Goal: Transaction & Acquisition: Purchase product/service

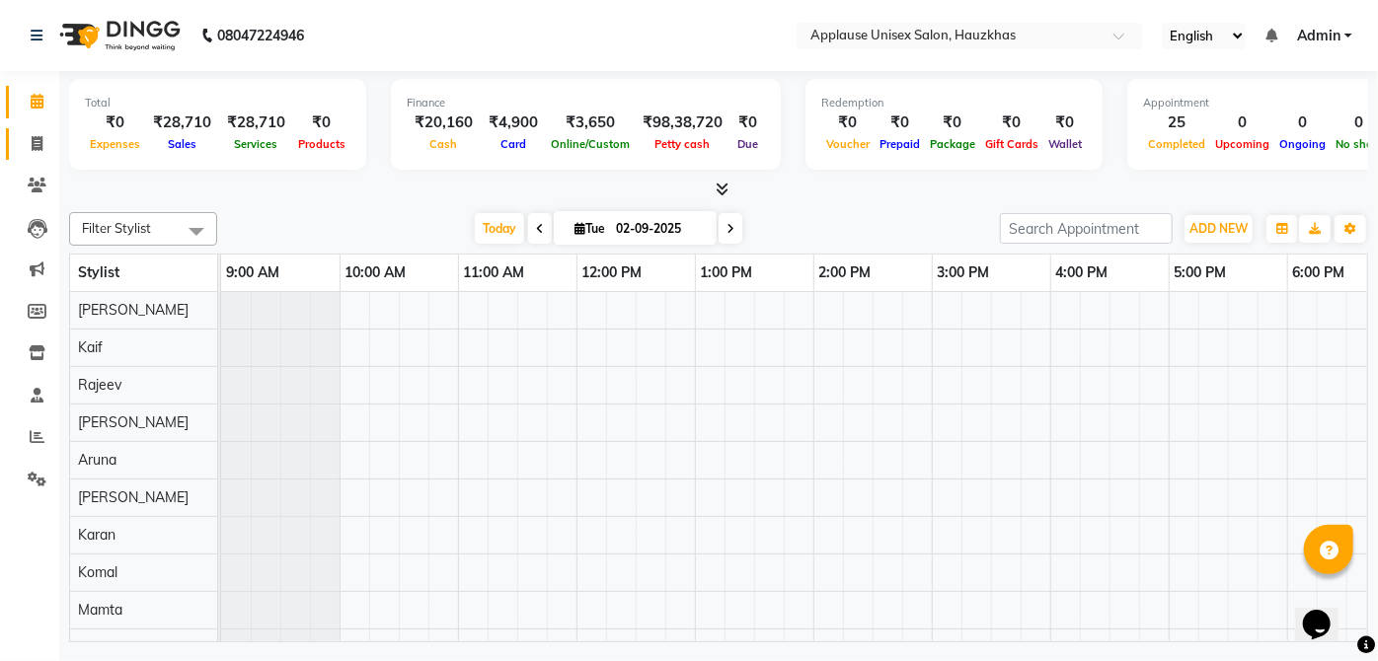
click at [38, 134] on span at bounding box center [37, 144] width 35 height 23
select select "service"
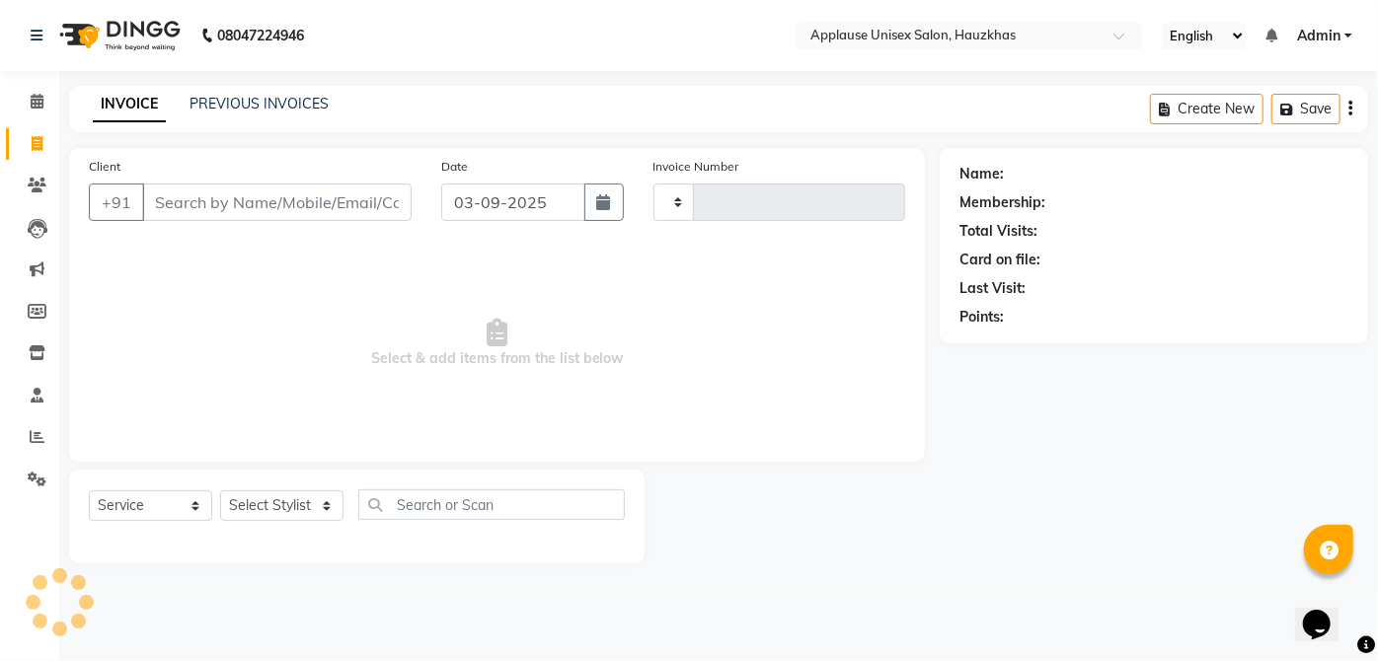
type input "3531"
select select "5082"
click at [330, 510] on select "Select Stylist" at bounding box center [281, 506] width 123 height 31
select select "32126"
click at [220, 491] on select "Select Stylist [PERSON_NAME] [PERSON_NAME] [PERSON_NAME] [PERSON_NAME] [PERSON_…" at bounding box center [281, 506] width 123 height 31
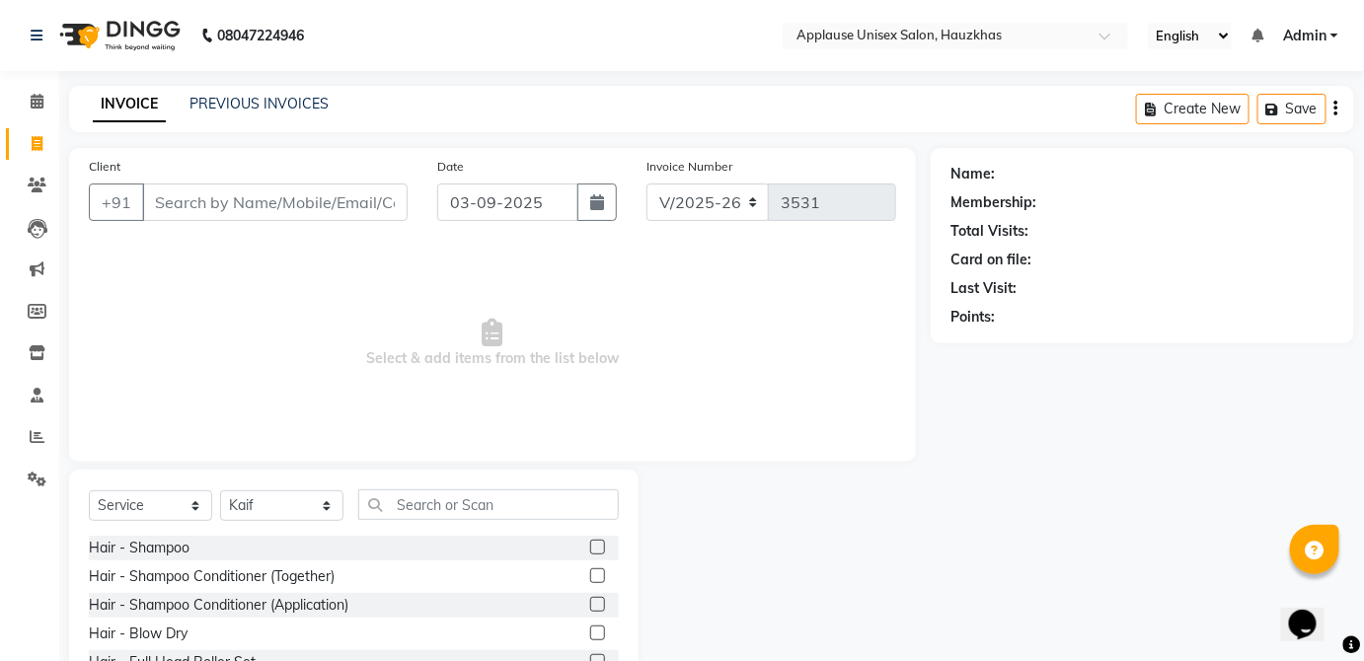
click at [590, 580] on label at bounding box center [597, 576] width 15 height 15
click at [590, 580] on input "checkbox" at bounding box center [596, 577] width 13 height 13
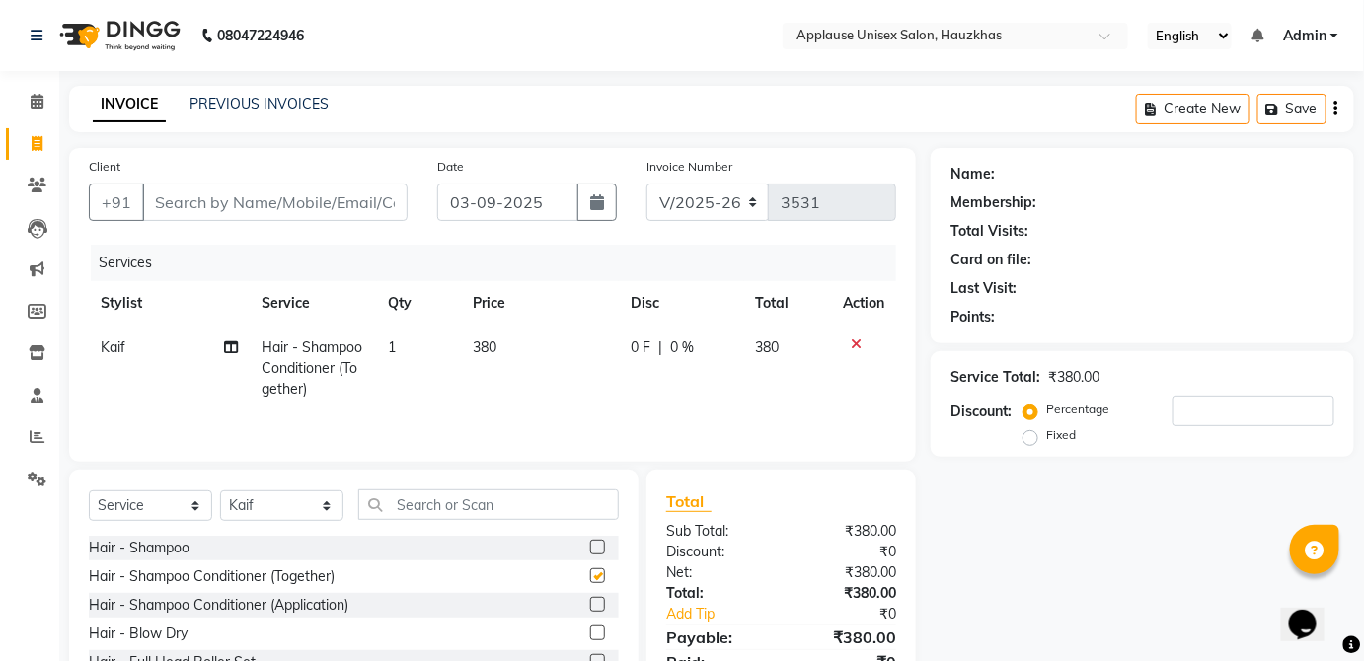
checkbox input "false"
click at [571, 364] on td "380" at bounding box center [540, 369] width 158 height 86
select select "32126"
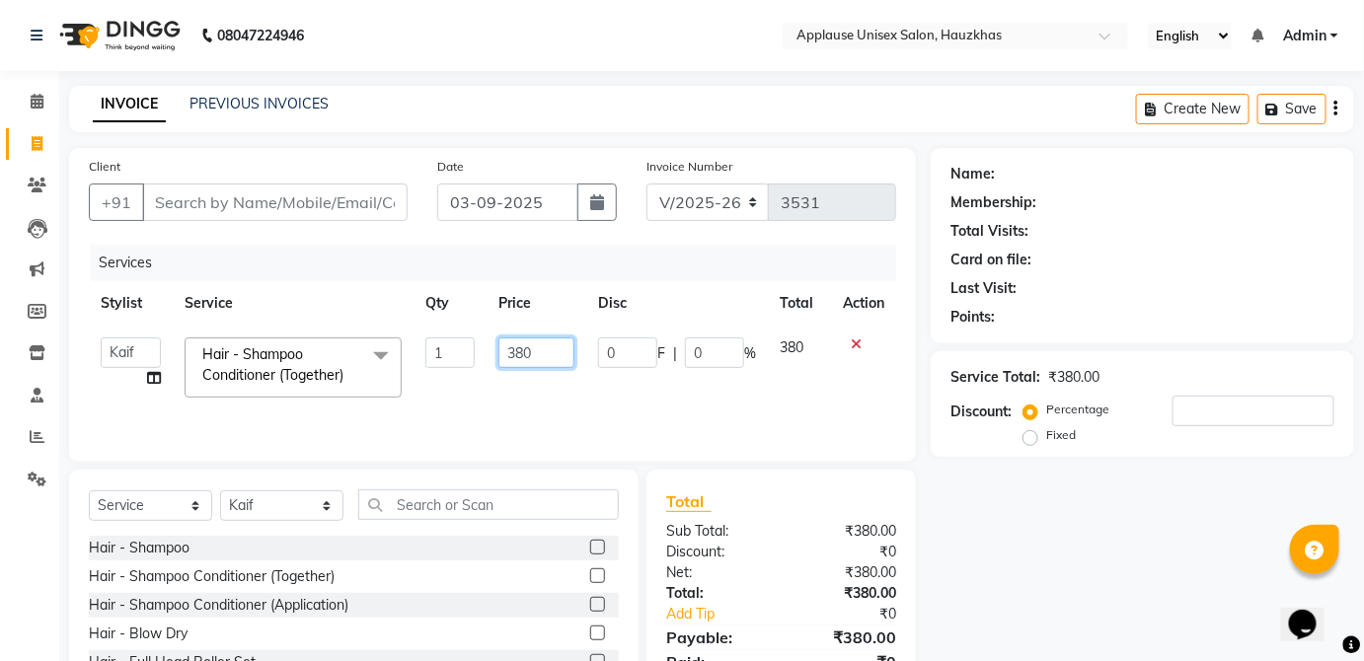
click at [554, 357] on input "380" at bounding box center [537, 353] width 76 height 31
type input "3"
type input "400"
click at [784, 356] on td "380" at bounding box center [799, 368] width 63 height 84
select select "32126"
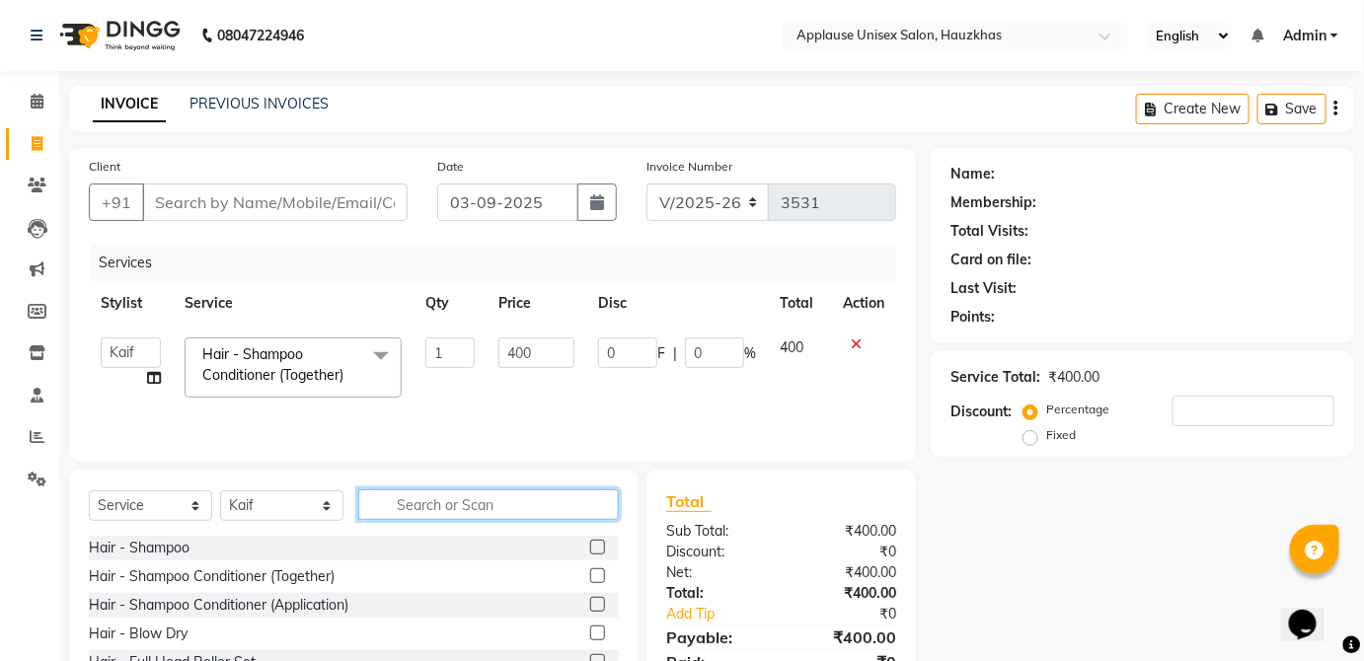
click at [581, 492] on input "text" at bounding box center [488, 505] width 261 height 31
type input "blo"
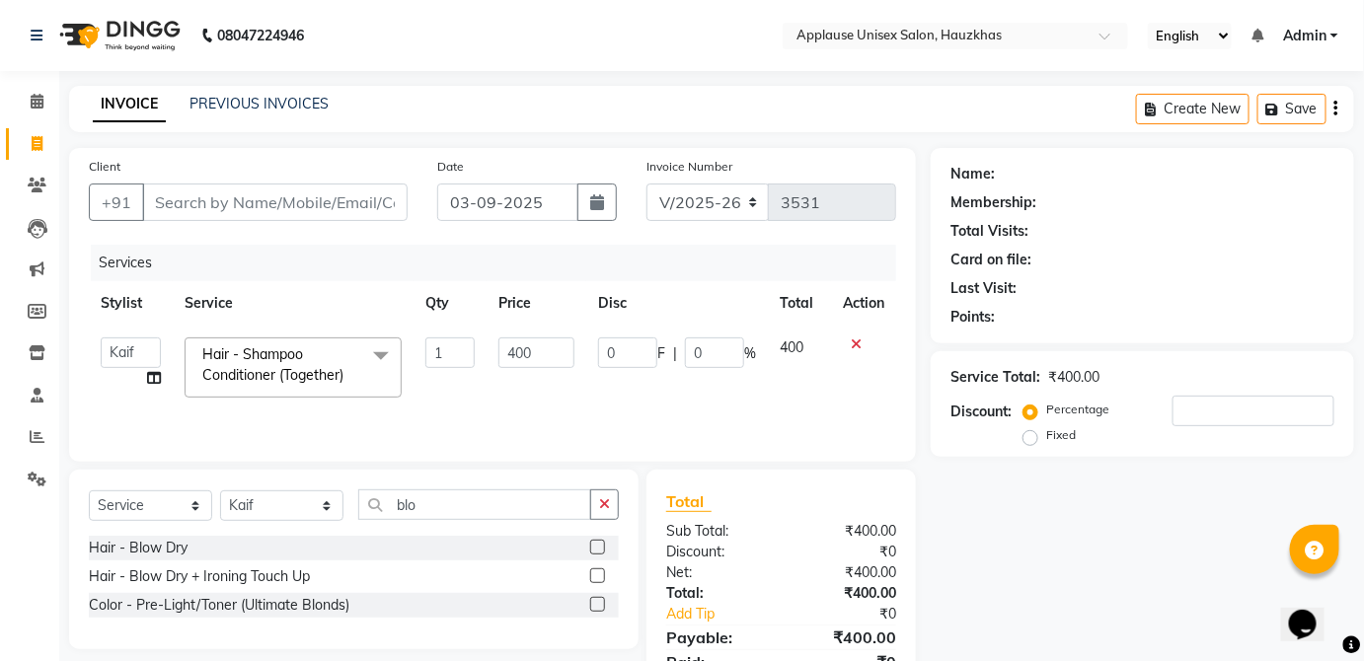
click at [602, 544] on label at bounding box center [597, 547] width 15 height 15
click at [602, 544] on input "checkbox" at bounding box center [596, 548] width 13 height 13
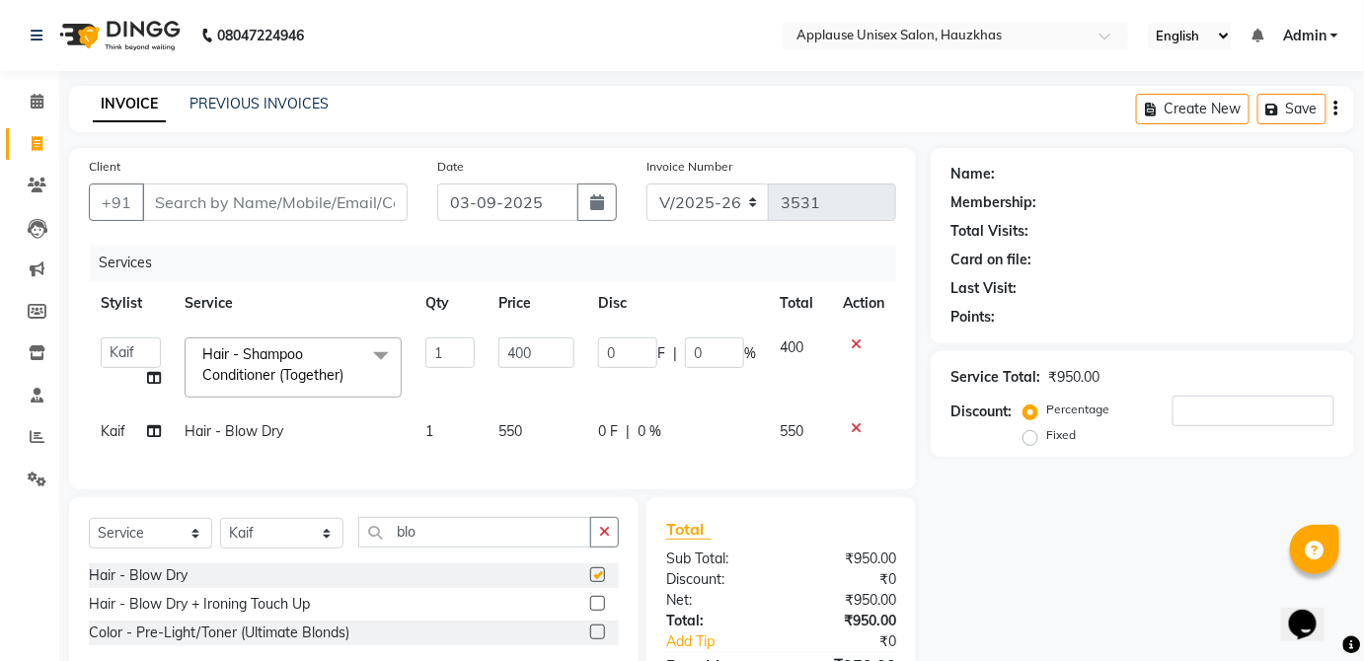
checkbox input "false"
click at [558, 442] on td "550" at bounding box center [537, 432] width 100 height 44
select select "32126"
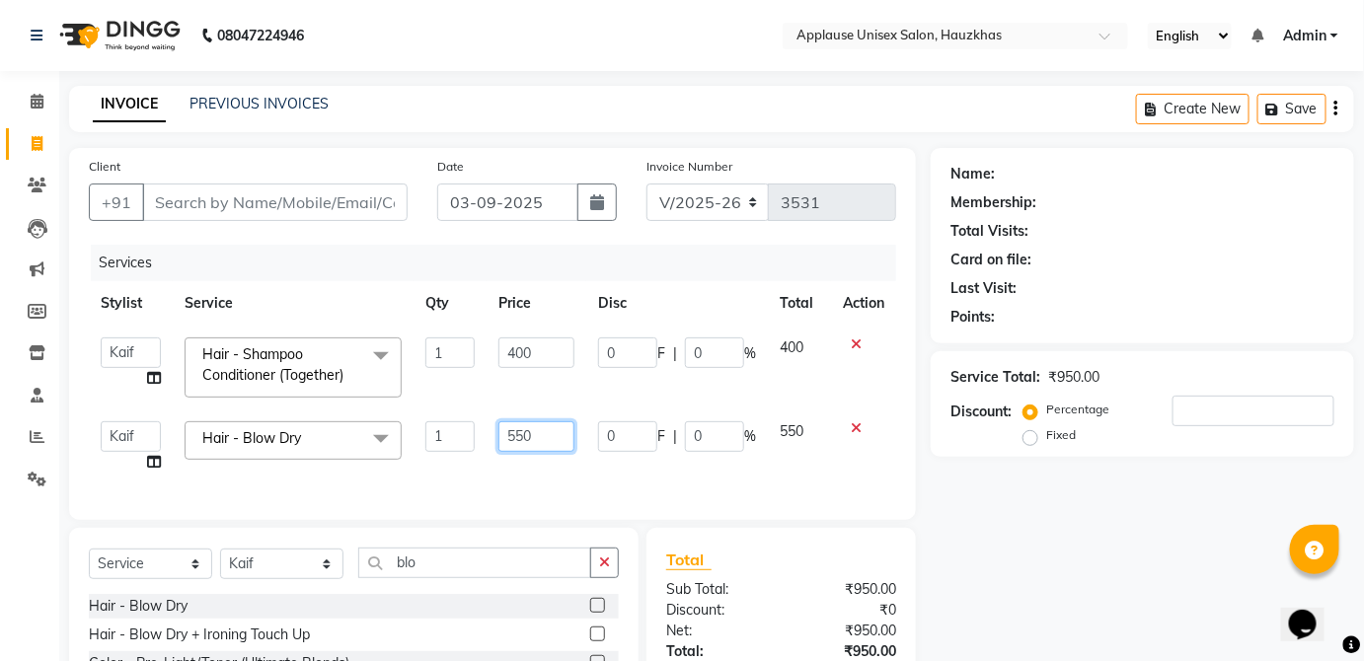
click at [552, 439] on input "550" at bounding box center [537, 437] width 76 height 31
type input "5"
type input "600"
click at [811, 451] on td "550" at bounding box center [799, 447] width 63 height 75
select select "32126"
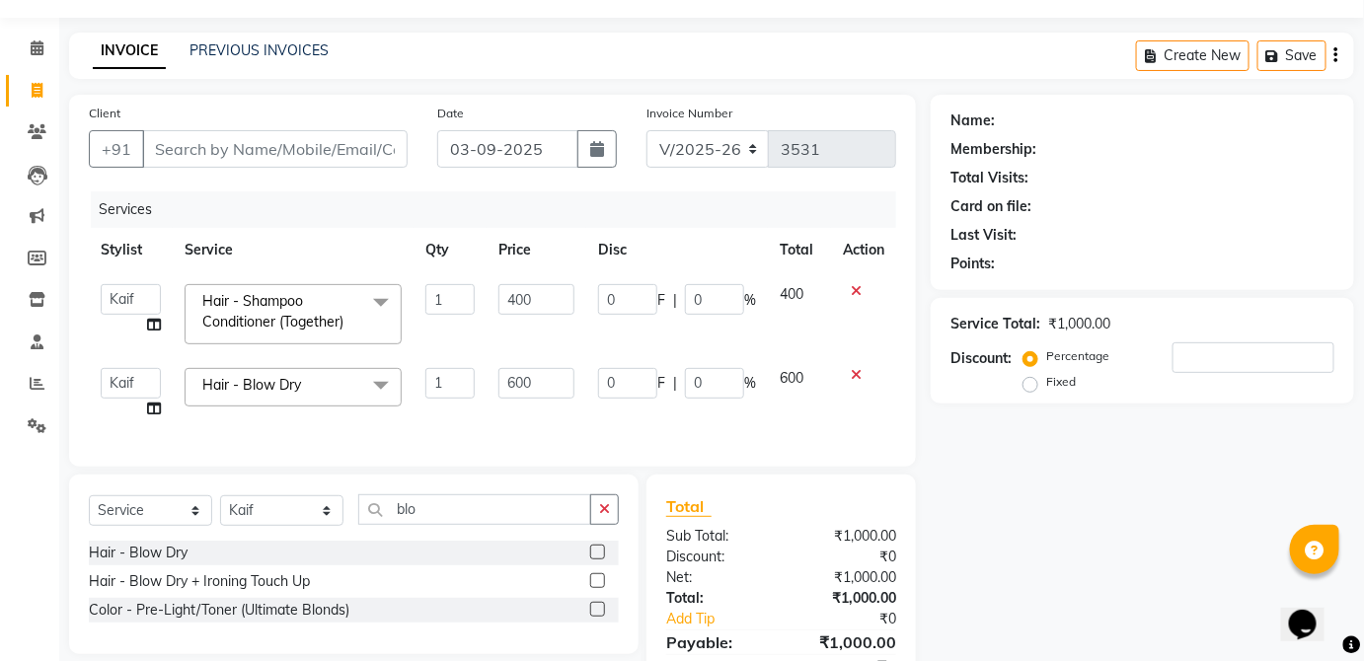
scroll to position [71, 0]
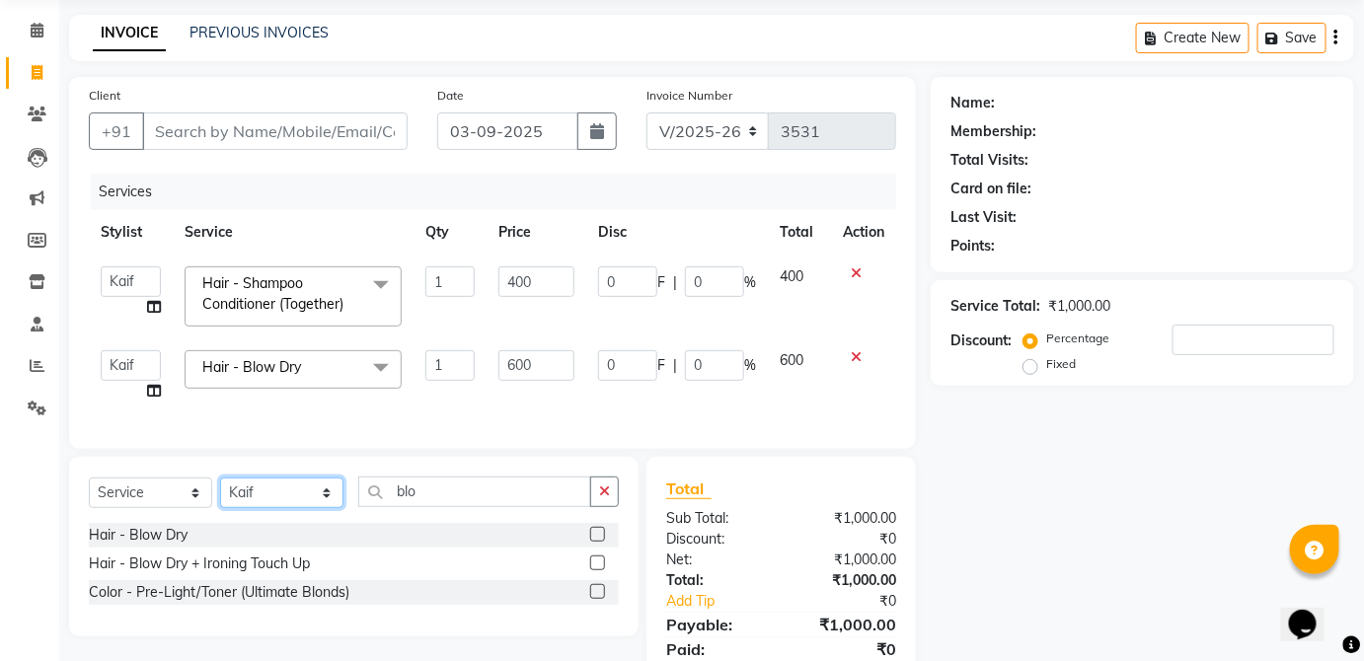
click at [320, 508] on select "Select Stylist [PERSON_NAME] [PERSON_NAME] [PERSON_NAME] [PERSON_NAME] [PERSON_…" at bounding box center [281, 493] width 123 height 31
select select "32125"
click at [220, 490] on select "Select Stylist [PERSON_NAME] [PERSON_NAME] [PERSON_NAME] [PERSON_NAME] [PERSON_…" at bounding box center [281, 493] width 123 height 31
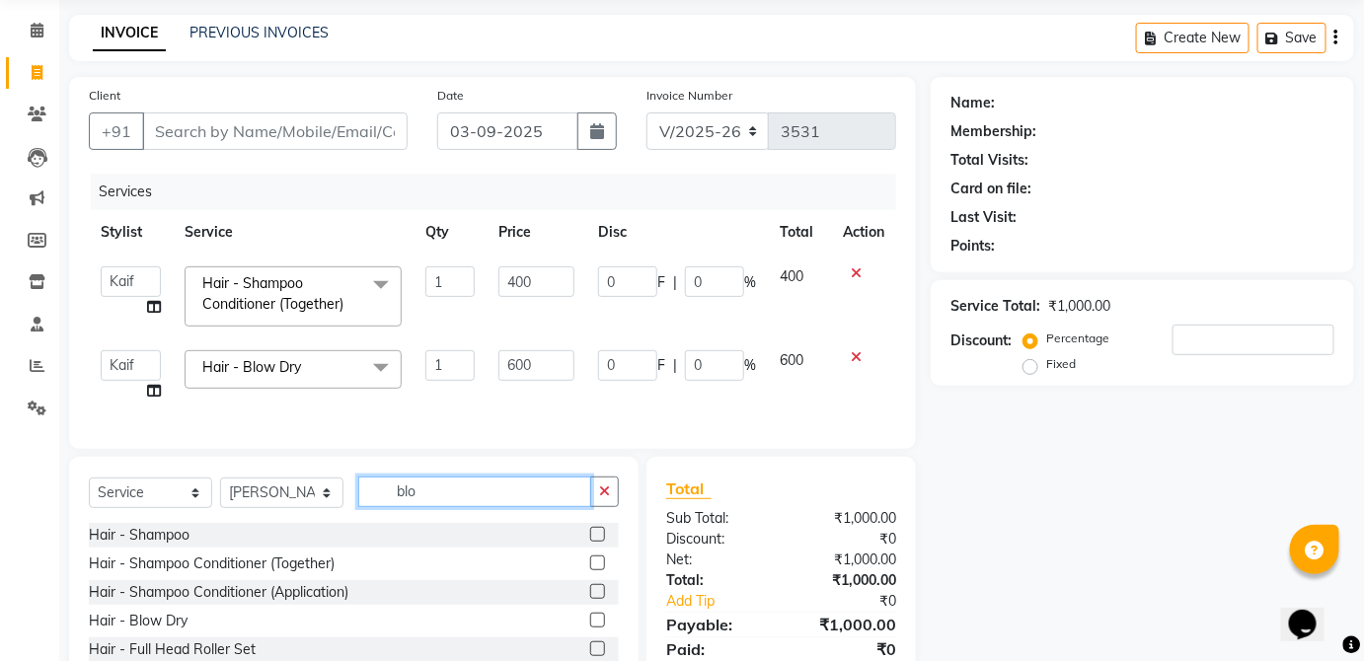
click at [473, 492] on input "blo" at bounding box center [474, 492] width 233 height 31
type input "b"
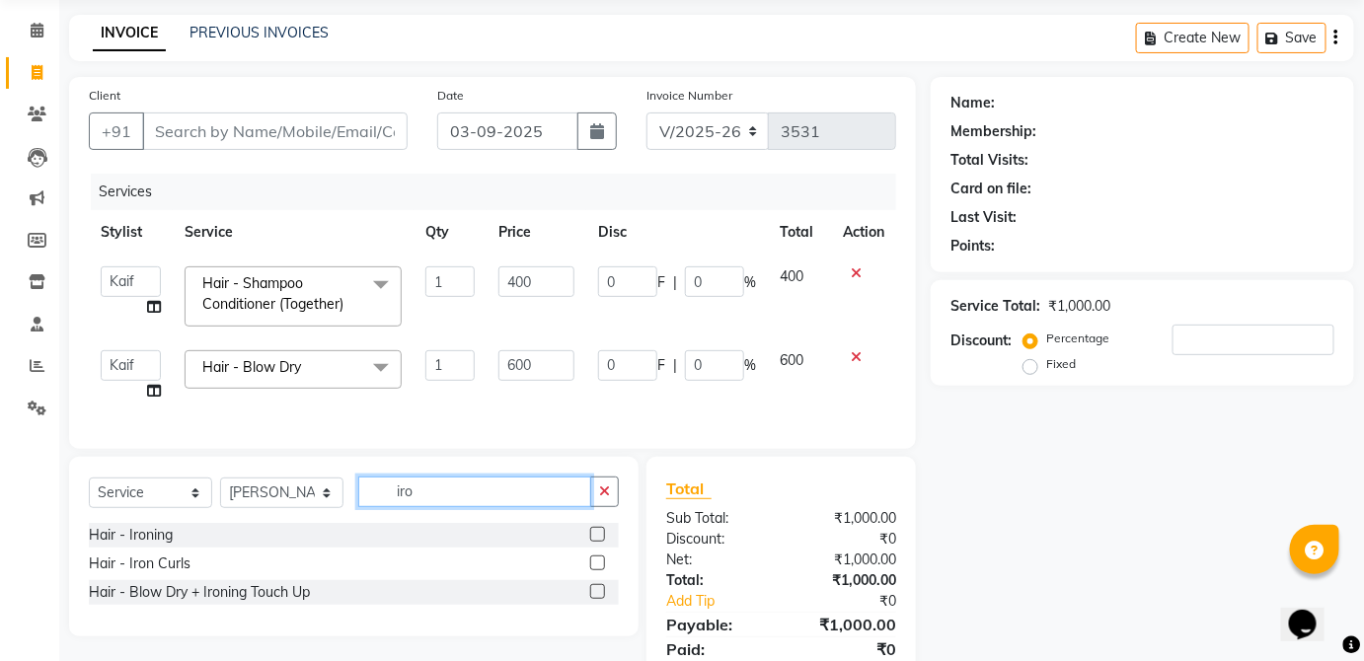
type input "iro"
click at [598, 571] on label at bounding box center [597, 563] width 15 height 15
click at [598, 571] on input "checkbox" at bounding box center [596, 564] width 13 height 13
checkbox input "true"
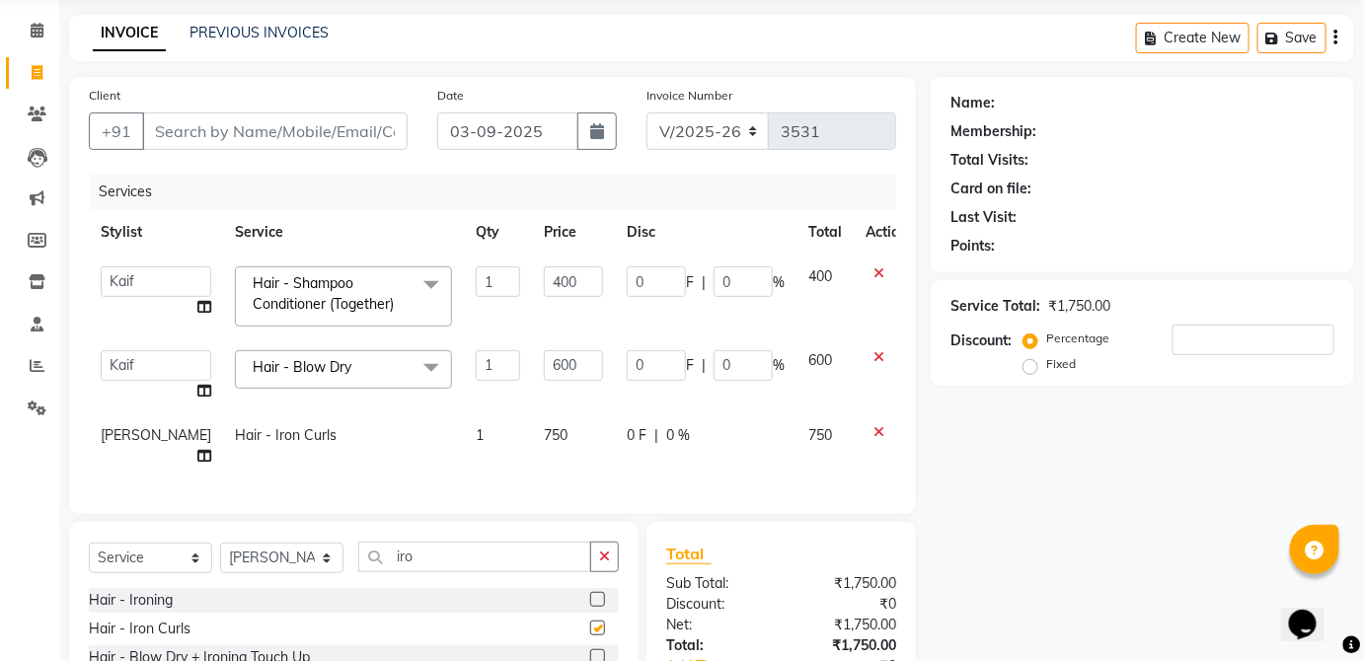
click at [797, 437] on td "750" at bounding box center [825, 446] width 57 height 65
select select "32125"
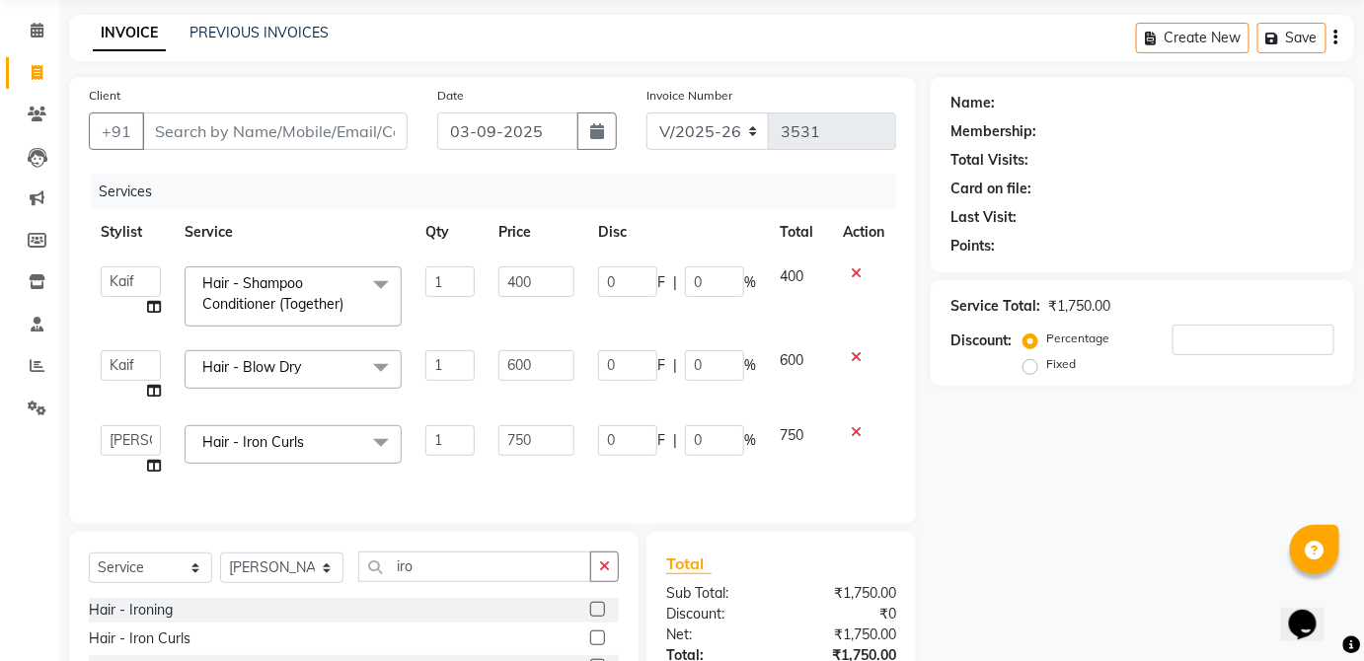
checkbox input "false"
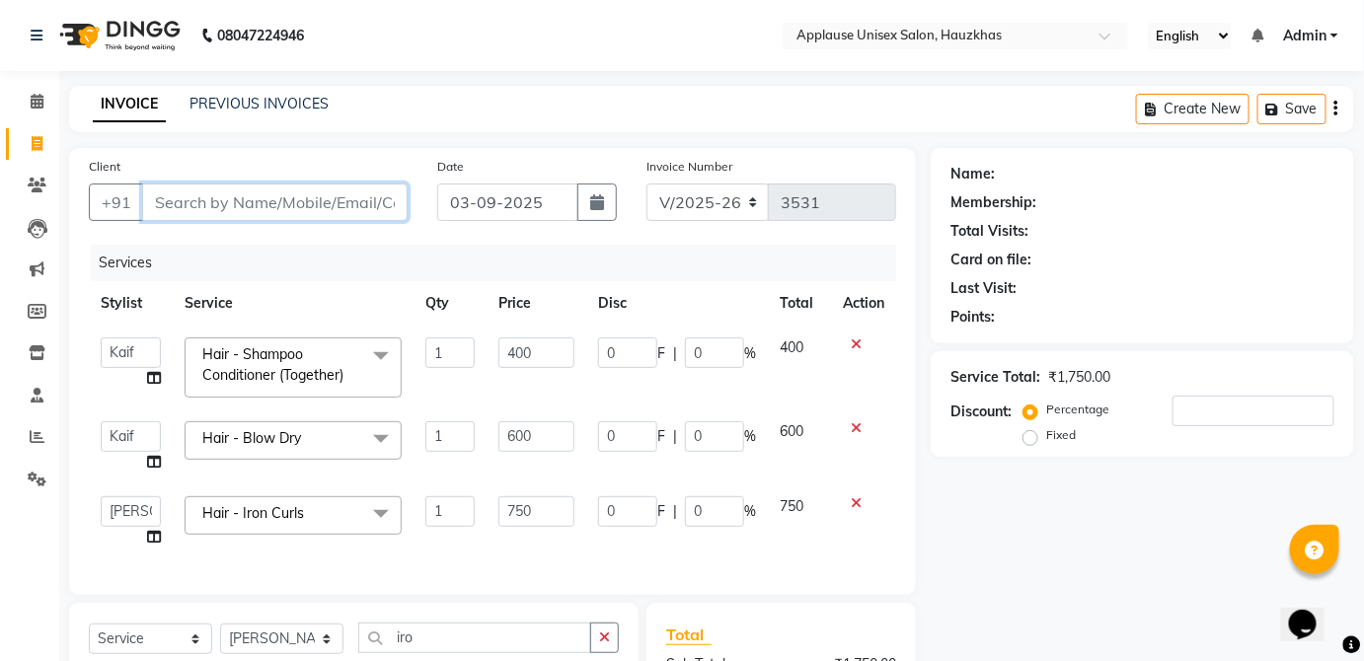
click at [395, 202] on input "Client" at bounding box center [275, 203] width 266 height 38
type input "s"
type input "0"
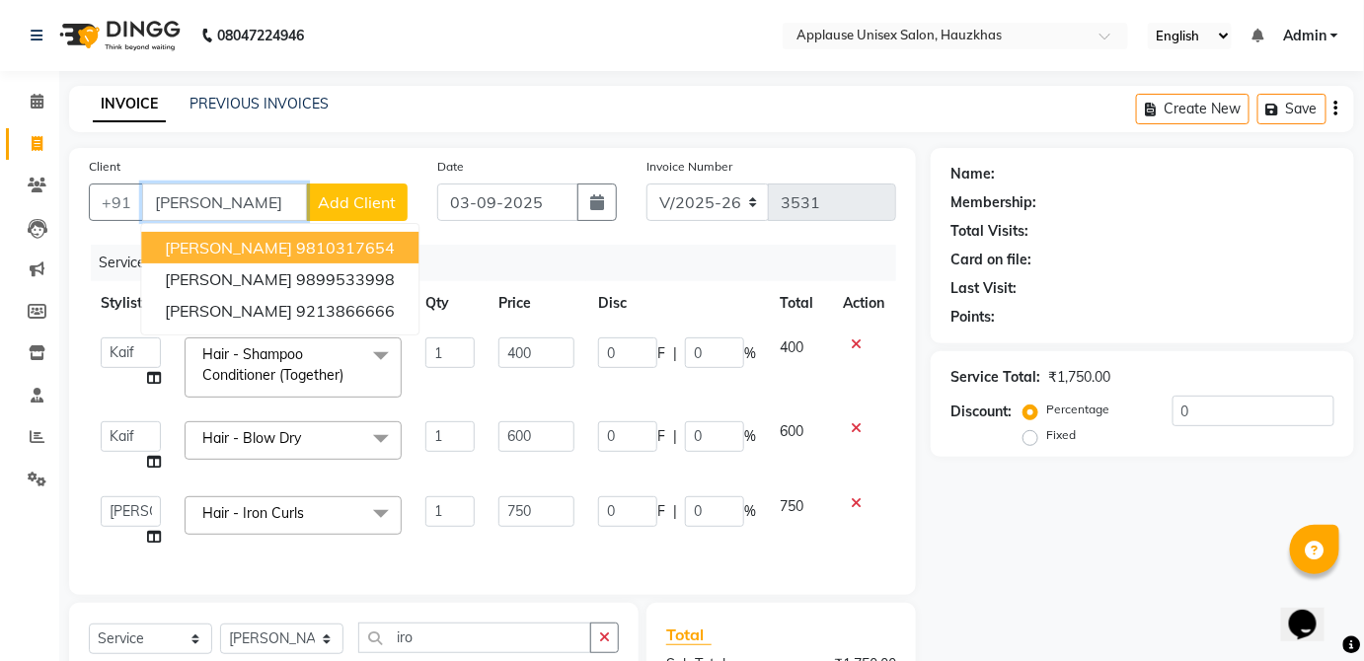
click at [332, 243] on button "[PERSON_NAME] 9810317654" at bounding box center [279, 248] width 277 height 32
type input "9810317654"
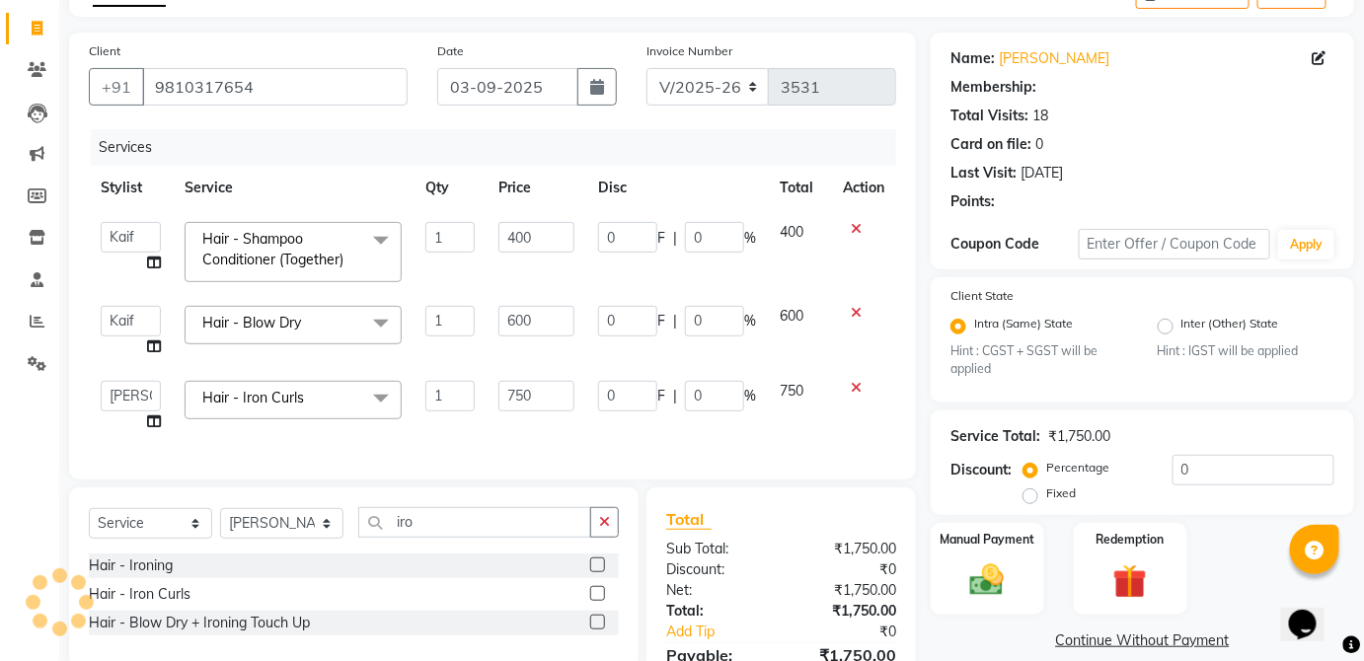
scroll to position [231, 0]
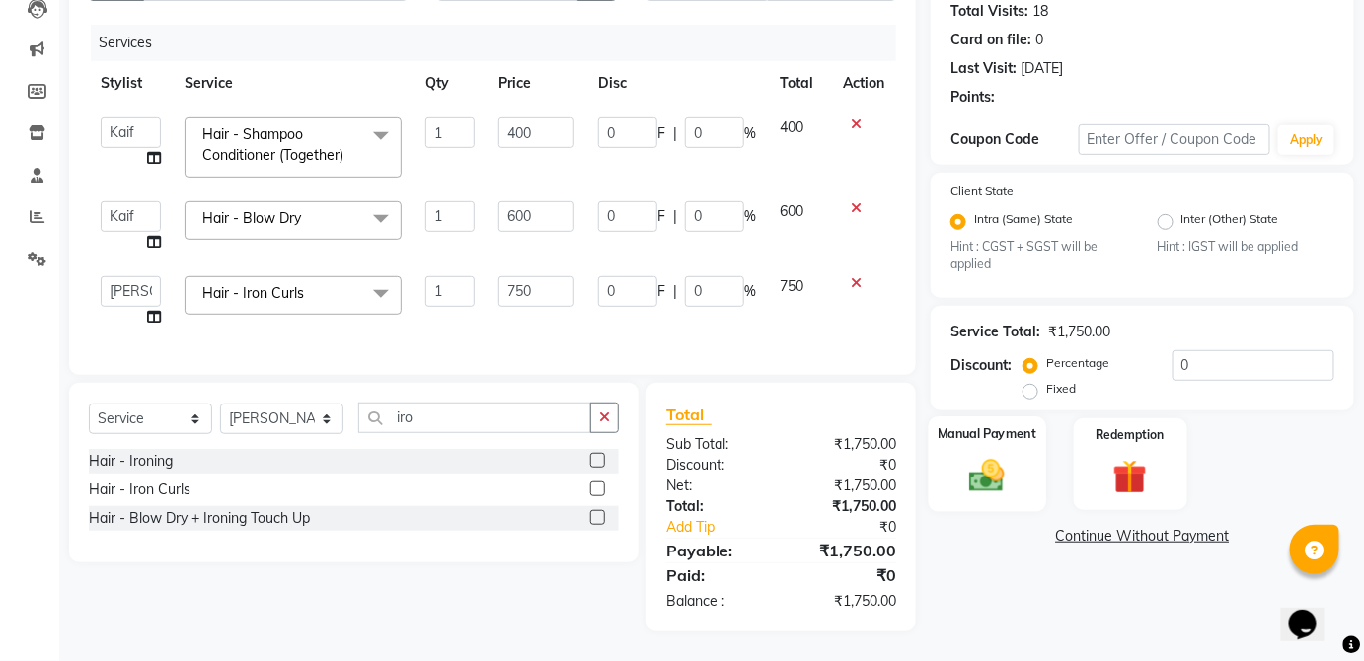
click at [1031, 455] on div "Manual Payment" at bounding box center [987, 465] width 117 height 96
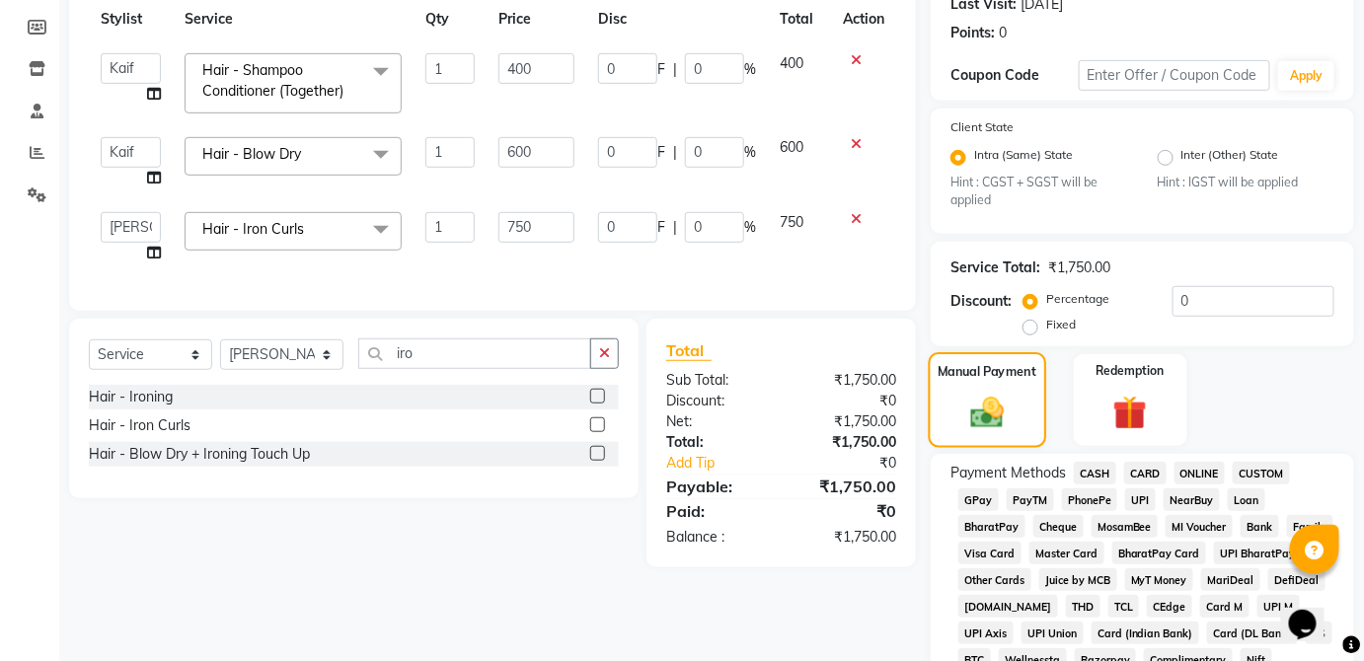
scroll to position [333, 0]
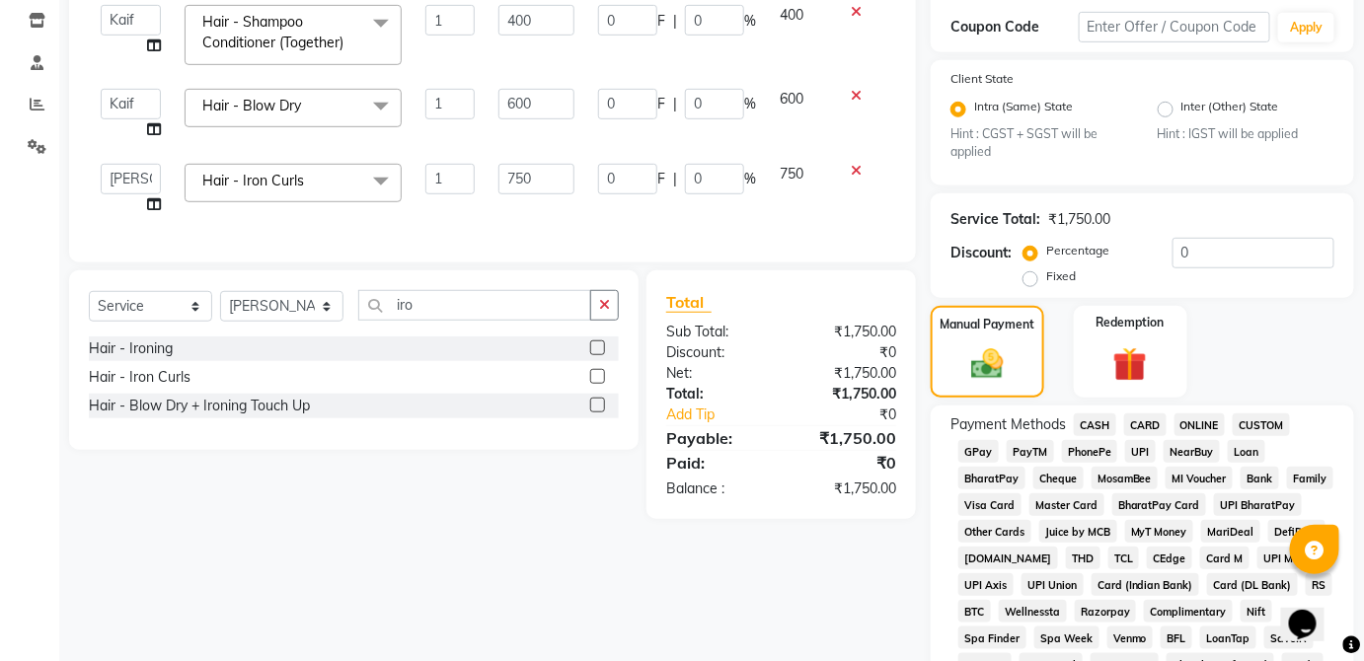
click at [1108, 431] on span "CASH" at bounding box center [1095, 425] width 42 height 23
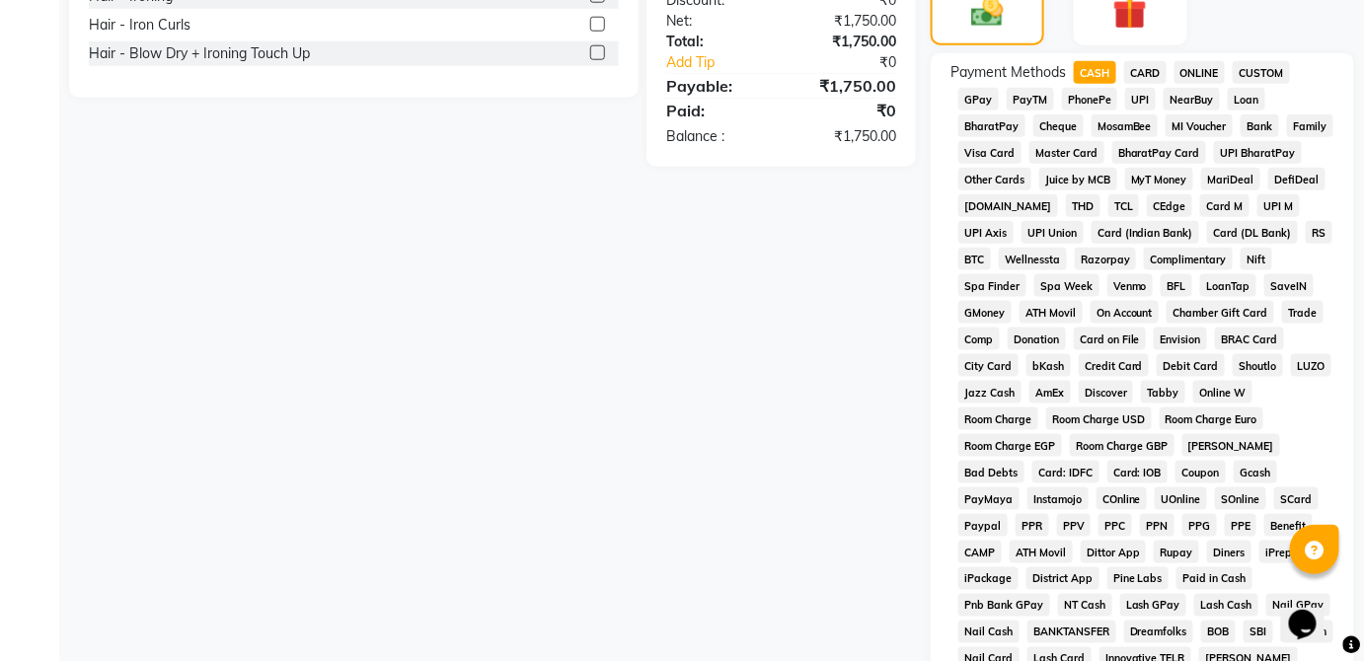
scroll to position [958, 0]
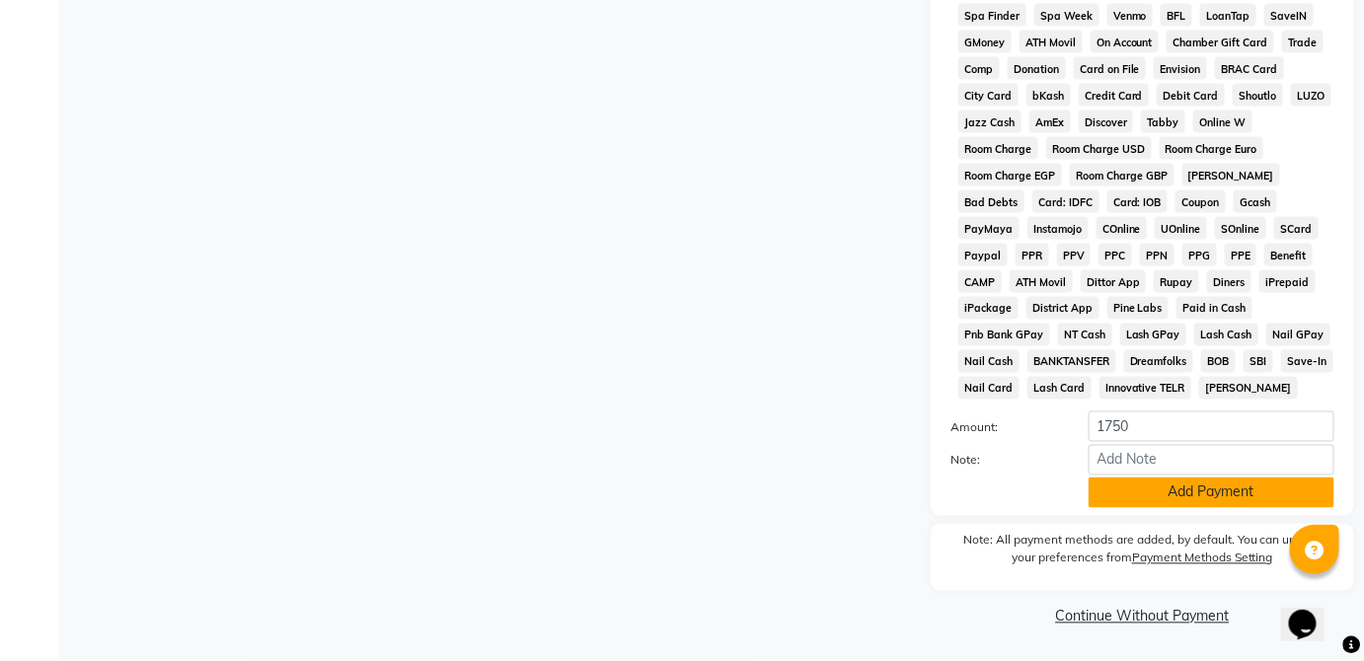
click at [1256, 498] on button "Add Payment" at bounding box center [1212, 493] width 246 height 31
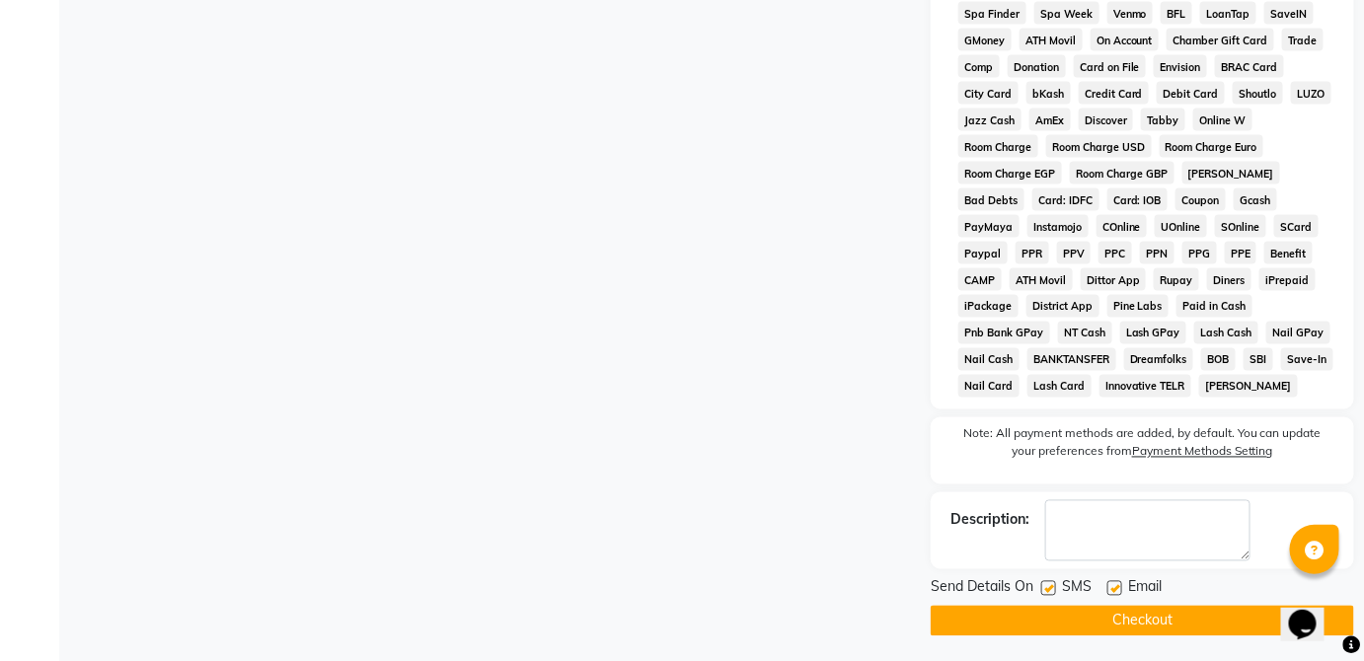
click at [1191, 635] on button "Checkout" at bounding box center [1142, 621] width 423 height 31
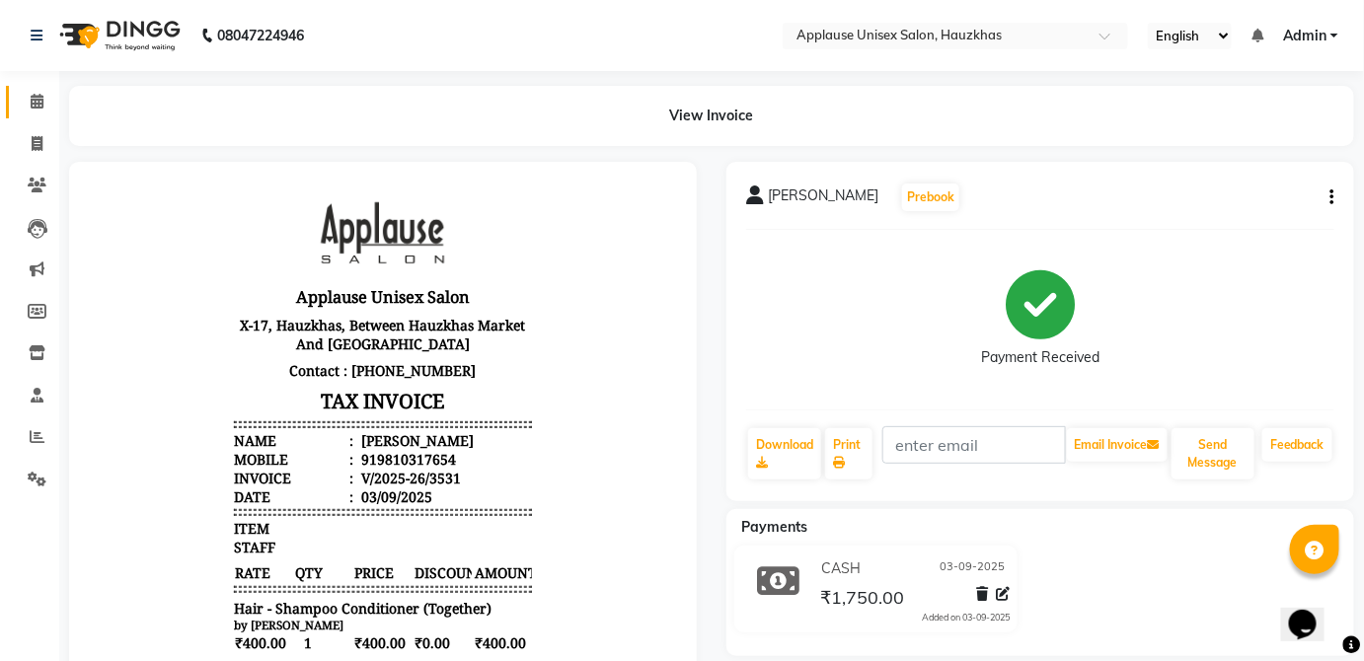
click at [18, 100] on link "Calendar" at bounding box center [29, 102] width 47 height 33
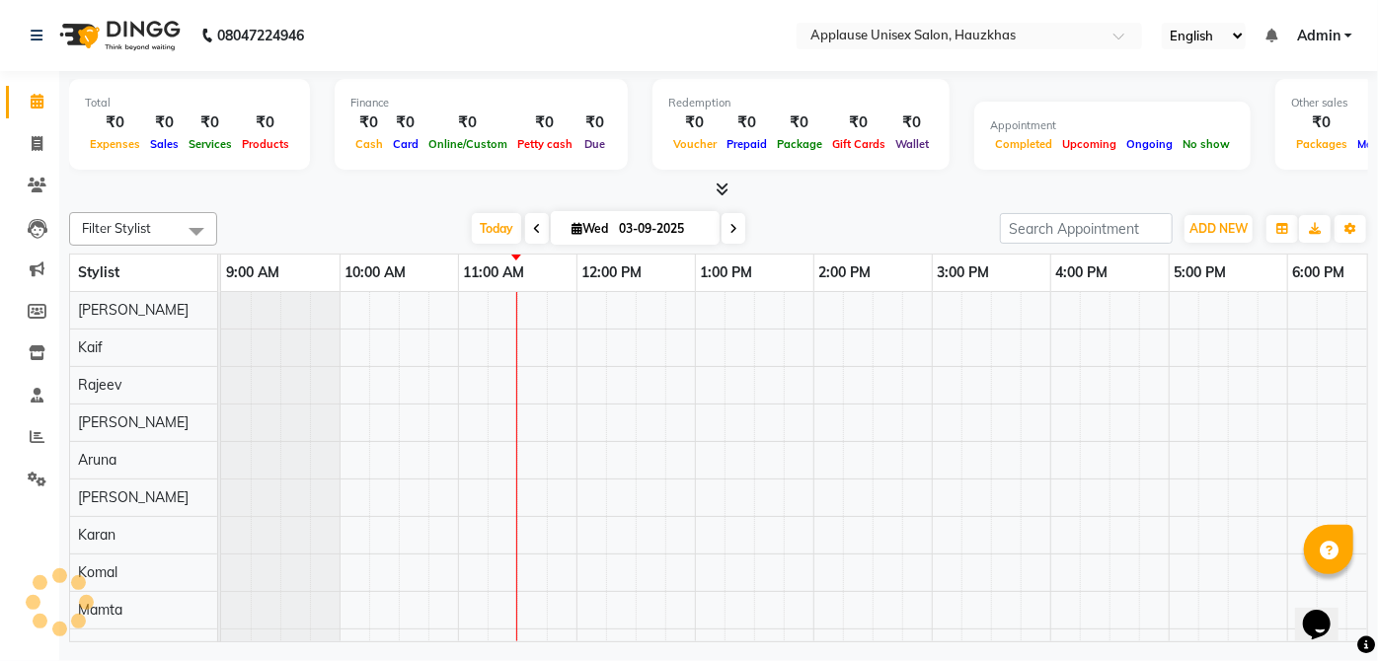
scroll to position [0, 237]
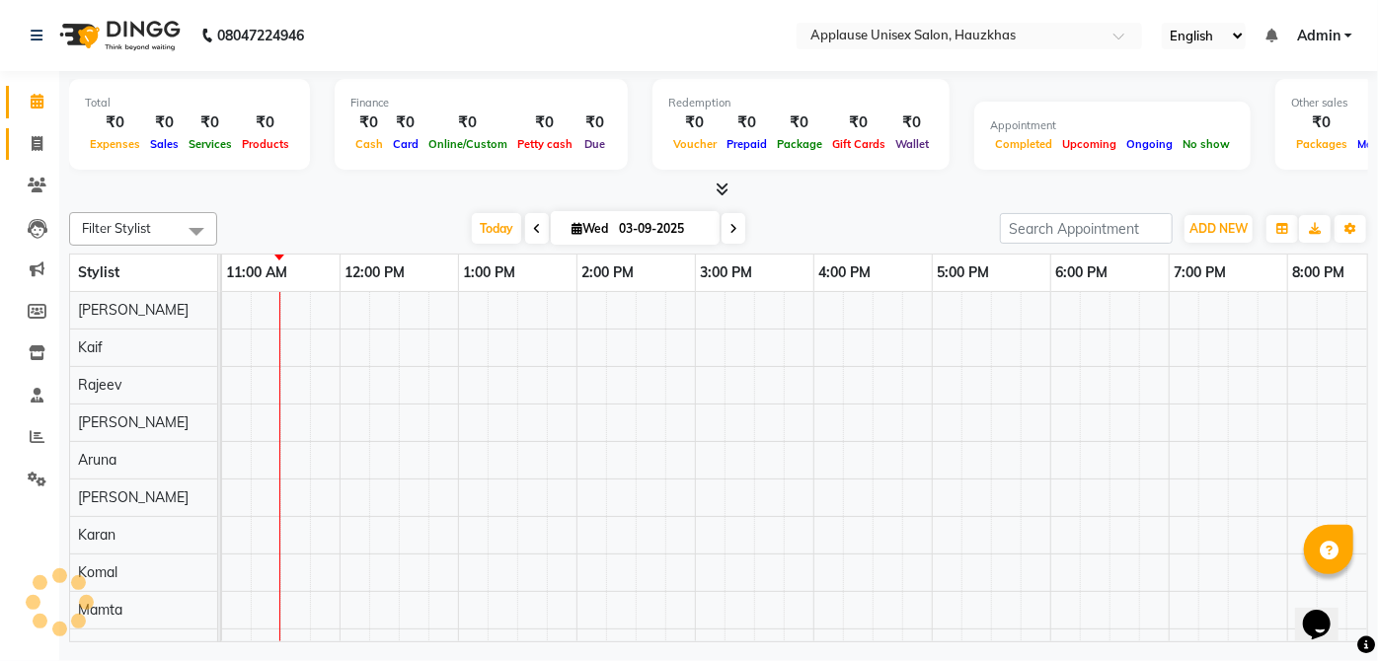
click at [44, 148] on span at bounding box center [37, 144] width 35 height 23
select select "service"
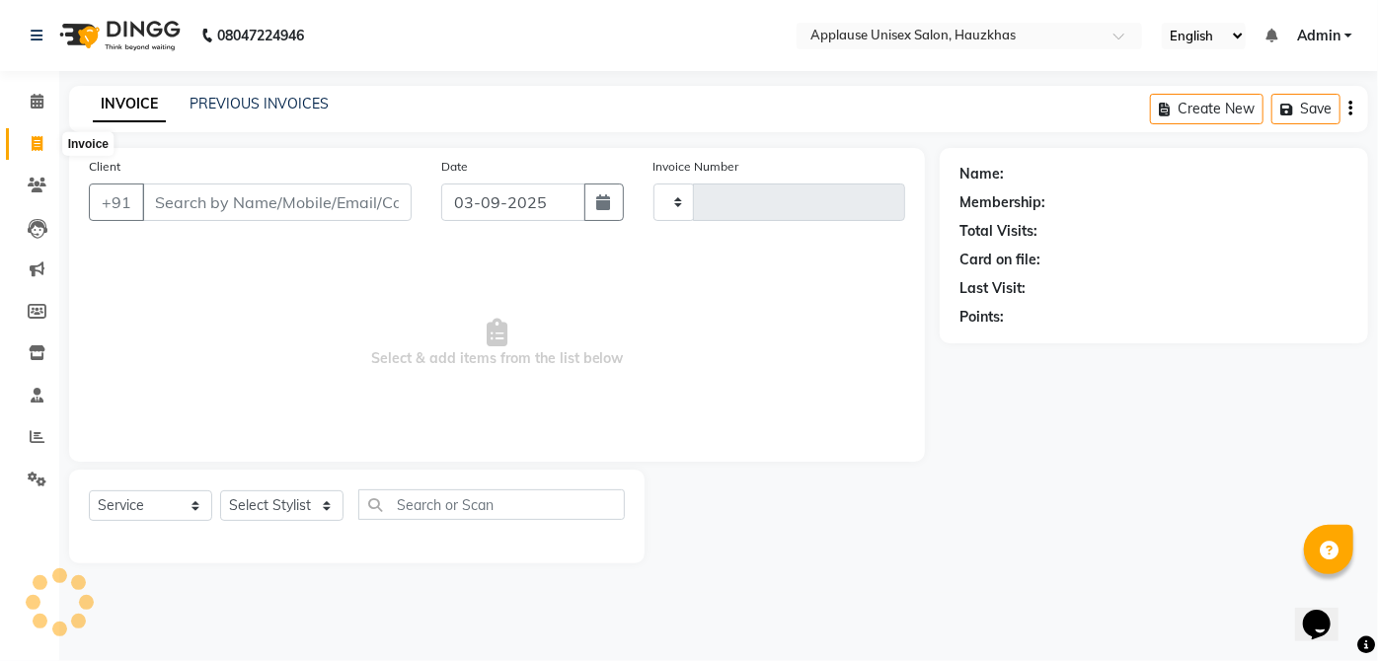
type input "3532"
select select "5082"
click at [50, 98] on span at bounding box center [37, 102] width 35 height 23
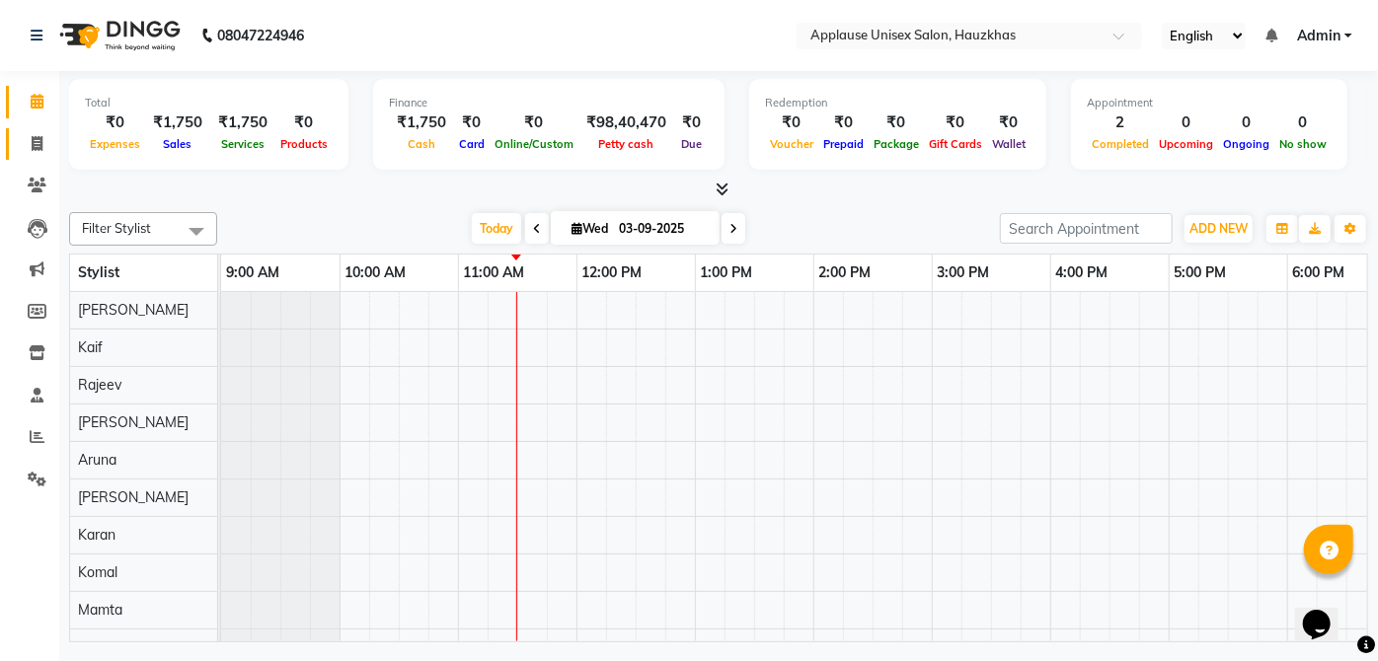
click at [34, 145] on icon at bounding box center [37, 143] width 11 height 15
select select "5082"
select select "service"
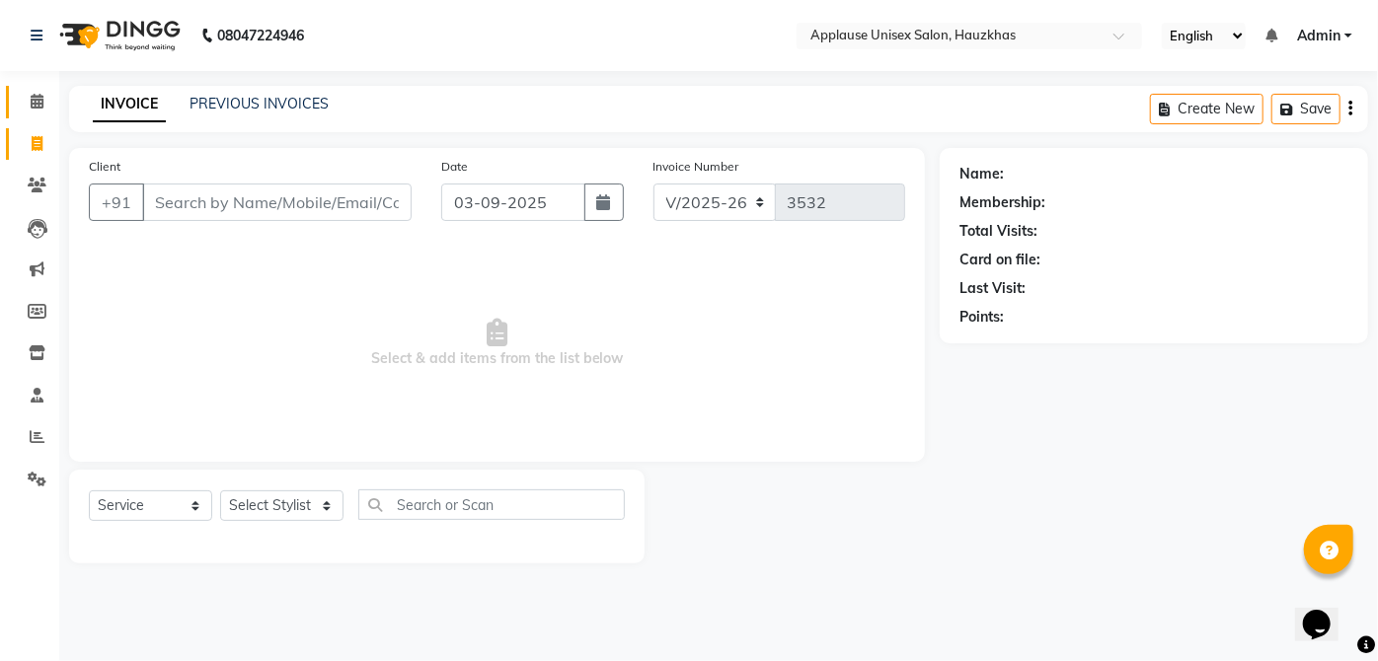
click at [49, 106] on span at bounding box center [37, 102] width 35 height 23
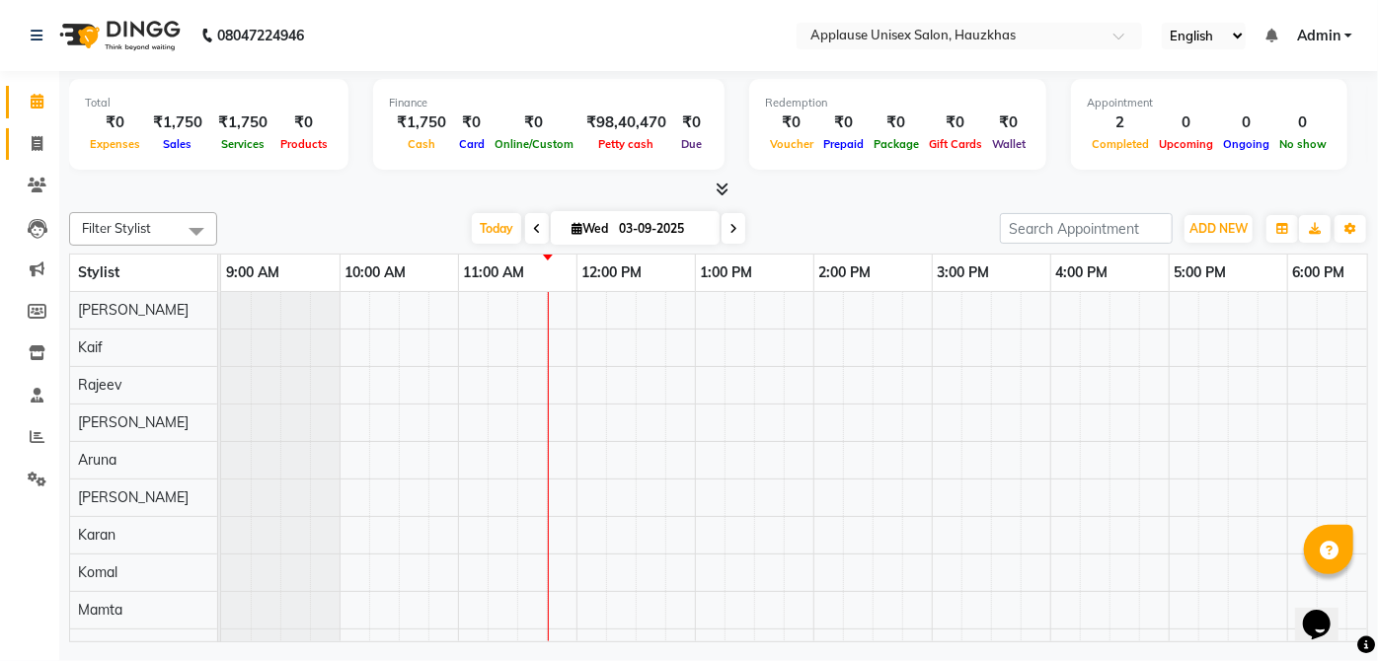
click at [41, 144] on icon at bounding box center [37, 143] width 11 height 15
select select "service"
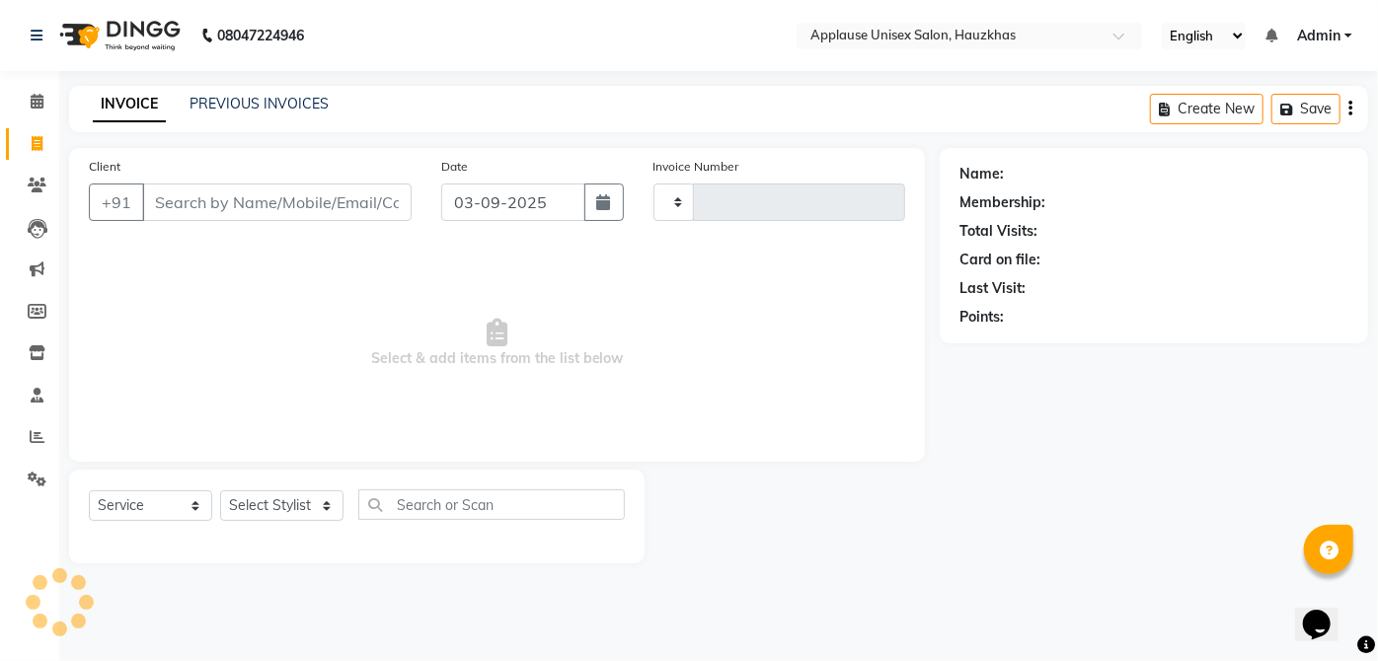
type input "3532"
select select "5082"
click at [297, 505] on select "Select Stylist" at bounding box center [281, 506] width 123 height 31
select select "37821"
click at [220, 491] on select "Select Stylist [PERSON_NAME] [PERSON_NAME] [PERSON_NAME] [PERSON_NAME] [PERSON_…" at bounding box center [281, 506] width 123 height 31
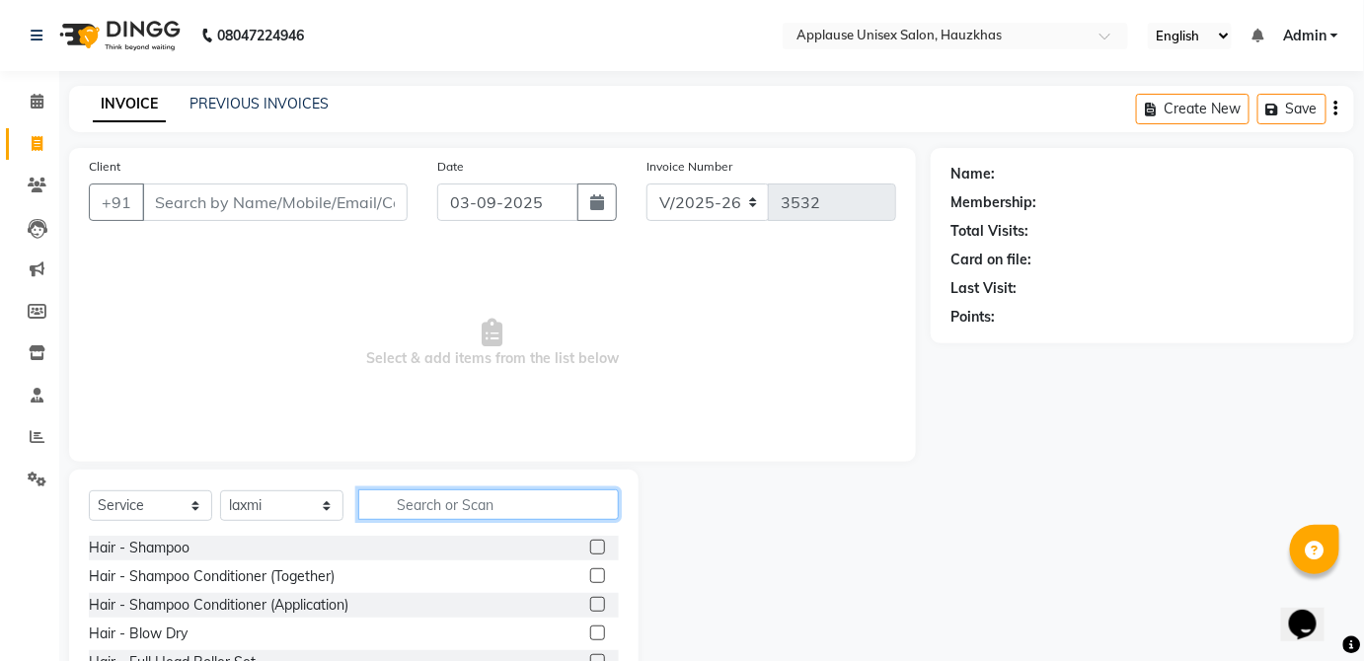
click at [487, 511] on input "text" at bounding box center [488, 505] width 261 height 31
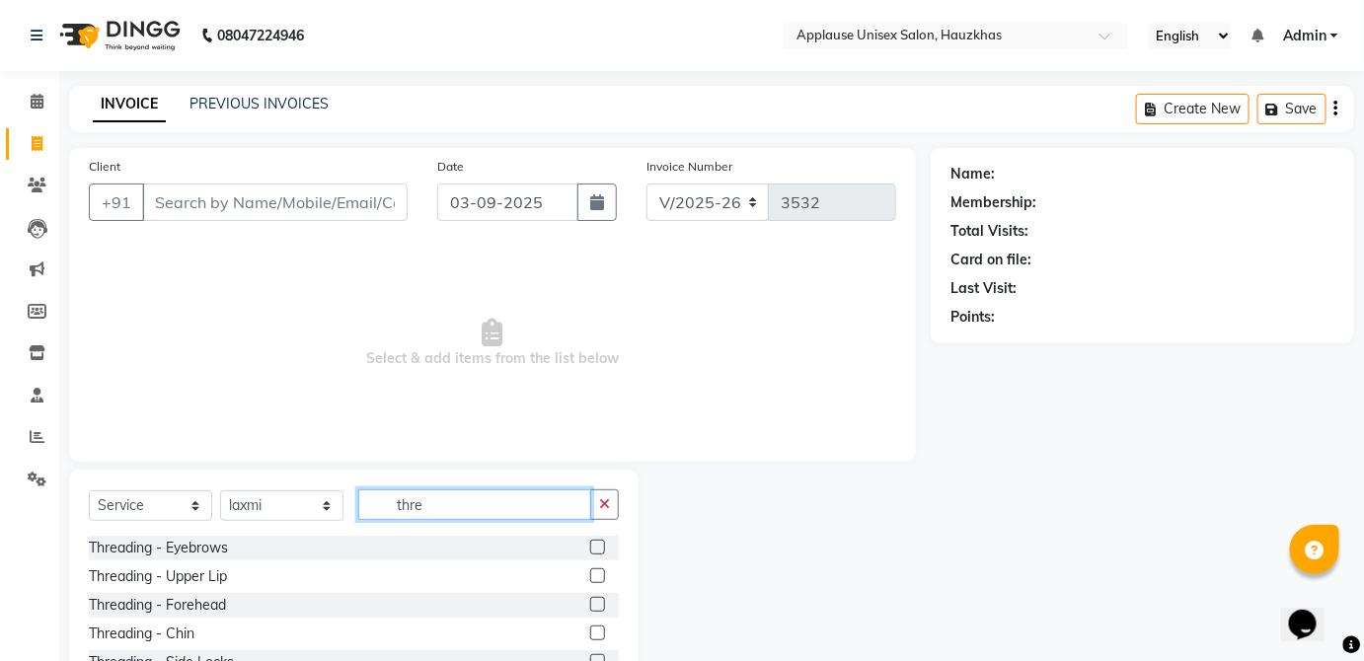
type input "thre"
click at [590, 547] on label at bounding box center [597, 547] width 15 height 15
click at [590, 547] on input "checkbox" at bounding box center [596, 548] width 13 height 13
checkbox input "true"
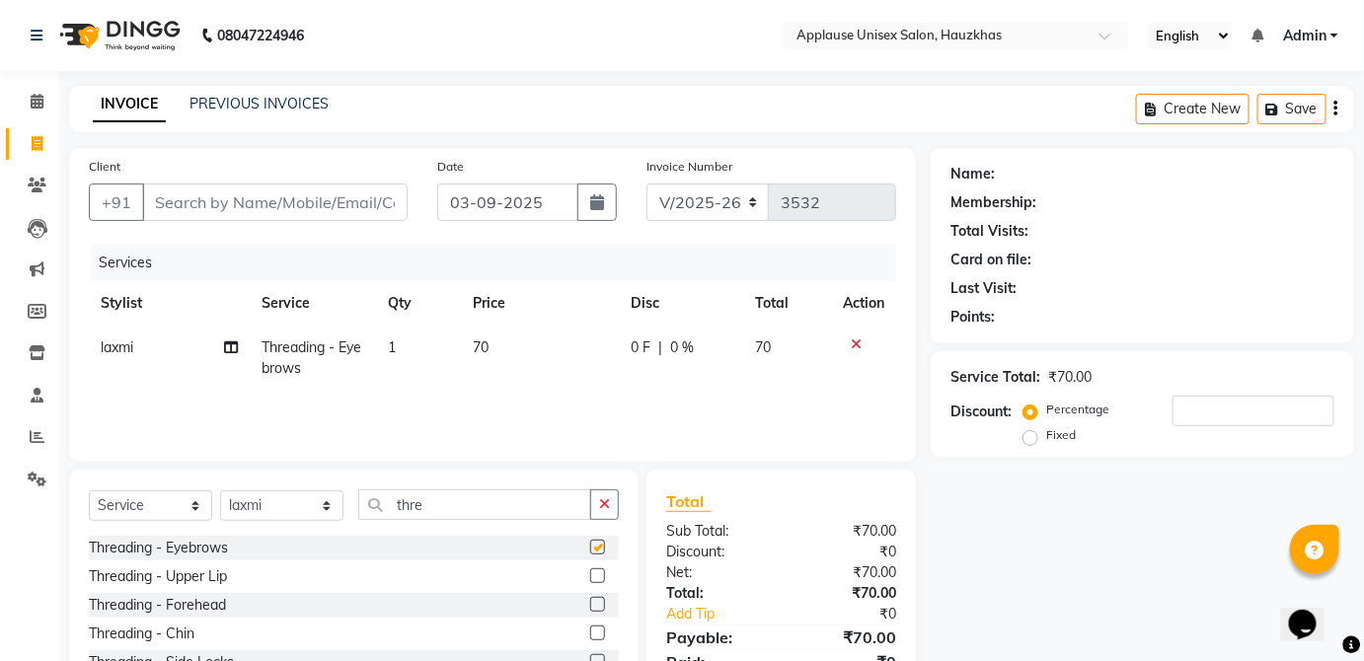
click at [744, 377] on td "70" at bounding box center [787, 358] width 87 height 65
select select "37821"
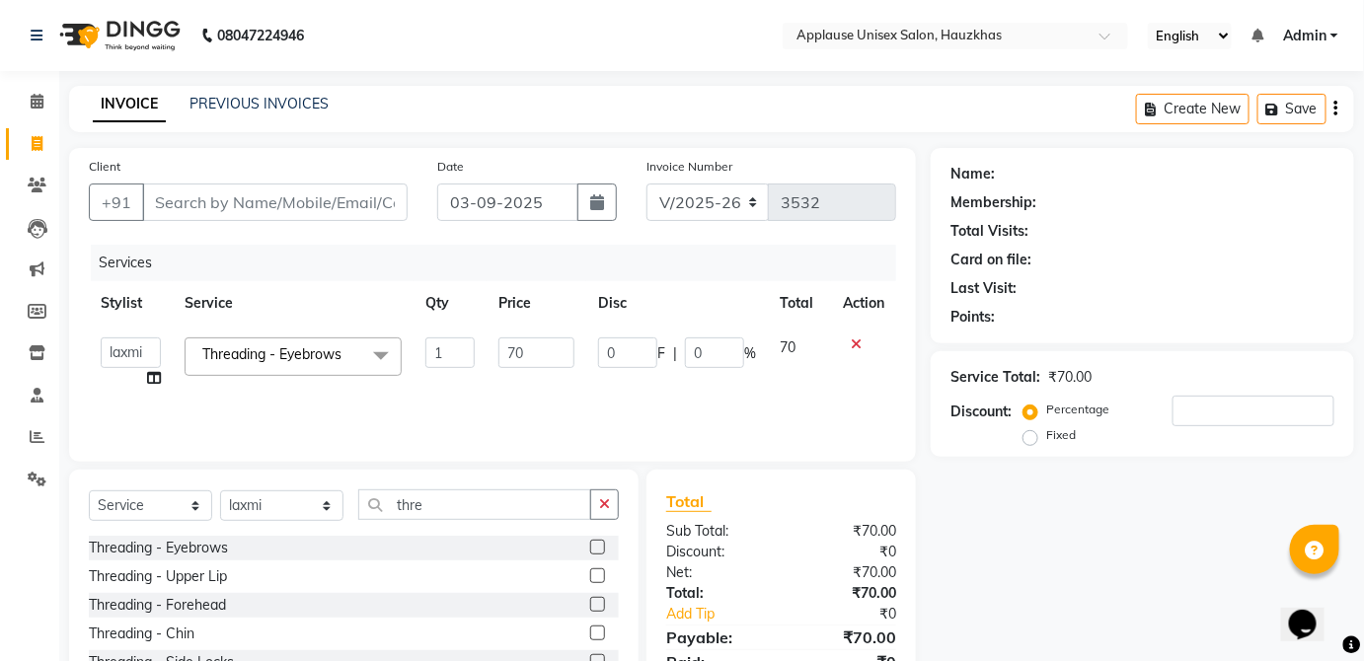
checkbox input "false"
click at [590, 603] on label at bounding box center [597, 604] width 15 height 15
click at [590, 603] on input "checkbox" at bounding box center [596, 605] width 13 height 13
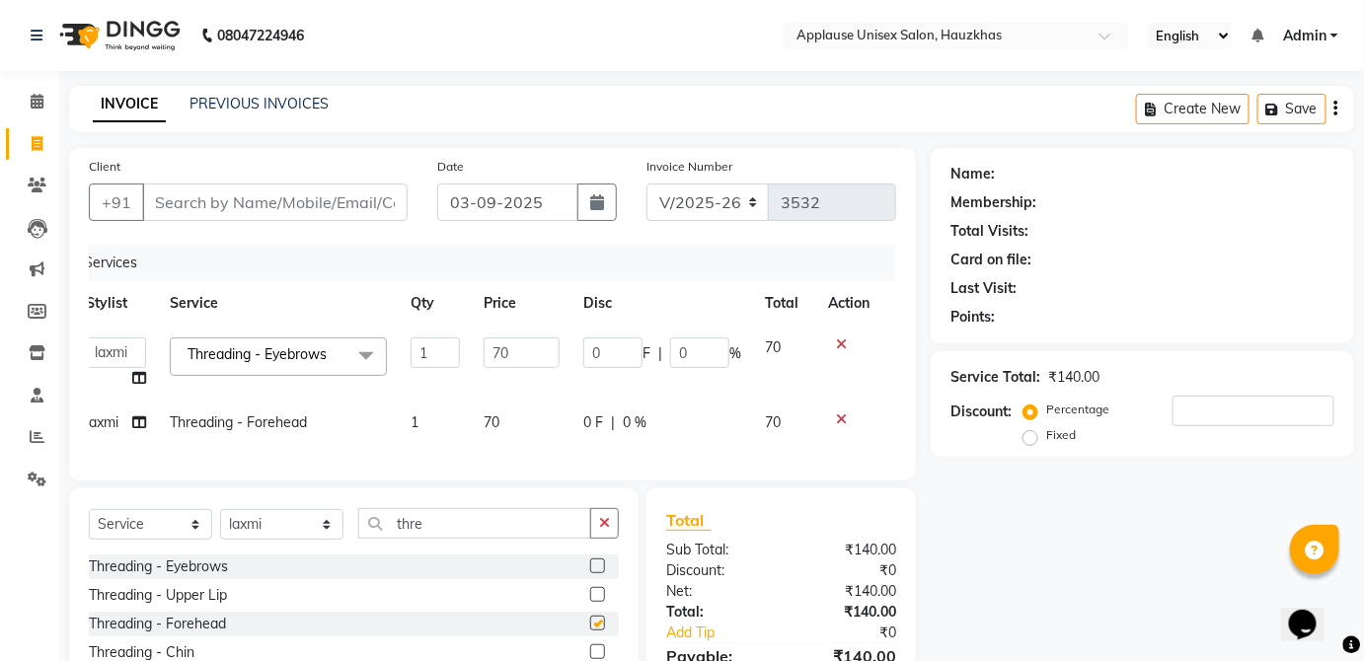
checkbox input "false"
click at [555, 434] on td "70" at bounding box center [522, 423] width 100 height 44
select select "37821"
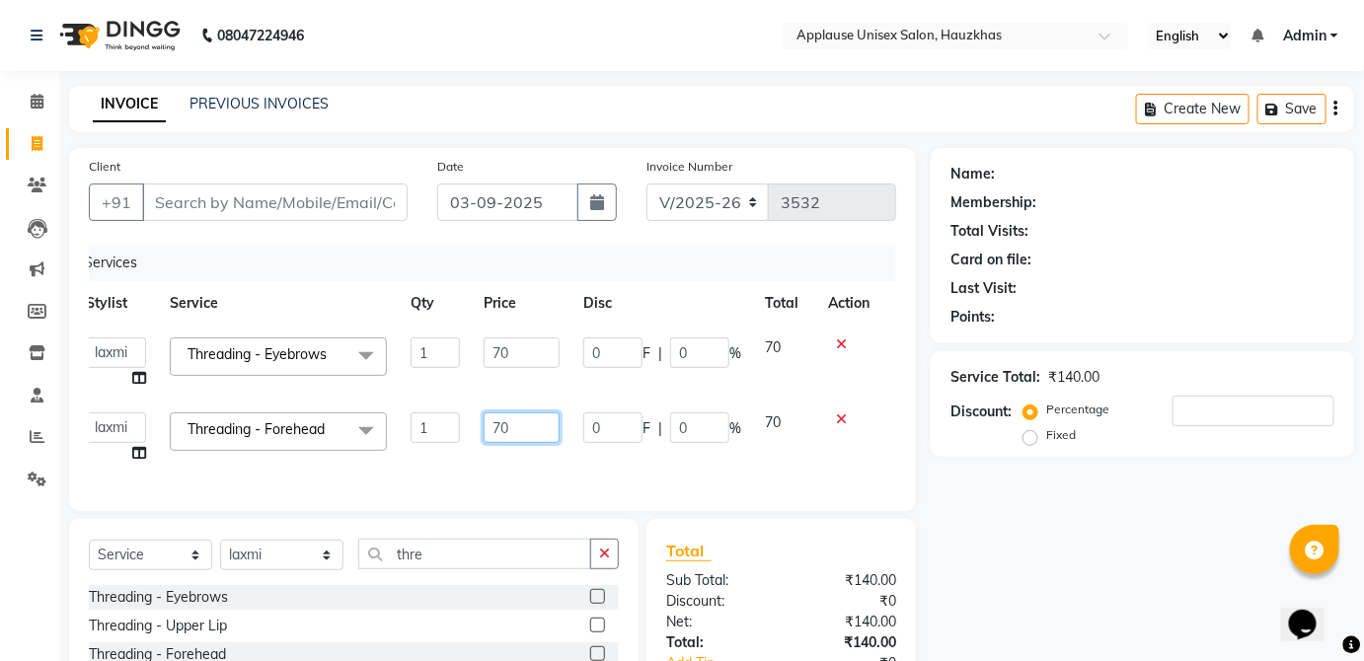
click at [541, 431] on input "70" at bounding box center [522, 428] width 76 height 31
type input "7"
type input "80"
click at [777, 433] on td "70" at bounding box center [784, 438] width 63 height 75
select select "37821"
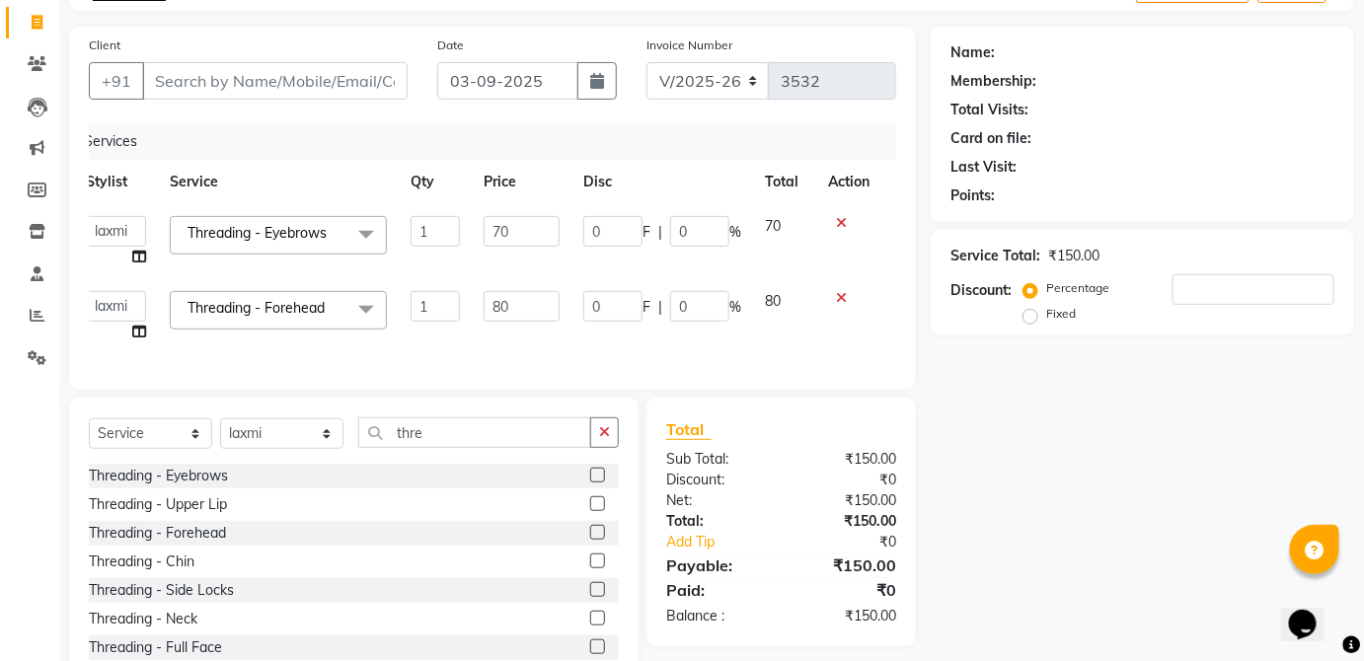
scroll to position [122, 0]
click at [590, 568] on label at bounding box center [597, 560] width 15 height 15
click at [590, 568] on input "checkbox" at bounding box center [596, 561] width 13 height 13
checkbox input "true"
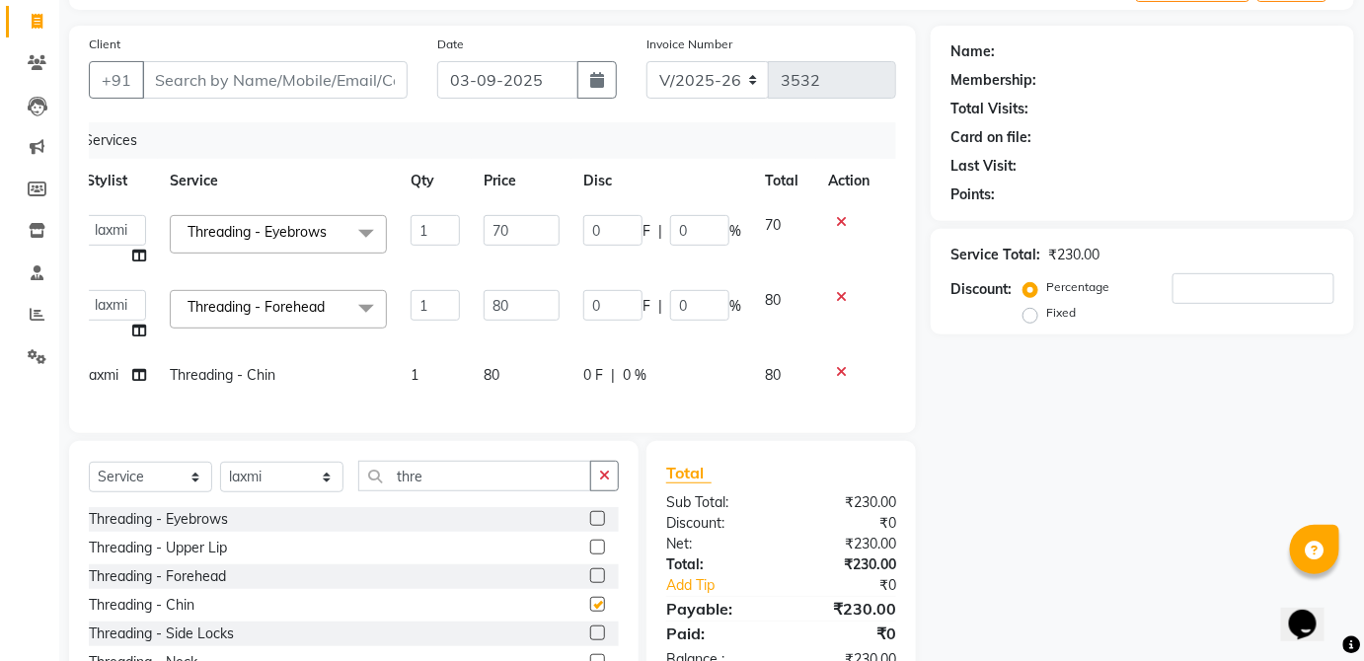
click at [763, 389] on td "80" at bounding box center [784, 375] width 63 height 44
select select "37821"
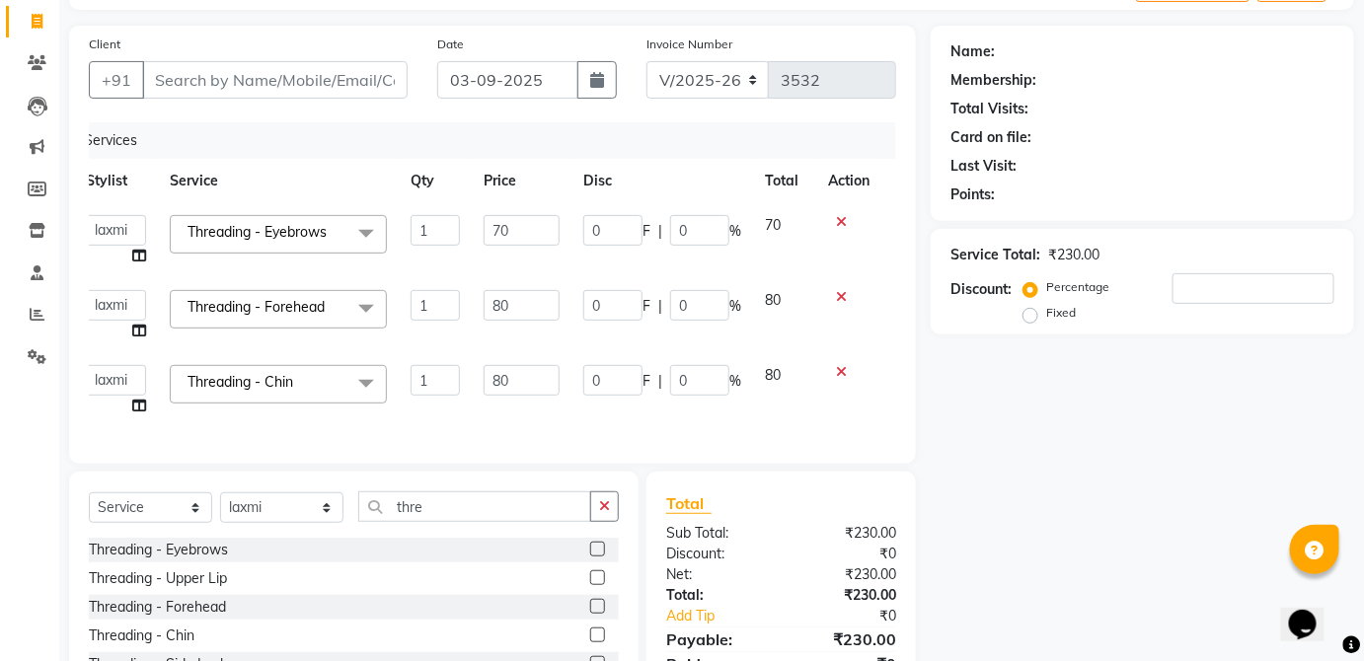
checkbox input "false"
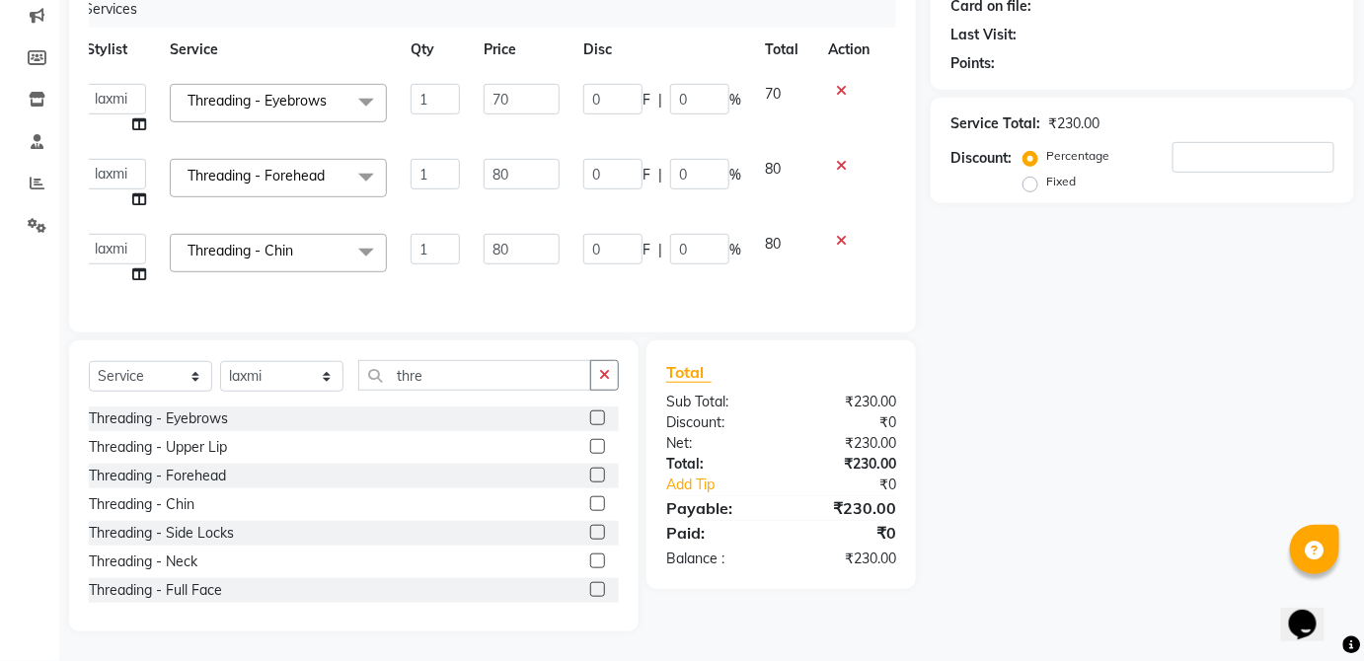
scroll to position [266, 0]
click at [590, 447] on label at bounding box center [597, 446] width 15 height 15
click at [590, 447] on input "checkbox" at bounding box center [596, 447] width 13 height 13
checkbox input "true"
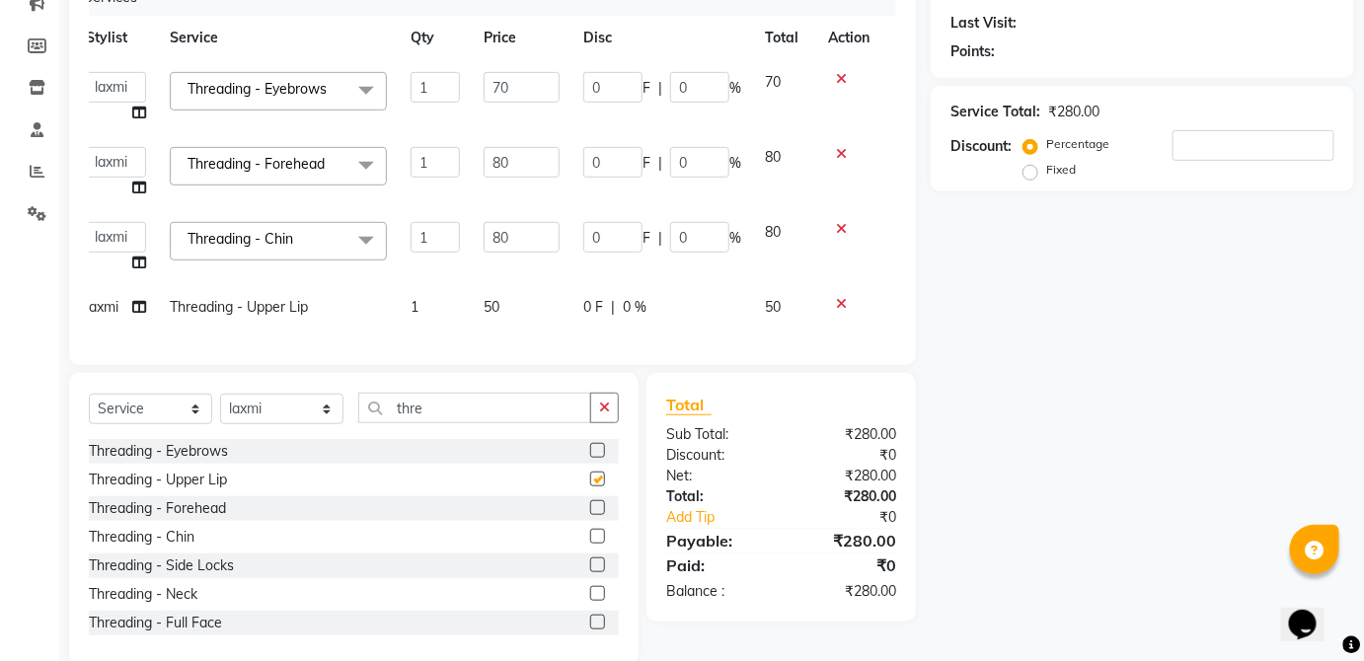
click at [765, 308] on span "50" at bounding box center [773, 307] width 16 height 18
select select "37821"
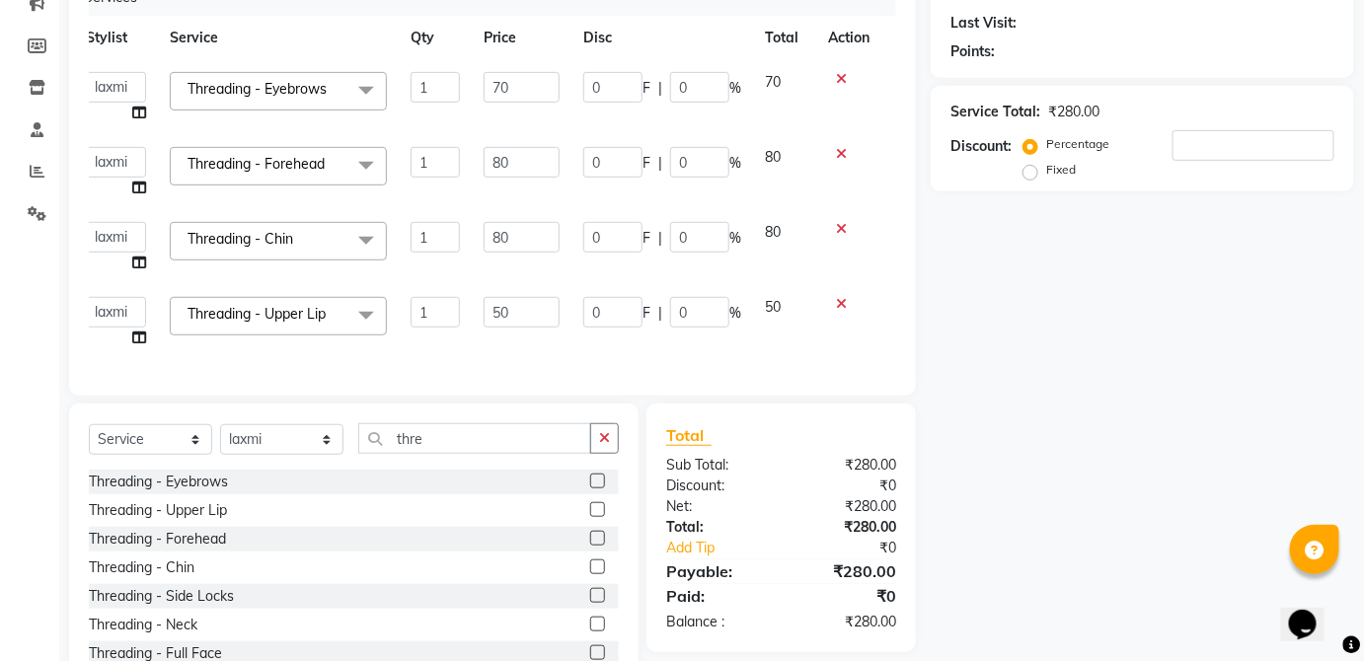
checkbox input "false"
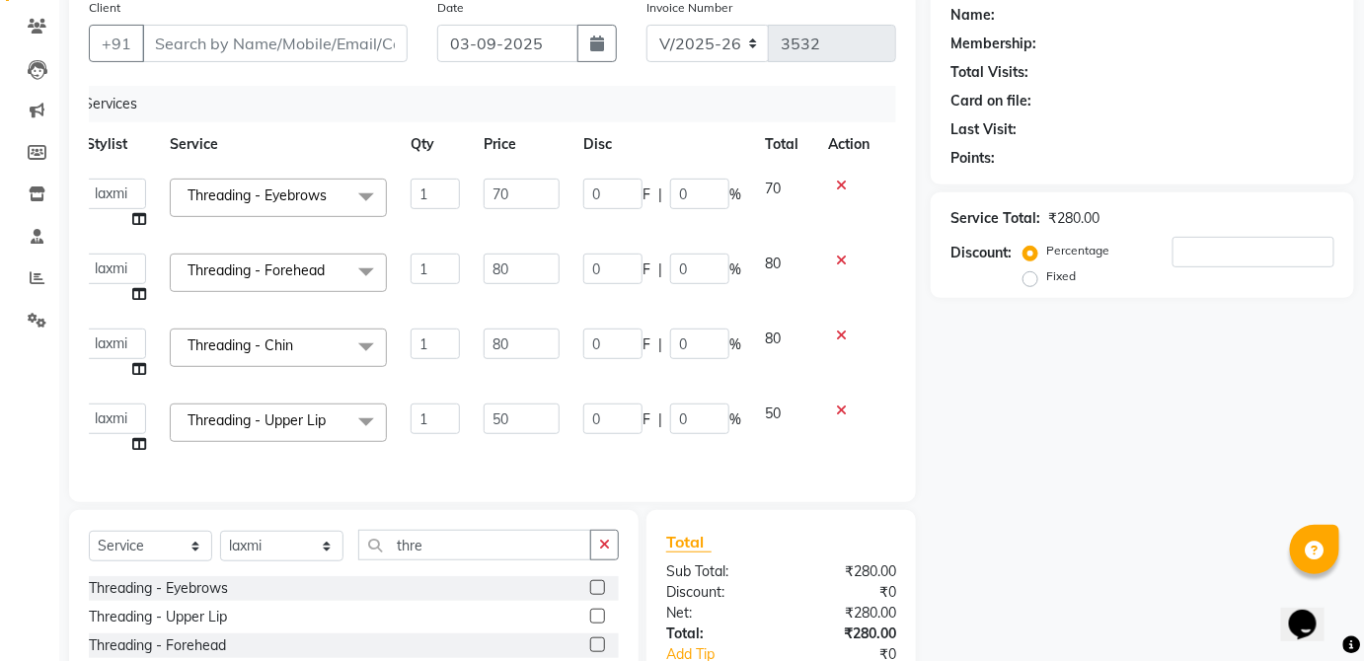
scroll to position [142, 0]
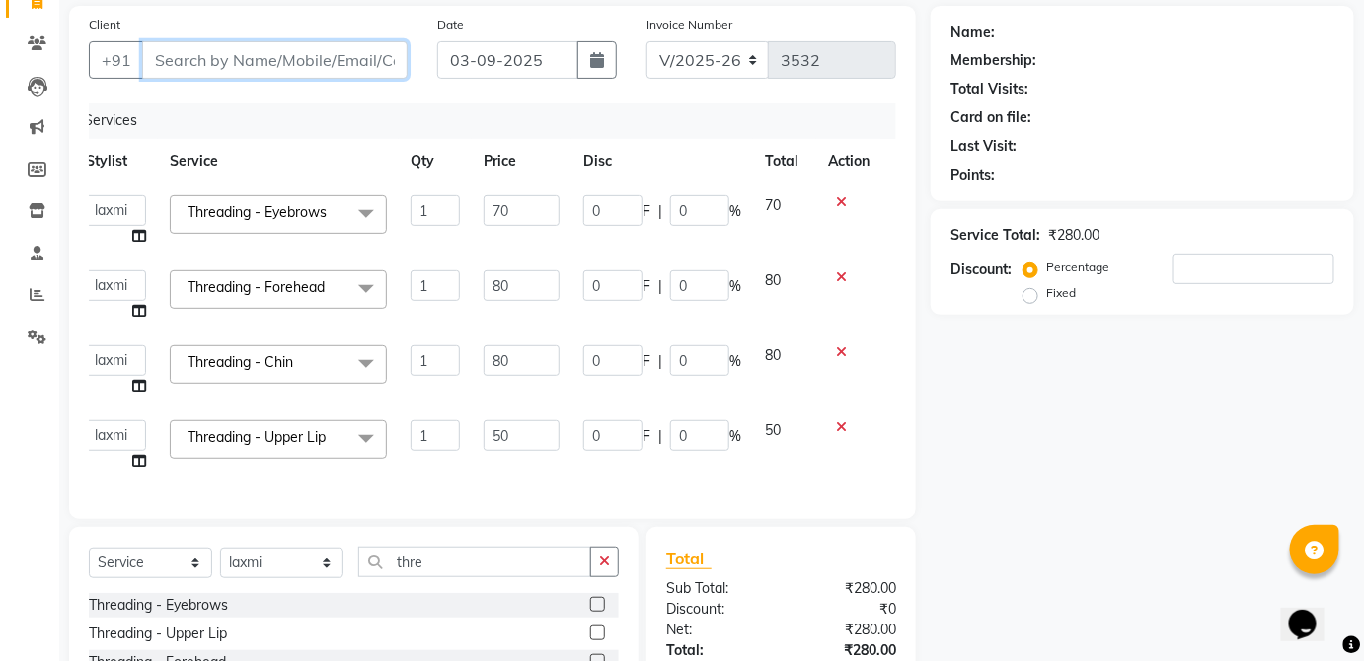
click at [346, 64] on input "Client" at bounding box center [275, 60] width 266 height 38
type input "l"
type input "0"
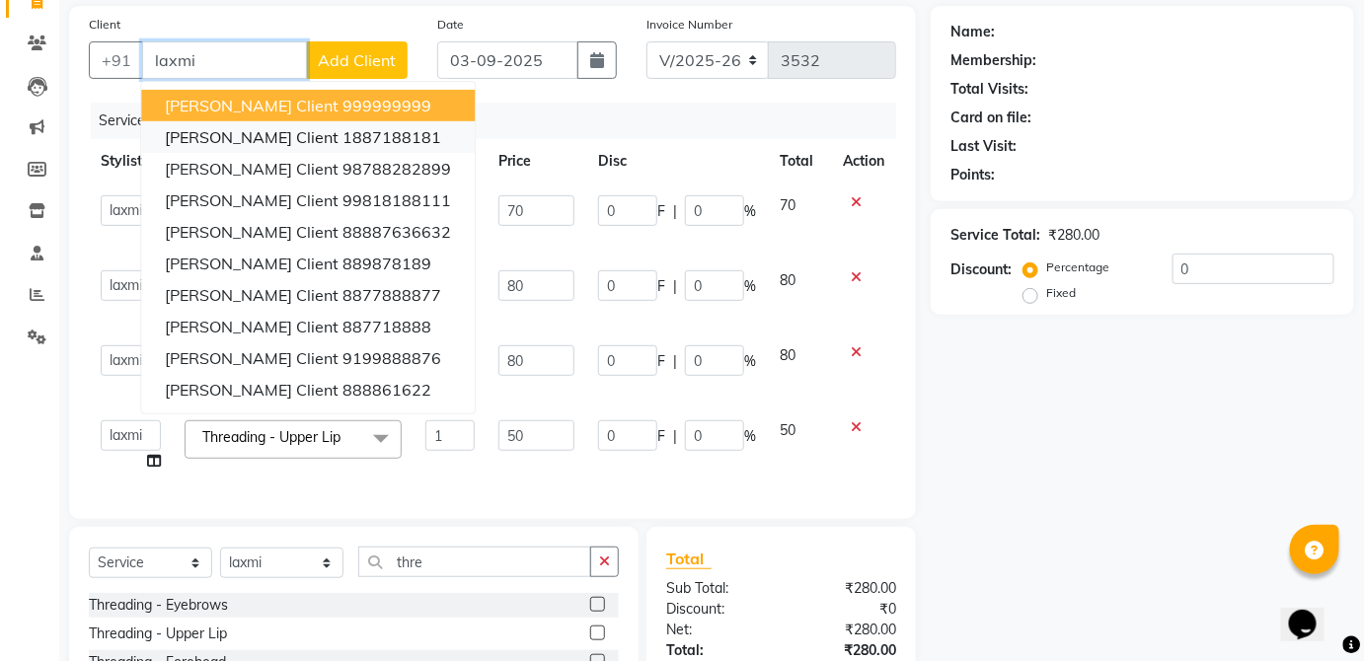
click at [346, 136] on ngb-highlight "1887188181" at bounding box center [392, 137] width 99 height 20
type input "1887188181"
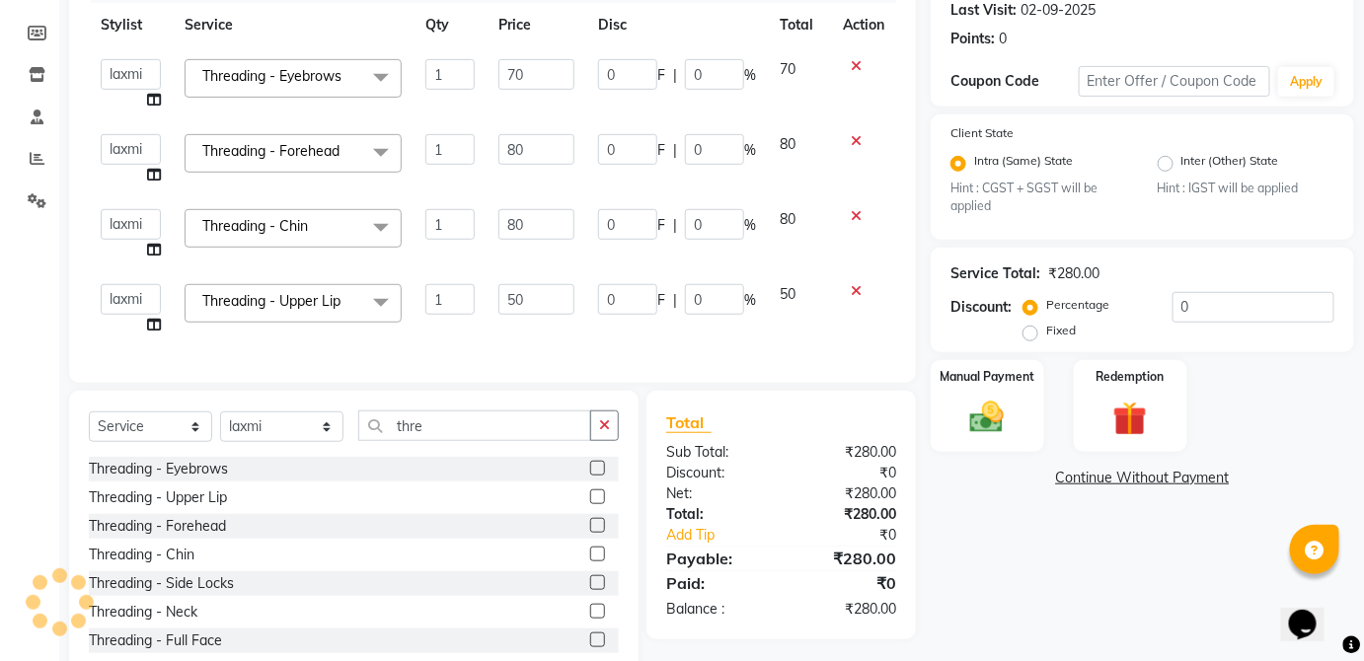
scroll to position [333, 0]
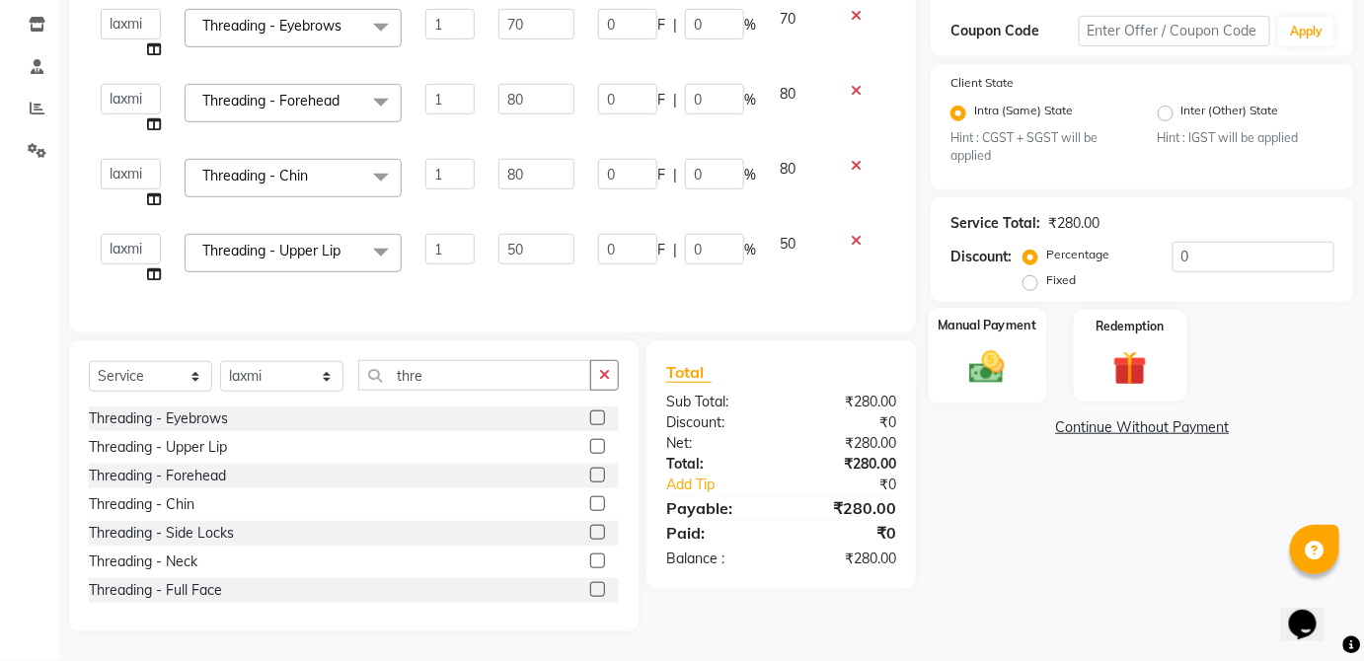
click at [1039, 382] on div "Manual Payment" at bounding box center [987, 356] width 117 height 96
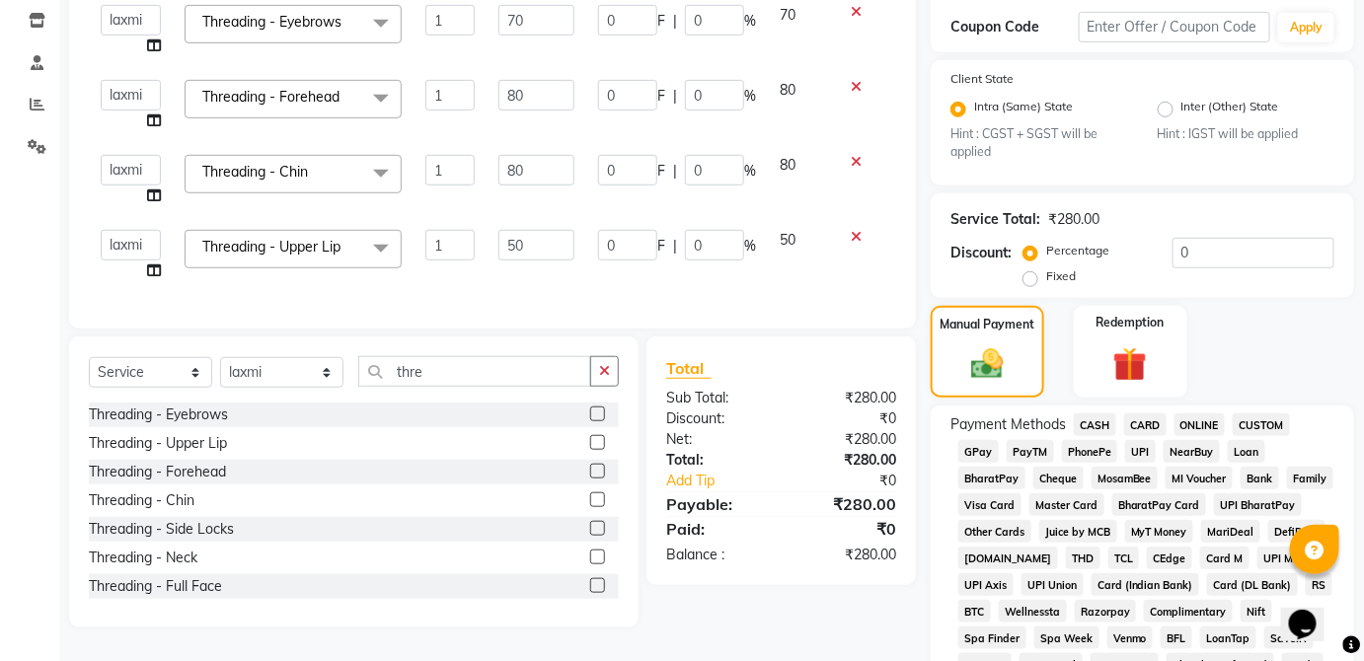
click at [1144, 442] on span "UPI" at bounding box center [1140, 451] width 31 height 23
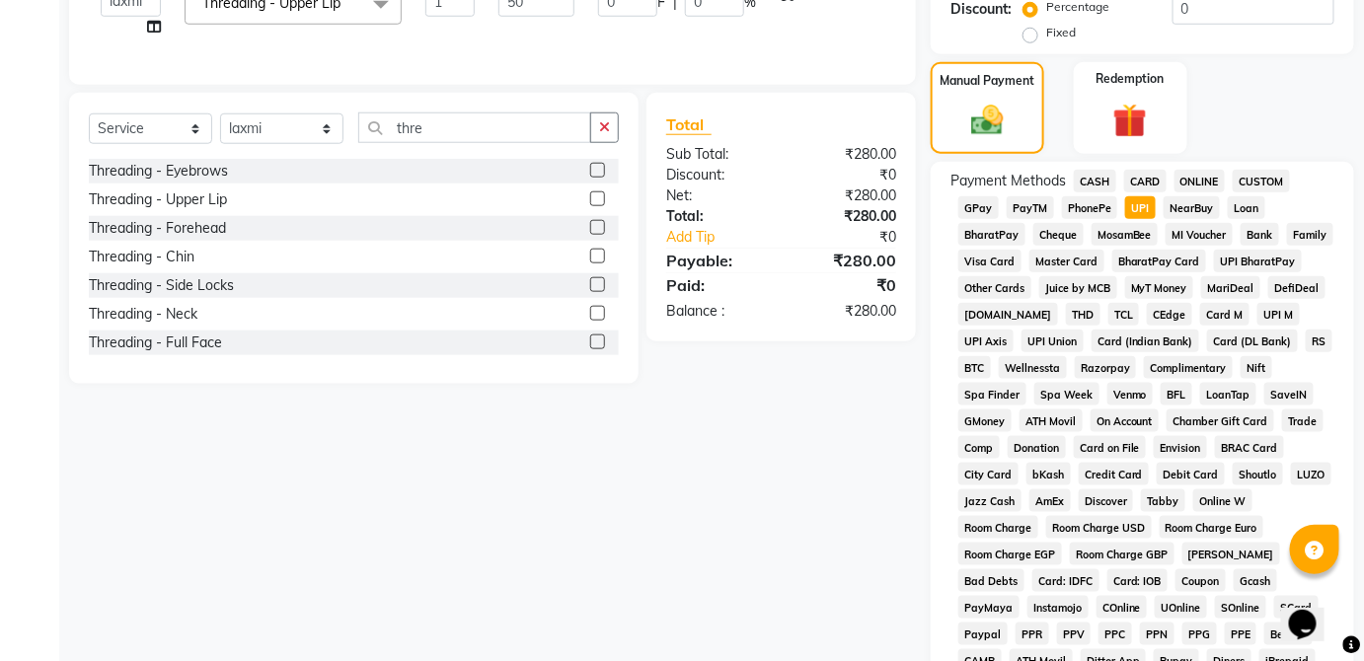
scroll to position [958, 0]
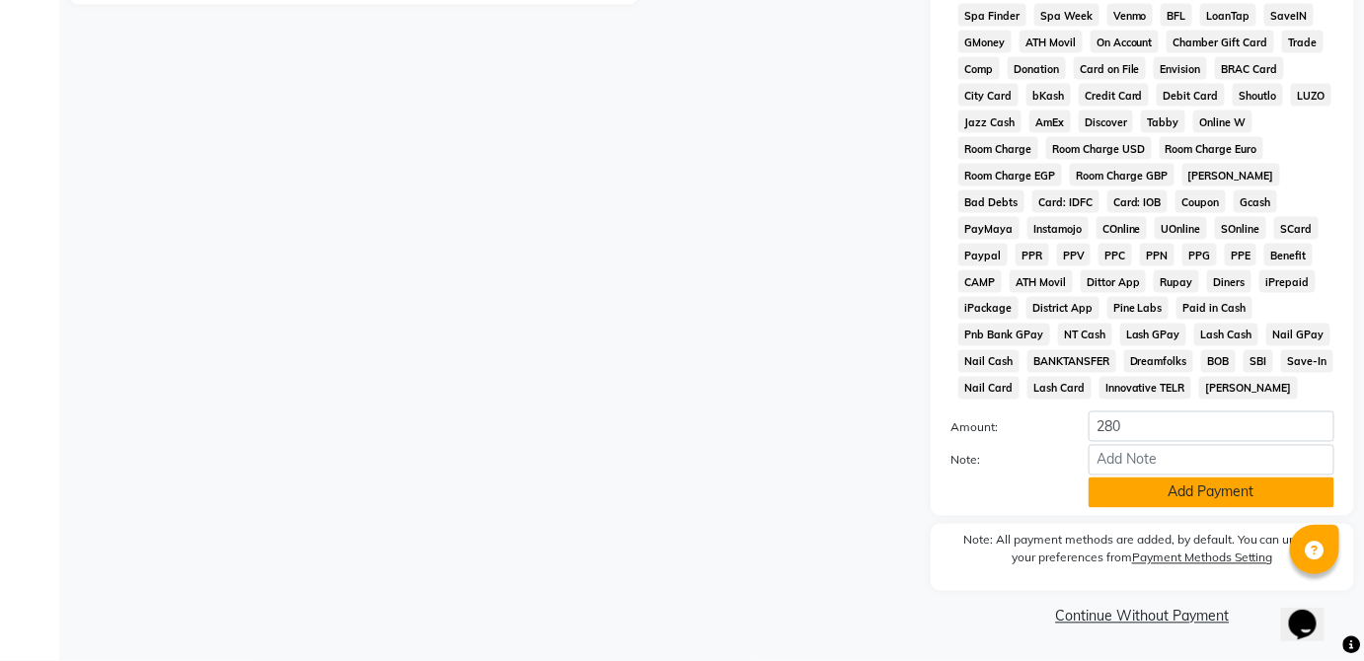
click at [1250, 505] on button "Add Payment" at bounding box center [1212, 493] width 246 height 31
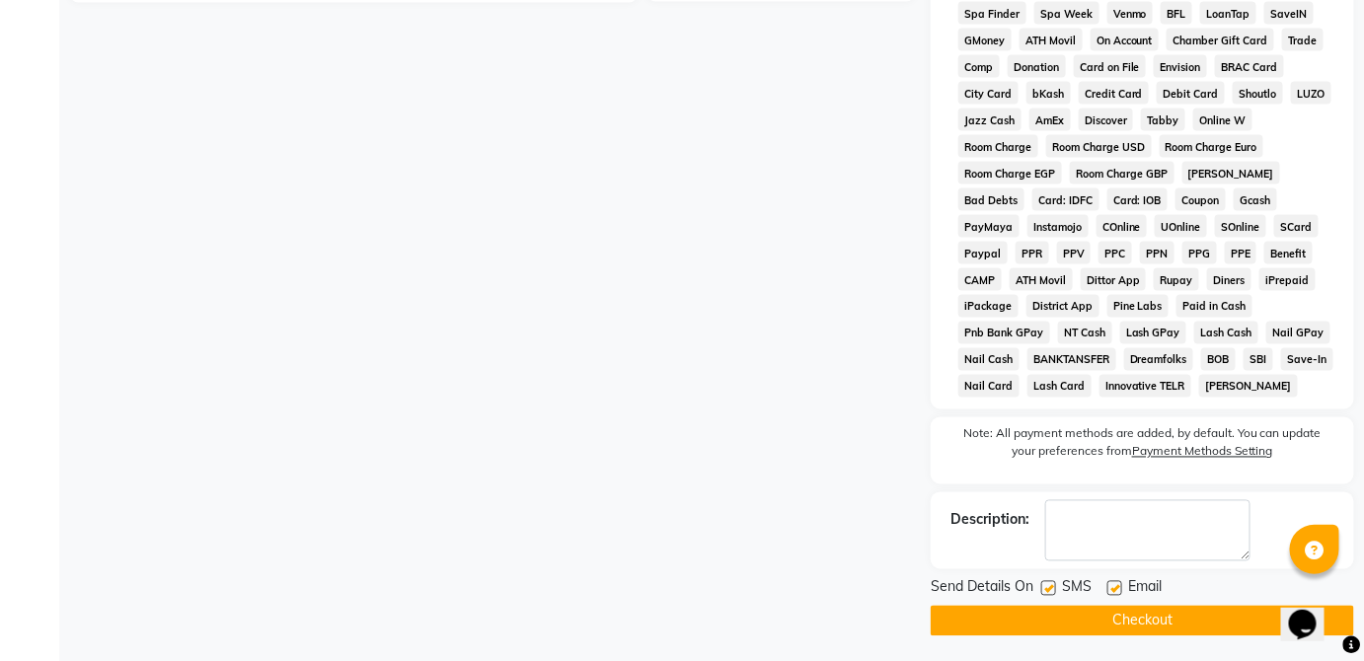
click at [1229, 624] on button "Checkout" at bounding box center [1142, 621] width 423 height 31
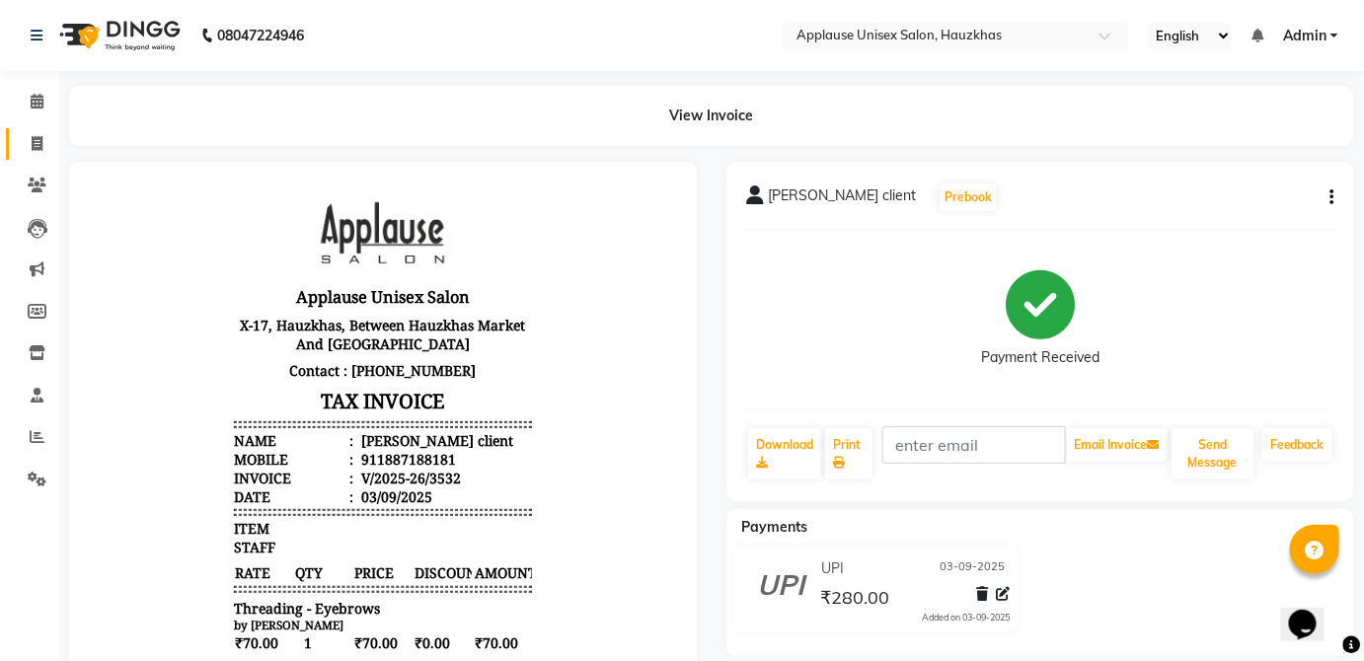
click at [19, 128] on link "Invoice" at bounding box center [29, 144] width 47 height 33
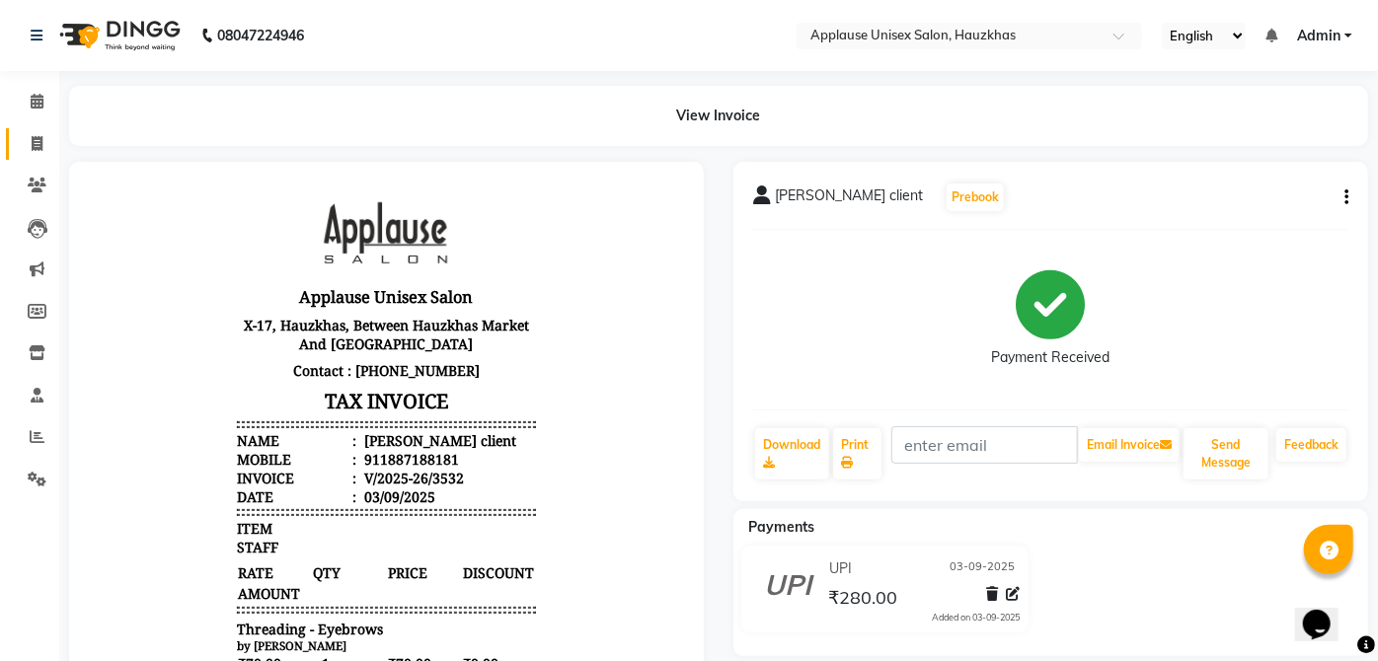
select select "5082"
select select "service"
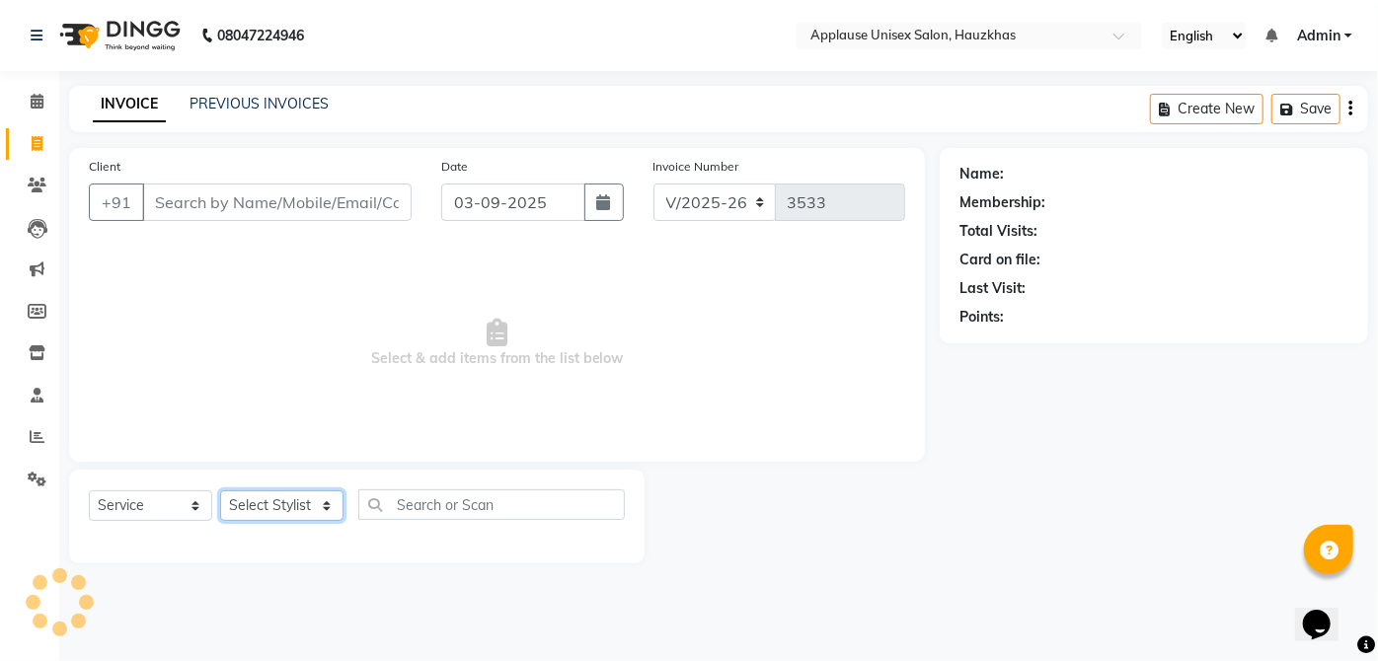
click at [288, 498] on select "Select Stylist" at bounding box center [281, 506] width 123 height 31
click at [449, 342] on span "Select & add items from the list below" at bounding box center [497, 343] width 816 height 197
click at [302, 108] on link "PREVIOUS INVOICES" at bounding box center [259, 104] width 139 height 18
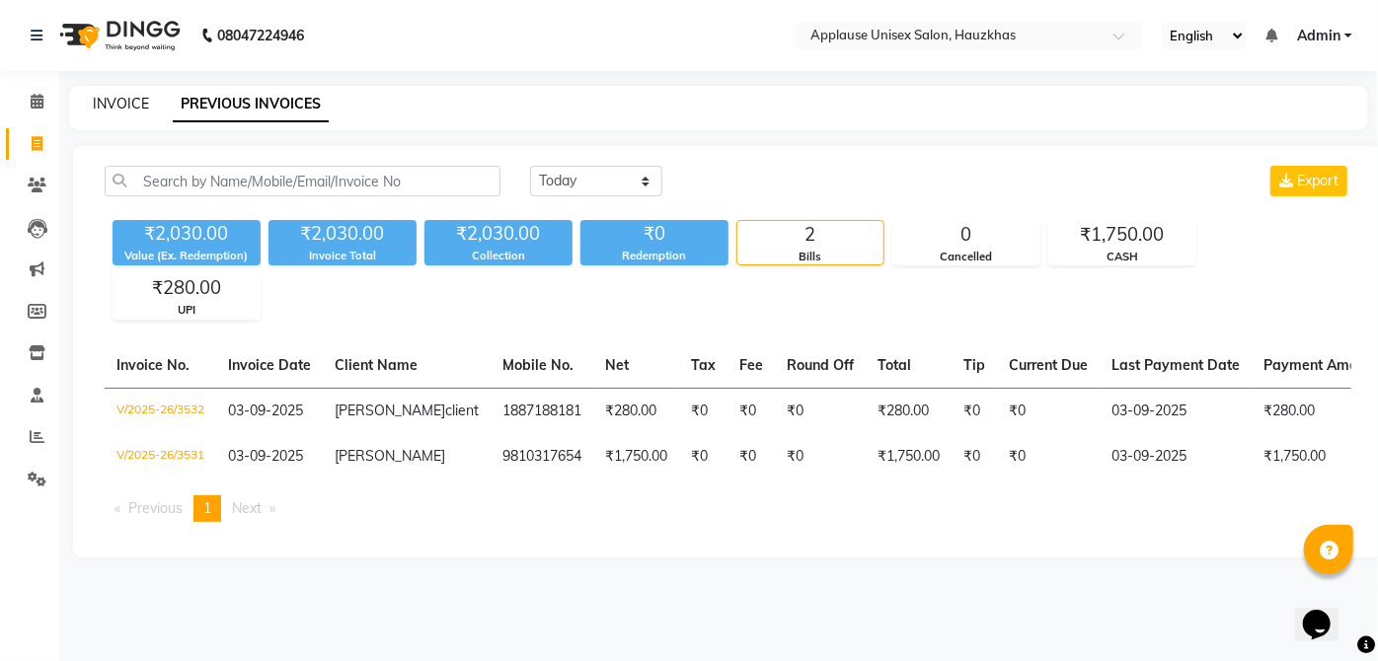
click at [133, 108] on link "INVOICE" at bounding box center [121, 104] width 56 height 18
select select "5082"
select select "service"
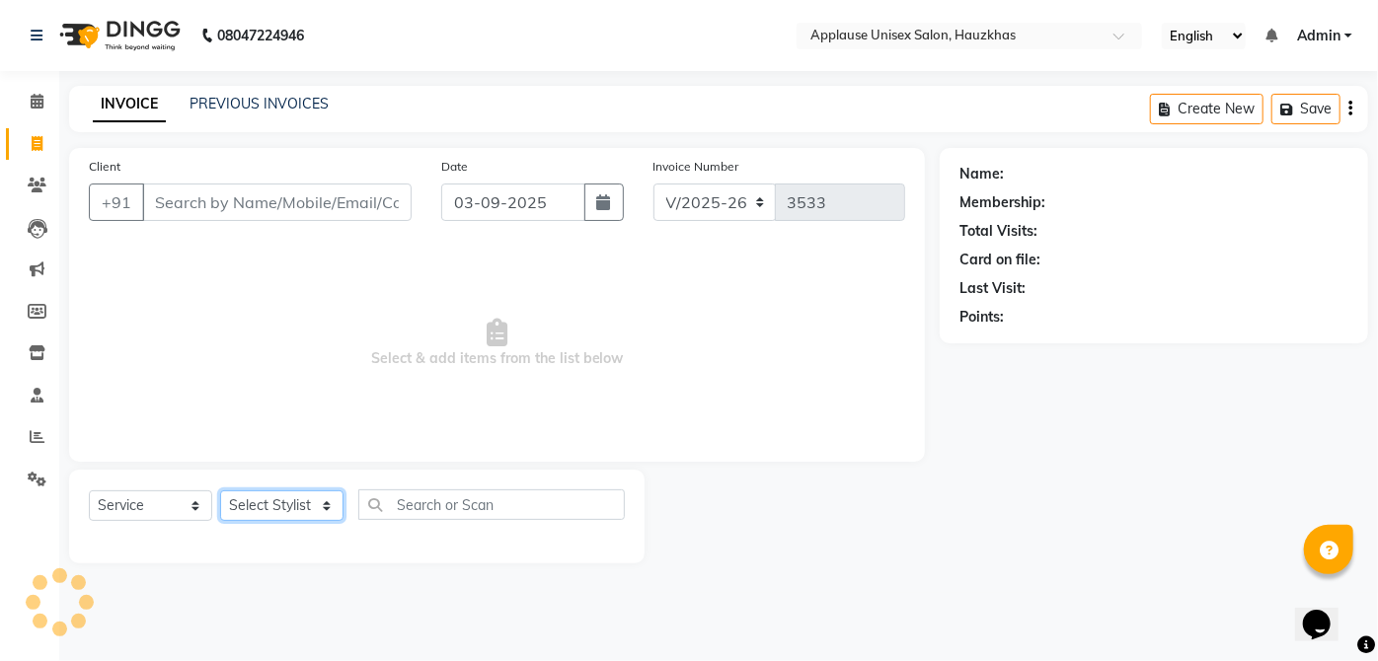
click at [318, 500] on select "Select Stylist [PERSON_NAME] [PERSON_NAME] [PERSON_NAME] [PERSON_NAME] [PERSON_…" at bounding box center [281, 506] width 123 height 31
select select "32127"
click at [220, 491] on select "Select Stylist [PERSON_NAME] [PERSON_NAME] [PERSON_NAME] [PERSON_NAME] [PERSON_…" at bounding box center [281, 506] width 123 height 31
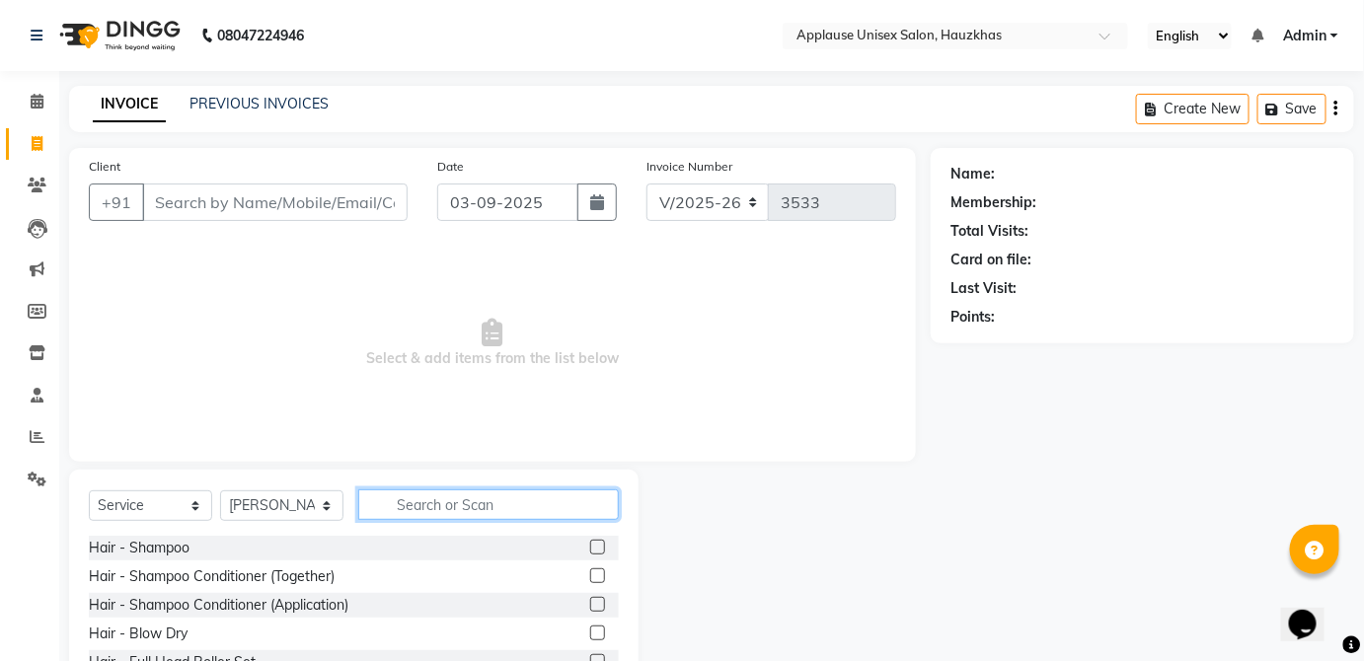
click at [499, 498] on input "text" at bounding box center [488, 505] width 261 height 31
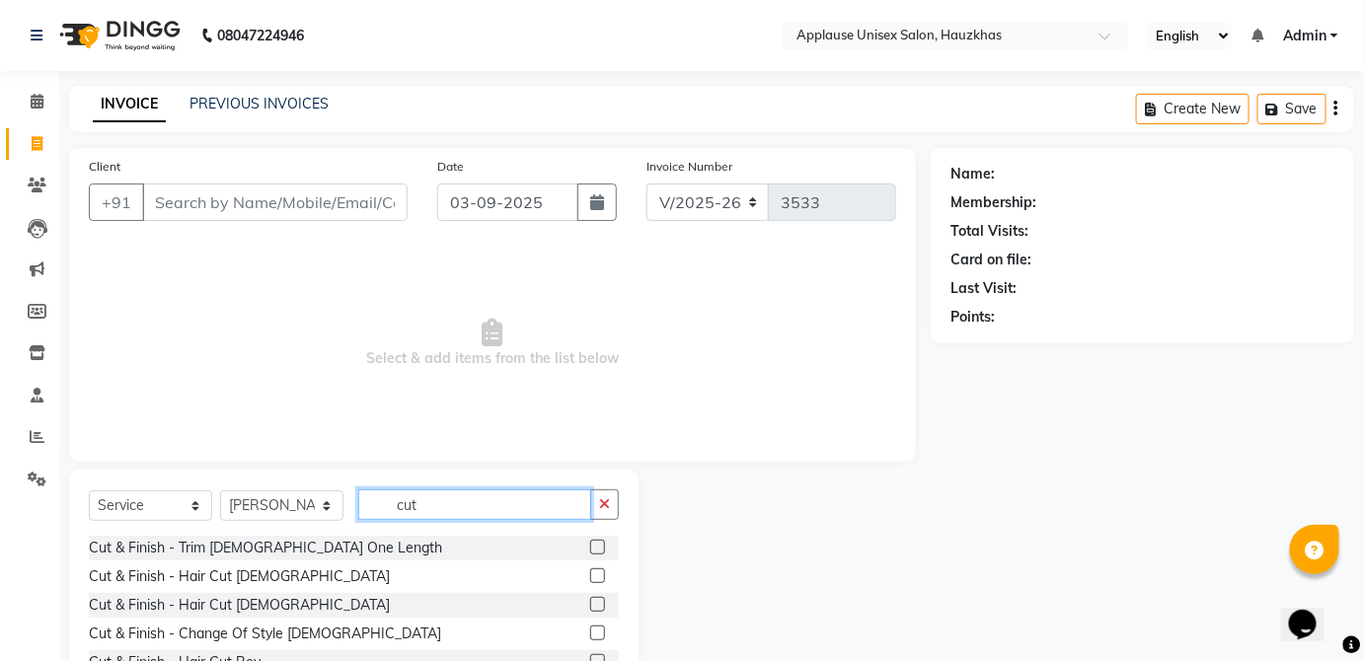
type input "cut"
click at [590, 603] on label at bounding box center [597, 604] width 15 height 15
click at [590, 603] on input "checkbox" at bounding box center [596, 605] width 13 height 13
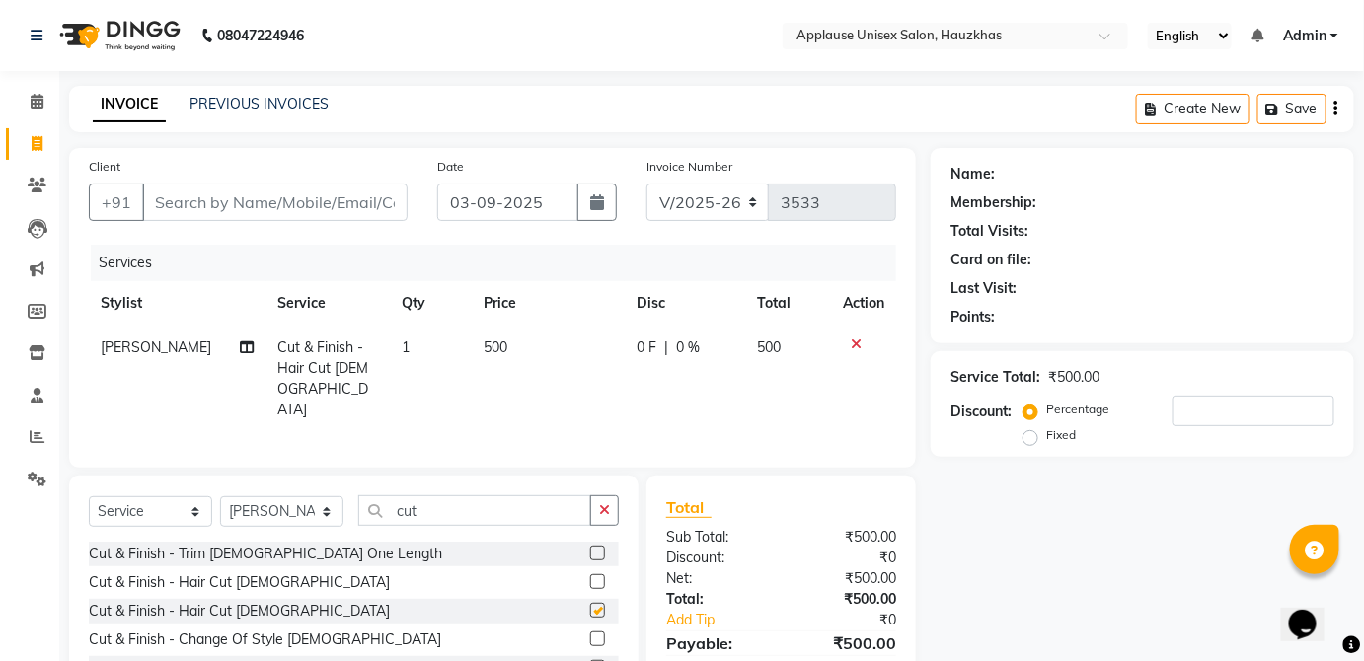
click at [733, 364] on td "0 F | 0 %" at bounding box center [685, 379] width 121 height 107
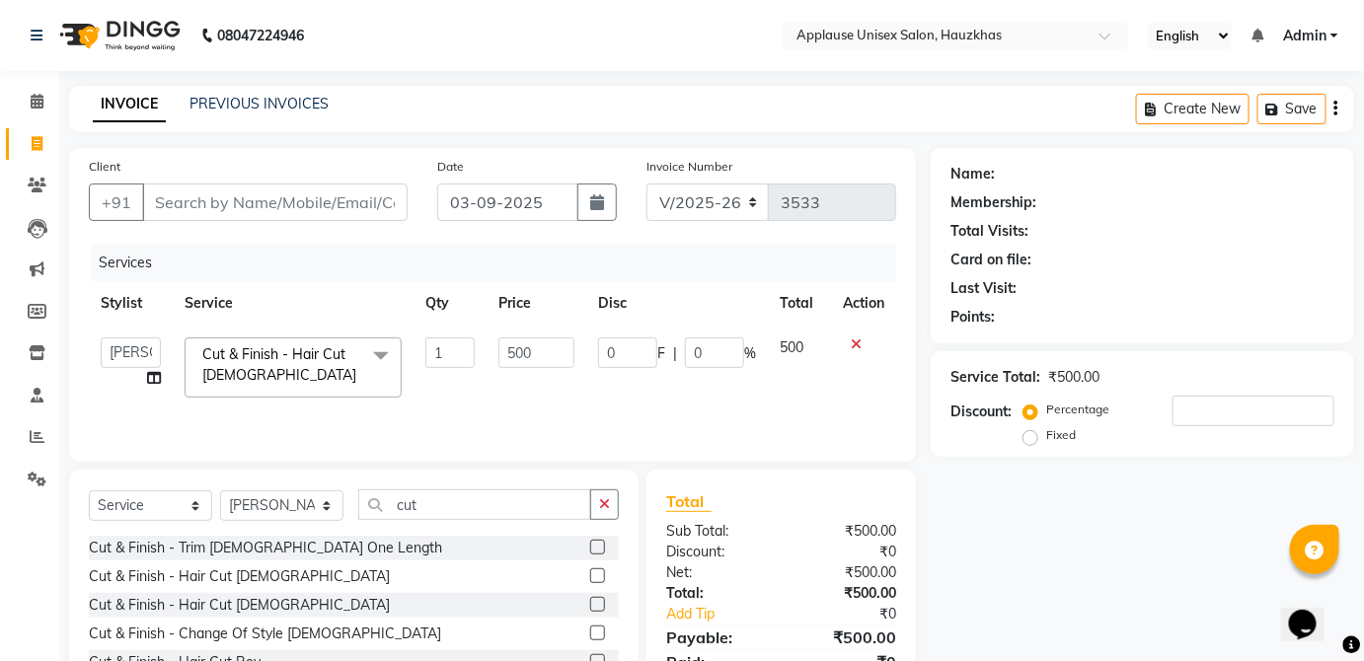
checkbox input "false"
click at [345, 209] on input "Client" at bounding box center [275, 203] width 266 height 38
type input "b"
type input "0"
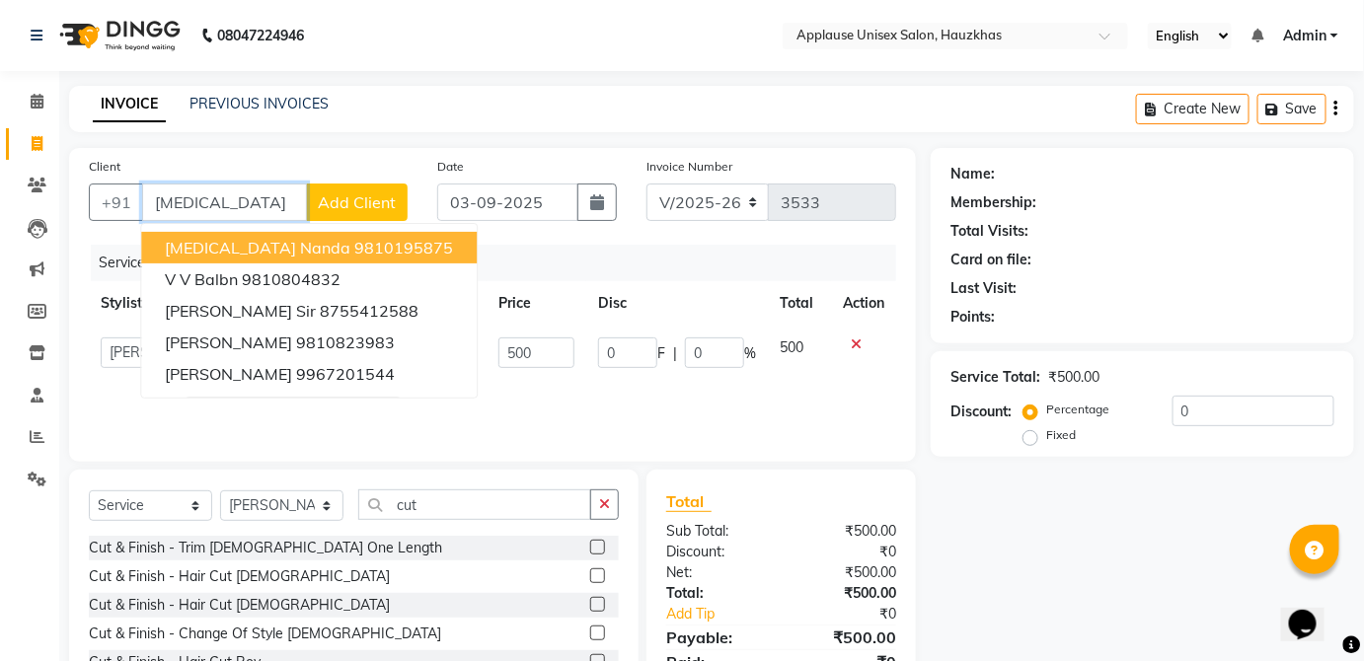
click at [372, 237] on button "[MEDICAL_DATA] Nanda 9810195875" at bounding box center [309, 248] width 336 height 32
type input "9810195875"
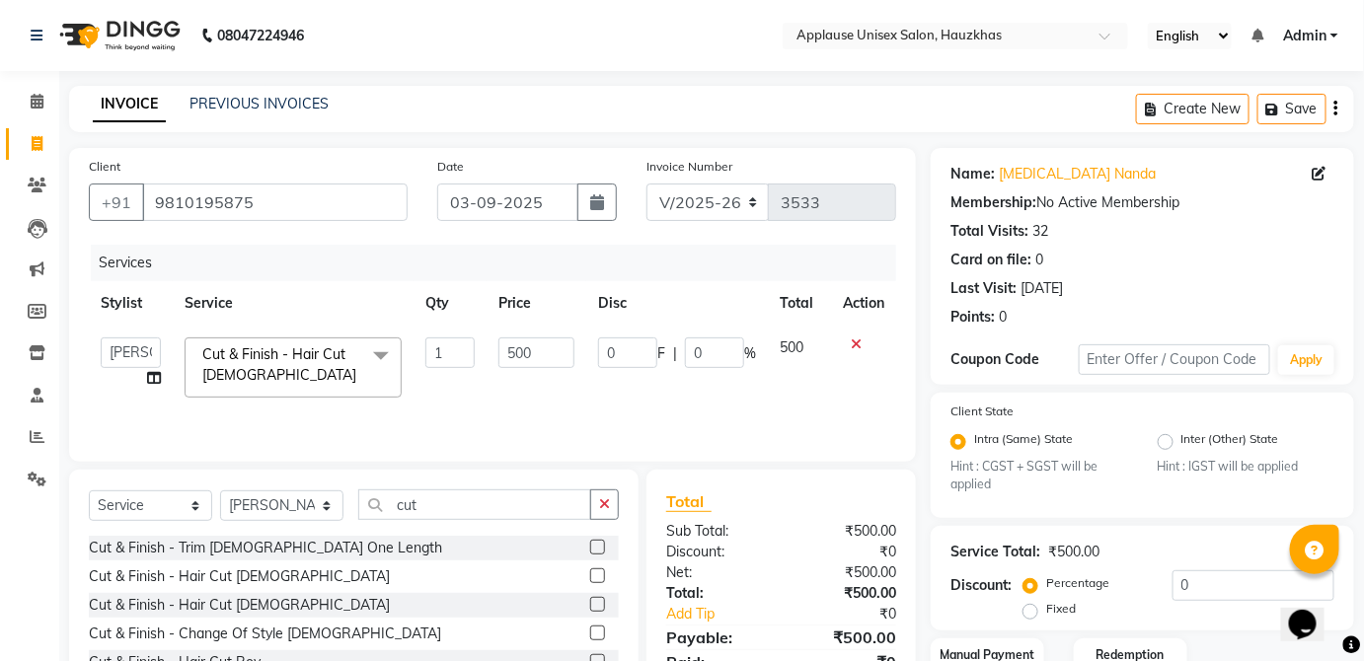
scroll to position [131, 0]
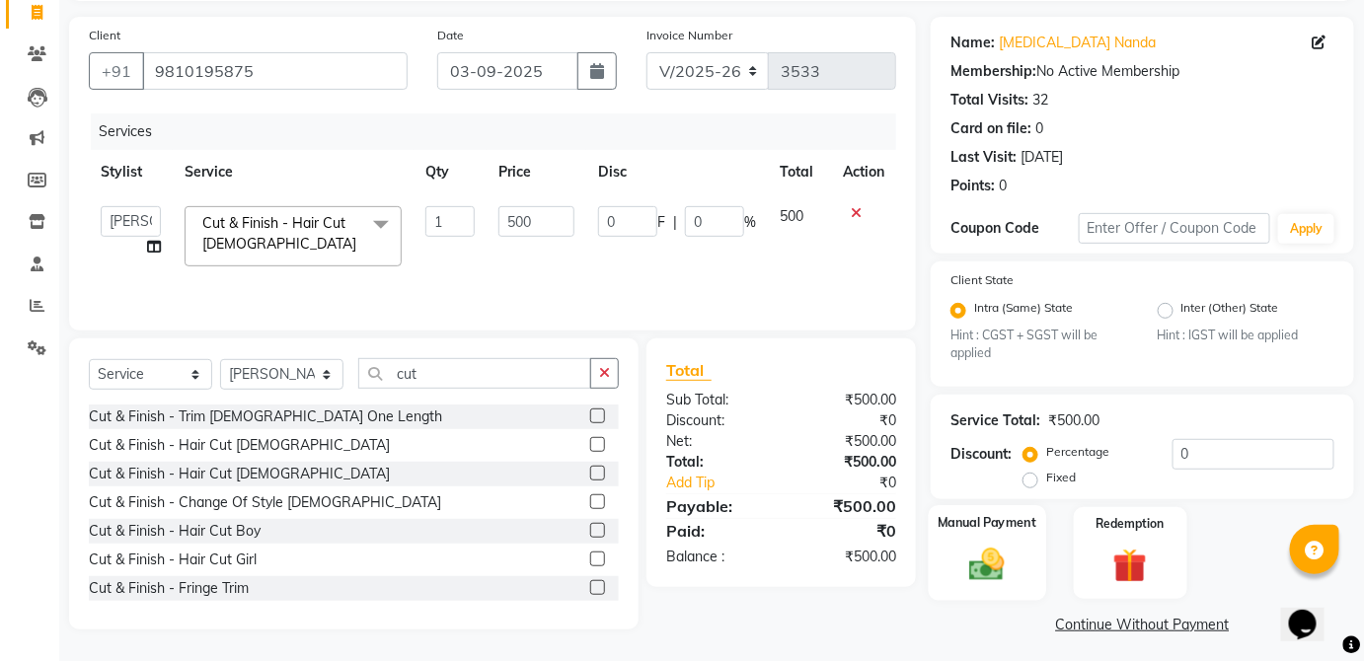
click at [1012, 535] on div "Manual Payment" at bounding box center [987, 553] width 117 height 96
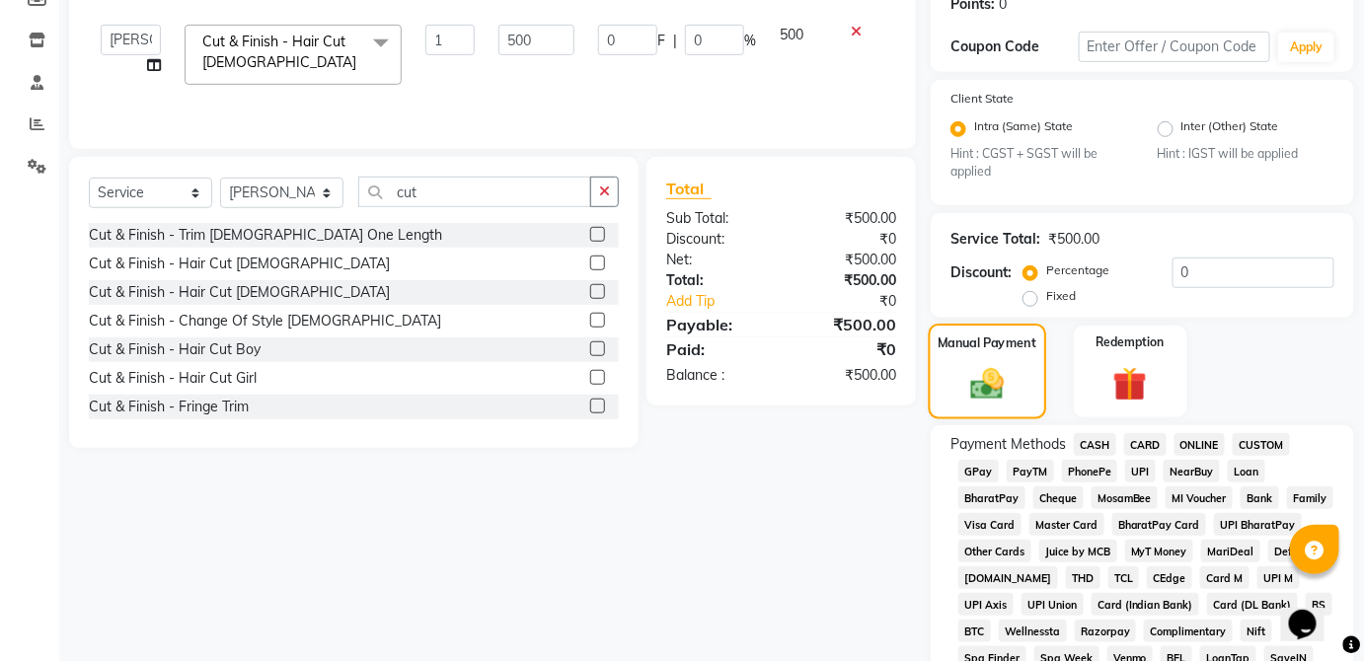
scroll to position [335, 0]
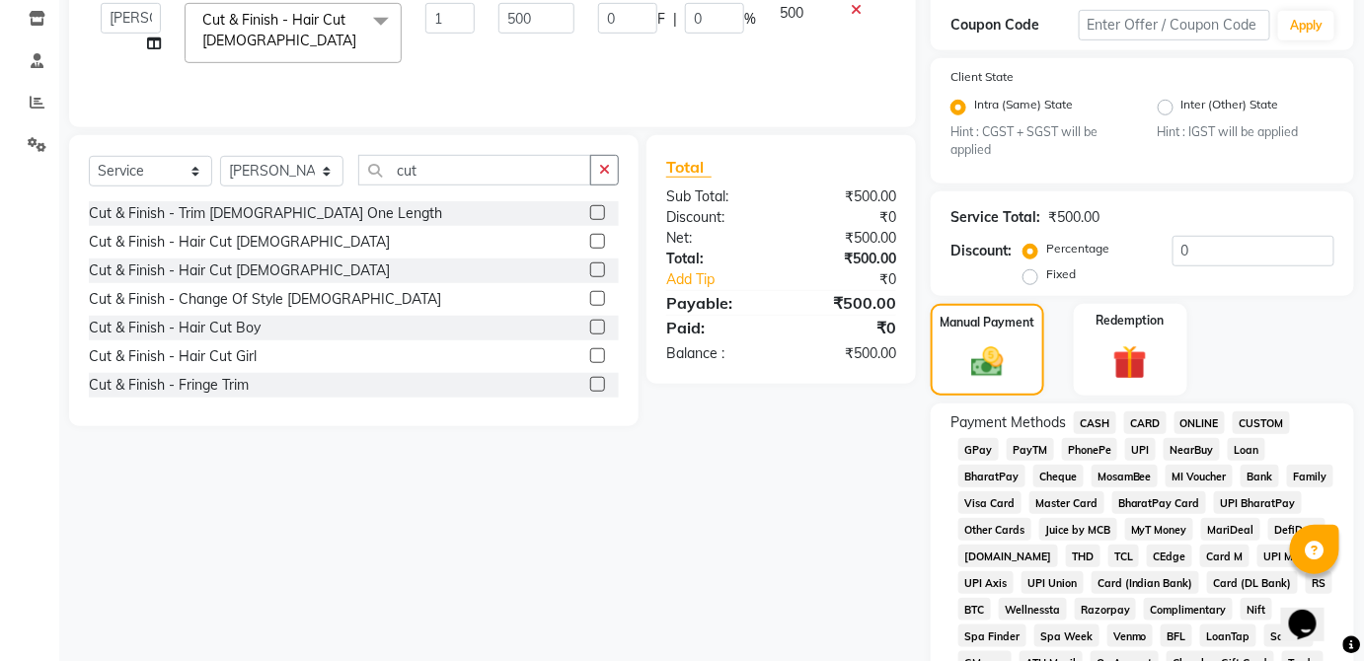
click at [1146, 414] on span "CARD" at bounding box center [1145, 423] width 42 height 23
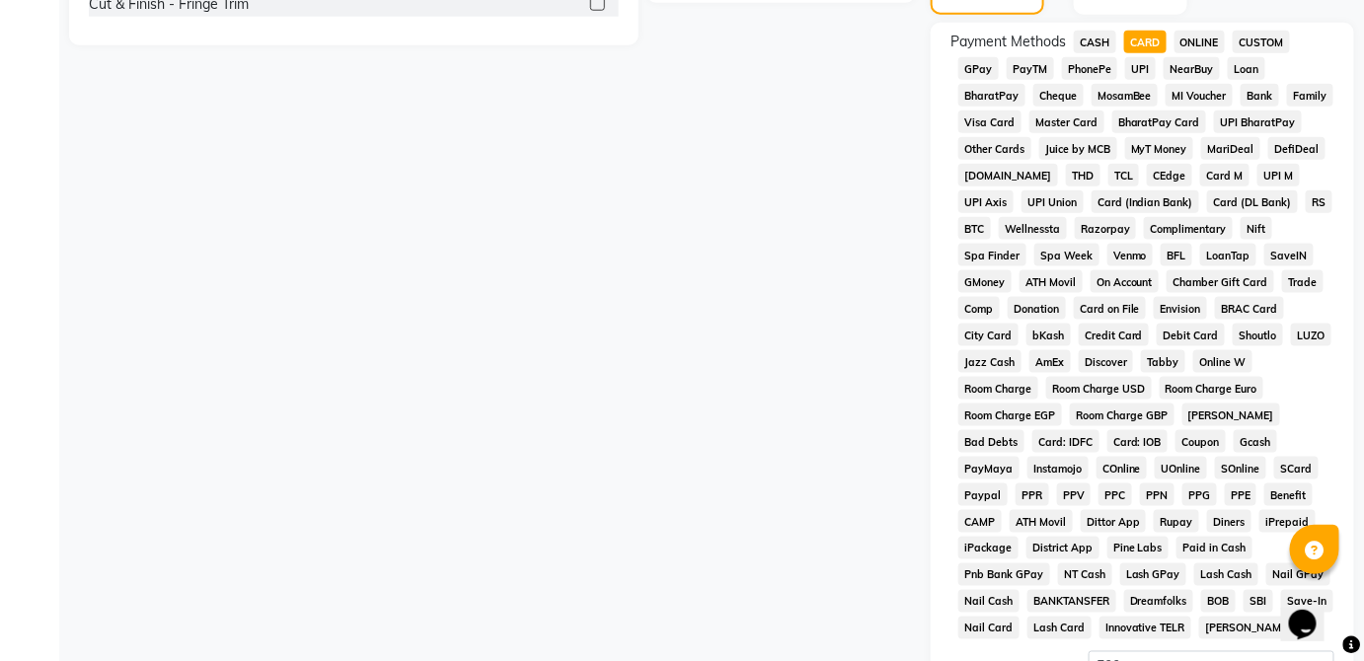
scroll to position [958, 0]
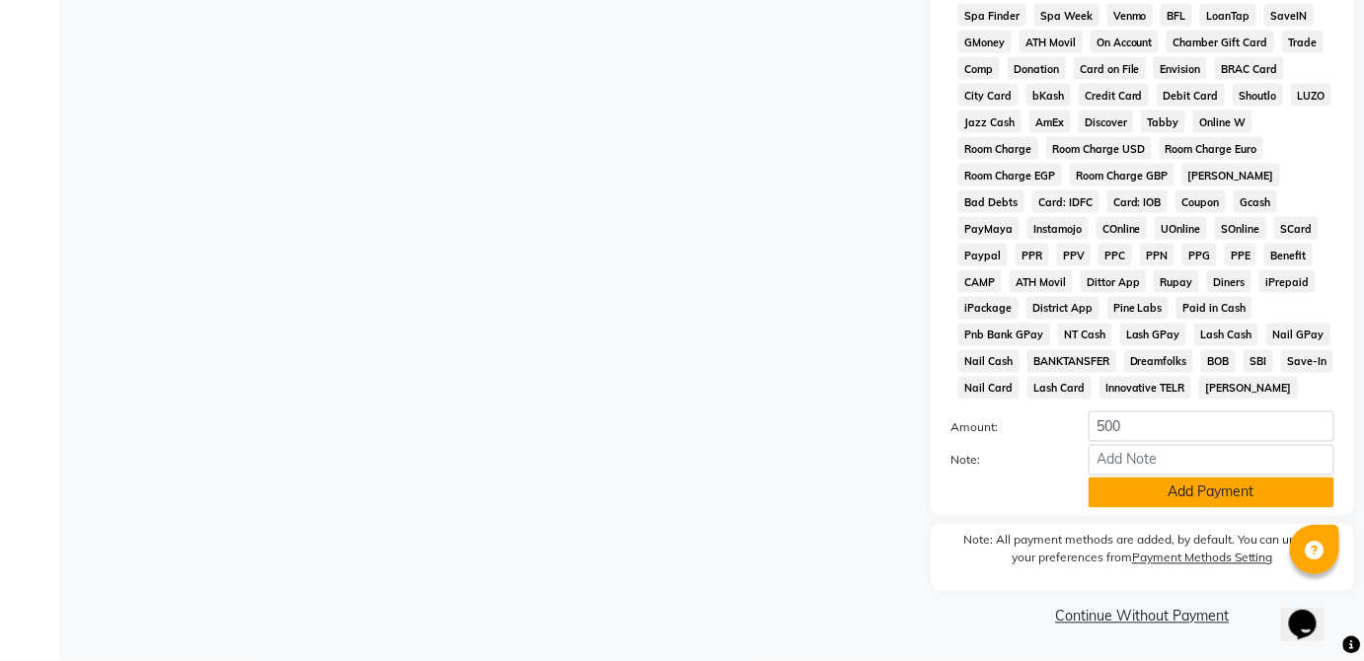
click at [1260, 499] on button "Add Payment" at bounding box center [1212, 493] width 246 height 31
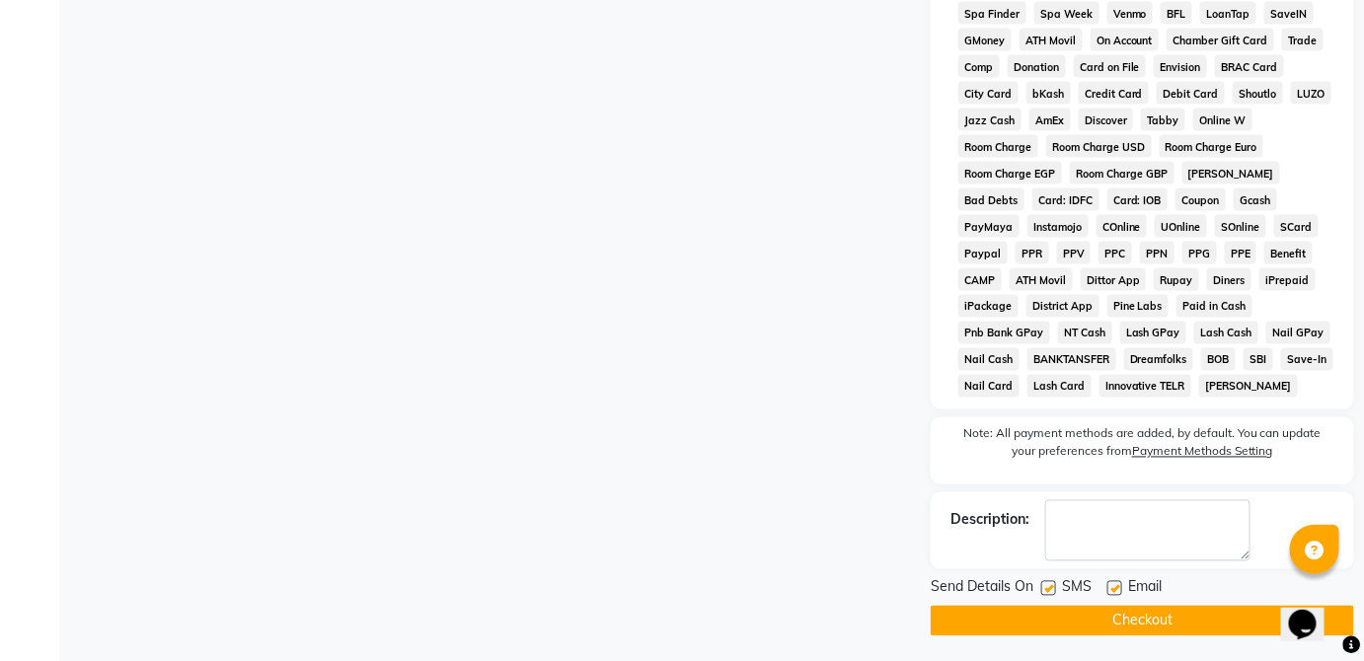
click at [1215, 626] on button "Checkout" at bounding box center [1142, 621] width 423 height 31
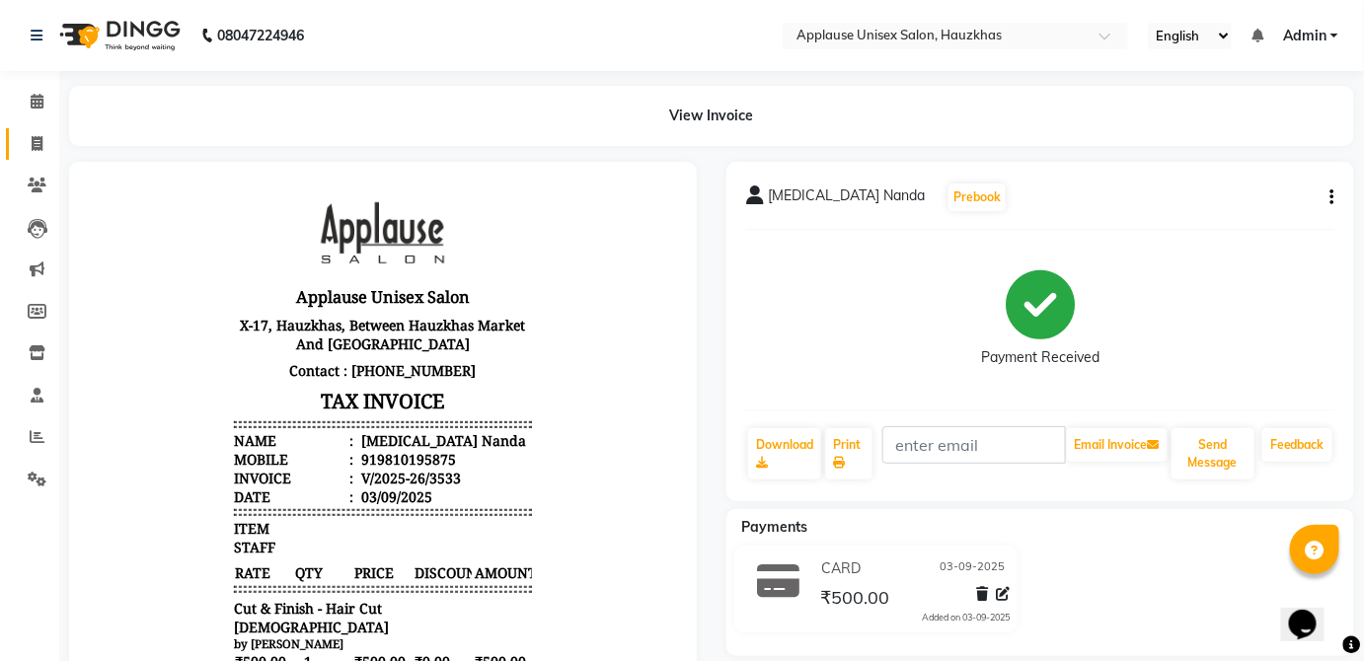
click at [24, 150] on span at bounding box center [37, 144] width 35 height 23
select select "service"
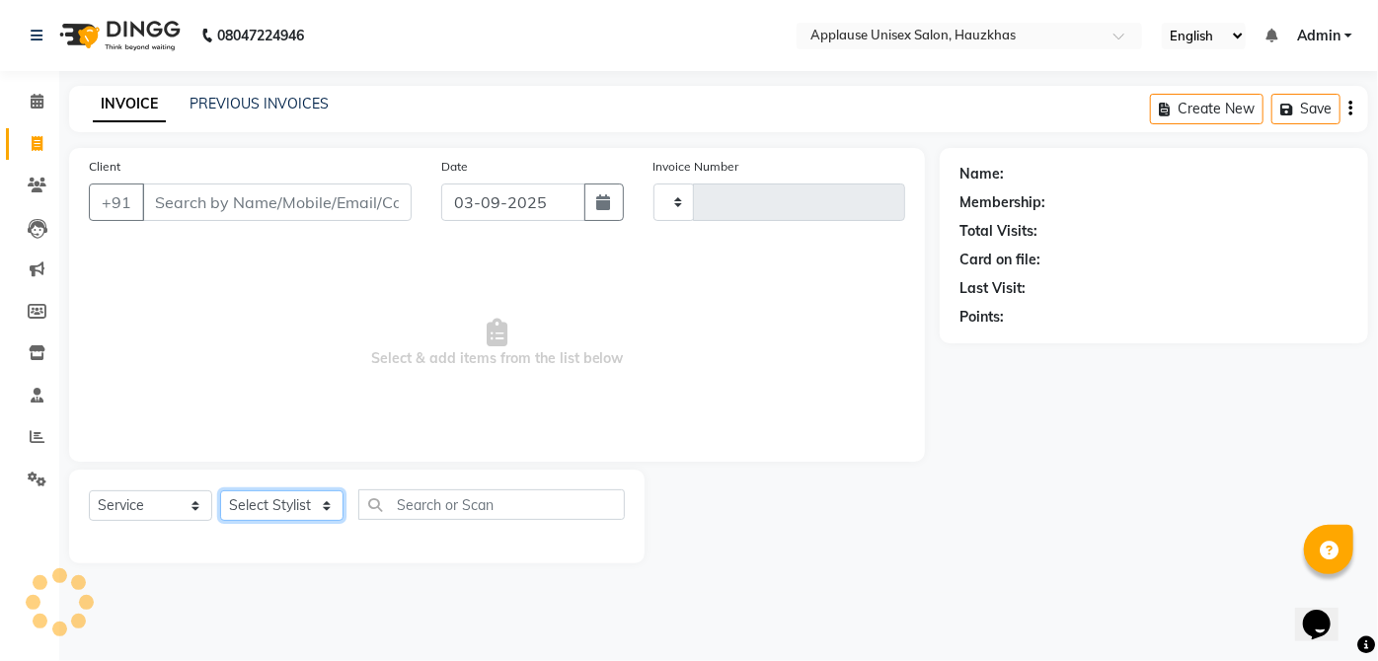
click at [300, 506] on select "Select Stylist" at bounding box center [281, 506] width 123 height 31
type input "3534"
select select "5082"
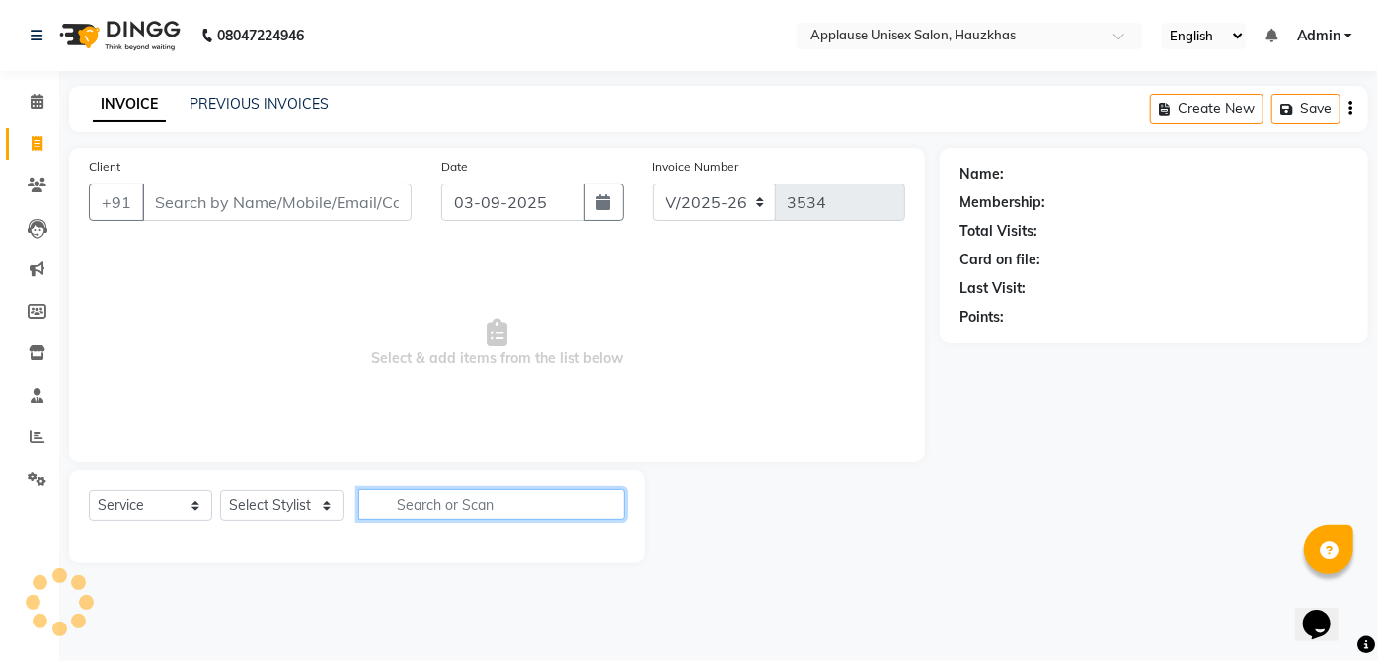
click at [419, 498] on input "text" at bounding box center [491, 505] width 267 height 31
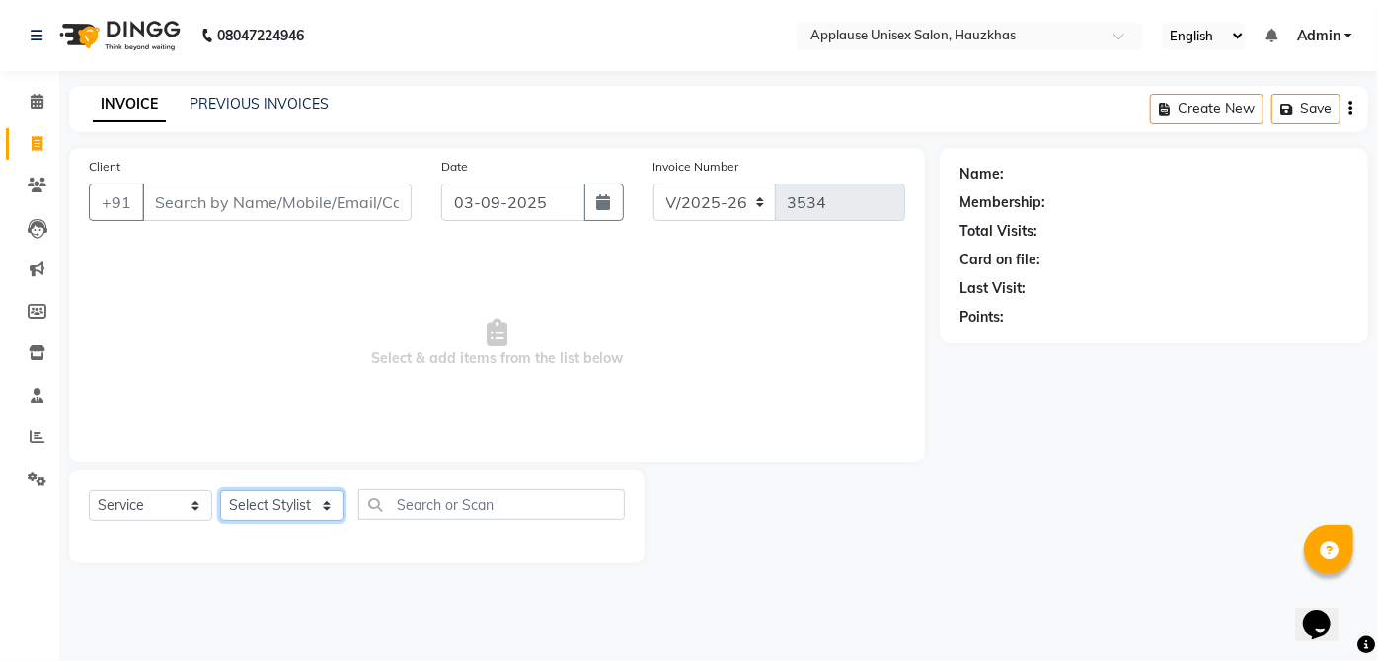
click at [332, 511] on select "Select Stylist [PERSON_NAME] [PERSON_NAME] [PERSON_NAME] [PERSON_NAME] [PERSON_…" at bounding box center [281, 506] width 123 height 31
select select "32125"
click at [220, 491] on select "Select Stylist [PERSON_NAME] [PERSON_NAME] [PERSON_NAME] [PERSON_NAME] [PERSON_…" at bounding box center [281, 506] width 123 height 31
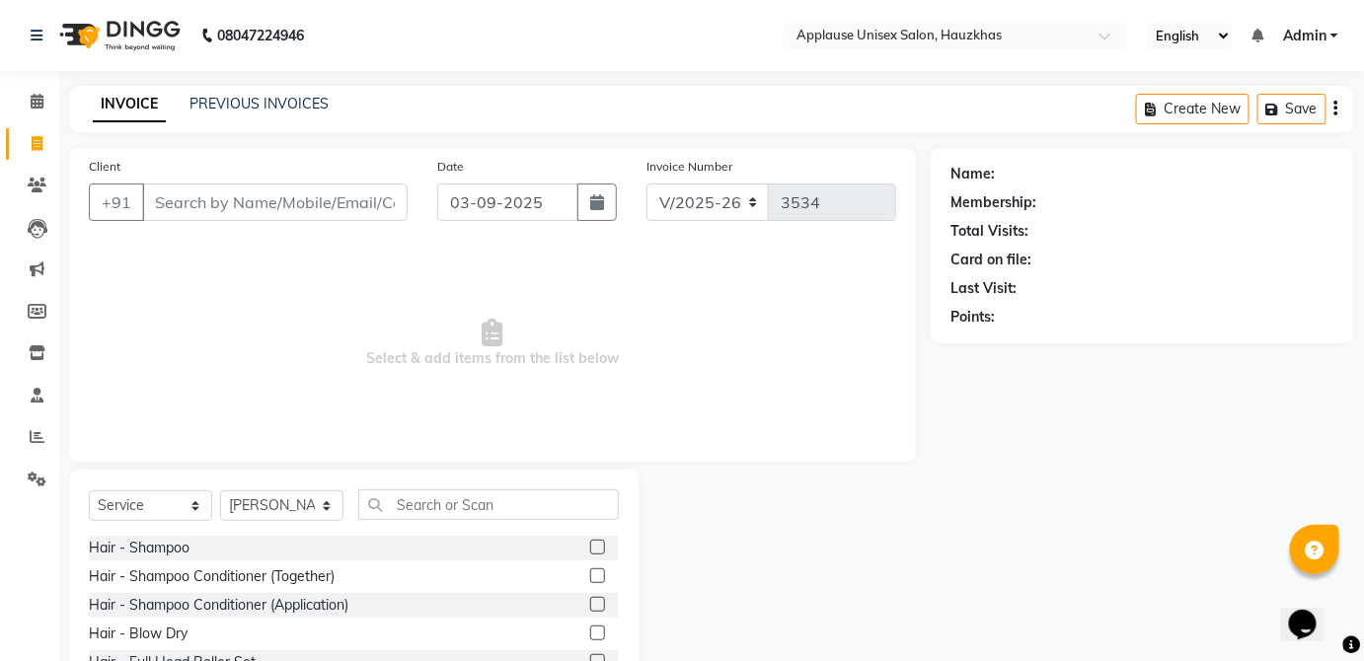
click at [475, 532] on div "Select Service Product Membership Package Voucher Prepaid Gift Card Select Styl…" at bounding box center [354, 513] width 530 height 46
click at [594, 496] on input "text" at bounding box center [488, 505] width 261 height 31
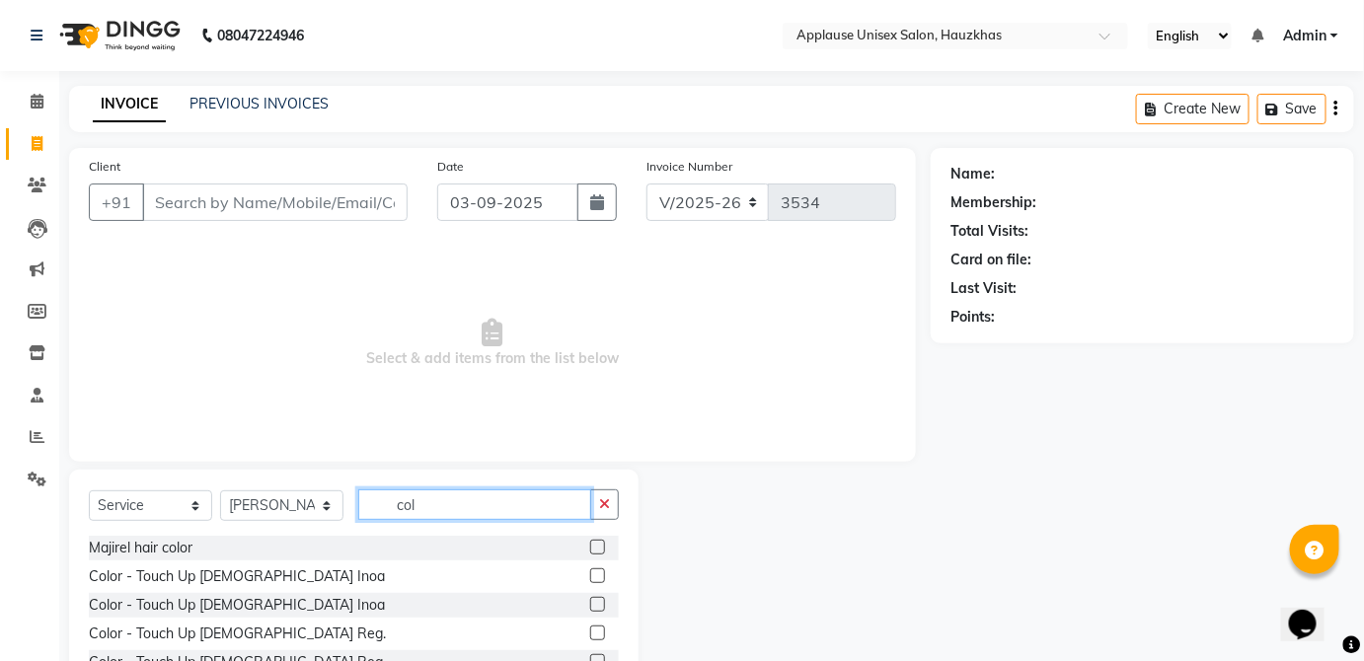
type input "col"
click at [590, 578] on label at bounding box center [597, 576] width 15 height 15
click at [590, 578] on input "checkbox" at bounding box center [596, 577] width 13 height 13
checkbox input "true"
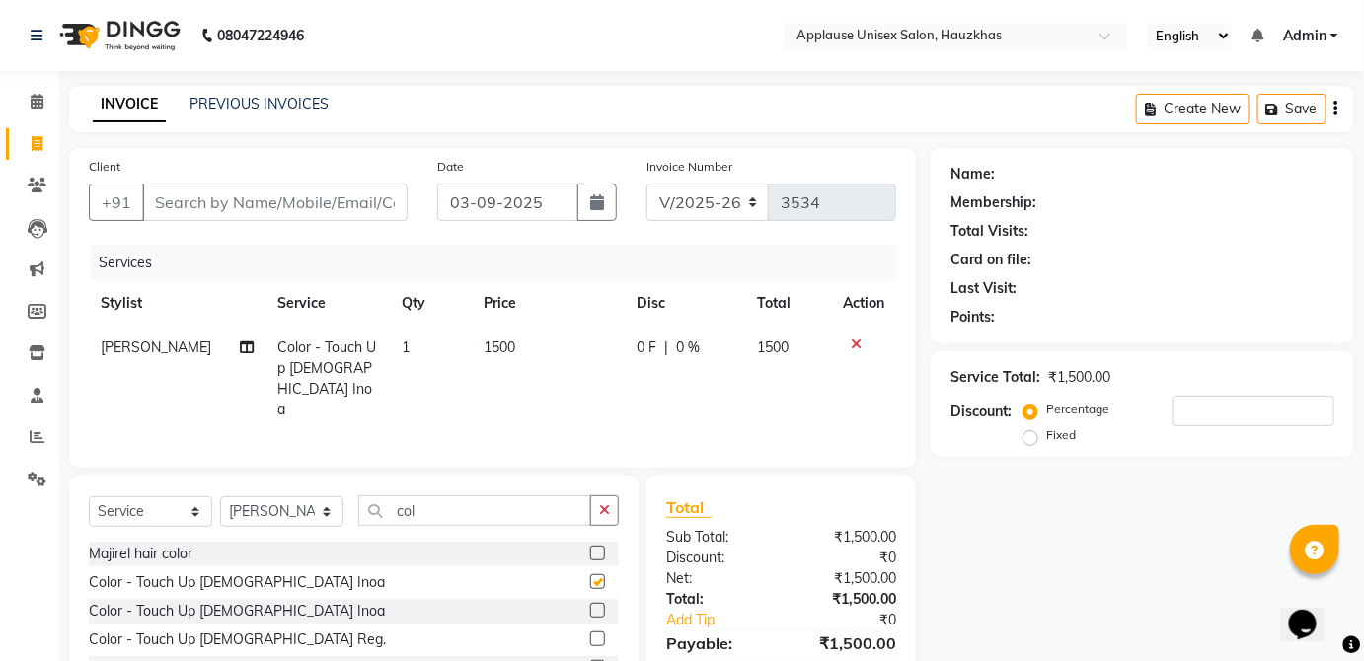
click at [555, 364] on td "1500" at bounding box center [548, 379] width 152 height 107
select select "32125"
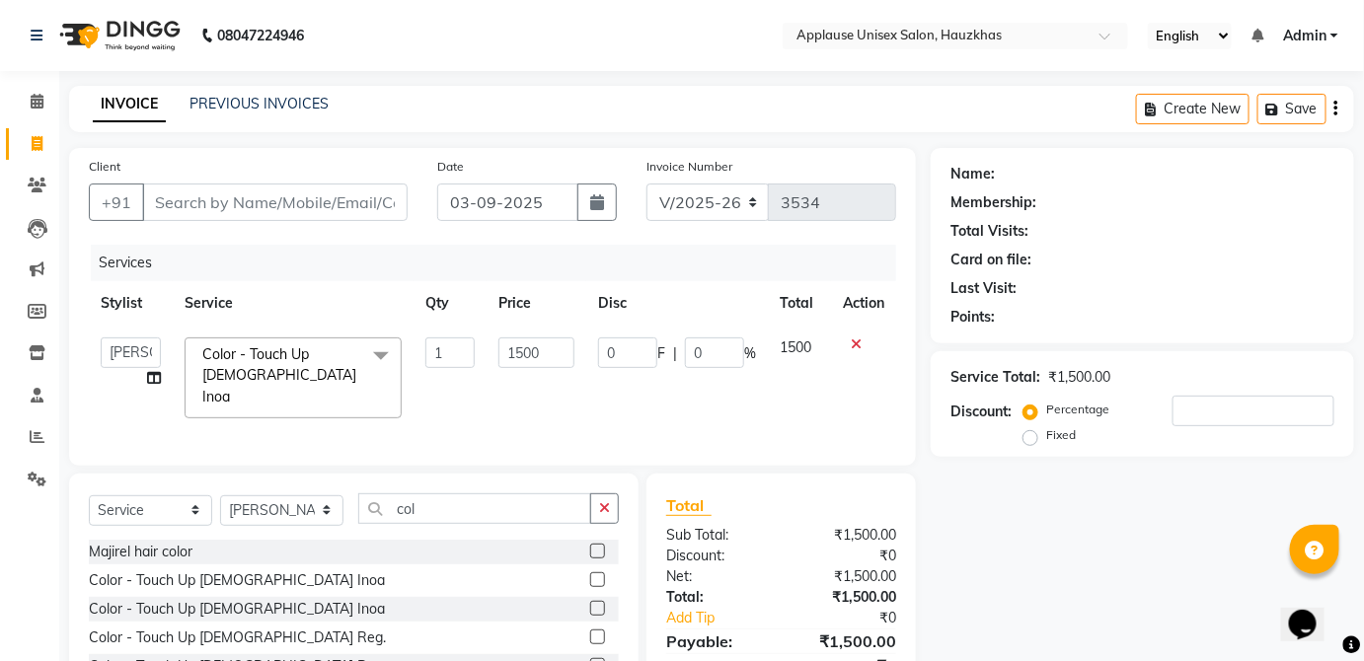
checkbox input "false"
click at [563, 353] on input "1500" at bounding box center [537, 353] width 76 height 31
type input "1600"
click at [818, 347] on td "1500" at bounding box center [799, 378] width 63 height 105
select select "32125"
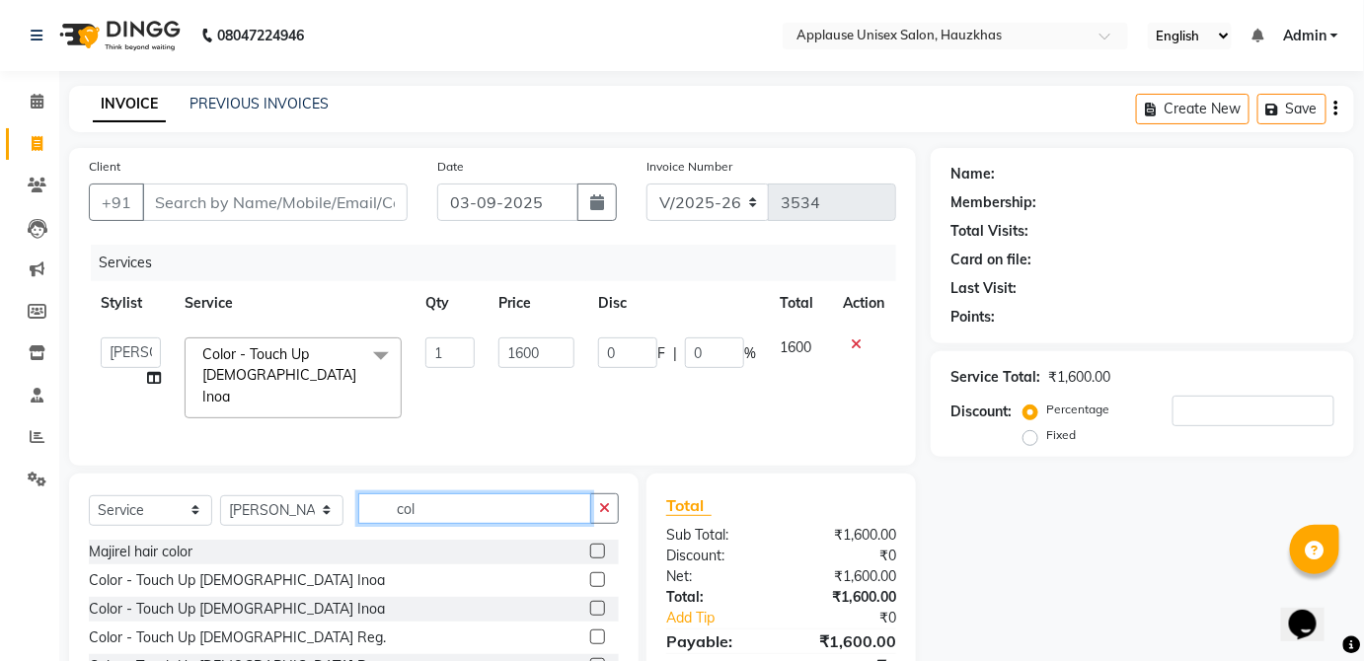
click at [557, 494] on input "col" at bounding box center [474, 509] width 233 height 31
type input "c"
type input "blo"
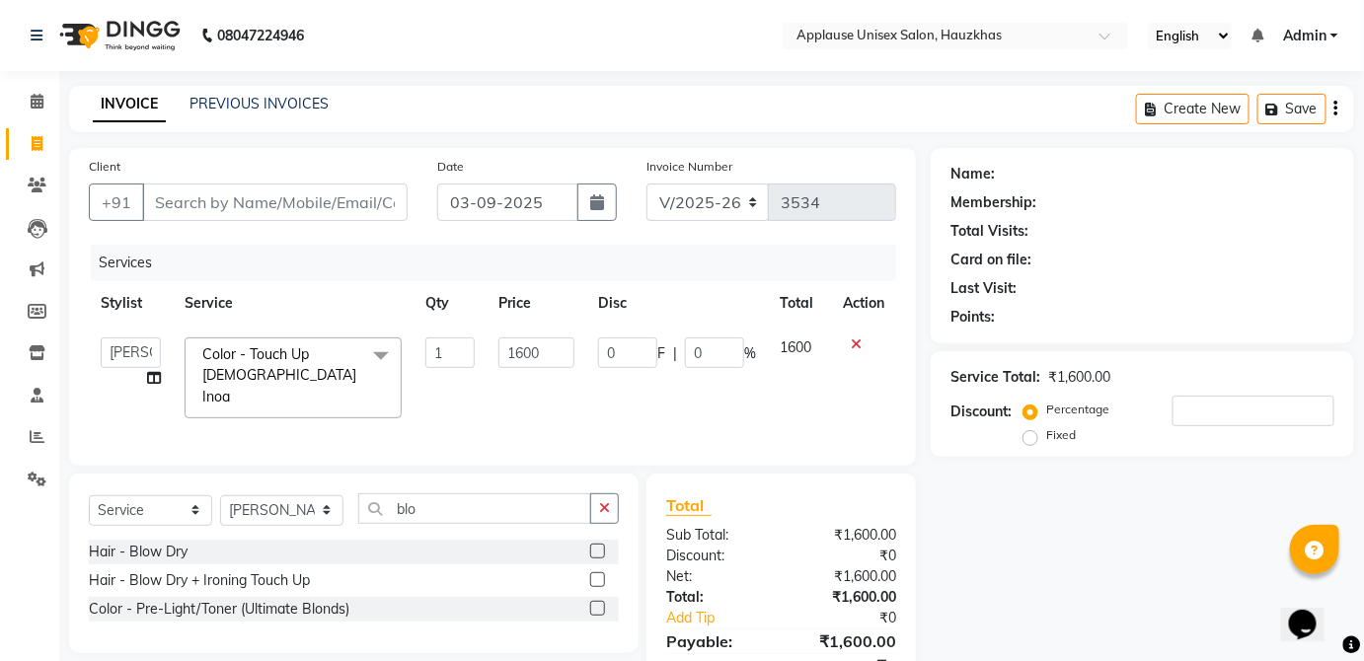
click at [598, 547] on label at bounding box center [597, 551] width 15 height 15
click at [598, 547] on input "checkbox" at bounding box center [596, 552] width 13 height 13
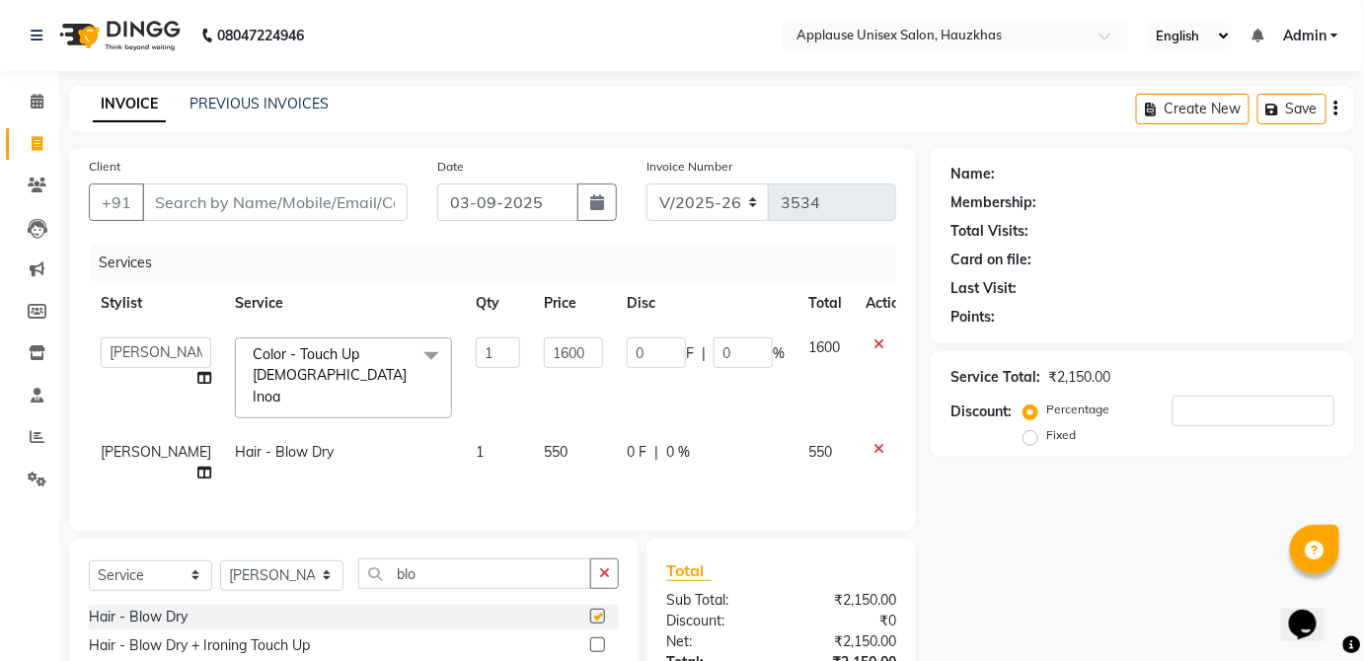
click at [539, 442] on td "550" at bounding box center [573, 462] width 83 height 65
checkbox input "false"
select select "32125"
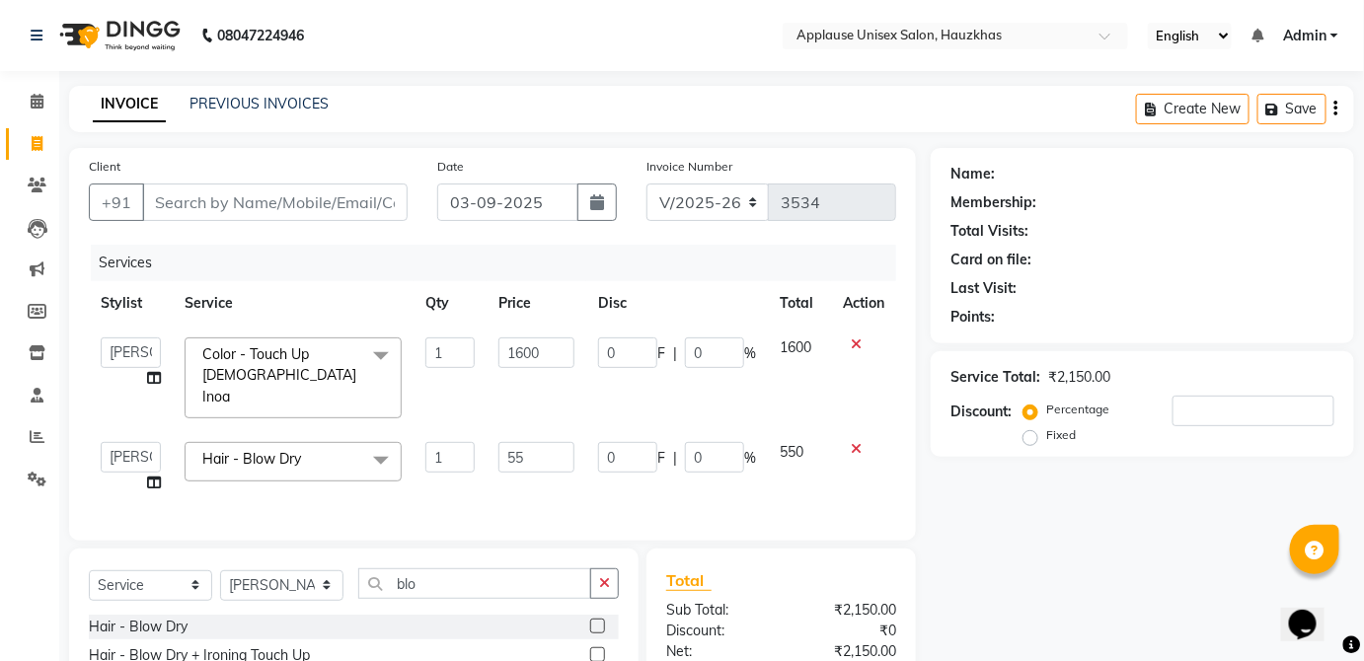
type input "5"
type input "600"
click at [818, 434] on td "550" at bounding box center [799, 467] width 63 height 75
select select "32125"
click at [360, 210] on input "Client" at bounding box center [275, 203] width 266 height 38
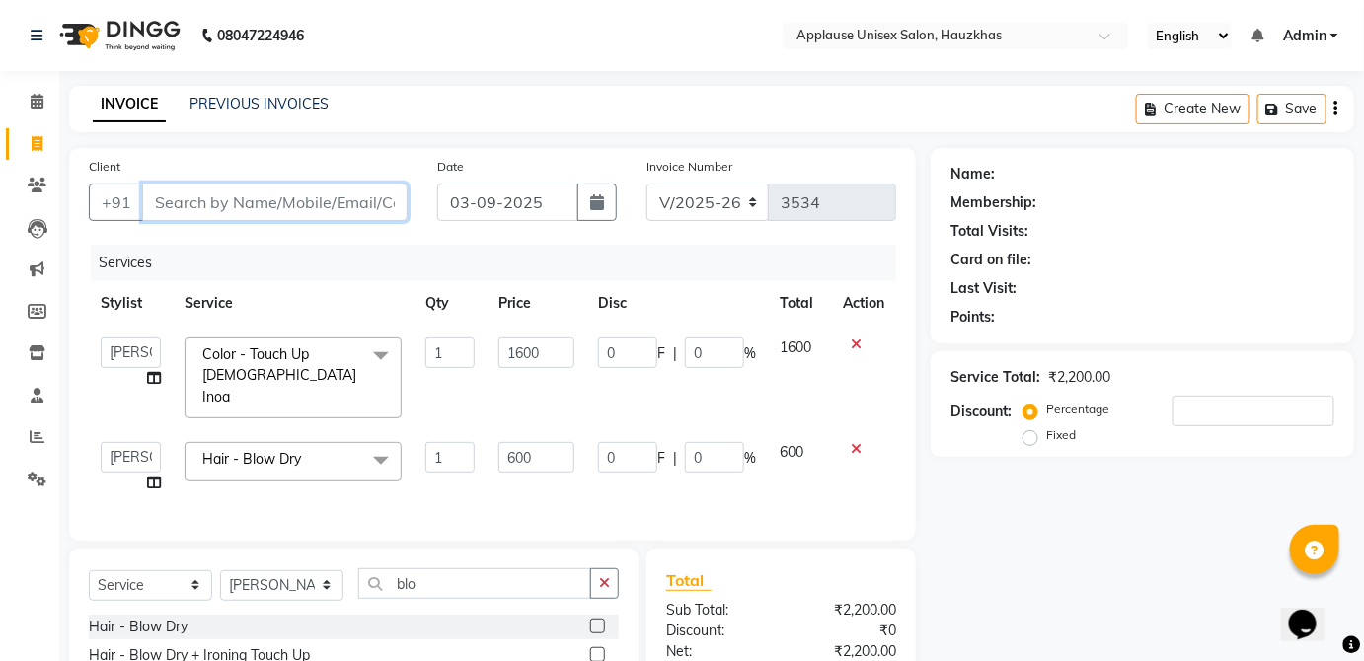
type input "A"
type input "0"
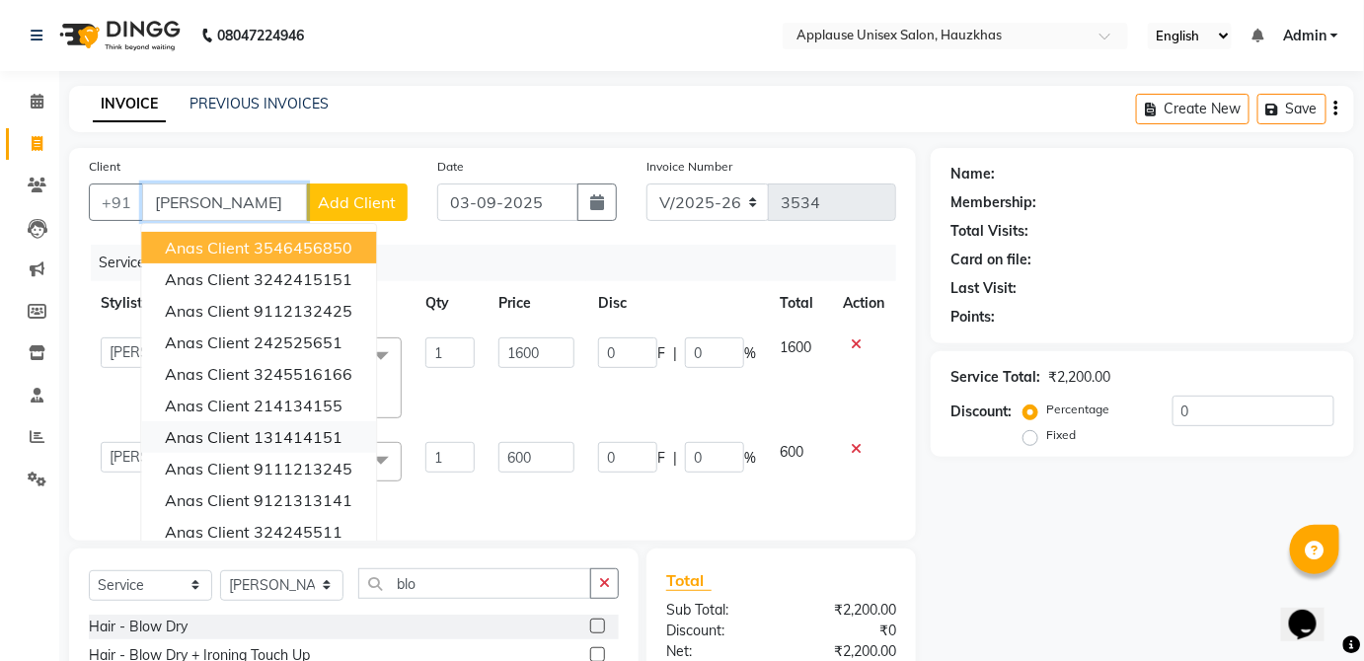
click at [337, 442] on ngb-highlight "131414151" at bounding box center [298, 437] width 89 height 20
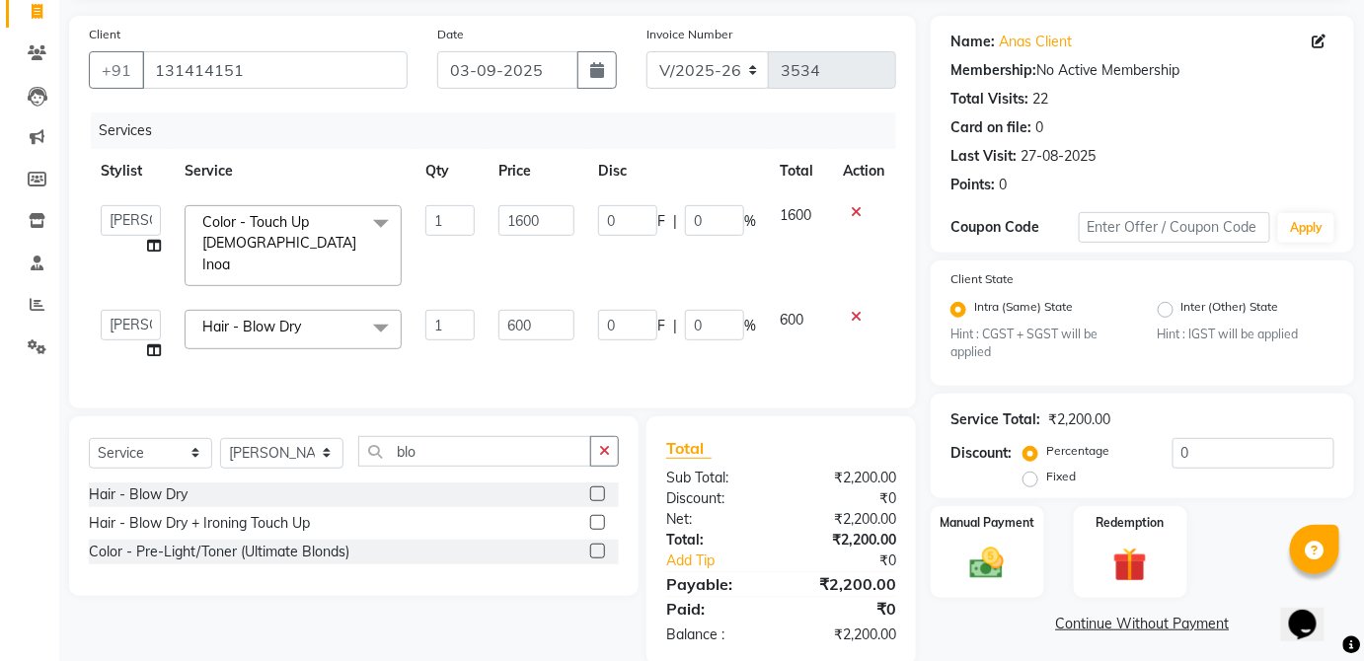
scroll to position [133, 0]
click at [997, 566] on img at bounding box center [987, 563] width 57 height 40
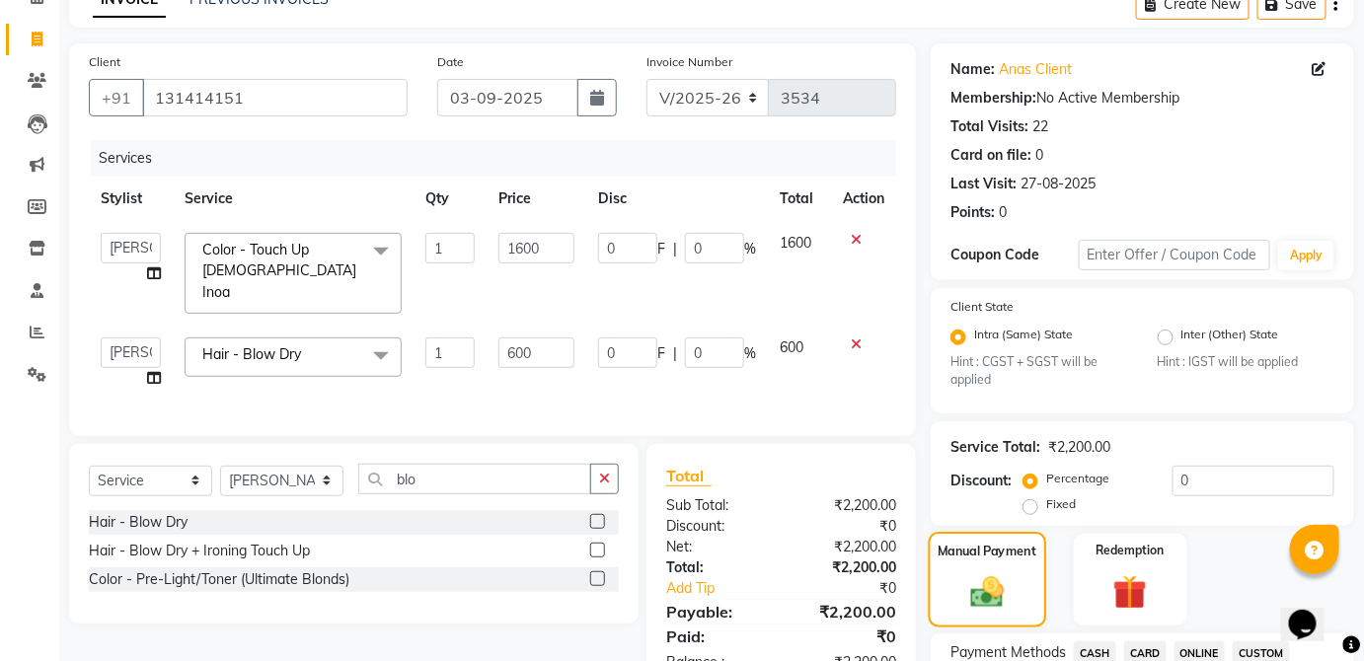
scroll to position [105, 0]
click at [360, 87] on input "131414151" at bounding box center [275, 98] width 266 height 38
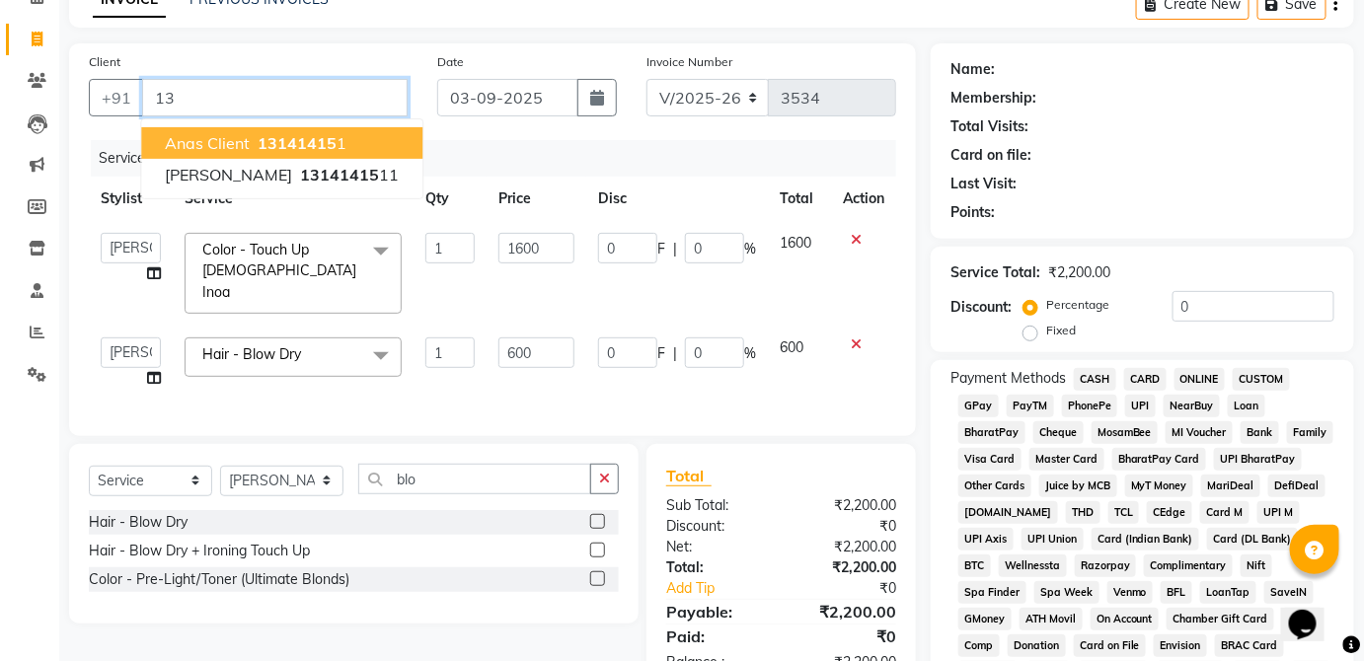
type input "1"
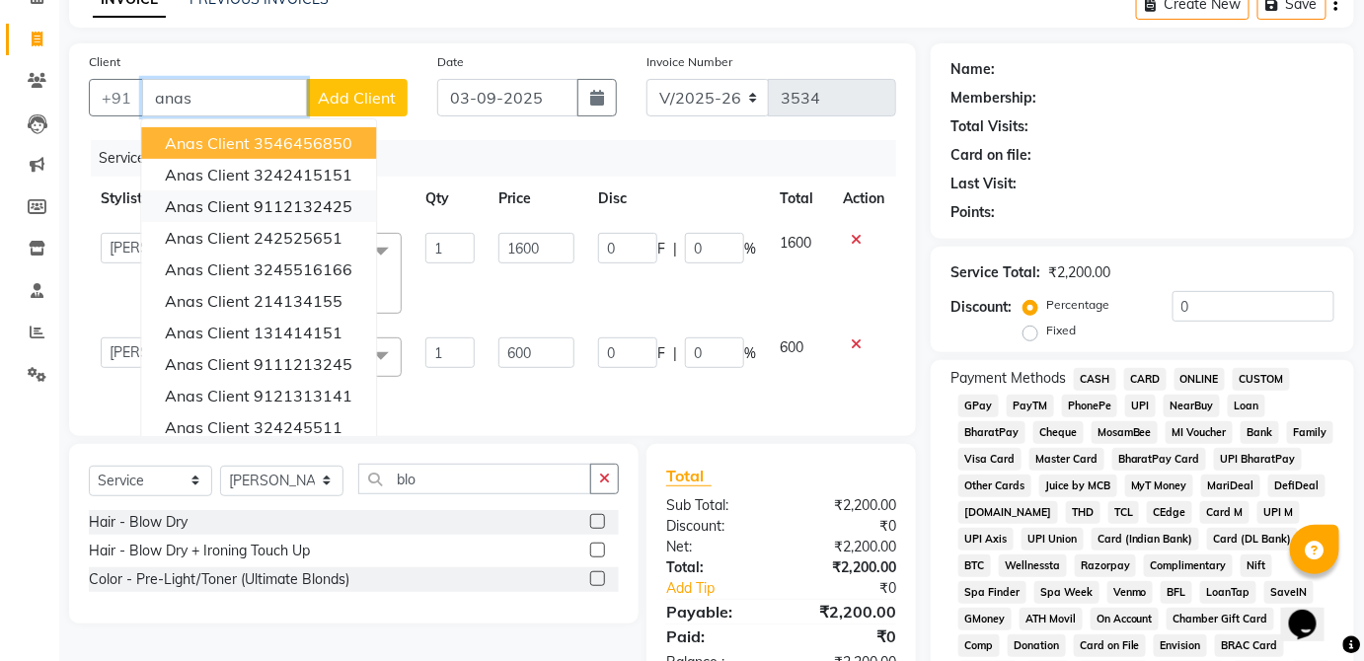
click at [338, 207] on ngb-highlight "9112132425" at bounding box center [303, 206] width 99 height 20
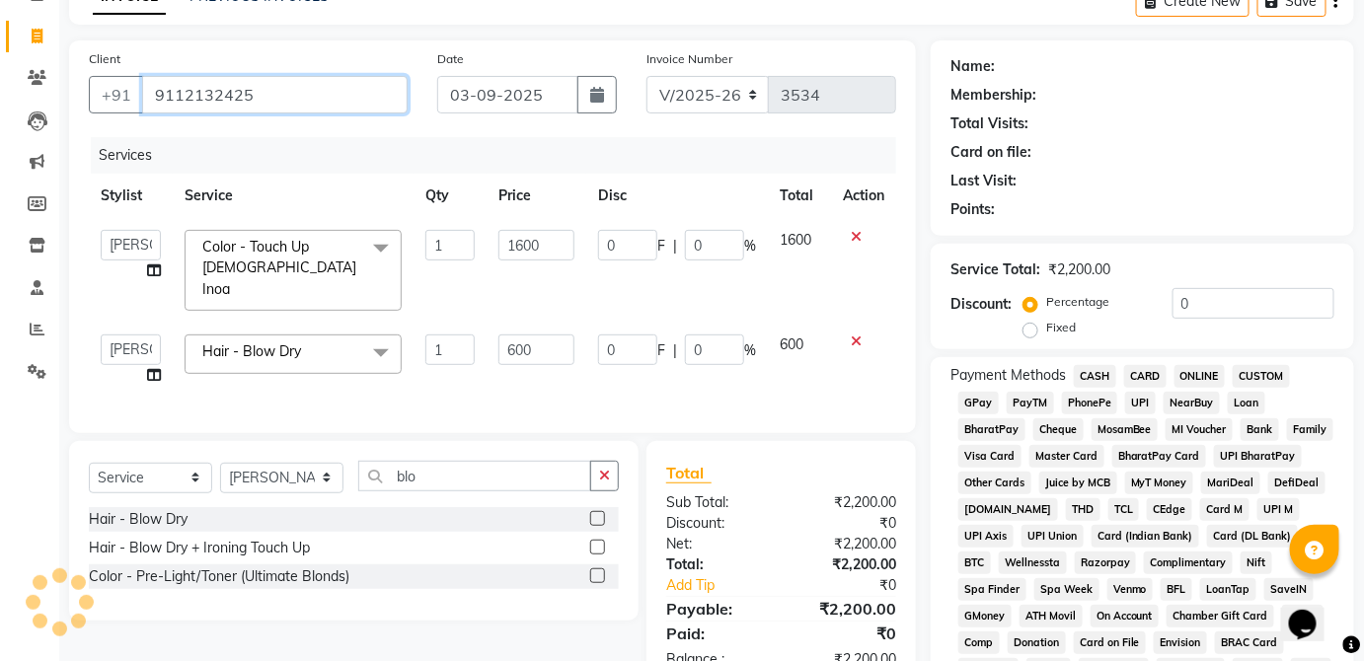
scroll to position [118, 0]
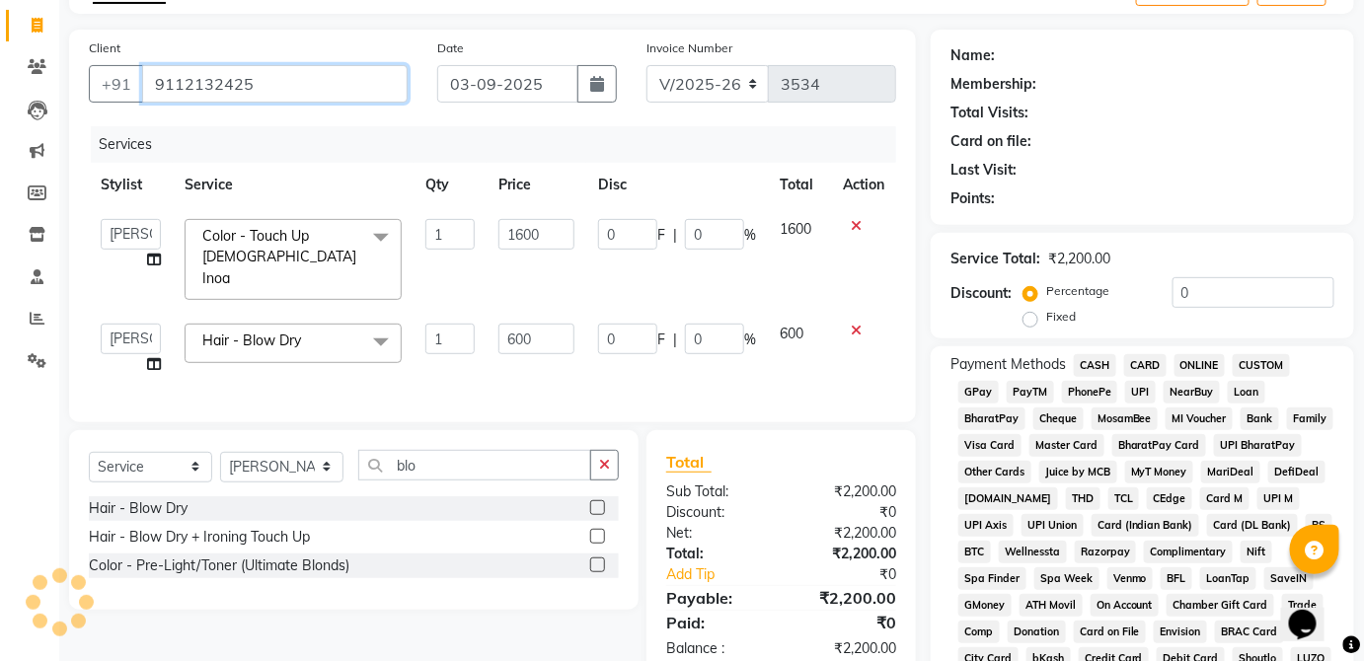
type input "9112132425"
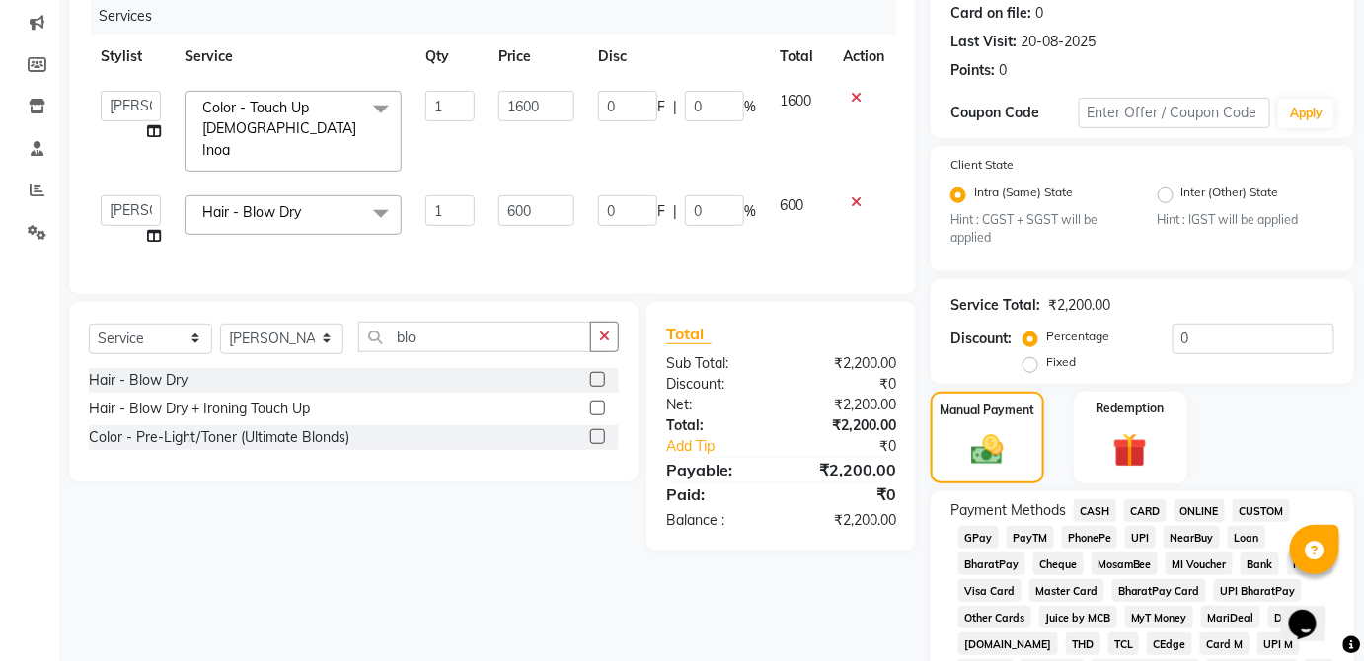
scroll to position [253, 0]
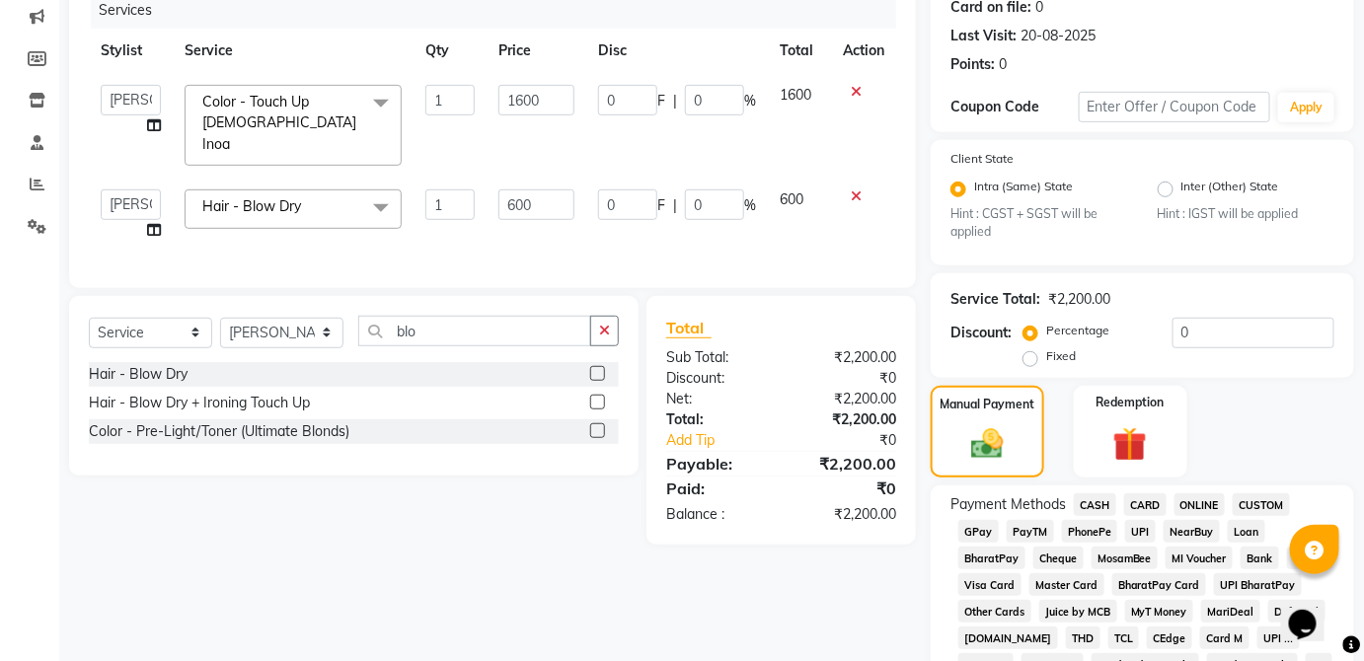
click at [1108, 505] on span "CASH" at bounding box center [1095, 505] width 42 height 23
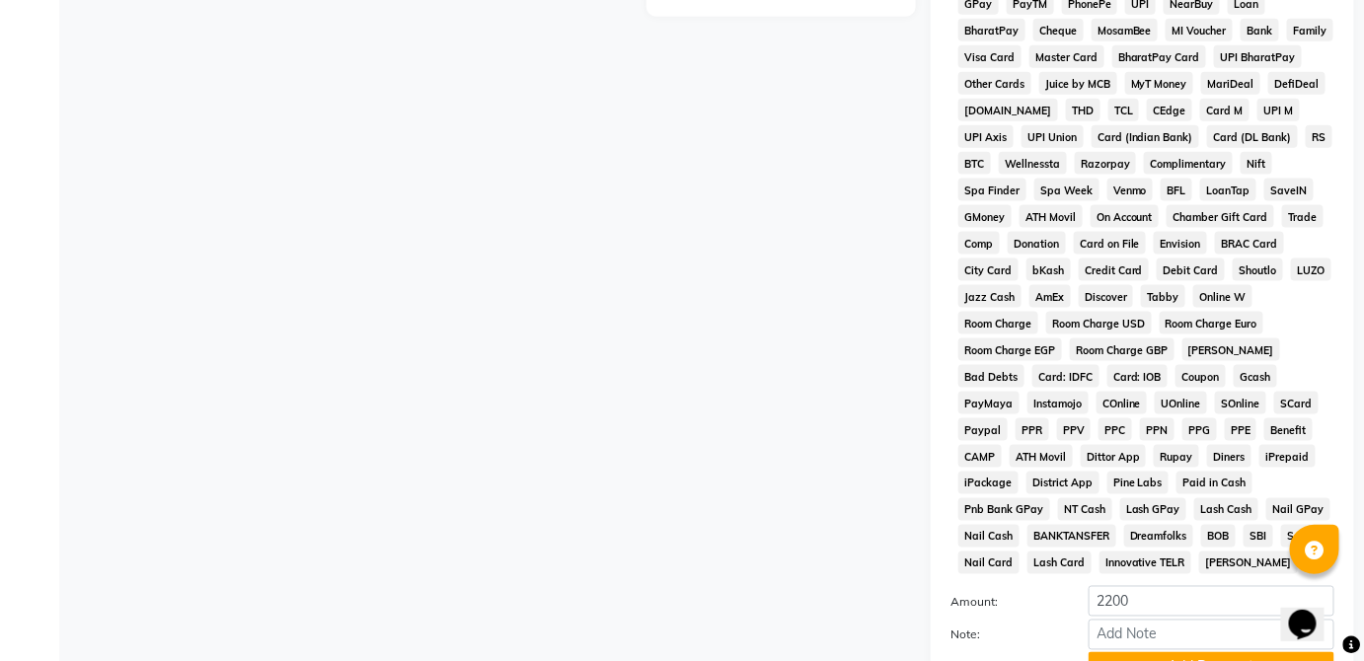
scroll to position [958, 0]
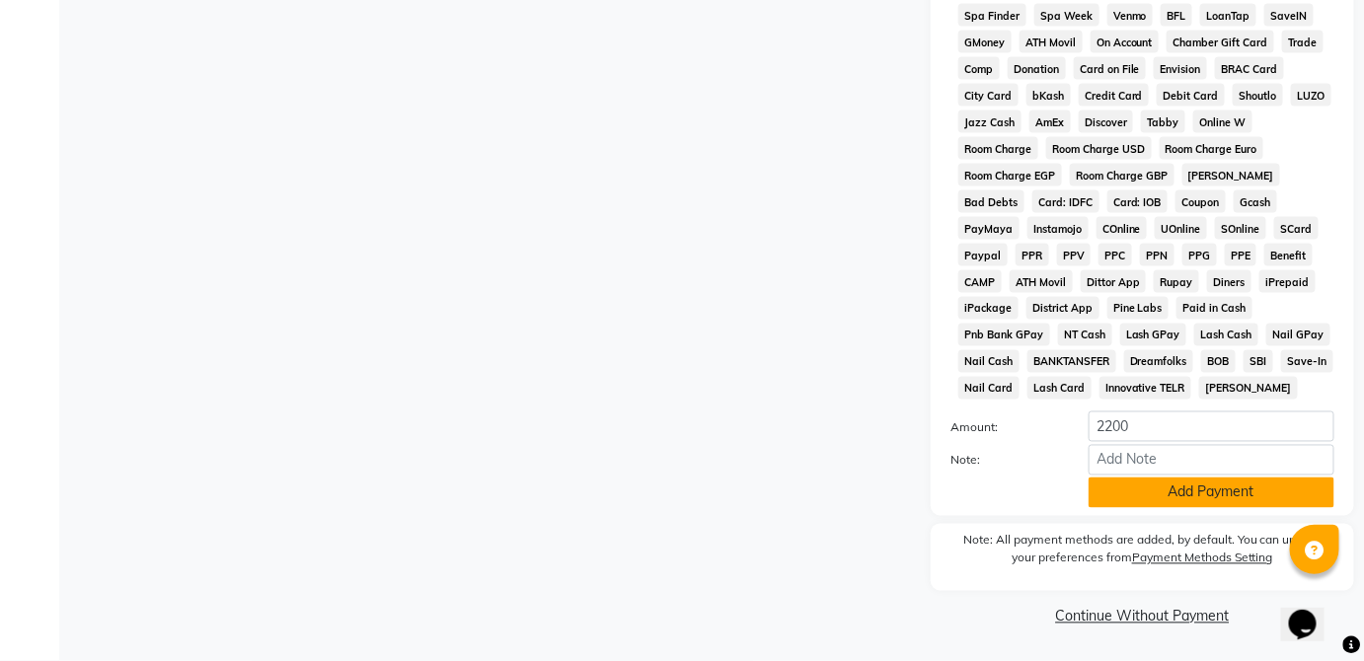
click at [1226, 504] on button "Add Payment" at bounding box center [1212, 493] width 246 height 31
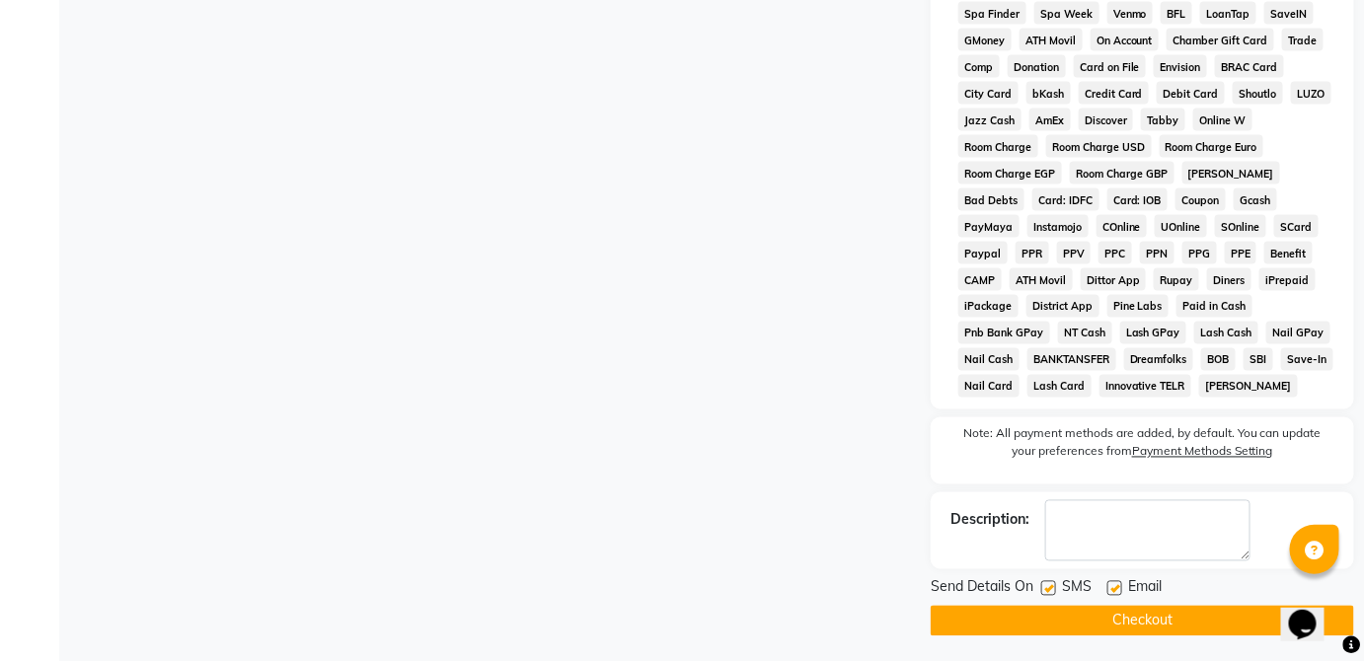
click at [1174, 630] on button "Checkout" at bounding box center [1142, 621] width 423 height 31
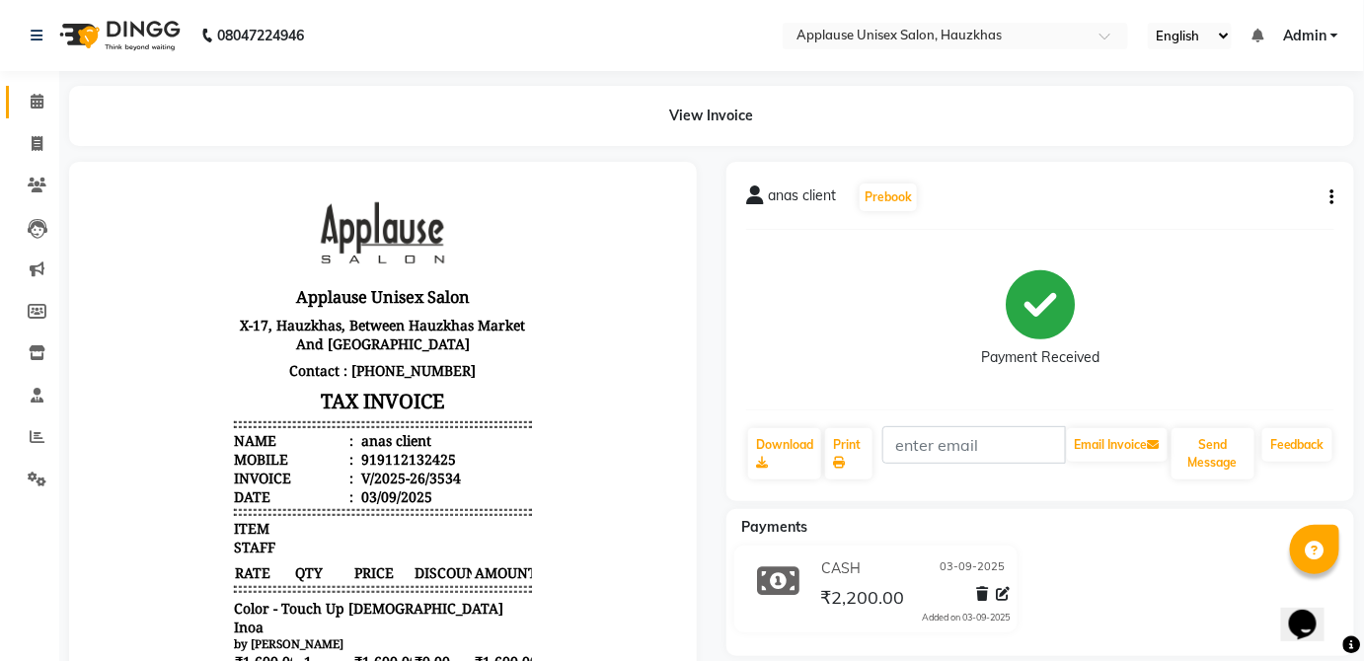
click at [47, 95] on span at bounding box center [37, 102] width 35 height 23
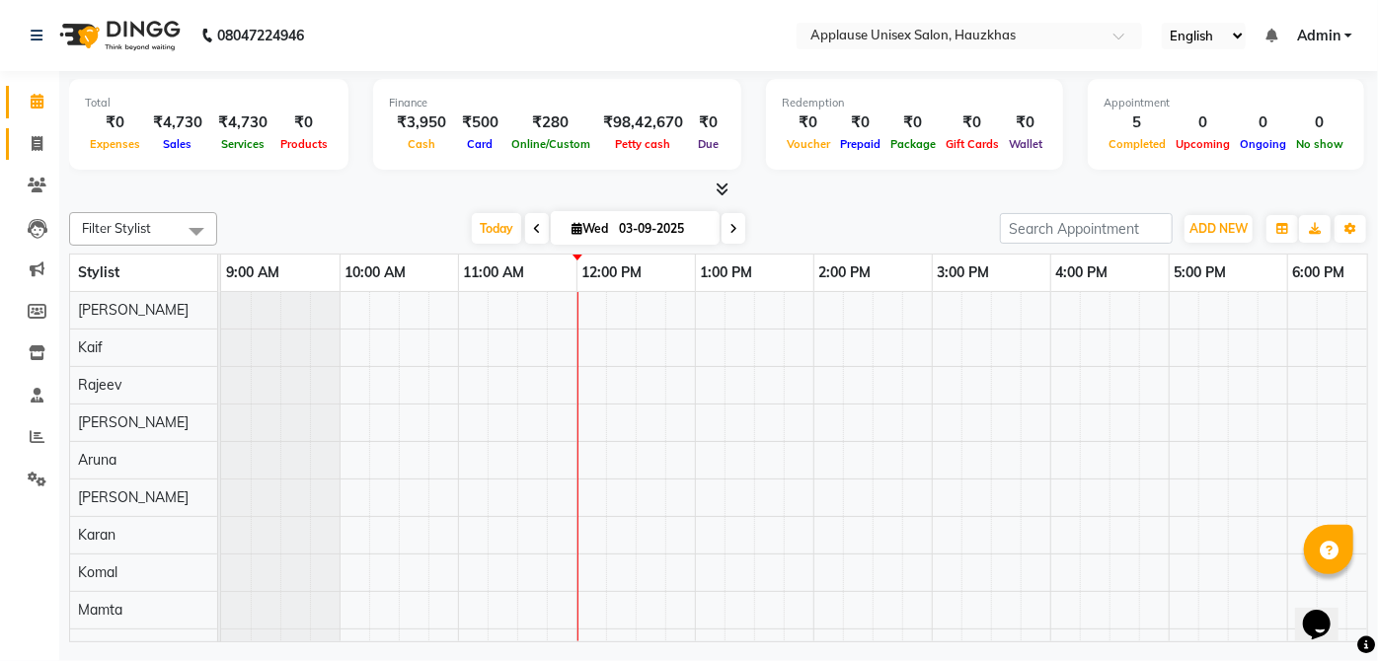
click at [39, 143] on icon at bounding box center [37, 143] width 11 height 15
select select "5082"
select select "service"
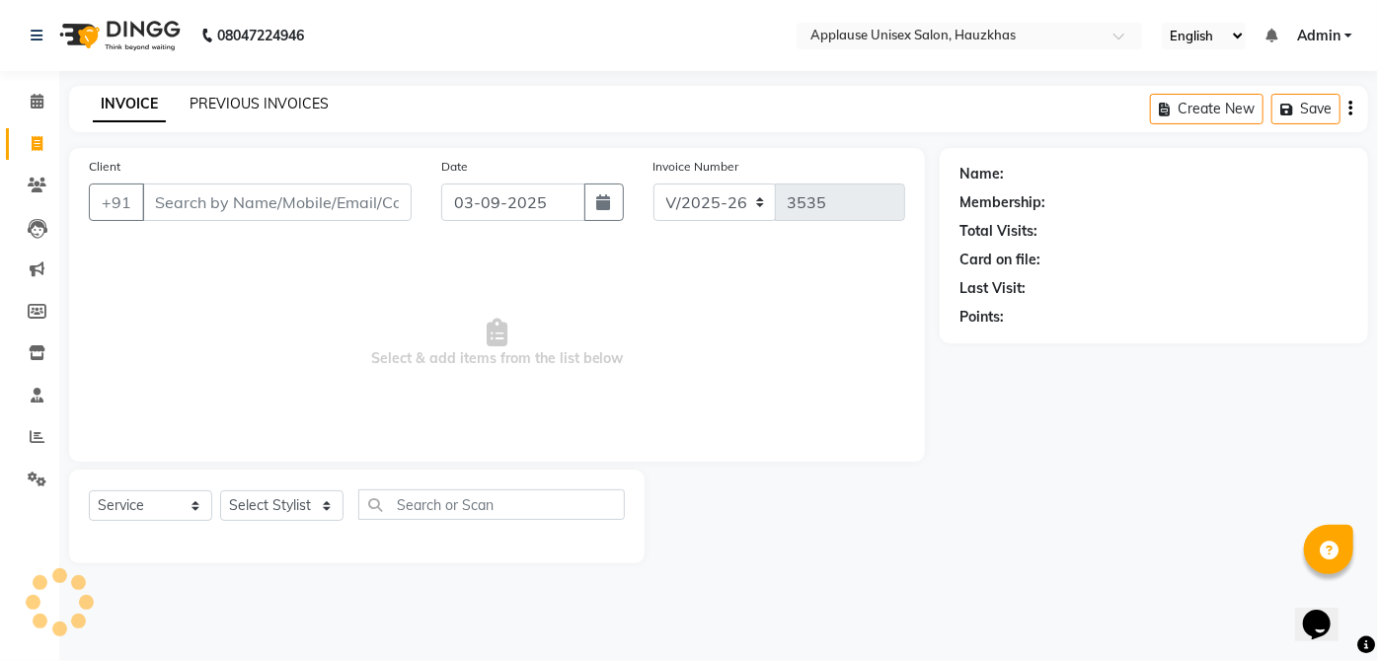
click at [237, 96] on link "PREVIOUS INVOICES" at bounding box center [259, 104] width 139 height 18
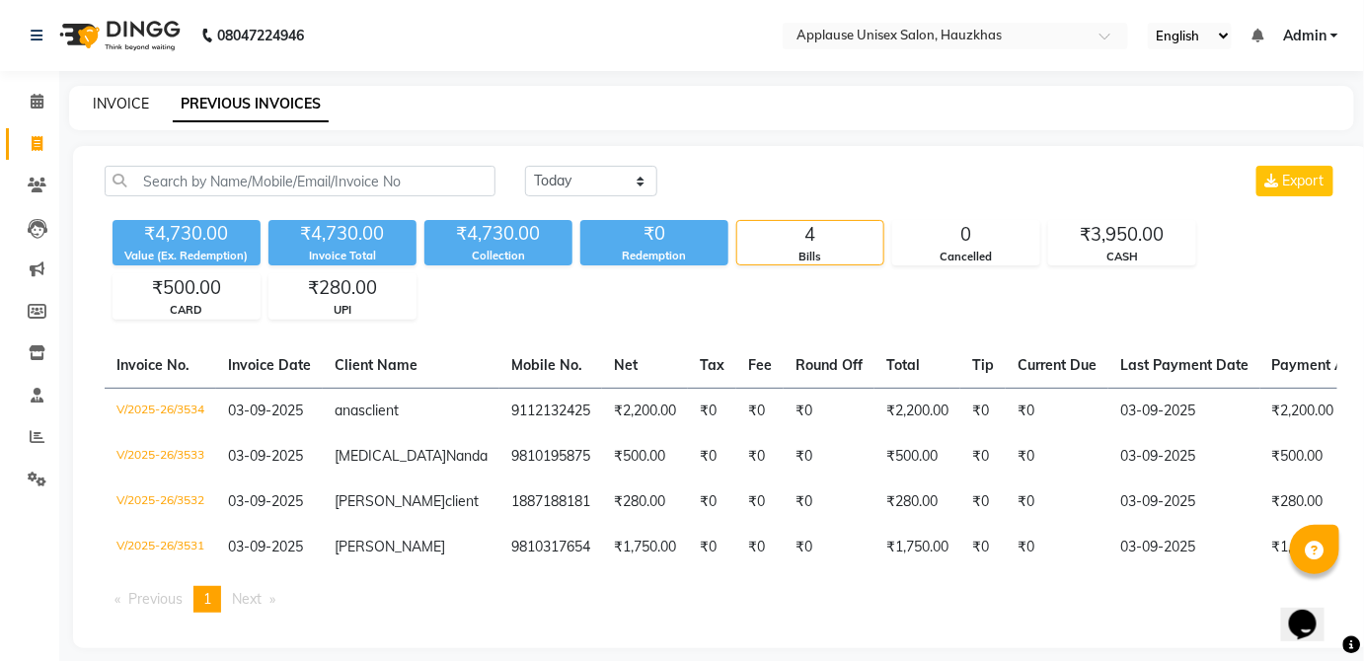
click at [128, 108] on link "INVOICE" at bounding box center [121, 104] width 56 height 18
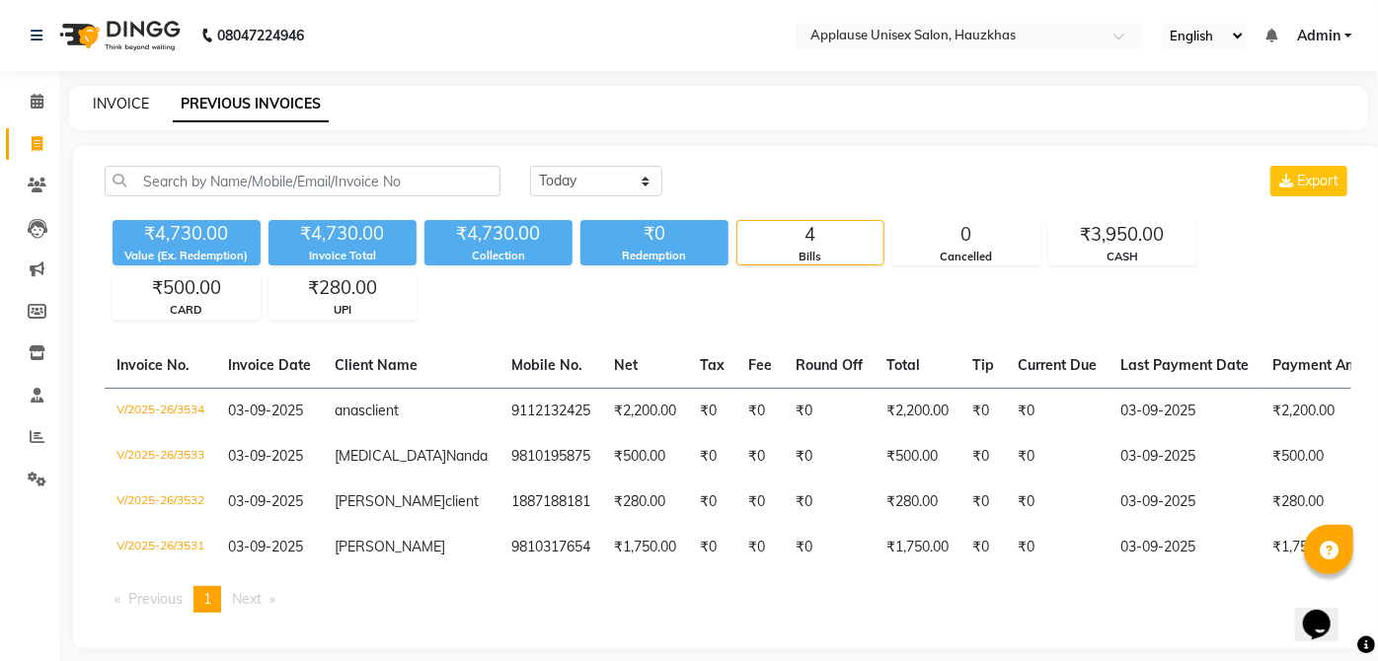
select select "service"
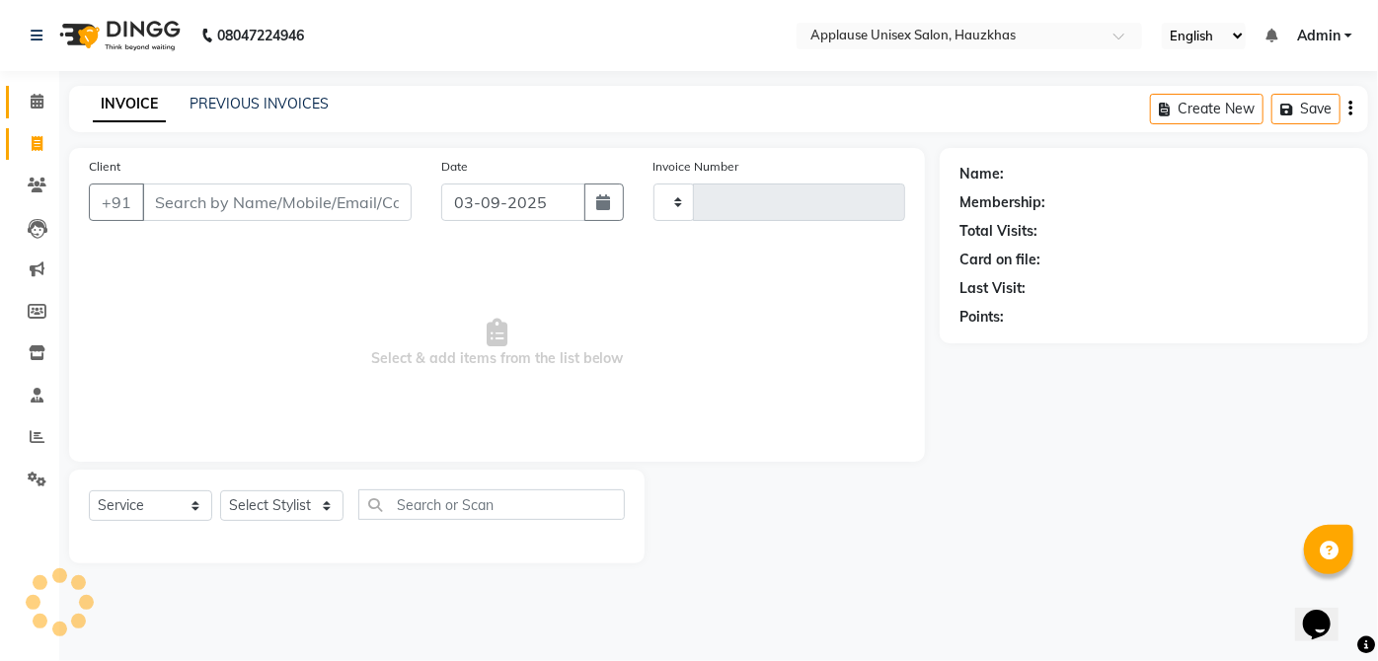
click at [38, 97] on icon at bounding box center [37, 101] width 13 height 15
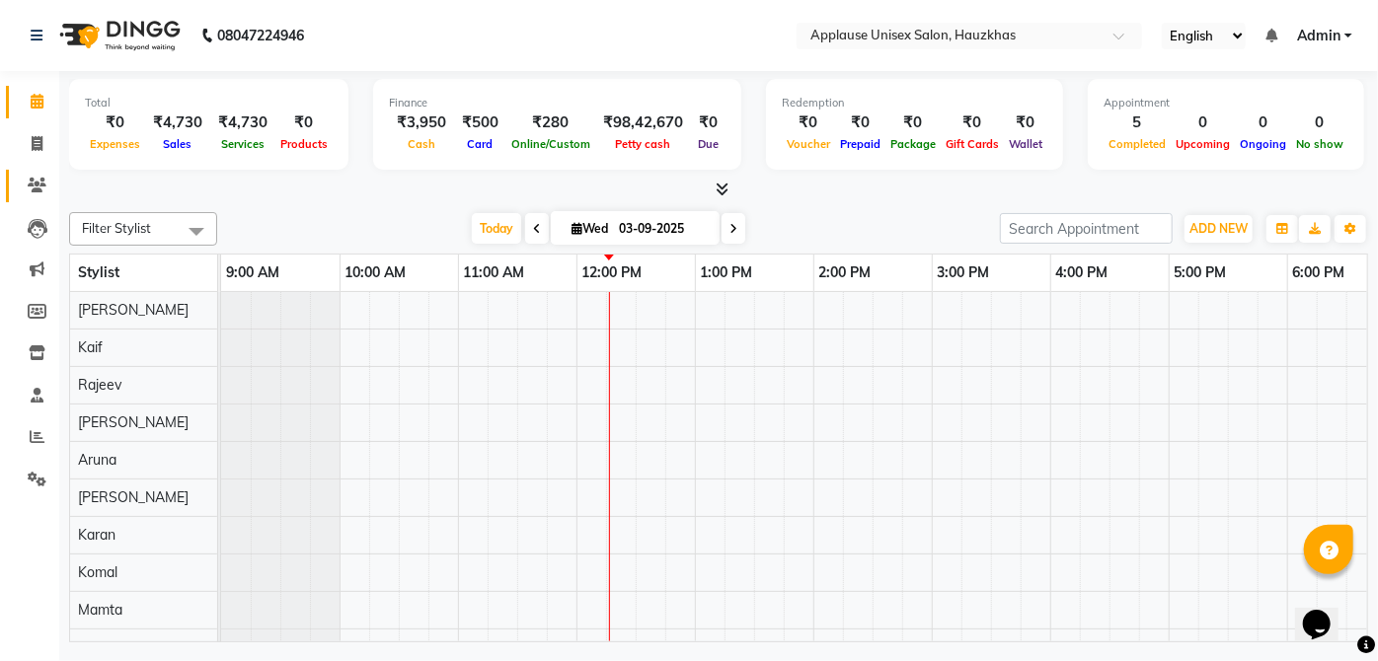
click at [10, 192] on link "Clients" at bounding box center [29, 186] width 47 height 33
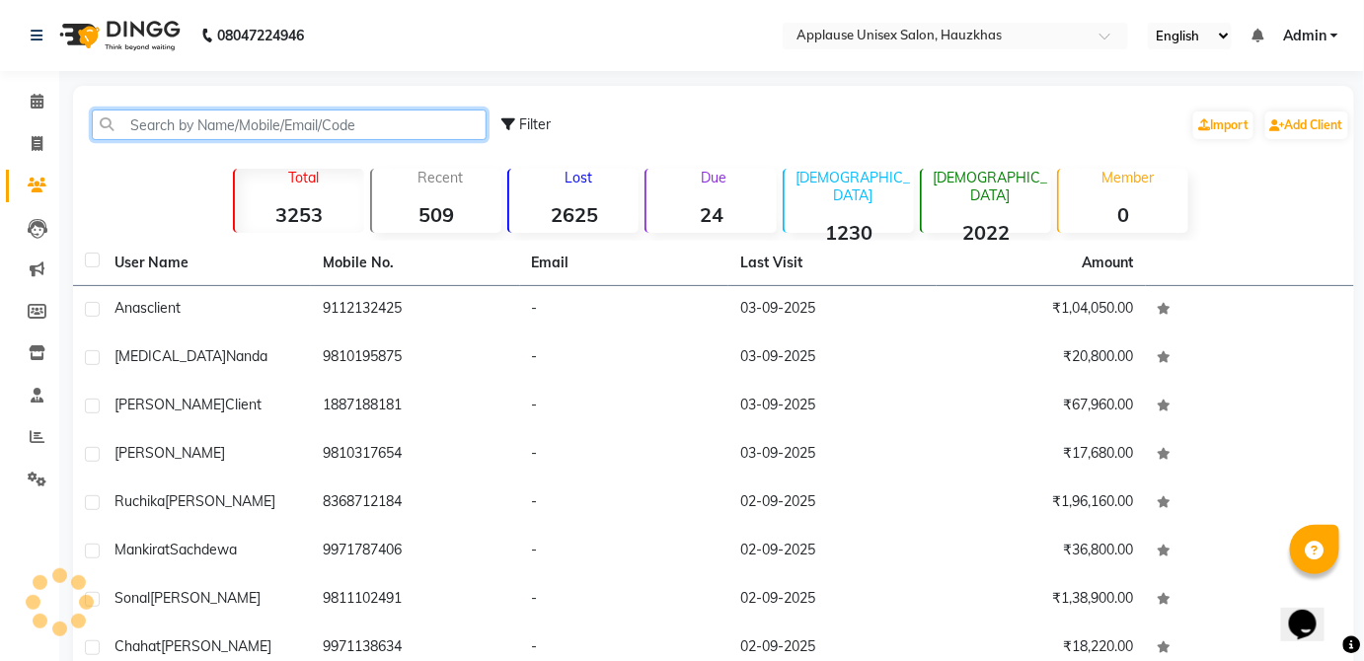
click at [390, 131] on input "text" at bounding box center [289, 125] width 395 height 31
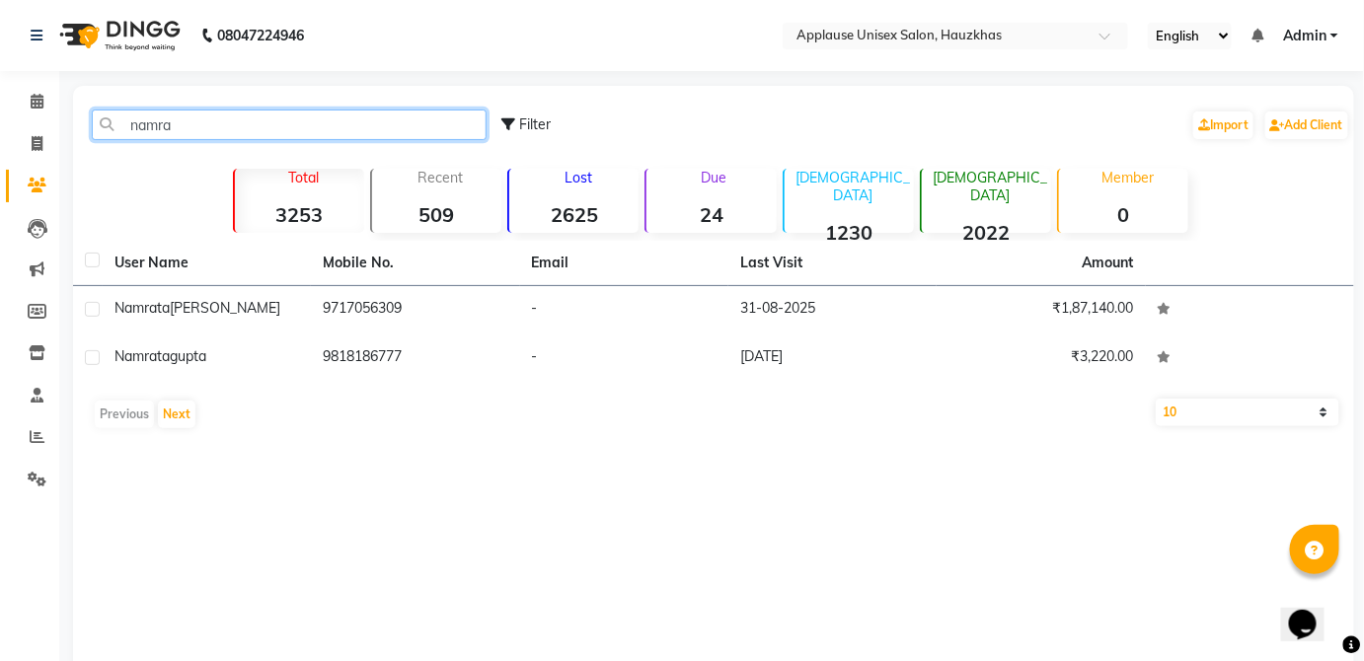
type input "namra"
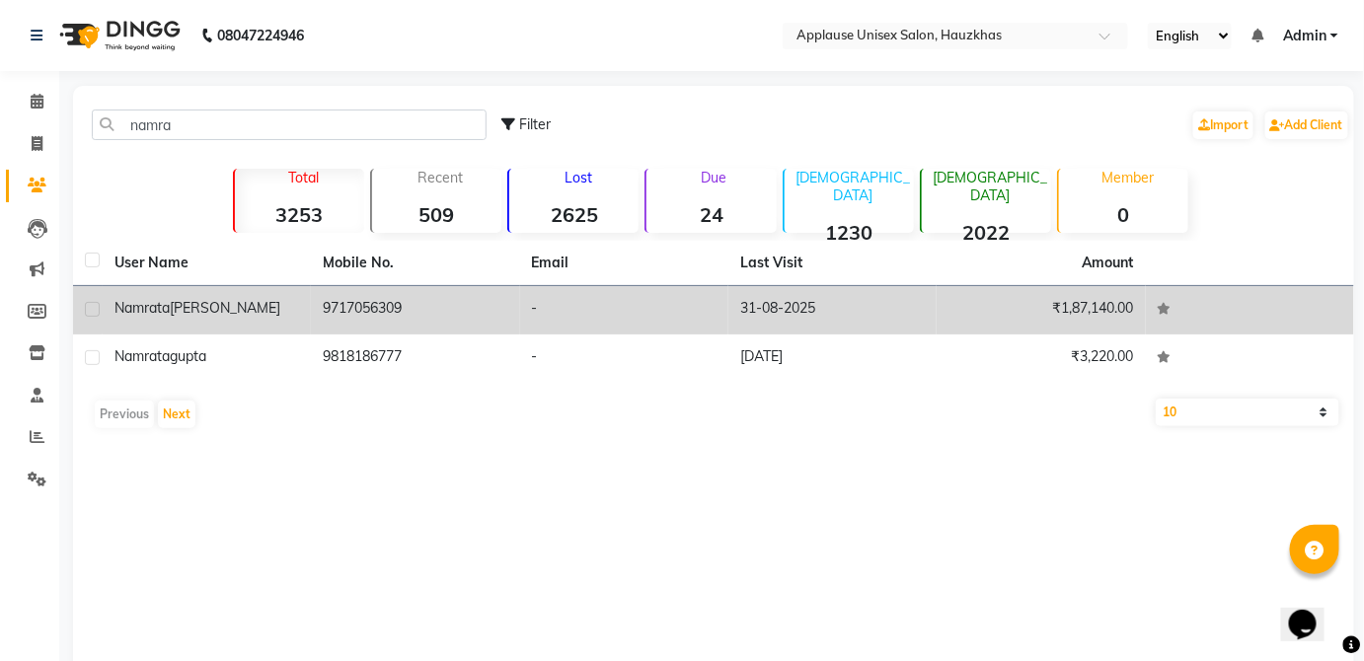
click at [533, 308] on td "-" at bounding box center [624, 310] width 208 height 48
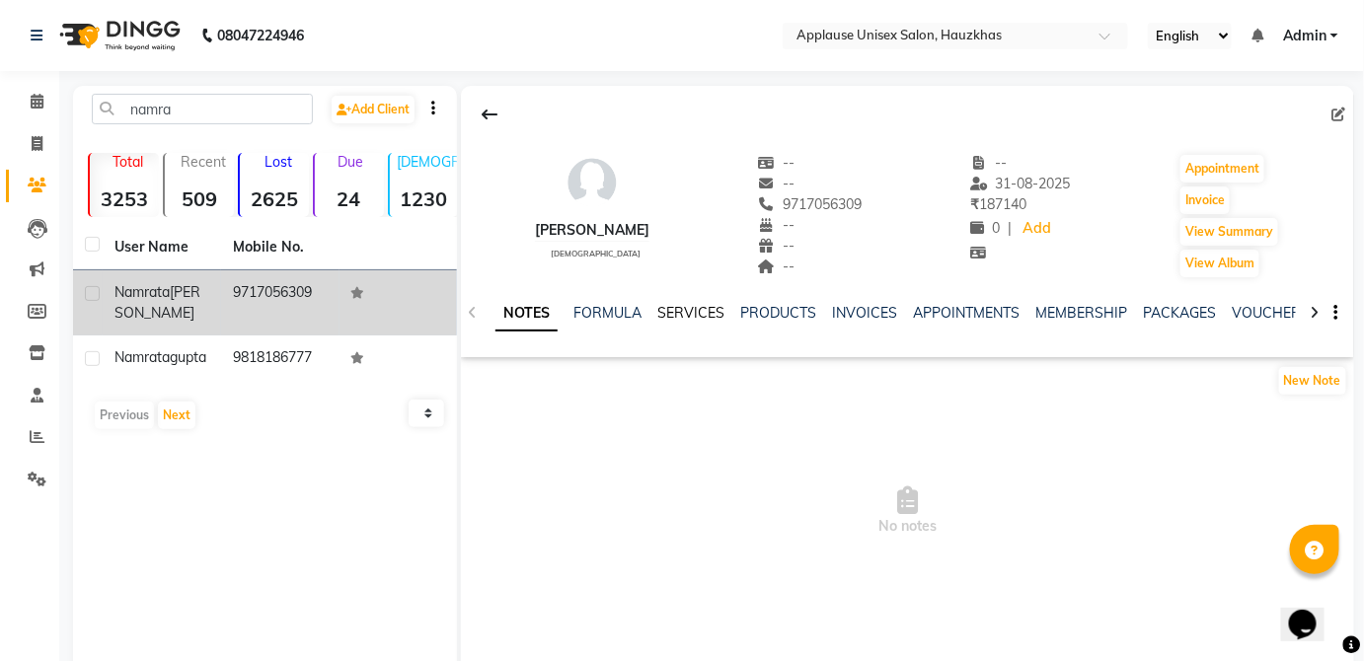
click at [713, 307] on link "SERVICES" at bounding box center [690, 313] width 67 height 18
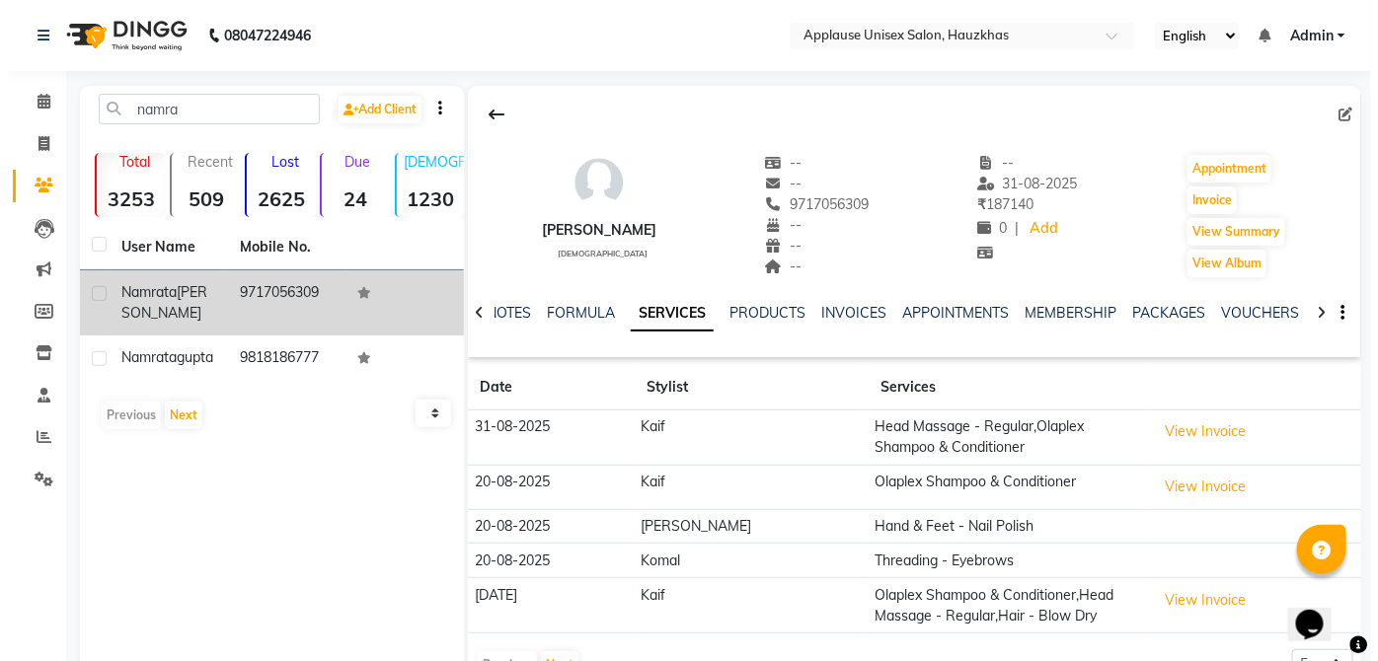
scroll to position [53, 0]
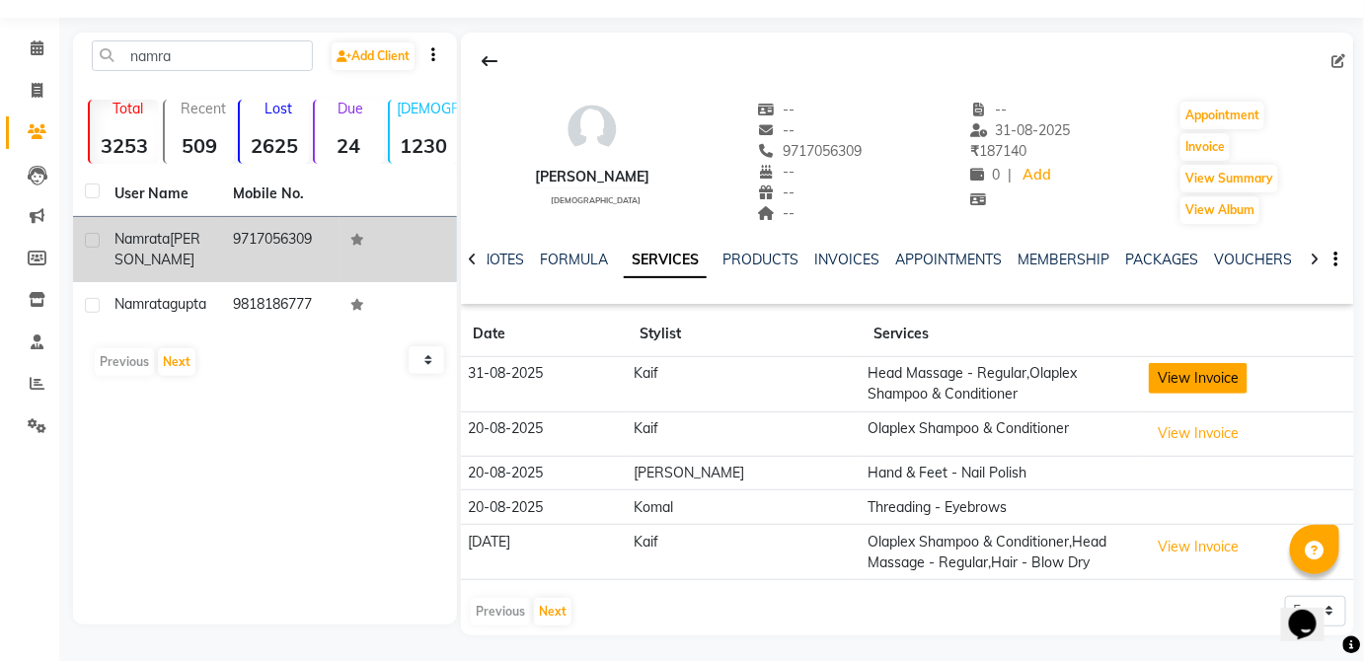
click at [1182, 373] on button "View Invoice" at bounding box center [1198, 378] width 99 height 31
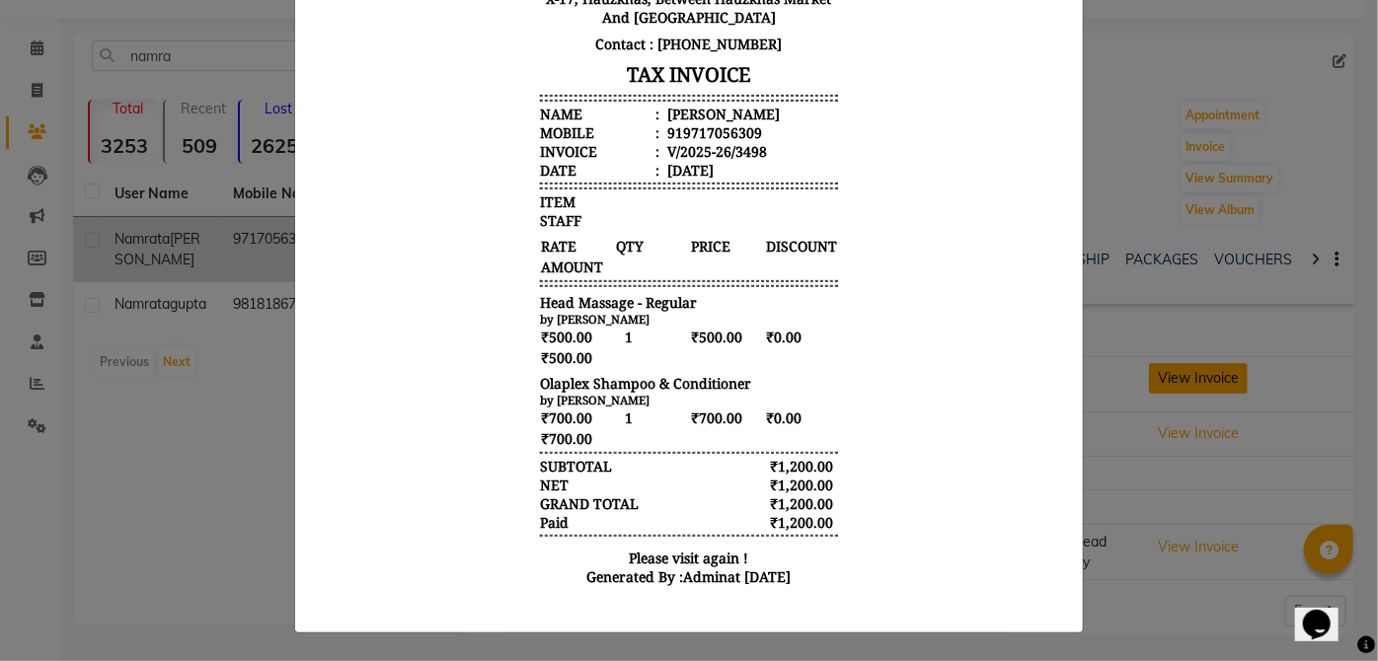
scroll to position [0, 0]
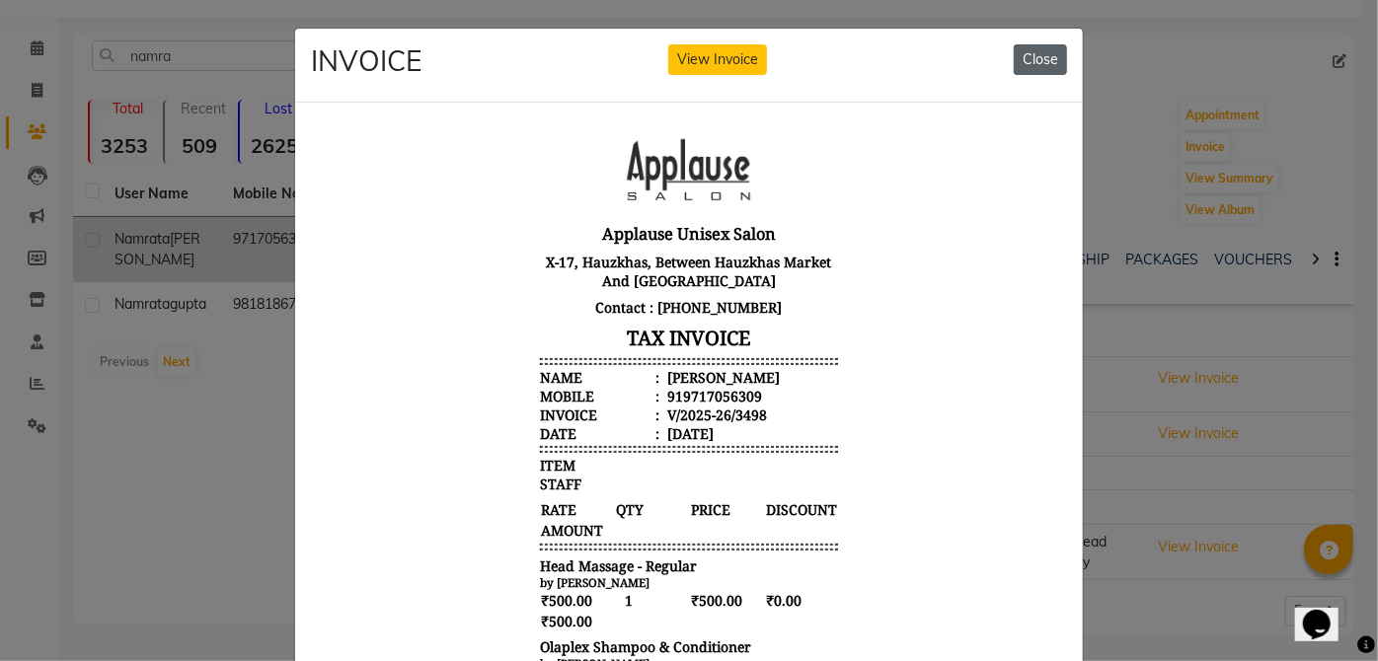
click at [1034, 58] on button "Close" at bounding box center [1040, 59] width 53 height 31
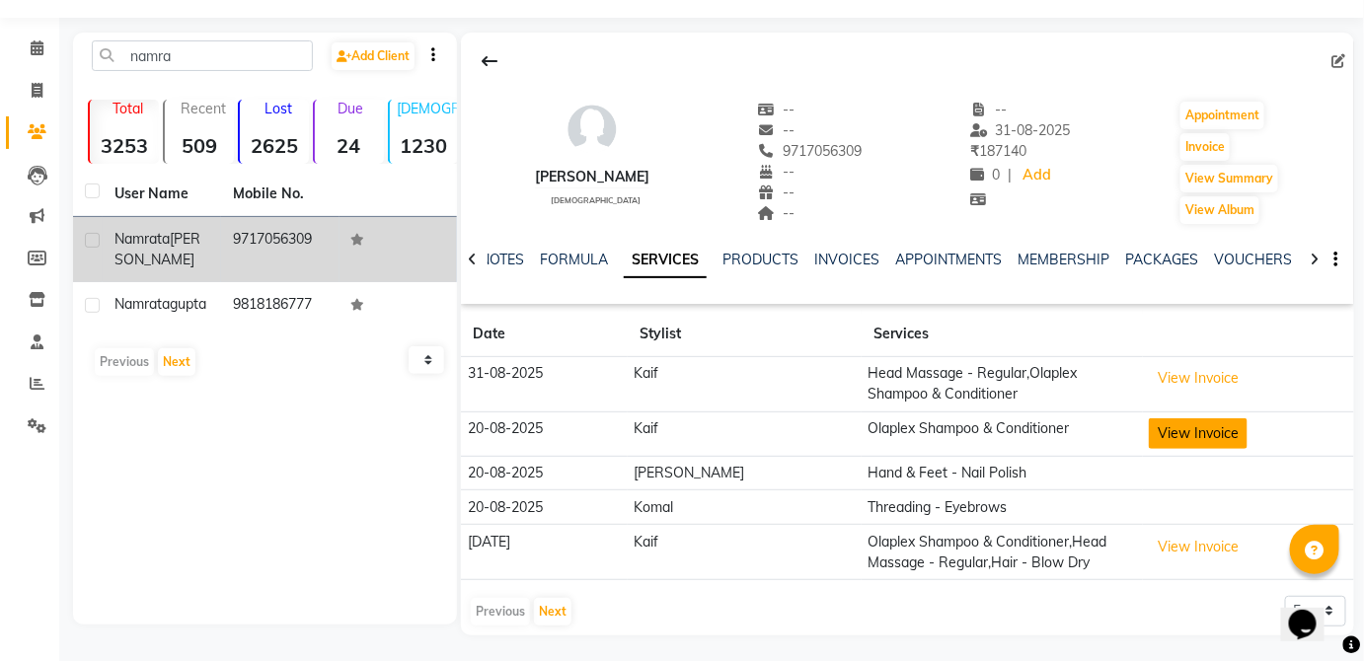
click at [1191, 440] on button "View Invoice" at bounding box center [1198, 434] width 99 height 31
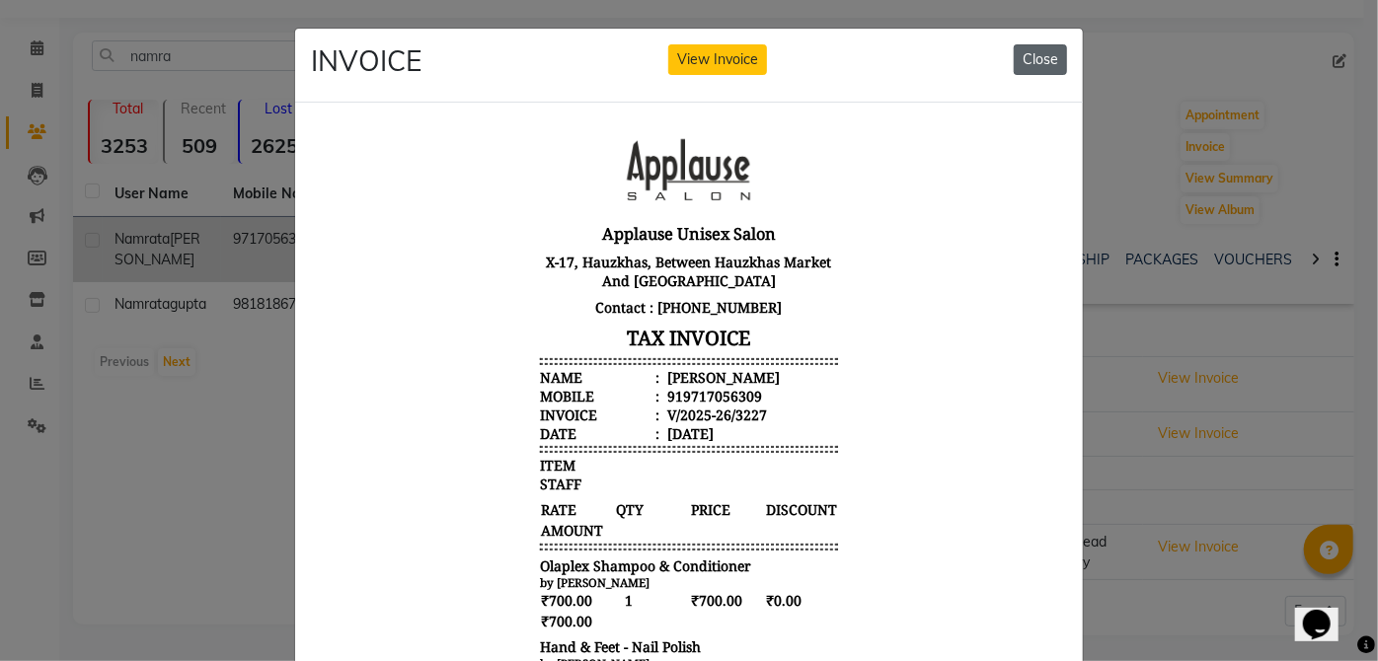
click at [1052, 46] on button "Close" at bounding box center [1040, 59] width 53 height 31
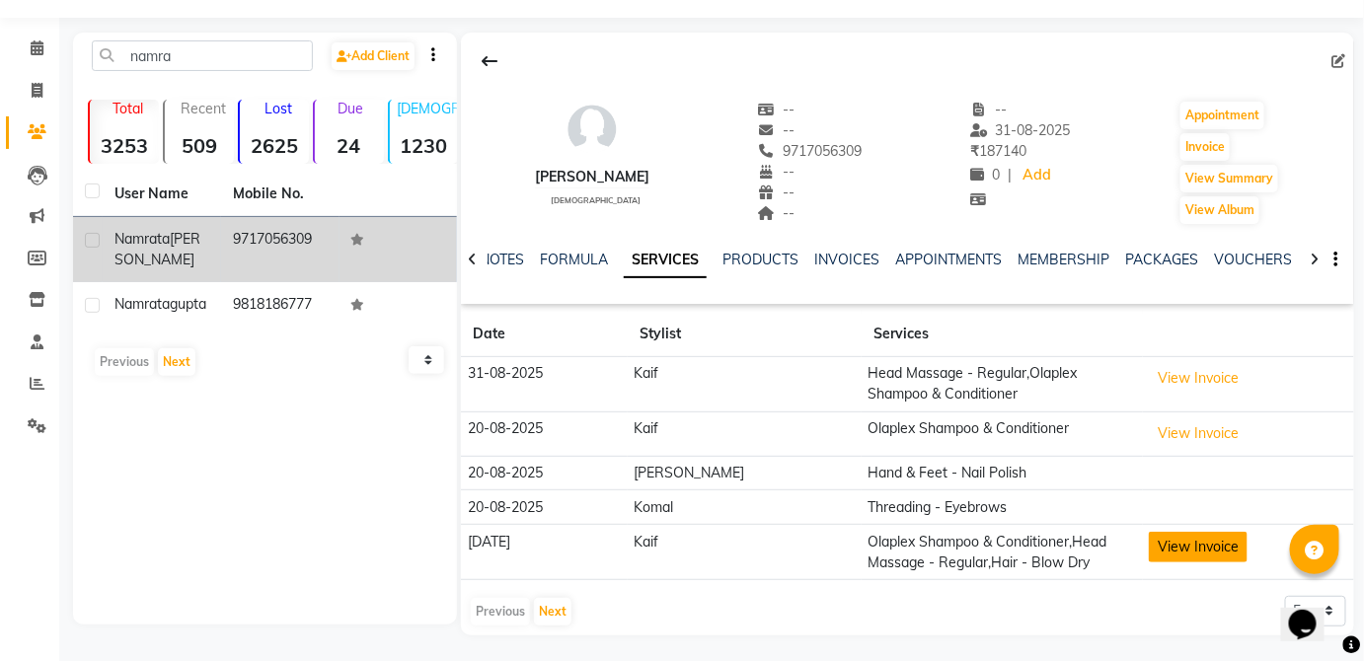
click at [1200, 538] on button "View Invoice" at bounding box center [1198, 547] width 99 height 31
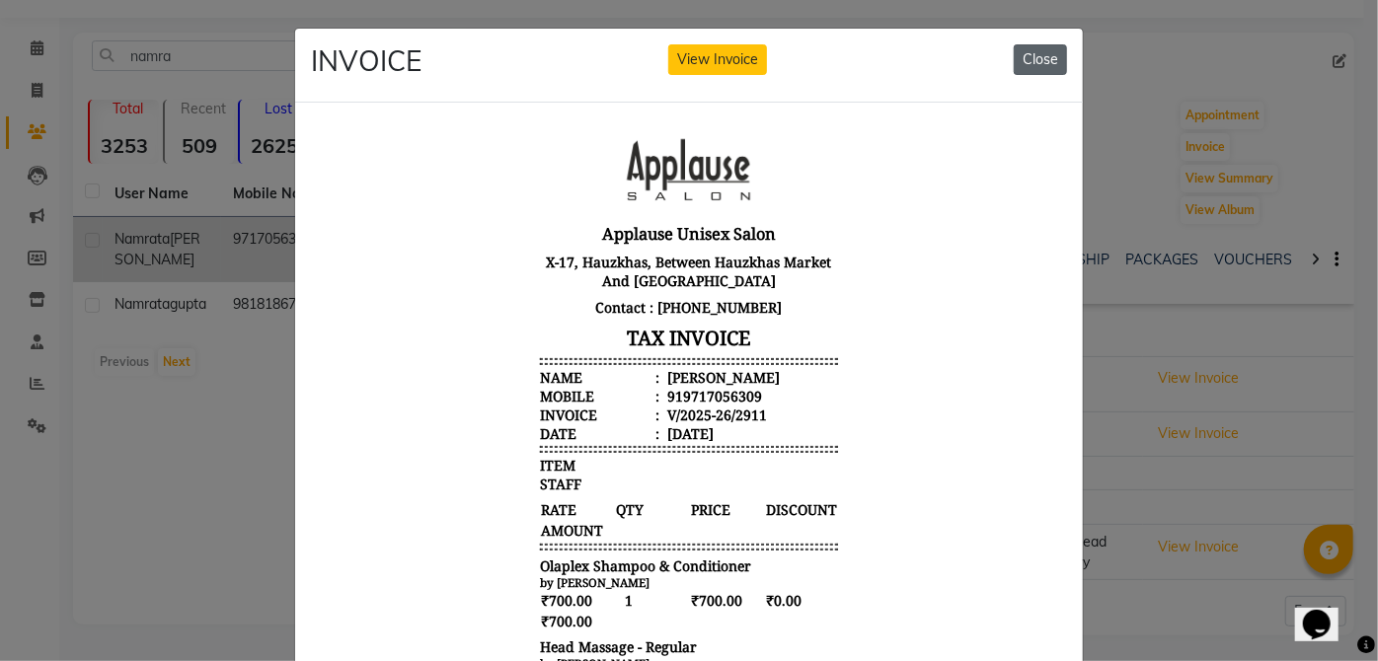
click at [1056, 51] on button "Close" at bounding box center [1040, 59] width 53 height 31
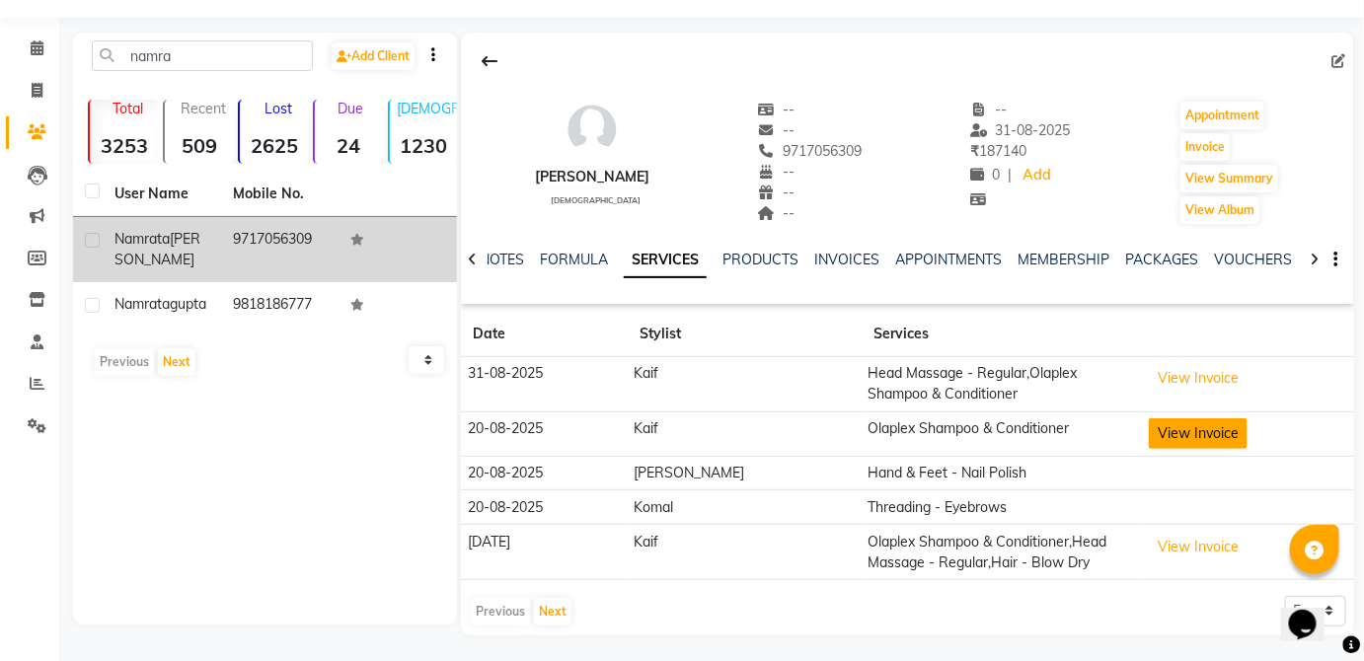
click at [1202, 439] on button "View Invoice" at bounding box center [1198, 434] width 99 height 31
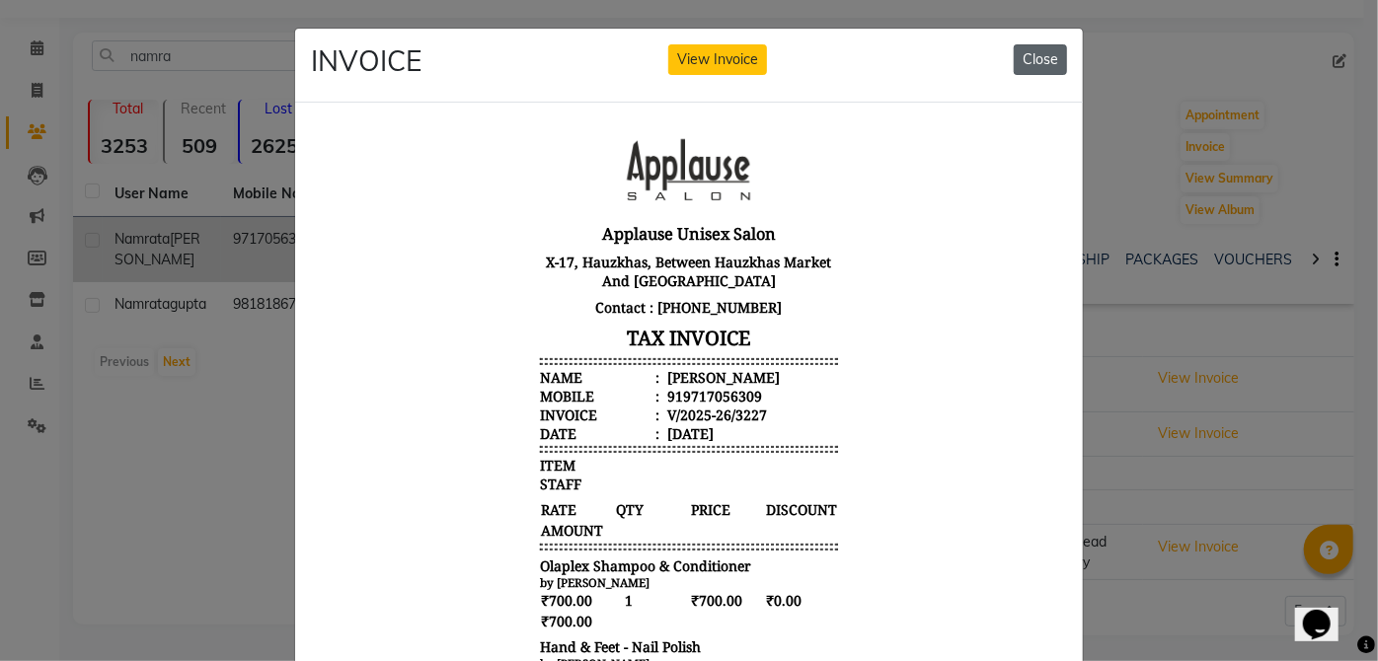
click at [1036, 44] on button "Close" at bounding box center [1040, 59] width 53 height 31
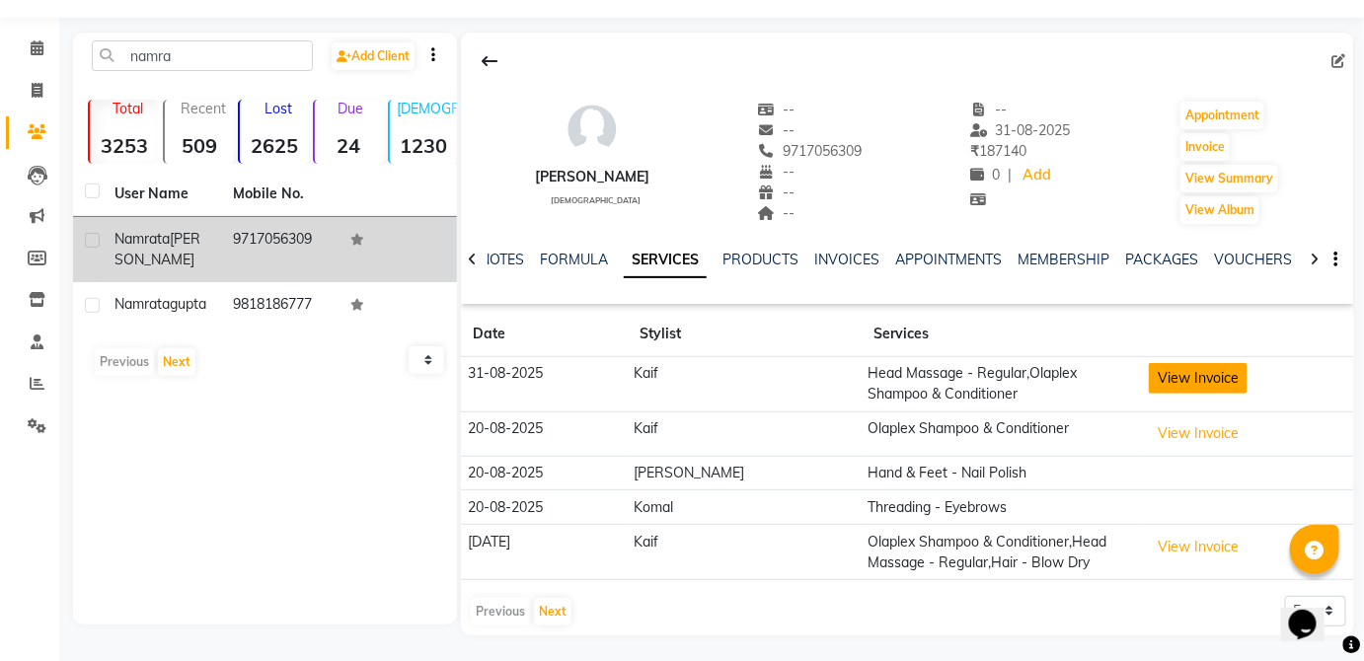
click at [1218, 368] on button "View Invoice" at bounding box center [1198, 378] width 99 height 31
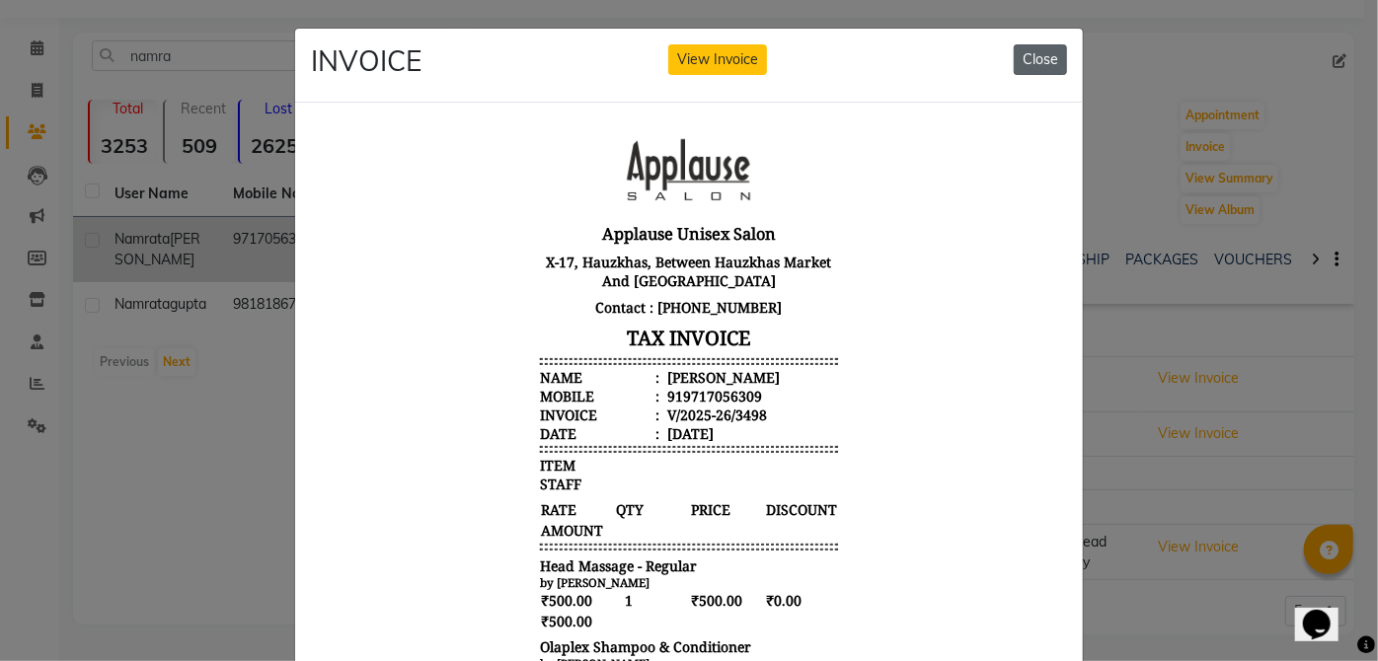
click at [1049, 44] on button "Close" at bounding box center [1040, 59] width 53 height 31
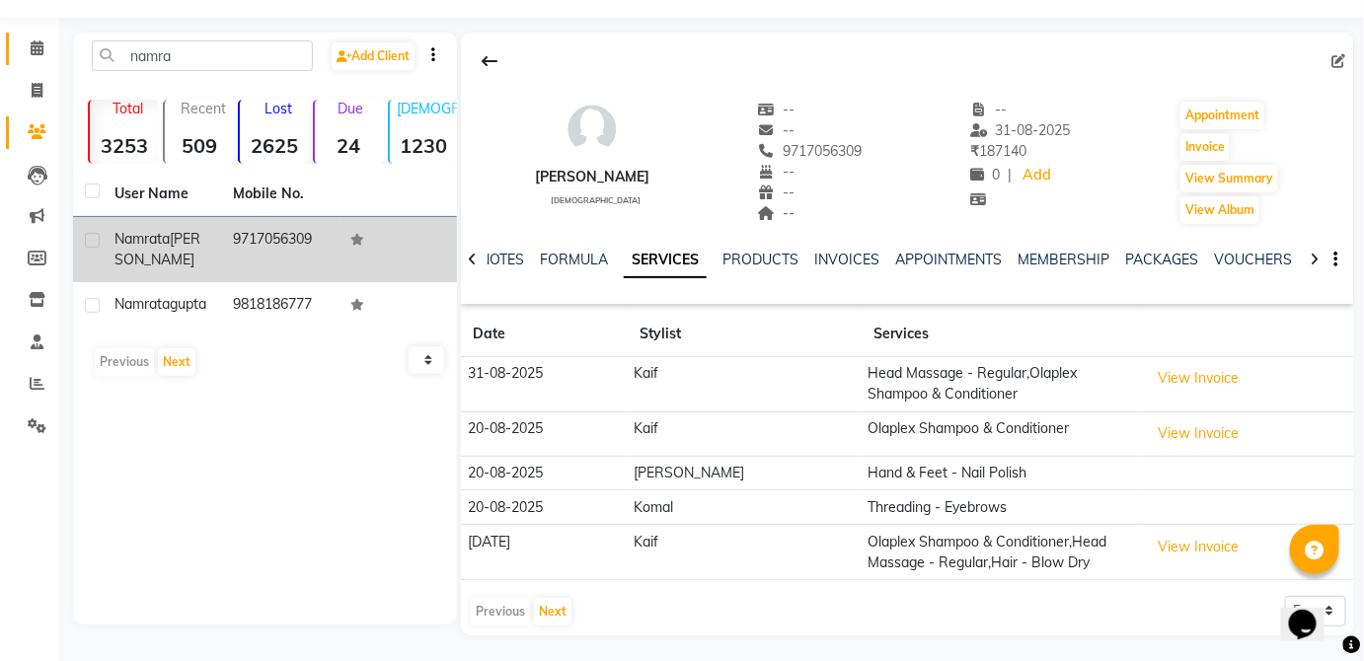
click at [32, 49] on icon at bounding box center [37, 47] width 13 height 15
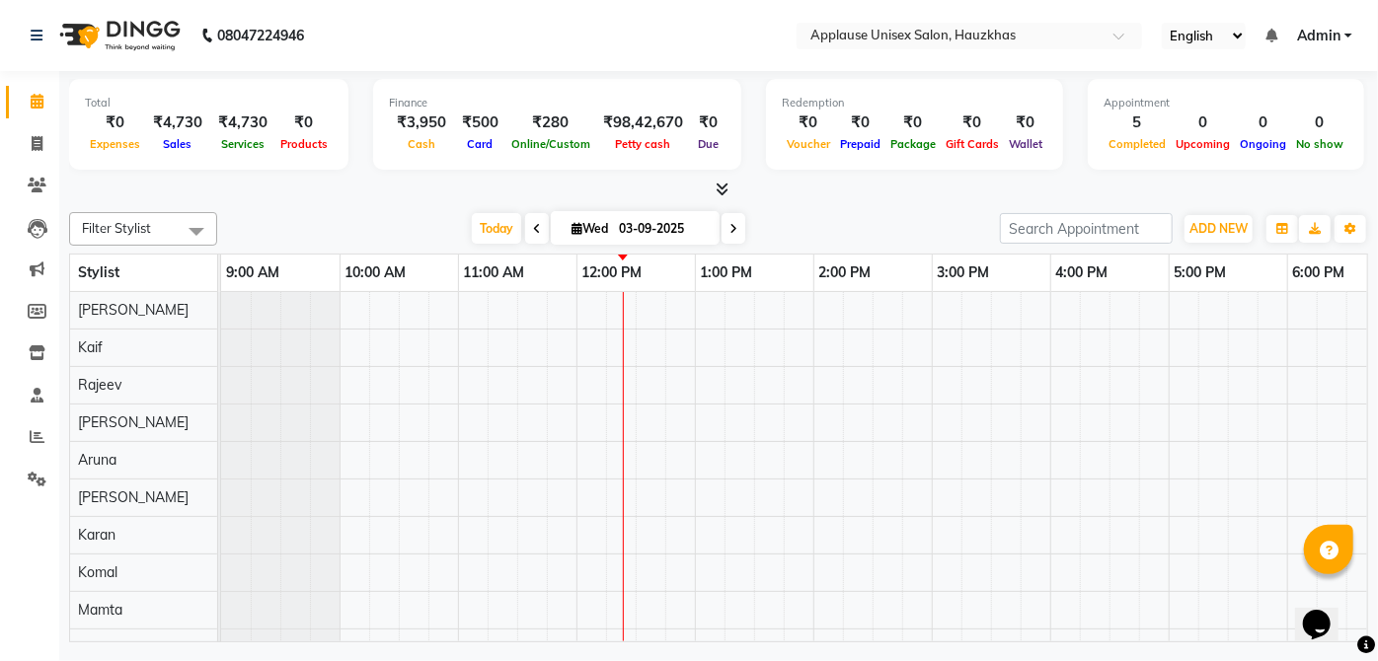
click at [307, 115] on div "₹0" at bounding box center [303, 123] width 57 height 23
click at [47, 197] on link "Clients" at bounding box center [29, 186] width 47 height 33
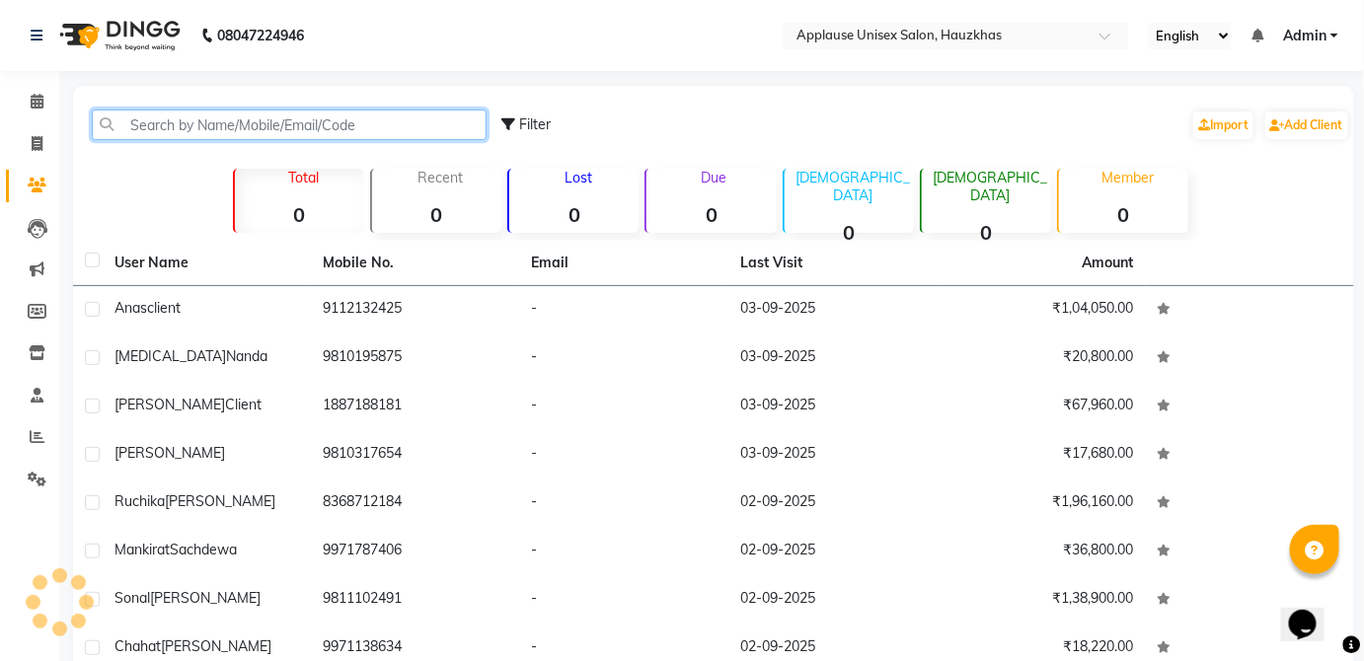
click at [265, 112] on input "text" at bounding box center [289, 125] width 395 height 31
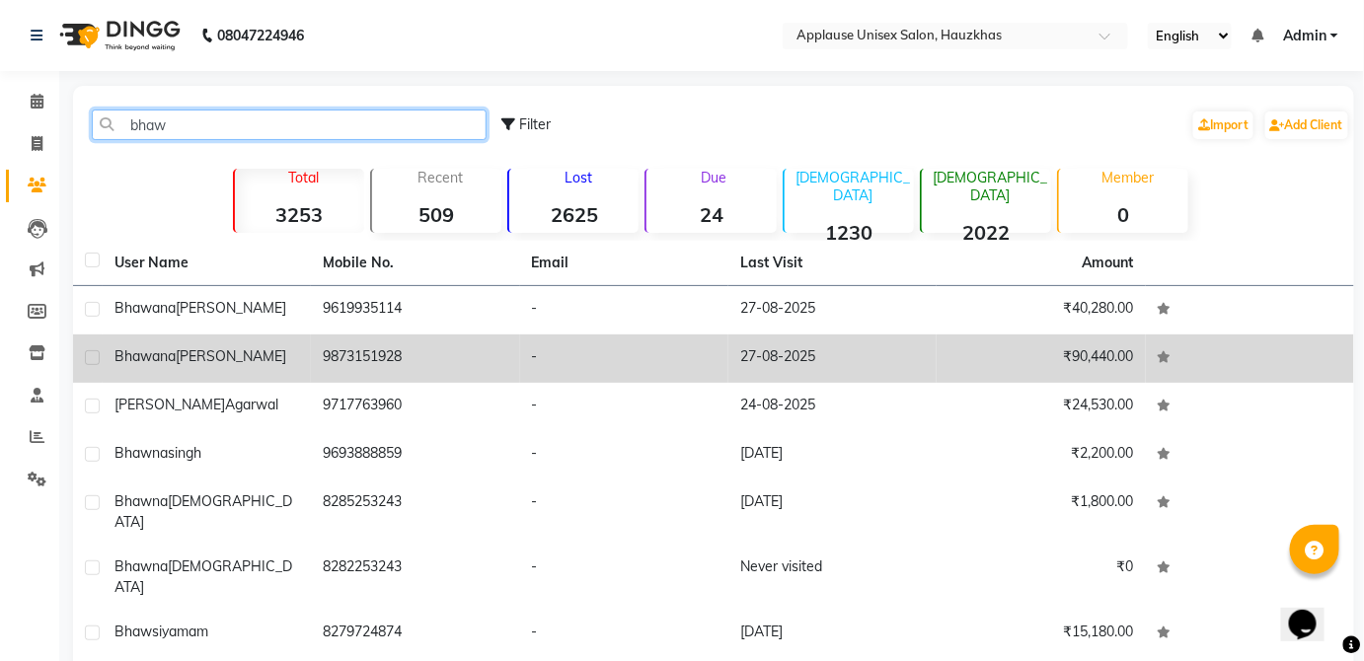
type input "bhaw"
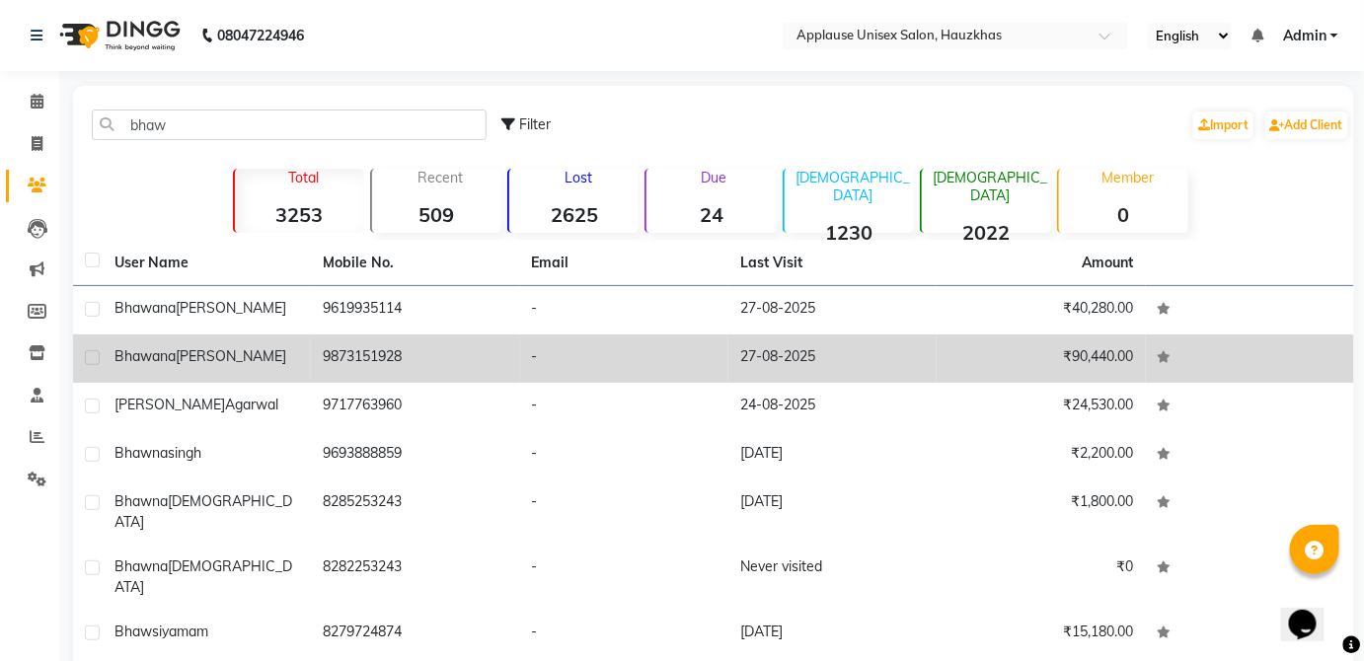
click at [490, 343] on td "9873151928" at bounding box center [415, 359] width 208 height 48
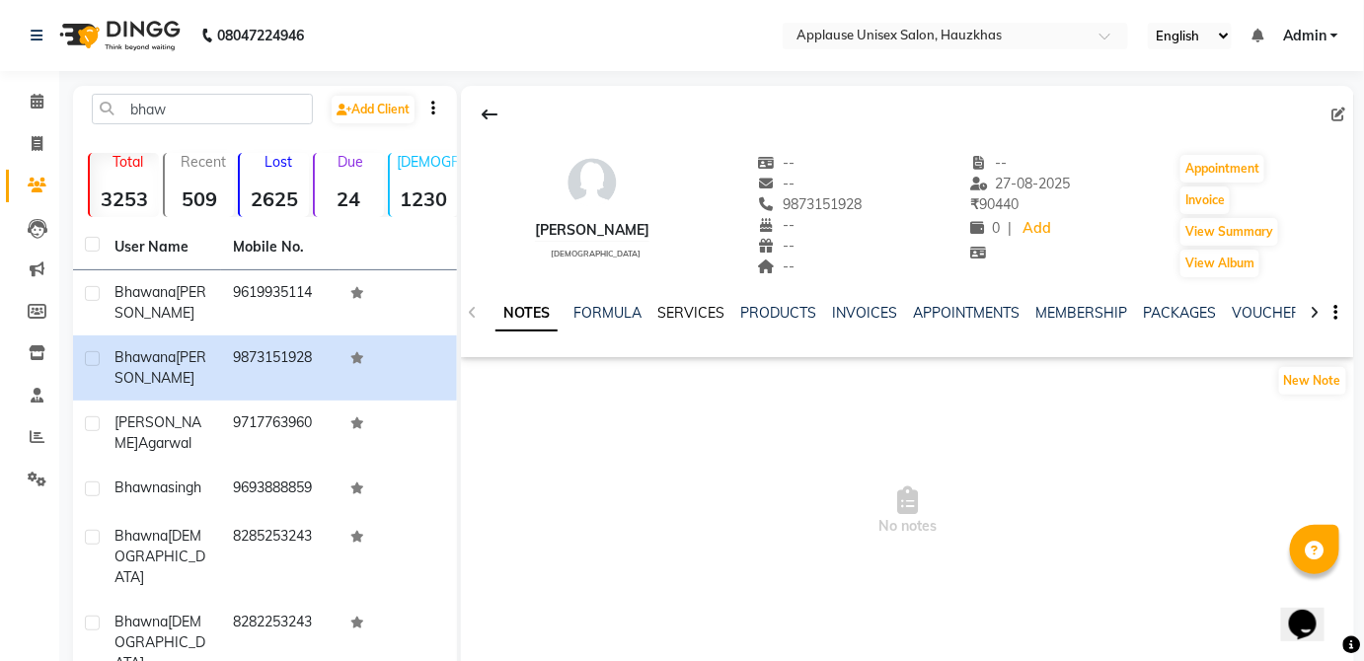
click at [684, 313] on link "SERVICES" at bounding box center [690, 313] width 67 height 18
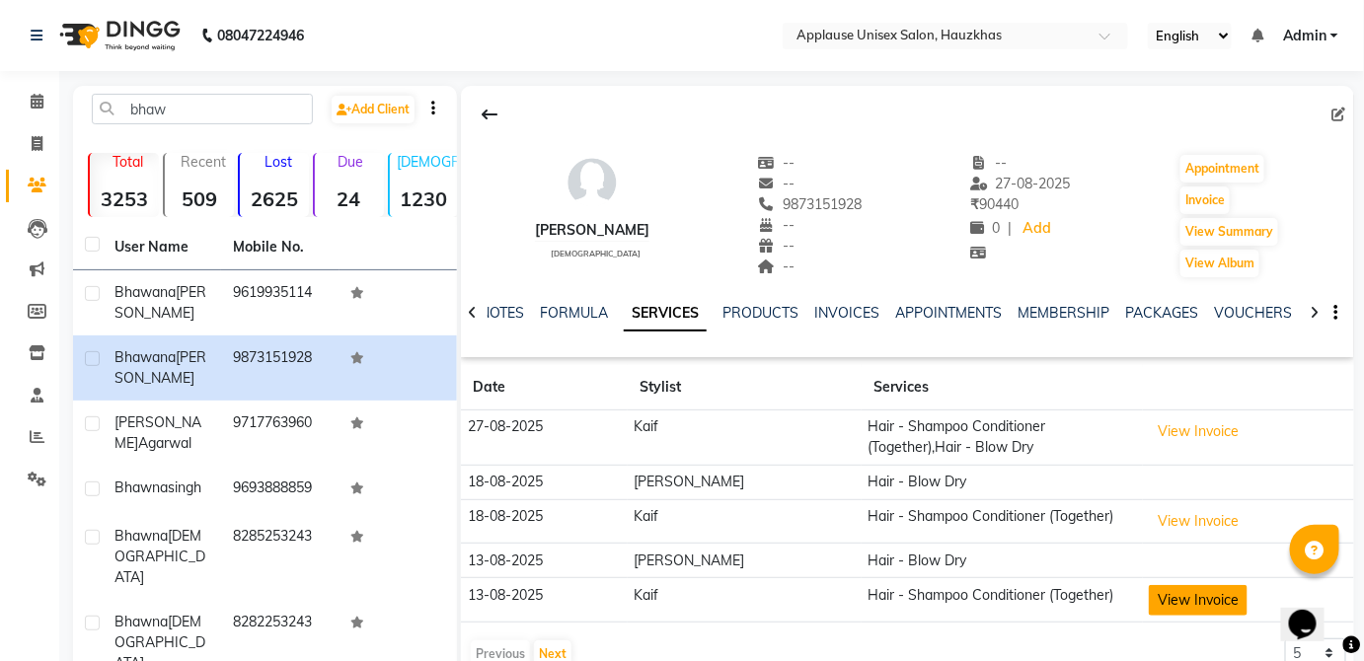
click at [1188, 589] on button "View Invoice" at bounding box center [1198, 600] width 99 height 31
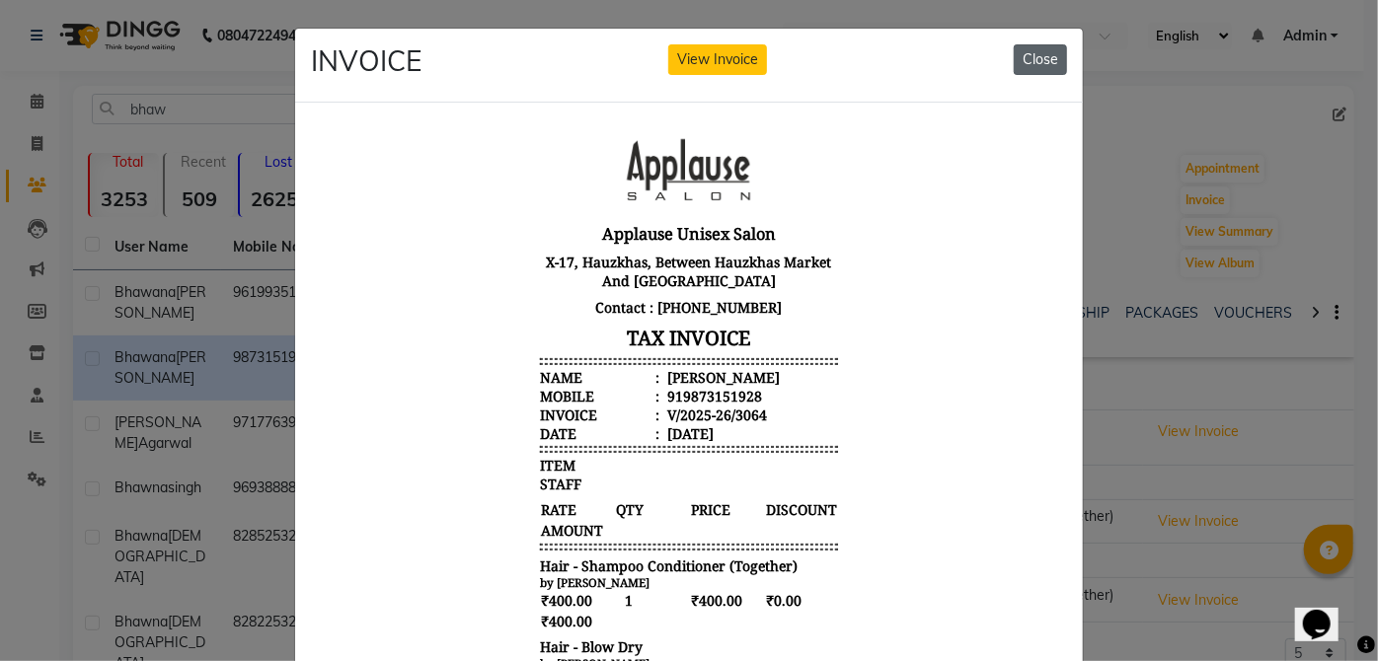
click at [1032, 49] on button "Close" at bounding box center [1040, 59] width 53 height 31
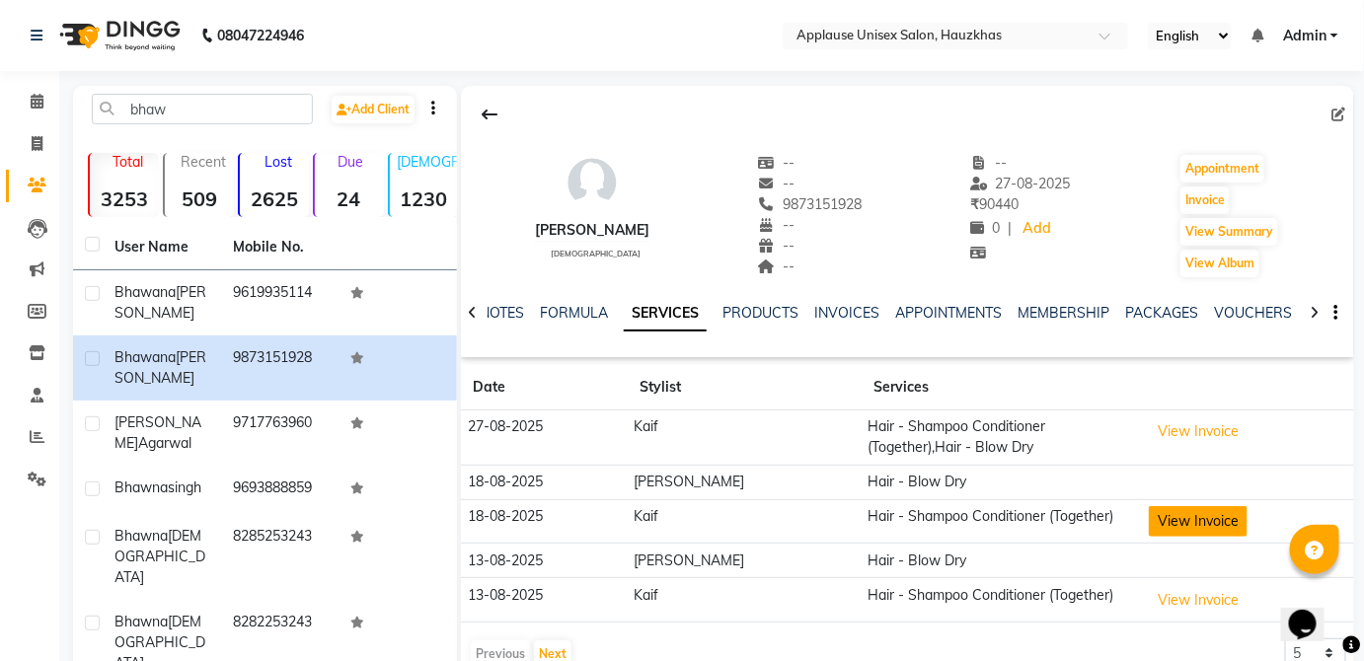
click at [1198, 521] on button "View Invoice" at bounding box center [1198, 521] width 99 height 31
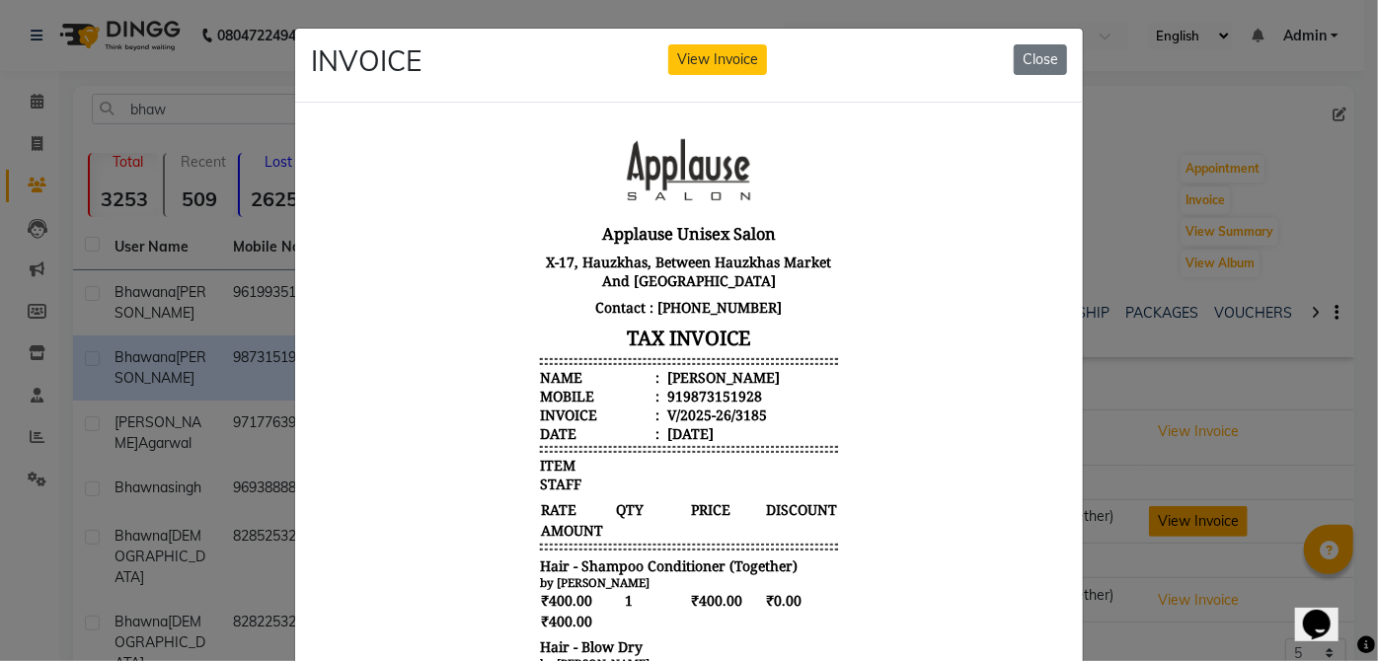
click at [1043, 63] on button "Close" at bounding box center [1040, 59] width 53 height 31
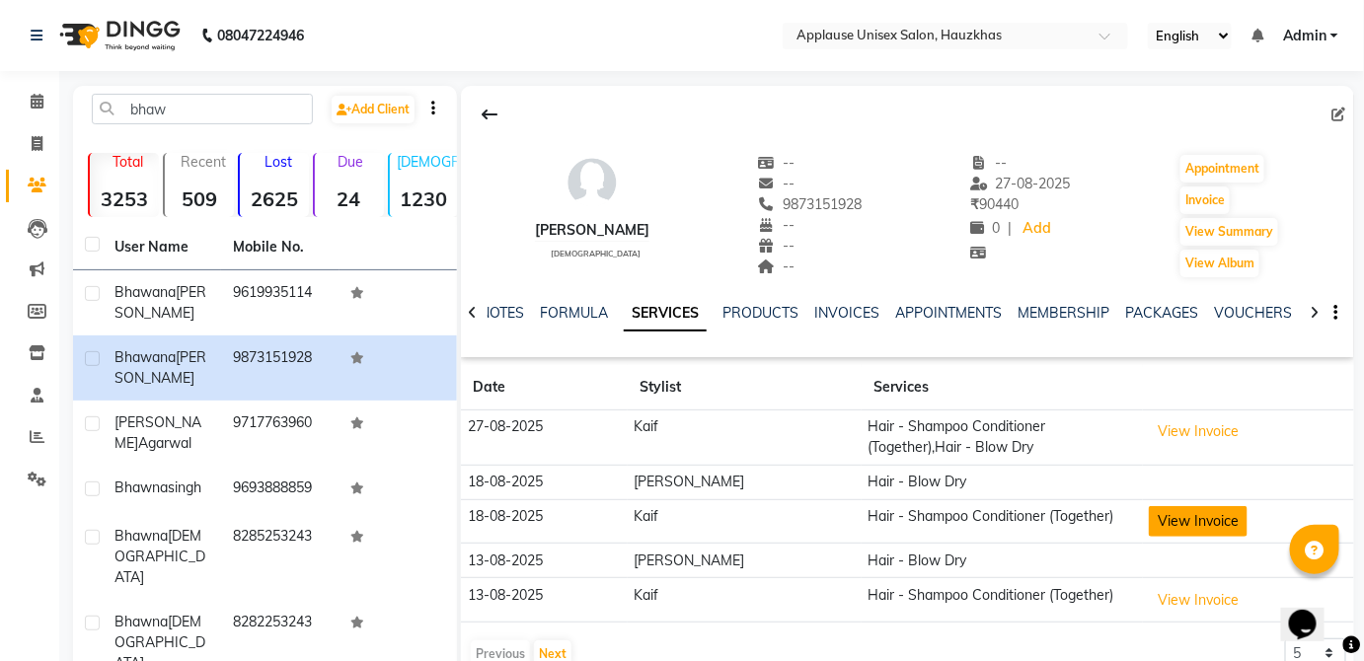
click at [1208, 528] on button "View Invoice" at bounding box center [1198, 521] width 99 height 31
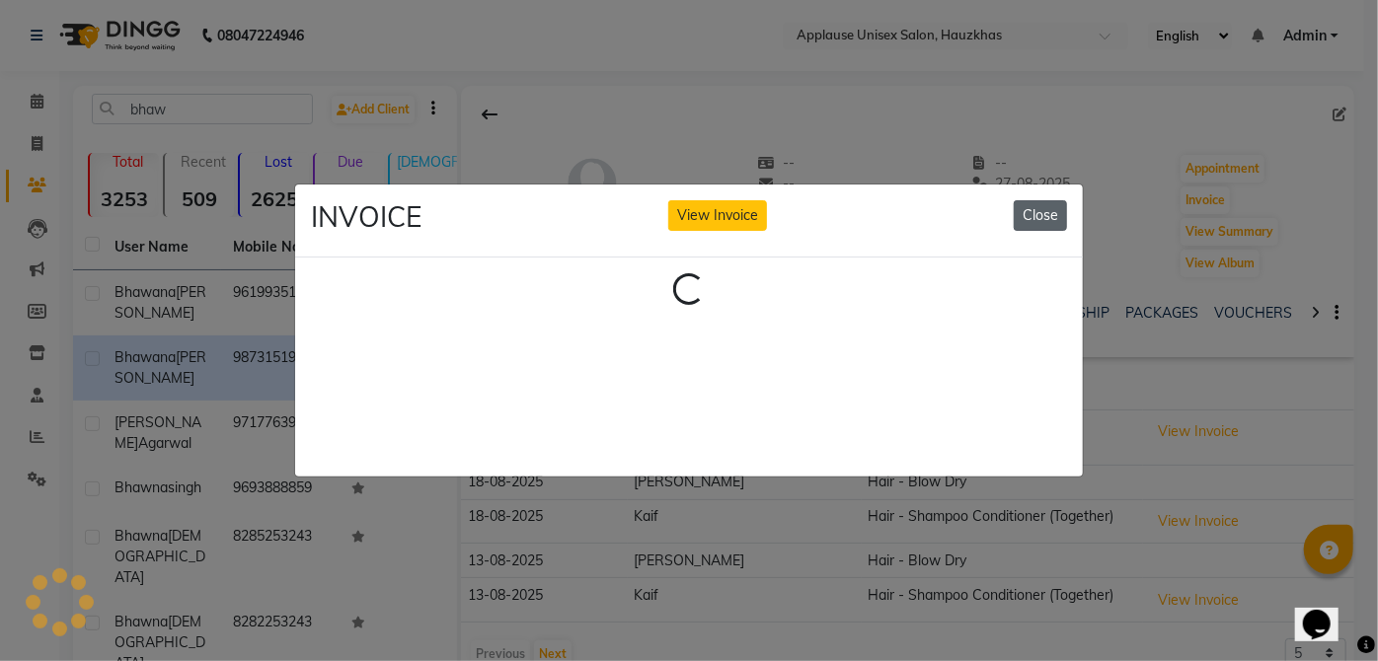
click at [1054, 205] on button "Close" at bounding box center [1040, 215] width 53 height 31
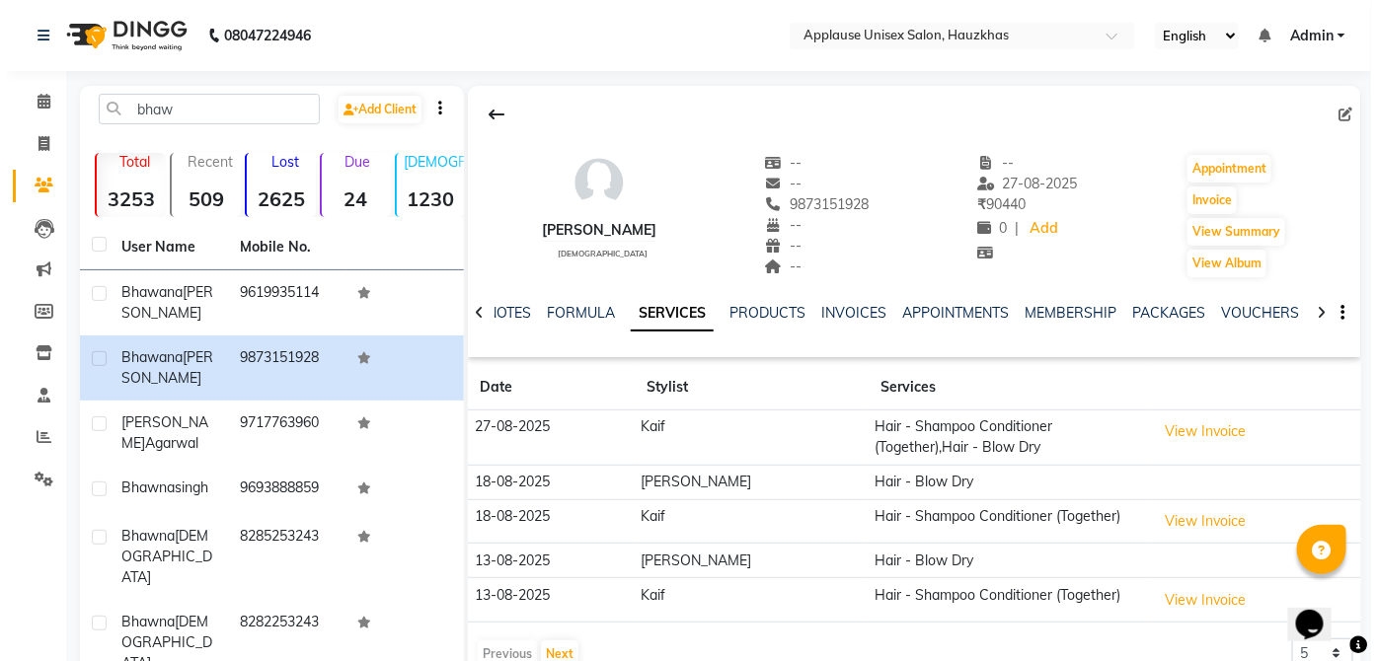
scroll to position [164, 0]
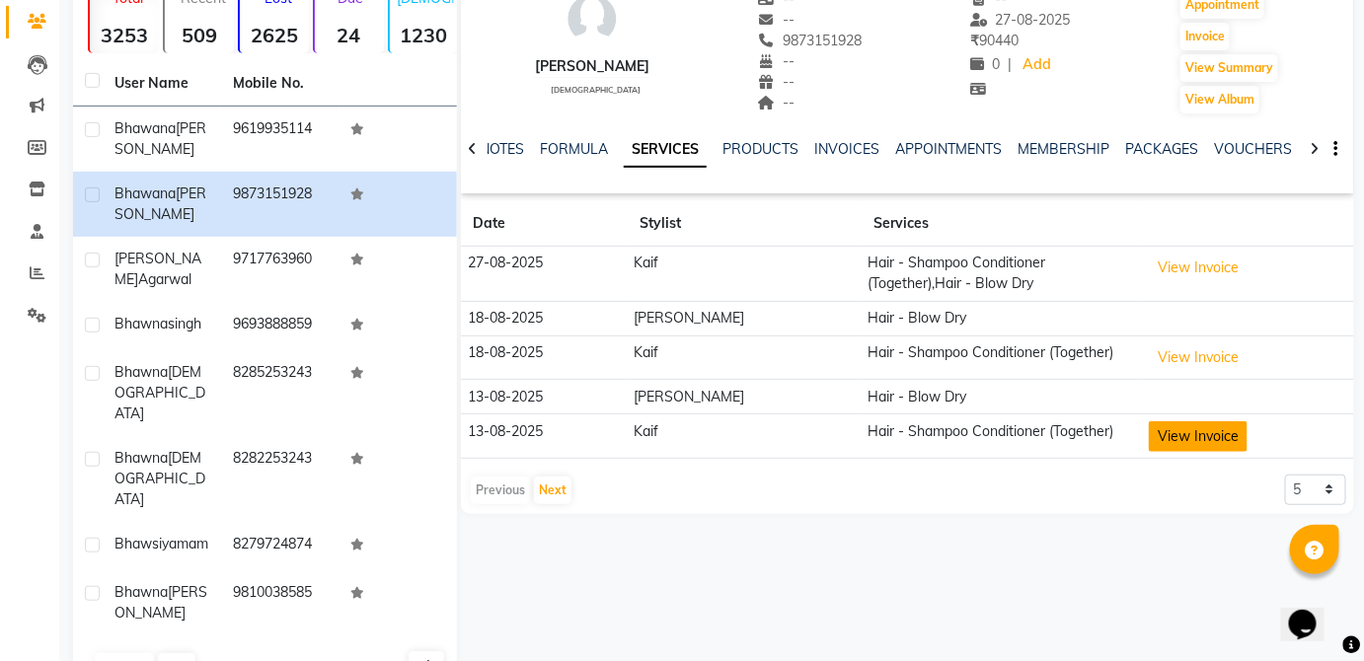
click at [1194, 437] on button "View Invoice" at bounding box center [1198, 437] width 99 height 31
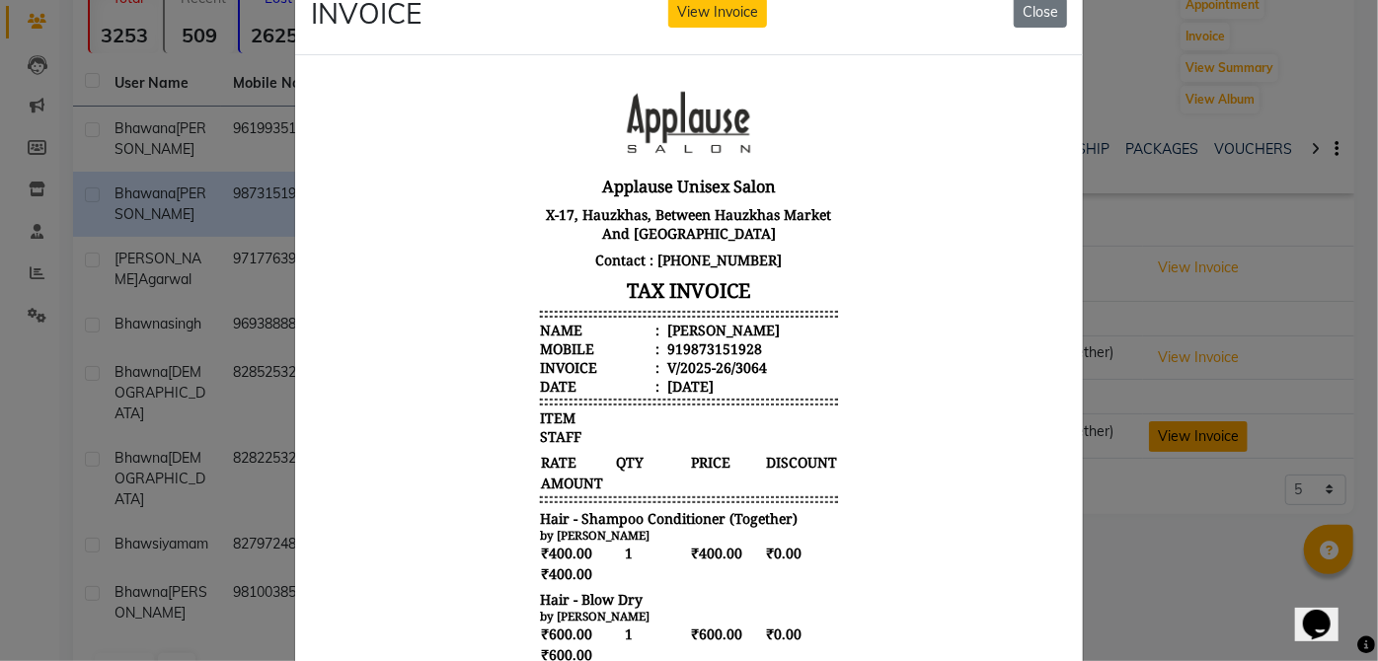
scroll to position [0, 0]
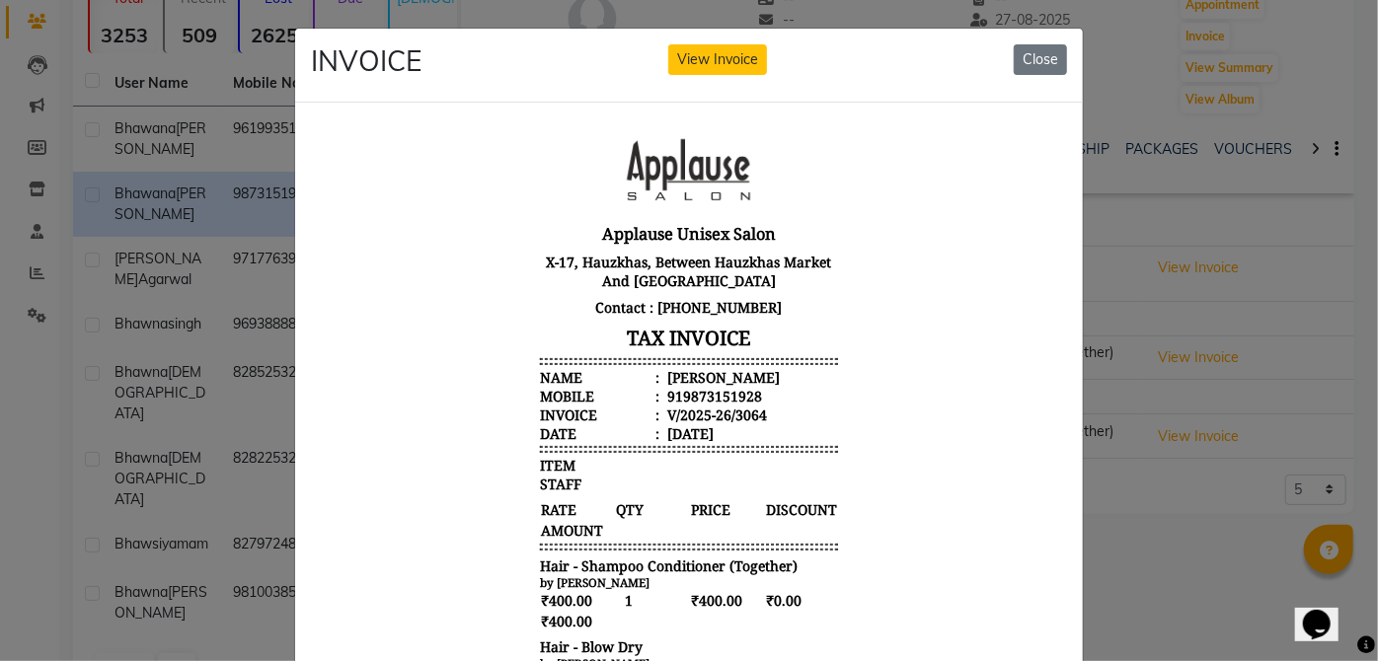
click at [1076, 64] on div "INVOICE View Invoice Close" at bounding box center [689, 463] width 790 height 870
click at [1042, 59] on button "Close" at bounding box center [1040, 59] width 53 height 31
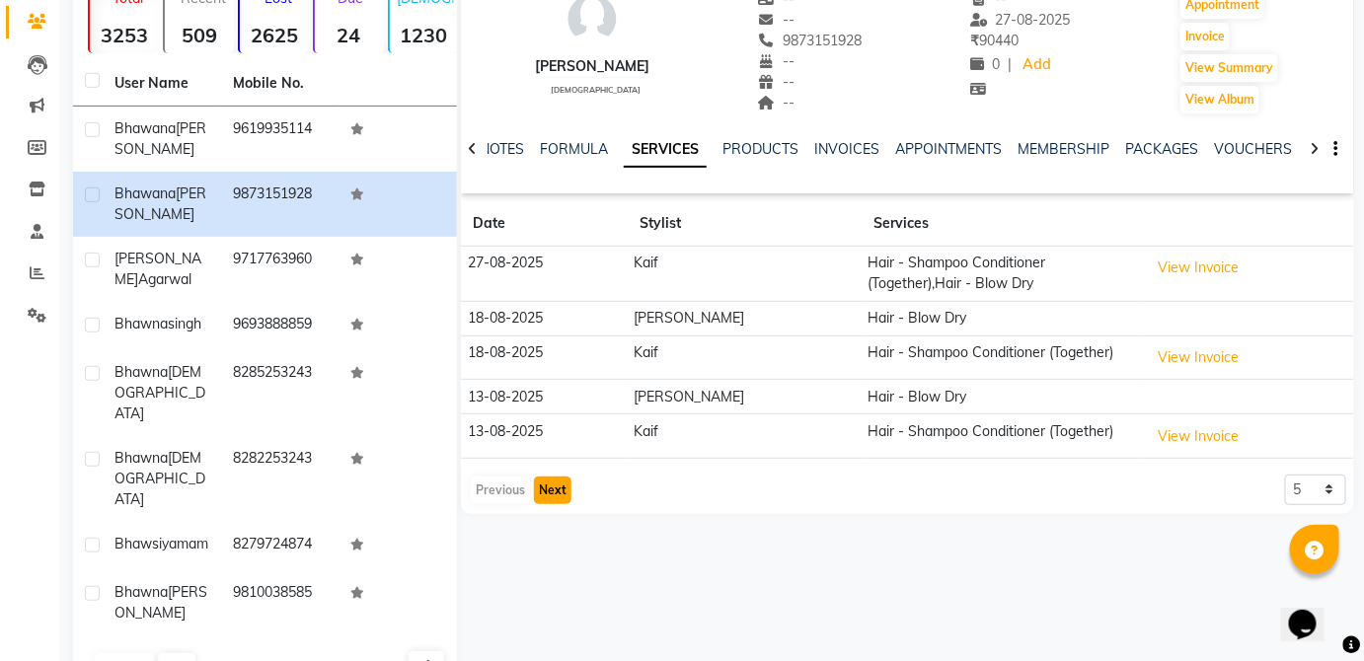
click at [569, 479] on button "Next" at bounding box center [553, 491] width 38 height 28
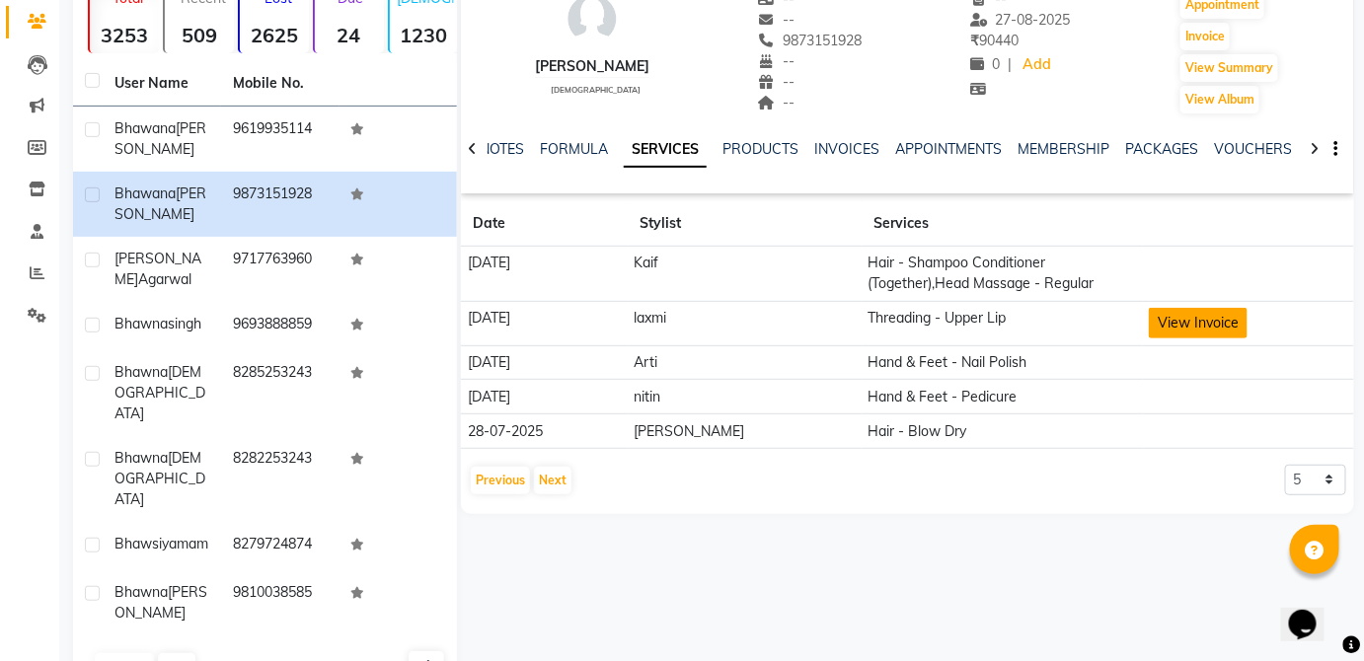
click at [1200, 322] on button "View Invoice" at bounding box center [1198, 323] width 99 height 31
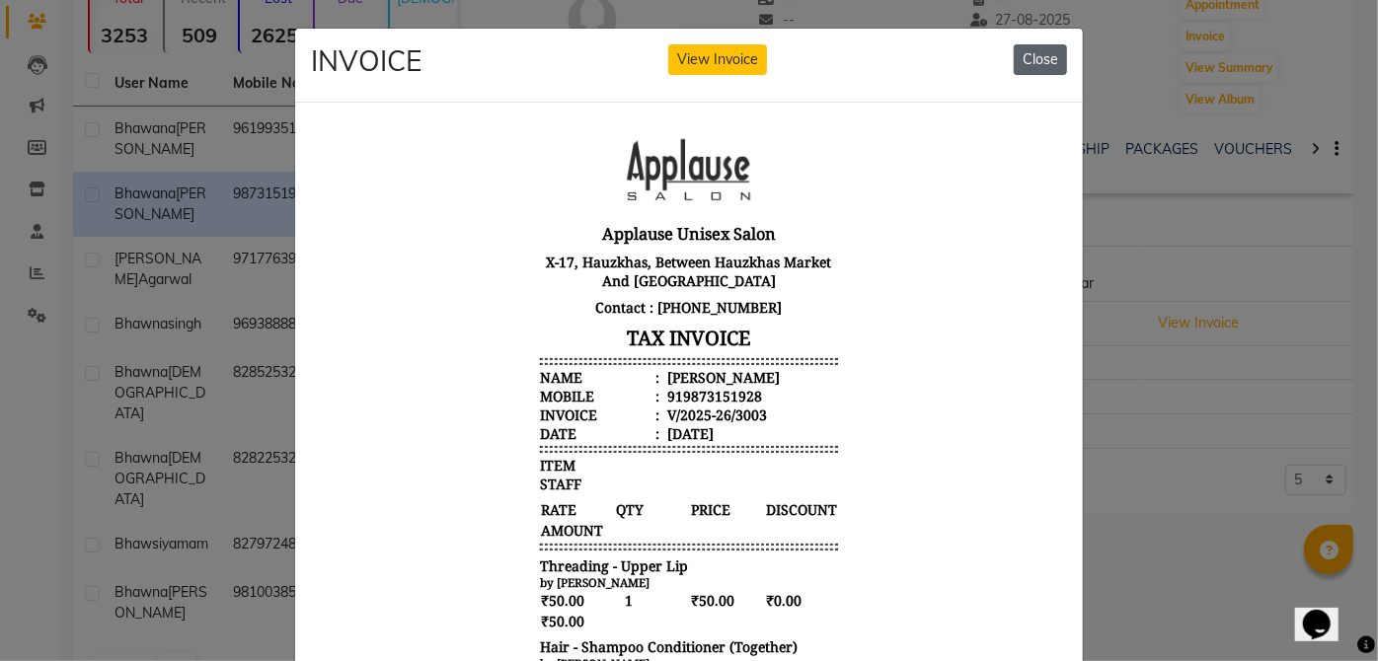
click at [1032, 59] on button "Close" at bounding box center [1040, 59] width 53 height 31
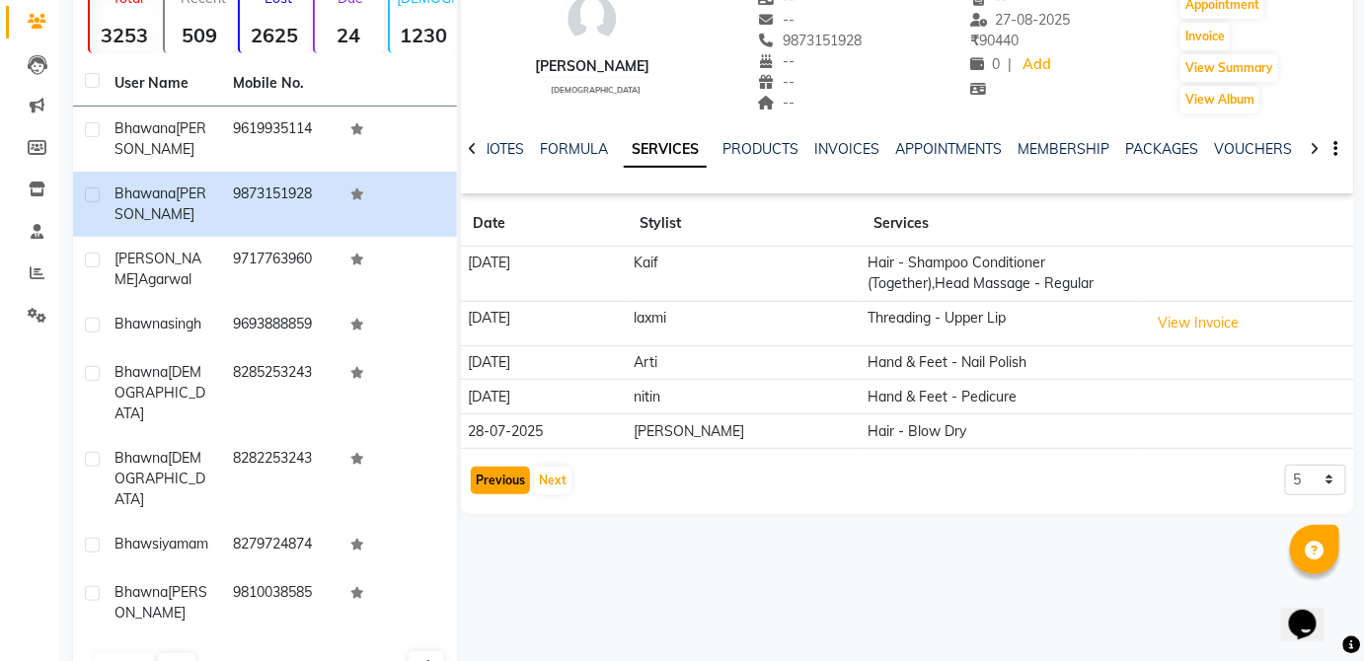
click at [491, 468] on button "Previous" at bounding box center [500, 481] width 59 height 28
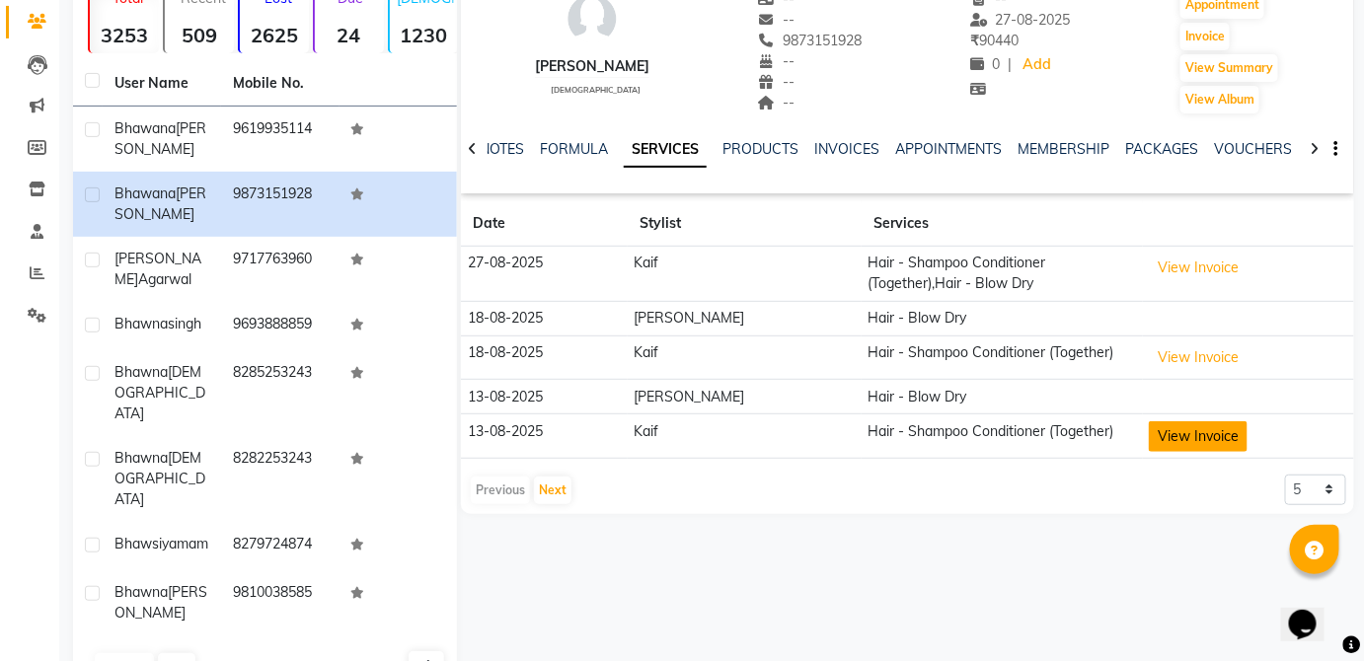
click at [1205, 425] on button "View Invoice" at bounding box center [1198, 437] width 99 height 31
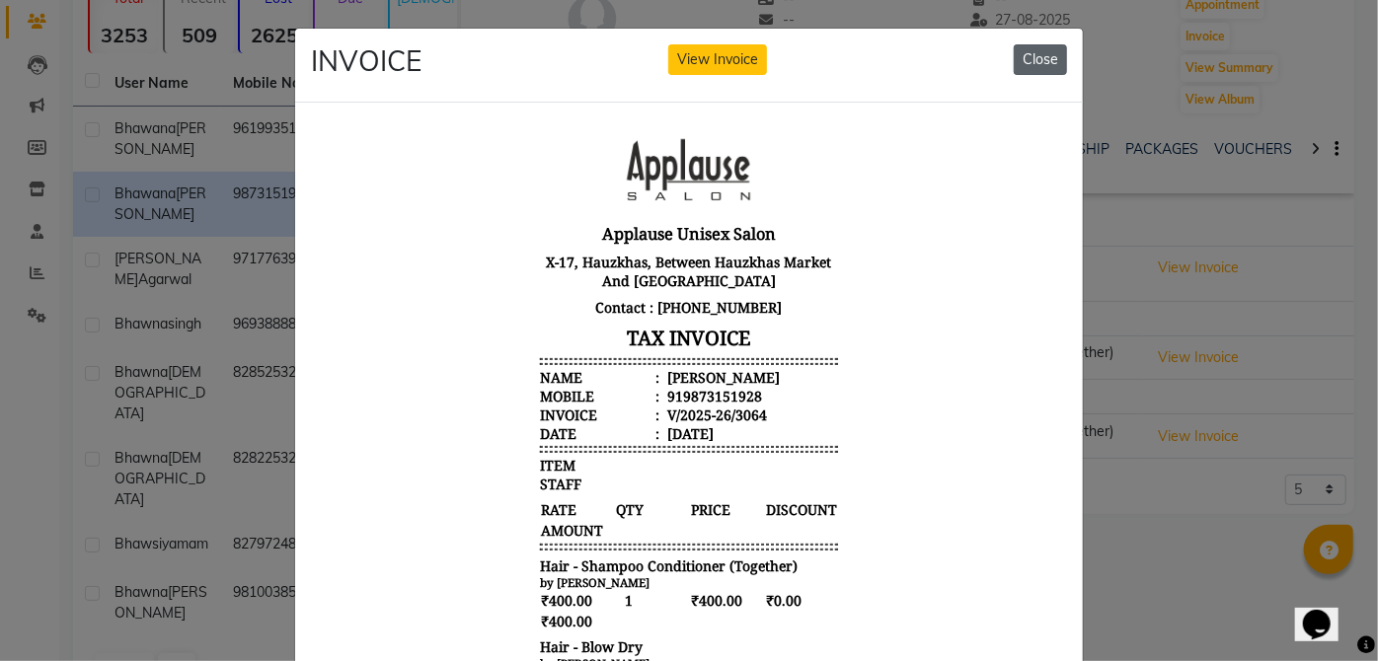
click at [1022, 71] on button "Close" at bounding box center [1040, 59] width 53 height 31
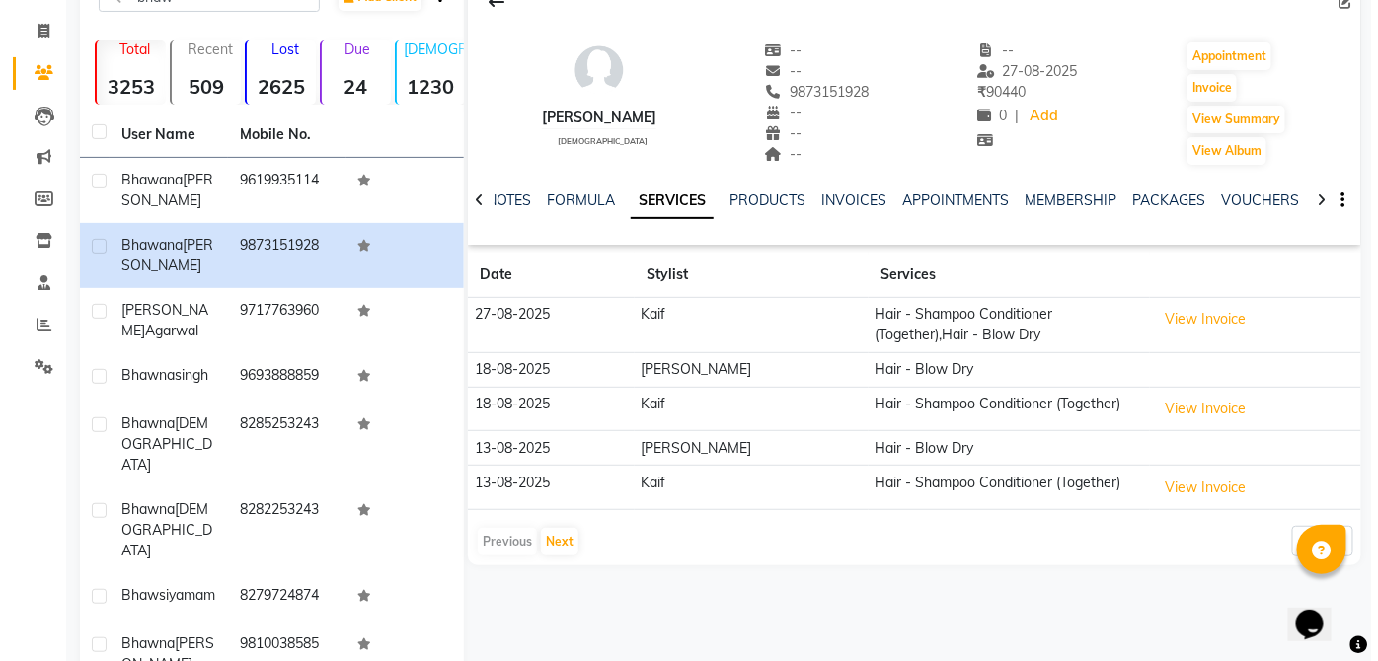
scroll to position [106, 0]
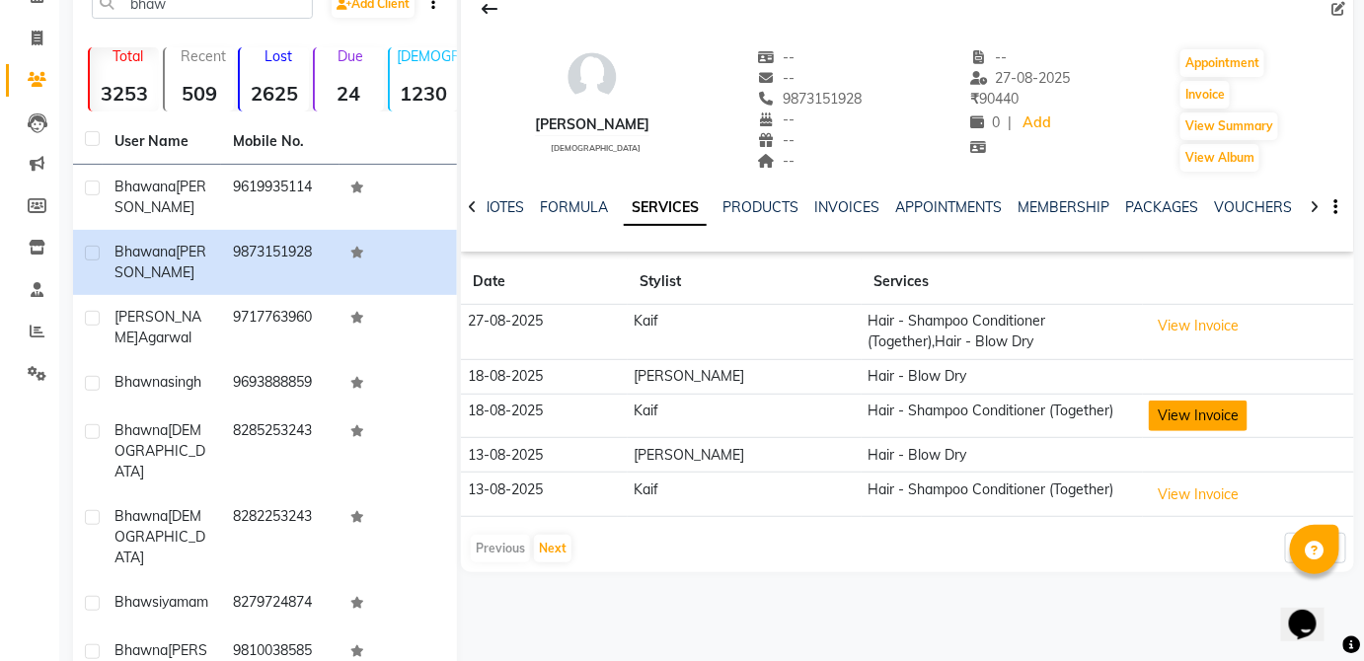
click at [1196, 424] on button "View Invoice" at bounding box center [1198, 416] width 99 height 31
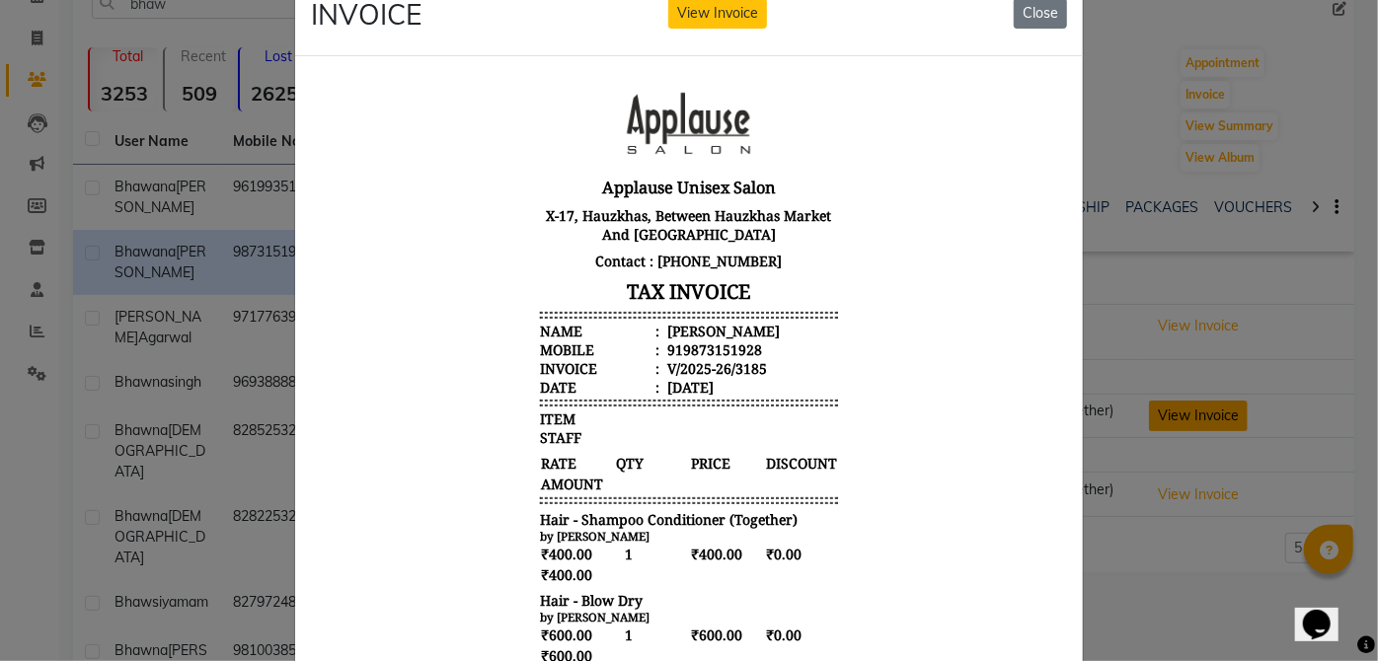
scroll to position [0, 0]
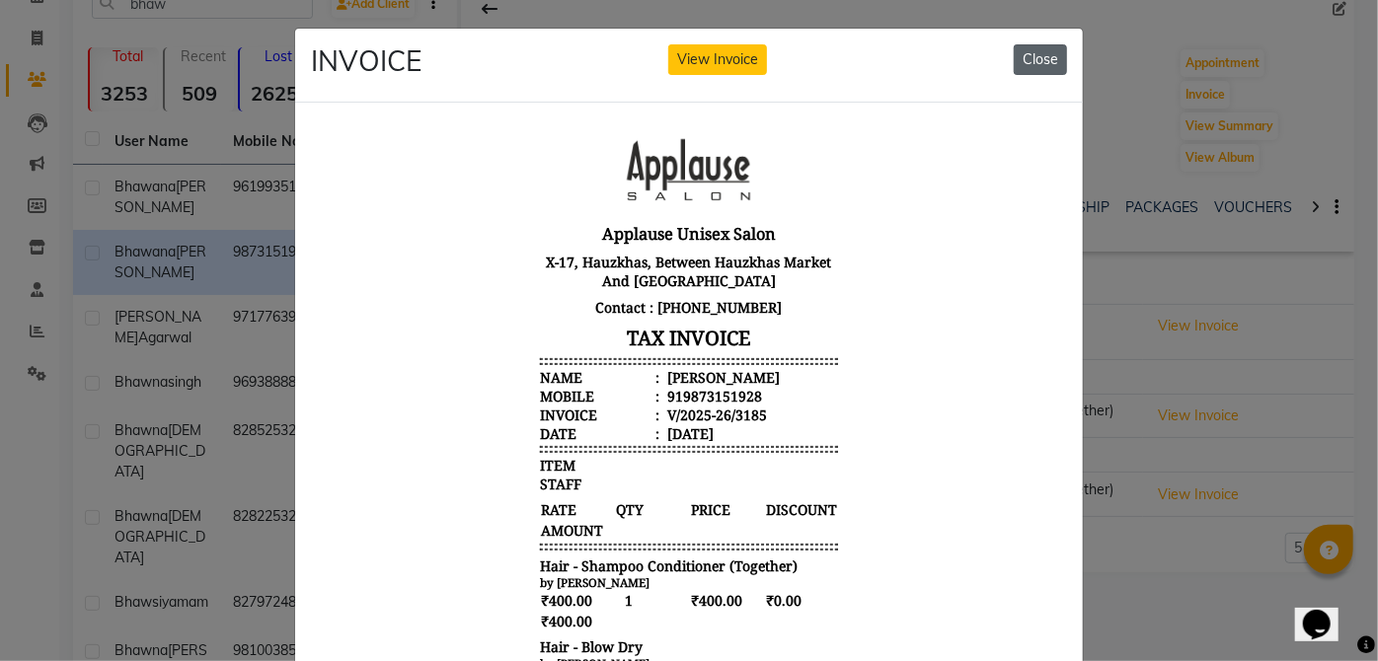
click at [1037, 63] on button "Close" at bounding box center [1040, 59] width 53 height 31
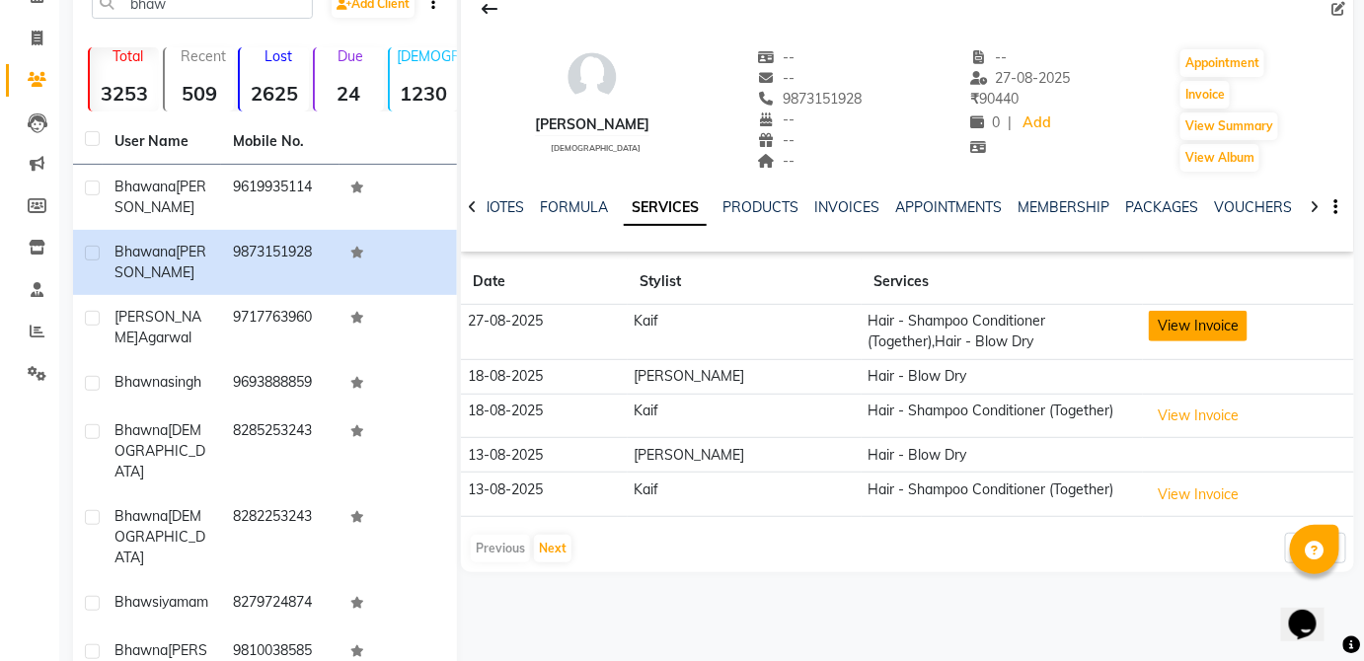
click at [1200, 319] on button "View Invoice" at bounding box center [1198, 326] width 99 height 31
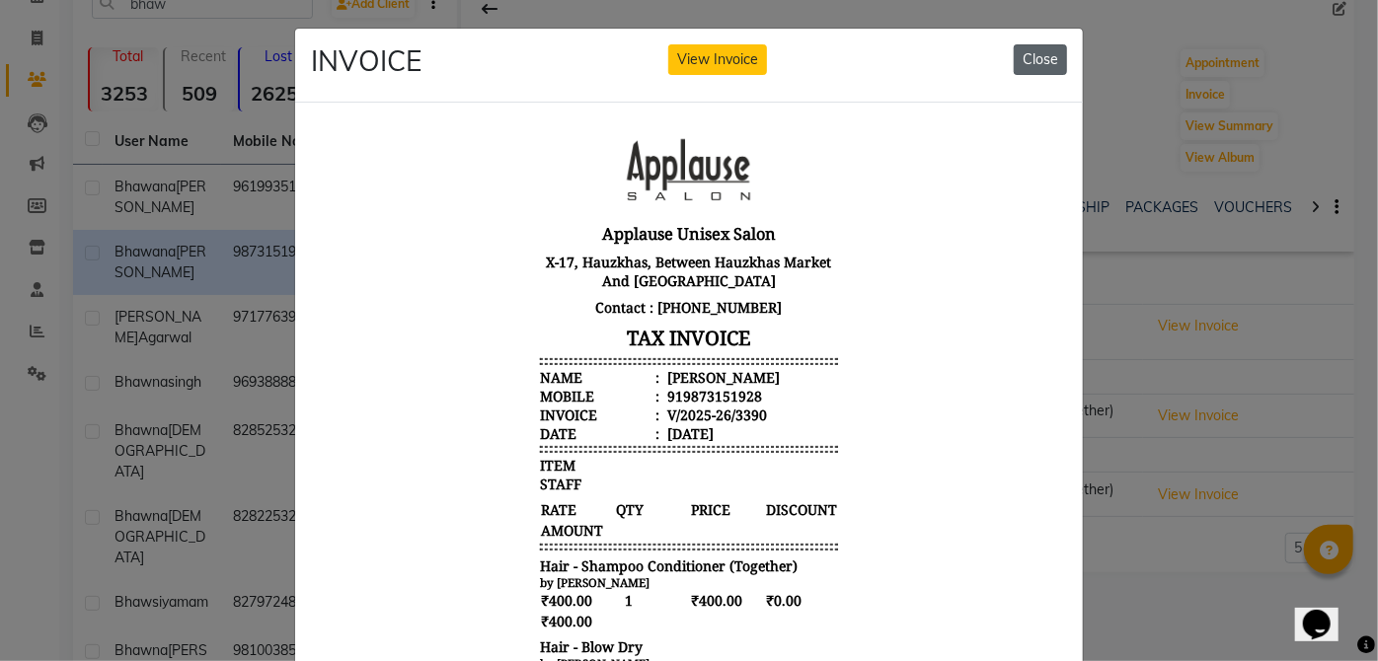
click at [1044, 45] on button "Close" at bounding box center [1040, 59] width 53 height 31
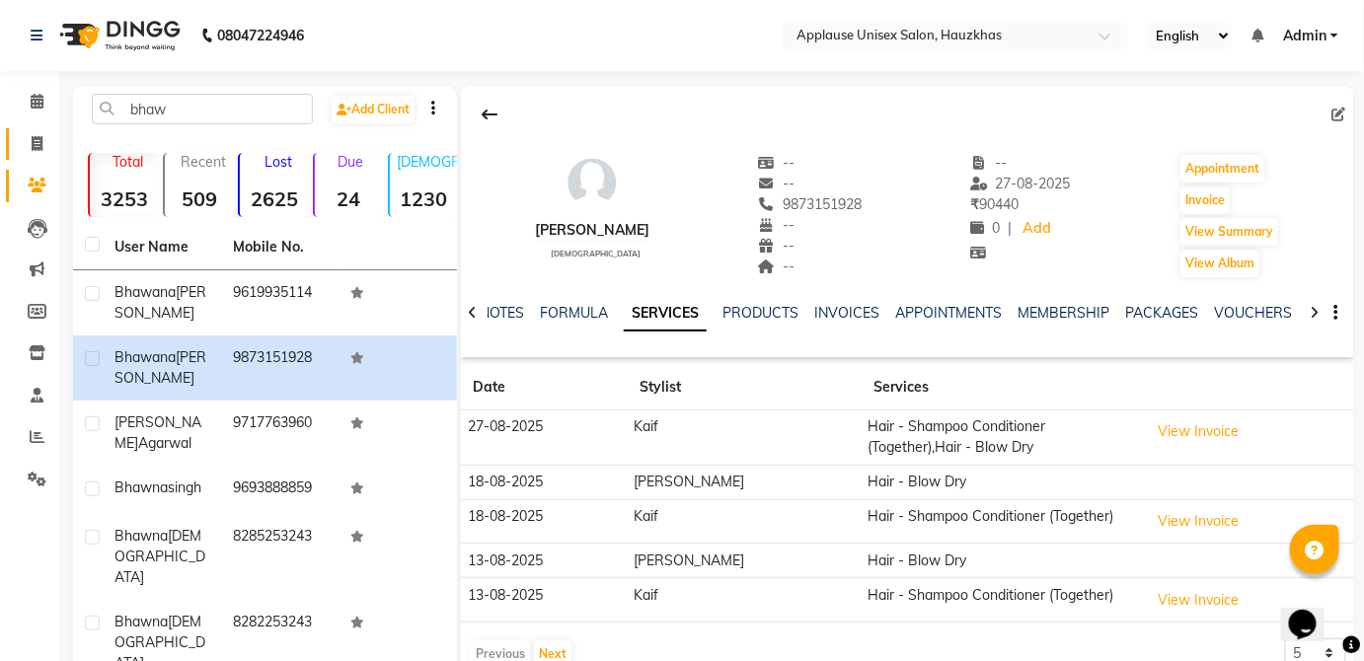
click at [42, 137] on span at bounding box center [37, 144] width 35 height 23
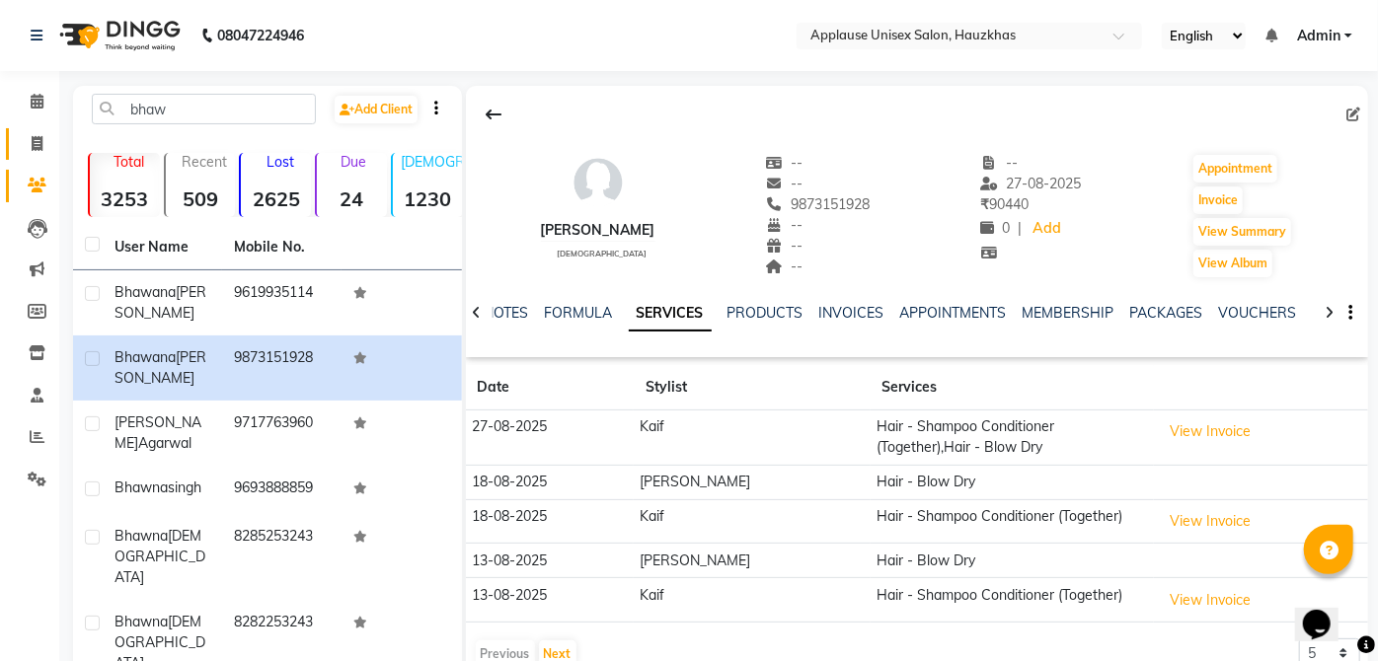
select select "5082"
select select "service"
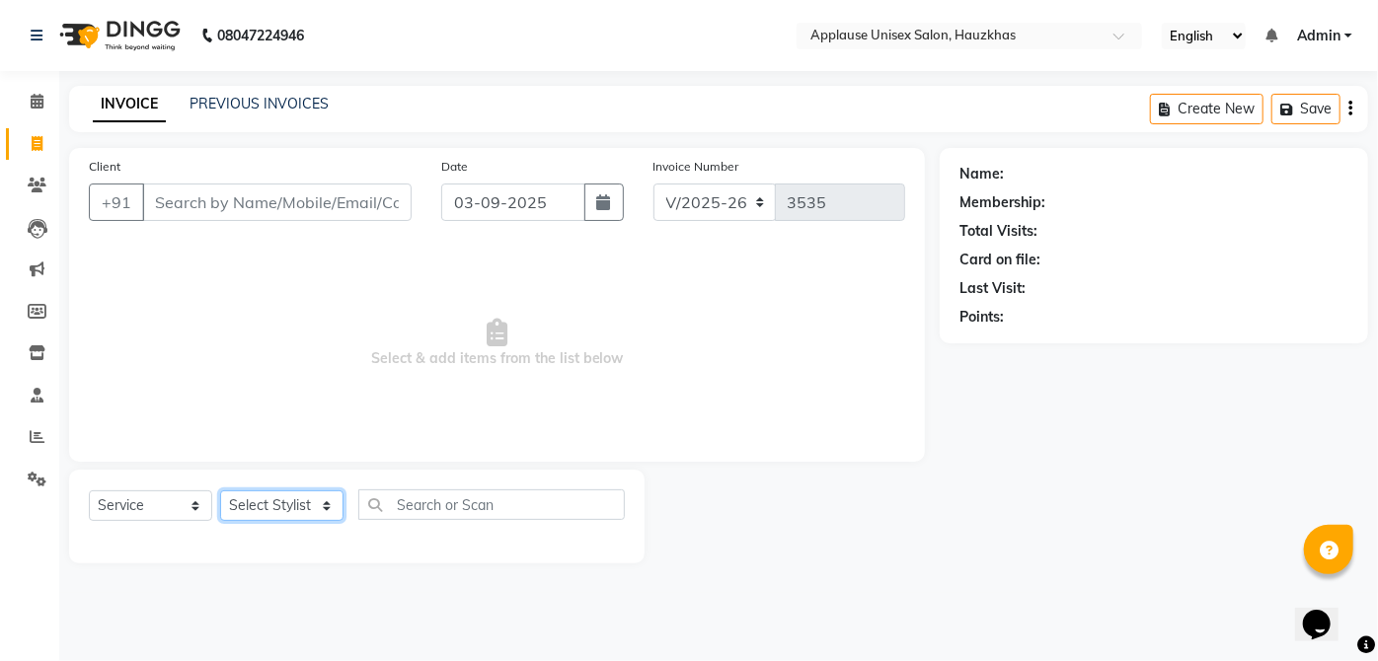
click at [332, 496] on select "Select Stylist" at bounding box center [281, 506] width 123 height 31
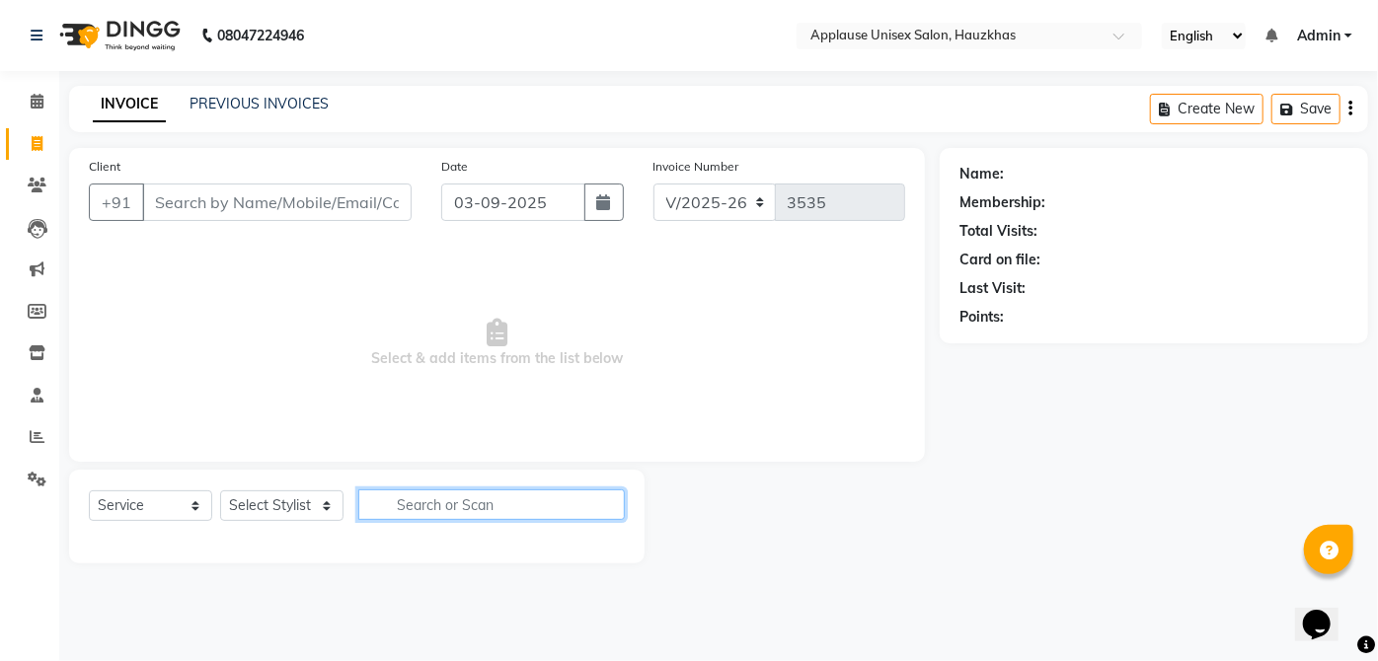
click at [442, 498] on input "text" at bounding box center [491, 505] width 267 height 31
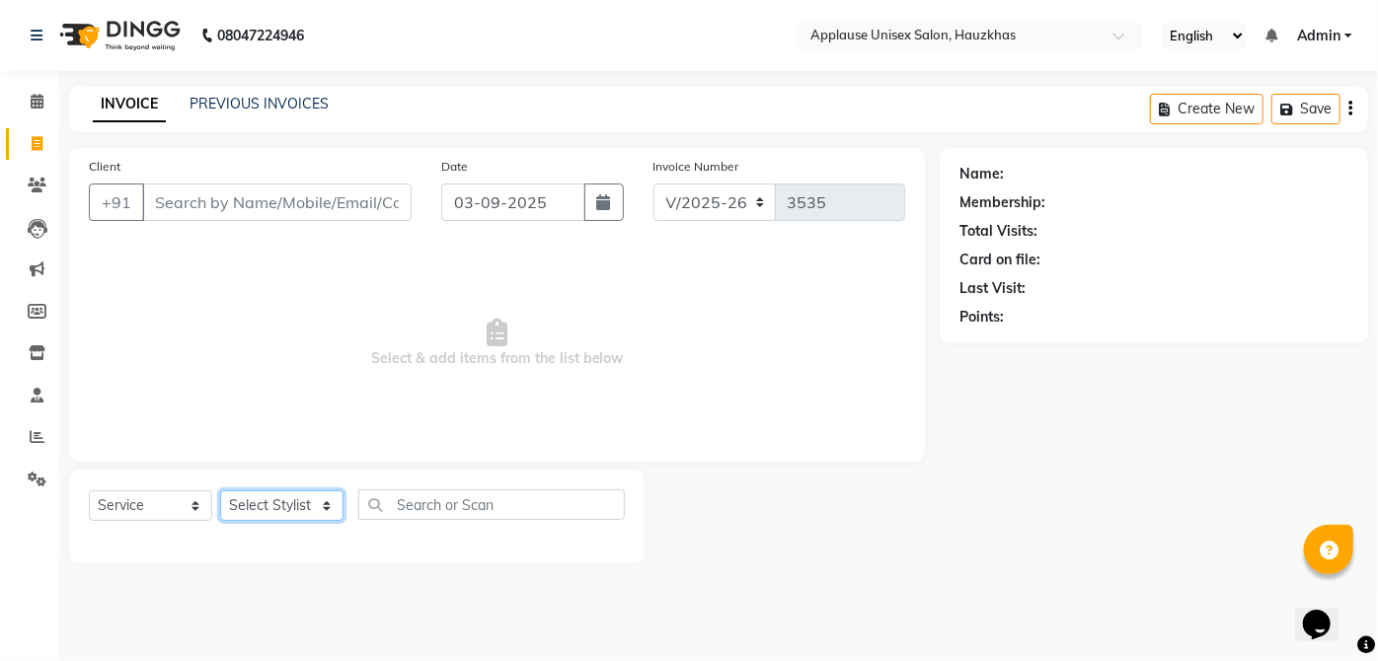
click at [313, 503] on select "Select Stylist [PERSON_NAME] [PERSON_NAME] [PERSON_NAME] [PERSON_NAME] [PERSON_…" at bounding box center [281, 506] width 123 height 31
select select "32127"
click at [220, 491] on select "Select Stylist [PERSON_NAME] [PERSON_NAME] [PERSON_NAME] [PERSON_NAME] [PERSON_…" at bounding box center [281, 506] width 123 height 31
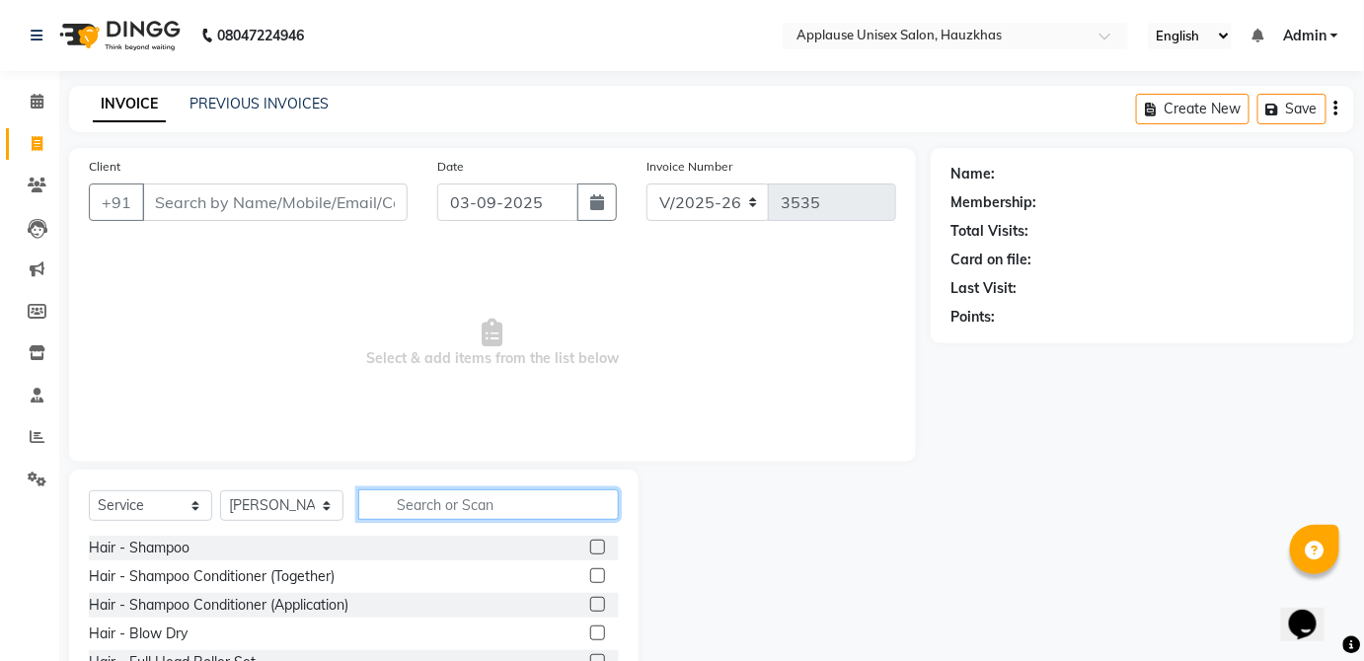
click at [493, 509] on input "text" at bounding box center [488, 505] width 261 height 31
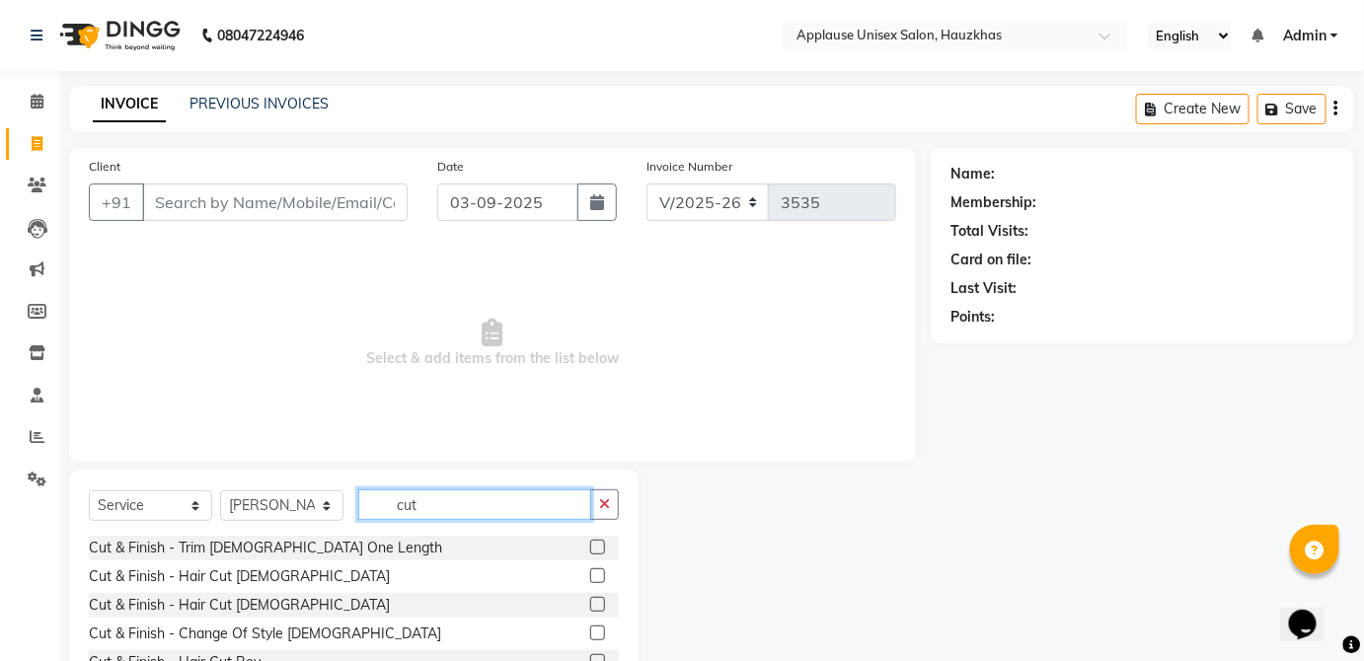
type input "cut"
click at [590, 603] on label at bounding box center [597, 604] width 15 height 15
click at [590, 603] on input "checkbox" at bounding box center [596, 605] width 13 height 13
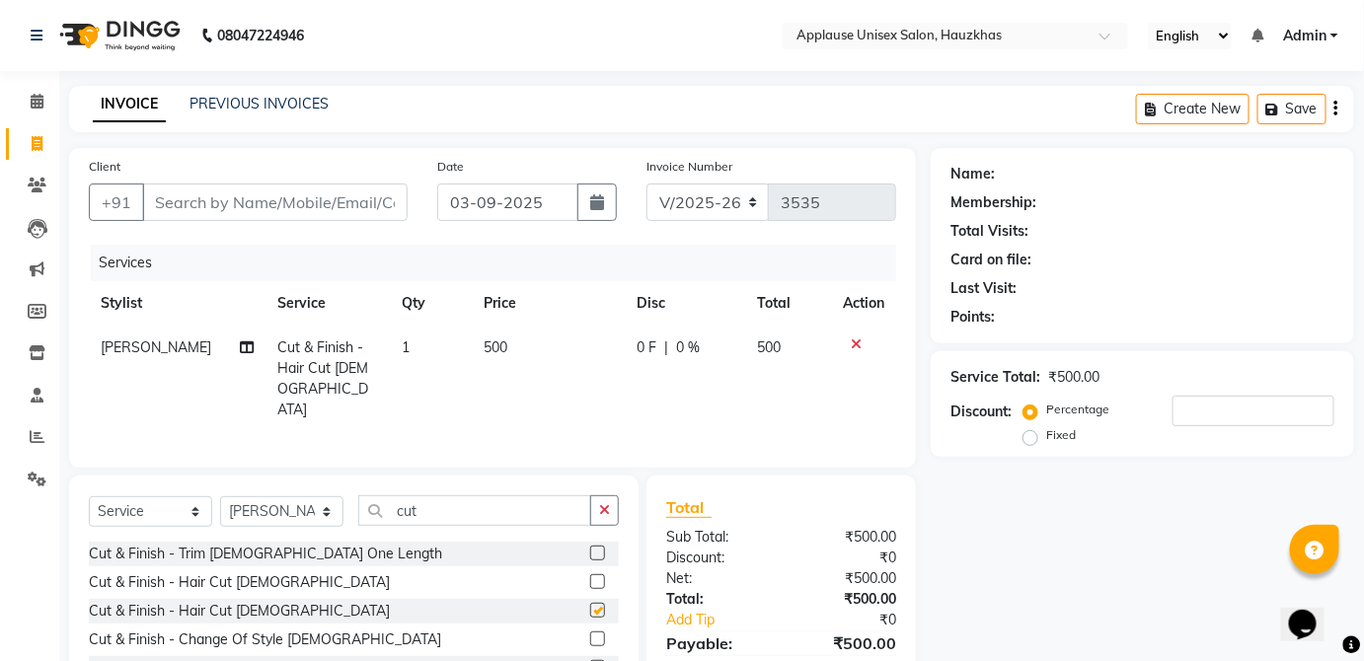
click at [739, 371] on td "0 F | 0 %" at bounding box center [685, 379] width 121 height 107
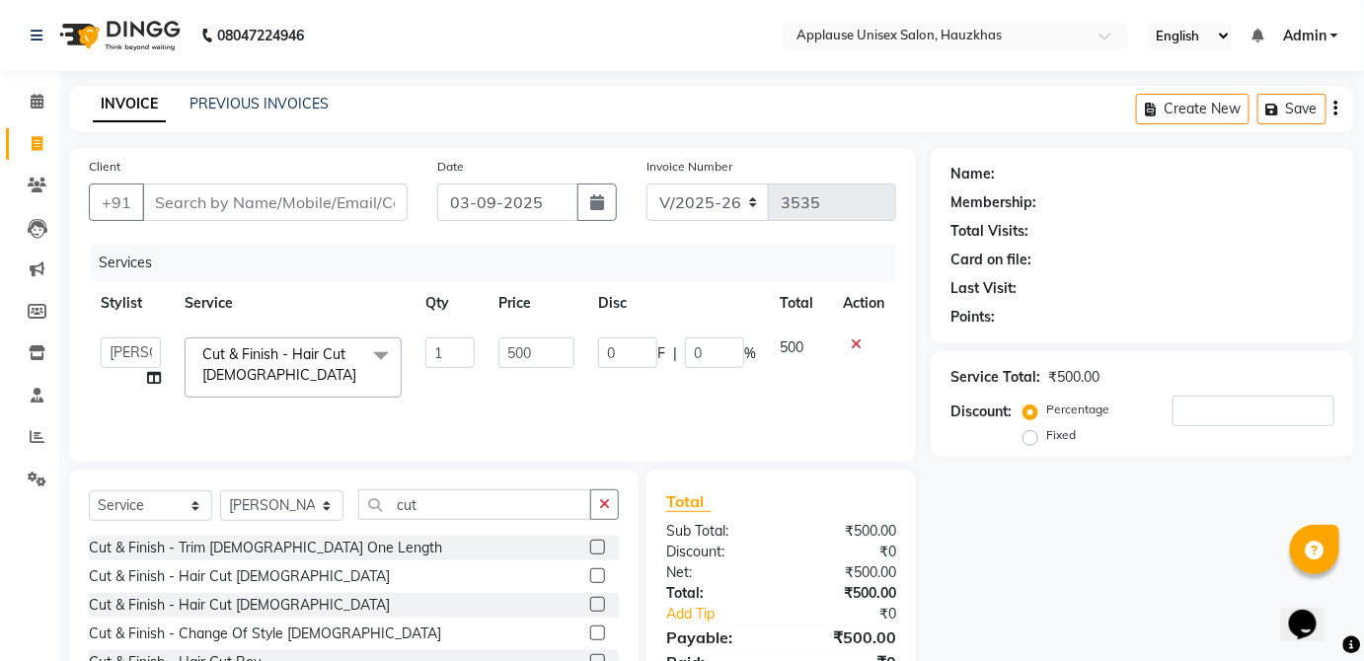
checkbox input "false"
click at [418, 163] on div "Client +91" at bounding box center [248, 196] width 348 height 81
click at [364, 194] on input "Client" at bounding box center [275, 203] width 266 height 38
type input "v"
type input "0"
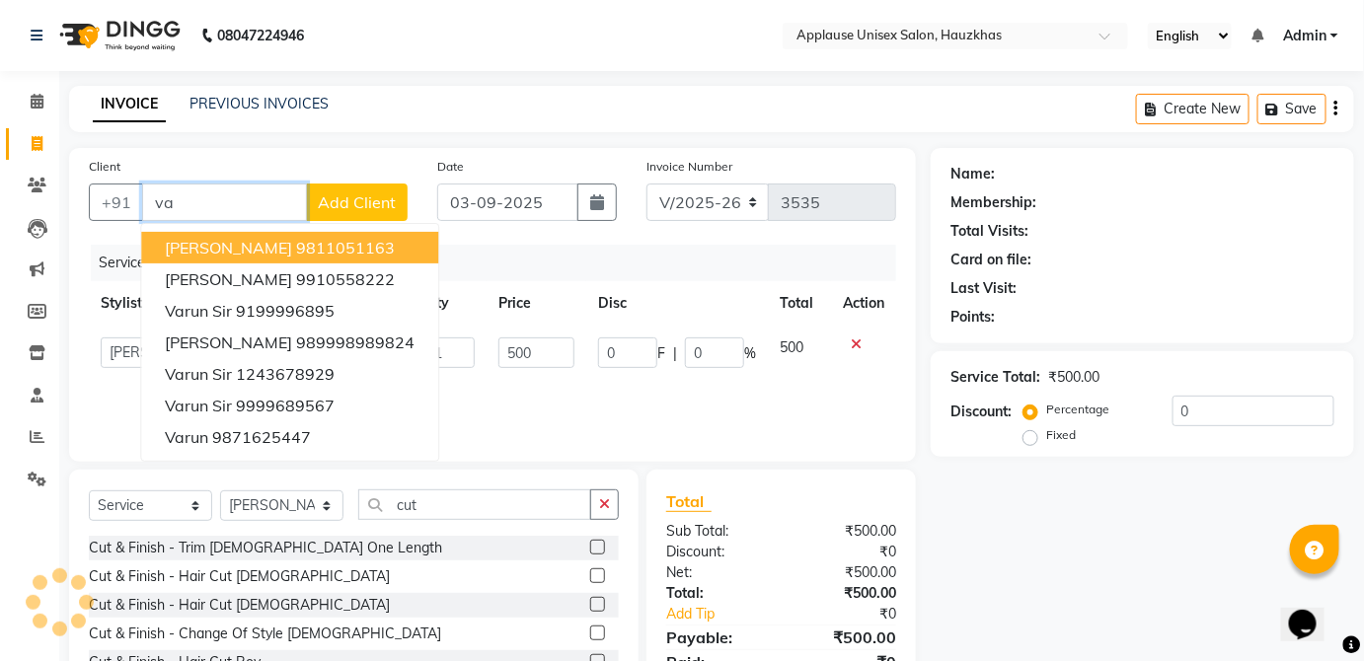
type input "v"
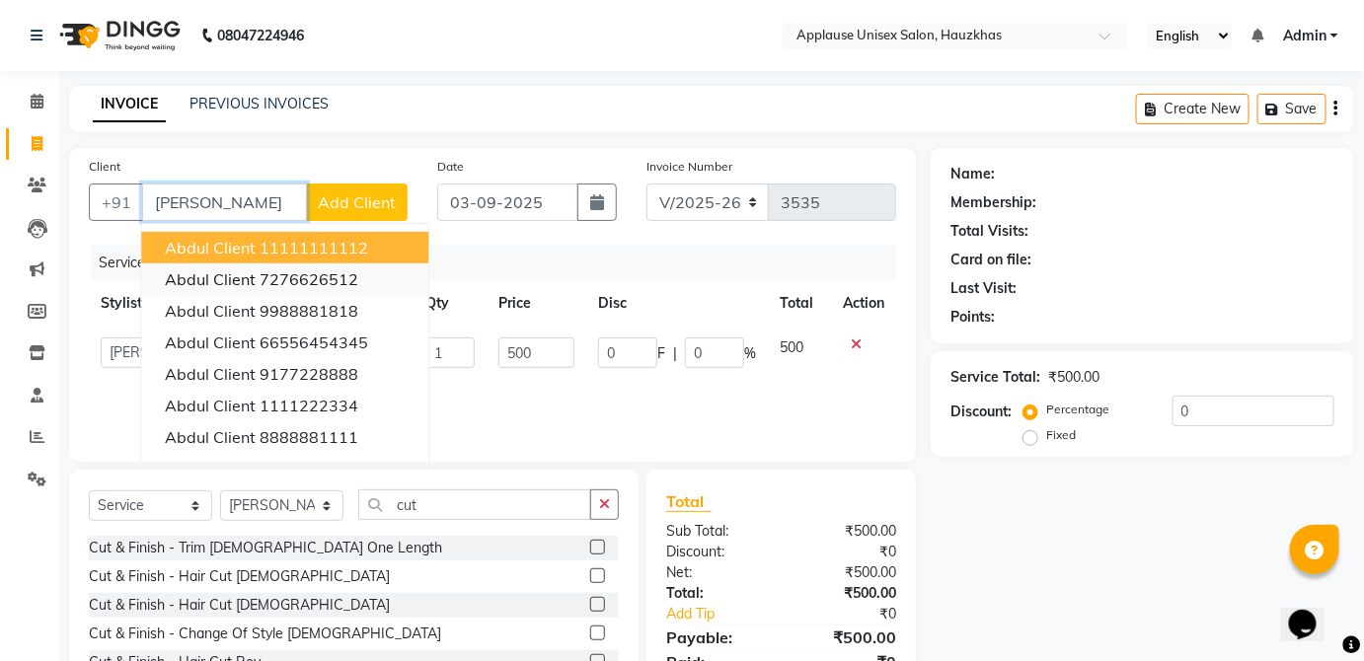
click at [338, 279] on ngb-highlight "7276626512" at bounding box center [309, 279] width 99 height 20
type input "7276626512"
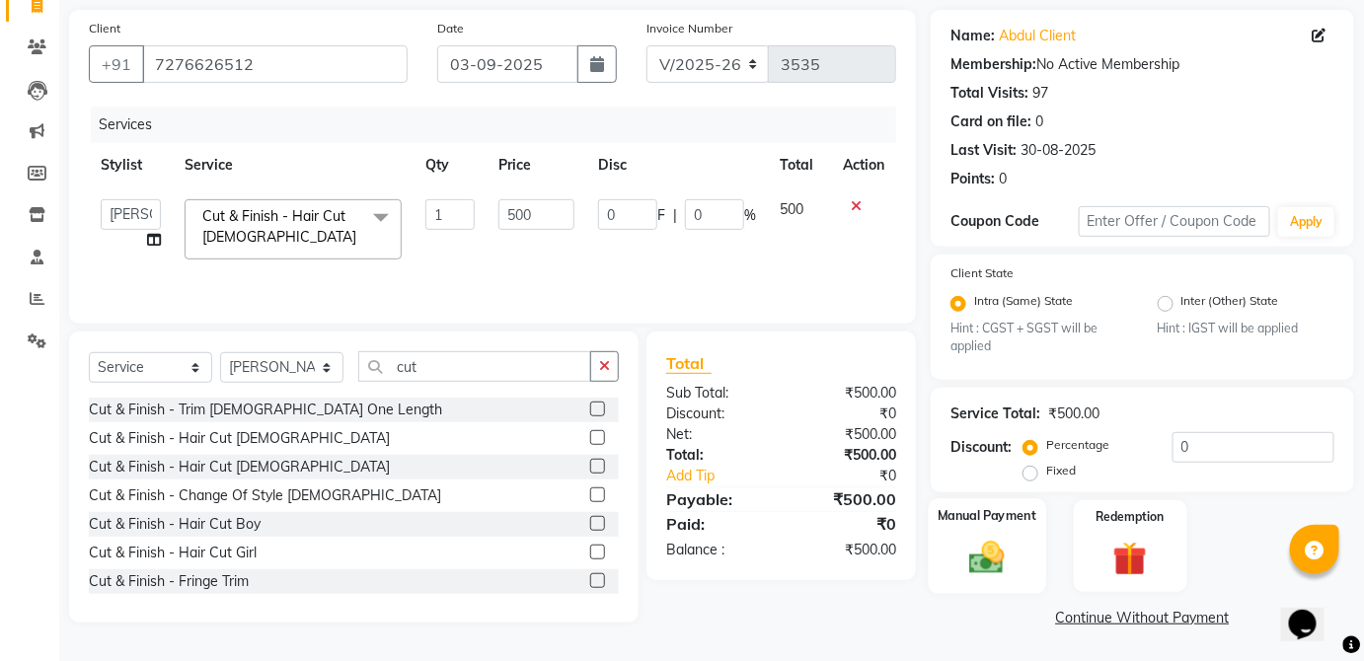
click at [1005, 538] on img at bounding box center [987, 558] width 57 height 40
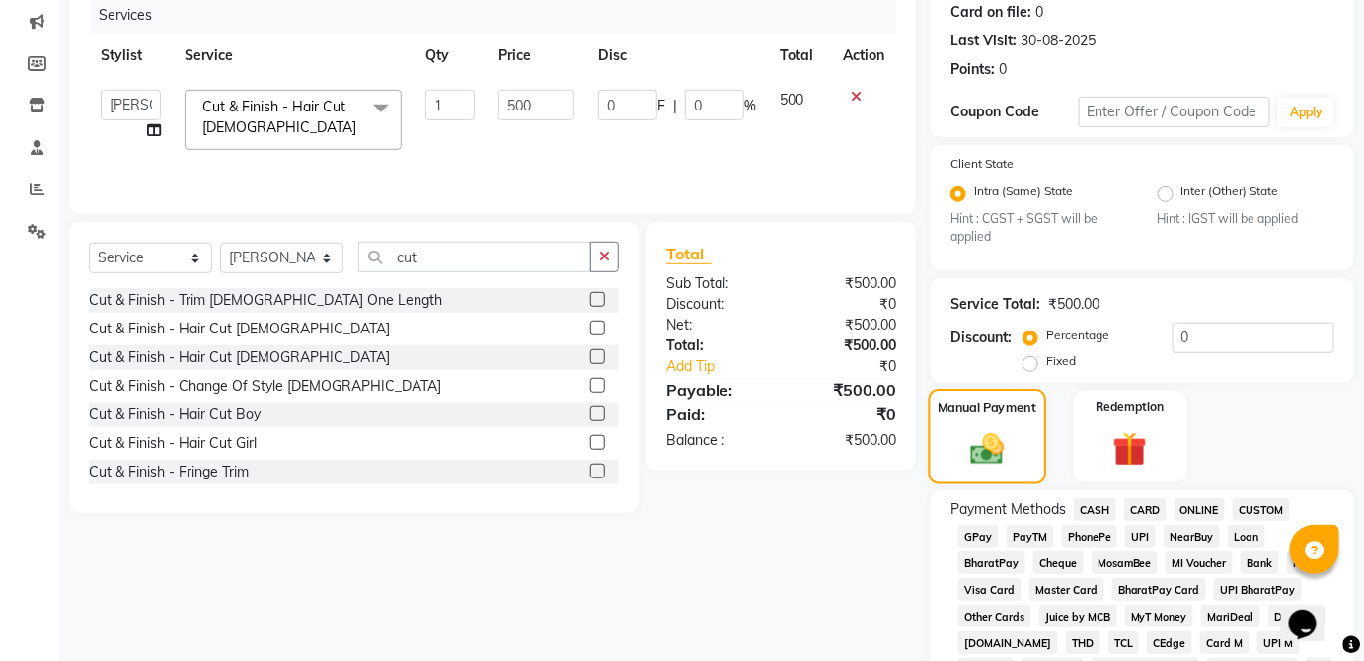
scroll to position [264, 0]
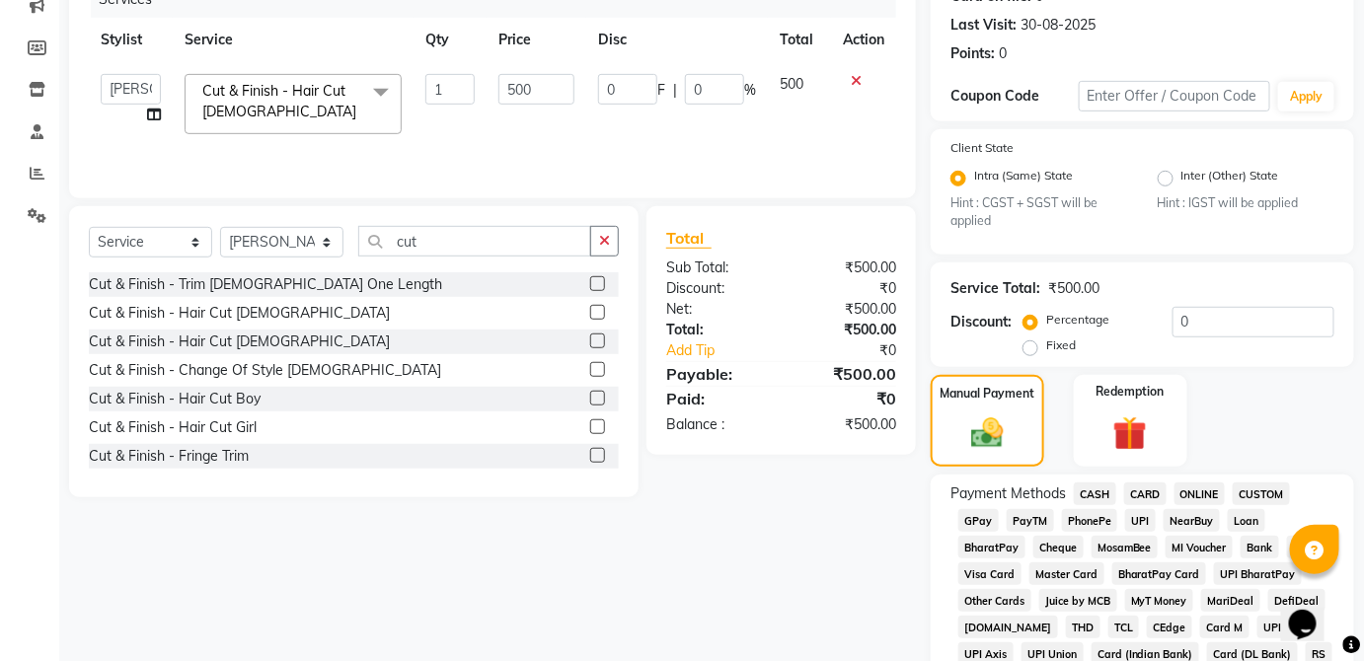
click at [1152, 494] on span "CARD" at bounding box center [1145, 494] width 42 height 23
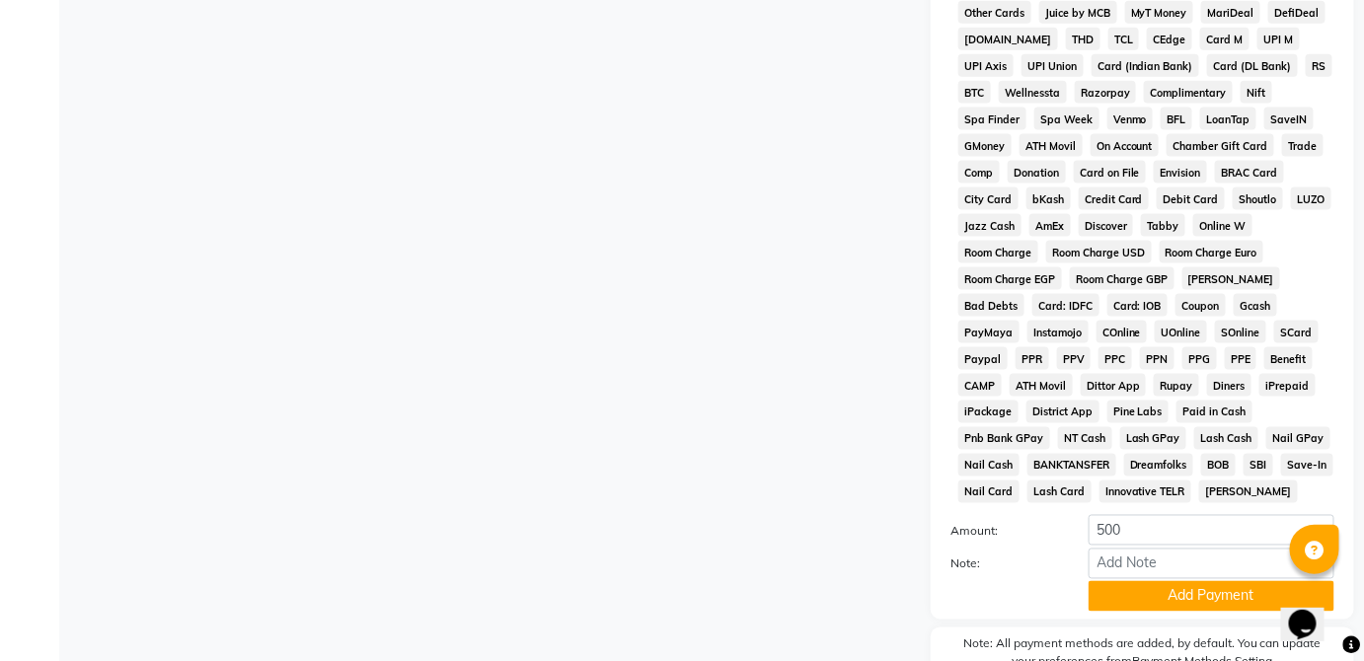
scroll to position [958, 0]
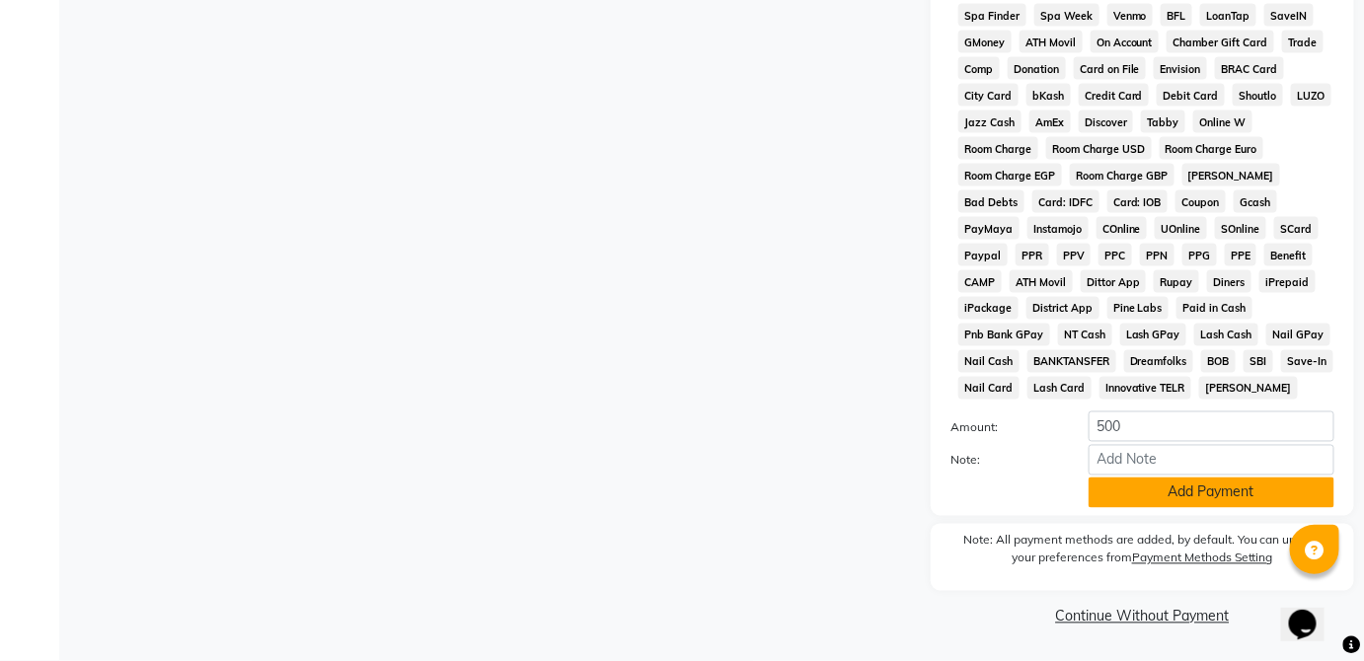
click at [1232, 499] on button "Add Payment" at bounding box center [1212, 493] width 246 height 31
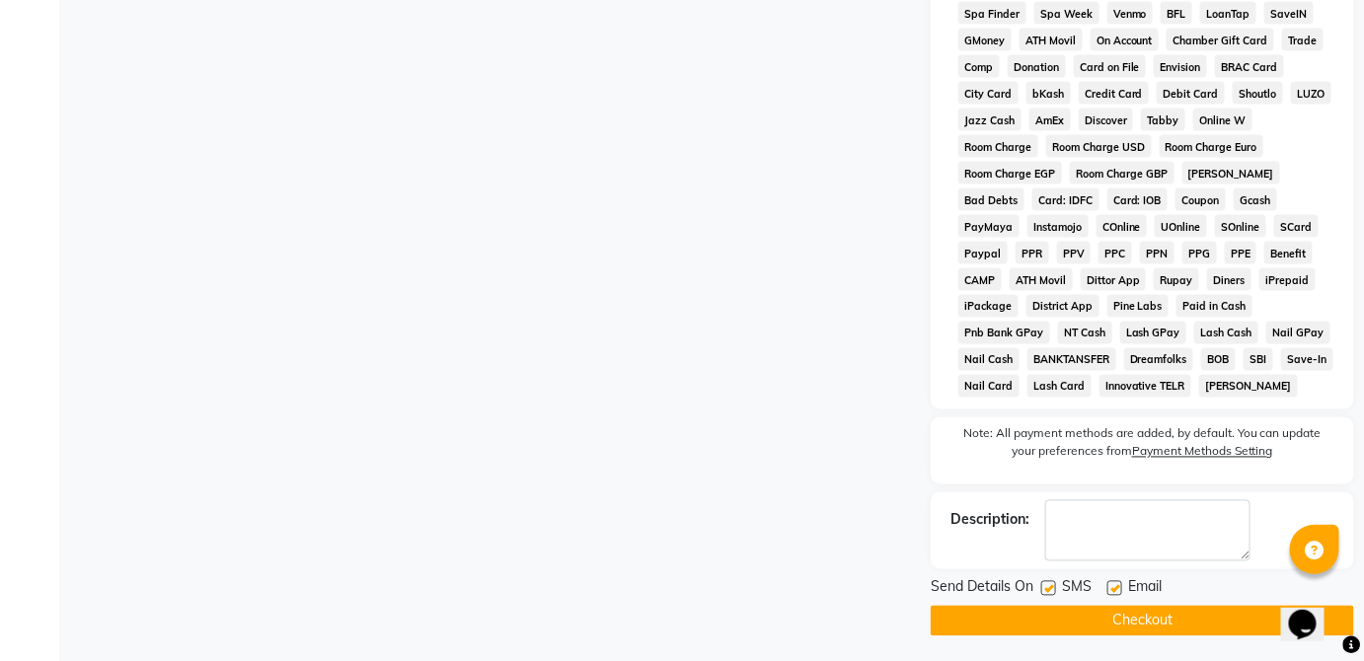
click at [1166, 631] on button "Checkout" at bounding box center [1142, 621] width 423 height 31
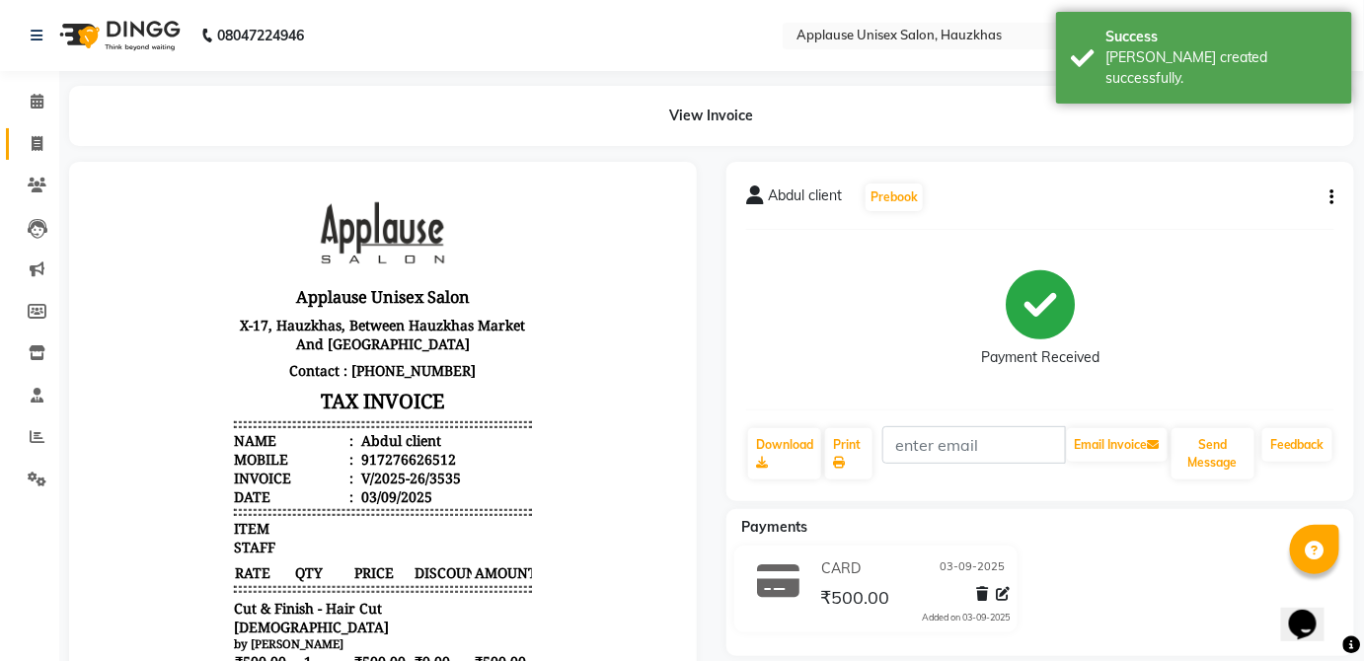
click at [20, 158] on link "Invoice" at bounding box center [29, 144] width 47 height 33
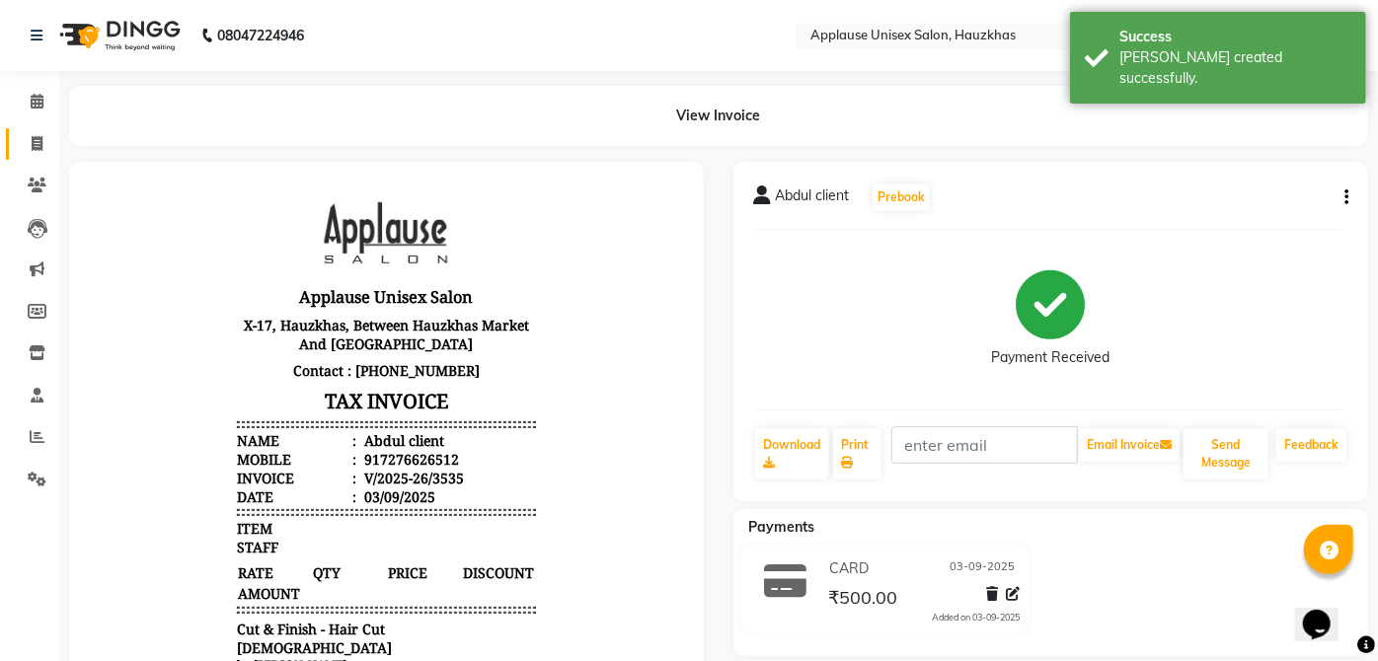
select select "5082"
select select "service"
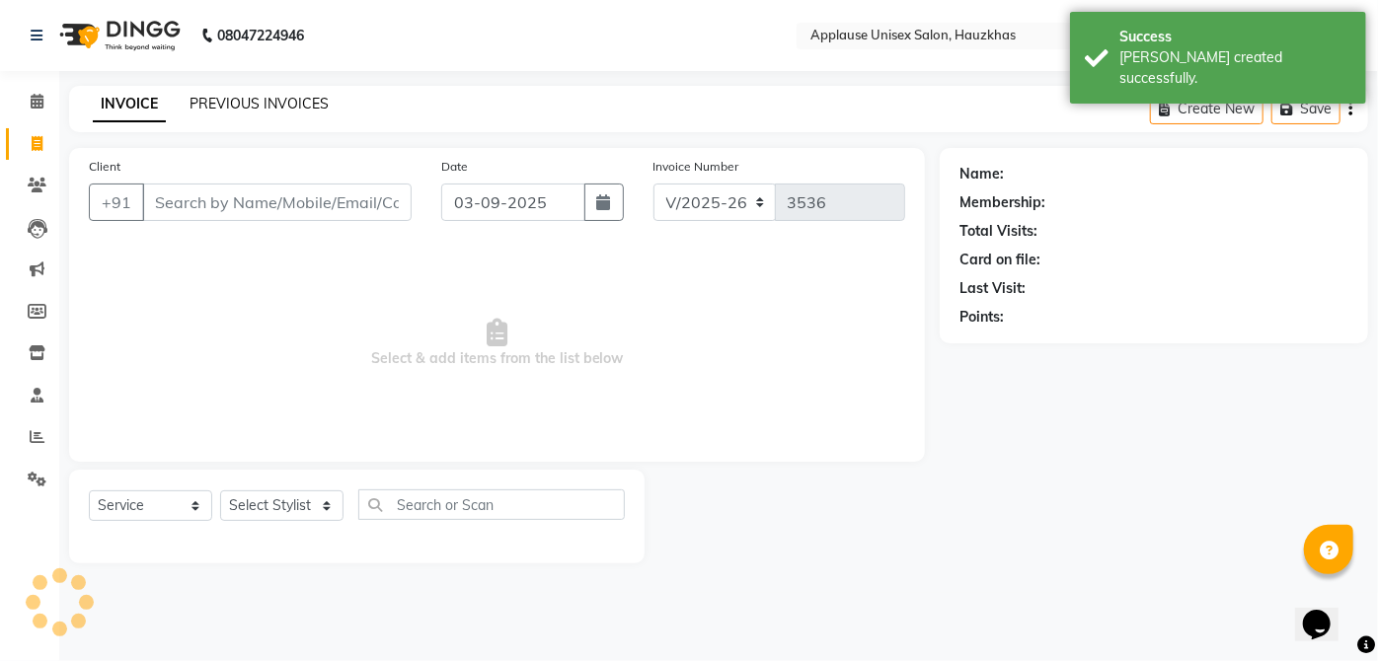
click at [254, 107] on link "PREVIOUS INVOICES" at bounding box center [259, 104] width 139 height 18
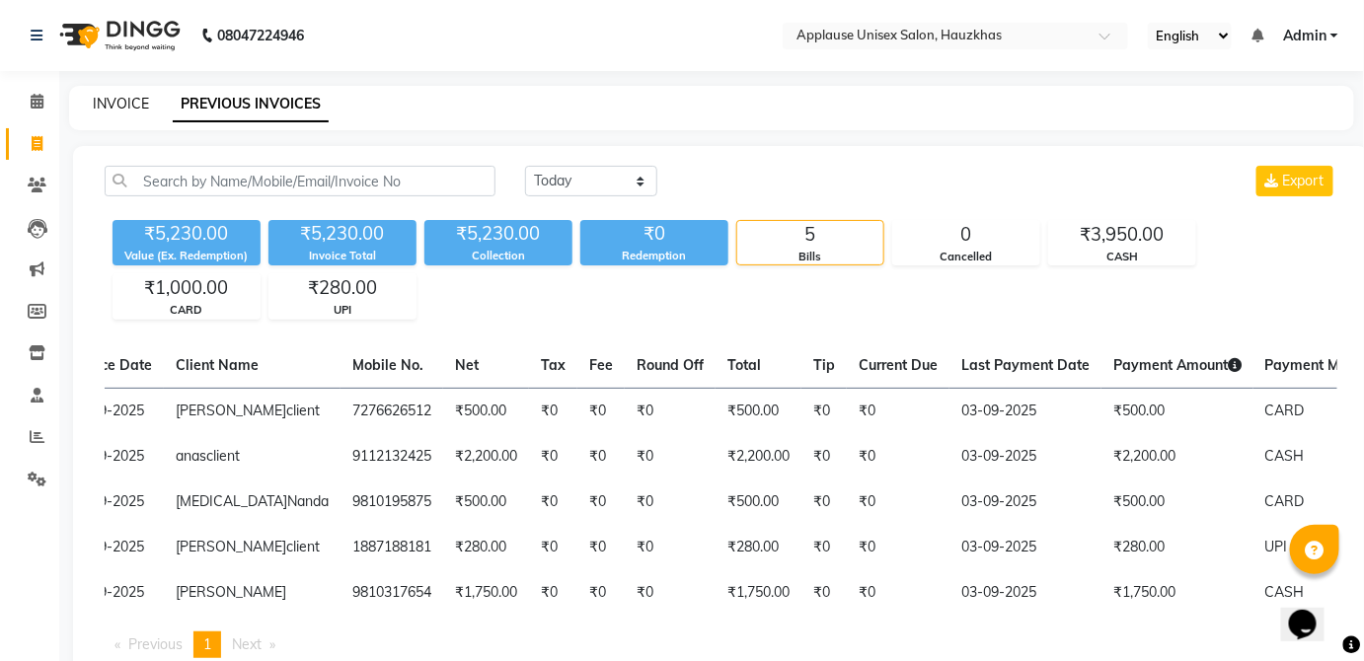
click at [121, 99] on link "INVOICE" at bounding box center [121, 104] width 56 height 18
select select "service"
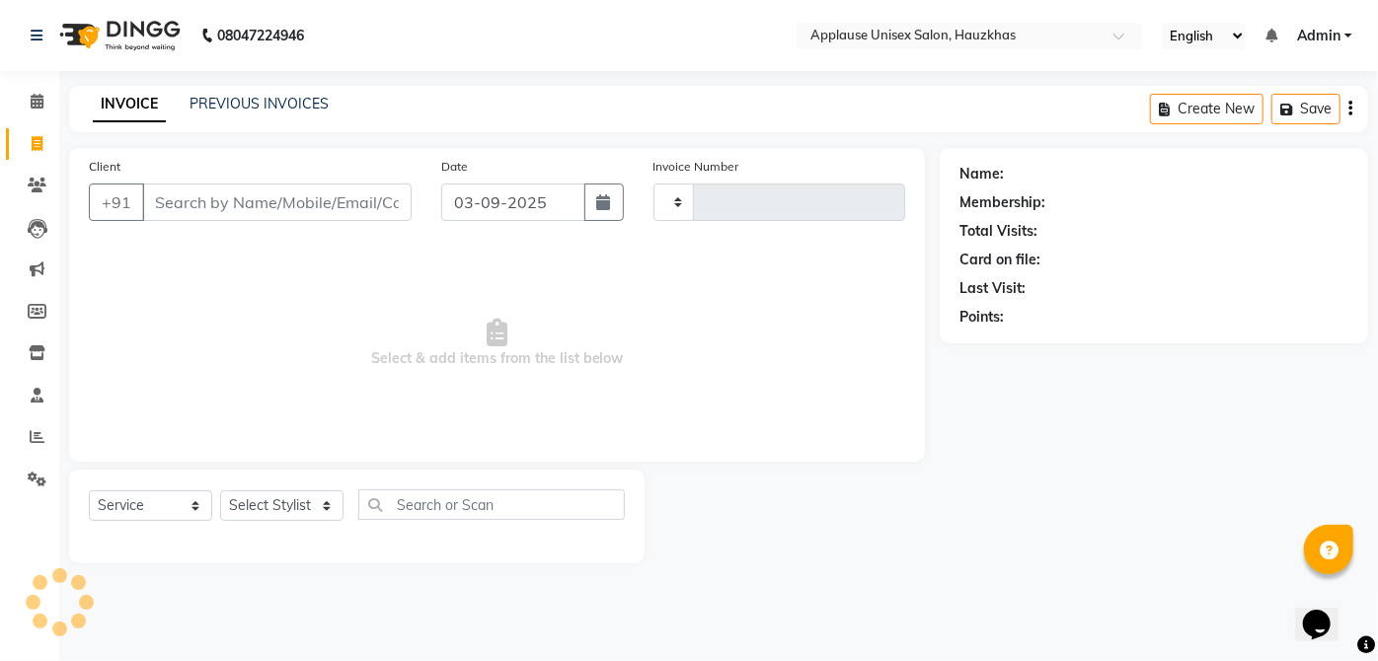
type input "3536"
click at [24, 113] on link "Calendar" at bounding box center [29, 102] width 47 height 33
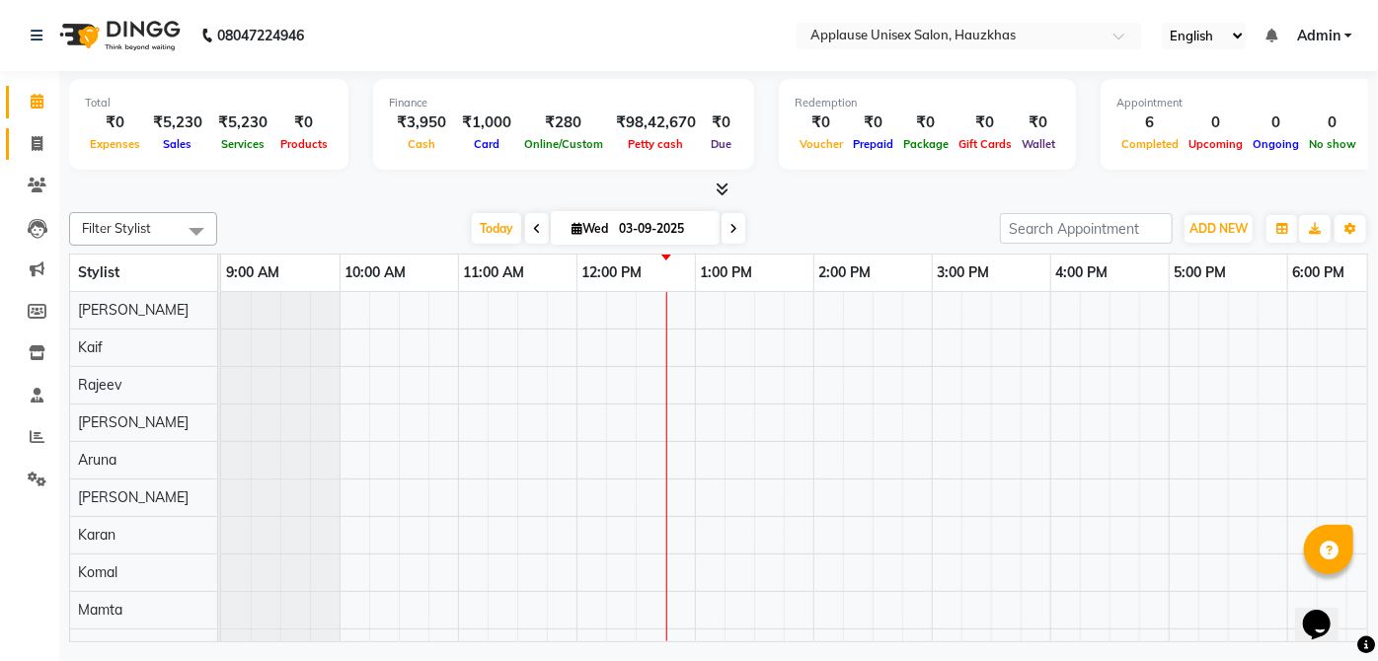
click at [43, 157] on link "Invoice" at bounding box center [29, 144] width 47 height 33
select select "service"
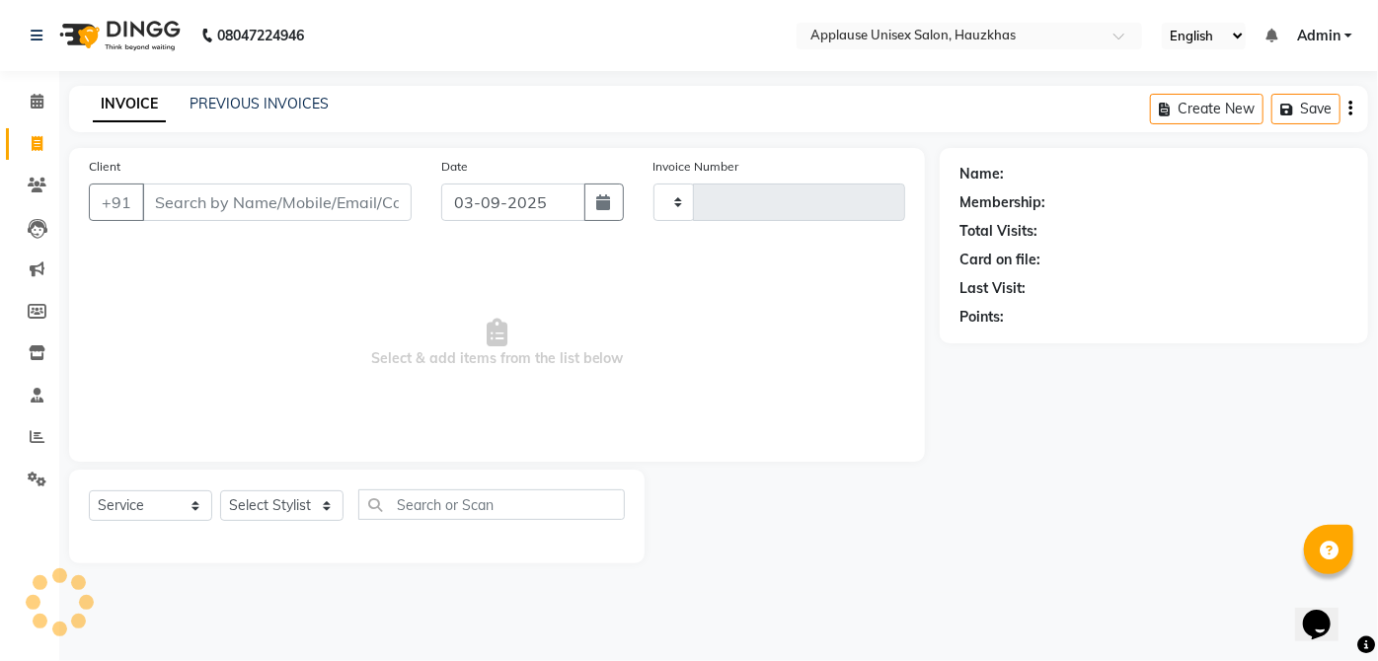
type input "3536"
select select "5082"
click at [297, 513] on select "Select Stylist" at bounding box center [281, 506] width 123 height 31
select select "32127"
click at [220, 491] on select "Select Stylist [PERSON_NAME] [PERSON_NAME] [PERSON_NAME] [PERSON_NAME] [PERSON_…" at bounding box center [281, 506] width 123 height 31
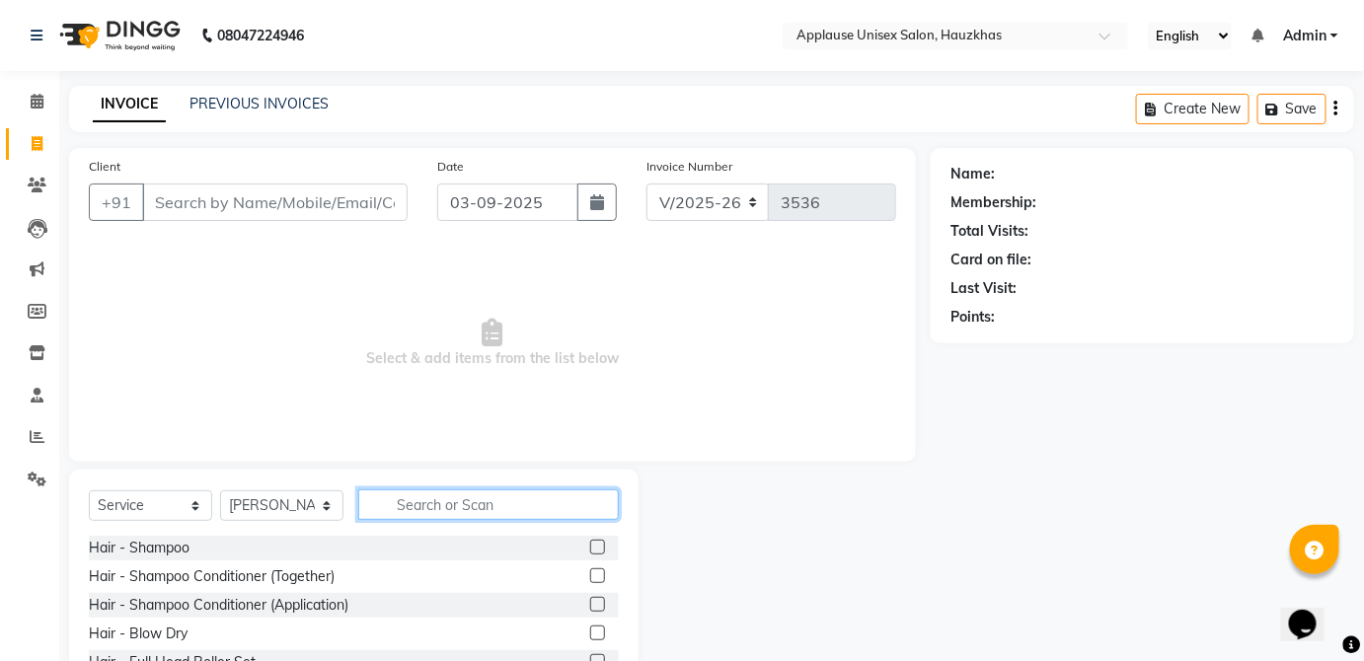
click at [511, 495] on input "text" at bounding box center [488, 505] width 261 height 31
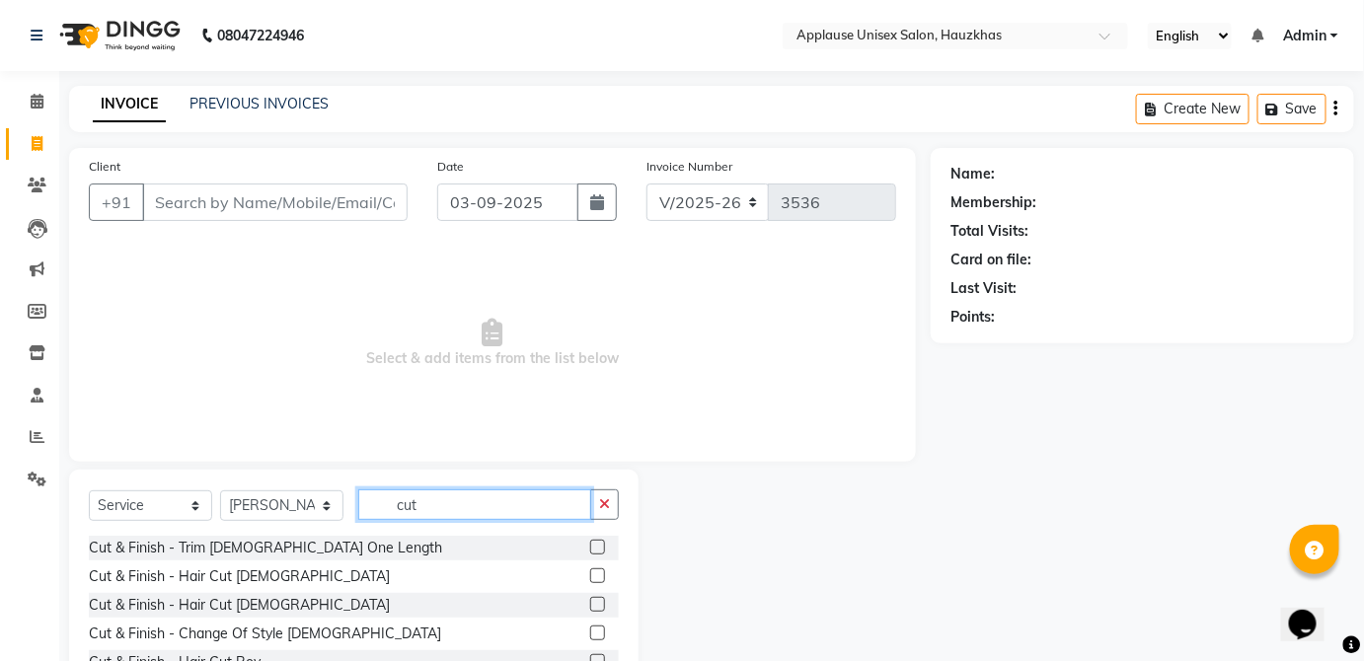
type input "cut"
click at [590, 603] on label at bounding box center [597, 604] width 15 height 15
click at [590, 603] on input "checkbox" at bounding box center [596, 605] width 13 height 13
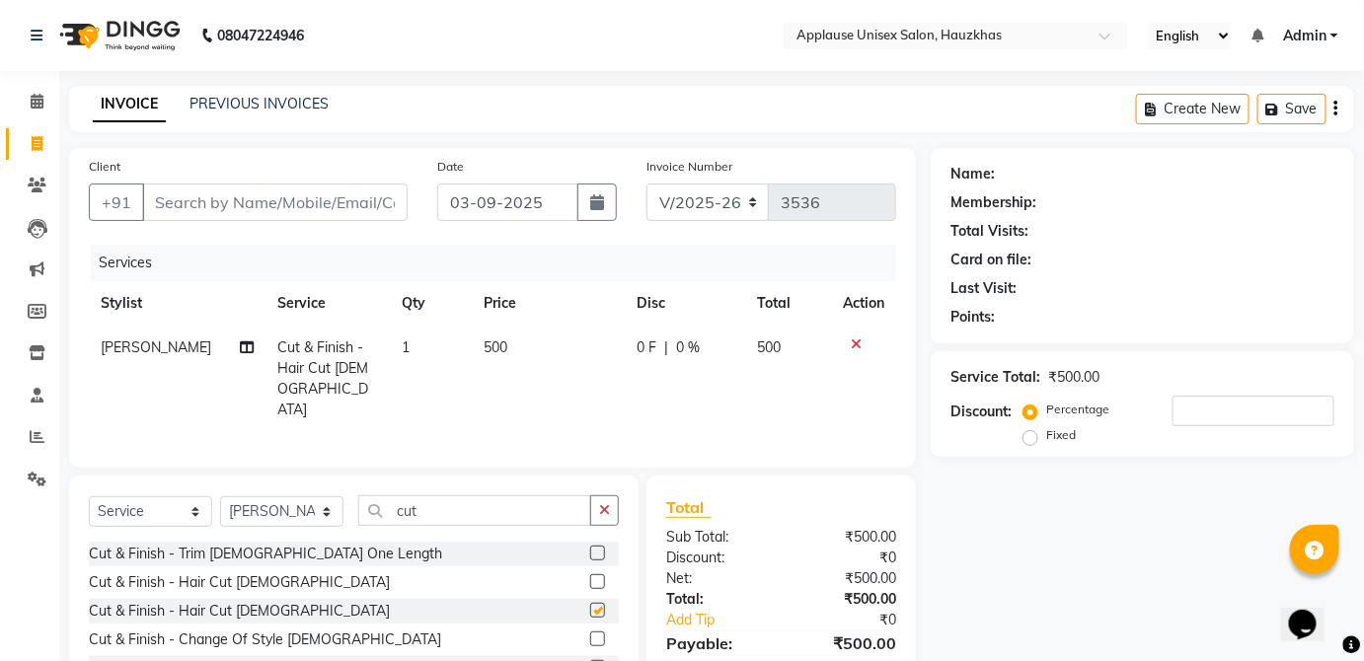
click at [736, 327] on td "0 F | 0 %" at bounding box center [685, 379] width 121 height 107
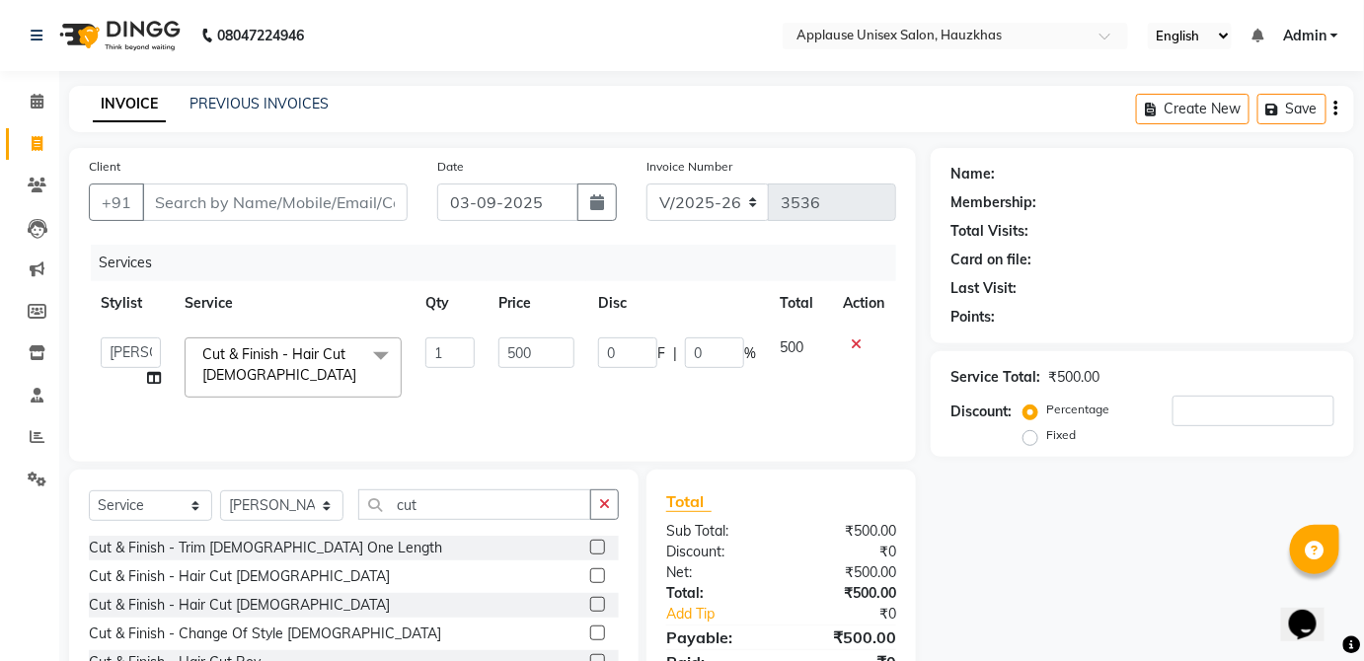
checkbox input "false"
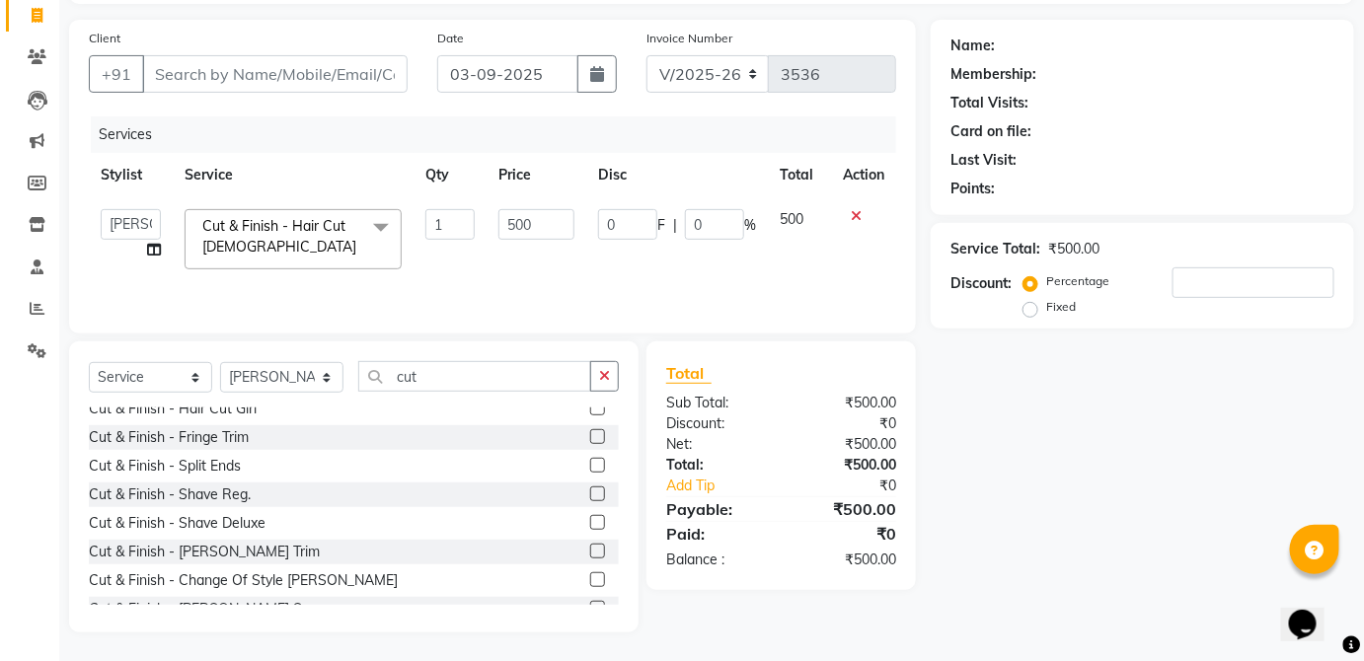
scroll to position [202, 0]
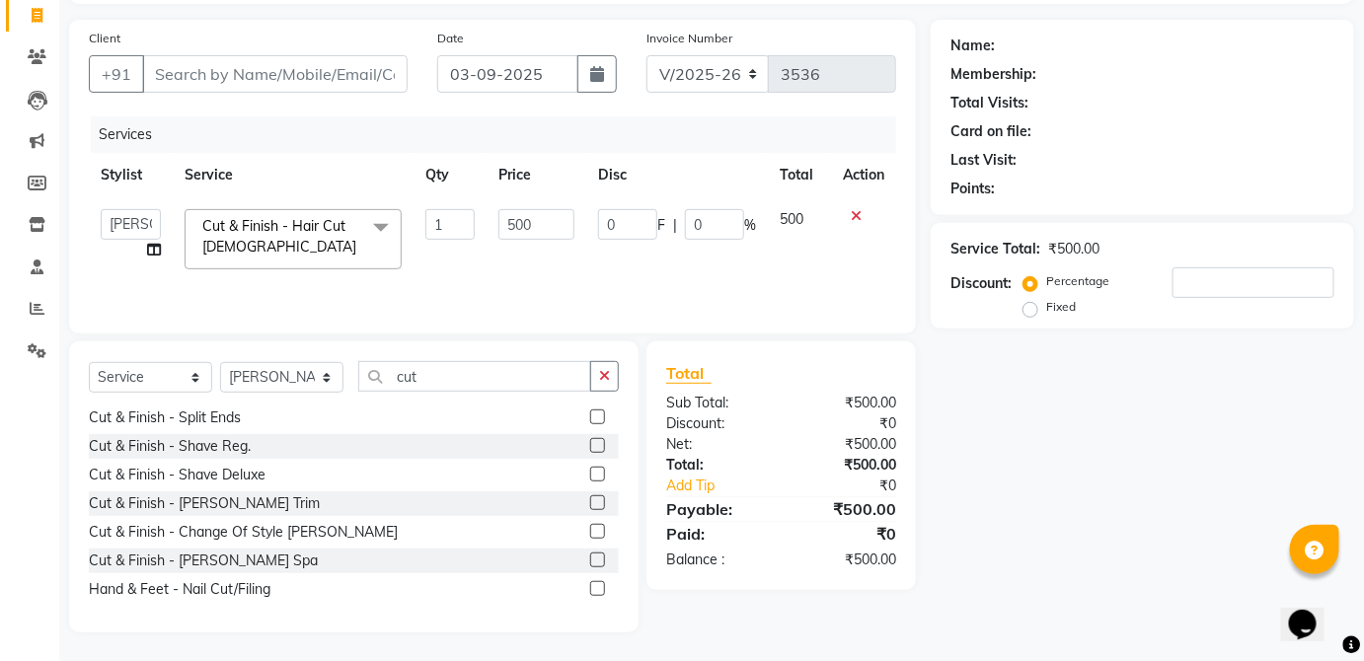
click at [590, 500] on label at bounding box center [597, 503] width 15 height 15
click at [590, 500] on input "checkbox" at bounding box center [596, 504] width 13 height 13
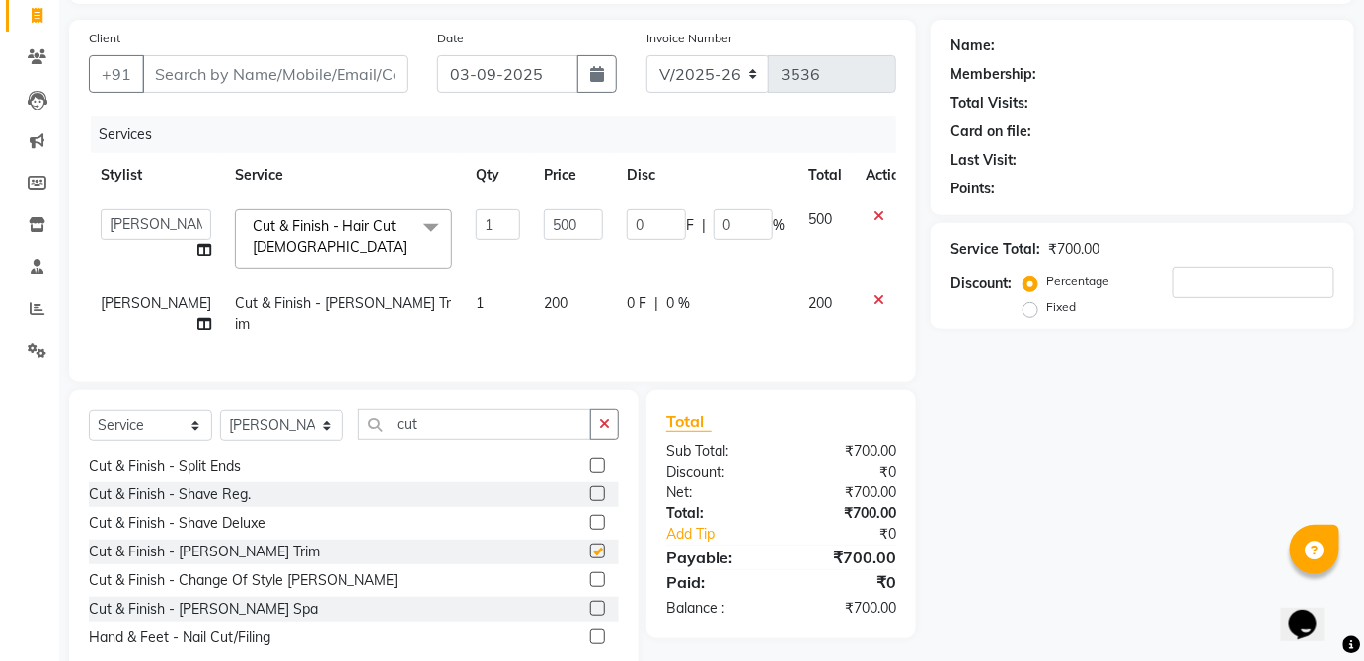
checkbox input "false"
click at [564, 306] on td "200" at bounding box center [573, 313] width 83 height 65
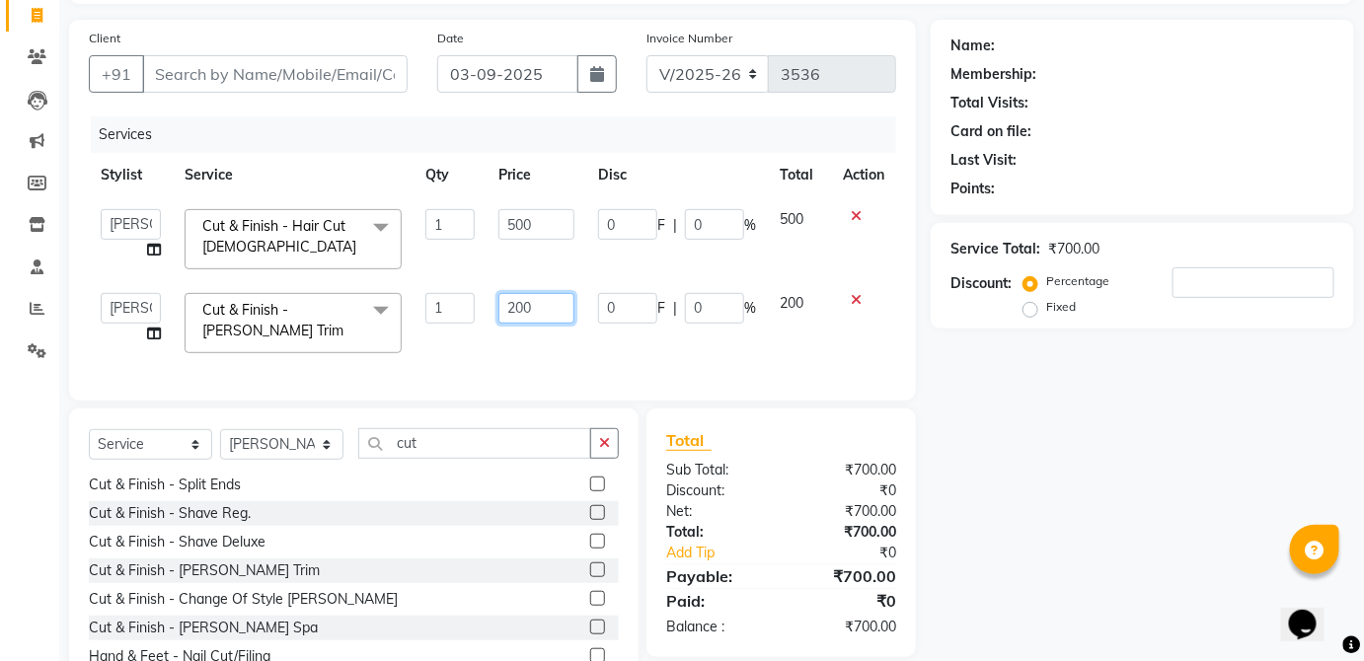
click at [553, 310] on input "200" at bounding box center [537, 308] width 76 height 31
type input "2"
type input "300"
click at [781, 297] on span "200" at bounding box center [792, 303] width 24 height 18
click at [297, 460] on select "Select Stylist [PERSON_NAME] [PERSON_NAME] [PERSON_NAME] [PERSON_NAME] [PERSON_…" at bounding box center [281, 444] width 123 height 31
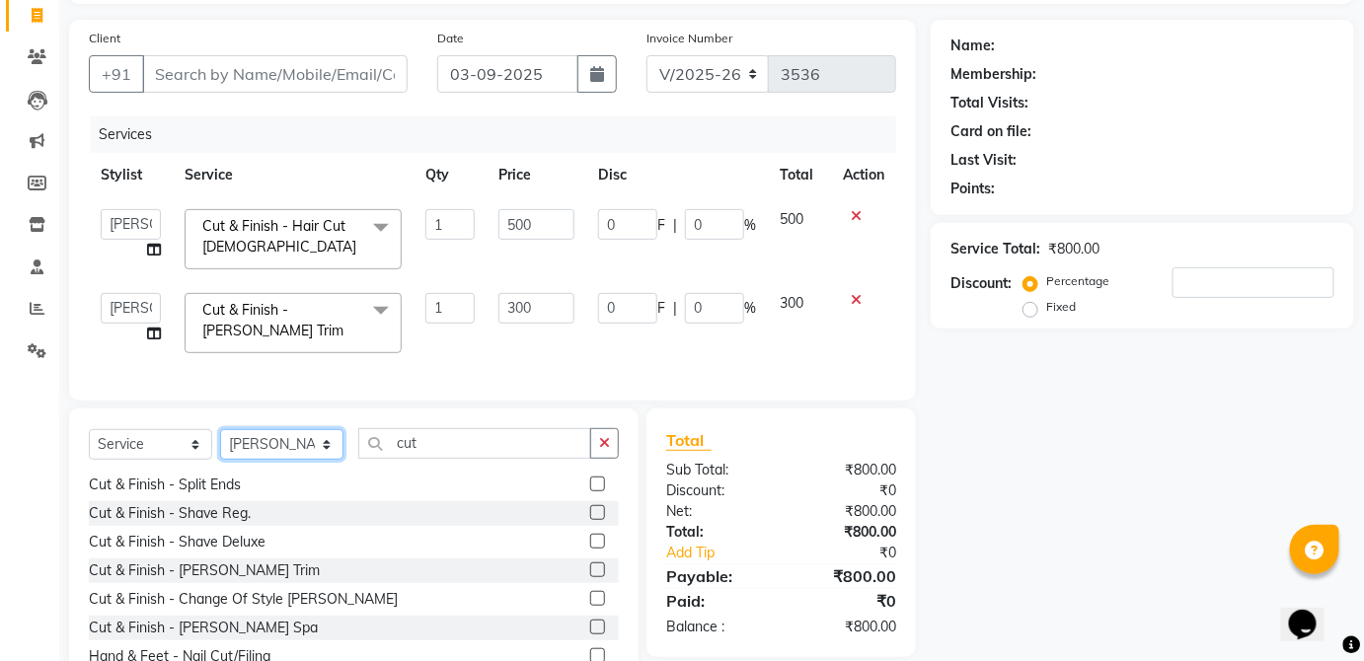
select select "66558"
click at [220, 441] on select "Select Stylist [PERSON_NAME] [PERSON_NAME] [PERSON_NAME] [PERSON_NAME] [PERSON_…" at bounding box center [281, 444] width 123 height 31
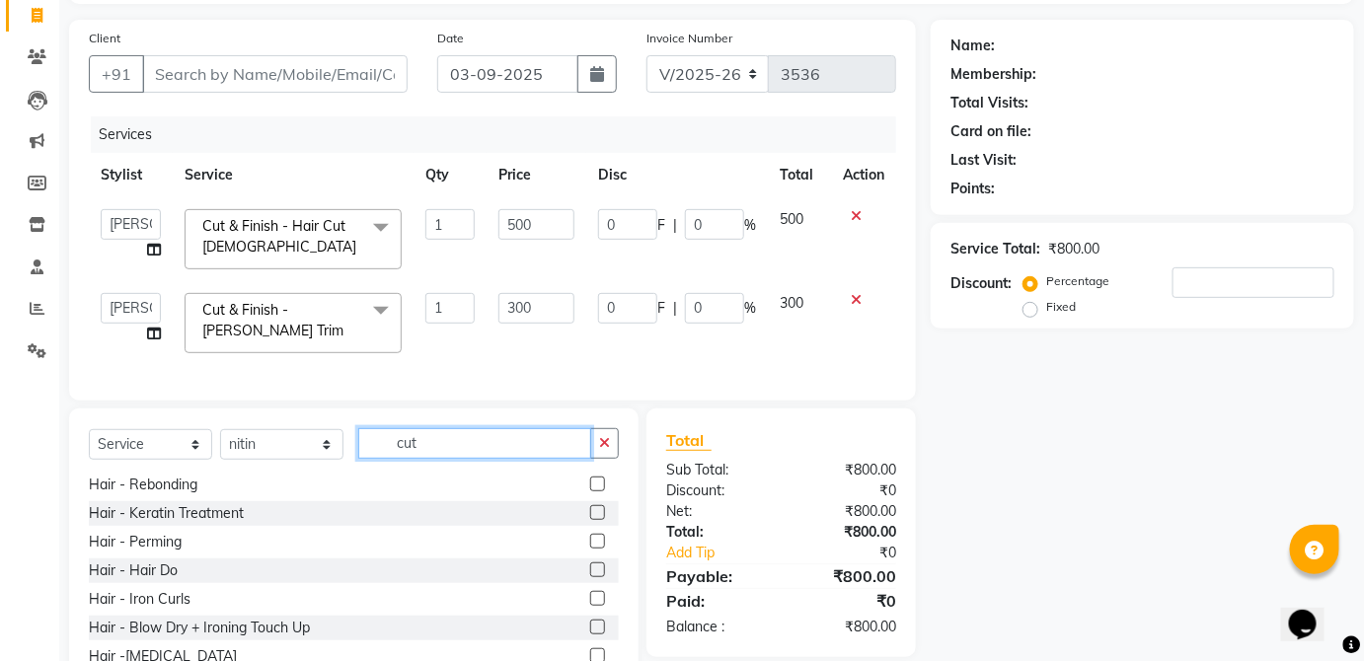
click at [483, 446] on input "cut" at bounding box center [474, 443] width 233 height 31
type input "c"
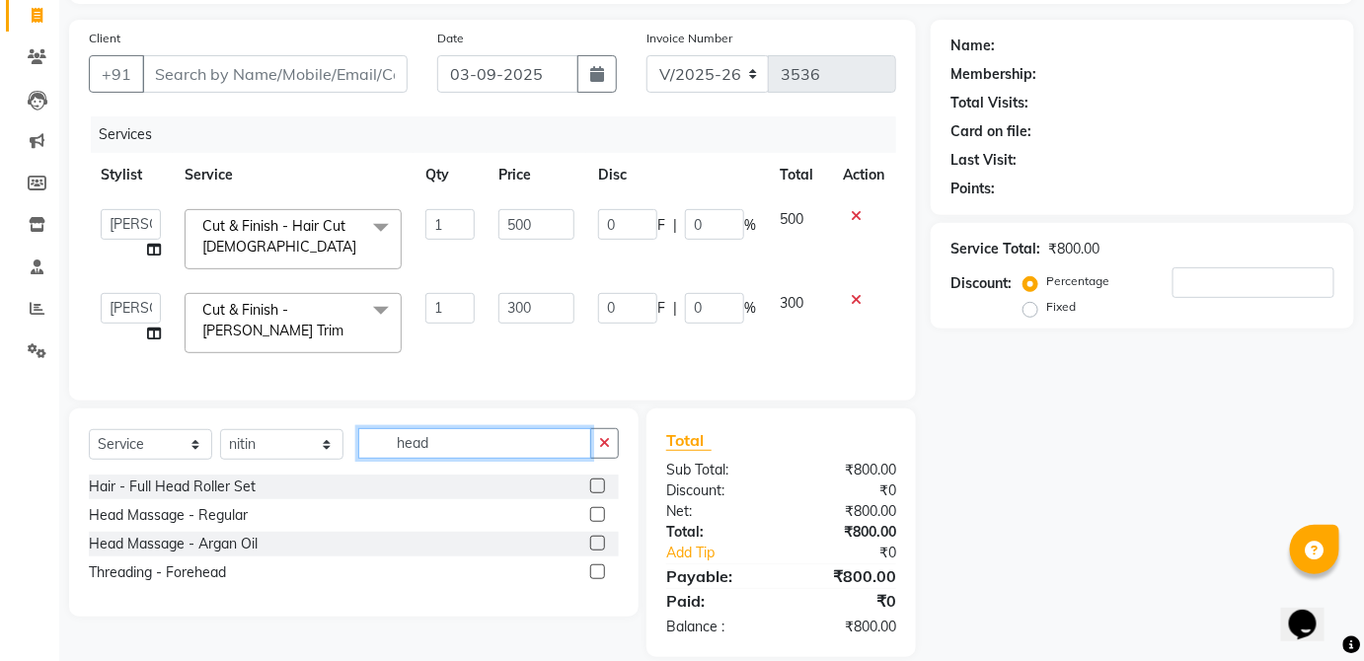
type input "head"
click at [598, 522] on label at bounding box center [597, 514] width 15 height 15
click at [598, 522] on input "checkbox" at bounding box center [596, 515] width 13 height 13
checkbox input "true"
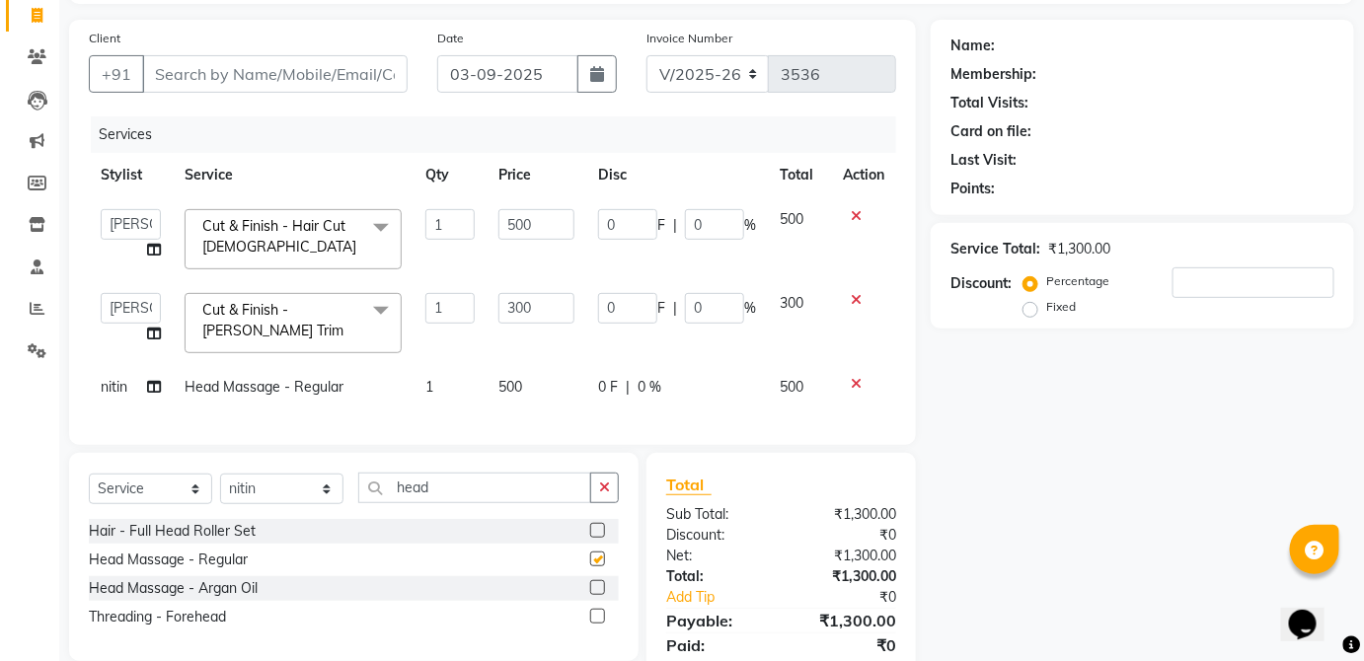
click at [740, 396] on td "0 F | 0 %" at bounding box center [677, 387] width 182 height 44
select select "66558"
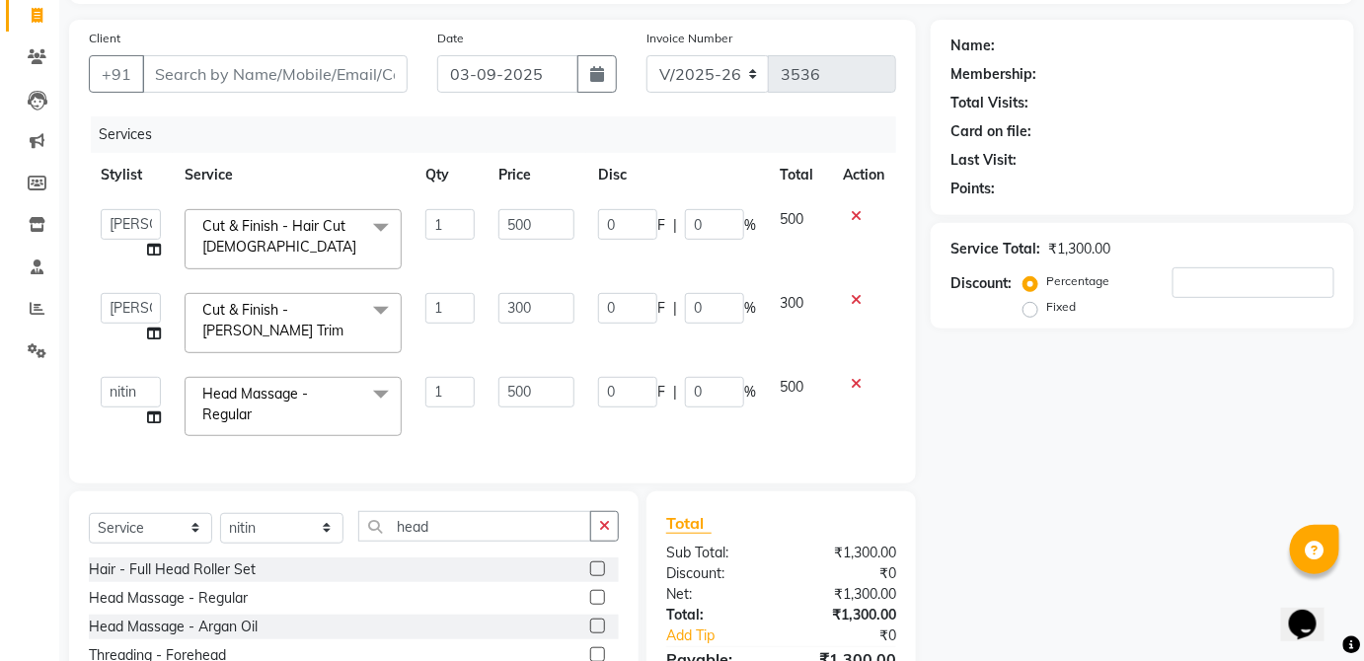
checkbox input "false"
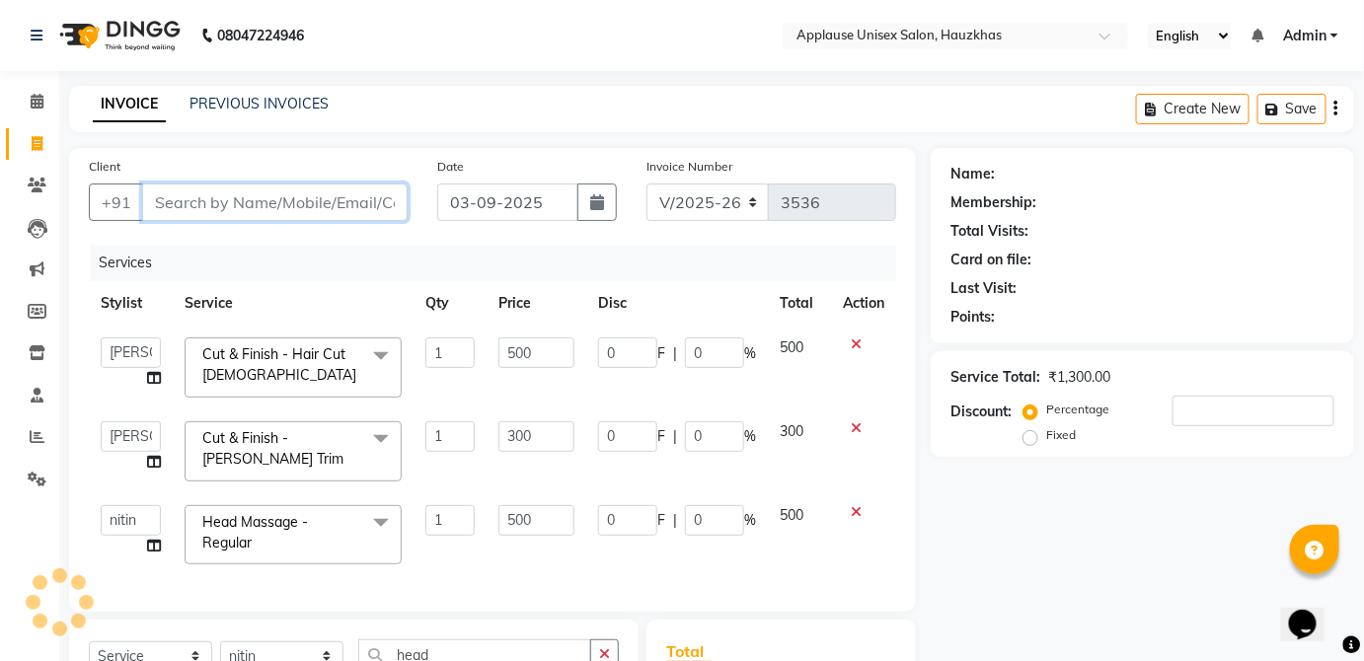
click at [367, 208] on input "Client" at bounding box center [275, 203] width 266 height 38
type input "s"
type input "0"
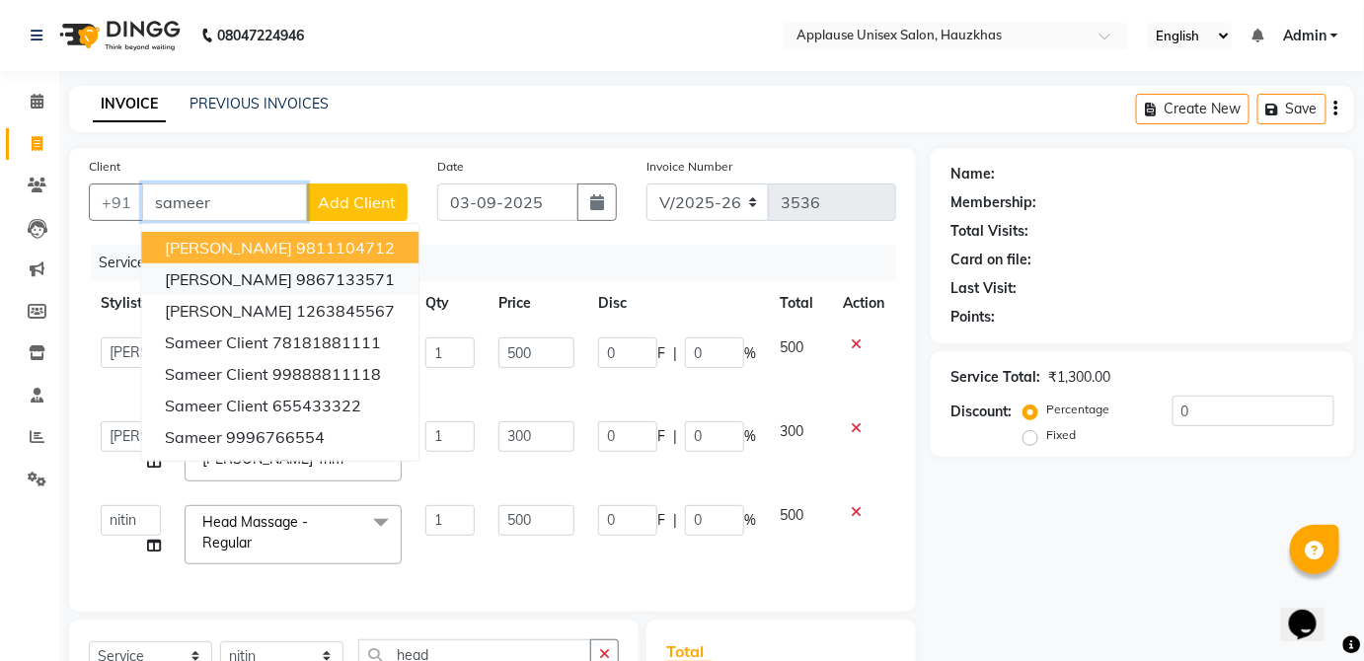
click at [362, 278] on ngb-highlight "9867133571" at bounding box center [345, 279] width 99 height 20
type input "9867133571"
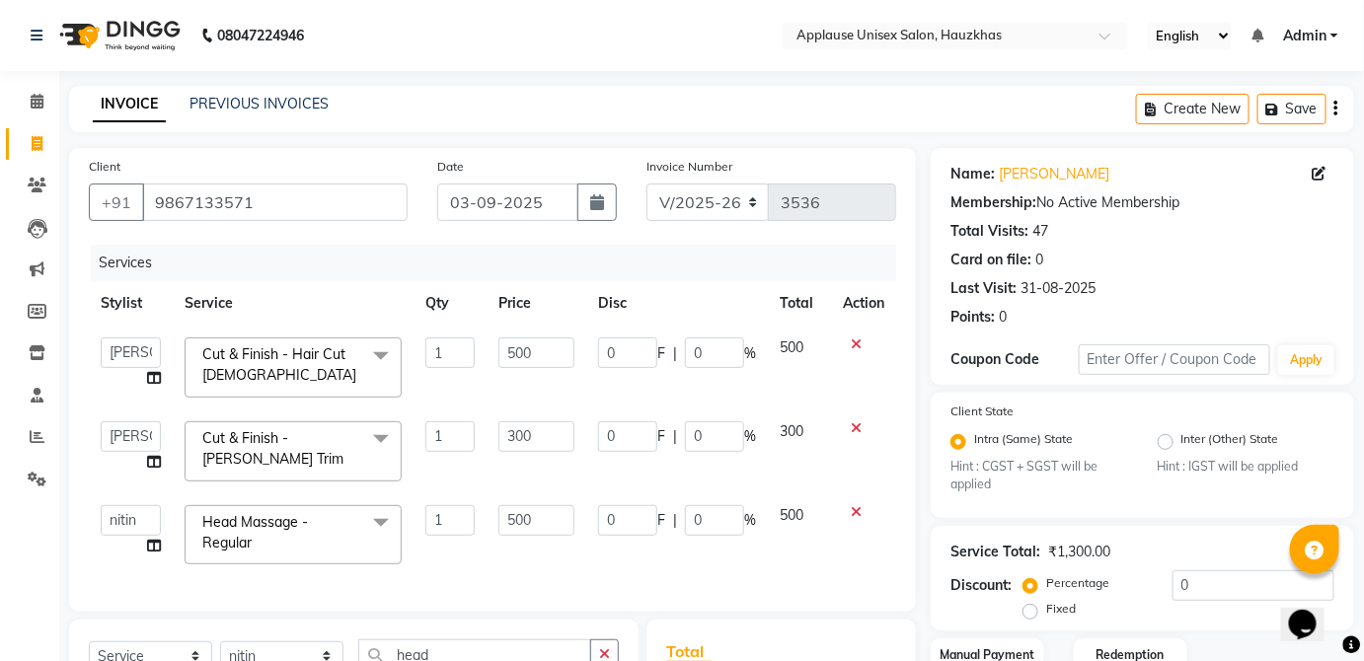
scroll to position [247, 0]
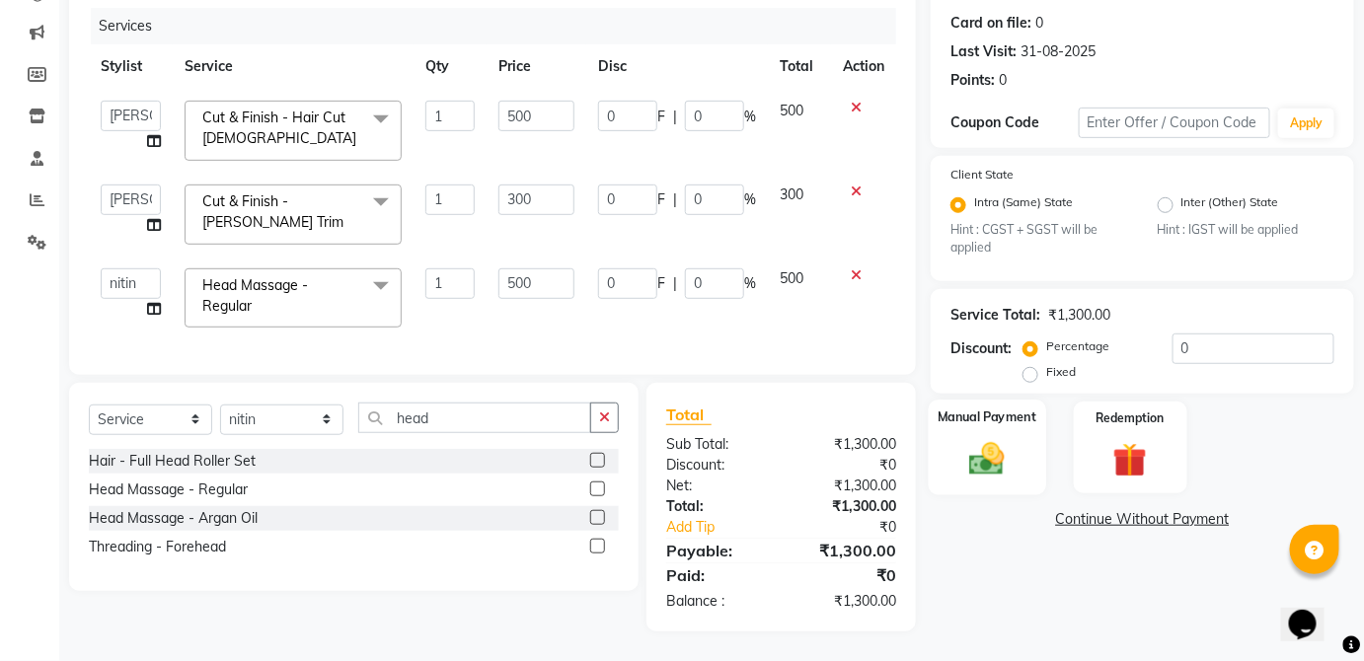
click at [999, 439] on img at bounding box center [987, 459] width 57 height 40
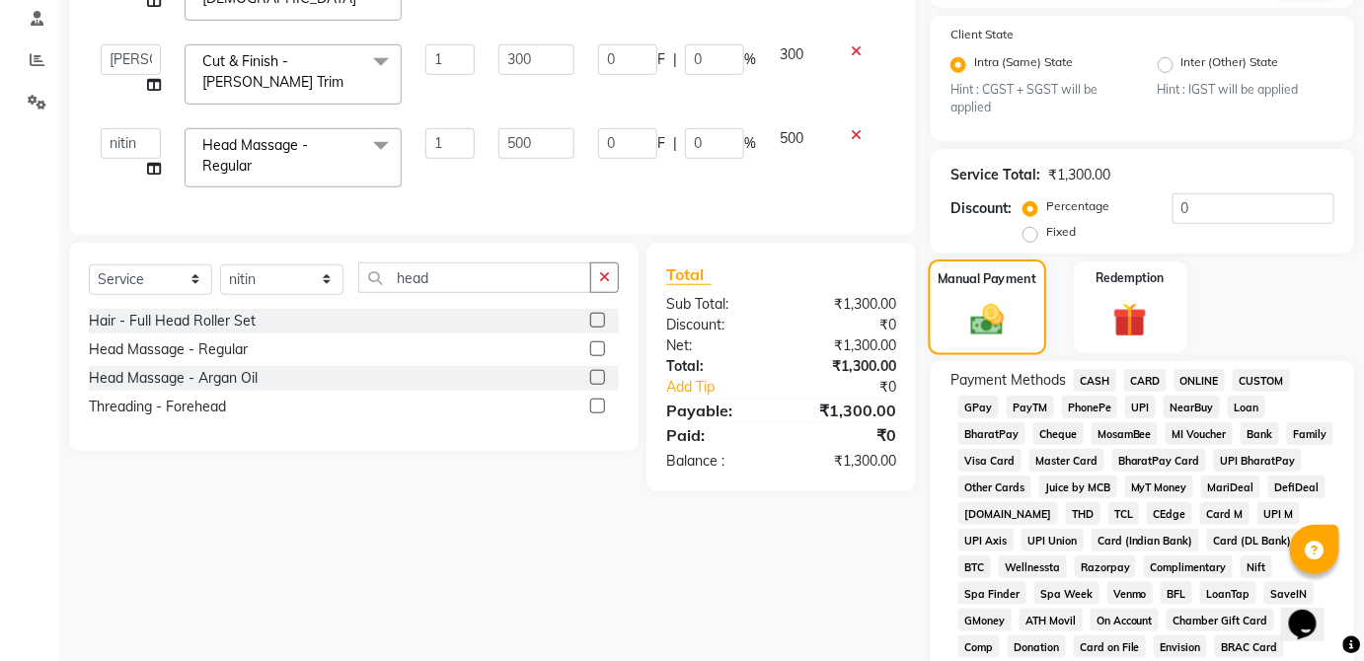
scroll to position [413, 0]
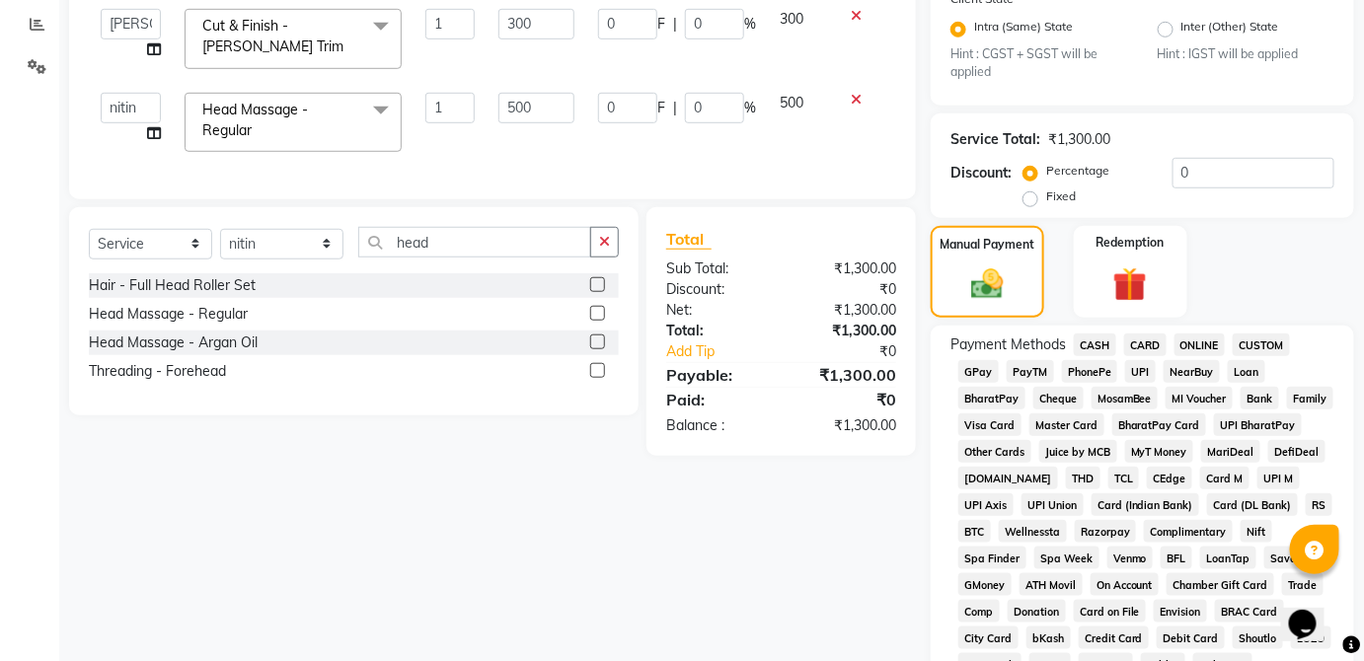
click at [1148, 371] on span "UPI" at bounding box center [1140, 371] width 31 height 23
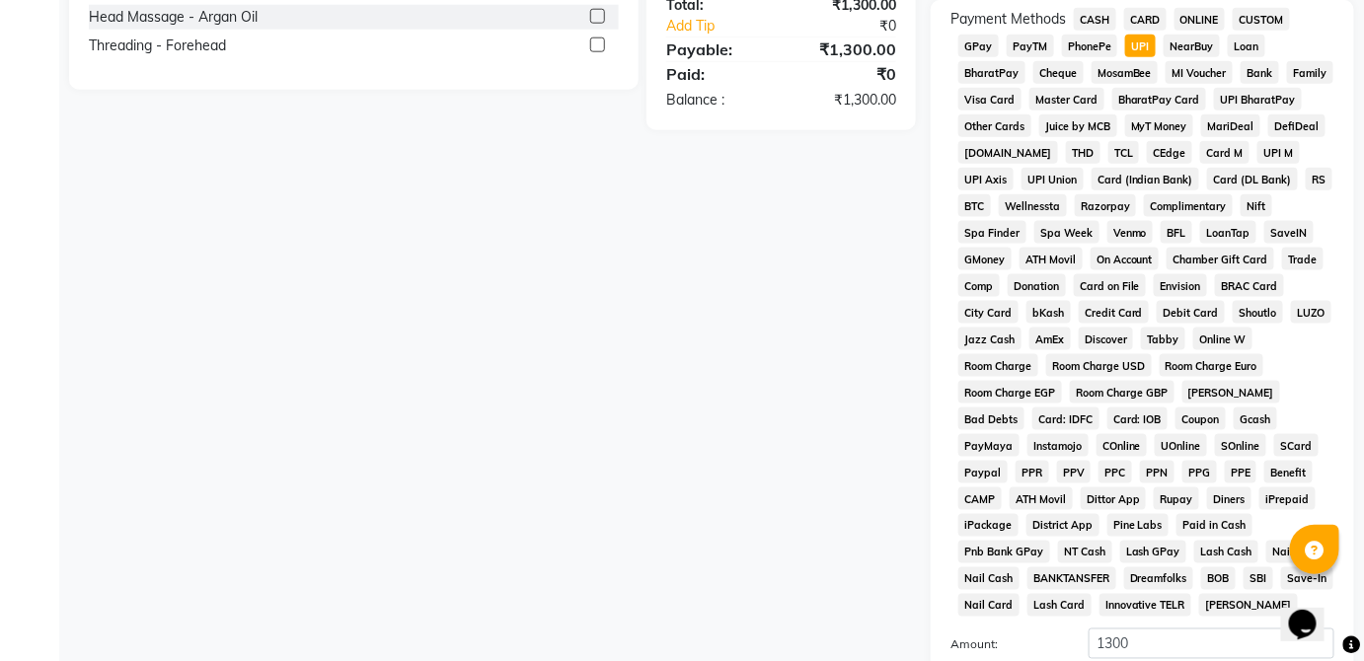
scroll to position [958, 0]
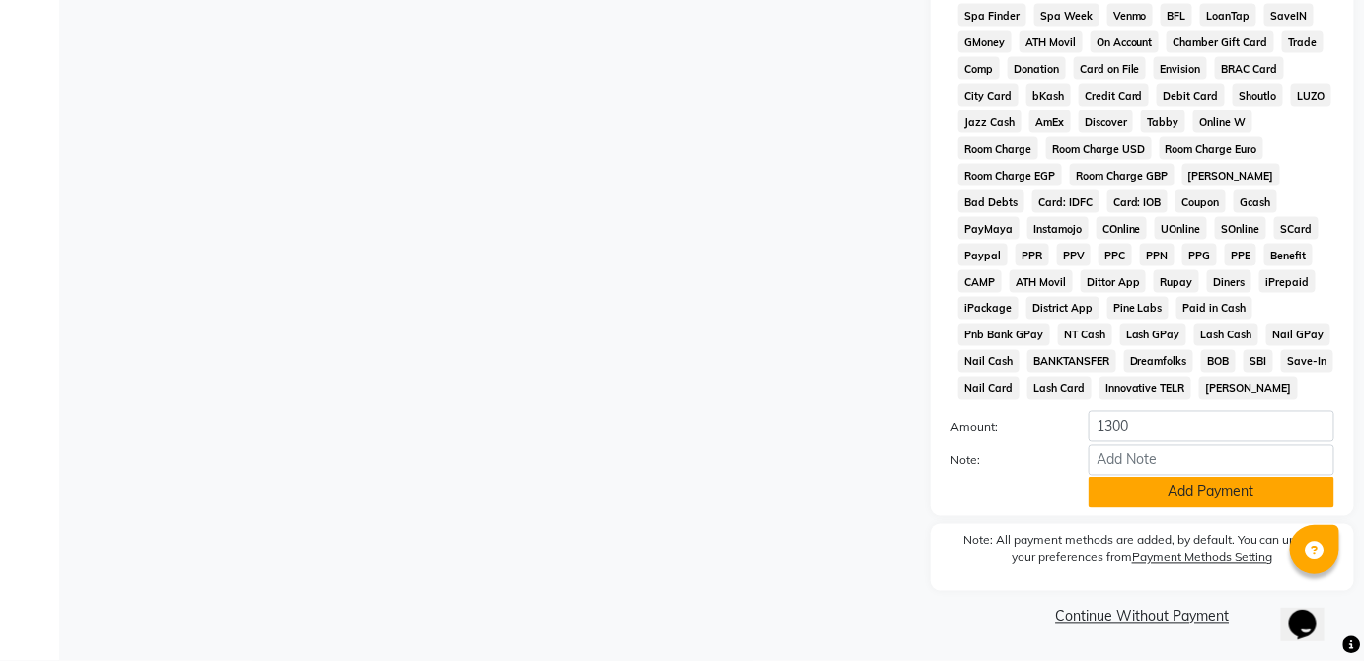
click at [1237, 502] on button "Add Payment" at bounding box center [1212, 493] width 246 height 31
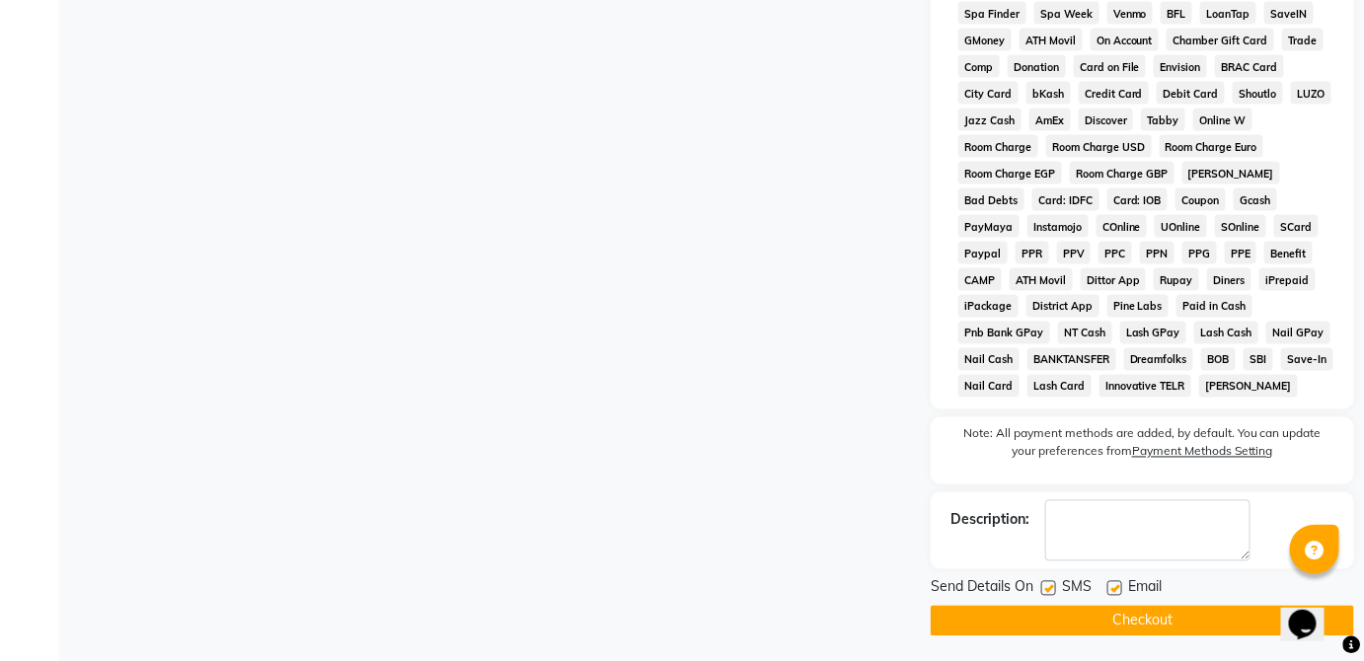
click at [1223, 627] on button "Checkout" at bounding box center [1142, 621] width 423 height 31
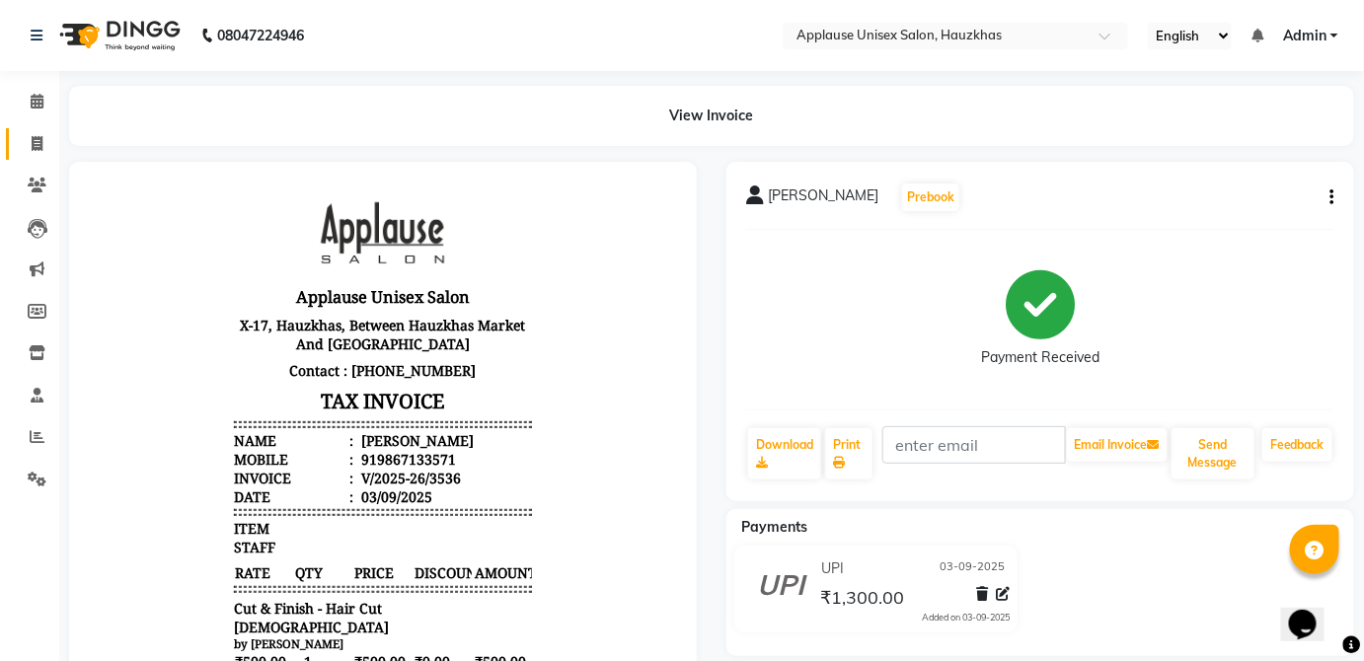
click at [43, 130] on link "Invoice" at bounding box center [29, 144] width 47 height 33
select select "service"
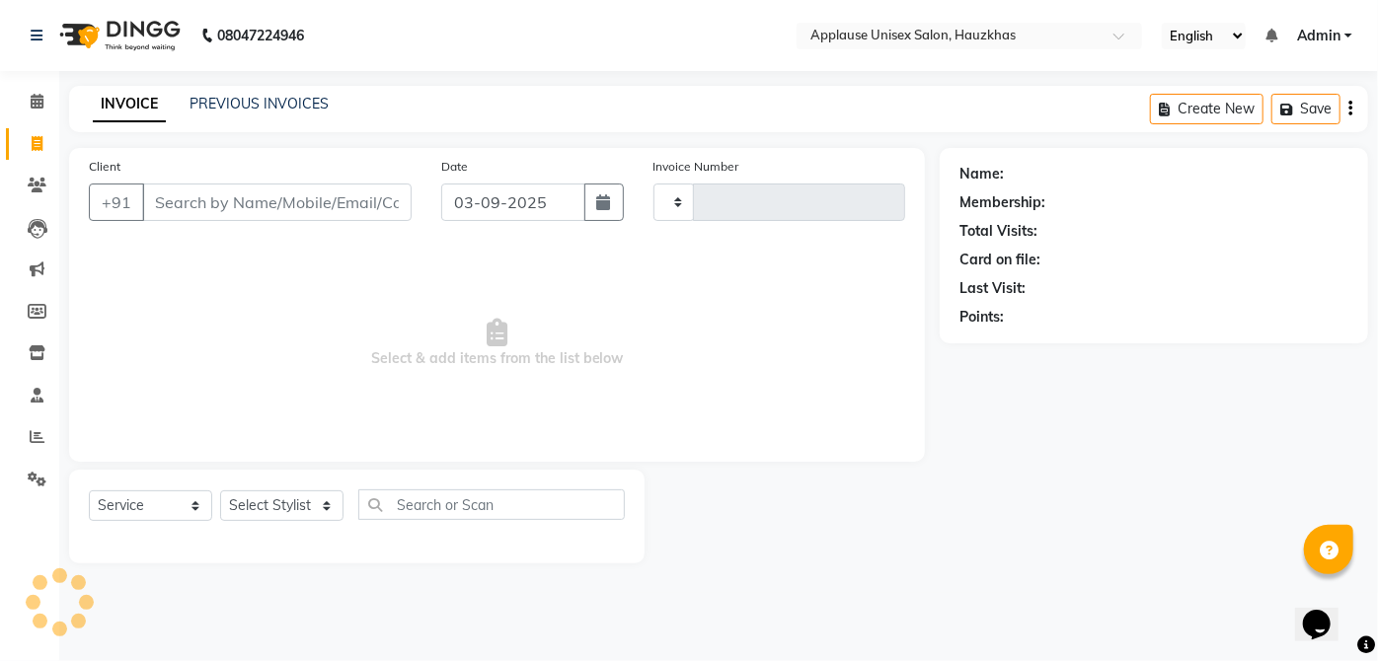
type input "3537"
select select "5082"
click at [284, 515] on select "Select Stylist" at bounding box center [281, 506] width 123 height 31
select select "32130"
click at [220, 491] on select "Select Stylist [PERSON_NAME] [PERSON_NAME] [PERSON_NAME] [PERSON_NAME] [PERSON_…" at bounding box center [281, 506] width 123 height 31
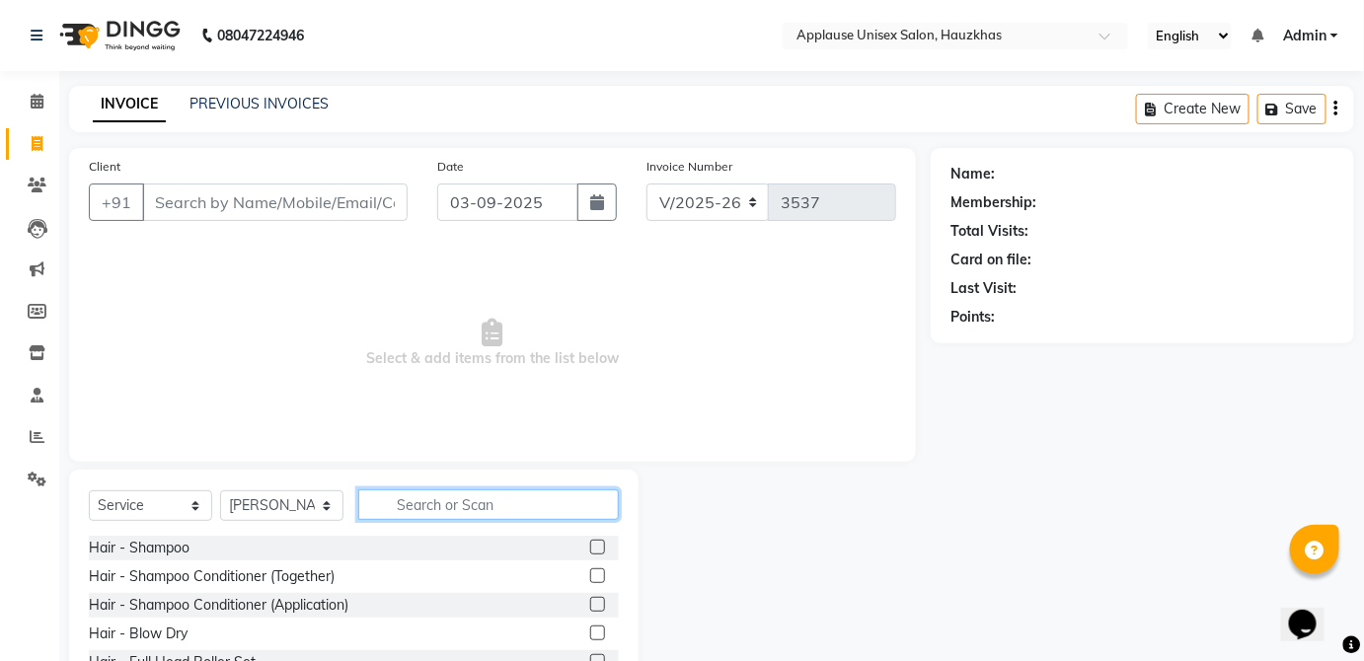
click at [572, 498] on input "text" at bounding box center [488, 505] width 261 height 31
type input "p"
click at [590, 549] on label at bounding box center [597, 547] width 15 height 15
click at [590, 549] on input "checkbox" at bounding box center [596, 548] width 13 height 13
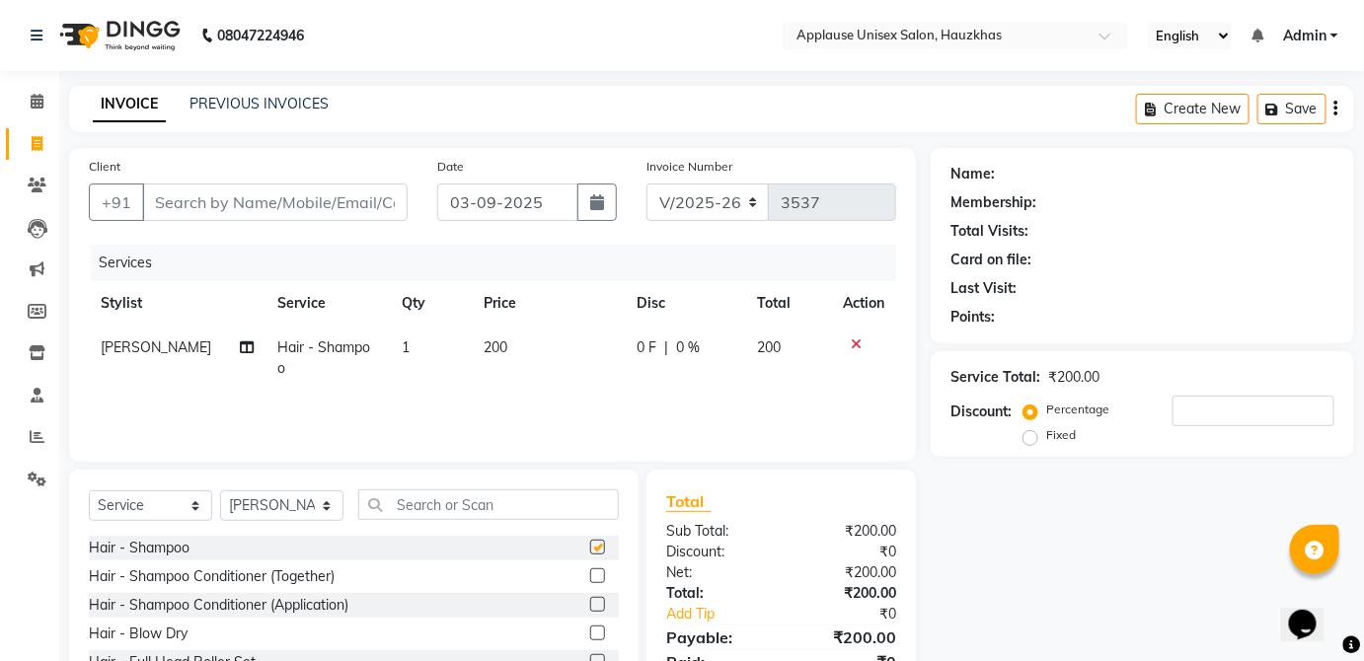
click at [747, 334] on td "200" at bounding box center [788, 358] width 86 height 65
checkbox input "false"
select select "32130"
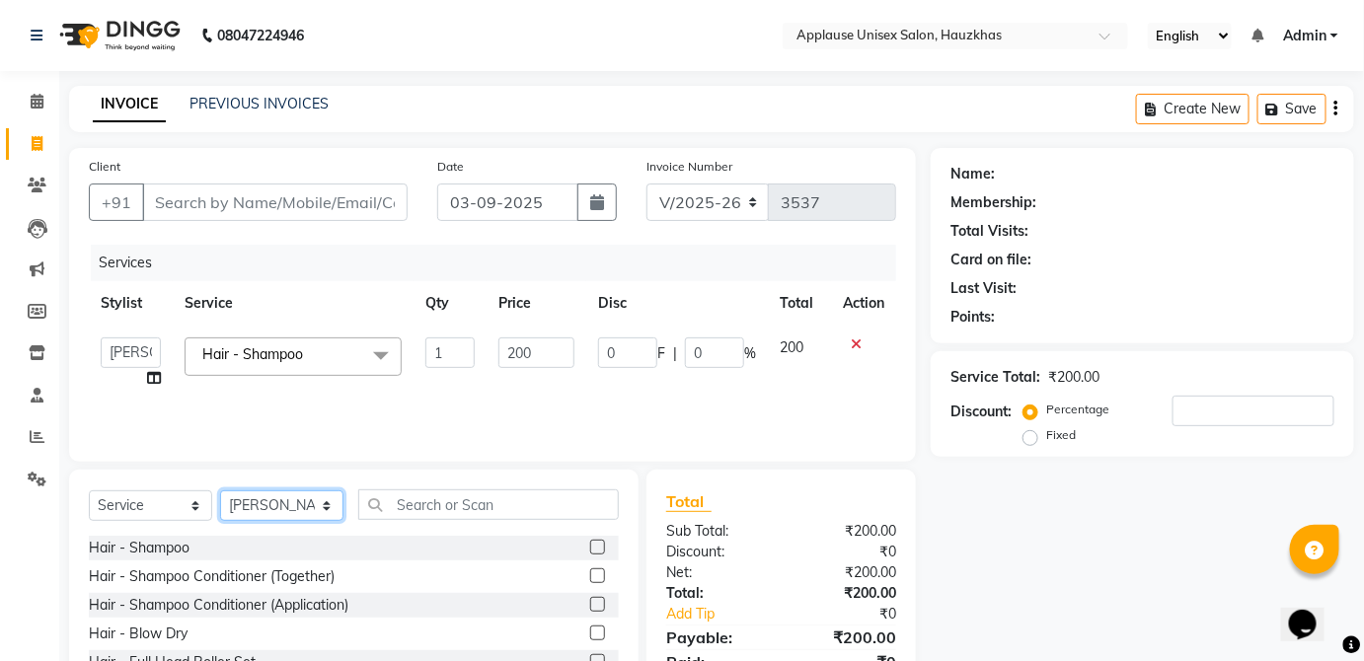
click at [342, 493] on select "Select Stylist [PERSON_NAME] [PERSON_NAME] [PERSON_NAME] [PERSON_NAME] [PERSON_…" at bounding box center [281, 506] width 123 height 31
select select "32125"
click at [220, 491] on select "Select Stylist [PERSON_NAME] [PERSON_NAME] [PERSON_NAME] [PERSON_NAME] [PERSON_…" at bounding box center [281, 506] width 123 height 31
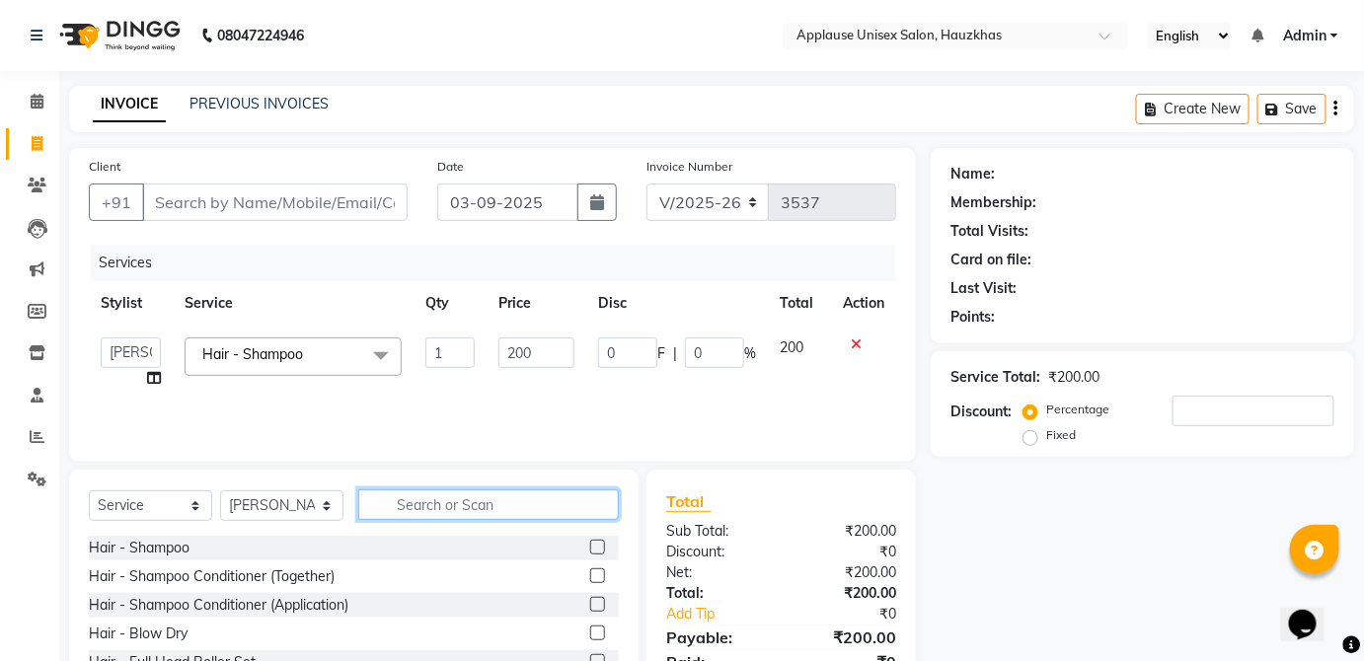
click at [471, 510] on input "text" at bounding box center [488, 505] width 261 height 31
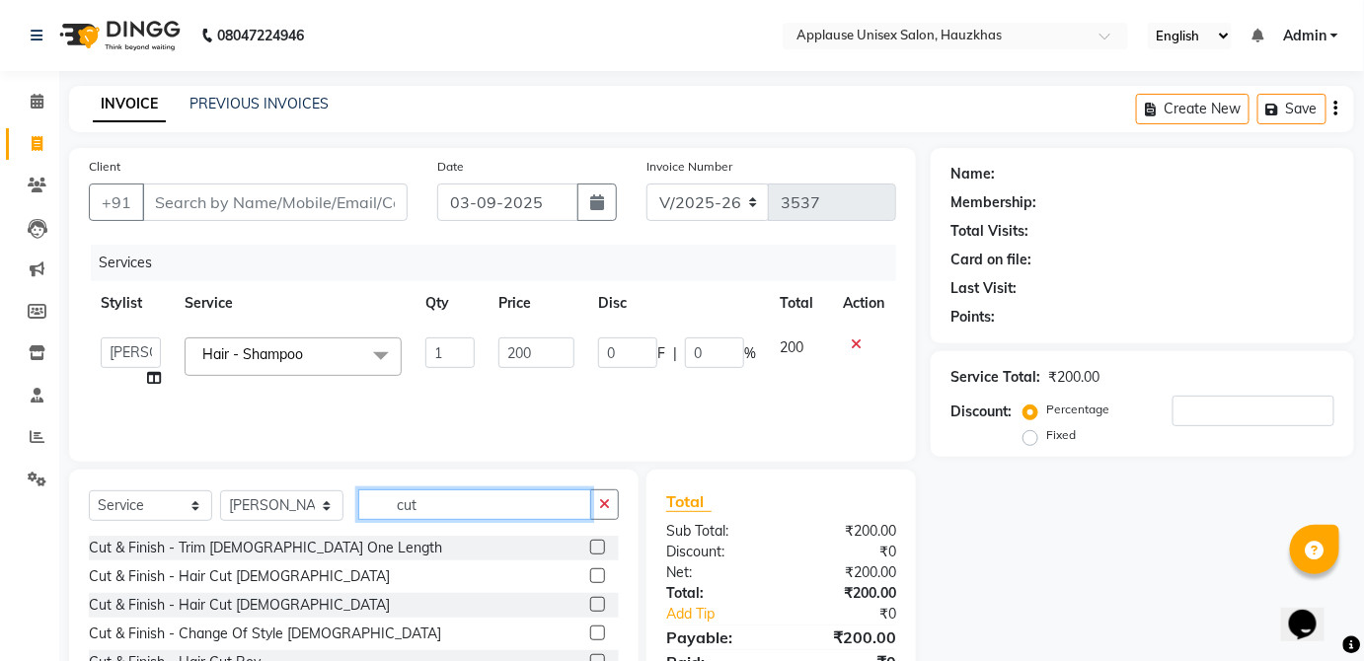
type input "cut"
click at [590, 549] on label at bounding box center [597, 547] width 15 height 15
click at [590, 549] on input "checkbox" at bounding box center [596, 548] width 13 height 13
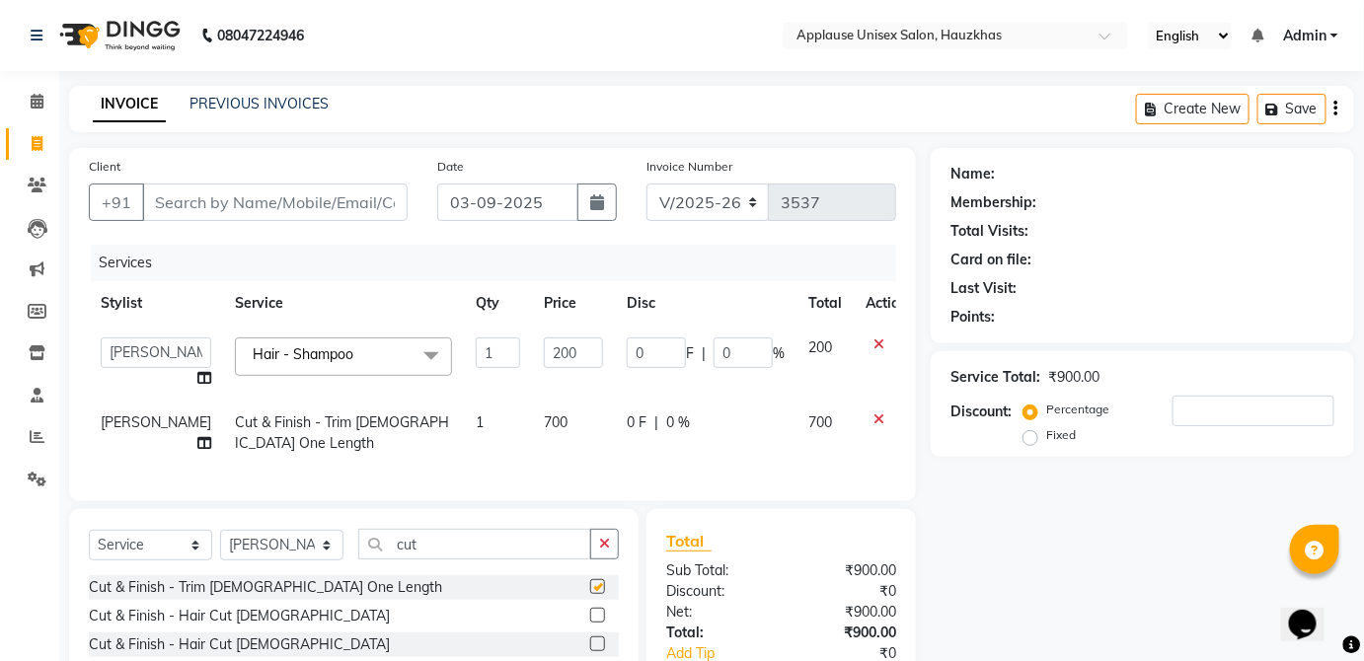
click at [566, 426] on td "700" at bounding box center [573, 433] width 83 height 65
checkbox input "false"
select select "32125"
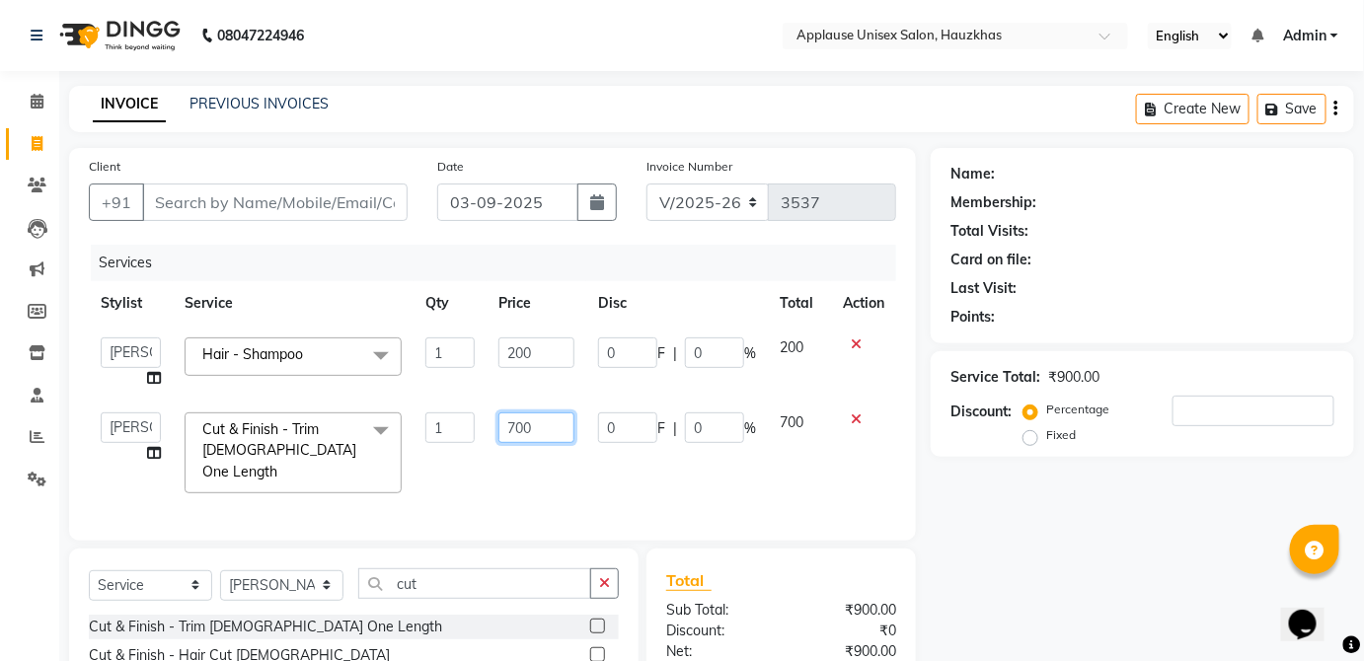
click at [553, 421] on input "700" at bounding box center [537, 428] width 76 height 31
type input "7"
type input "800"
click at [771, 425] on td "700" at bounding box center [799, 453] width 63 height 105
select select "32125"
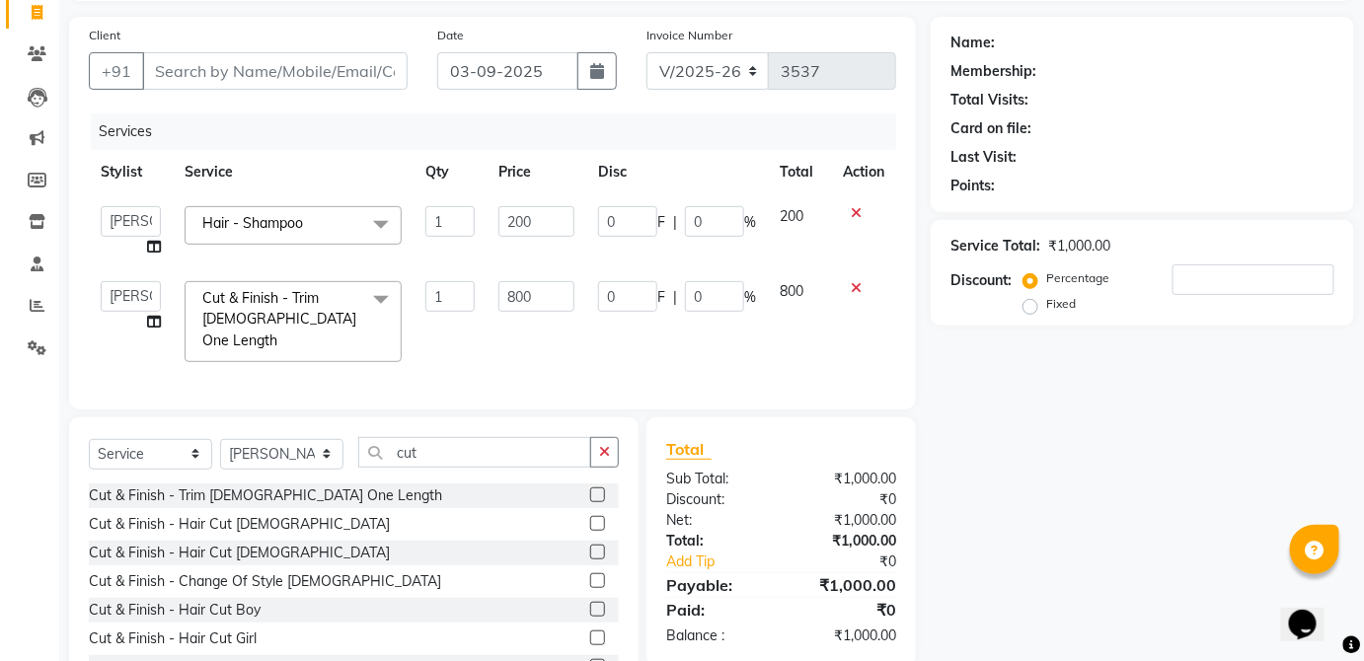
scroll to position [108, 0]
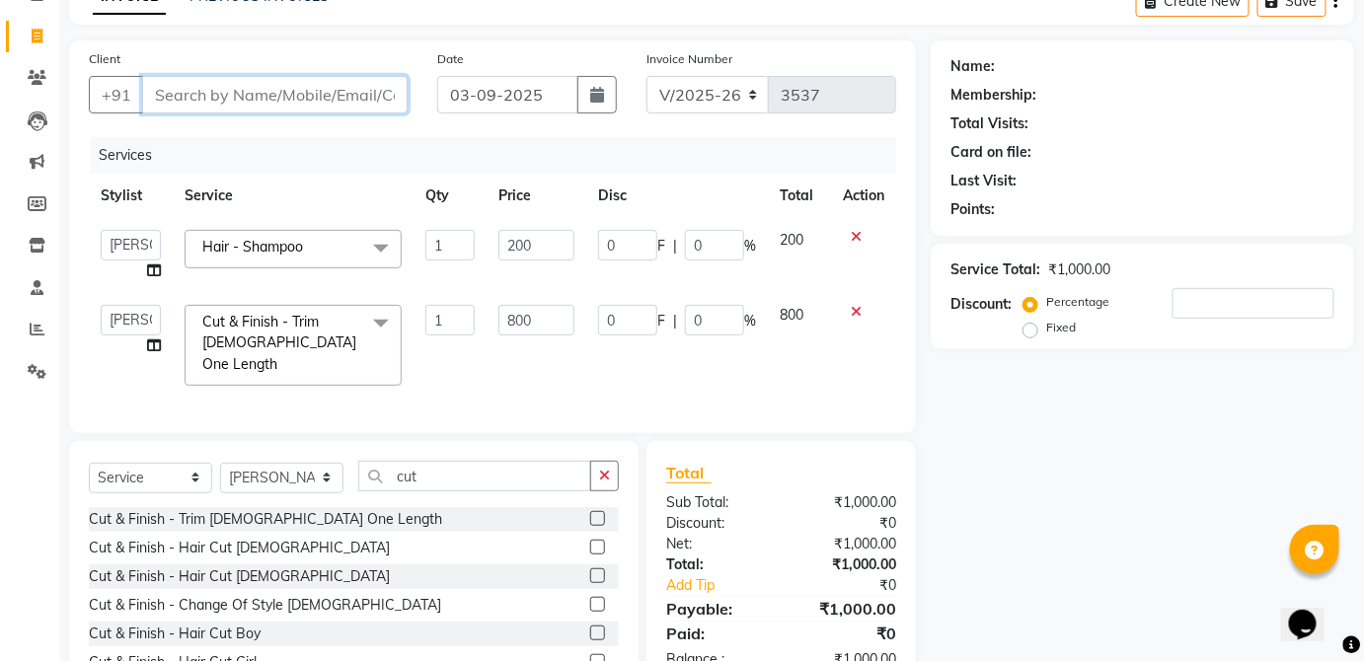
click at [392, 92] on input "Client" at bounding box center [275, 95] width 266 height 38
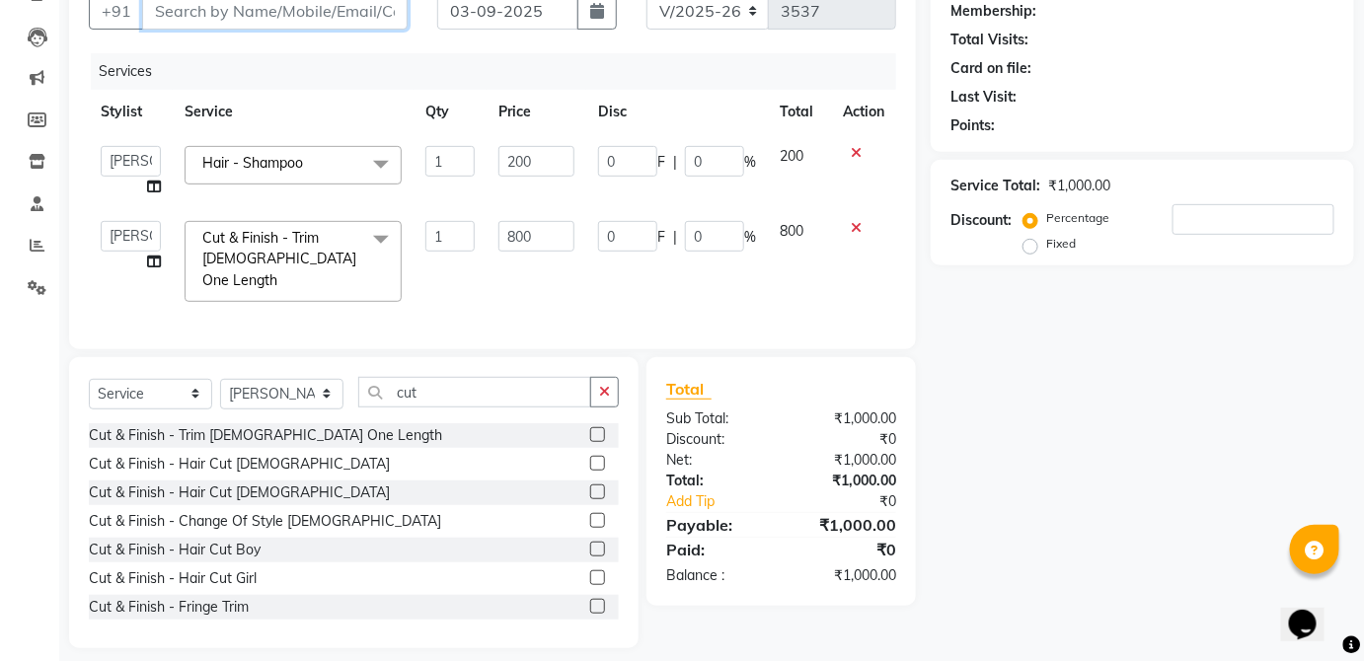
scroll to position [199, 0]
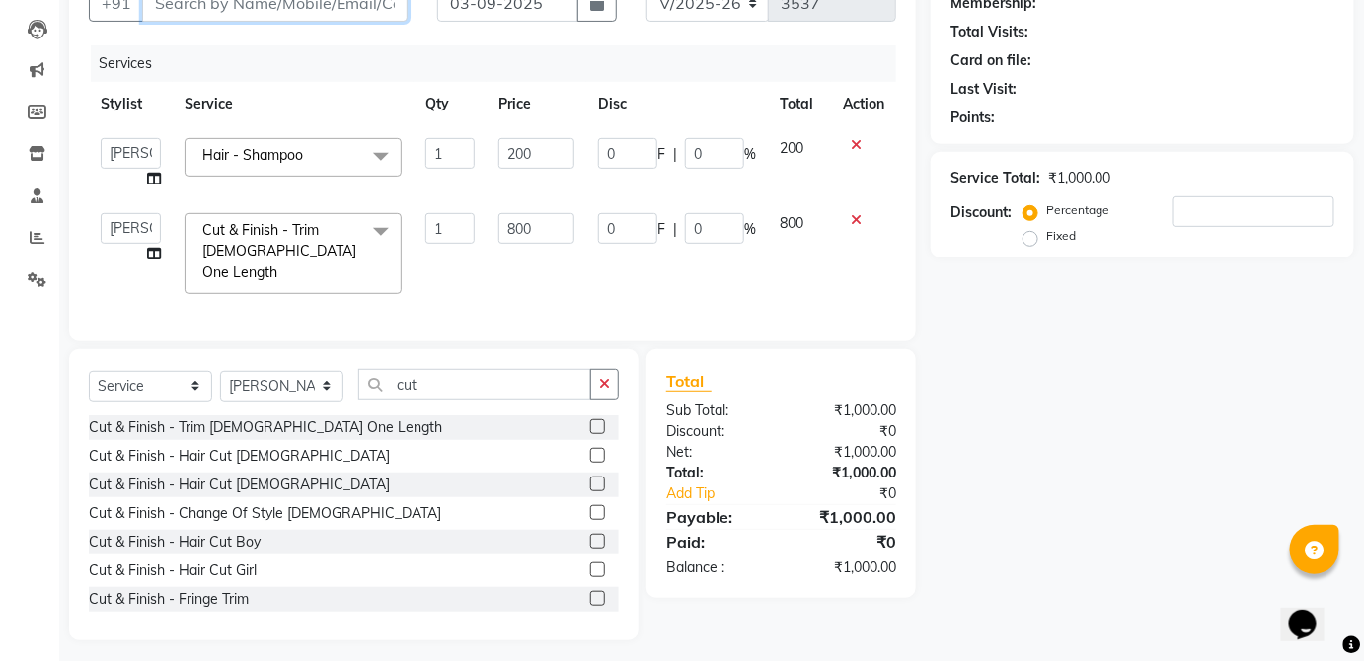
type input "m"
type input "0"
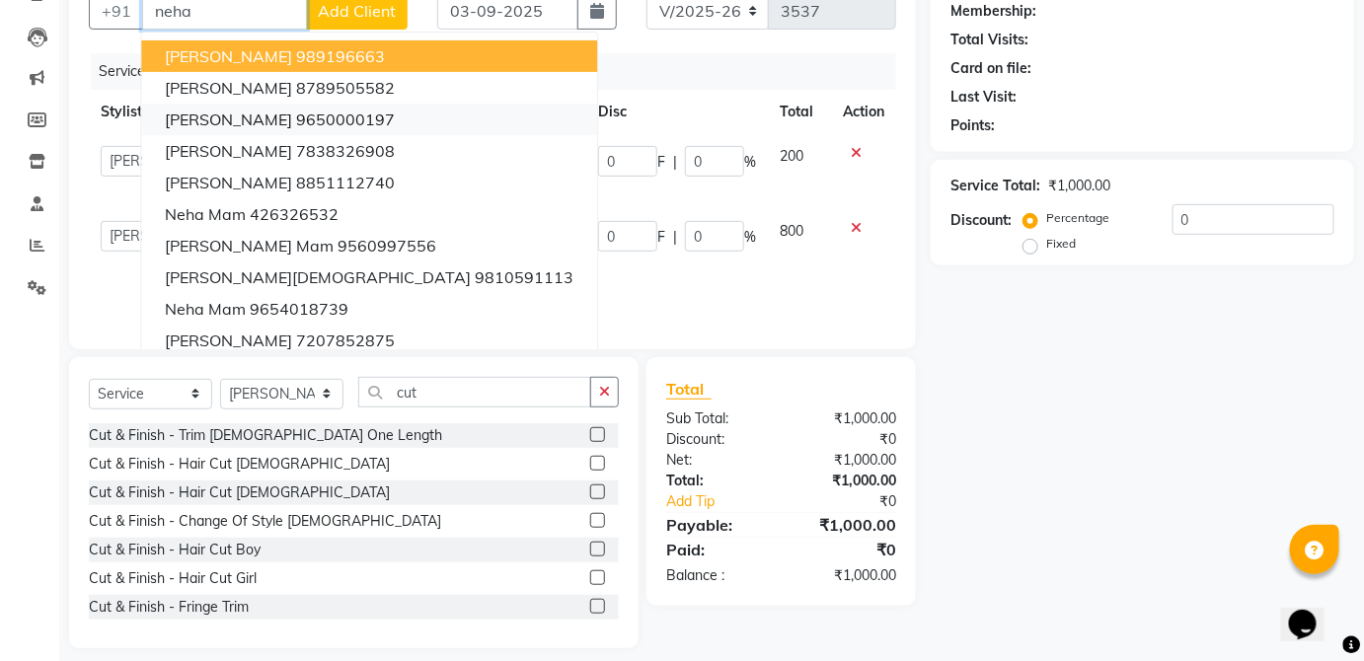
click at [367, 111] on ngb-highlight "9650000197" at bounding box center [345, 120] width 99 height 20
type input "9650000197"
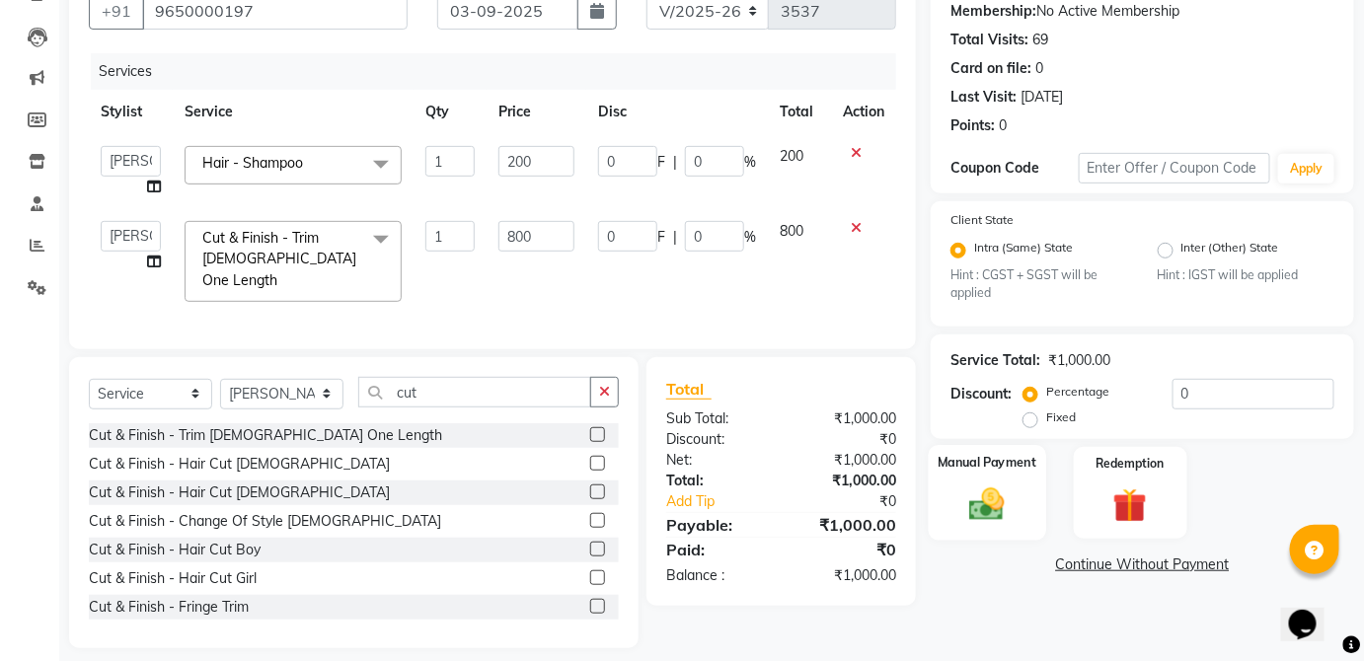
click at [1013, 498] on img at bounding box center [987, 505] width 57 height 40
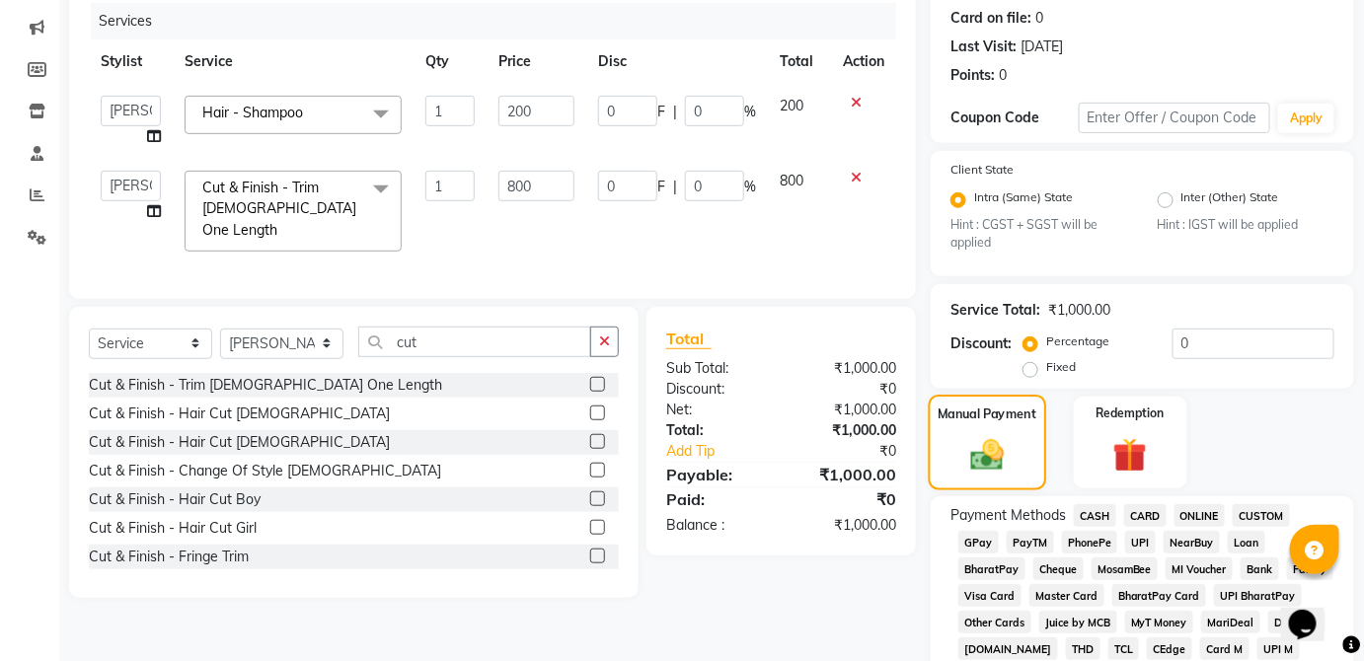
scroll to position [269, 0]
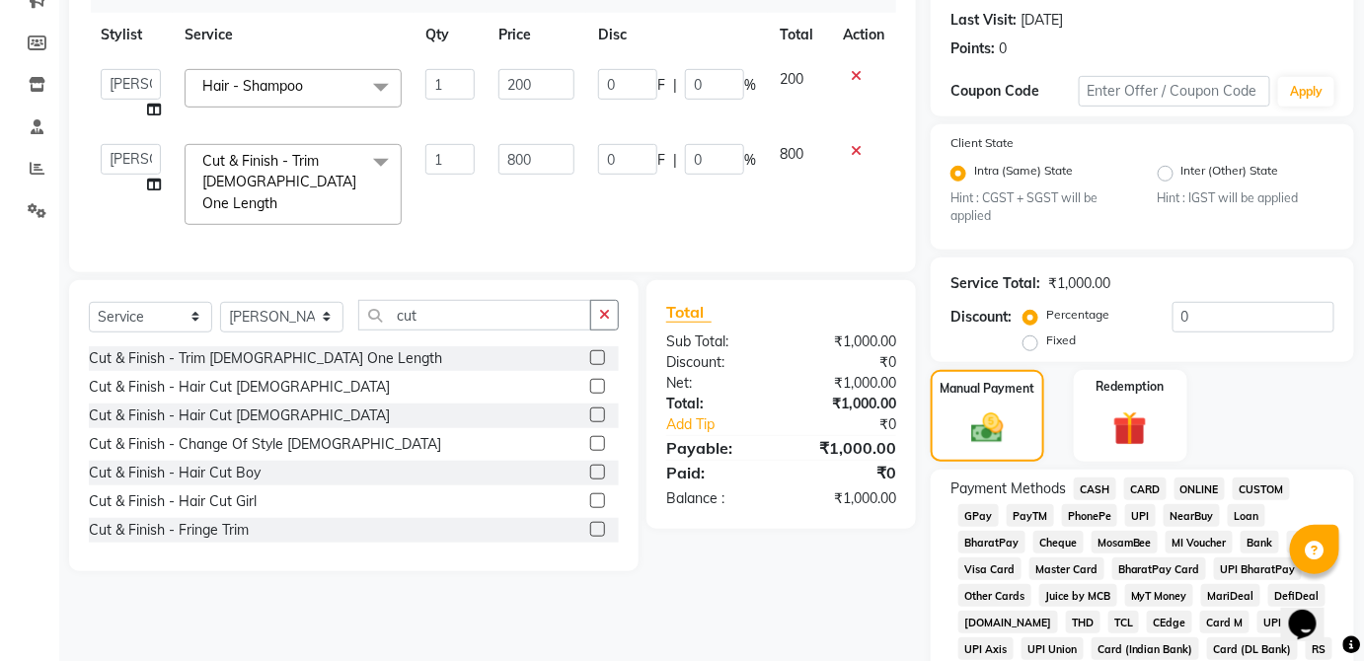
click at [1098, 493] on span "CASH" at bounding box center [1095, 489] width 42 height 23
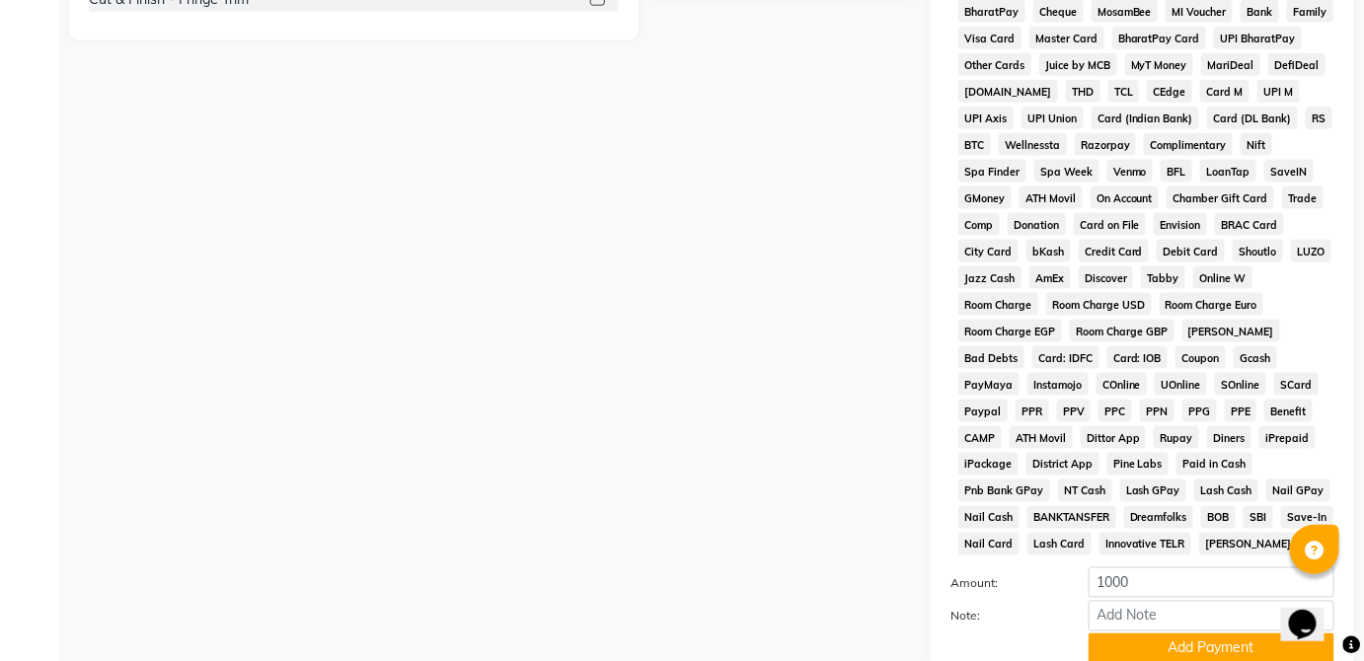
scroll to position [958, 0]
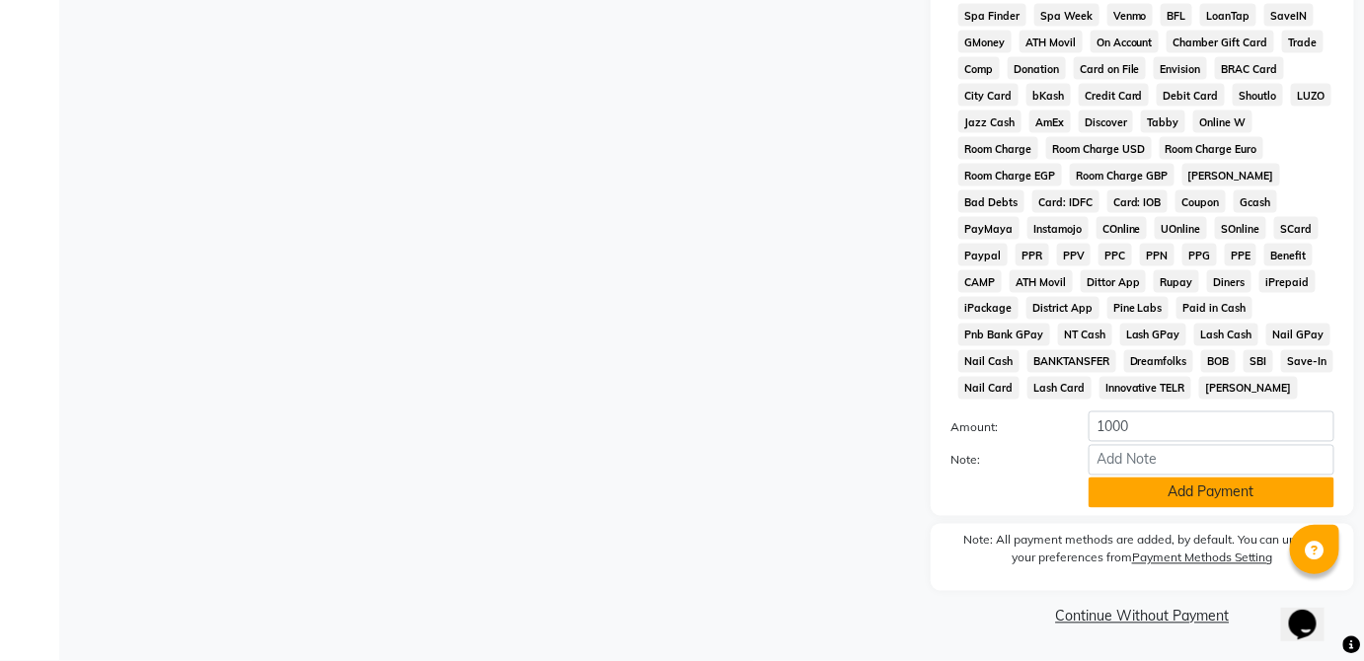
click at [1248, 499] on button "Add Payment" at bounding box center [1212, 493] width 246 height 31
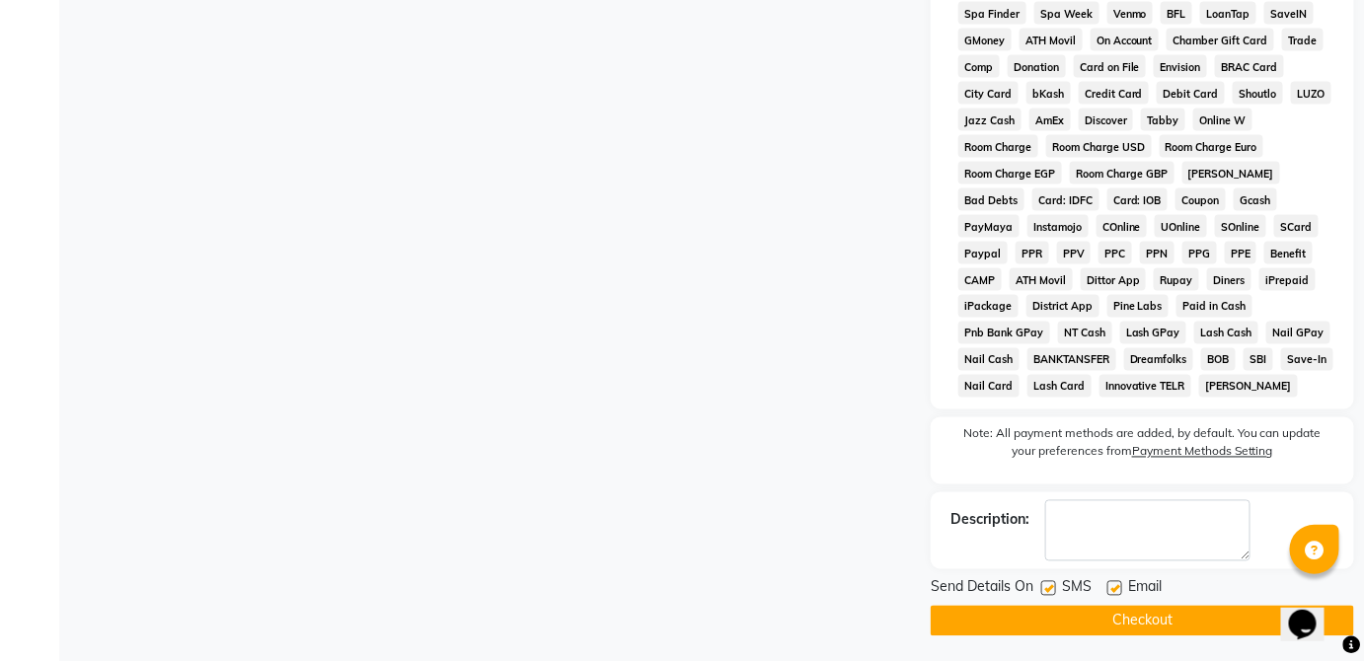
click at [1229, 619] on button "Checkout" at bounding box center [1142, 621] width 423 height 31
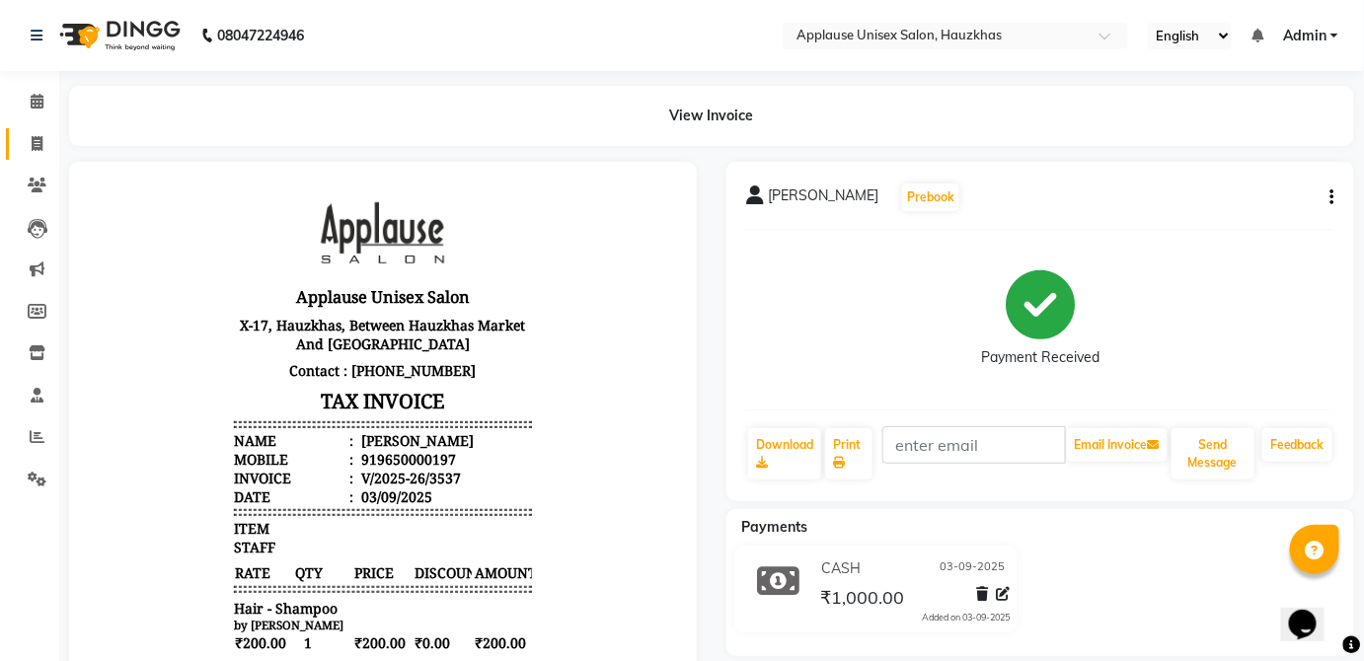
click at [26, 140] on span at bounding box center [37, 144] width 35 height 23
select select "service"
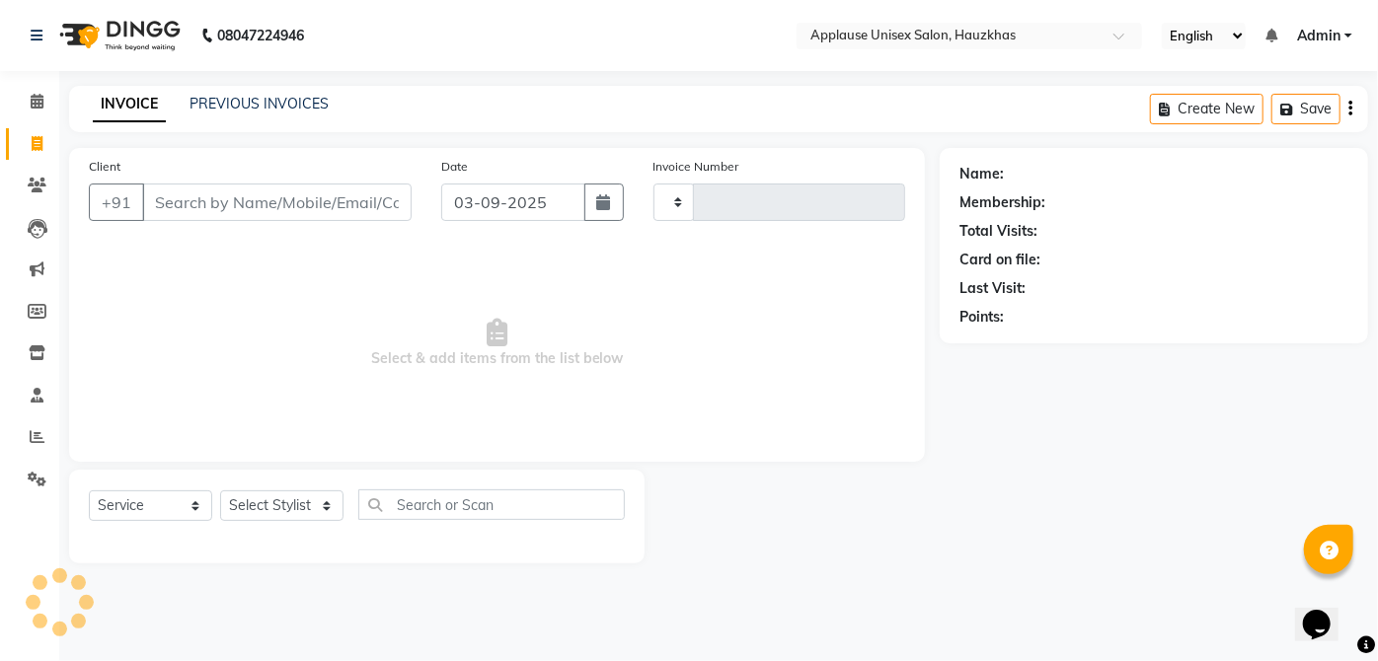
type input "3538"
select select "5082"
click at [313, 511] on select "Select Stylist" at bounding box center [281, 506] width 123 height 31
select select "32125"
click at [220, 491] on select "Select Stylist [PERSON_NAME] [PERSON_NAME] [PERSON_NAME] [PERSON_NAME] [PERSON_…" at bounding box center [281, 506] width 123 height 31
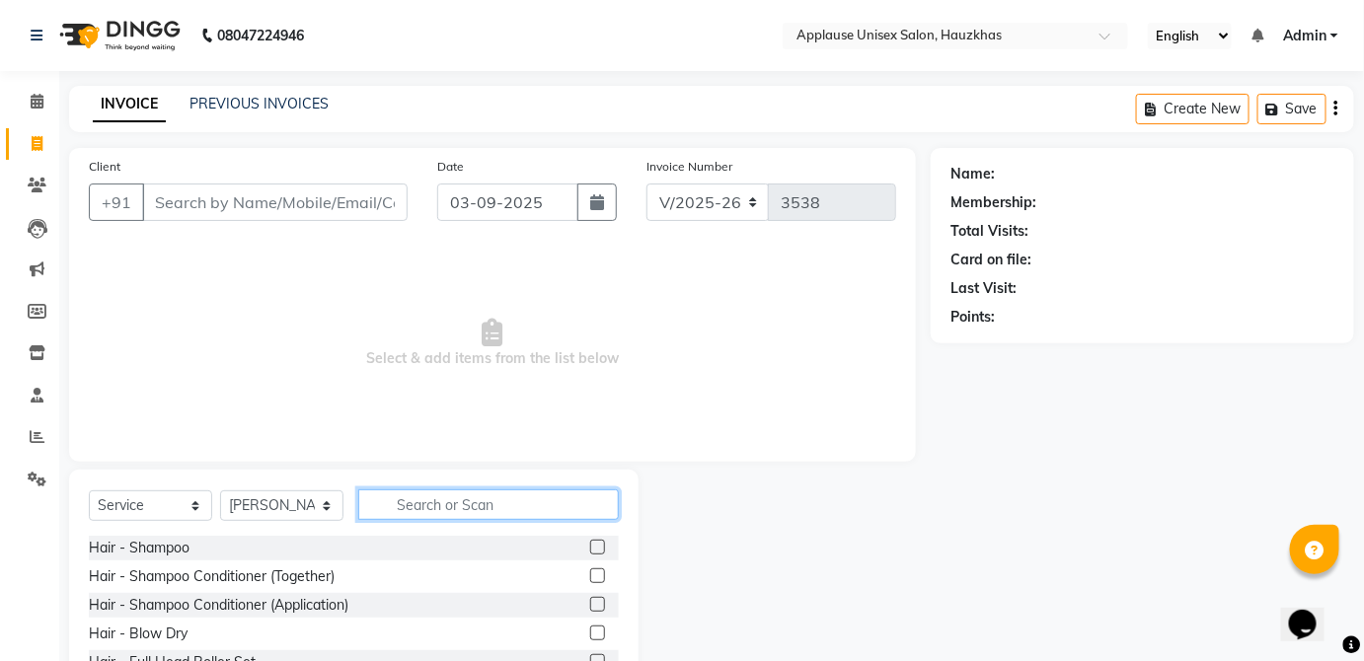
click at [469, 498] on input "text" at bounding box center [488, 505] width 261 height 31
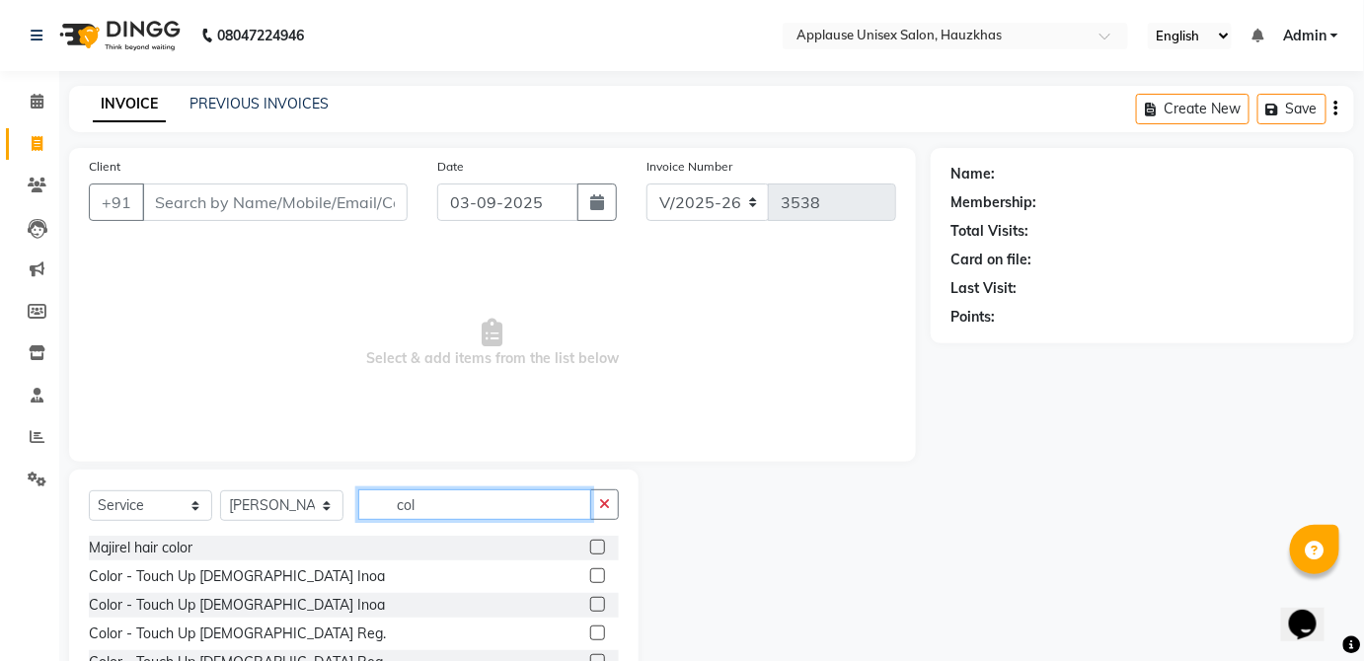
type input "col"
click at [590, 576] on label at bounding box center [597, 576] width 15 height 15
click at [590, 576] on input "checkbox" at bounding box center [596, 577] width 13 height 13
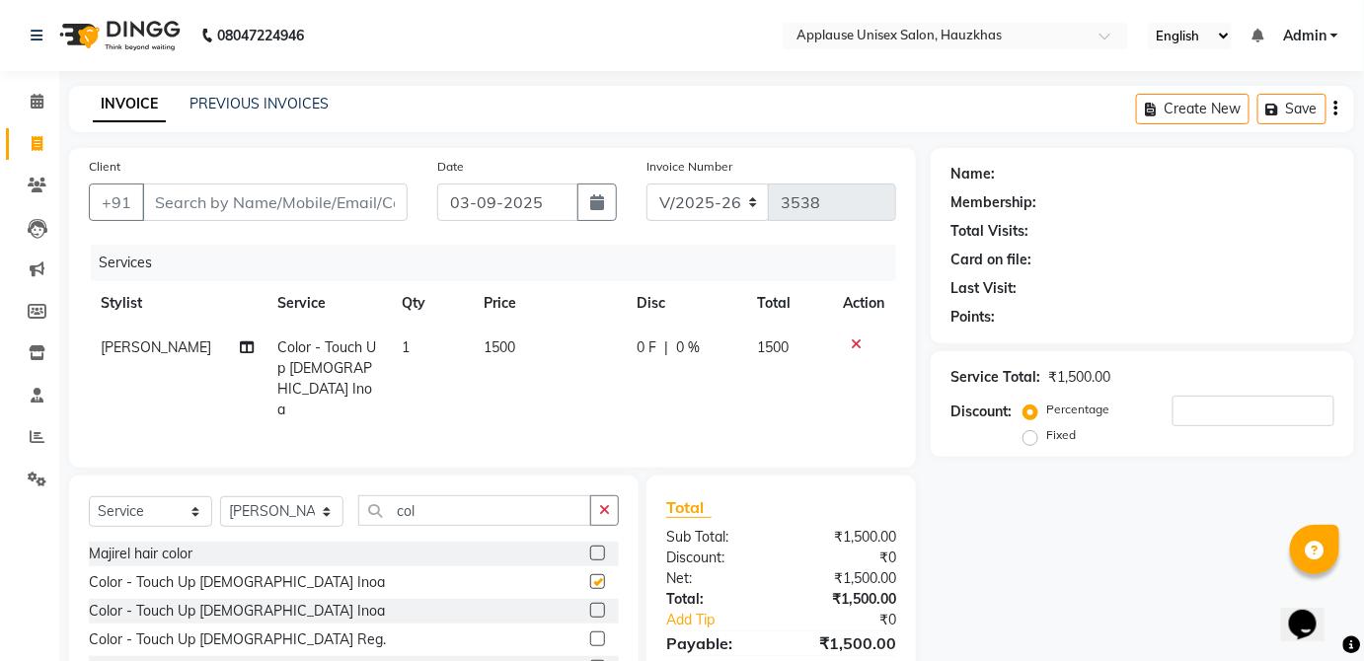
checkbox input "false"
click at [562, 357] on td "1500" at bounding box center [548, 379] width 152 height 107
select select "32125"
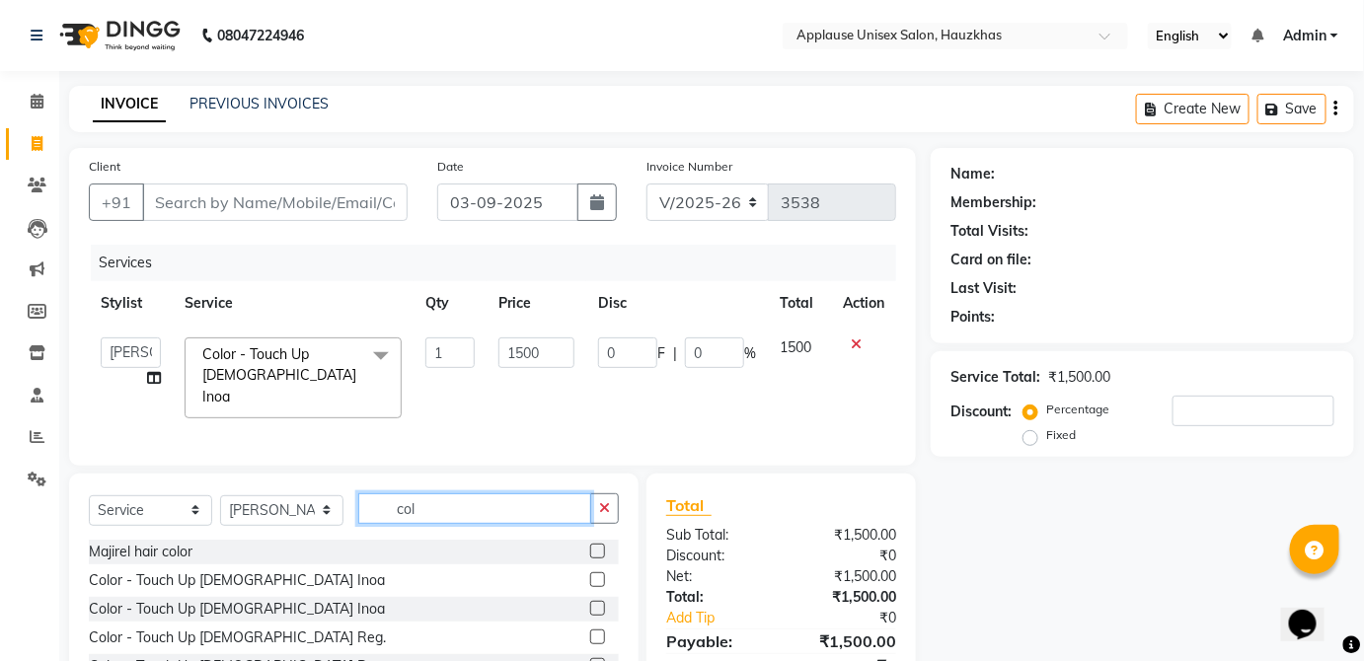
click at [529, 498] on input "col" at bounding box center [474, 509] width 233 height 31
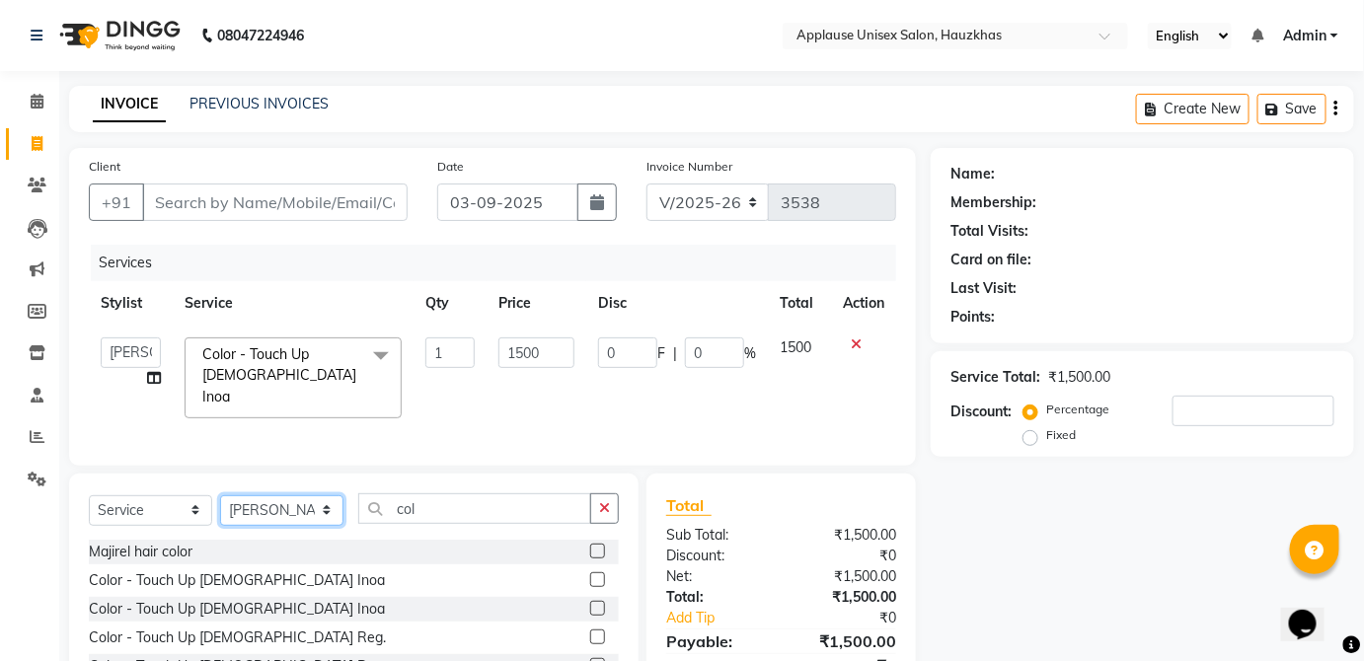
click at [308, 513] on select "Select Stylist [PERSON_NAME] [PERSON_NAME] [PERSON_NAME] [PERSON_NAME] [PERSON_…" at bounding box center [281, 511] width 123 height 31
select select "32130"
click at [220, 496] on select "Select Stylist [PERSON_NAME] [PERSON_NAME] [PERSON_NAME] [PERSON_NAME] [PERSON_…" at bounding box center [281, 511] width 123 height 31
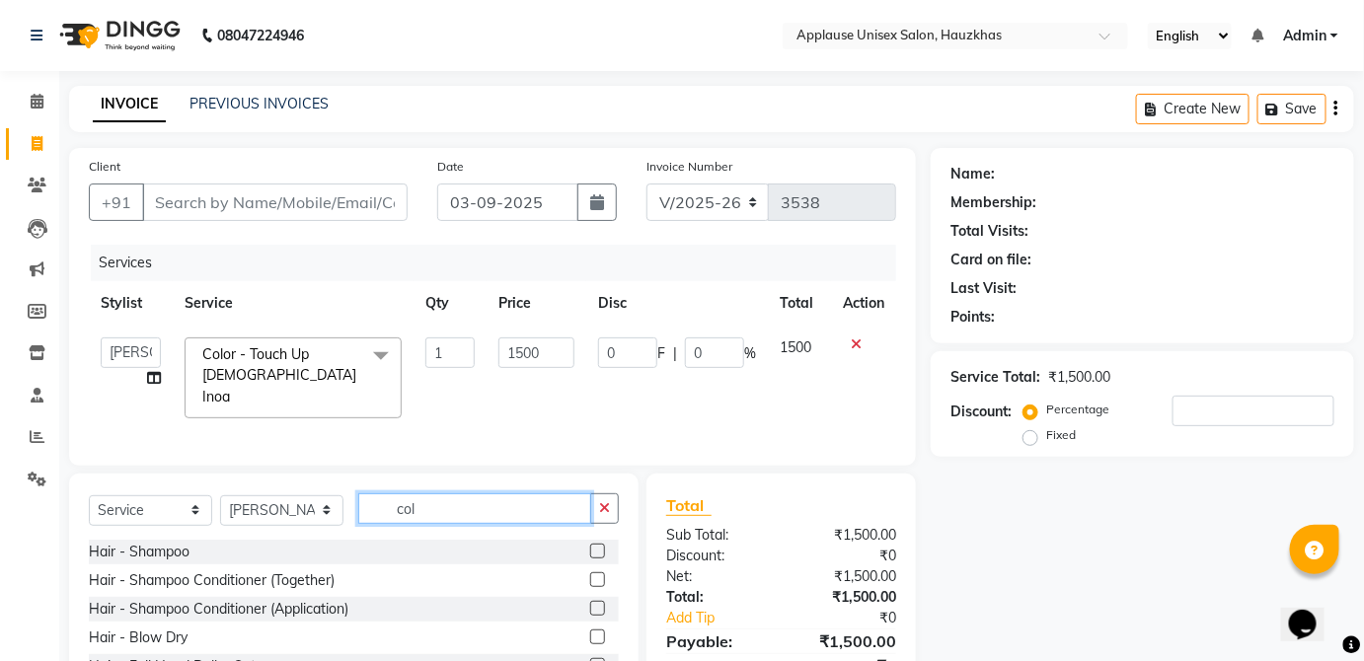
click at [525, 510] on input "col" at bounding box center [474, 509] width 233 height 31
type input "c"
type input "ped"
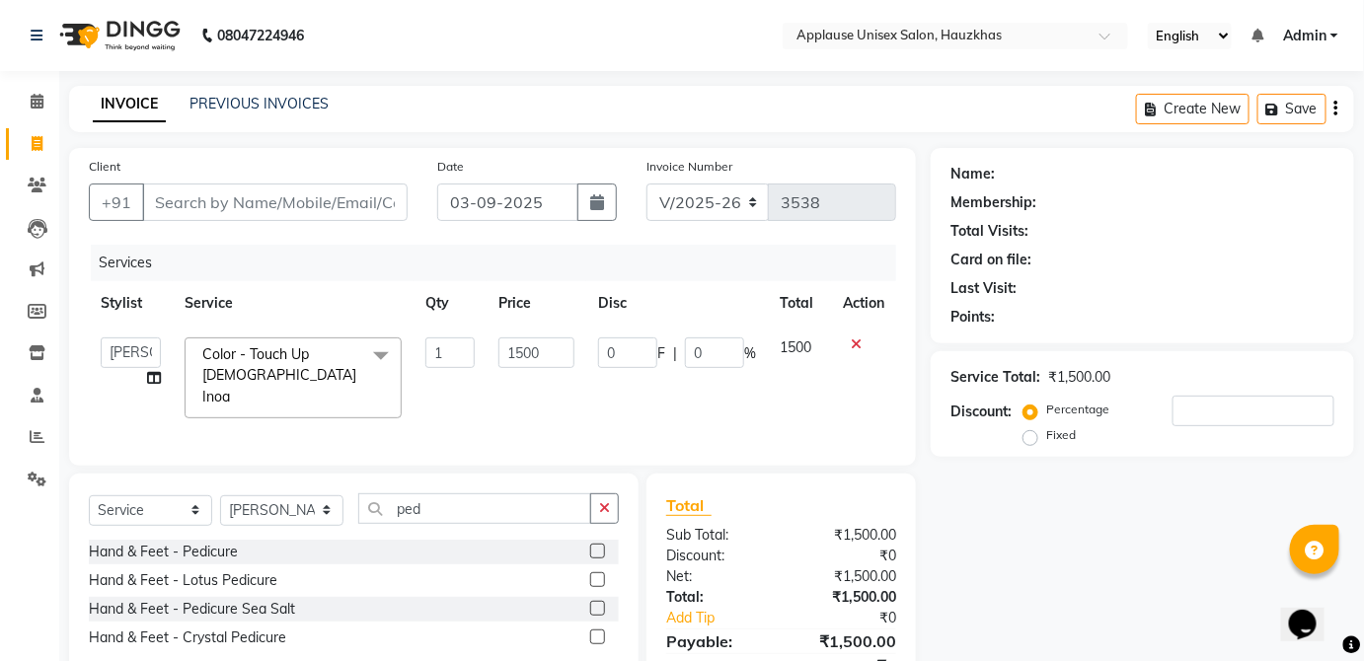
click at [598, 547] on label at bounding box center [597, 551] width 15 height 15
click at [598, 547] on input "checkbox" at bounding box center [596, 552] width 13 height 13
checkbox input "true"
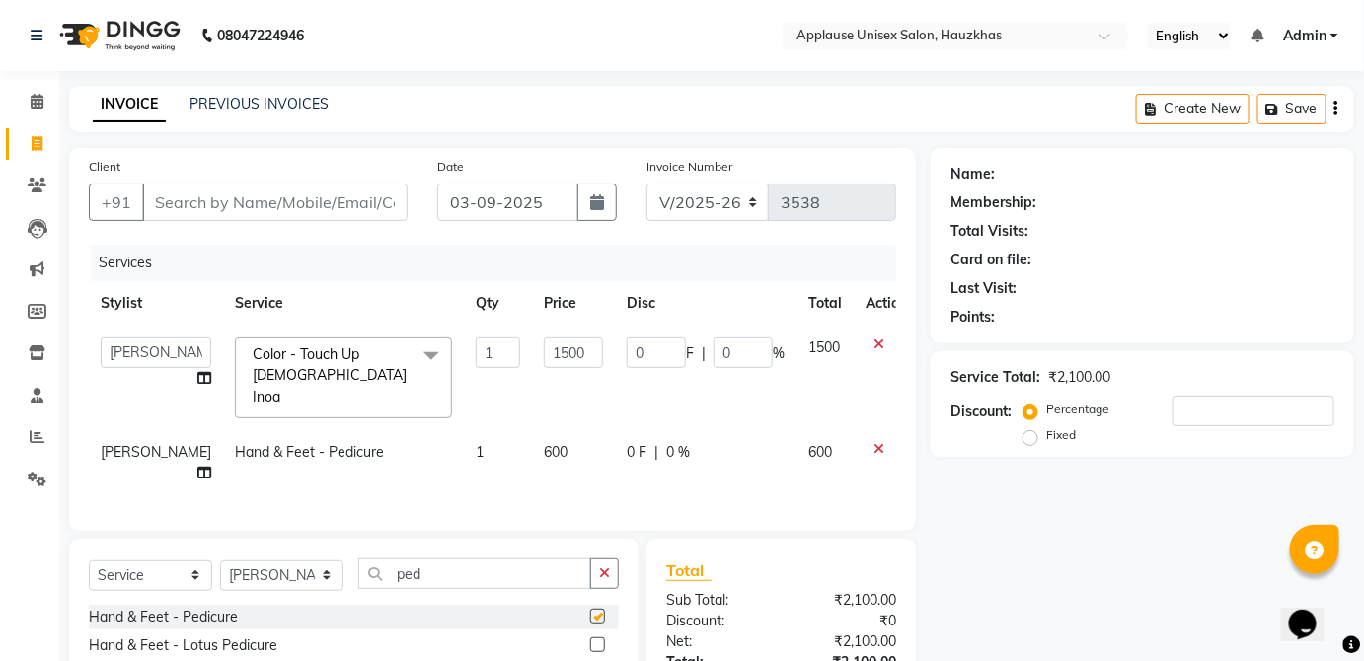
click at [797, 451] on td "600" at bounding box center [825, 462] width 57 height 65
select select "32130"
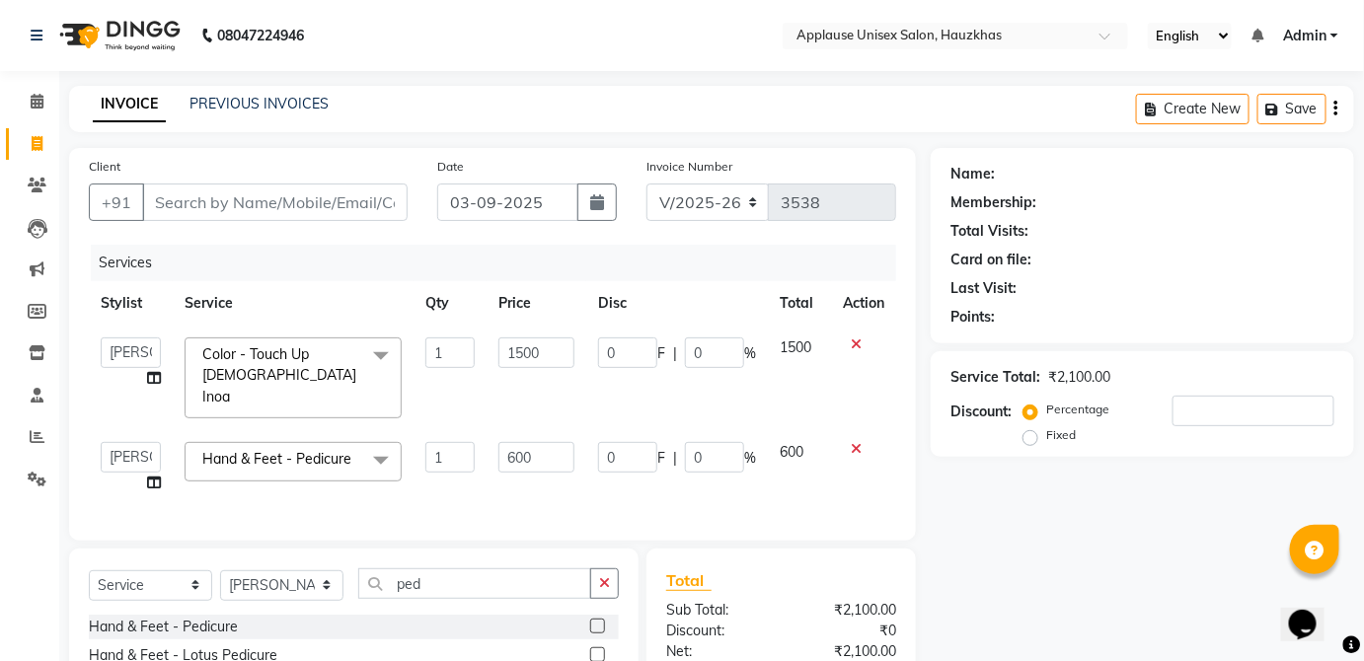
checkbox input "false"
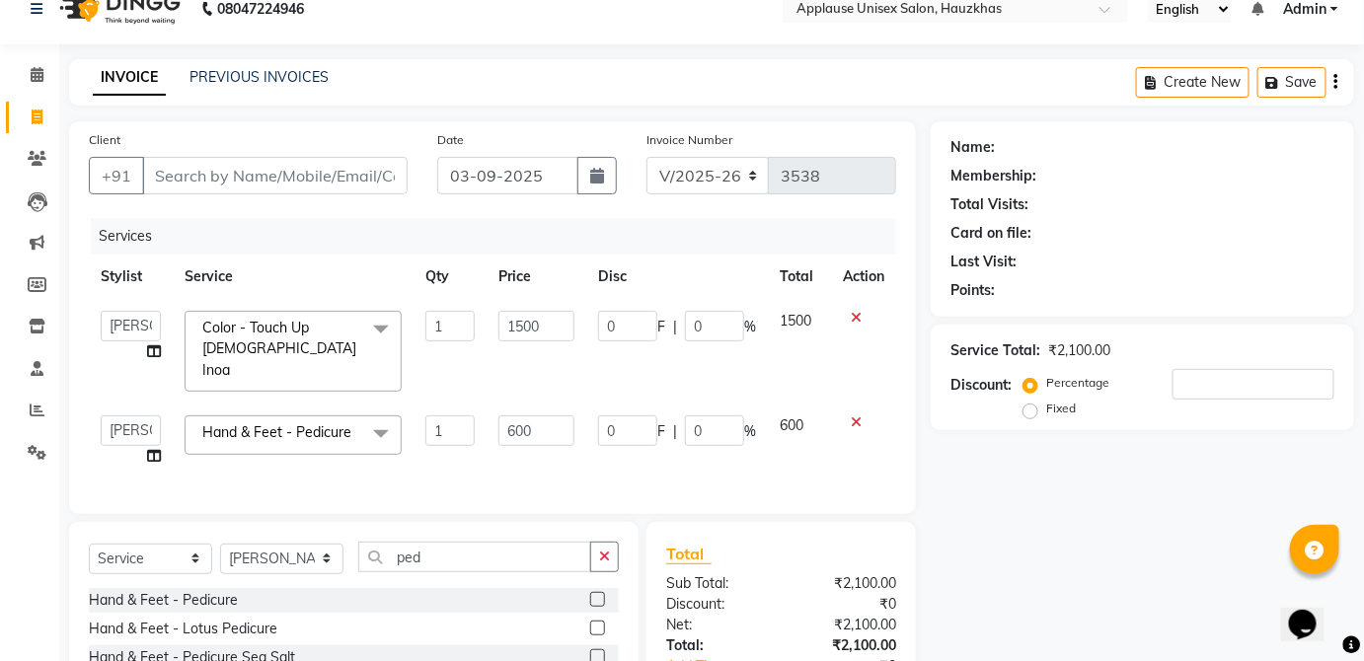
scroll to position [42, 0]
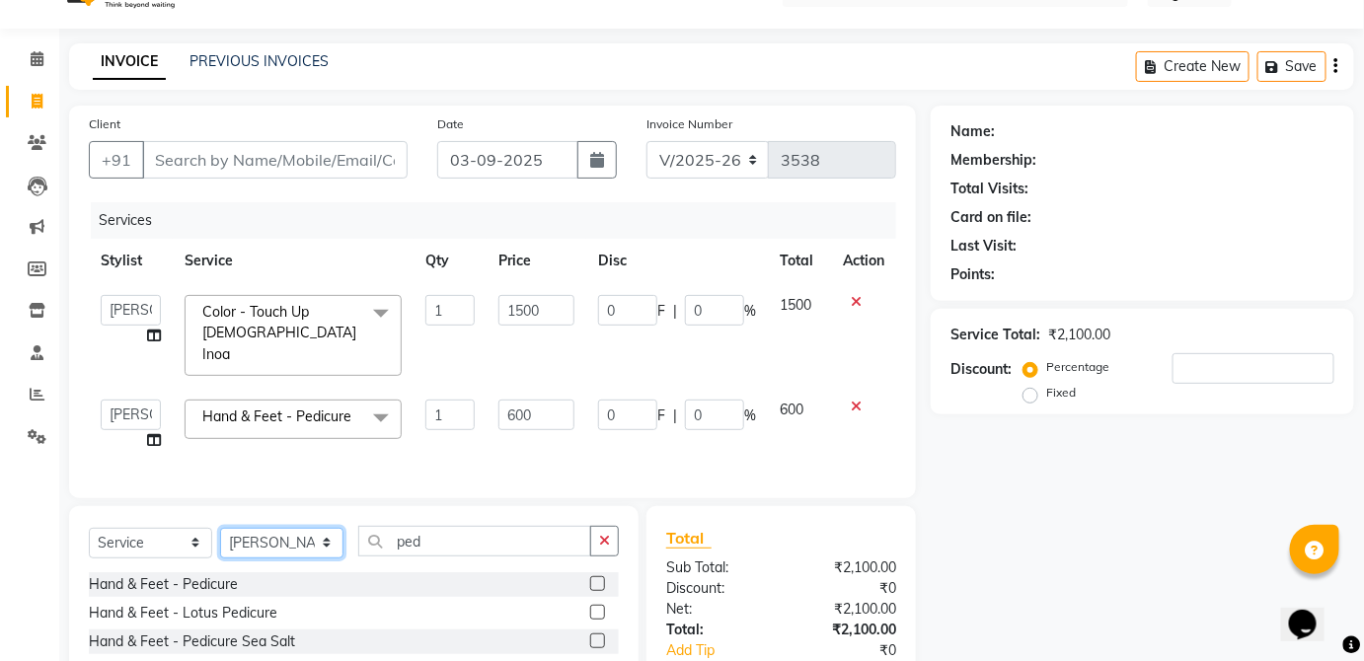
click at [303, 528] on select "Select Stylist [PERSON_NAME] [PERSON_NAME] [PERSON_NAME] [PERSON_NAME] [PERSON_…" at bounding box center [281, 543] width 123 height 31
select select "32134"
click at [220, 528] on select "Select Stylist [PERSON_NAME] [PERSON_NAME] [PERSON_NAME] [PERSON_NAME] [PERSON_…" at bounding box center [281, 543] width 123 height 31
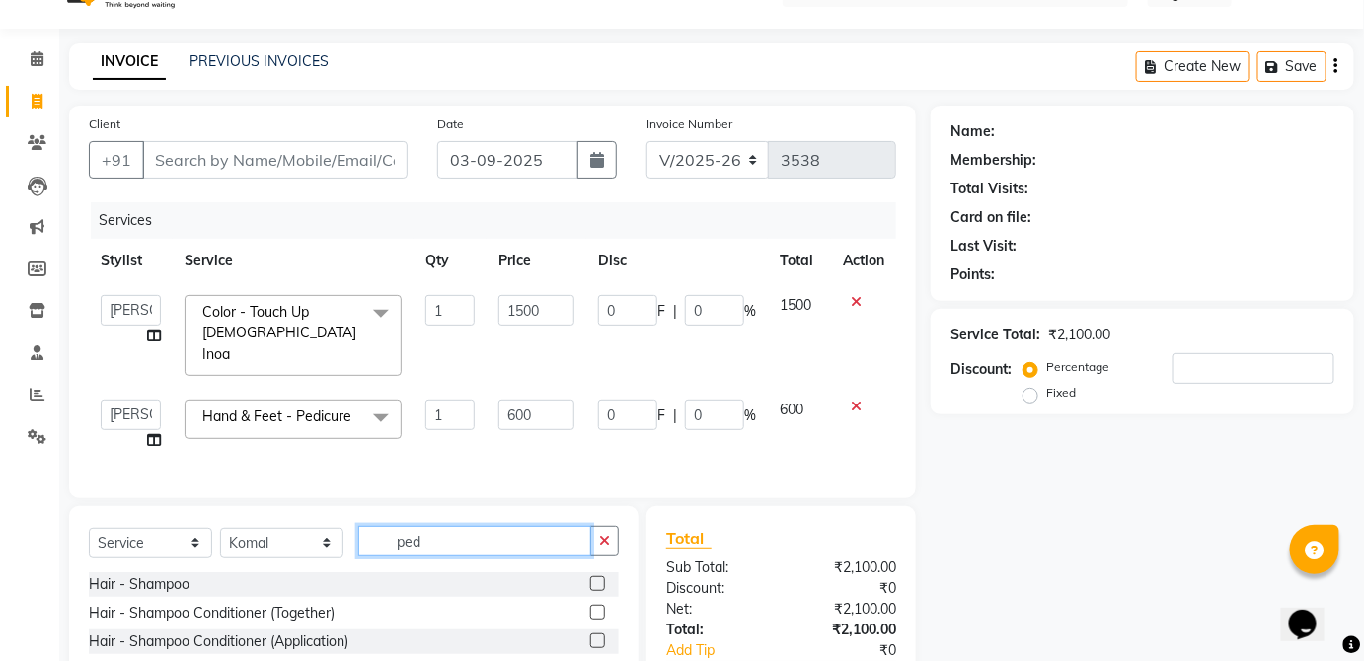
click at [474, 537] on input "ped" at bounding box center [474, 541] width 233 height 31
type input "p"
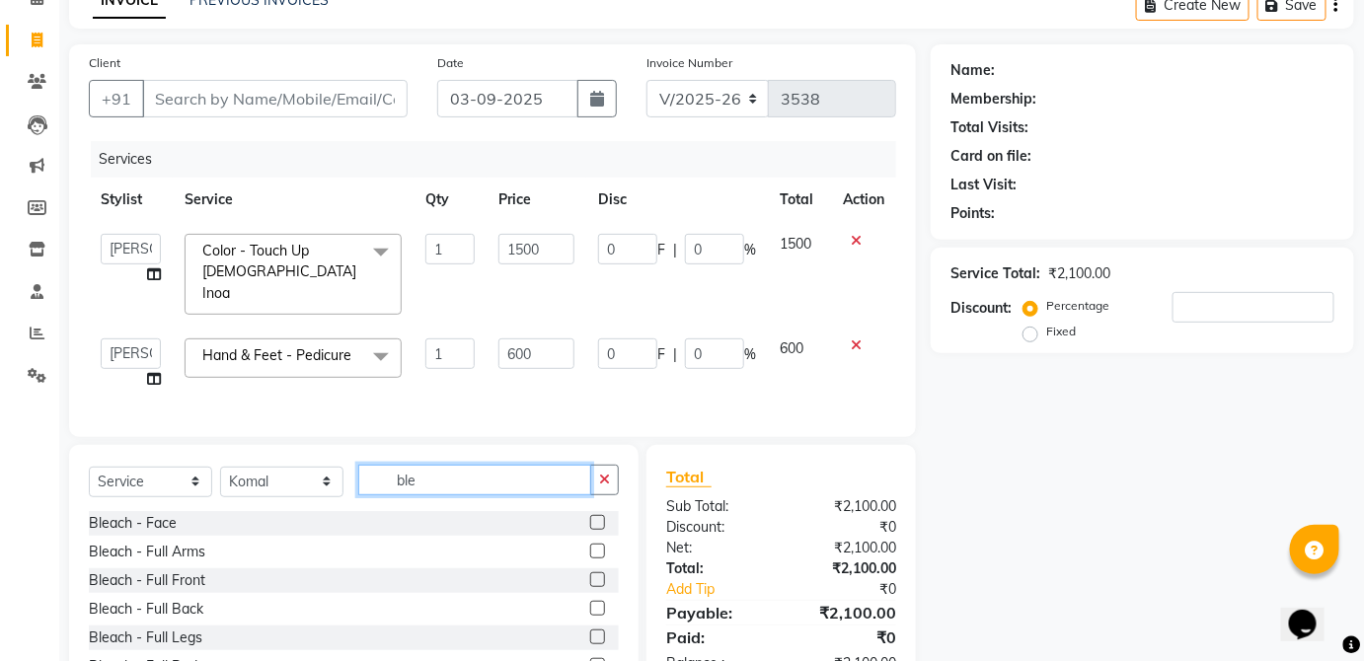
scroll to position [174, 0]
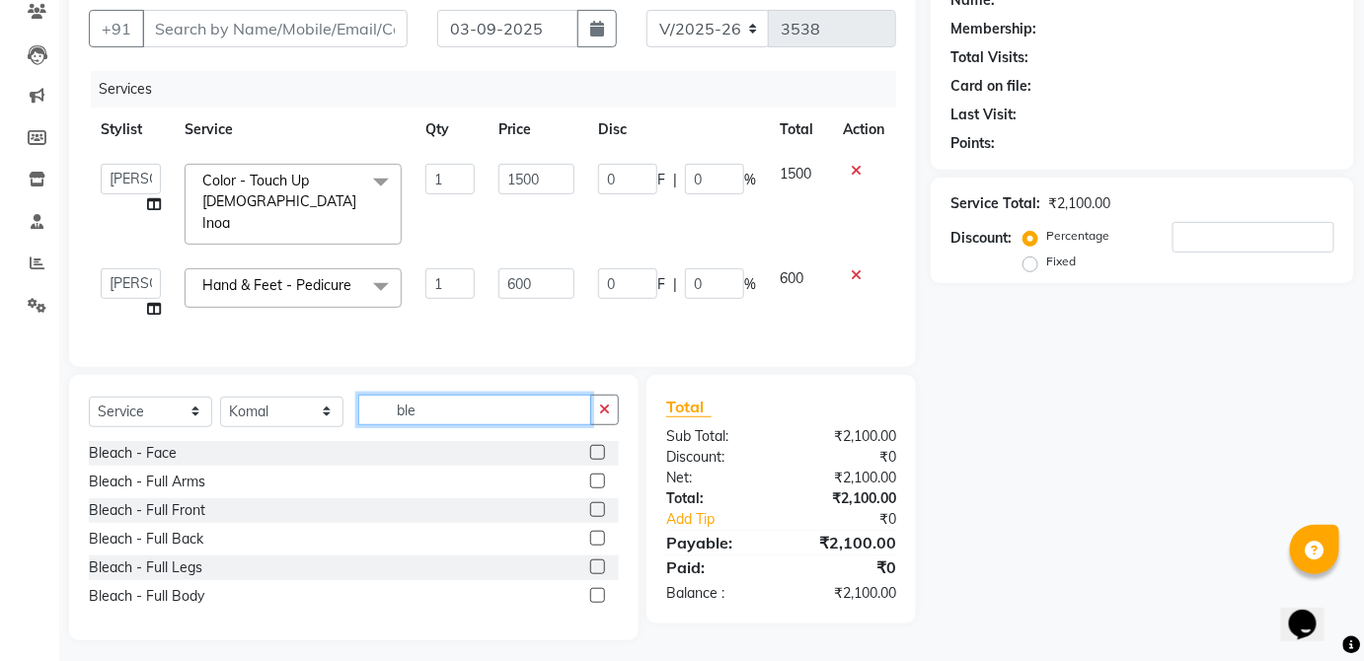
type input "ble"
click at [598, 445] on label at bounding box center [597, 452] width 15 height 15
click at [598, 447] on input "checkbox" at bounding box center [596, 453] width 13 height 13
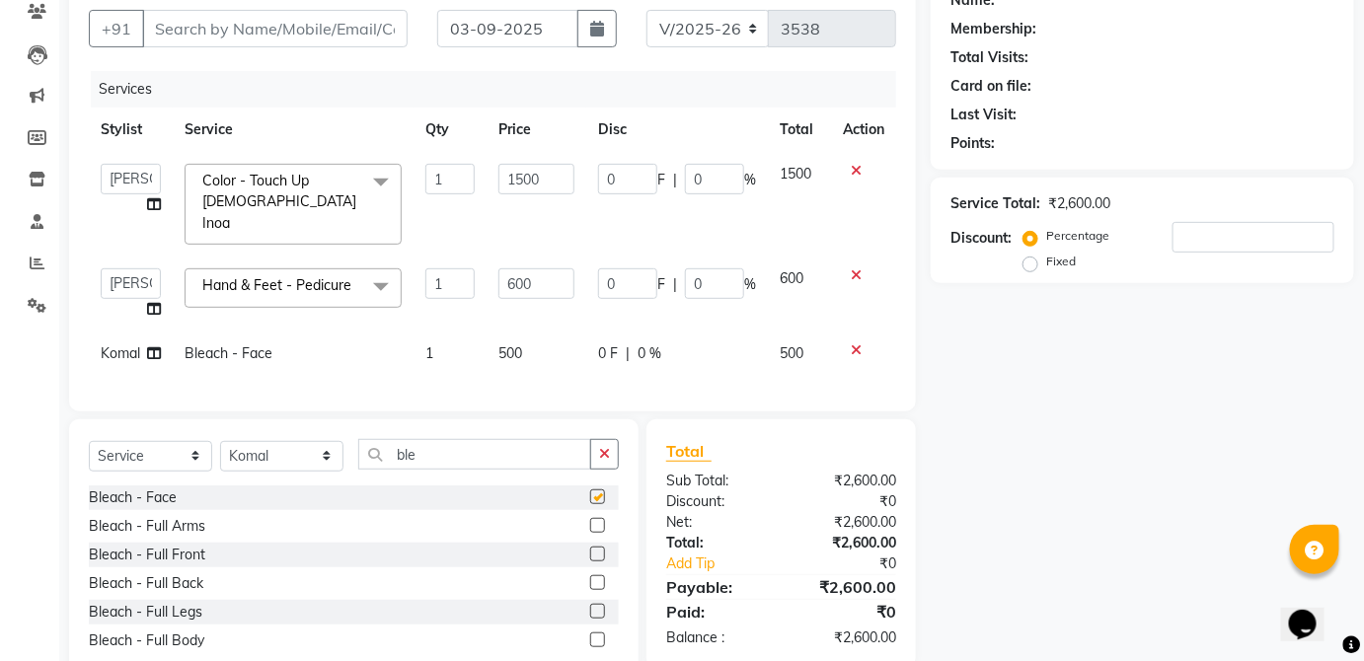
checkbox input "false"
click at [547, 336] on td "500" at bounding box center [537, 354] width 100 height 44
select select "32134"
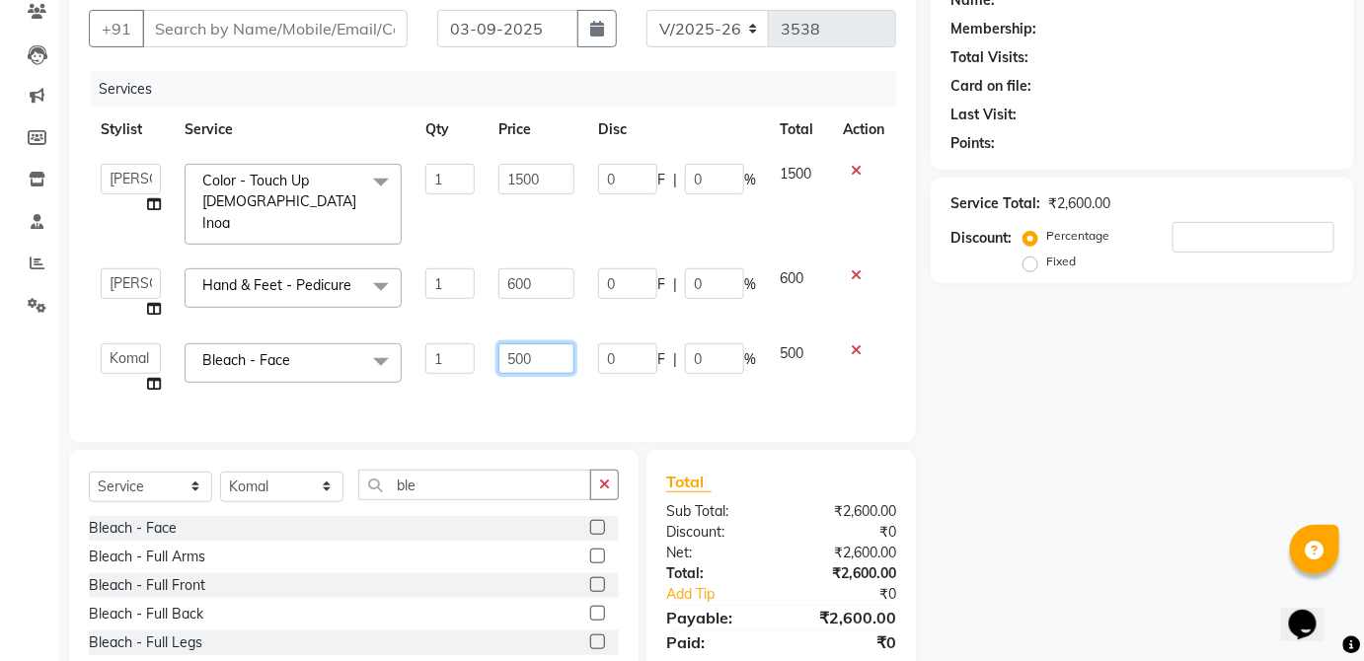
click at [539, 344] on input "500" at bounding box center [537, 359] width 76 height 31
type input "5"
type input "600"
click at [787, 345] on span "500" at bounding box center [792, 354] width 24 height 18
select select "32134"
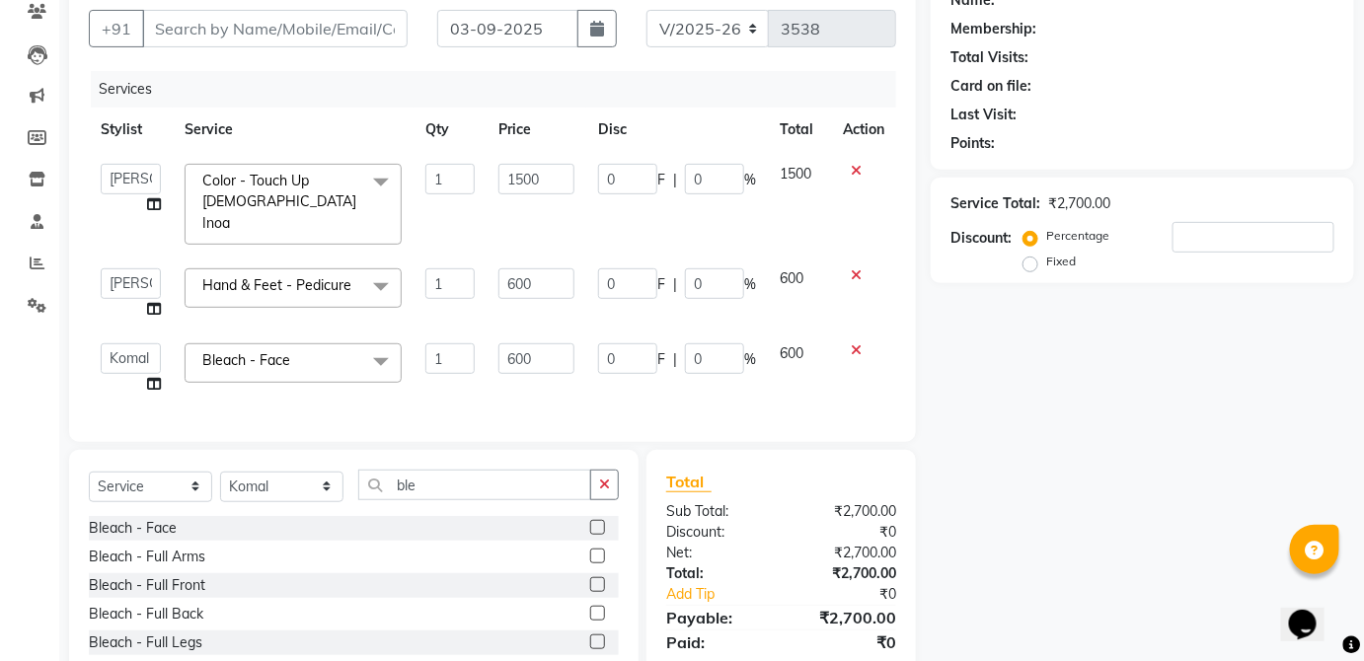
scroll to position [0, 0]
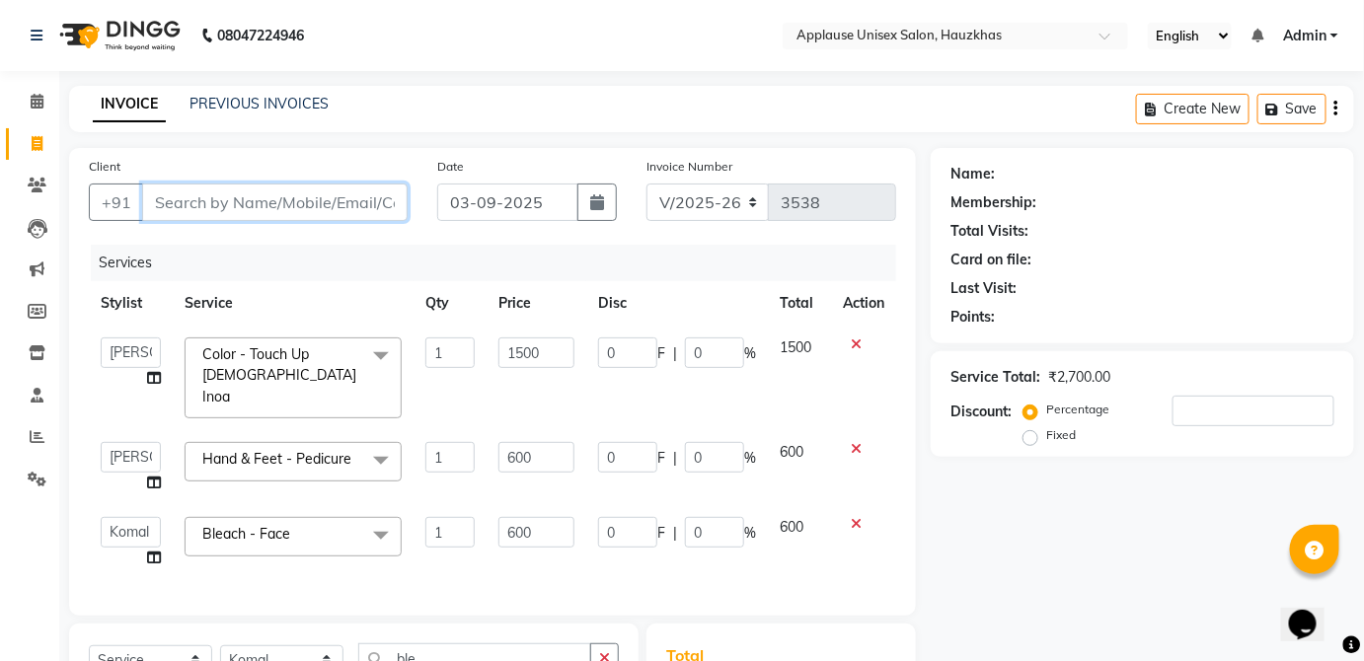
click at [342, 207] on input "Client" at bounding box center [275, 203] width 266 height 38
type input "r"
type input "0"
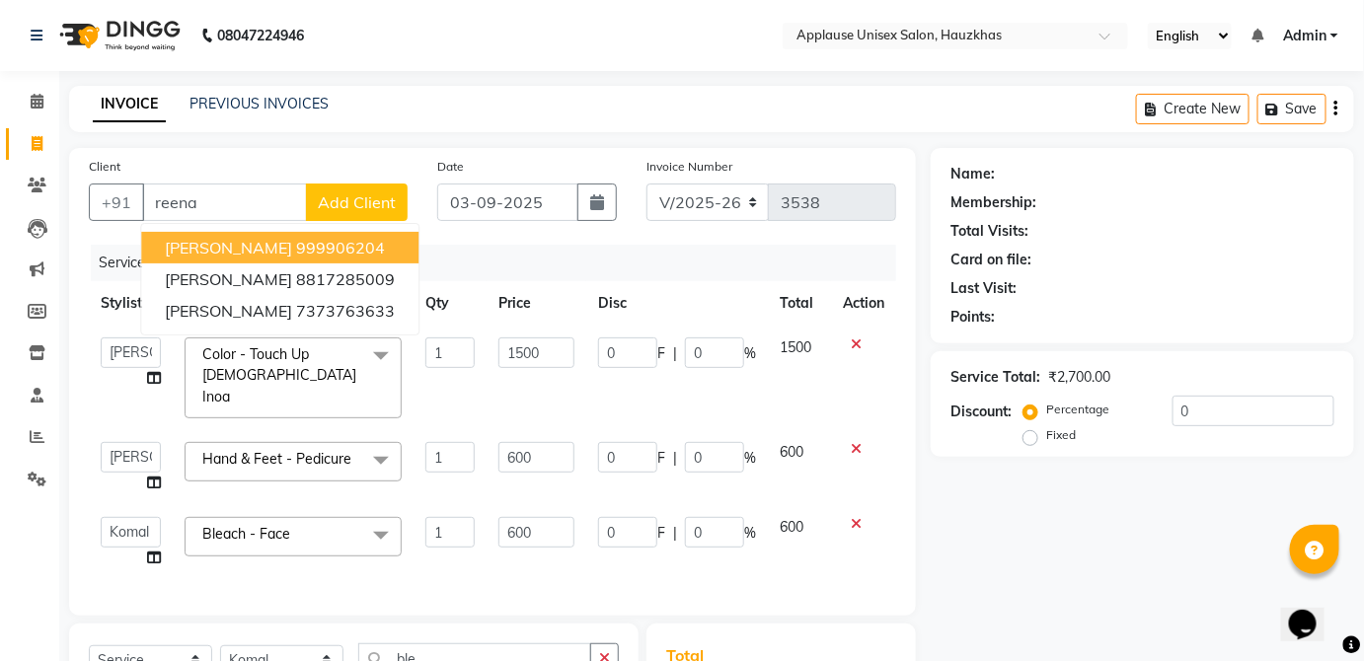
click at [566, 256] on div "Services" at bounding box center [501, 263] width 820 height 37
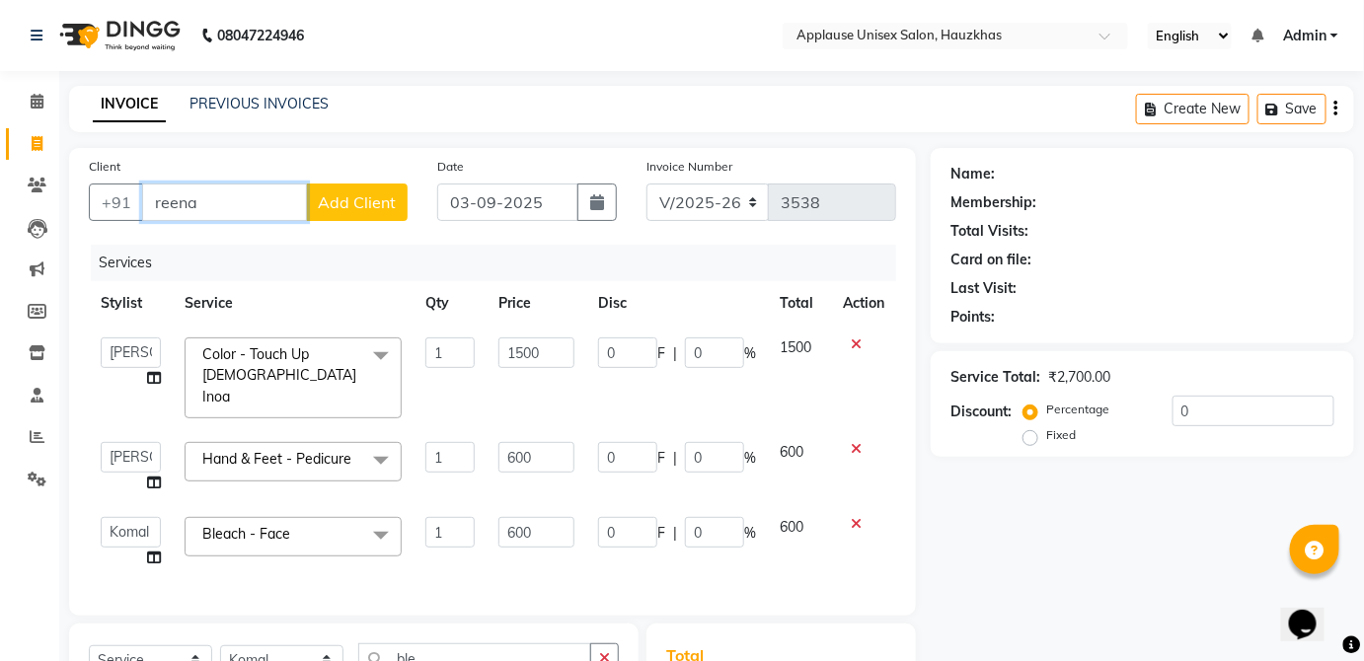
click at [220, 207] on input "reena" at bounding box center [224, 203] width 165 height 38
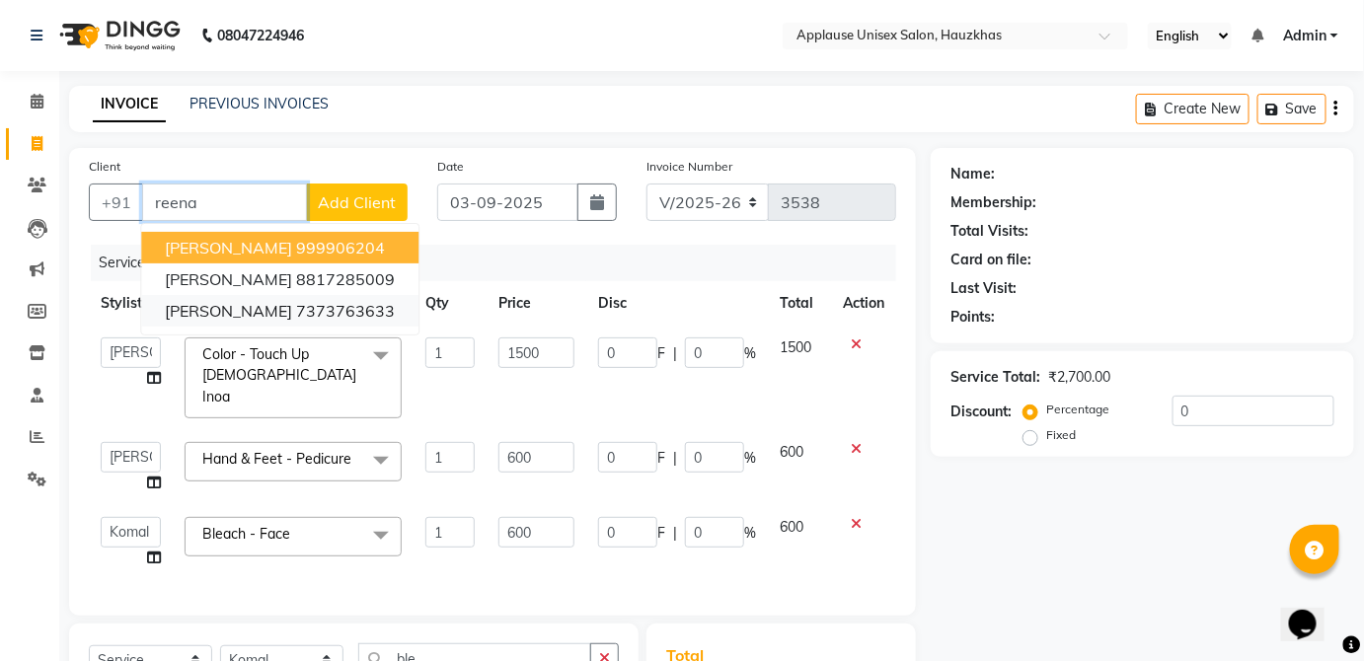
click at [311, 307] on ngb-highlight "7373763633" at bounding box center [345, 311] width 99 height 20
type input "7373763633"
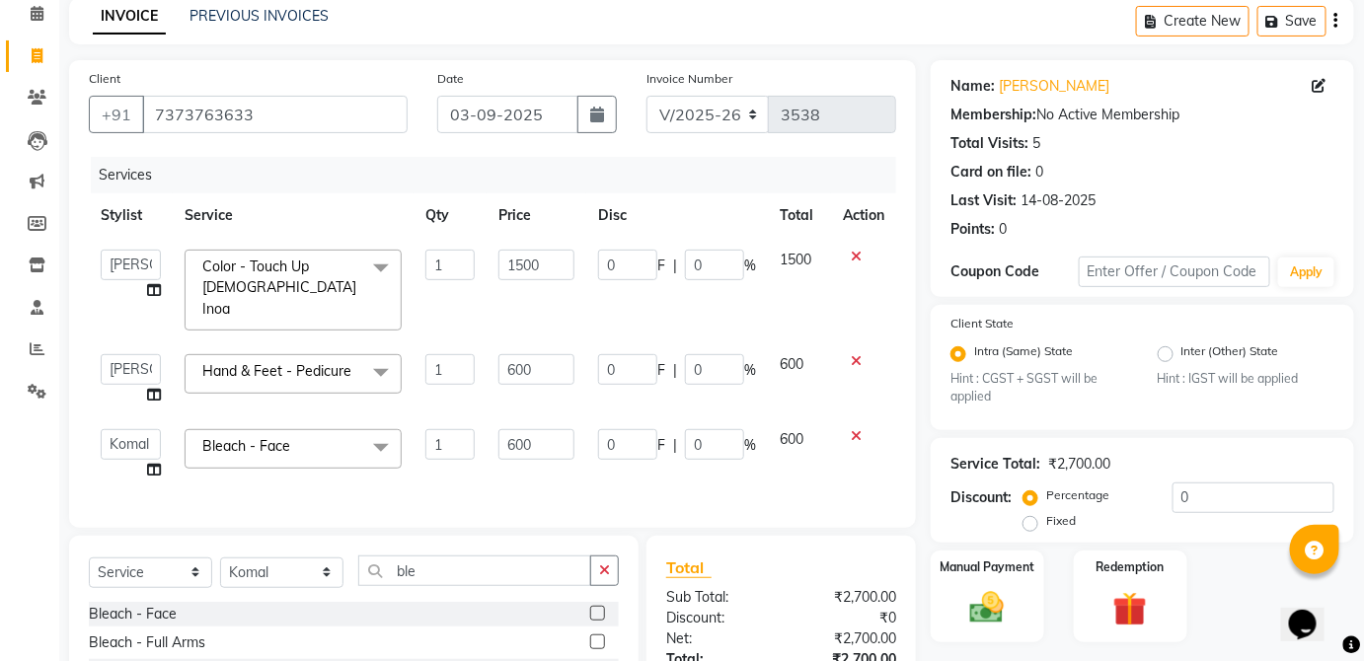
scroll to position [103, 0]
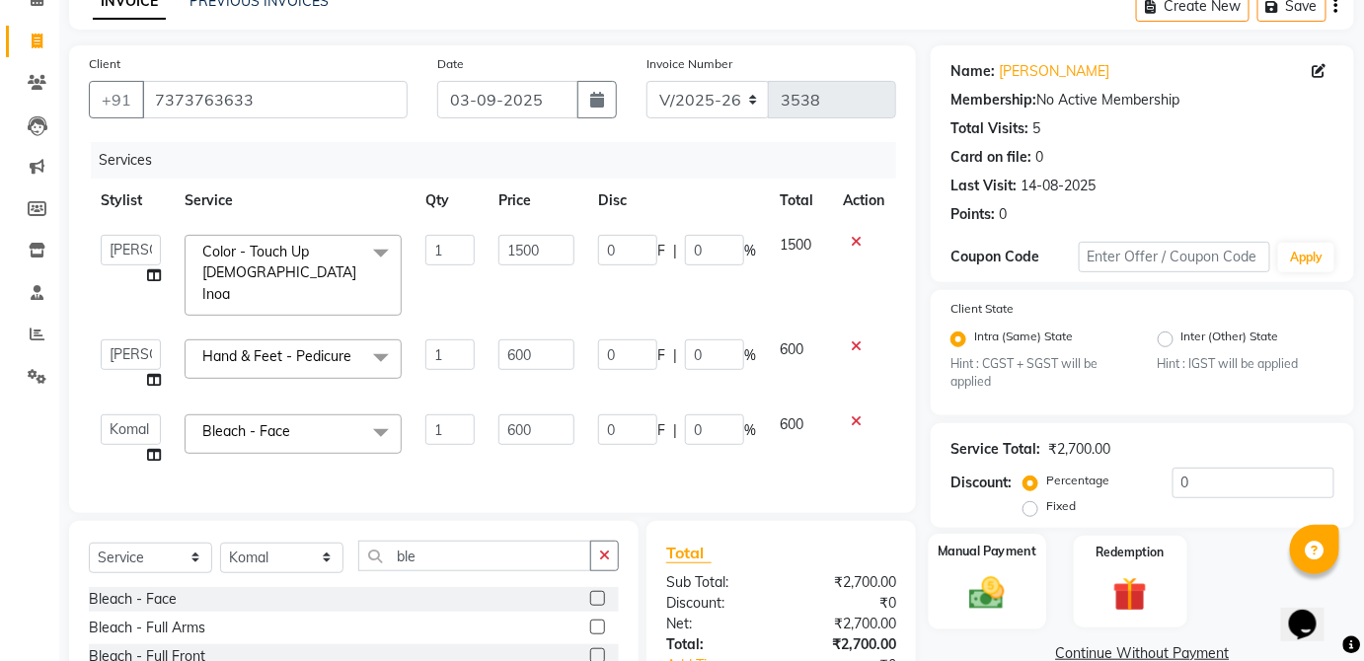
click at [1031, 580] on div "Manual Payment" at bounding box center [987, 582] width 117 height 96
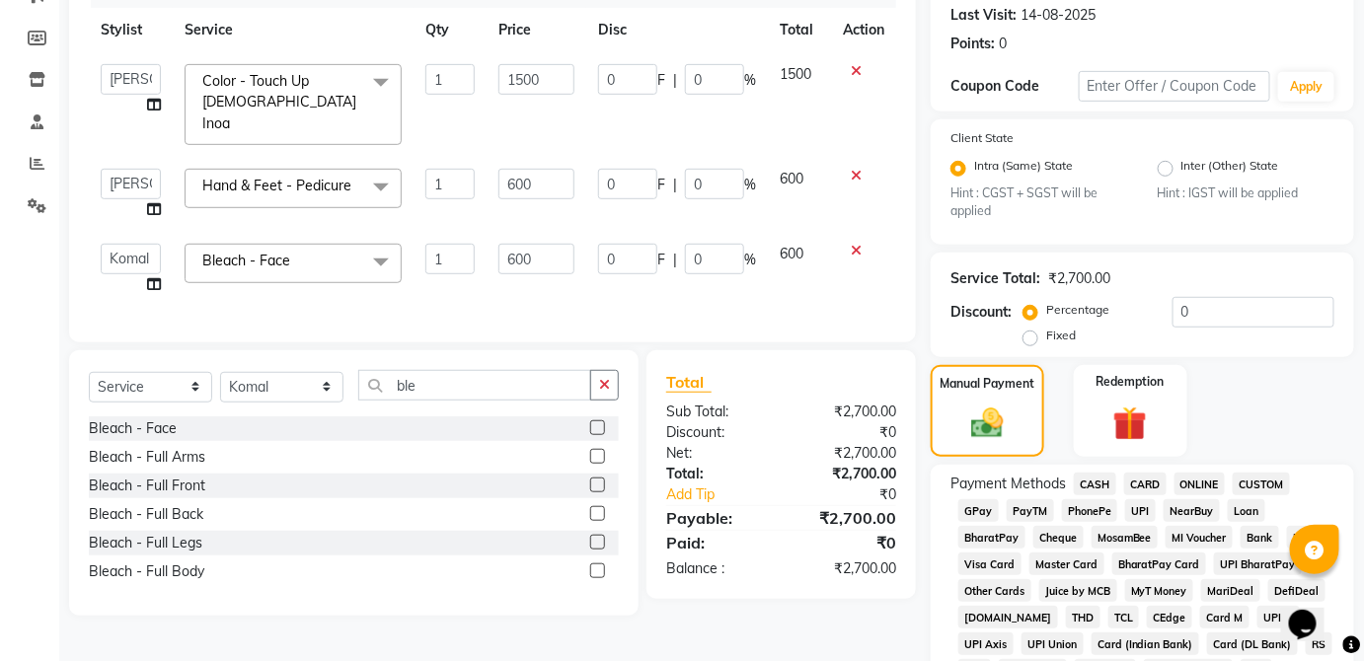
scroll to position [278, 0]
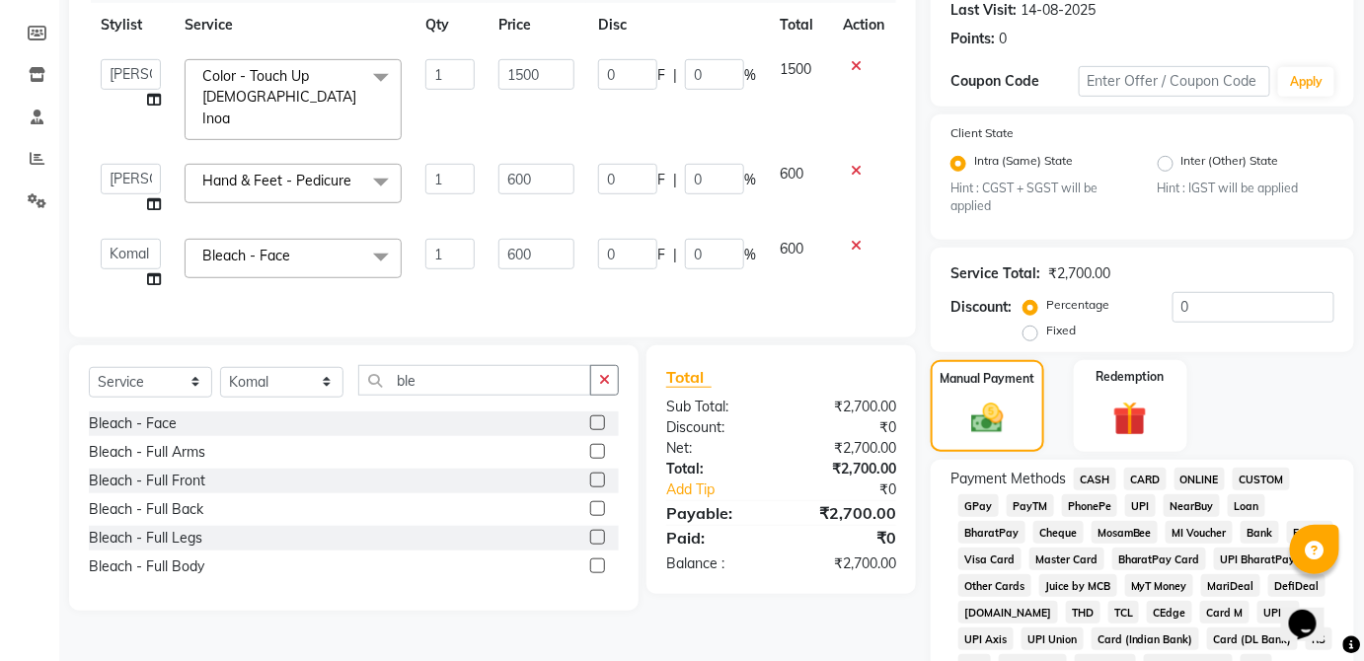
click at [1108, 476] on span "CASH" at bounding box center [1095, 479] width 42 height 23
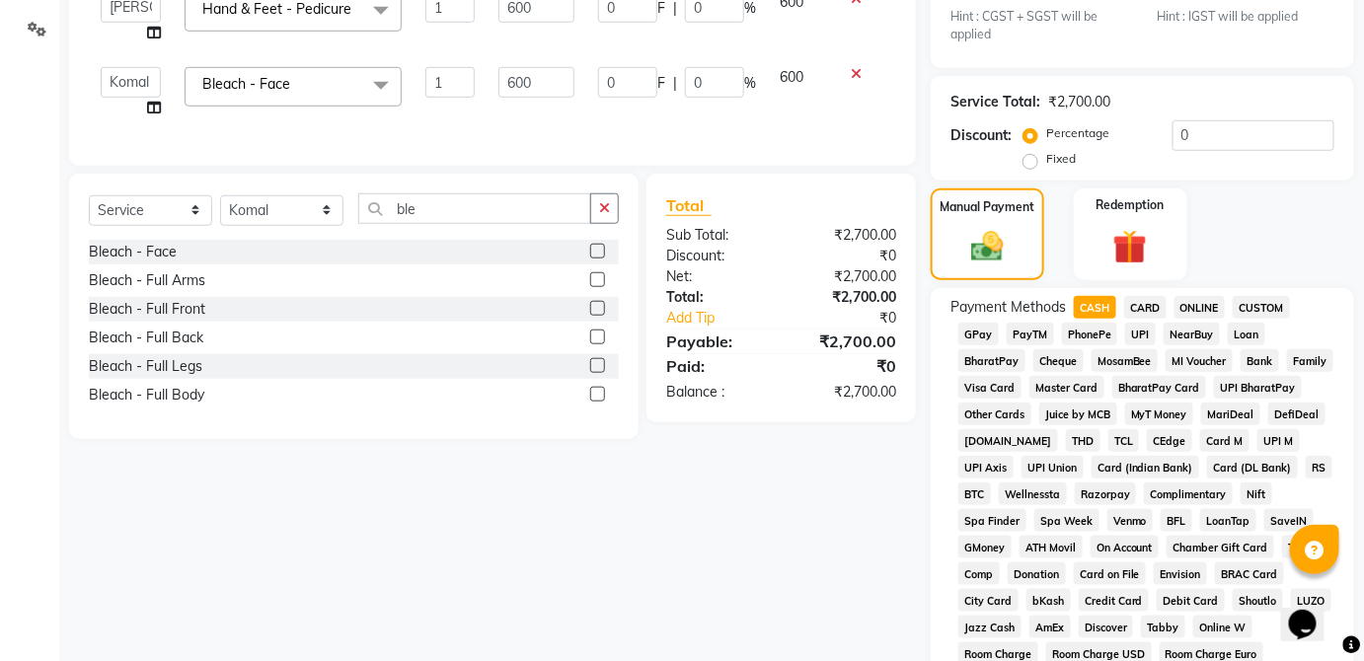
scroll to position [958, 0]
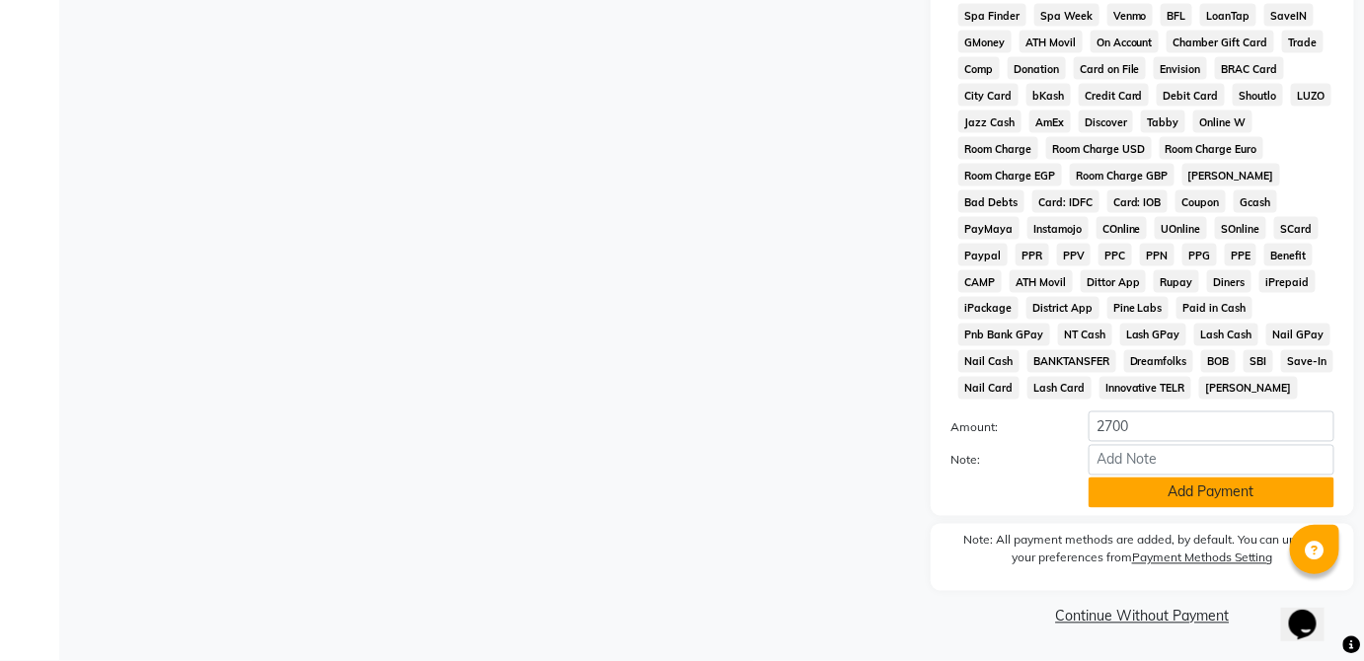
click at [1244, 500] on button "Add Payment" at bounding box center [1212, 493] width 246 height 31
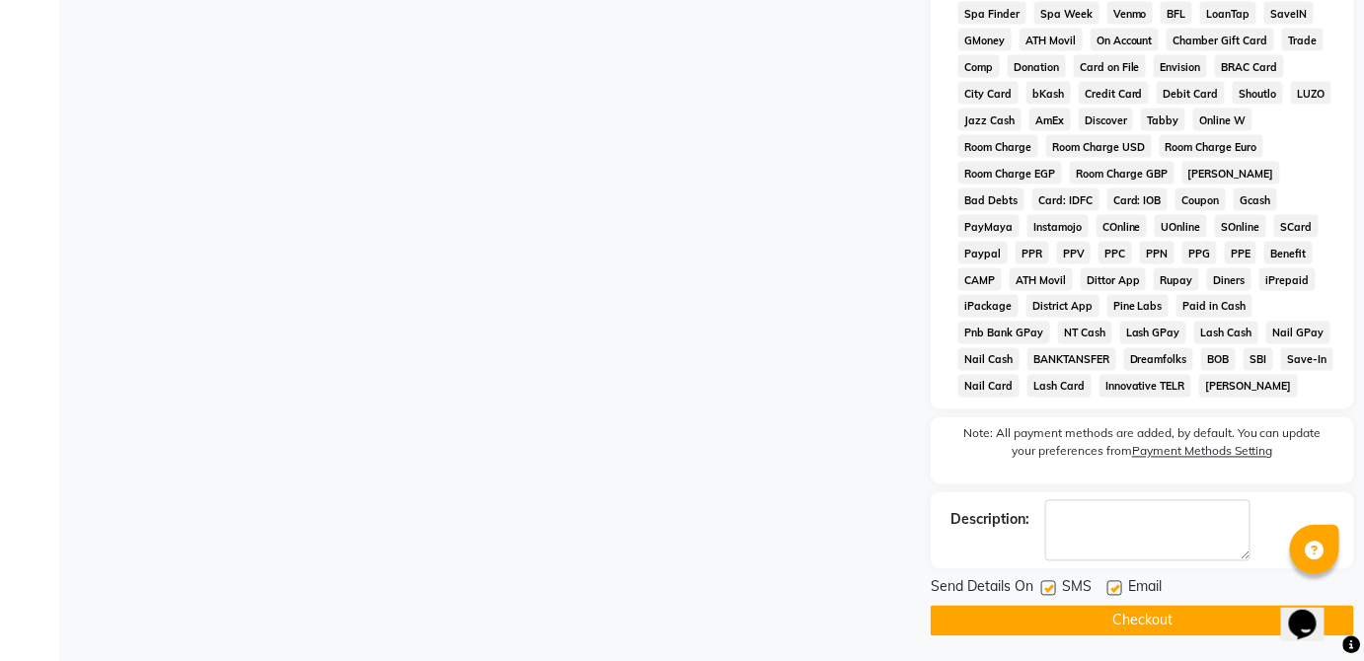
click at [1215, 623] on button "Checkout" at bounding box center [1142, 621] width 423 height 31
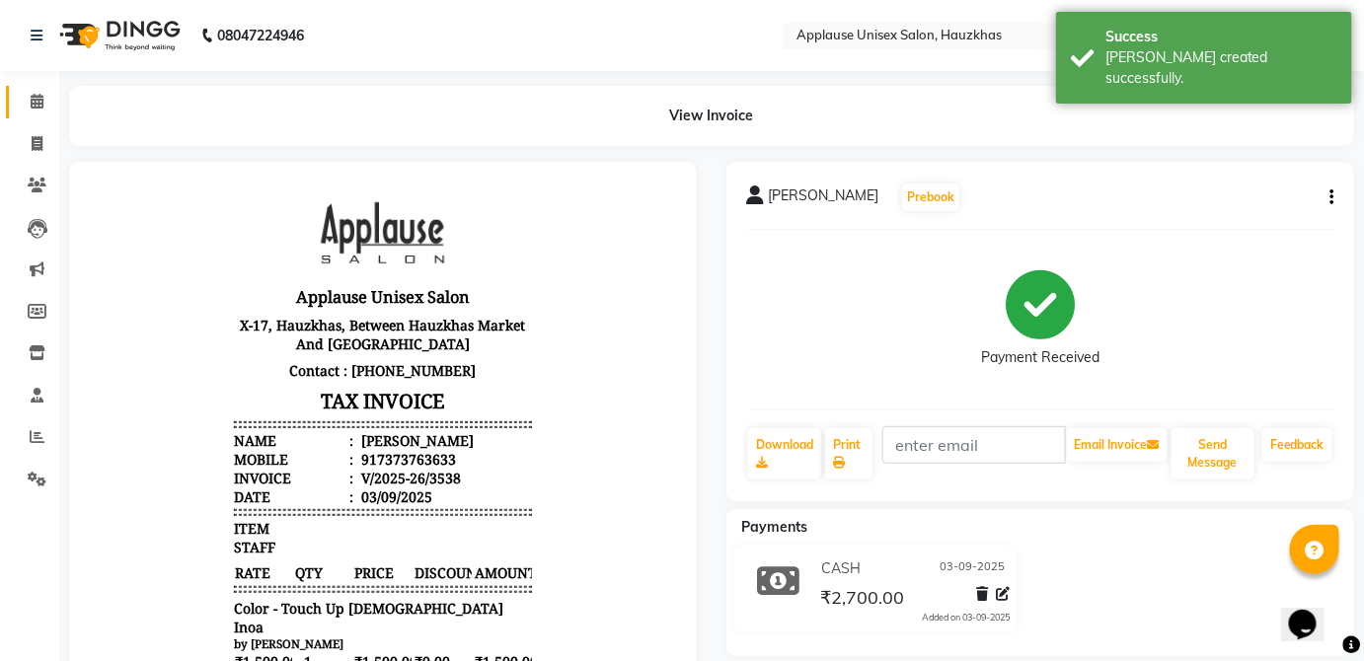
click at [20, 104] on span at bounding box center [37, 102] width 35 height 23
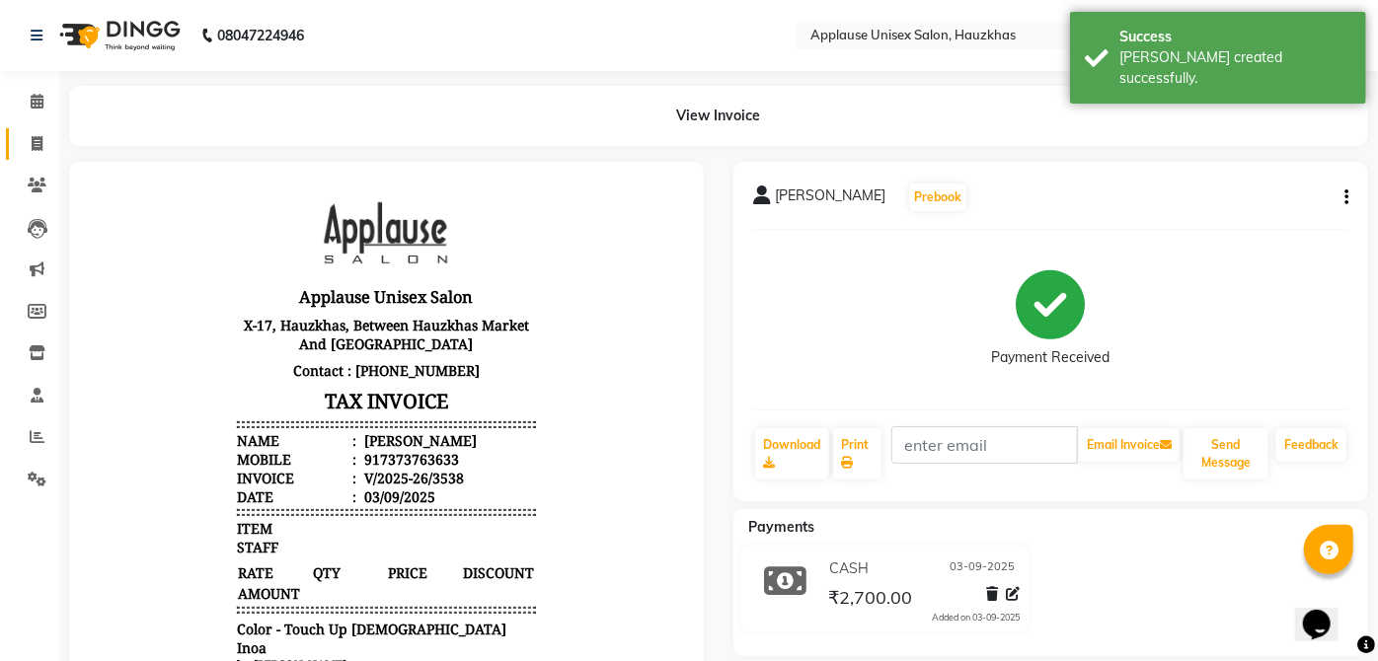
click at [32, 143] on icon at bounding box center [37, 143] width 11 height 15
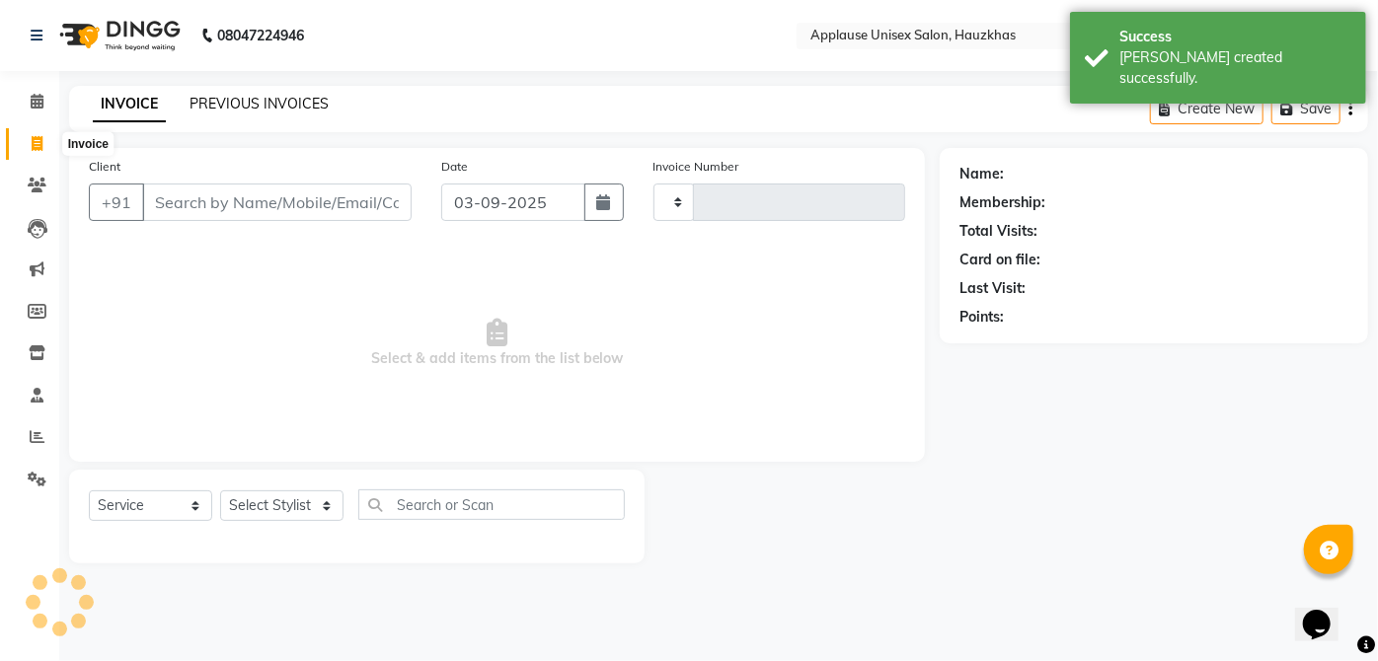
click at [282, 101] on link "PREVIOUS INVOICES" at bounding box center [259, 104] width 139 height 18
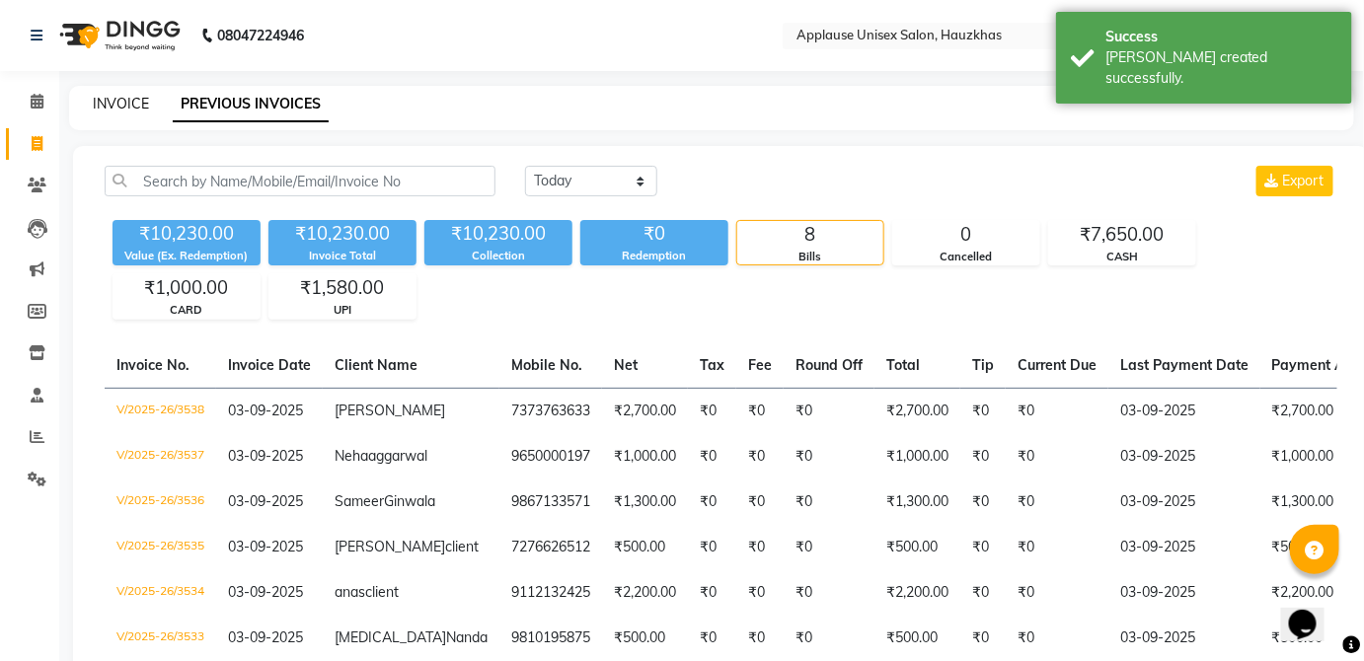
click at [113, 98] on link "INVOICE" at bounding box center [121, 104] width 56 height 18
select select "service"
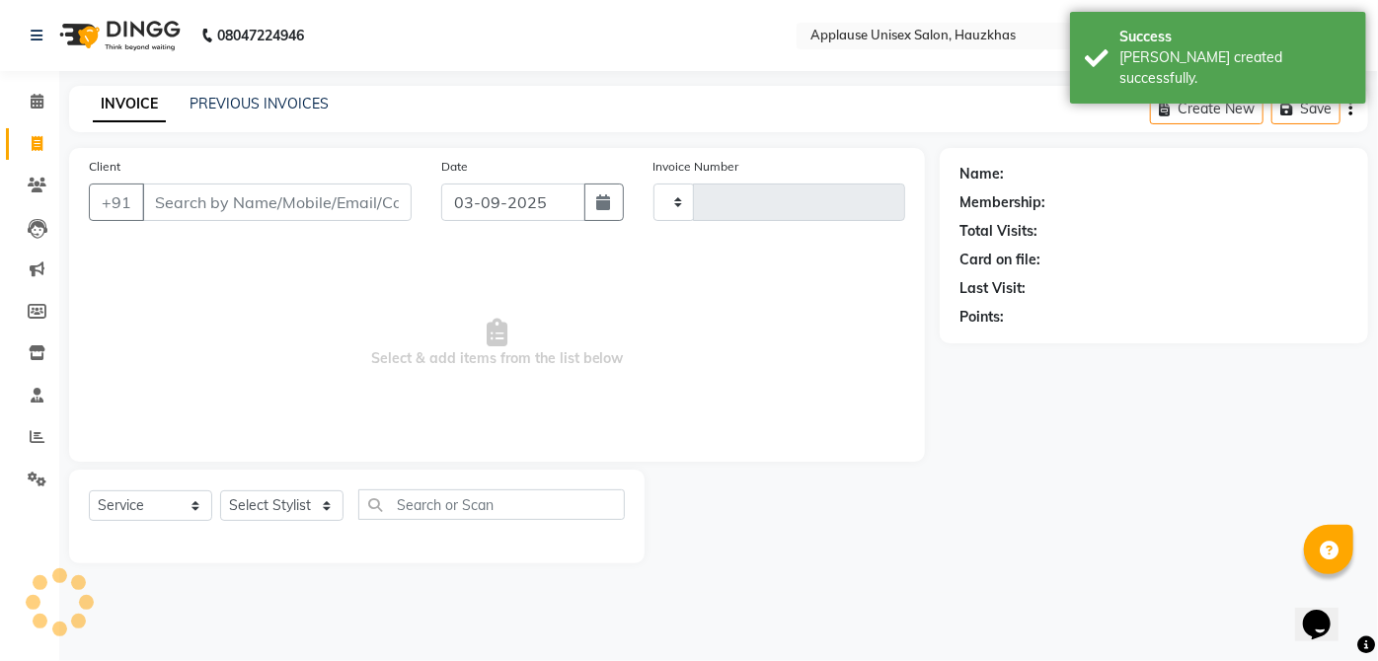
type input "3539"
select select "5082"
click at [285, 513] on select "Select Stylist [PERSON_NAME] [PERSON_NAME] [PERSON_NAME] [PERSON_NAME] [PERSON_…" at bounding box center [281, 506] width 123 height 31
select select "32126"
click at [220, 491] on select "Select Stylist [PERSON_NAME] [PERSON_NAME] [PERSON_NAME] [PERSON_NAME] [PERSON_…" at bounding box center [281, 506] width 123 height 31
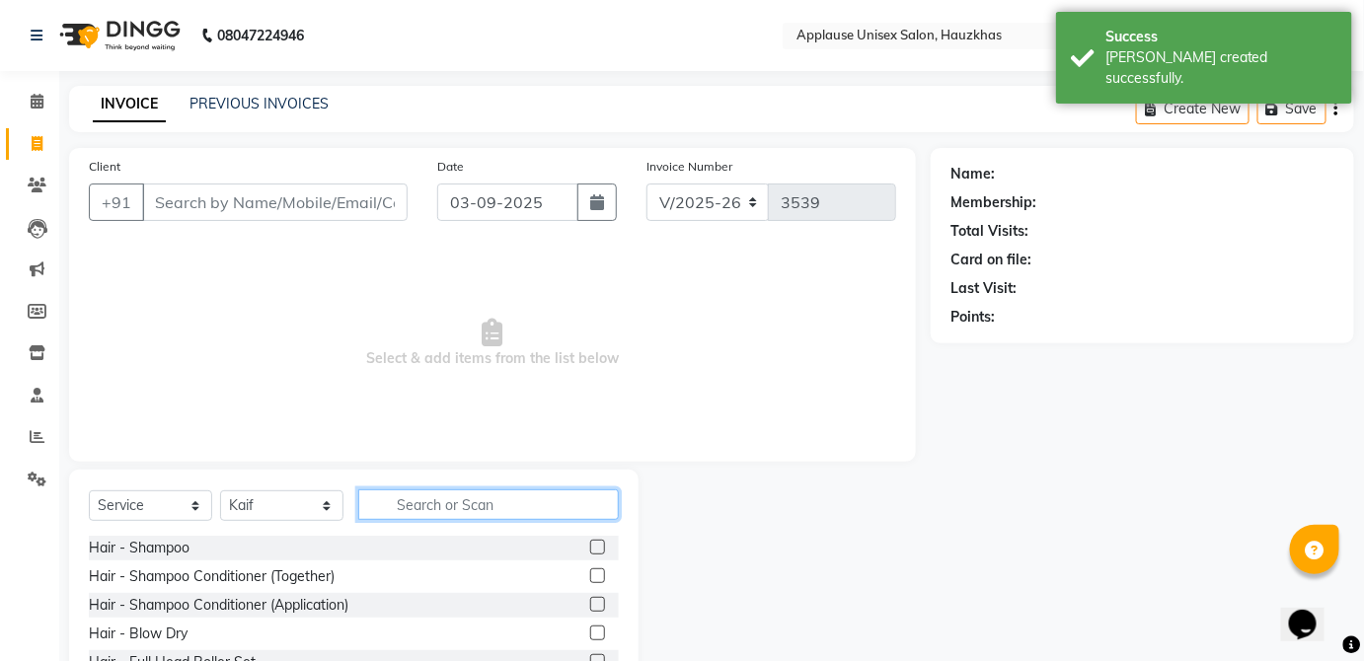
click at [513, 492] on input "text" at bounding box center [488, 505] width 261 height 31
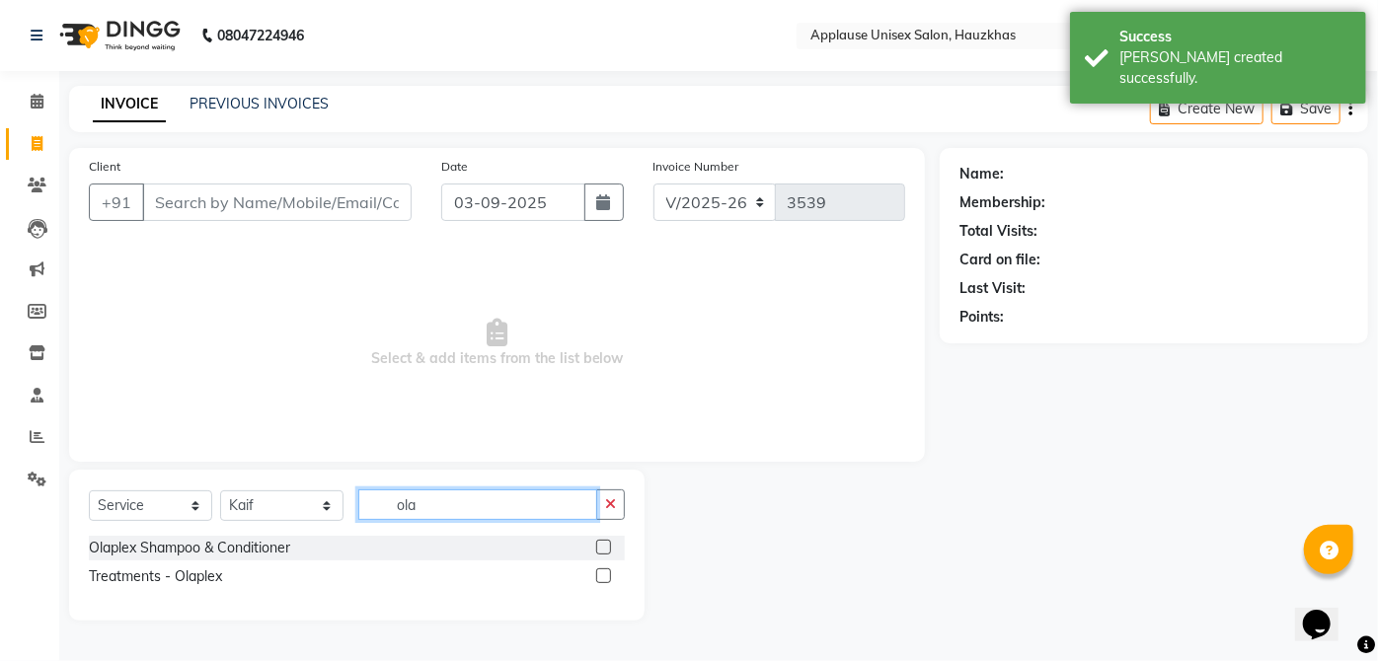
type input "ola"
click at [604, 547] on label at bounding box center [603, 547] width 15 height 15
click at [604, 547] on input "checkbox" at bounding box center [602, 548] width 13 height 13
checkbox input "true"
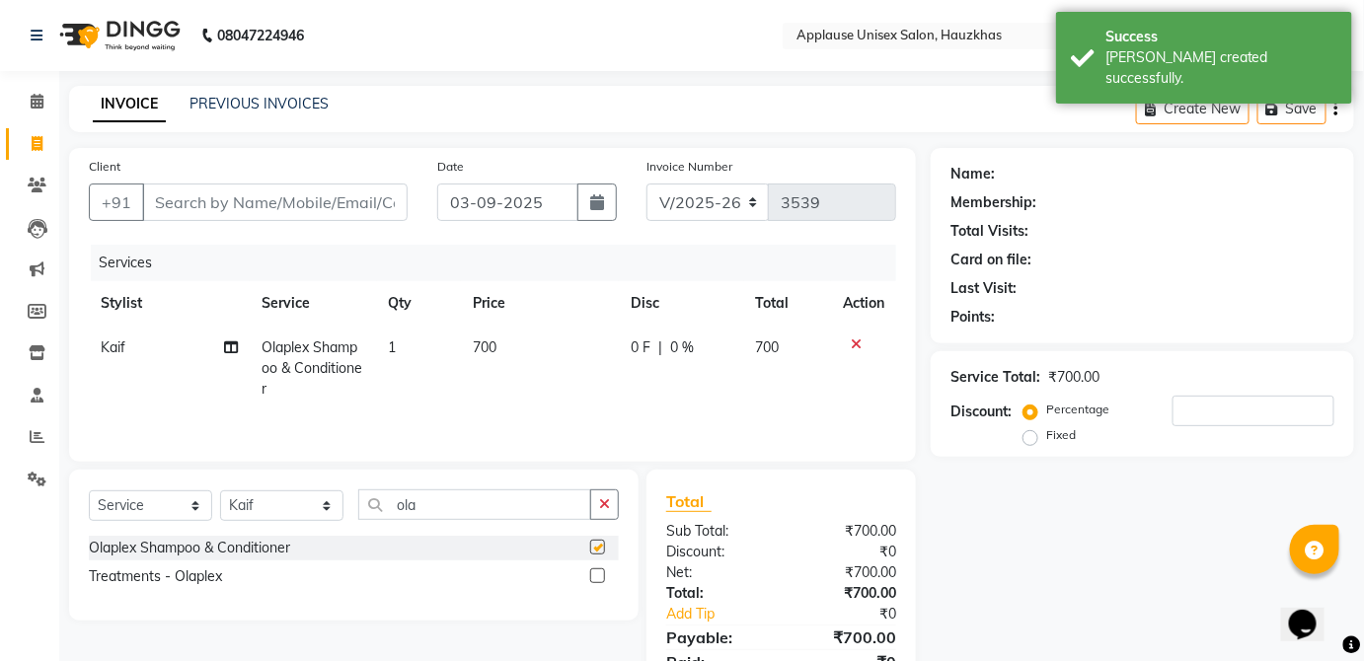
click at [747, 351] on td "700" at bounding box center [787, 369] width 87 height 86
select select "32126"
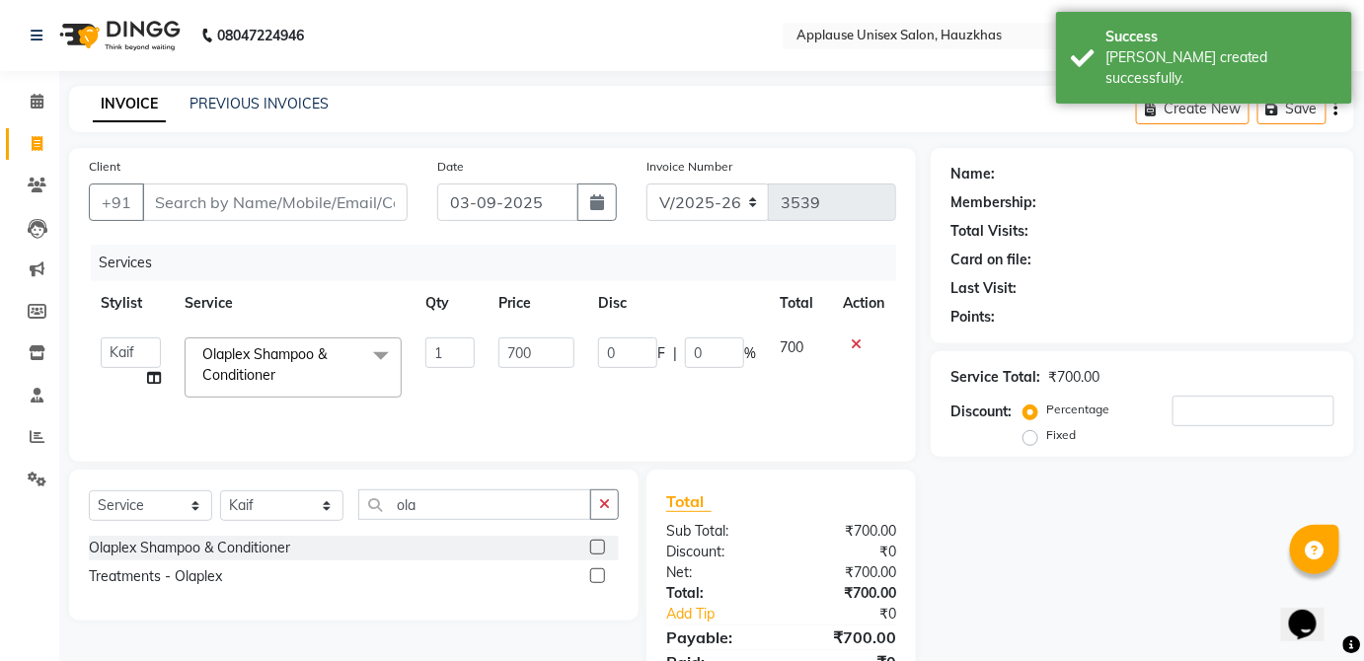
checkbox input "false"
click at [535, 498] on input "ola" at bounding box center [474, 505] width 233 height 31
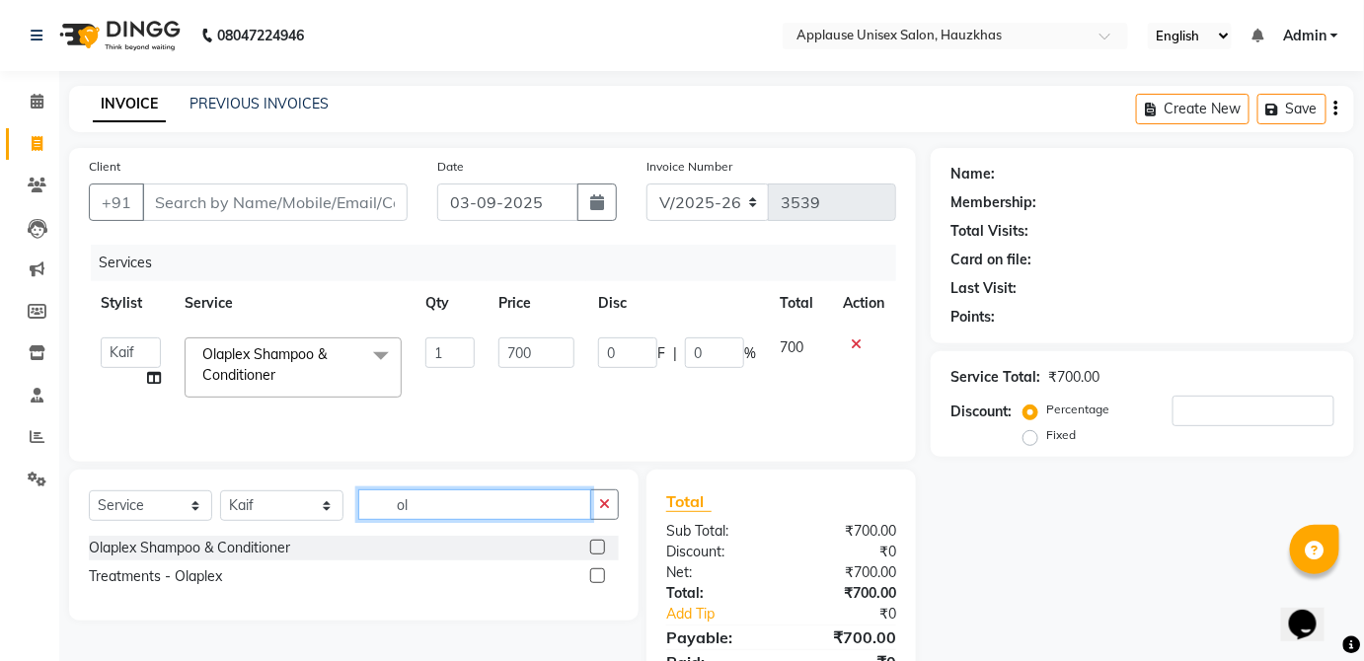
type input "o"
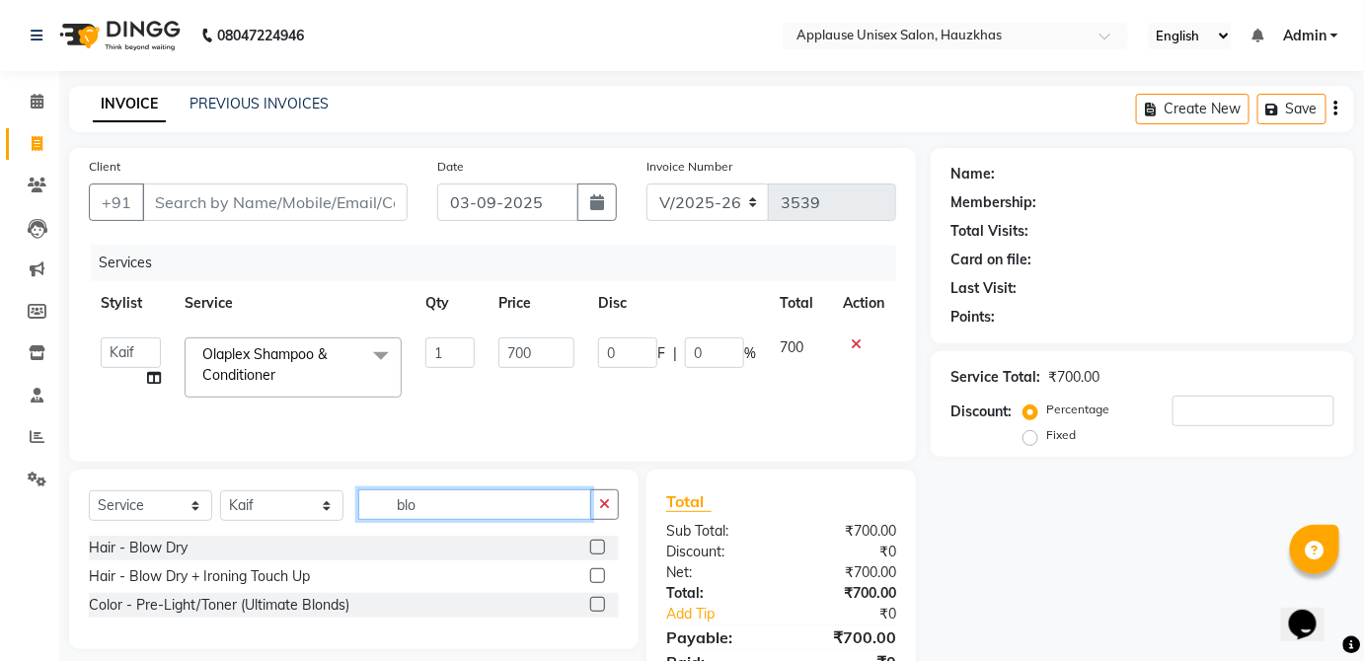
type input "blo"
click at [598, 547] on label at bounding box center [597, 547] width 15 height 15
click at [598, 547] on input "checkbox" at bounding box center [596, 548] width 13 height 13
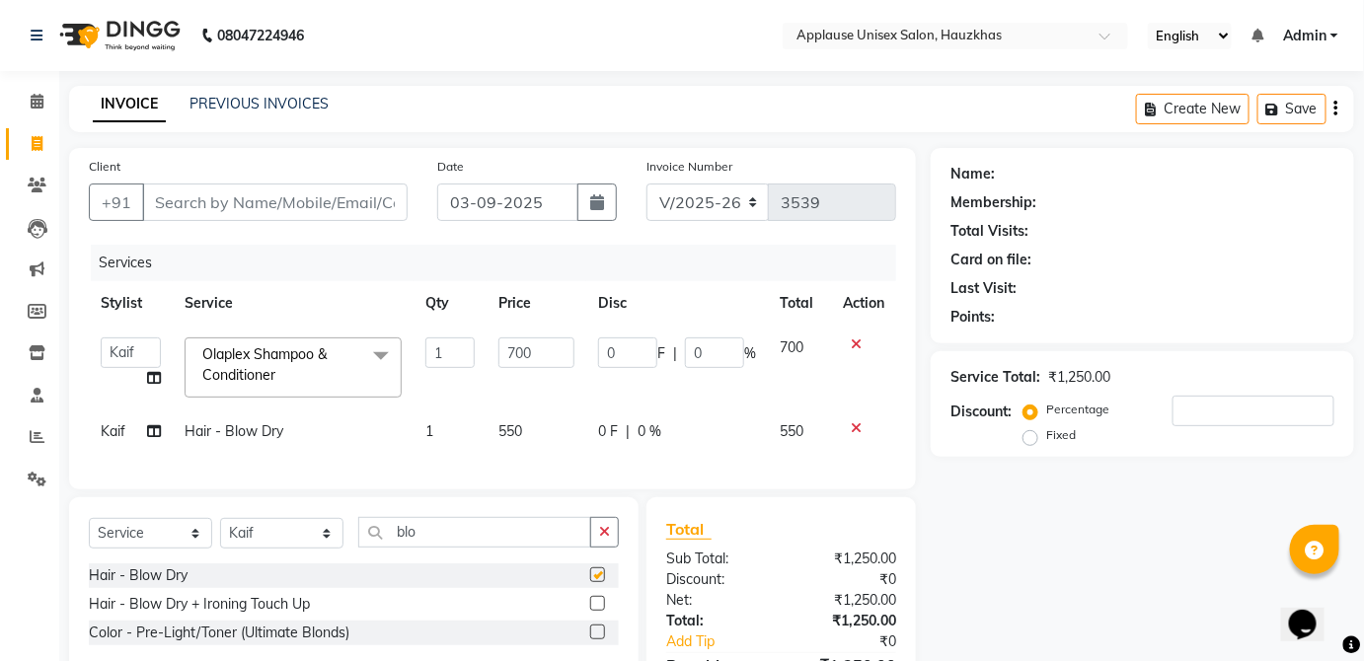
click at [553, 434] on td "550" at bounding box center [537, 432] width 100 height 44
checkbox input "false"
select select "32126"
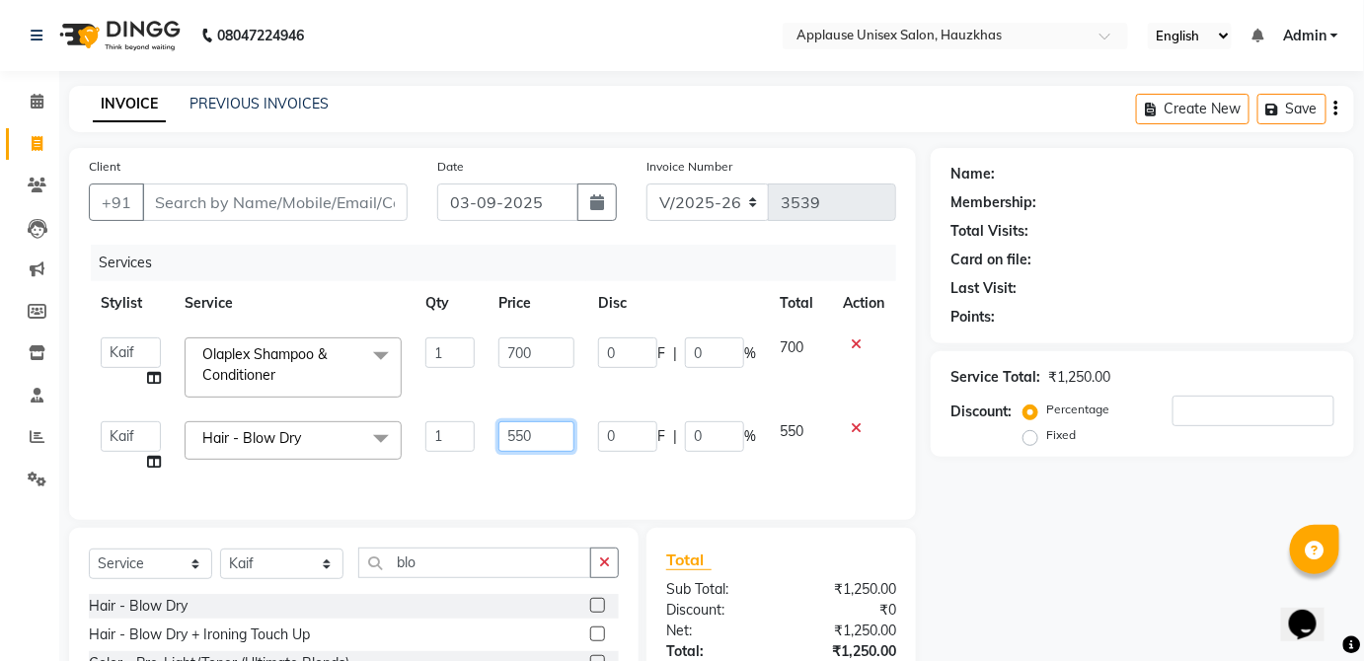
click at [550, 432] on input "550" at bounding box center [537, 437] width 76 height 31
type input "5"
type input "600"
click at [798, 431] on span "550" at bounding box center [792, 432] width 24 height 18
select select "32126"
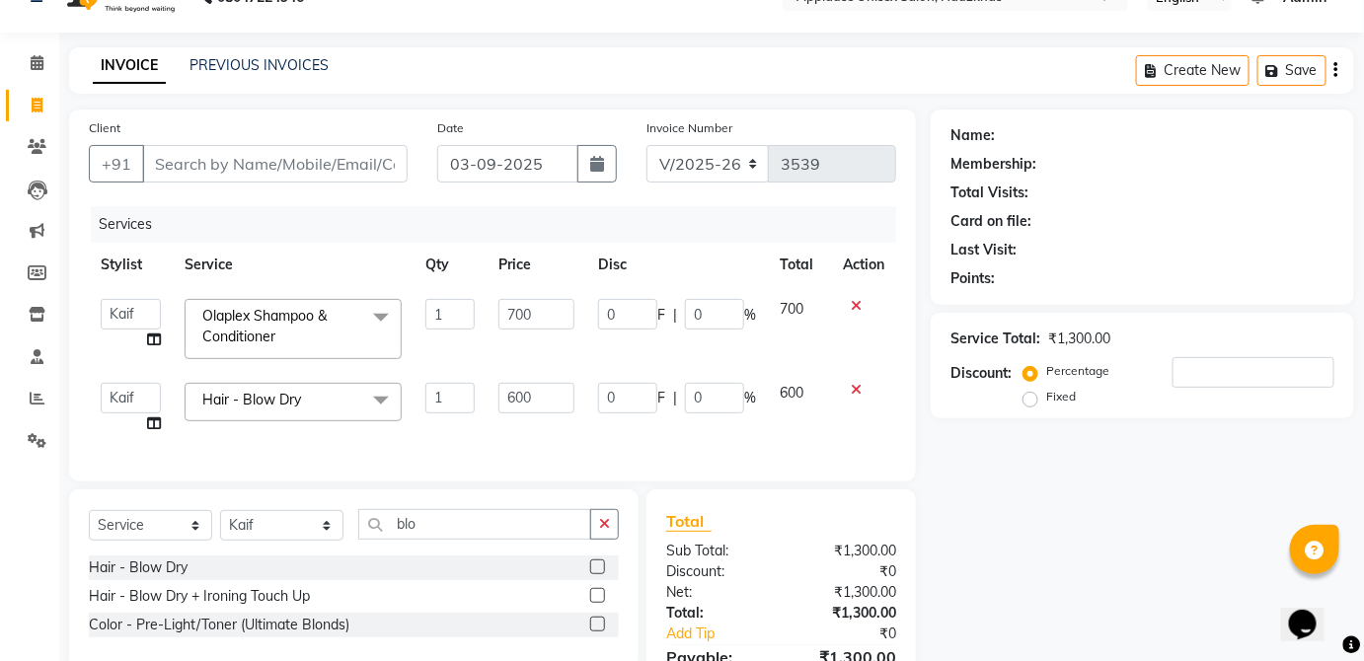
scroll to position [49, 0]
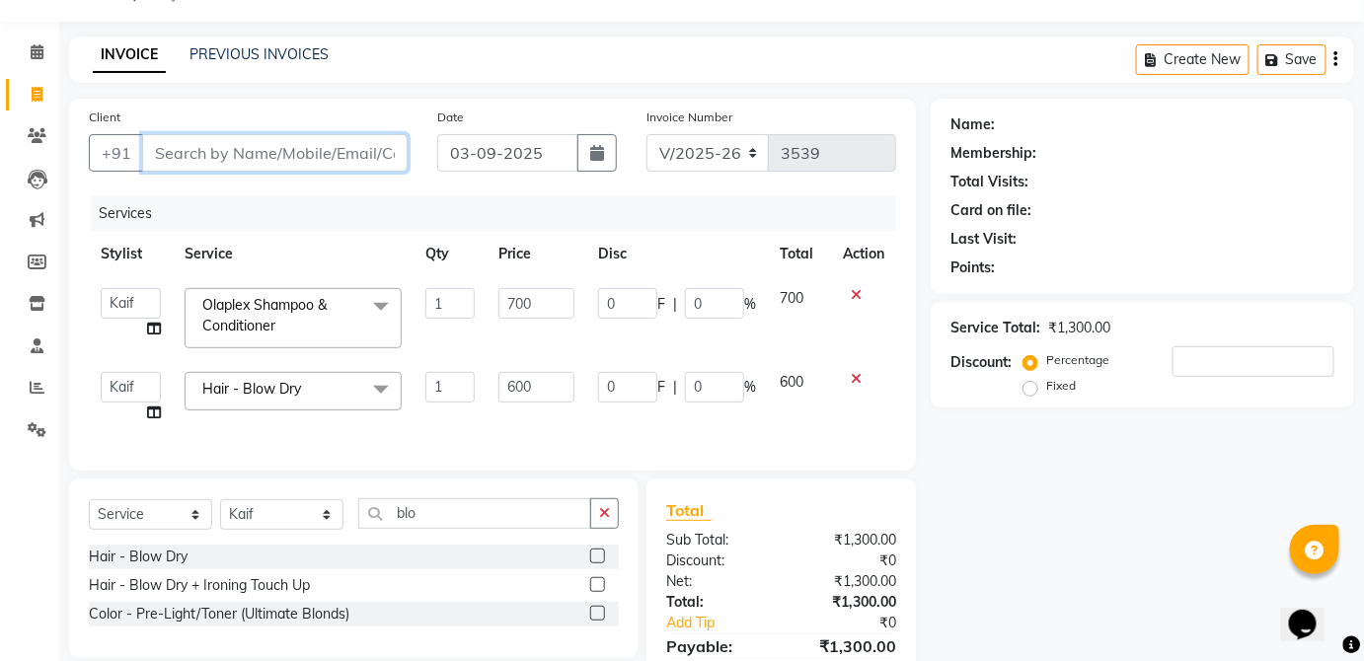
click at [384, 153] on input "Client" at bounding box center [275, 153] width 266 height 38
type input "m"
type input "0"
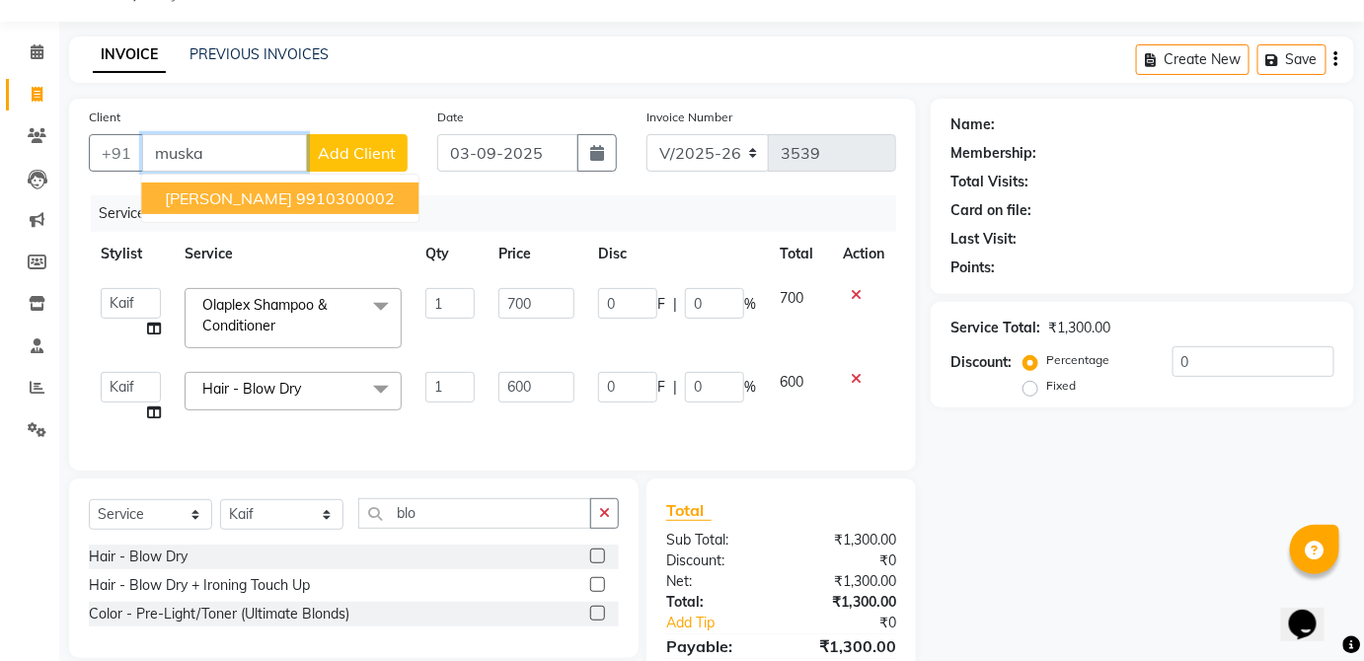
click at [363, 197] on ngb-highlight "9910300002" at bounding box center [345, 199] width 99 height 20
type input "9910300002"
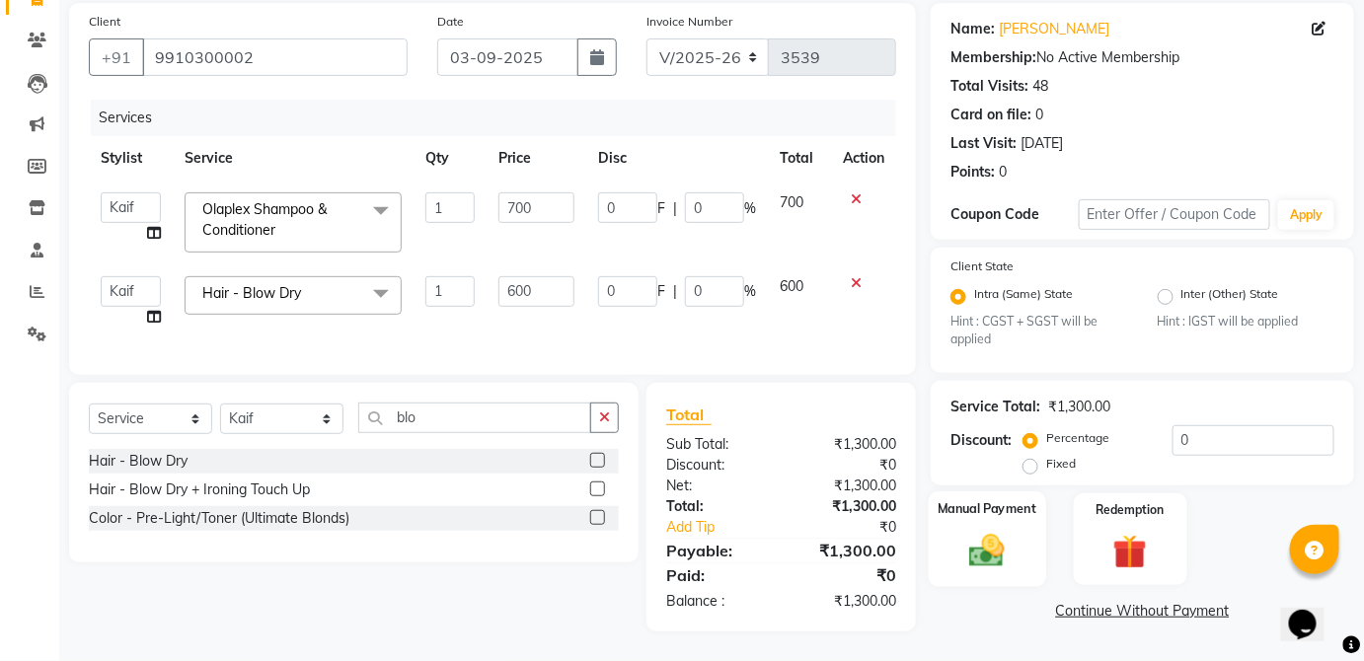
click at [1036, 516] on div "Manual Payment" at bounding box center [987, 540] width 117 height 96
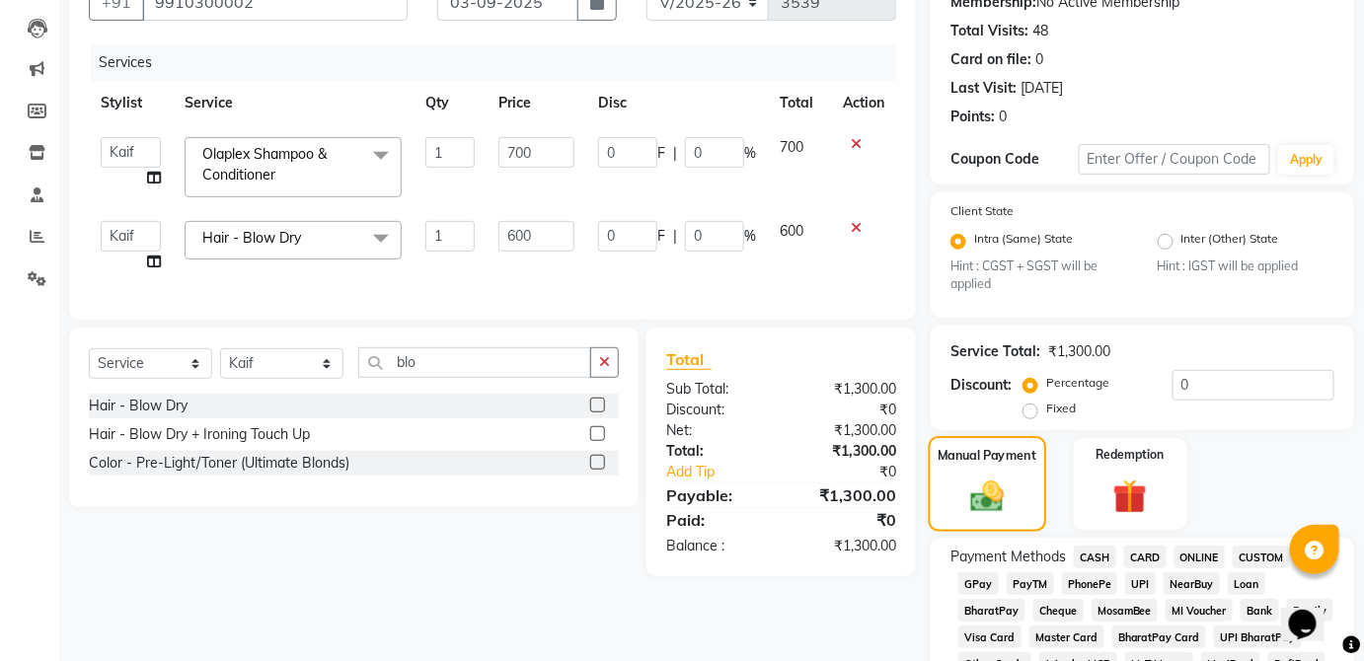
scroll to position [227, 0]
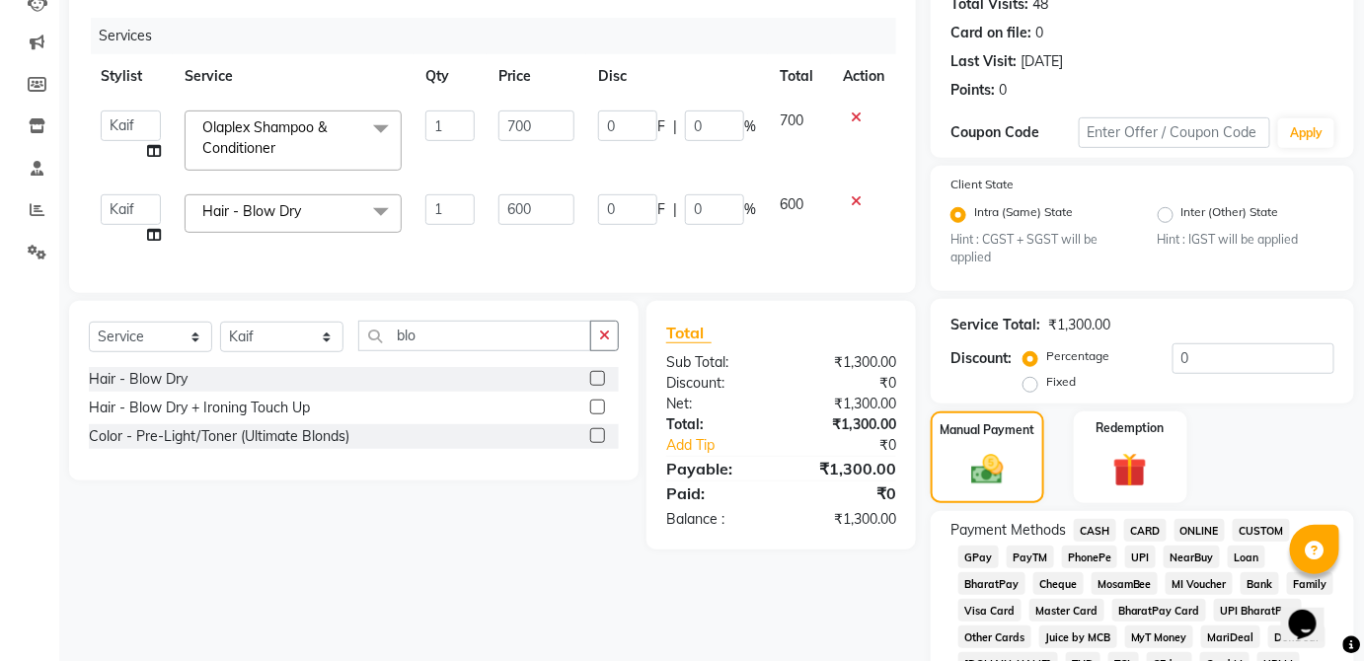
click at [1150, 525] on span "CARD" at bounding box center [1145, 530] width 42 height 23
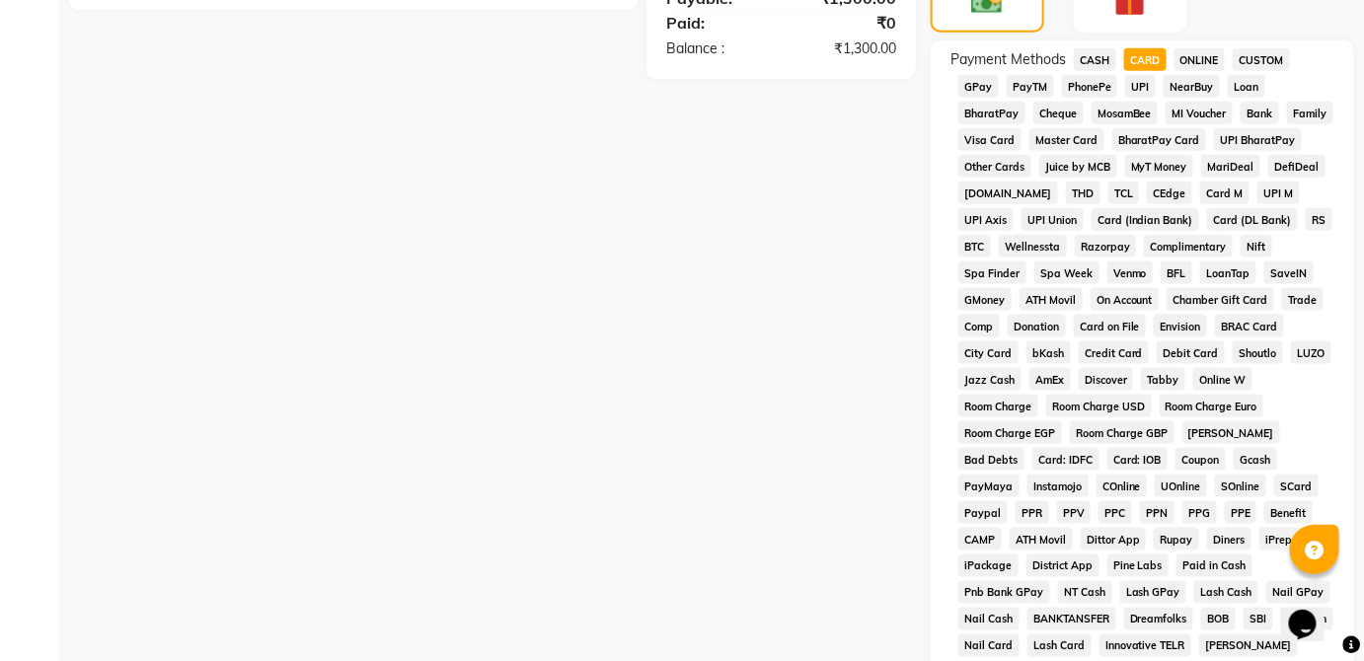
scroll to position [958, 0]
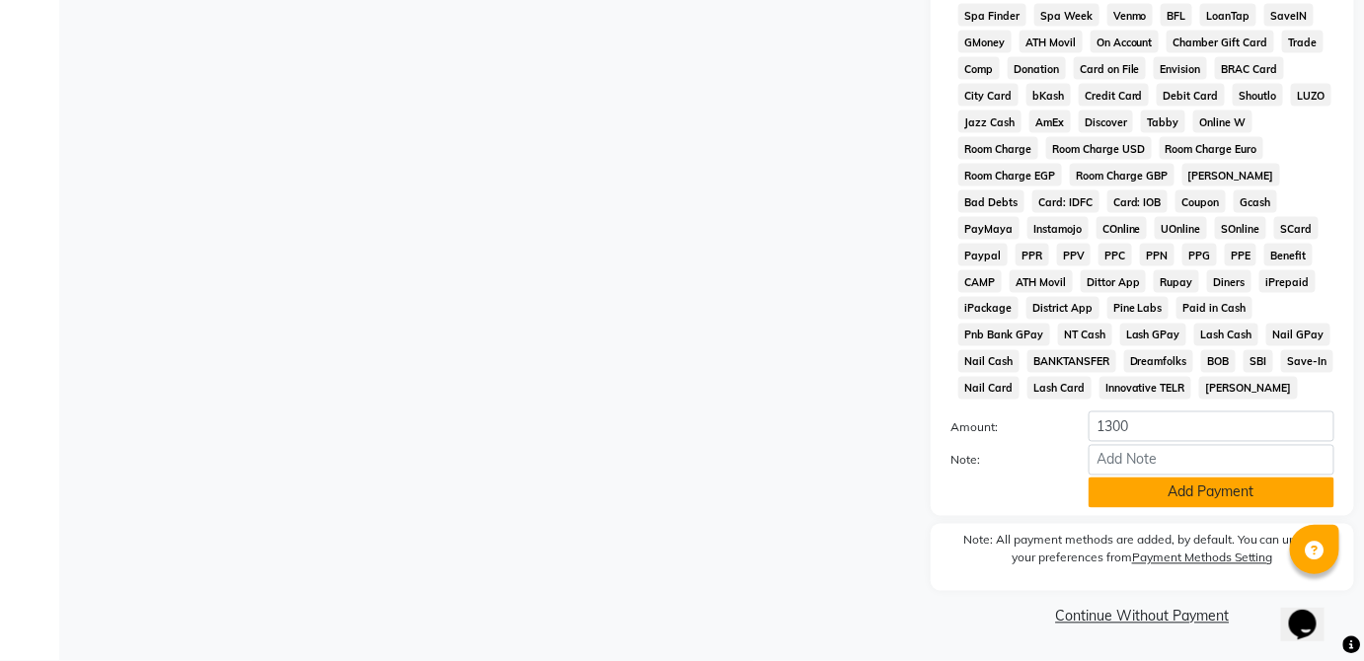
click at [1236, 503] on button "Add Payment" at bounding box center [1212, 493] width 246 height 31
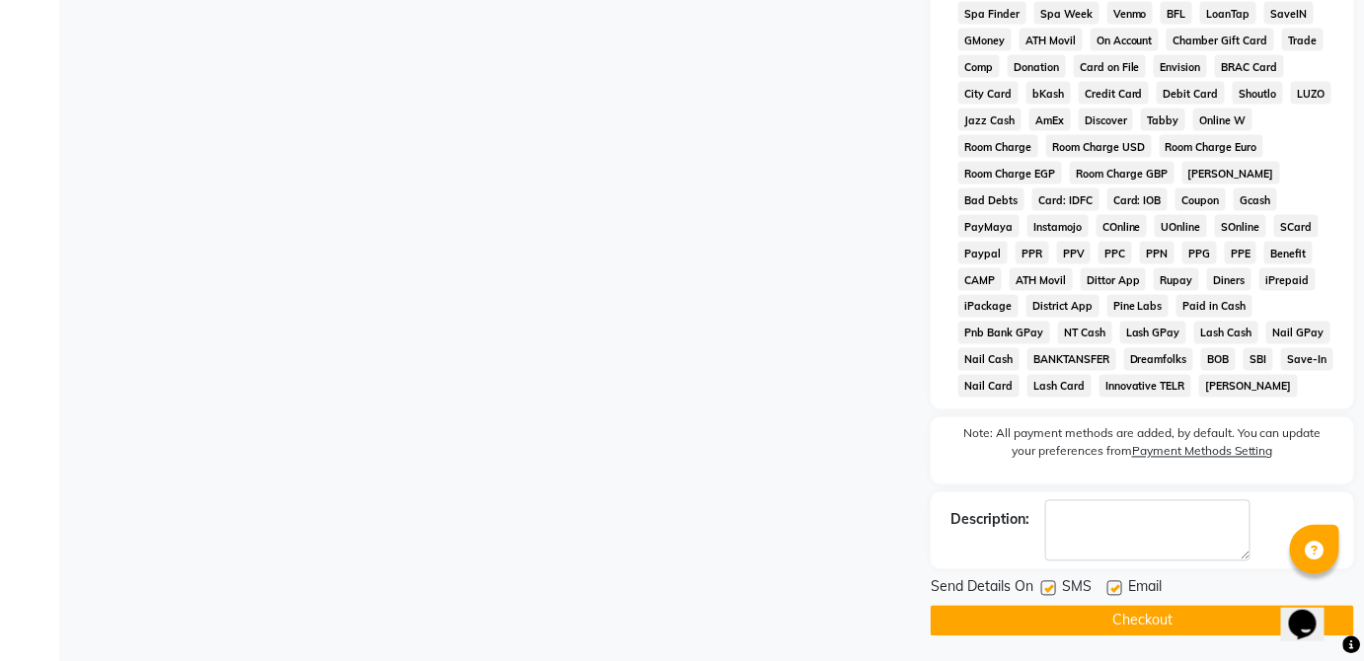
click at [1184, 621] on button "Checkout" at bounding box center [1142, 621] width 423 height 31
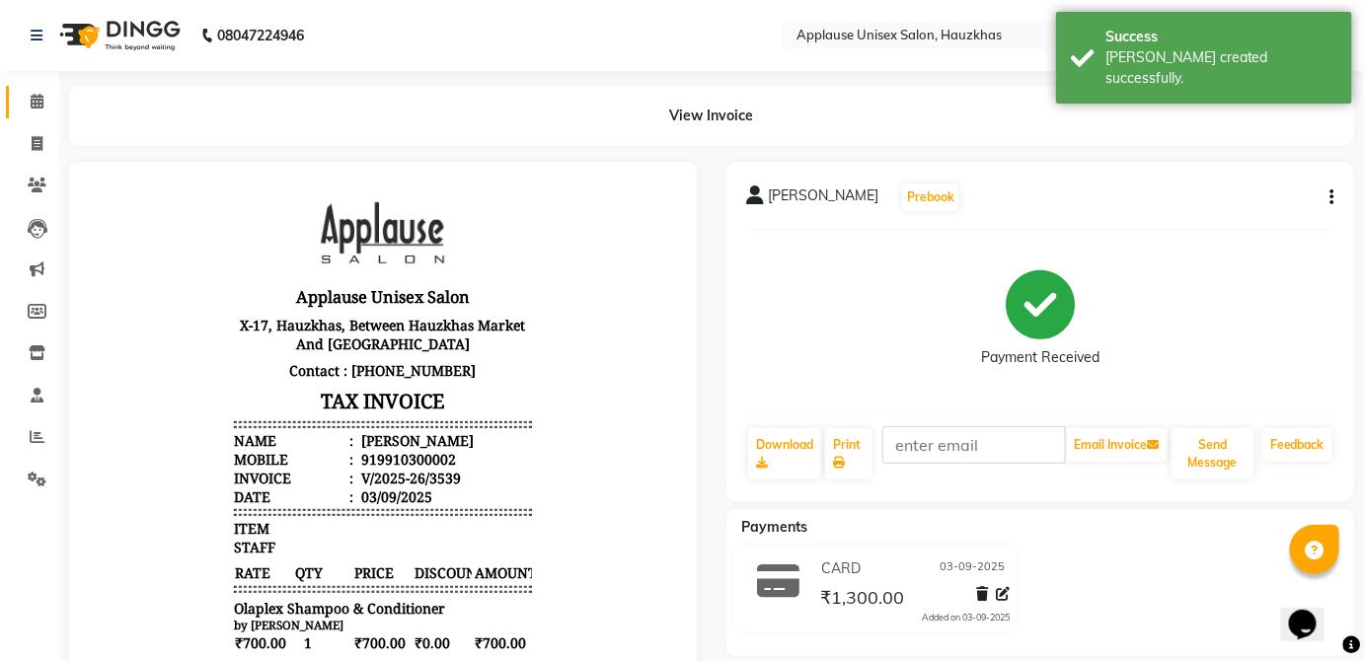
click at [49, 101] on span at bounding box center [37, 102] width 35 height 23
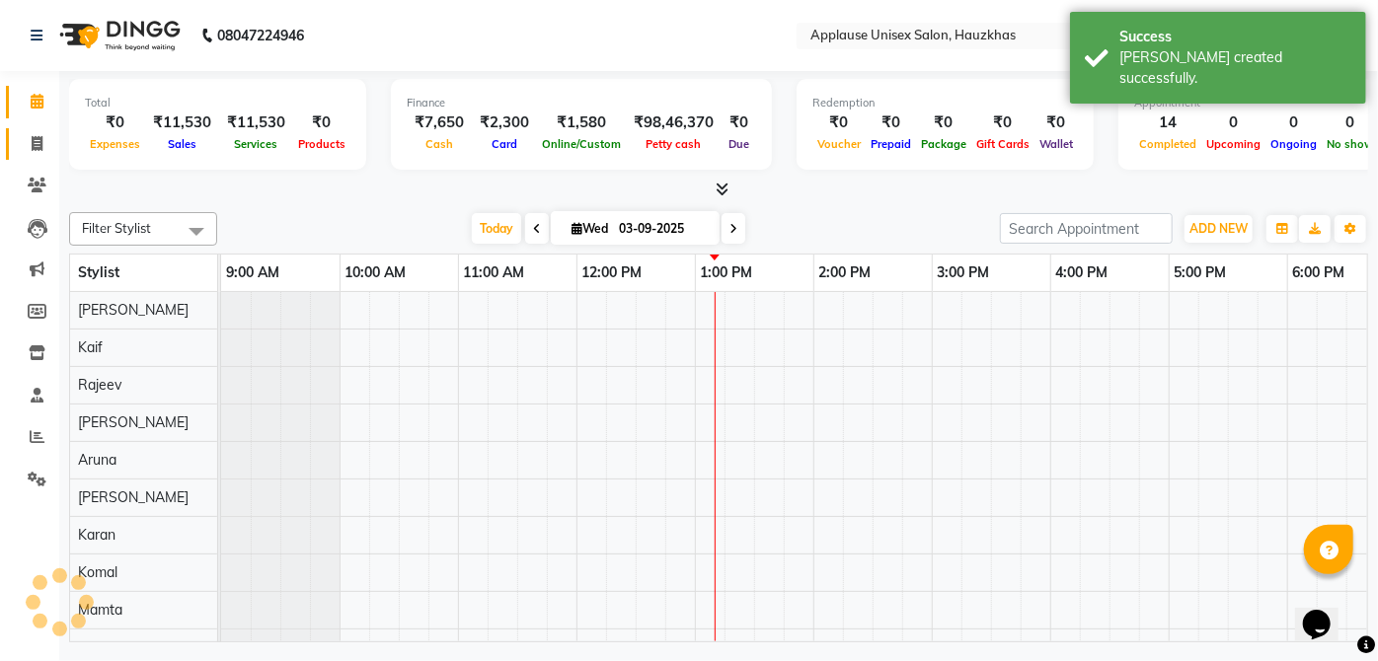
click at [28, 141] on span at bounding box center [37, 144] width 35 height 23
select select "service"
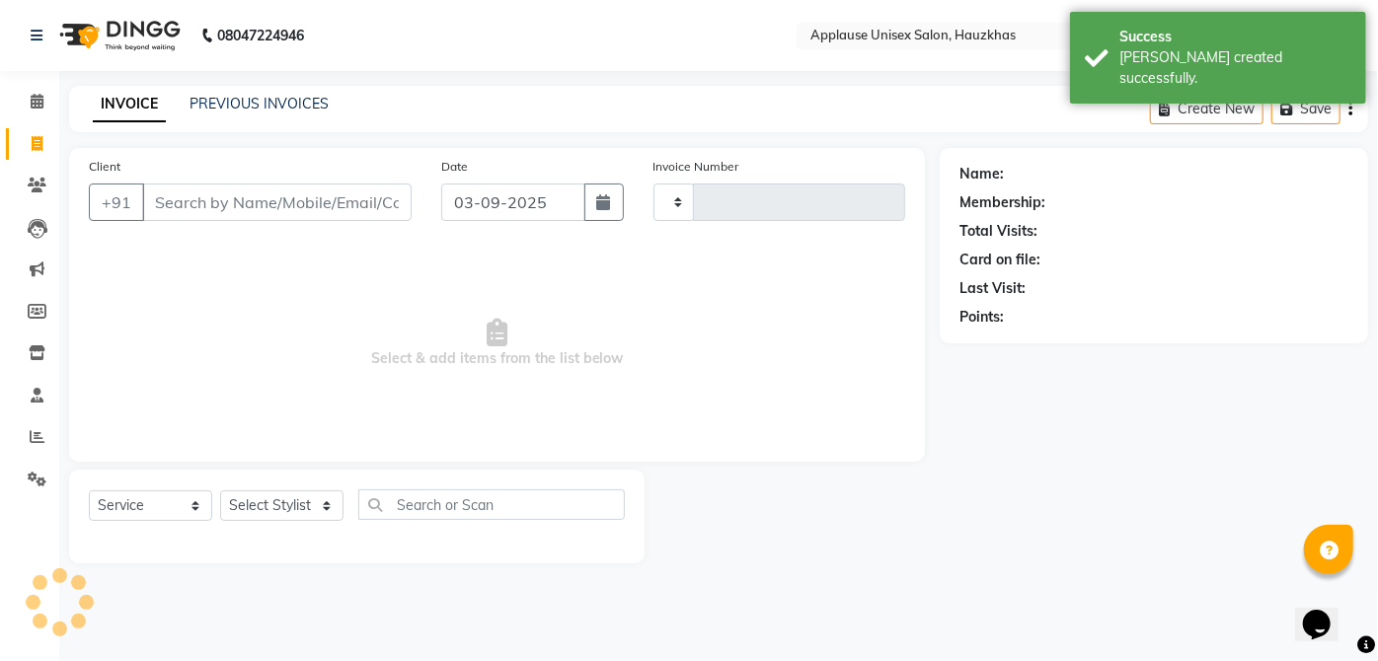
type input "3540"
select select "5082"
click at [36, 115] on link "Calendar" at bounding box center [29, 102] width 47 height 33
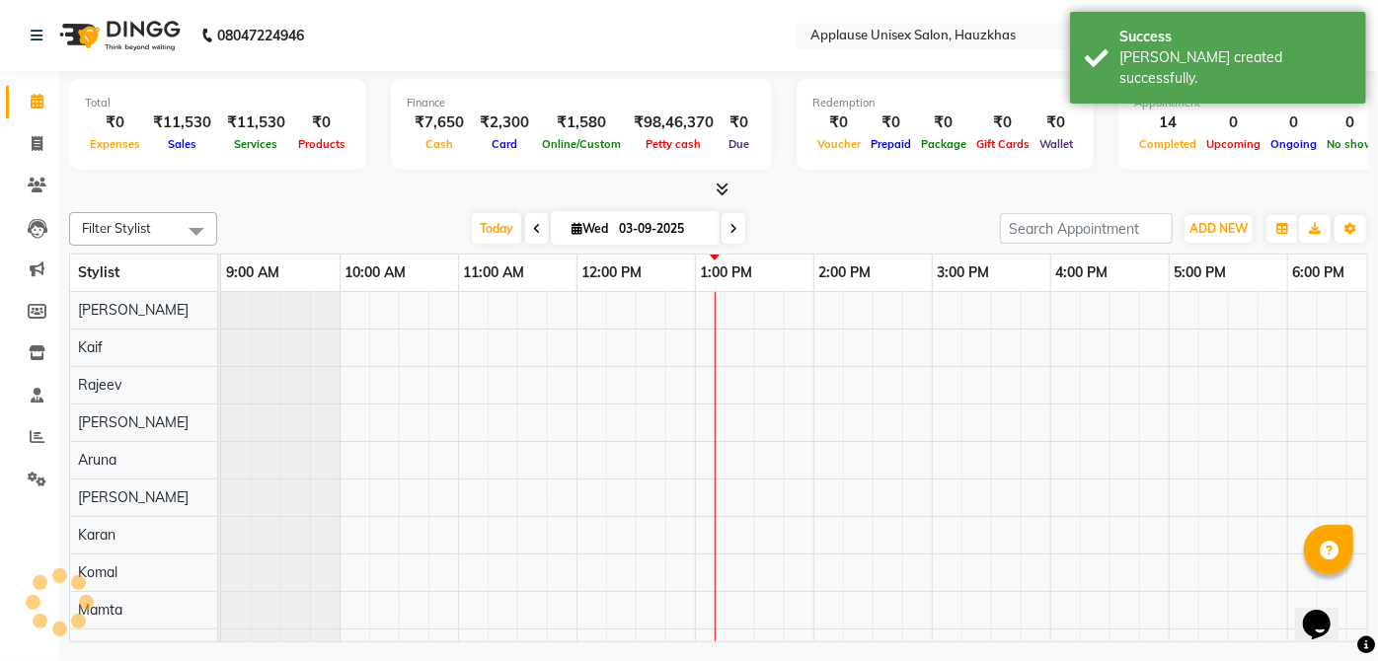
click at [44, 115] on link "Calendar" at bounding box center [29, 102] width 47 height 33
click at [39, 156] on link "Invoice" at bounding box center [29, 144] width 47 height 33
select select "service"
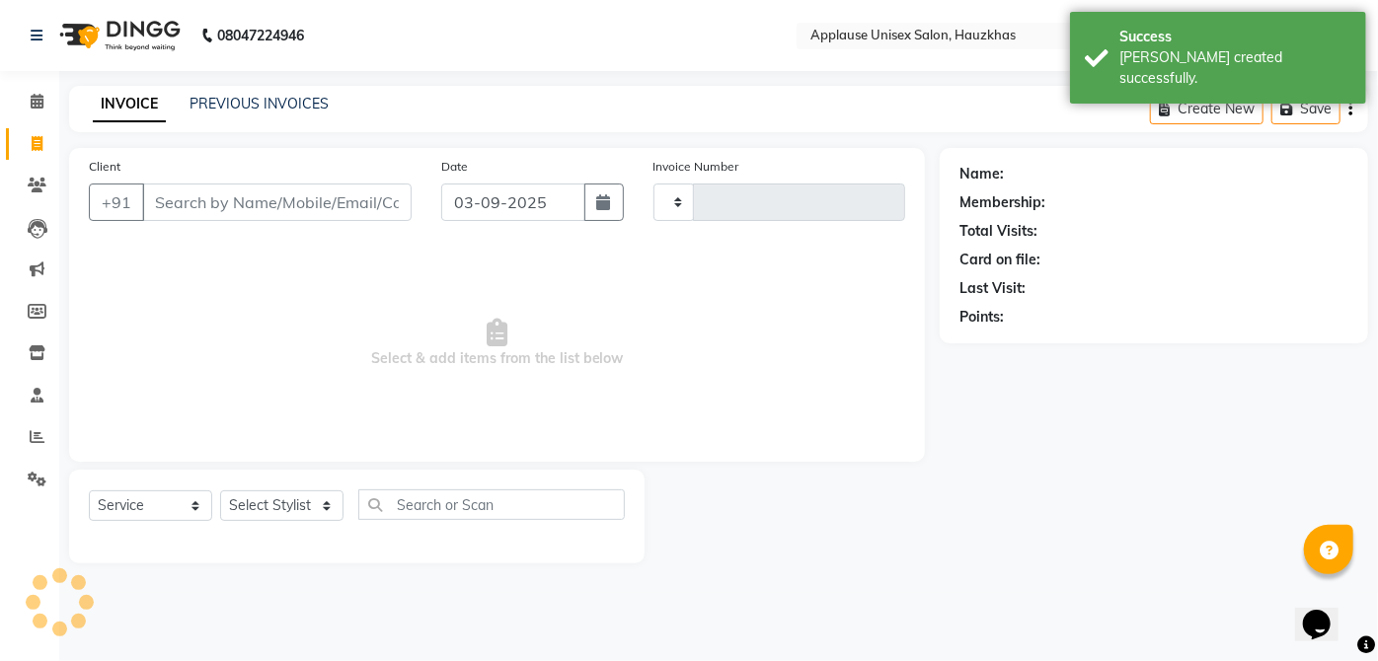
type input "3540"
click at [41, 97] on icon at bounding box center [37, 101] width 13 height 15
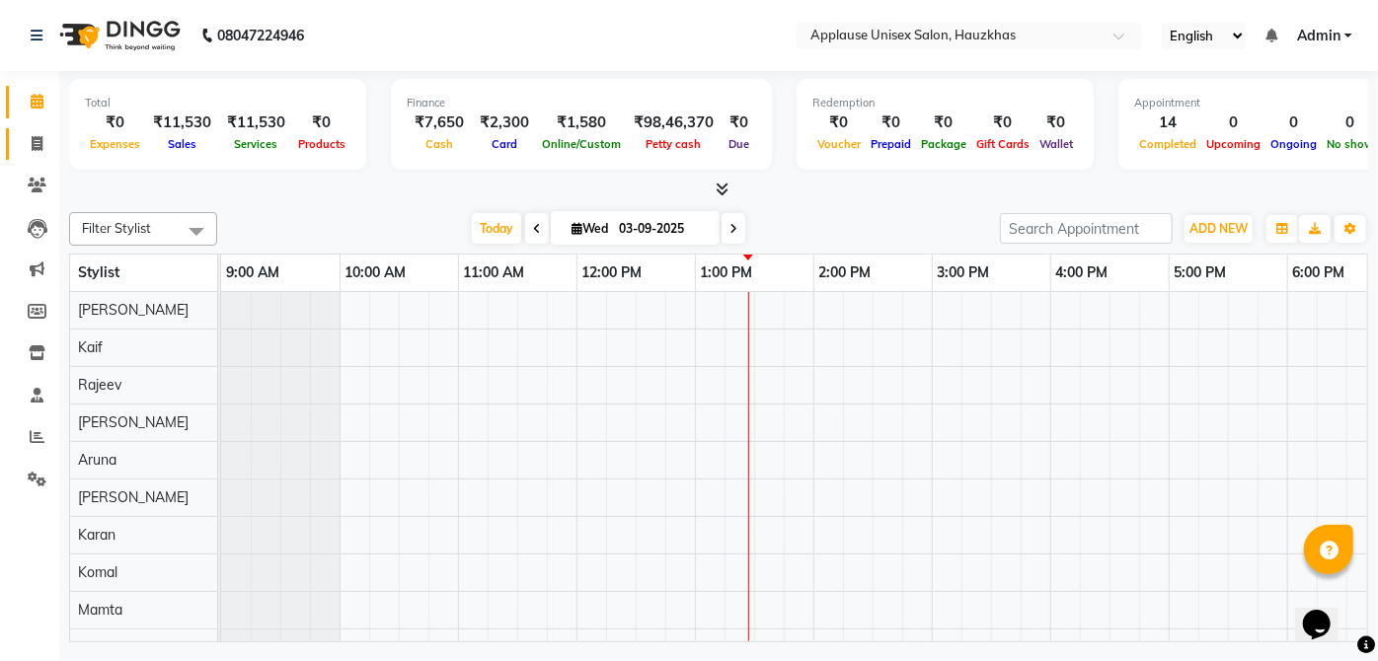
click at [26, 131] on link "Invoice" at bounding box center [29, 144] width 47 height 33
select select "service"
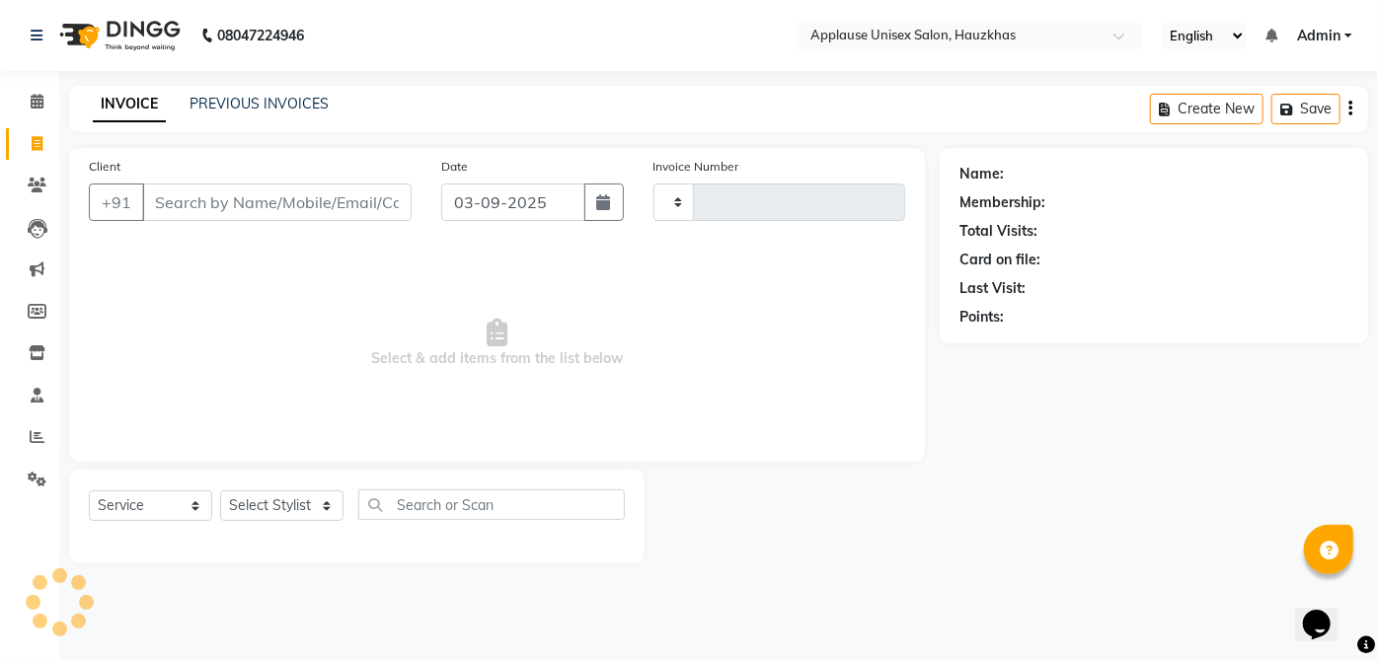
type input "3540"
select select "5082"
click at [288, 496] on select "Select Stylist" at bounding box center [281, 506] width 123 height 31
select select "84502"
click at [220, 491] on select "Select Stylist [PERSON_NAME] [PERSON_NAME] [PERSON_NAME] [PERSON_NAME] [PERSON_…" at bounding box center [281, 506] width 123 height 31
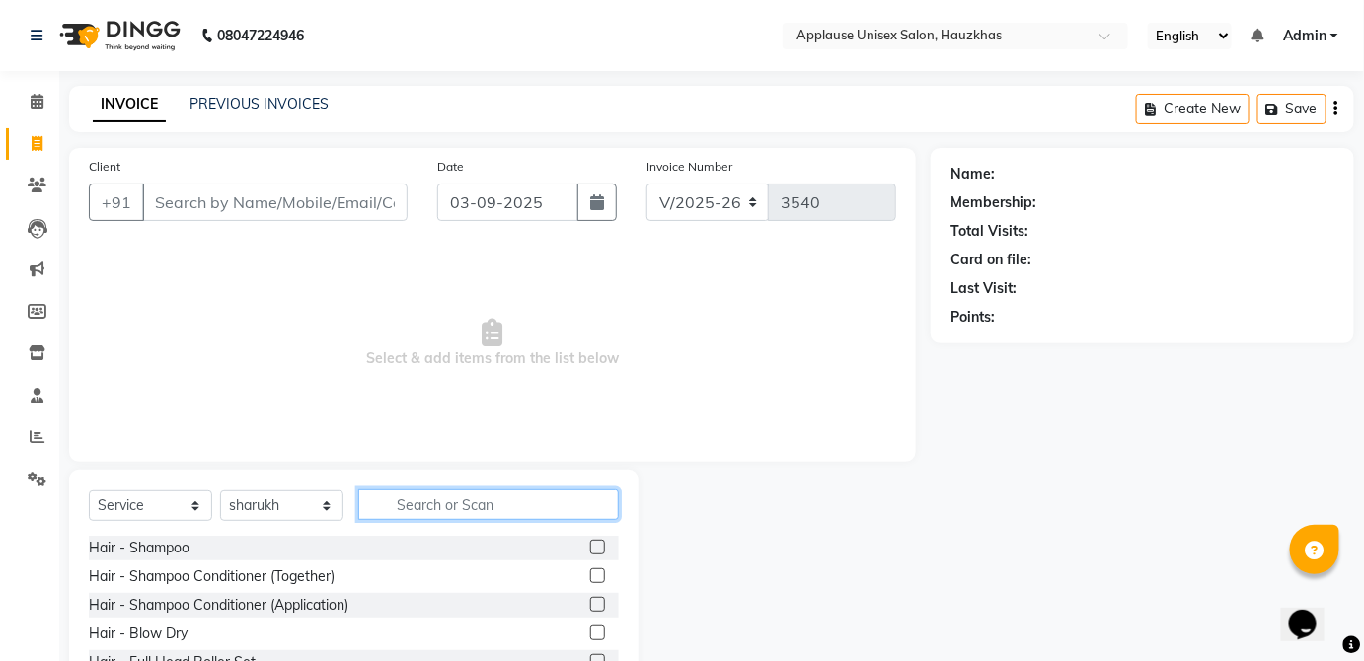
click at [437, 510] on input "text" at bounding box center [488, 505] width 261 height 31
type input "f"
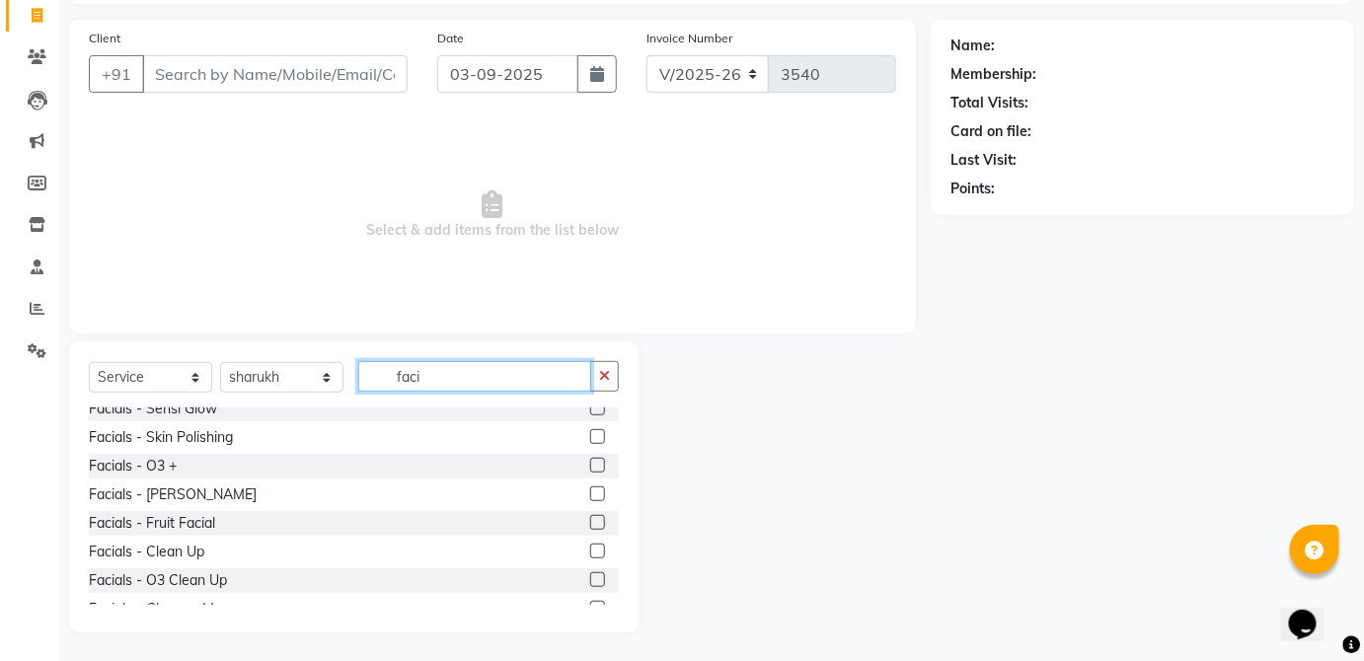
scroll to position [72, 0]
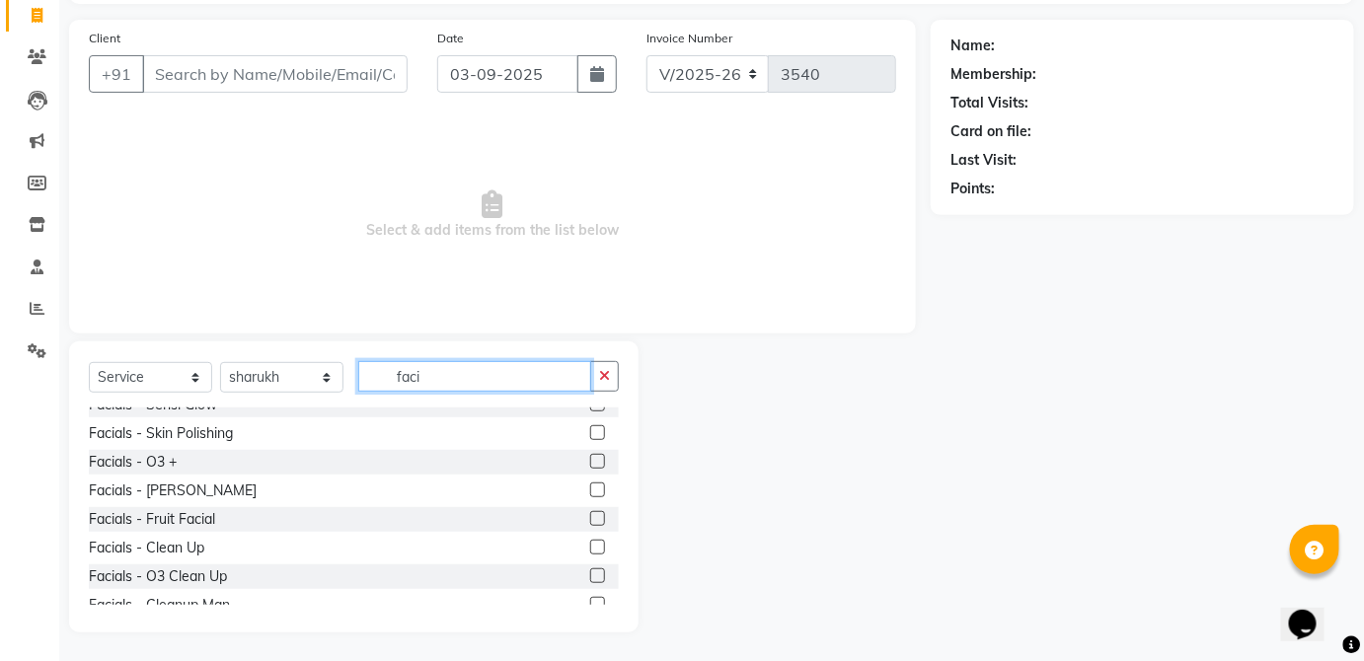
type input "faci"
click at [590, 517] on label at bounding box center [597, 518] width 15 height 15
click at [590, 517] on input "checkbox" at bounding box center [596, 519] width 13 height 13
checkbox input "true"
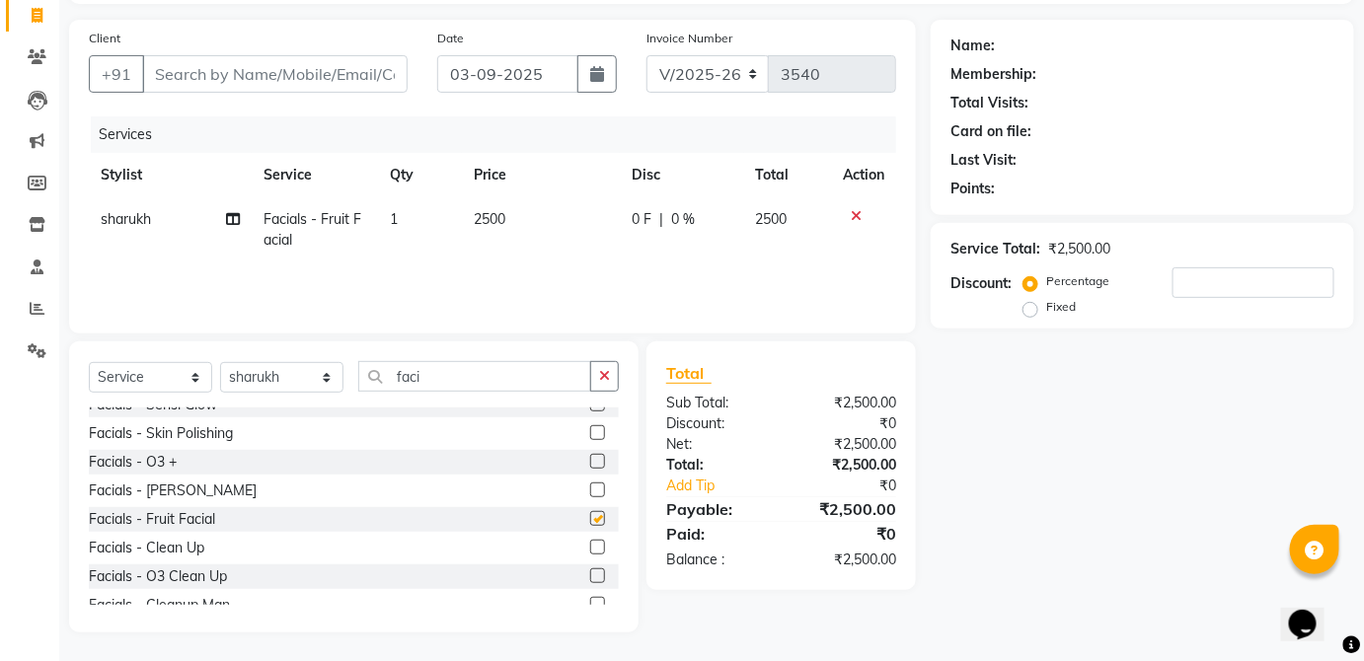
click at [656, 234] on td "0 F | 0 %" at bounding box center [682, 229] width 124 height 65
select select "84502"
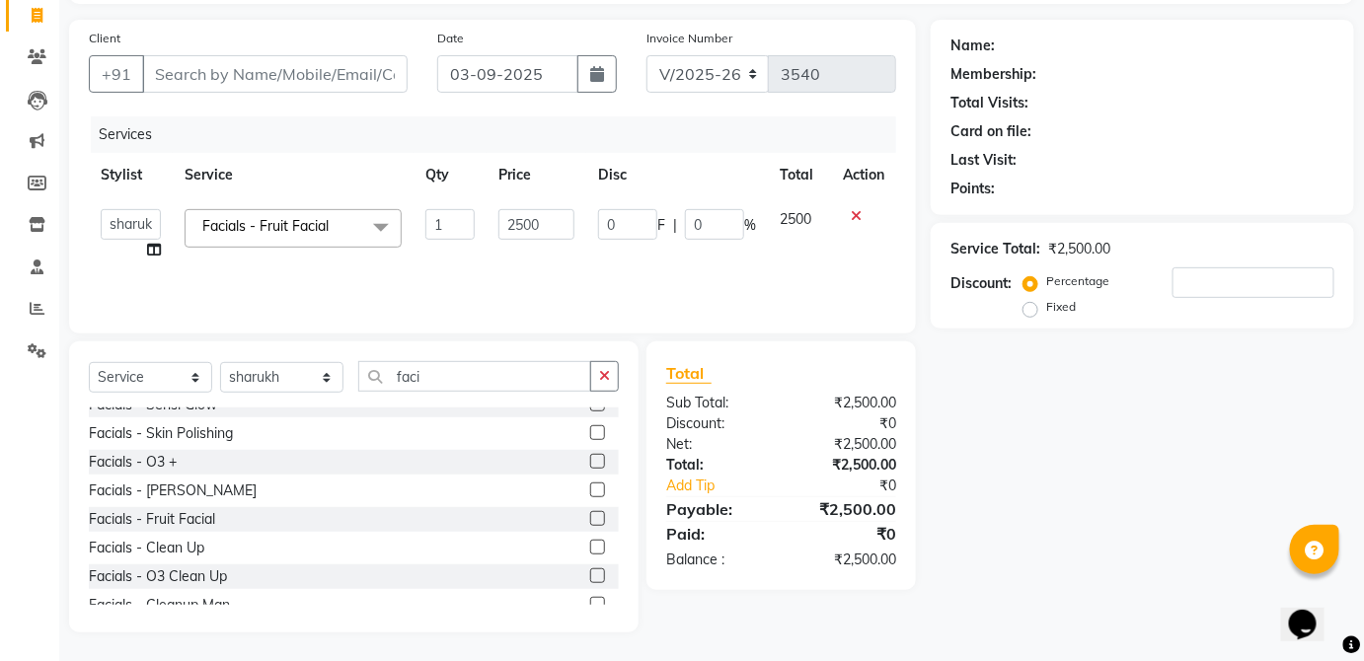
checkbox input "false"
click at [495, 383] on input "faci" at bounding box center [474, 376] width 233 height 31
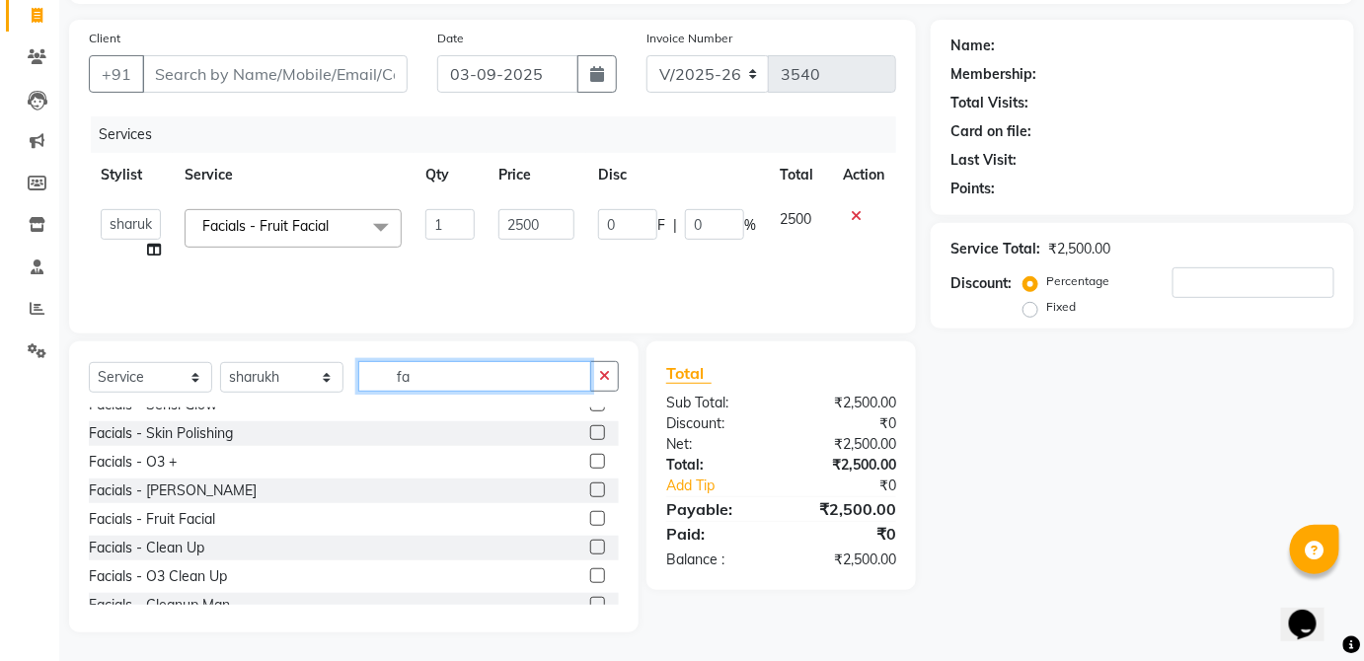
type input "f"
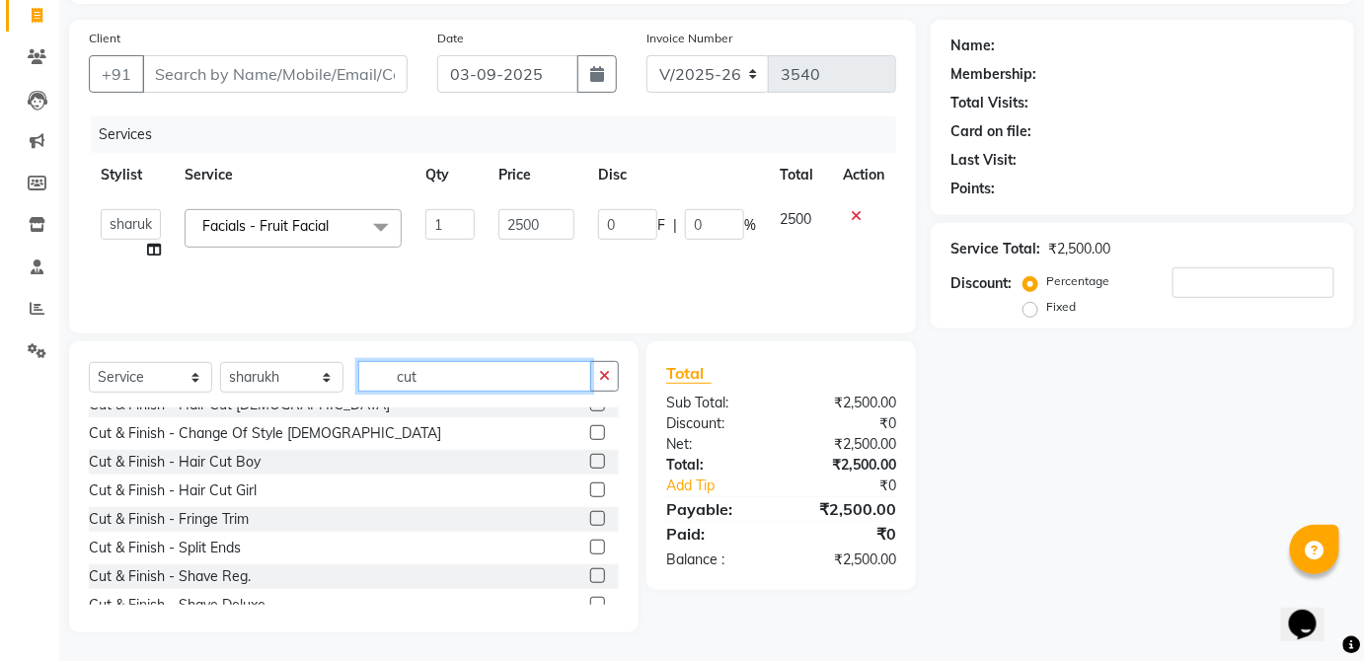
scroll to position [0, 0]
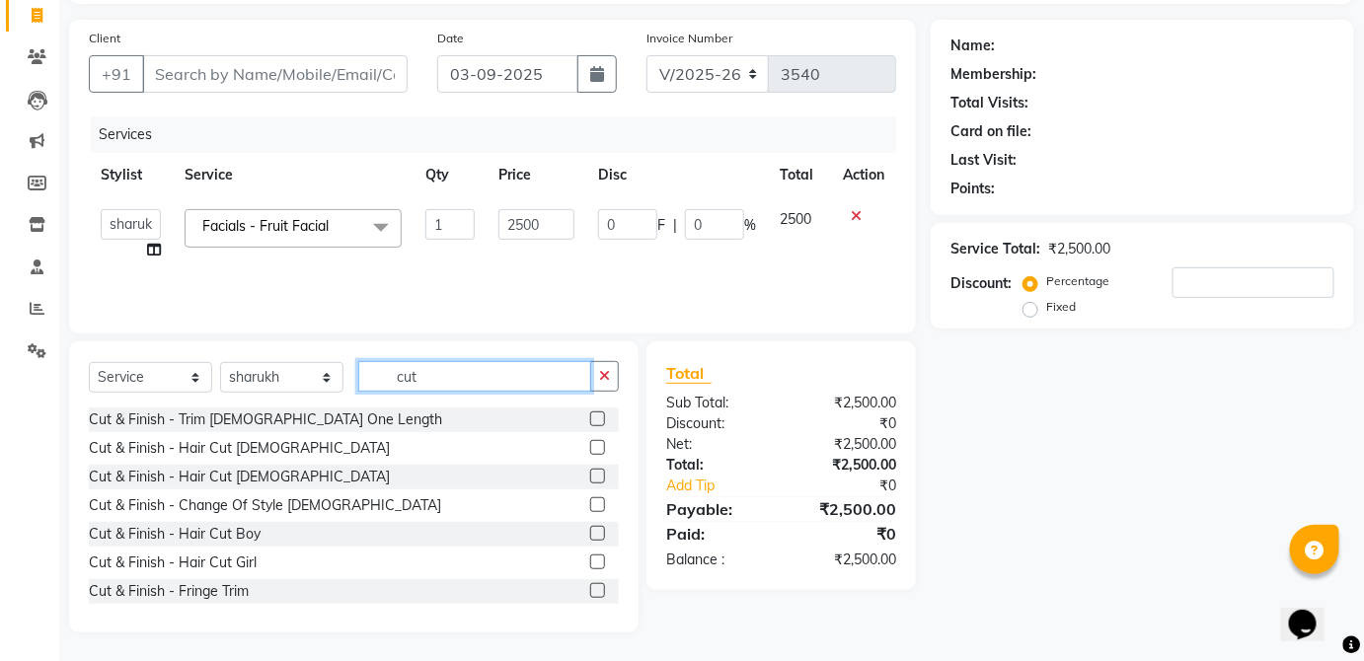
type input "cut"
click at [590, 475] on label at bounding box center [597, 476] width 15 height 15
click at [590, 475] on input "checkbox" at bounding box center [596, 477] width 13 height 13
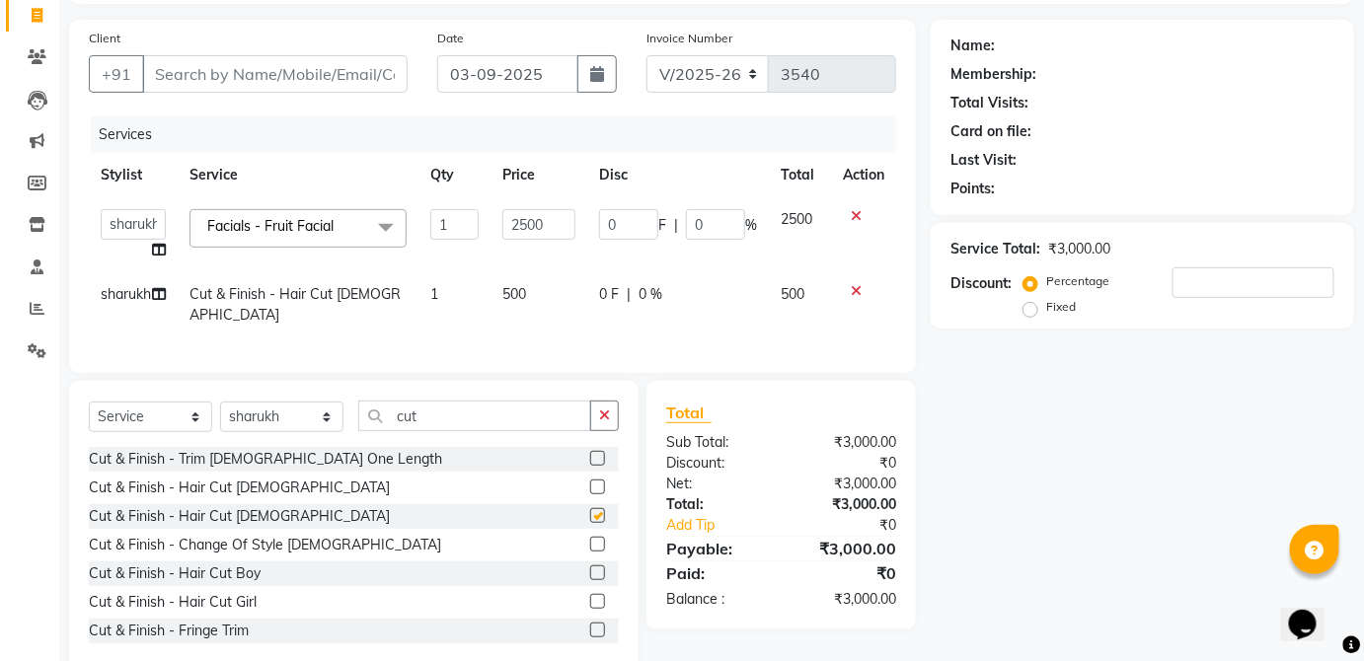
click at [736, 326] on div "Services Stylist Service Qty Price Disc Total Action [PERSON_NAME] [PERSON_NAME…" at bounding box center [492, 234] width 807 height 237
checkbox input "false"
click at [533, 415] on input "cut" at bounding box center [474, 416] width 233 height 31
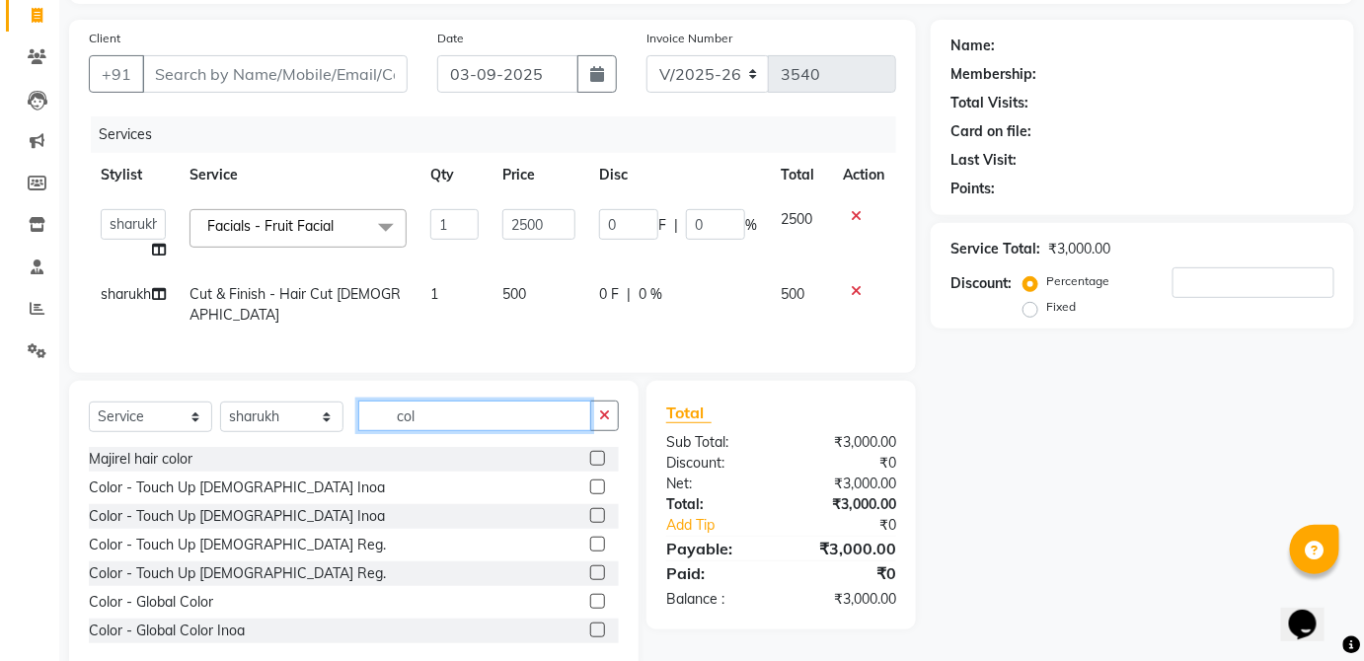
type input "col"
click at [590, 508] on label at bounding box center [597, 515] width 15 height 15
click at [590, 510] on input "checkbox" at bounding box center [596, 516] width 13 height 13
checkbox input "true"
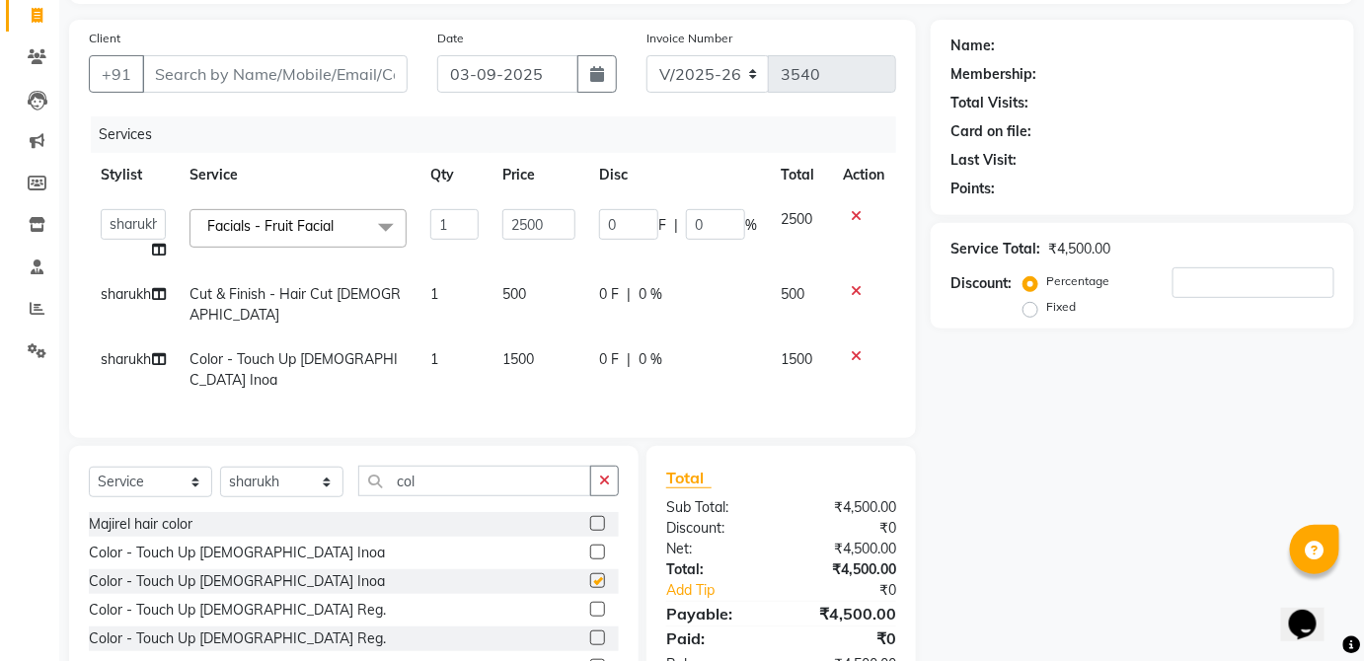
click at [712, 349] on td "0 F | 0 %" at bounding box center [678, 370] width 182 height 65
select select "84502"
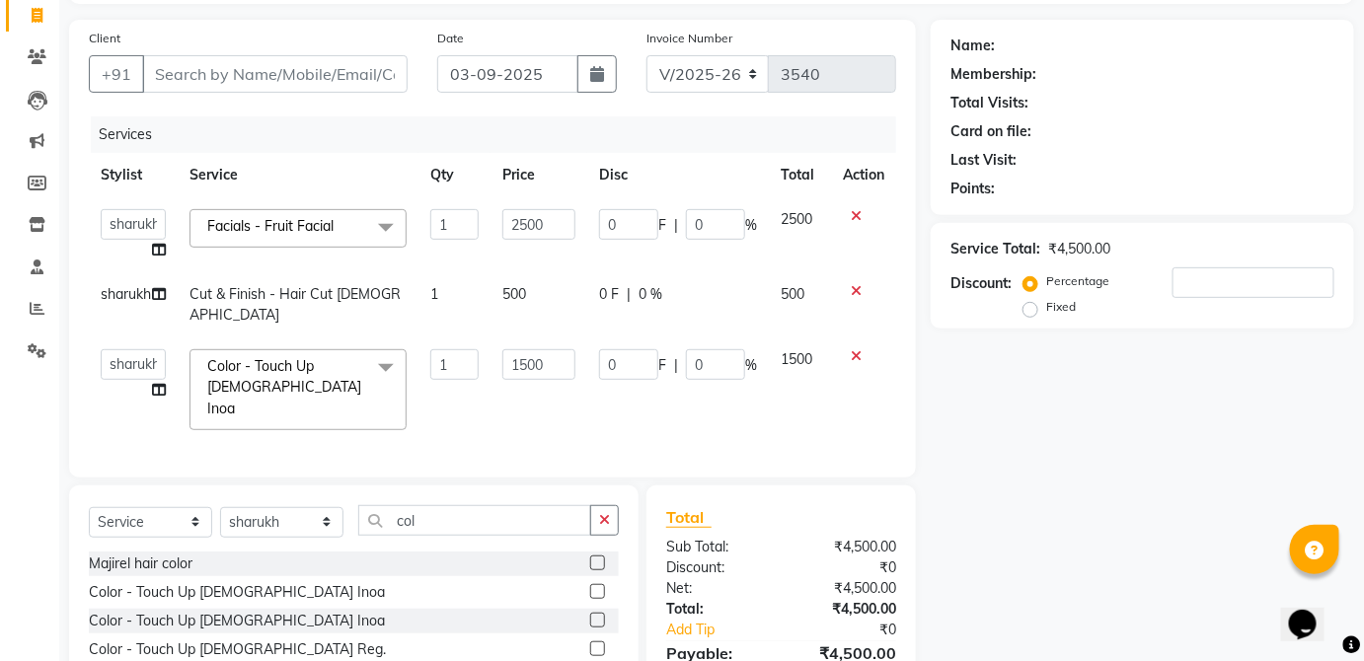
checkbox input "false"
click at [762, 306] on td "0 F | 0 %" at bounding box center [678, 304] width 182 height 65
select select "84502"
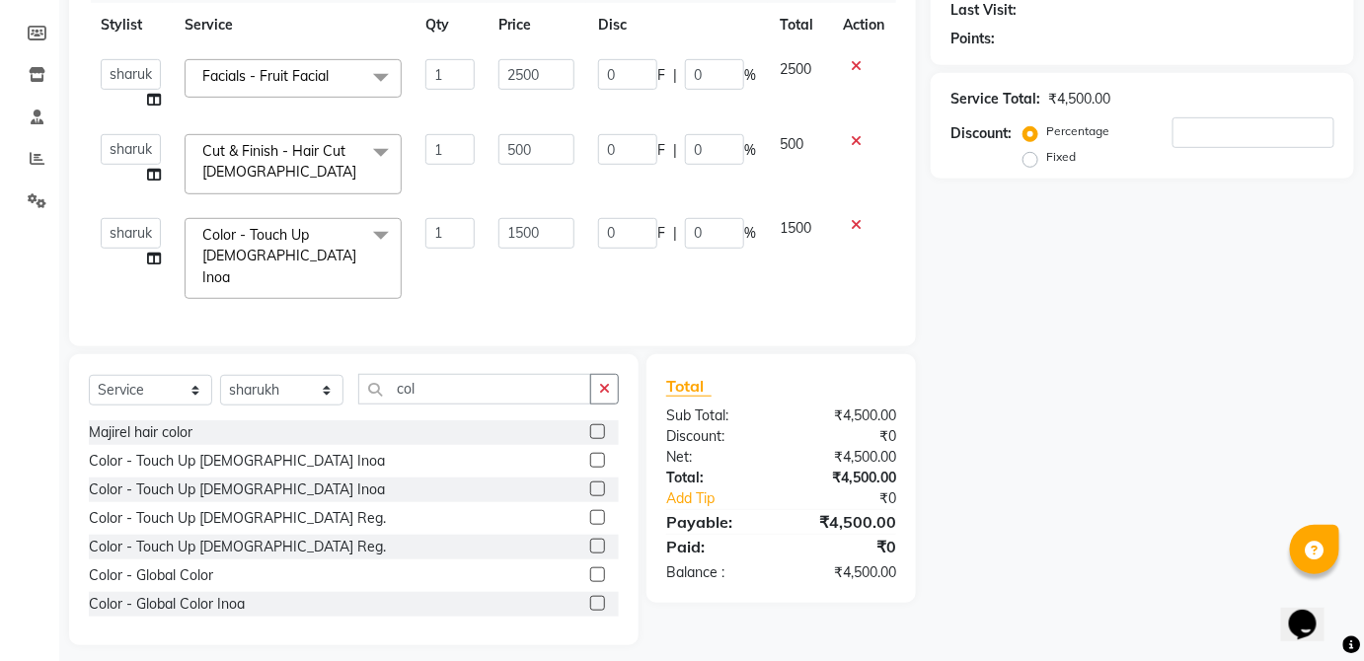
scroll to position [280, 0]
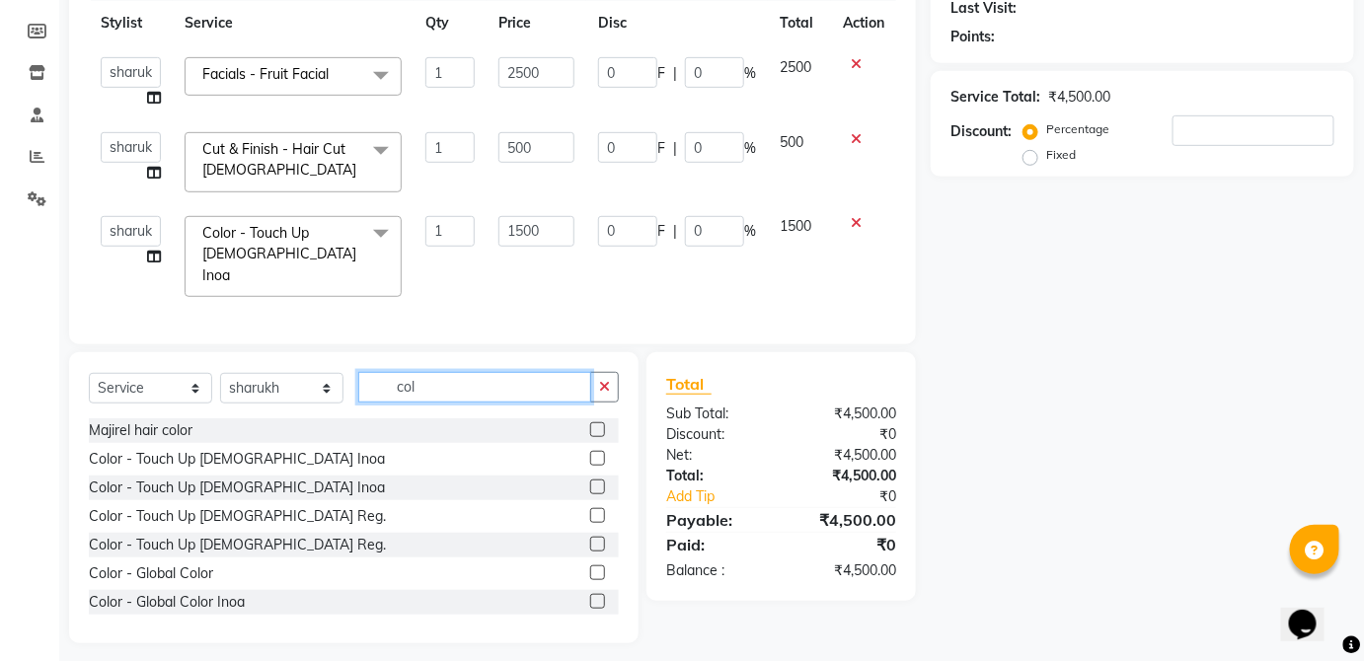
click at [555, 390] on input "col" at bounding box center [474, 387] width 233 height 31
click at [332, 388] on select "Select Stylist [PERSON_NAME] [PERSON_NAME] [PERSON_NAME] [PERSON_NAME] [PERSON_…" at bounding box center [281, 388] width 123 height 31
click at [220, 373] on select "Select Stylist [PERSON_NAME] [PERSON_NAME] [PERSON_NAME] [PERSON_NAME] [PERSON_…" at bounding box center [281, 388] width 123 height 31
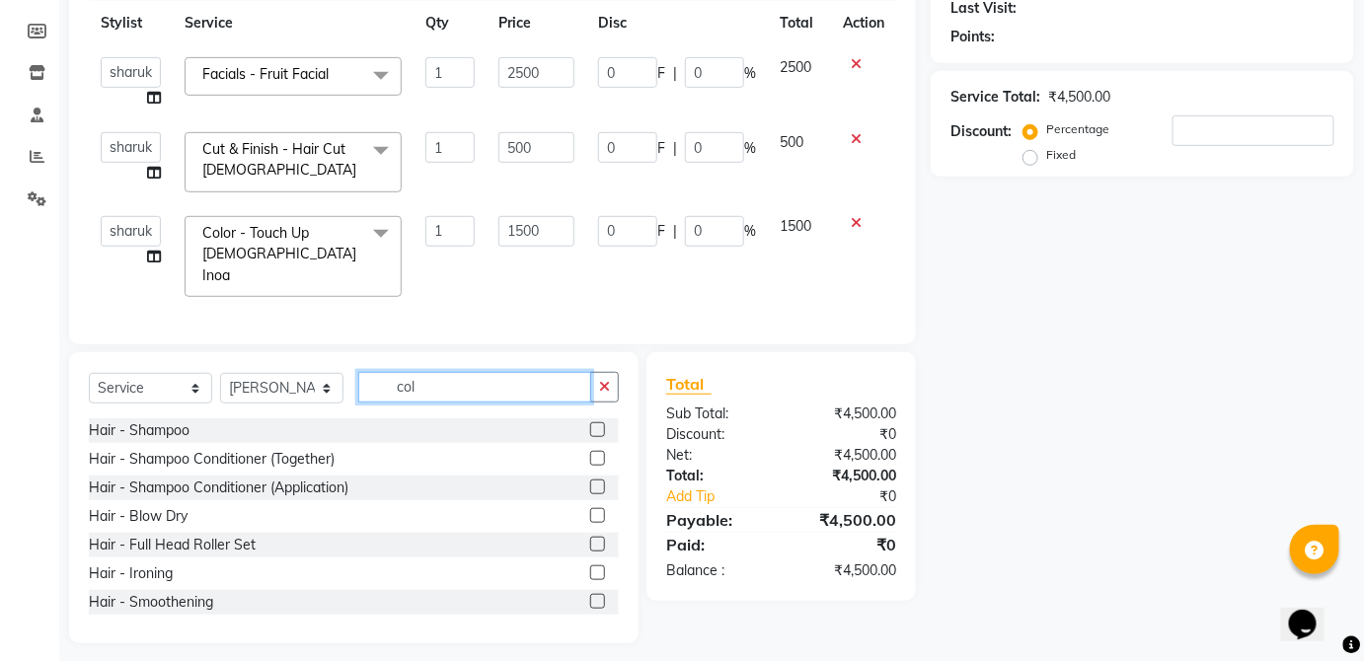
click at [447, 372] on input "col" at bounding box center [474, 387] width 233 height 31
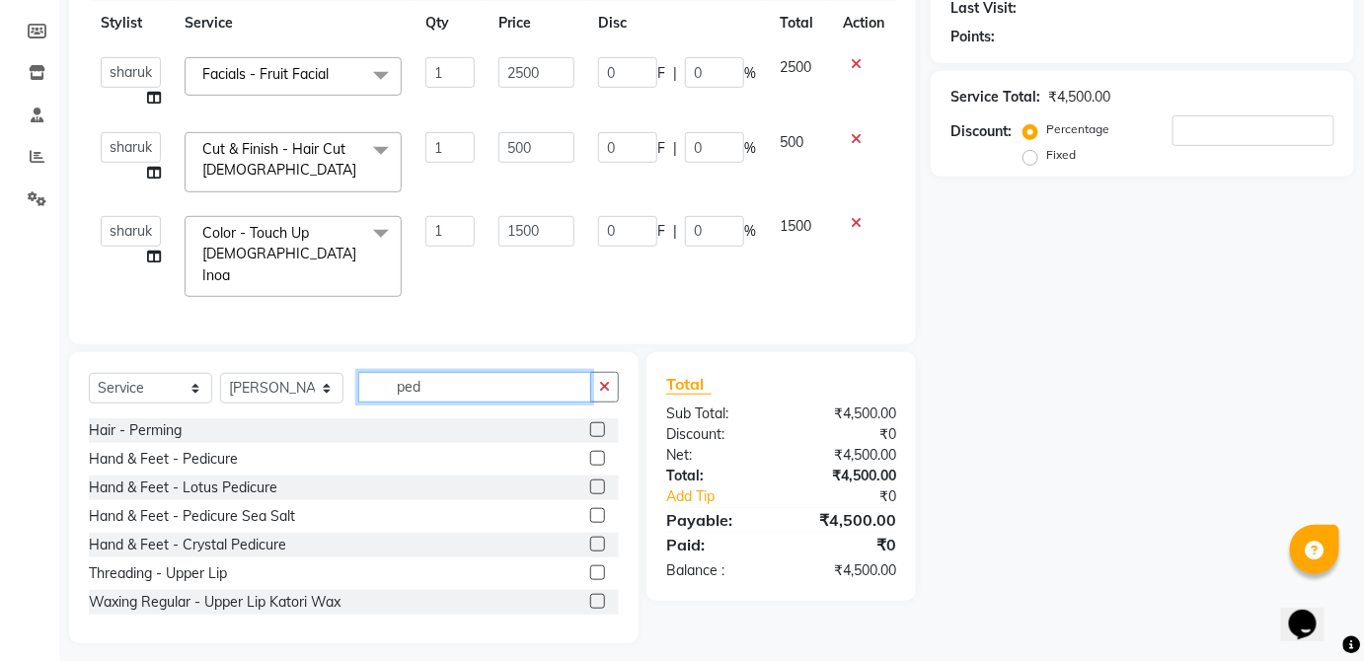
scroll to position [239, 0]
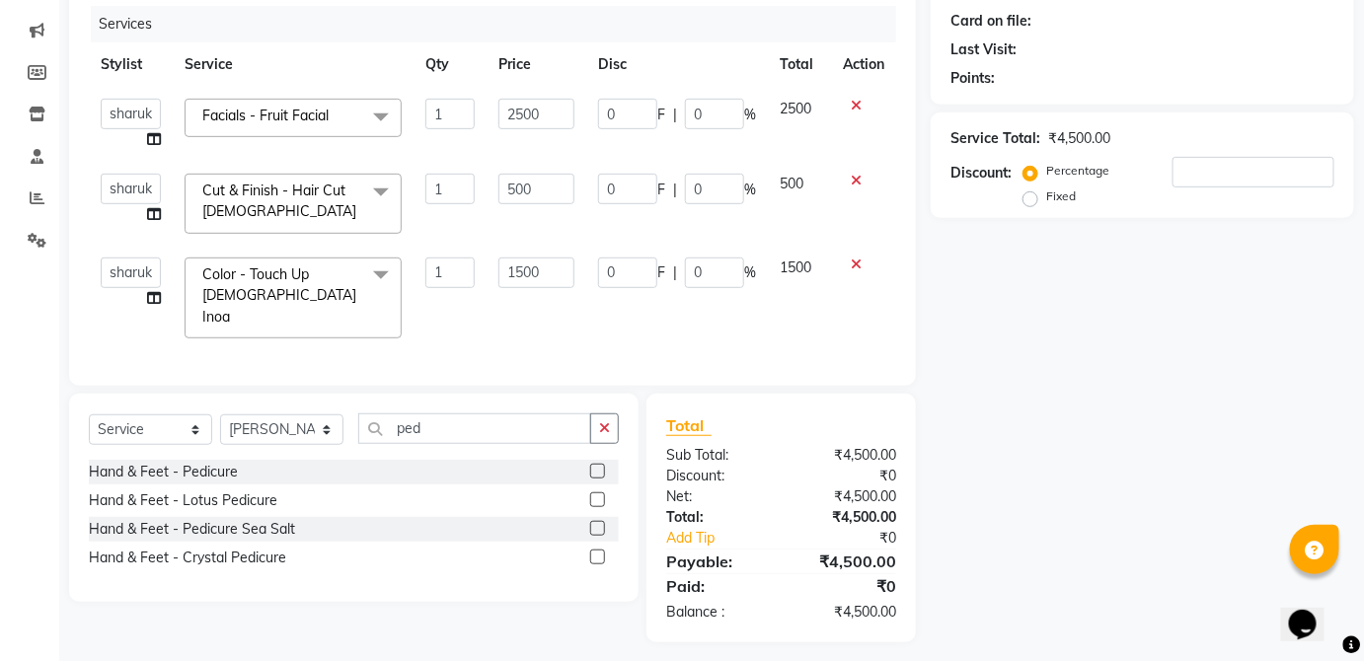
click at [598, 464] on label at bounding box center [597, 471] width 15 height 15
click at [598, 466] on input "checkbox" at bounding box center [596, 472] width 13 height 13
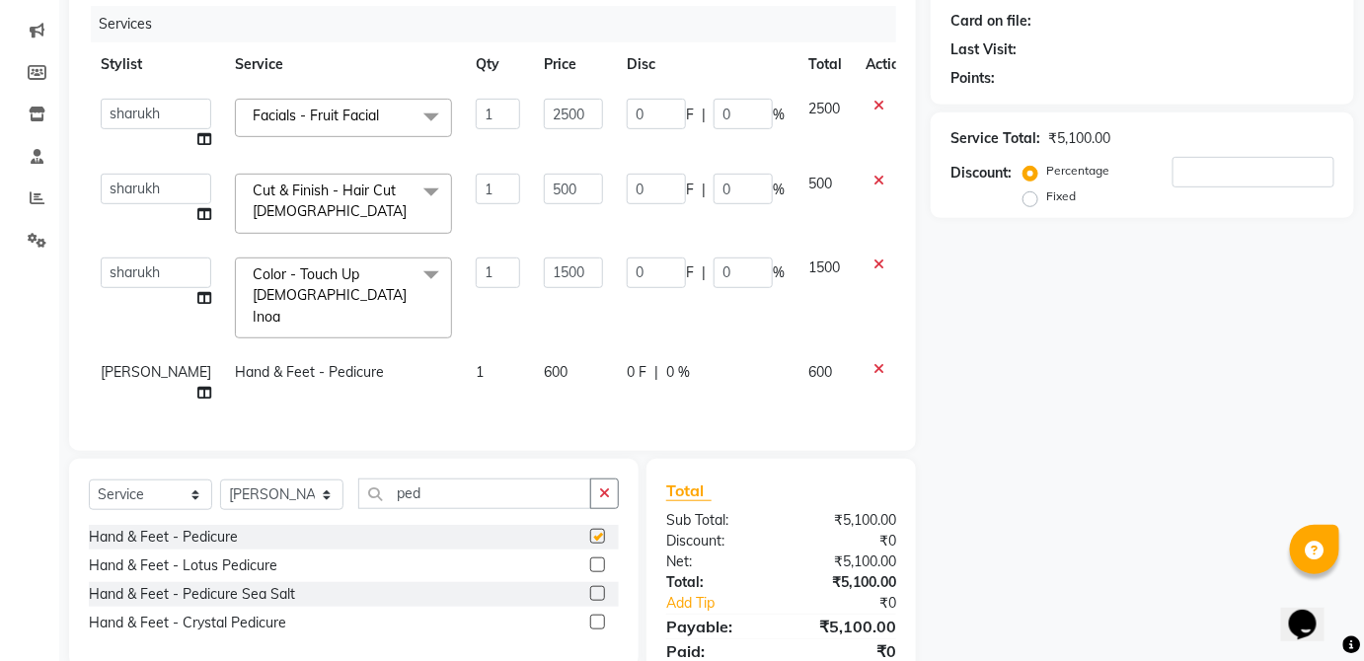
click at [759, 351] on td "0 F | 0 %" at bounding box center [706, 382] width 182 height 65
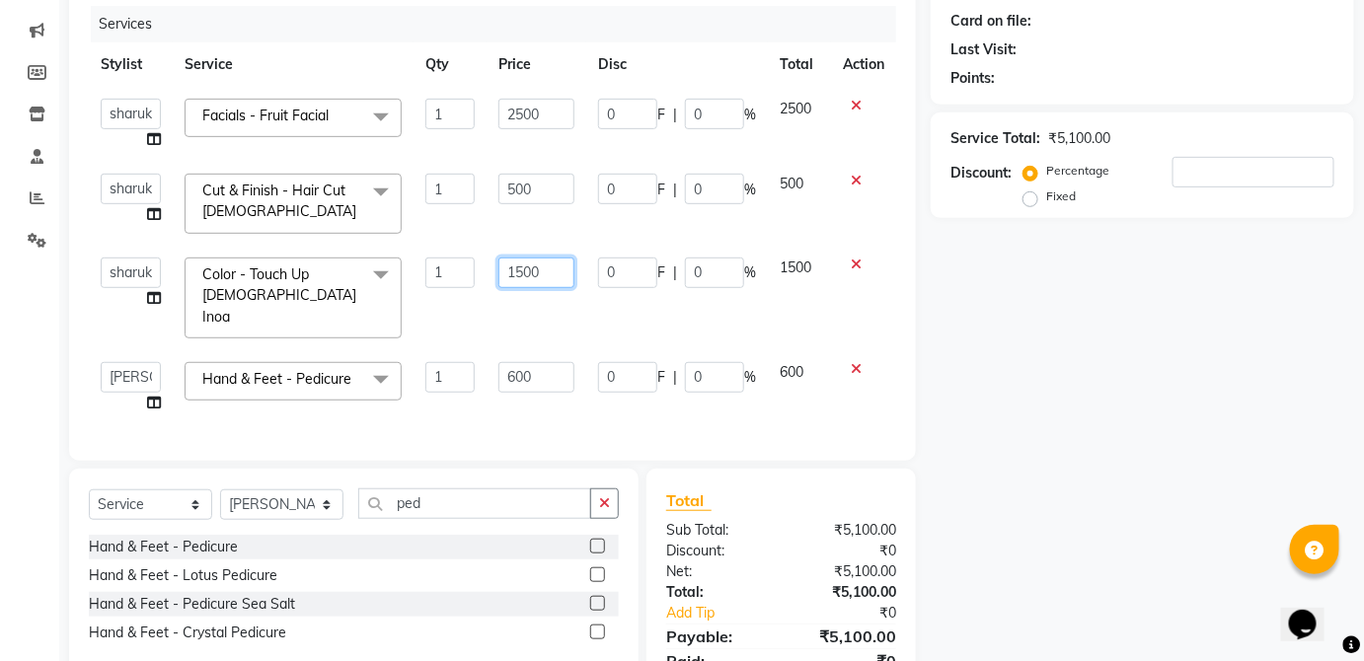
click at [561, 273] on input "1500" at bounding box center [537, 273] width 76 height 31
click at [813, 263] on td "1500" at bounding box center [799, 298] width 63 height 105
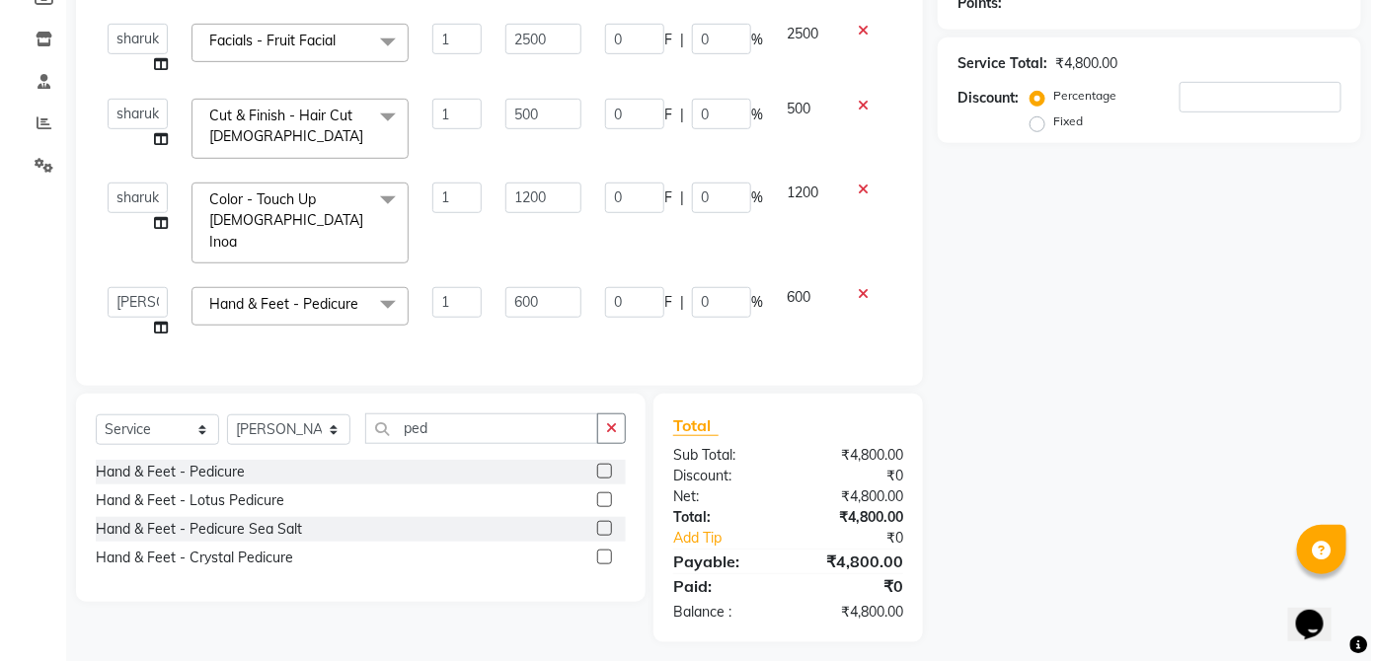
scroll to position [0, 0]
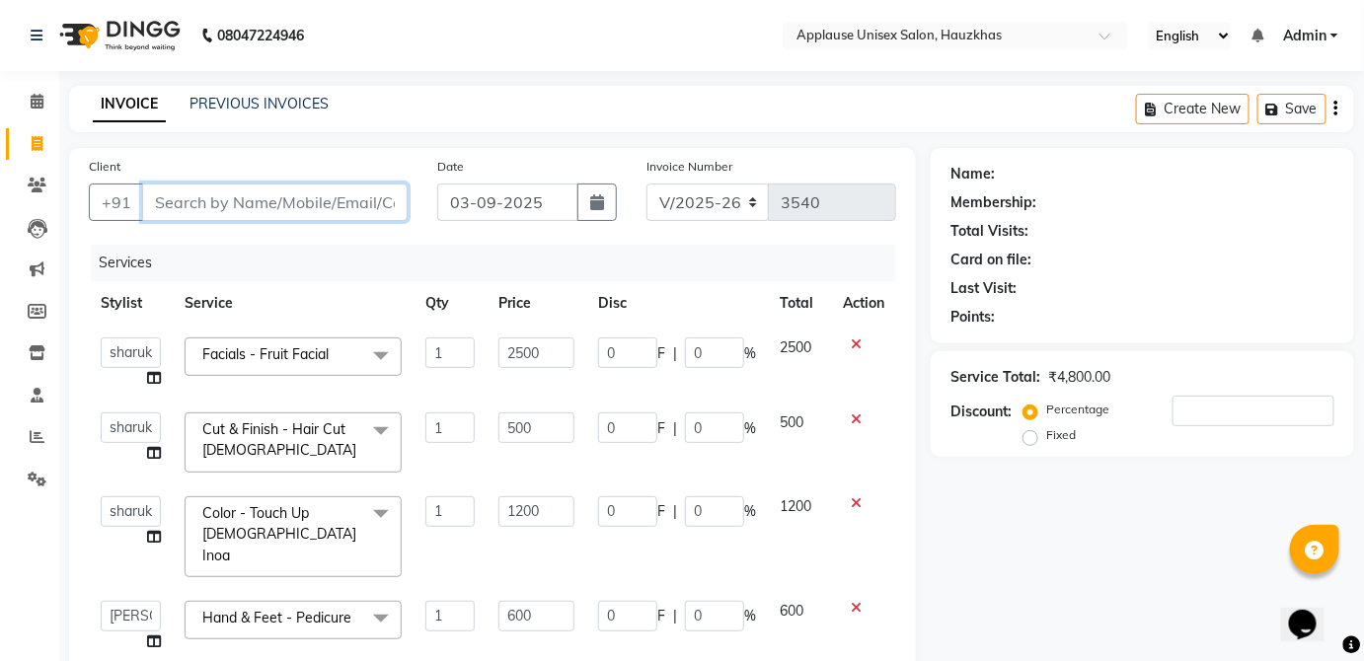
click at [373, 202] on input "Client" at bounding box center [275, 203] width 266 height 38
click at [404, 194] on button "Add Client" at bounding box center [357, 203] width 102 height 38
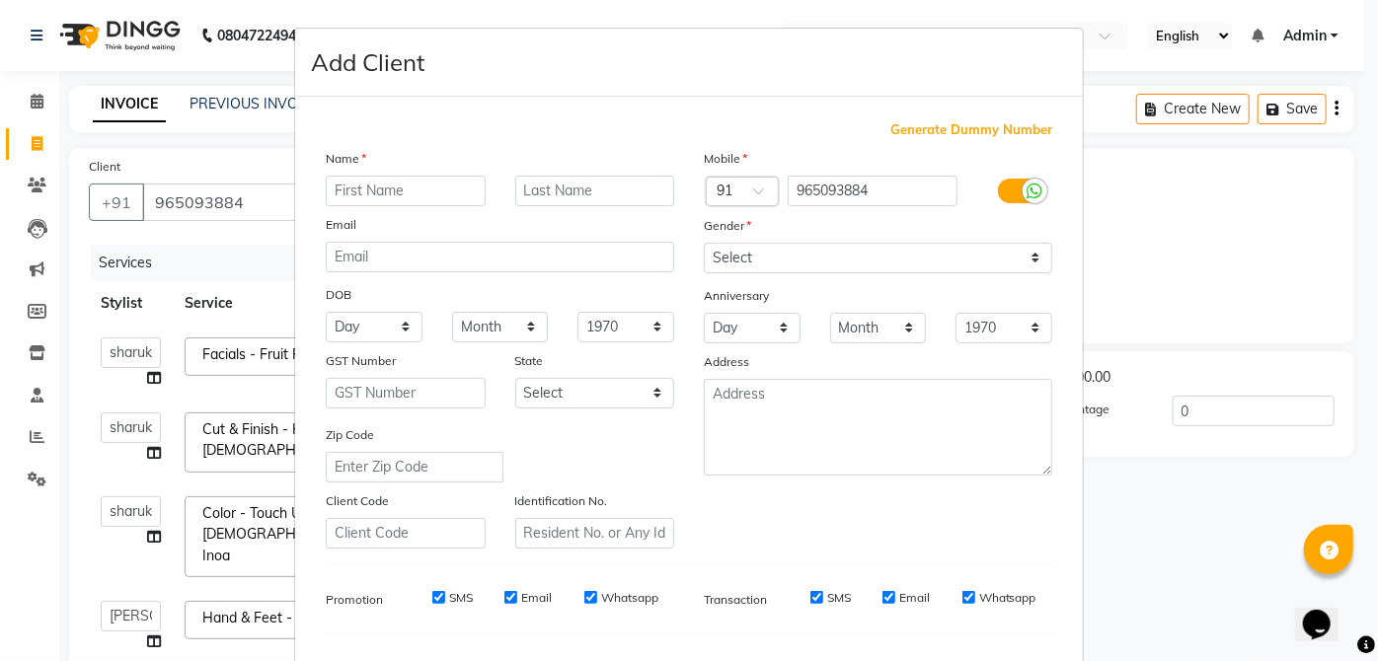
scroll to position [248, 0]
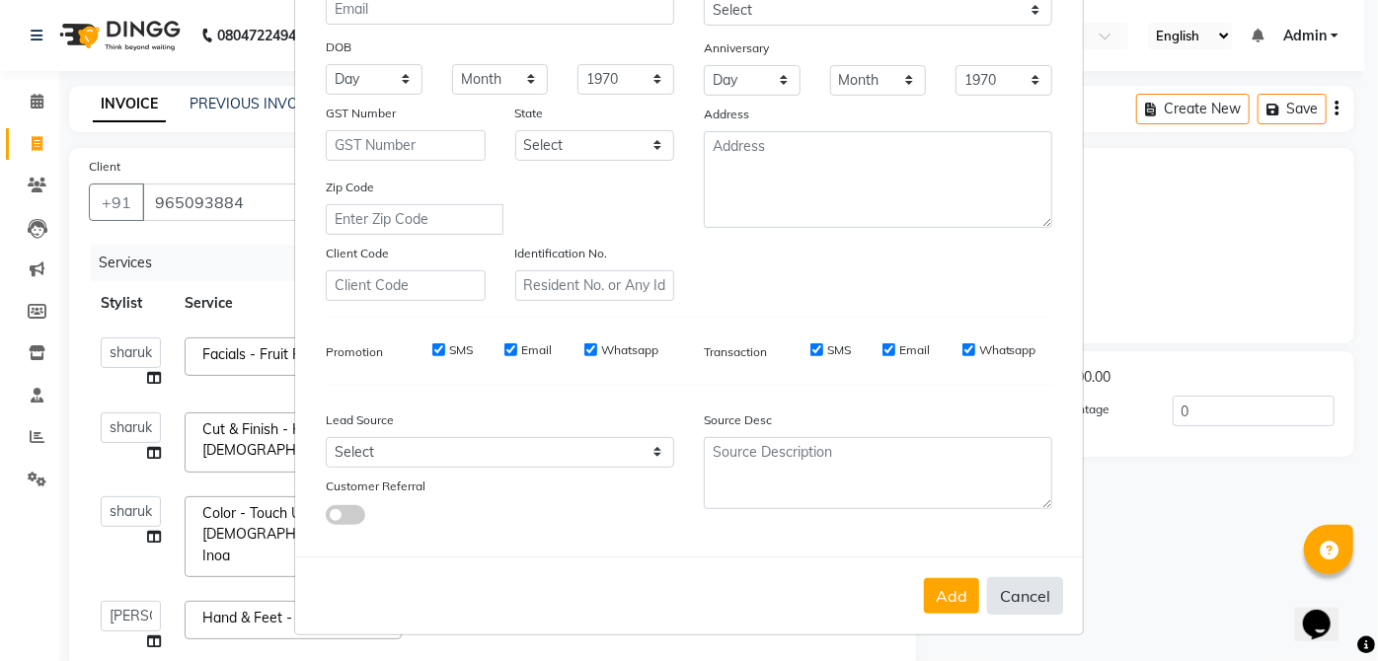
click at [1021, 594] on button "Cancel" at bounding box center [1025, 596] width 76 height 38
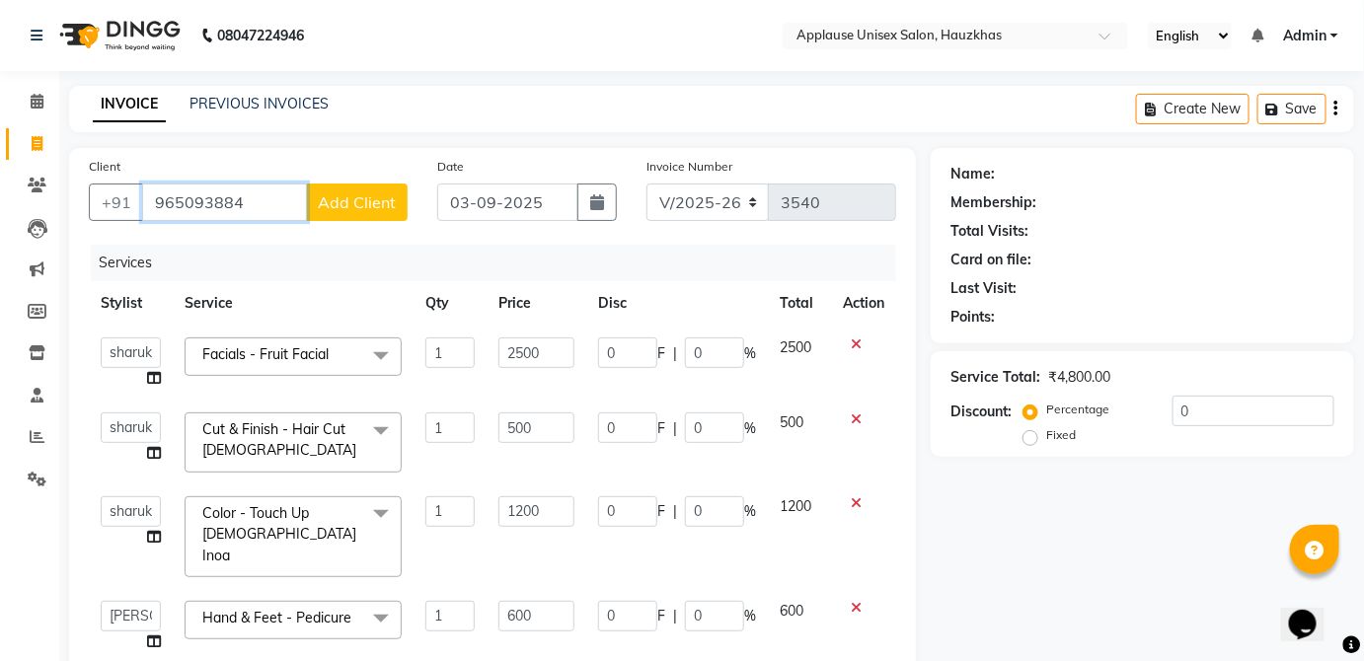
click at [272, 205] on input "965093884" at bounding box center [224, 203] width 165 height 38
click at [387, 193] on span "Add Client" at bounding box center [357, 202] width 78 height 20
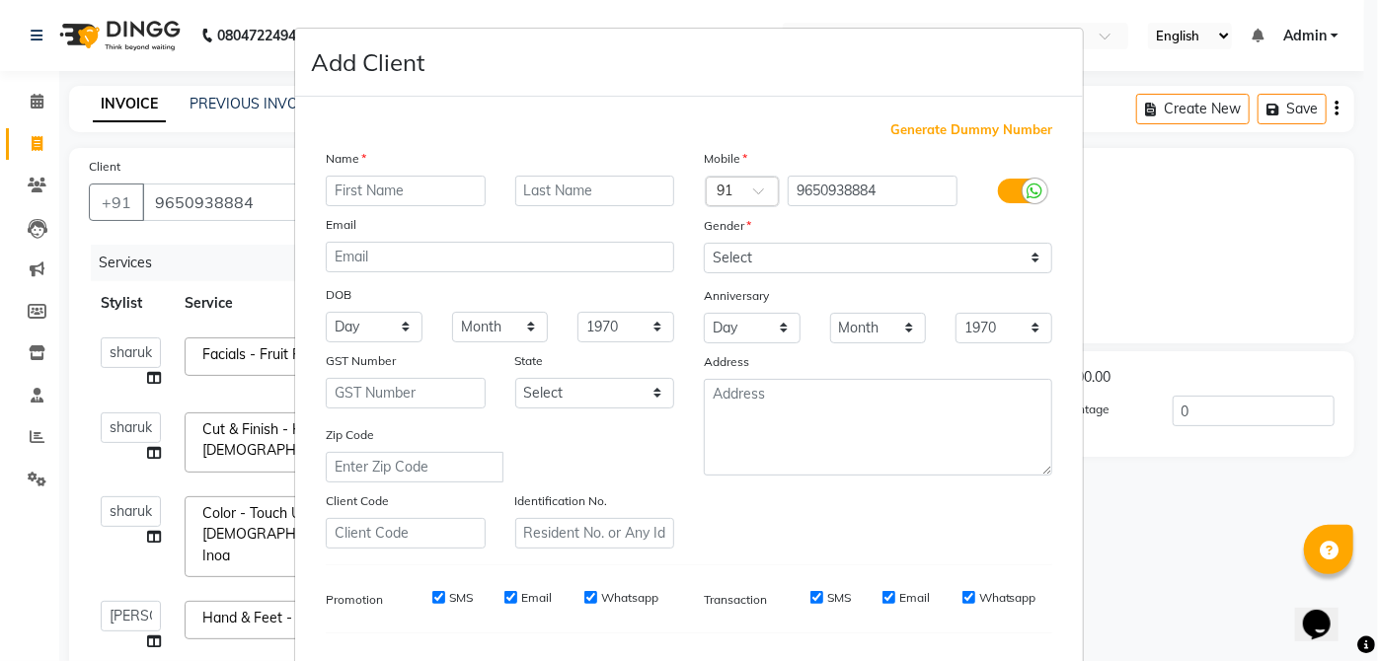
click at [452, 184] on input "text" at bounding box center [406, 191] width 160 height 31
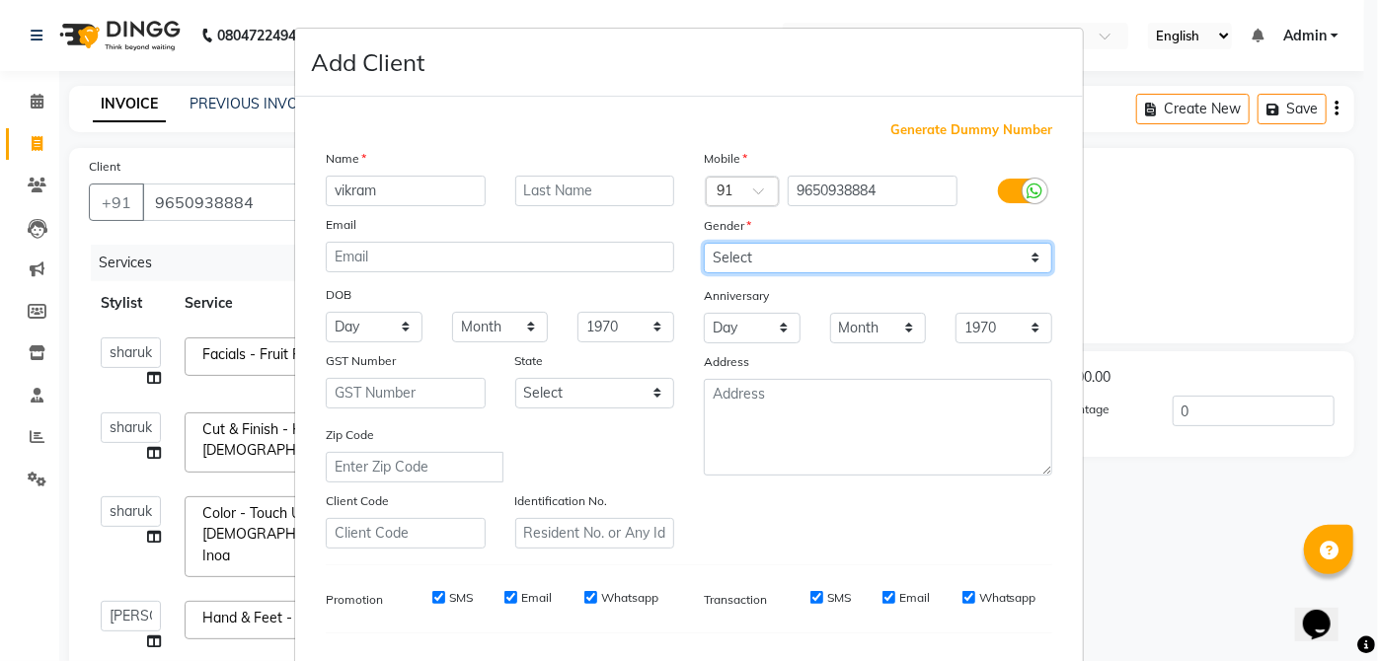
click at [979, 261] on select "Select [DEMOGRAPHIC_DATA] [DEMOGRAPHIC_DATA] Other Prefer Not To Say" at bounding box center [878, 258] width 348 height 31
click at [704, 243] on select "Select [DEMOGRAPHIC_DATA] [DEMOGRAPHIC_DATA] Other Prefer Not To Say" at bounding box center [878, 258] width 348 height 31
click at [995, 254] on select "Select [DEMOGRAPHIC_DATA] [DEMOGRAPHIC_DATA] Other Prefer Not To Say" at bounding box center [878, 258] width 348 height 31
click at [704, 243] on select "Select [DEMOGRAPHIC_DATA] [DEMOGRAPHIC_DATA] Other Prefer Not To Say" at bounding box center [878, 258] width 348 height 31
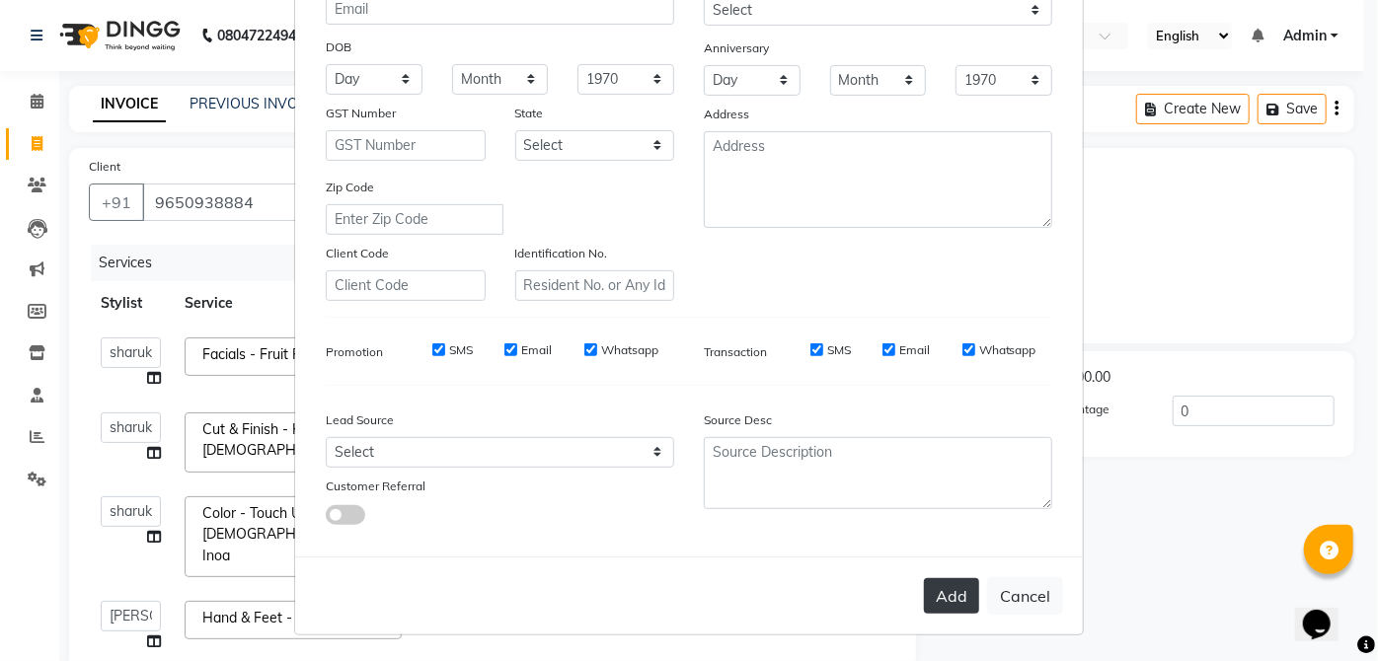
click at [949, 592] on button "Add" at bounding box center [951, 596] width 55 height 36
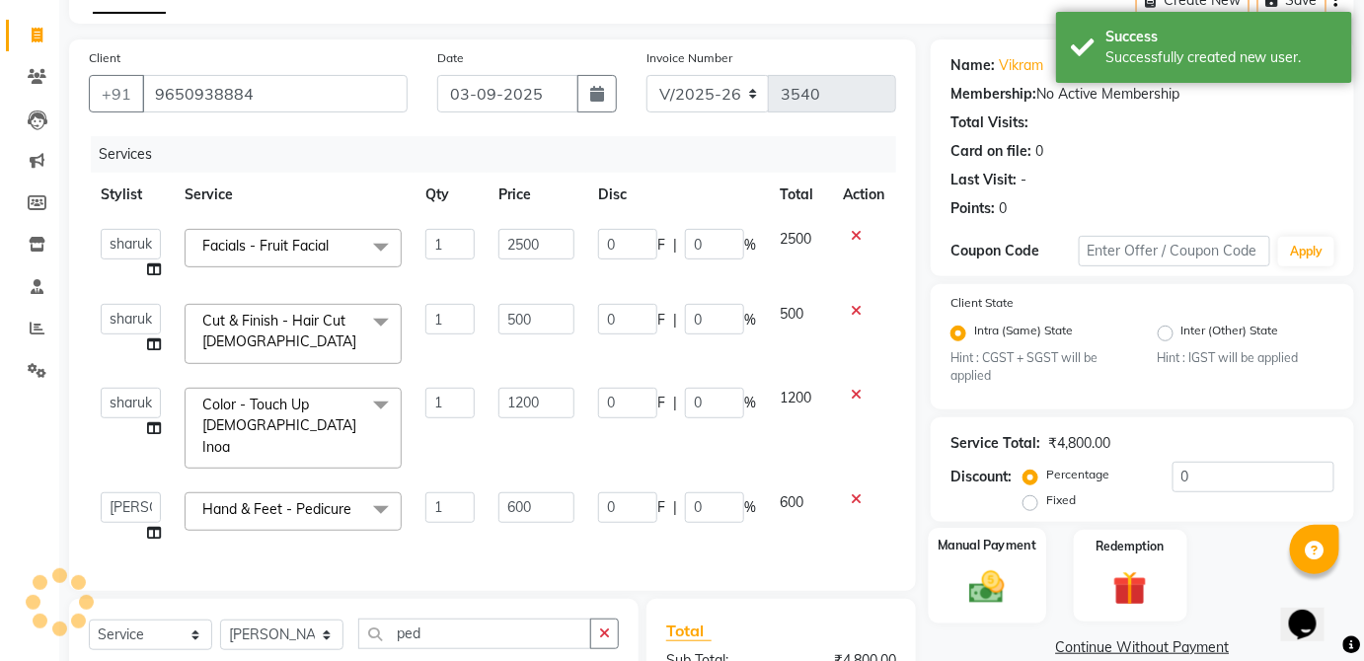
click at [1001, 569] on img at bounding box center [987, 588] width 57 height 40
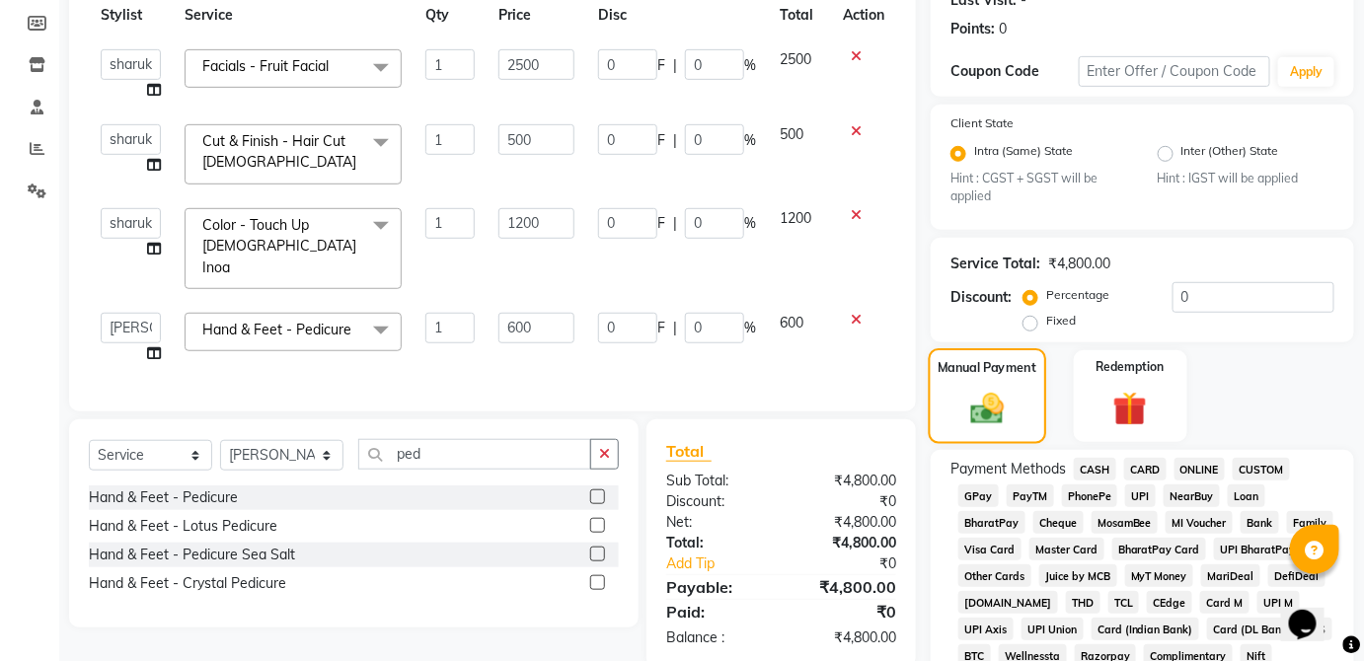
scroll to position [395, 0]
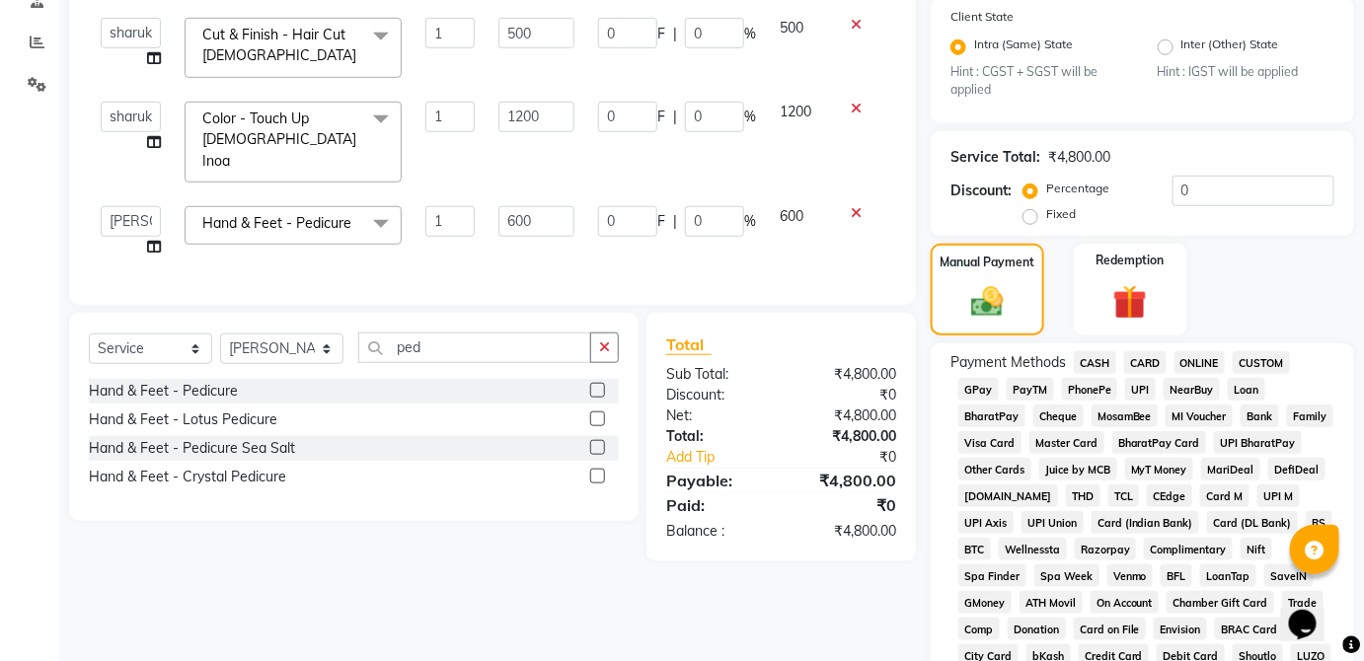
click at [1147, 391] on span "UPI" at bounding box center [1140, 389] width 31 height 23
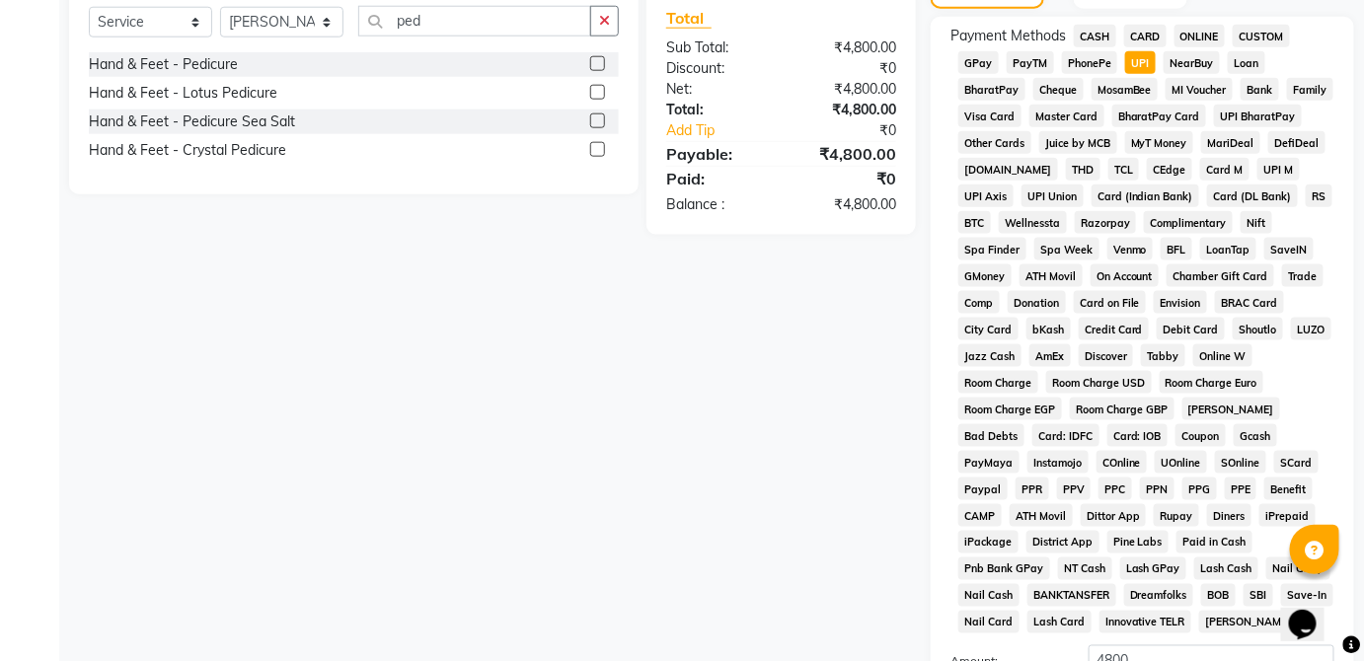
scroll to position [958, 0]
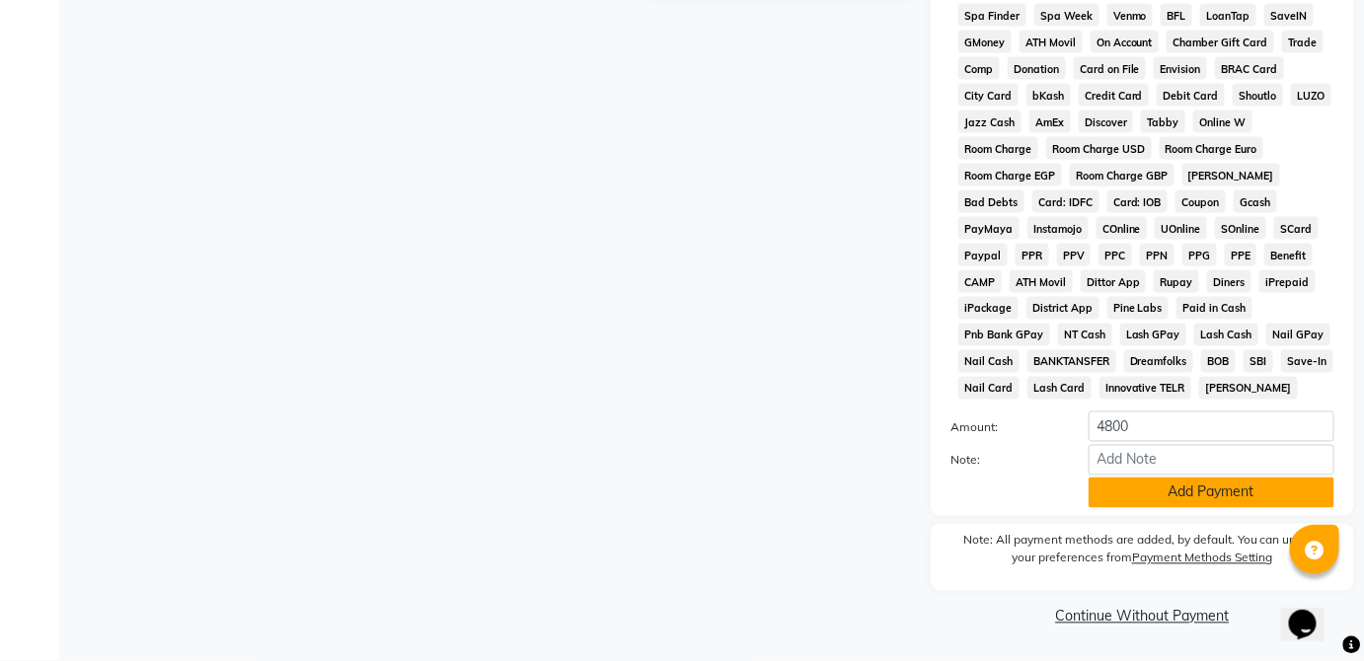
click at [1231, 499] on button "Add Payment" at bounding box center [1212, 493] width 246 height 31
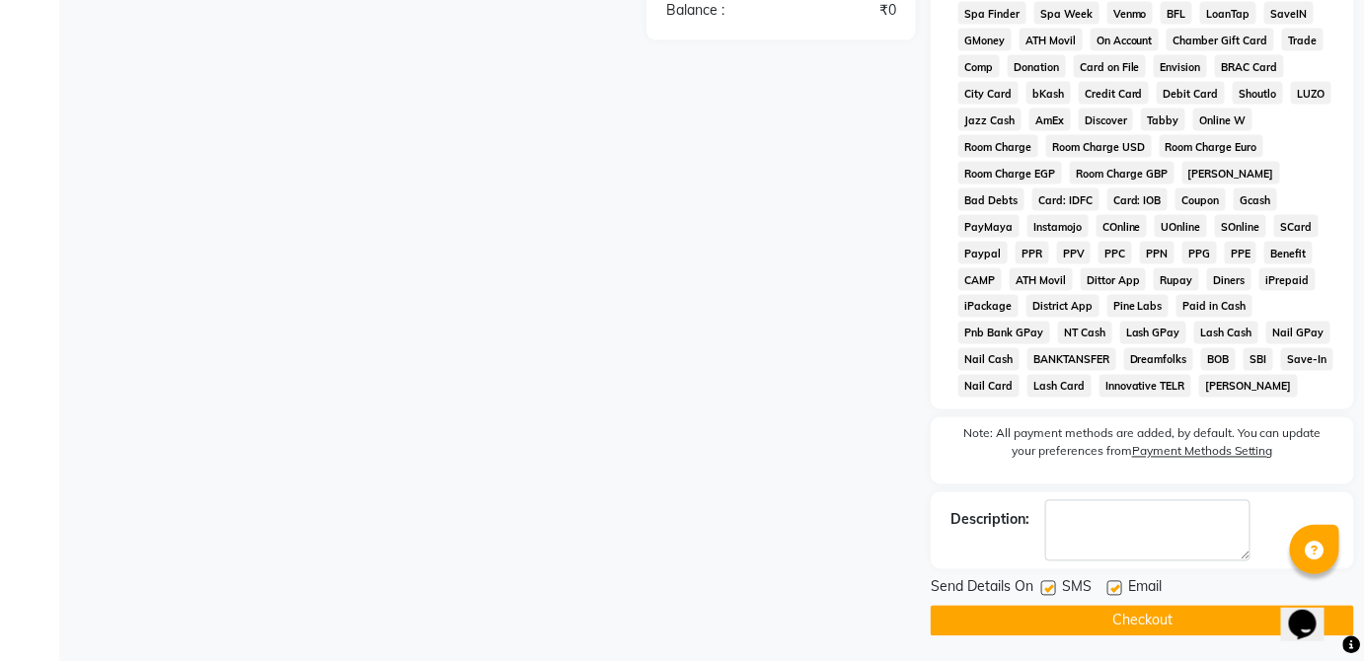
click at [1208, 636] on button "Checkout" at bounding box center [1142, 621] width 423 height 31
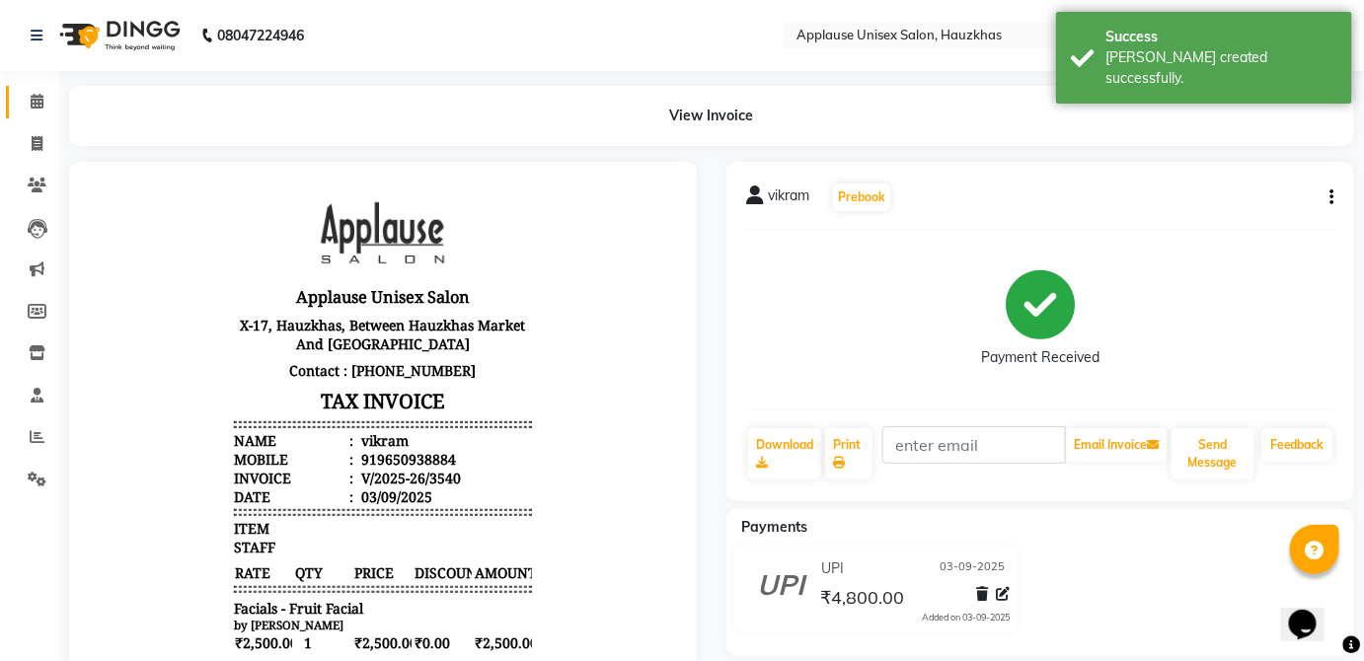
click at [30, 112] on span at bounding box center [37, 102] width 35 height 23
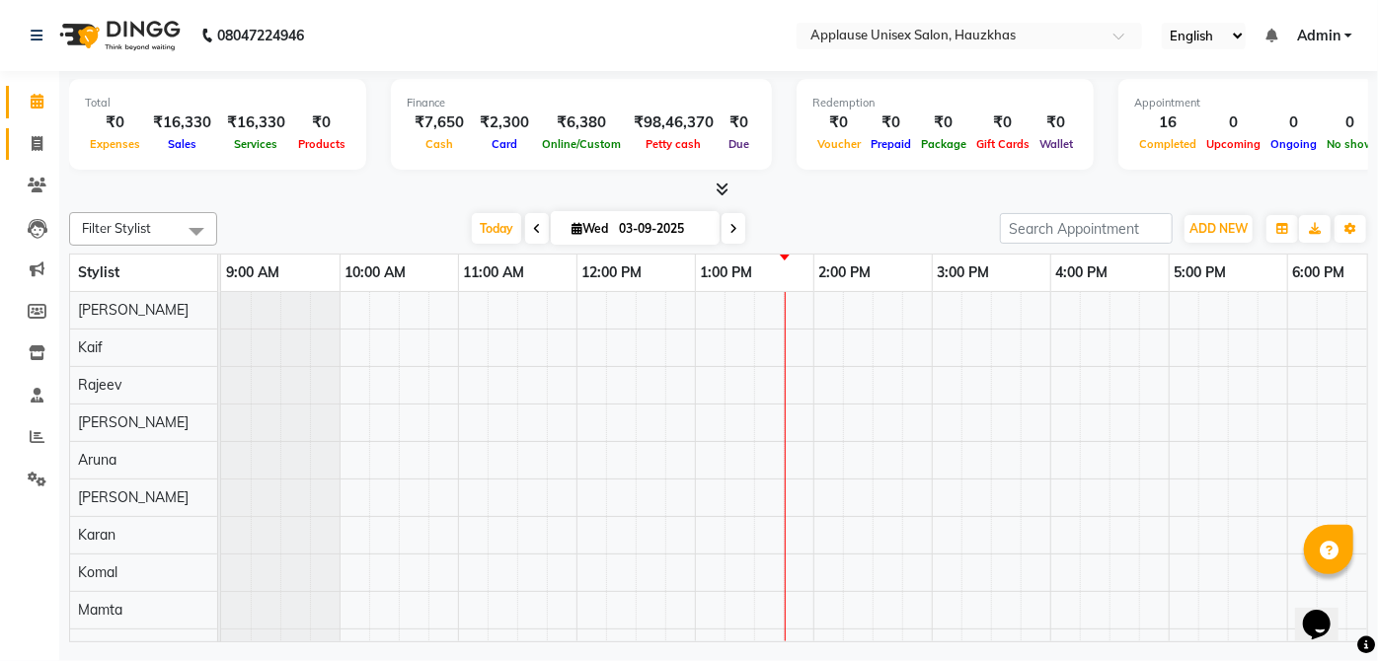
click at [38, 158] on link "Invoice" at bounding box center [29, 144] width 47 height 33
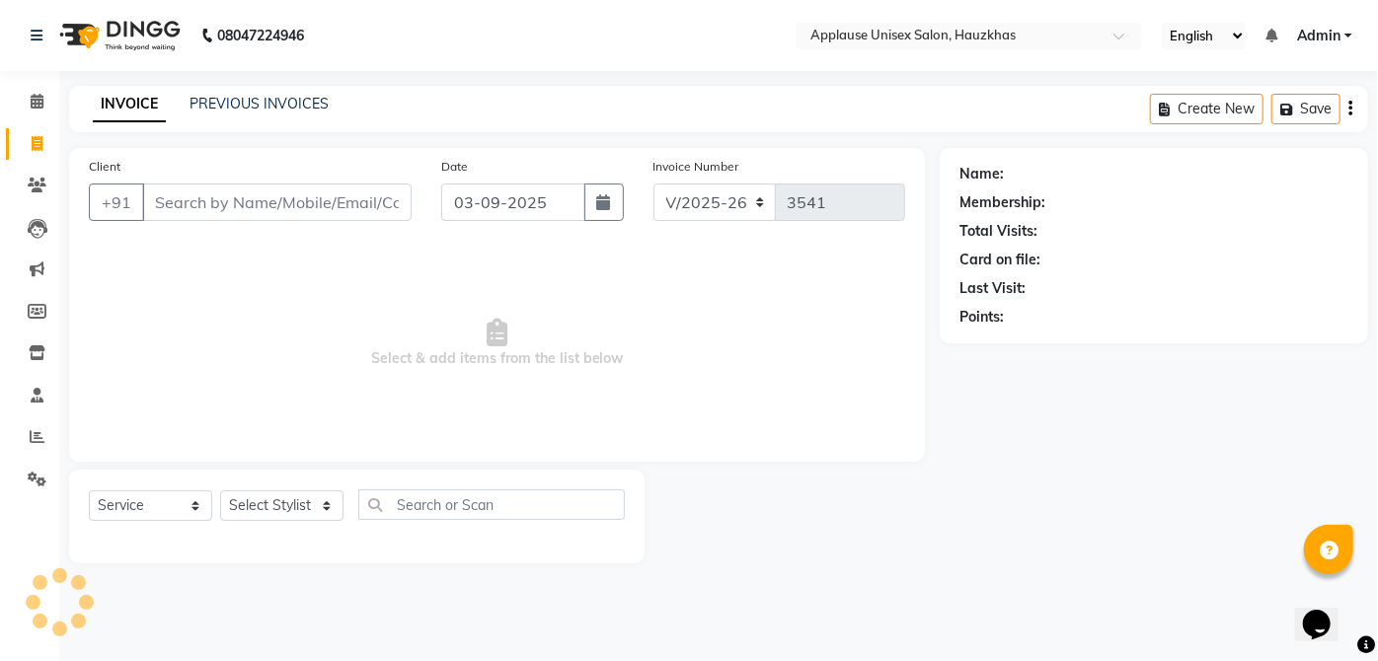
click at [302, 482] on div "Select Service Product Membership Package Voucher Prepaid Gift Card Select Styl…" at bounding box center [357, 517] width 576 height 94
click at [305, 504] on select "Select Stylist" at bounding box center [281, 506] width 123 height 31
click at [220, 491] on select "Select Stylist [PERSON_NAME] [PERSON_NAME] [PERSON_NAME] [PERSON_NAME] [PERSON_…" at bounding box center [281, 506] width 123 height 31
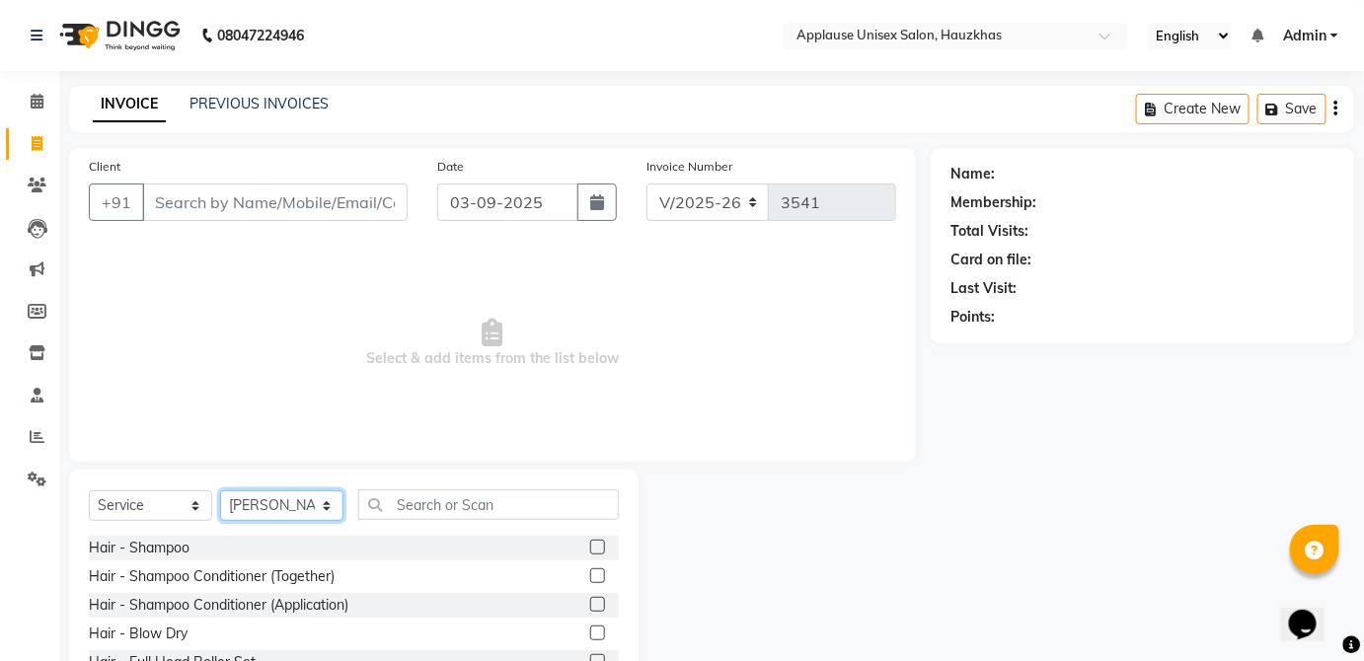
click at [326, 511] on select "Select Stylist [PERSON_NAME] [PERSON_NAME] [PERSON_NAME] [PERSON_NAME] [PERSON_…" at bounding box center [281, 506] width 123 height 31
click at [220, 491] on select "Select Stylist [PERSON_NAME] [PERSON_NAME] [PERSON_NAME] [PERSON_NAME] [PERSON_…" at bounding box center [281, 506] width 123 height 31
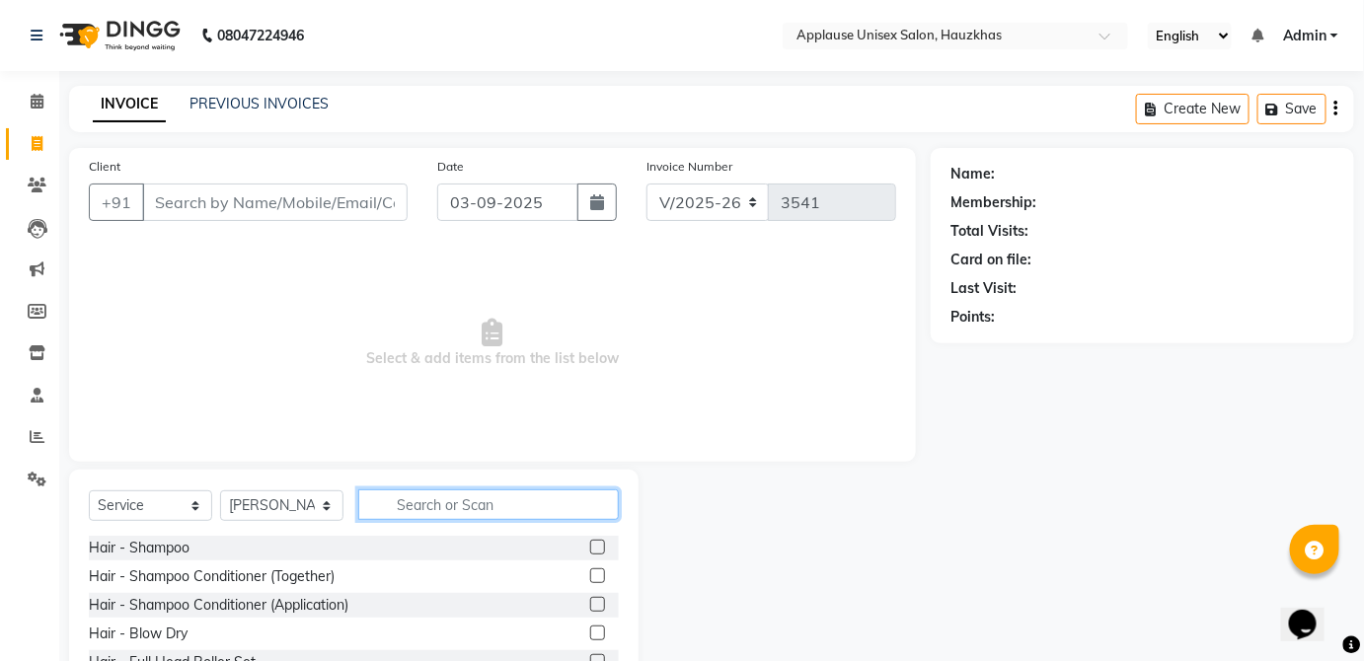
click at [484, 499] on input "text" at bounding box center [488, 505] width 261 height 31
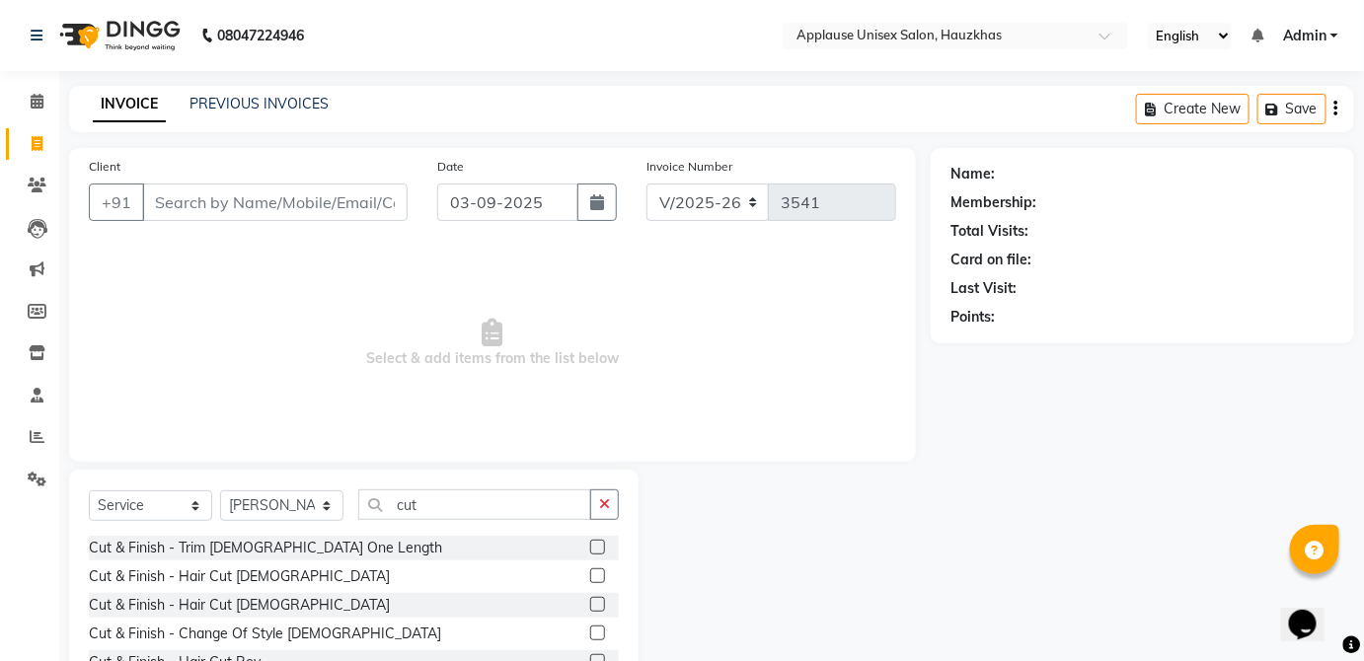
click at [590, 603] on label at bounding box center [597, 604] width 15 height 15
click at [590, 603] on input "checkbox" at bounding box center [596, 605] width 13 height 13
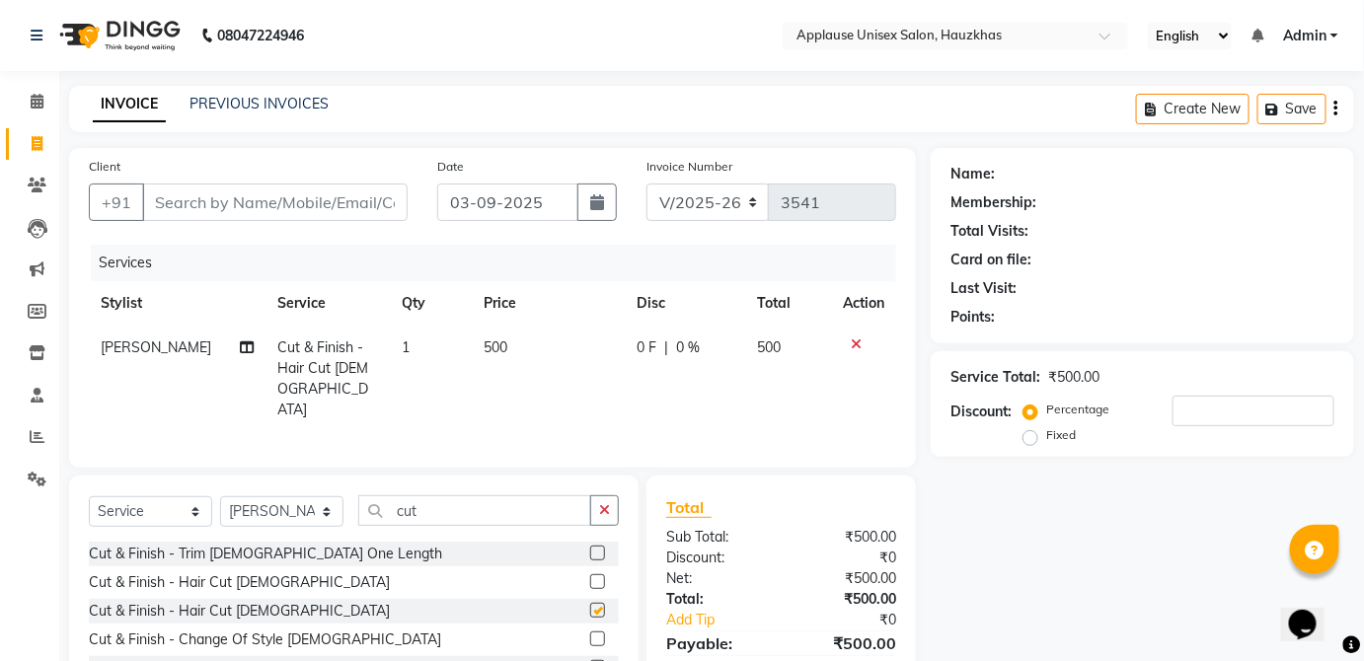
click at [752, 355] on td "500" at bounding box center [788, 379] width 86 height 107
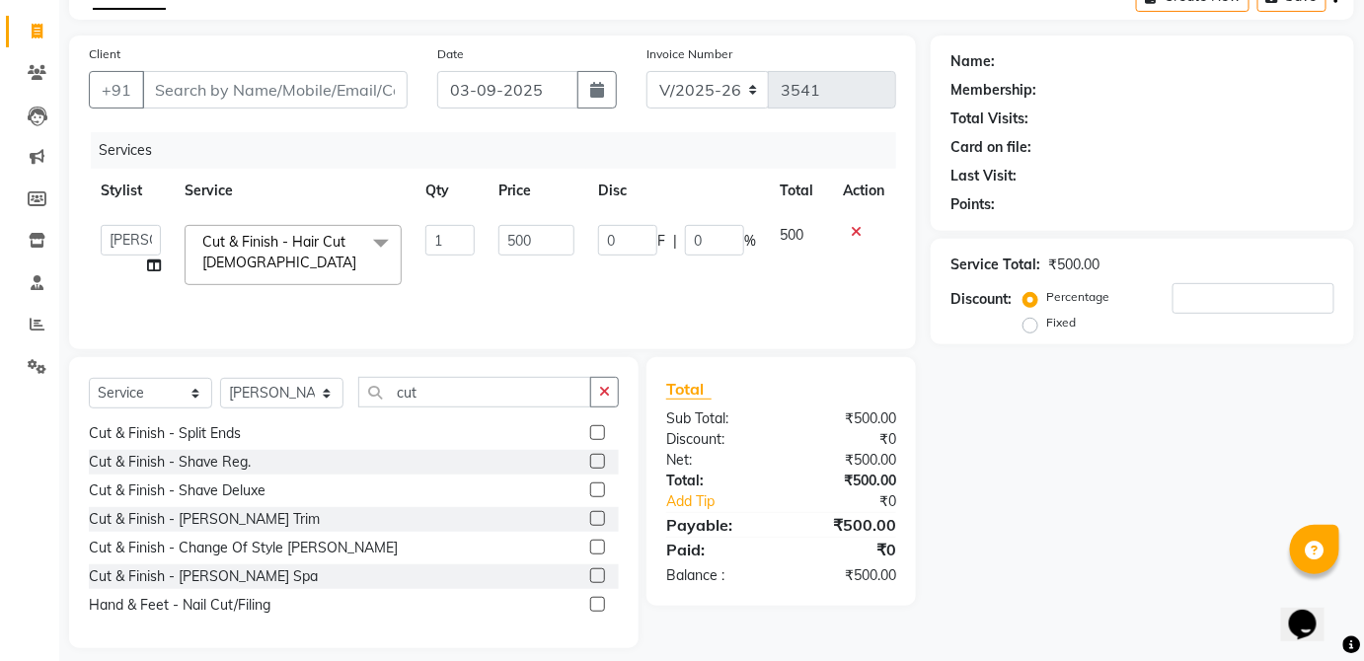
scroll to position [128, 0]
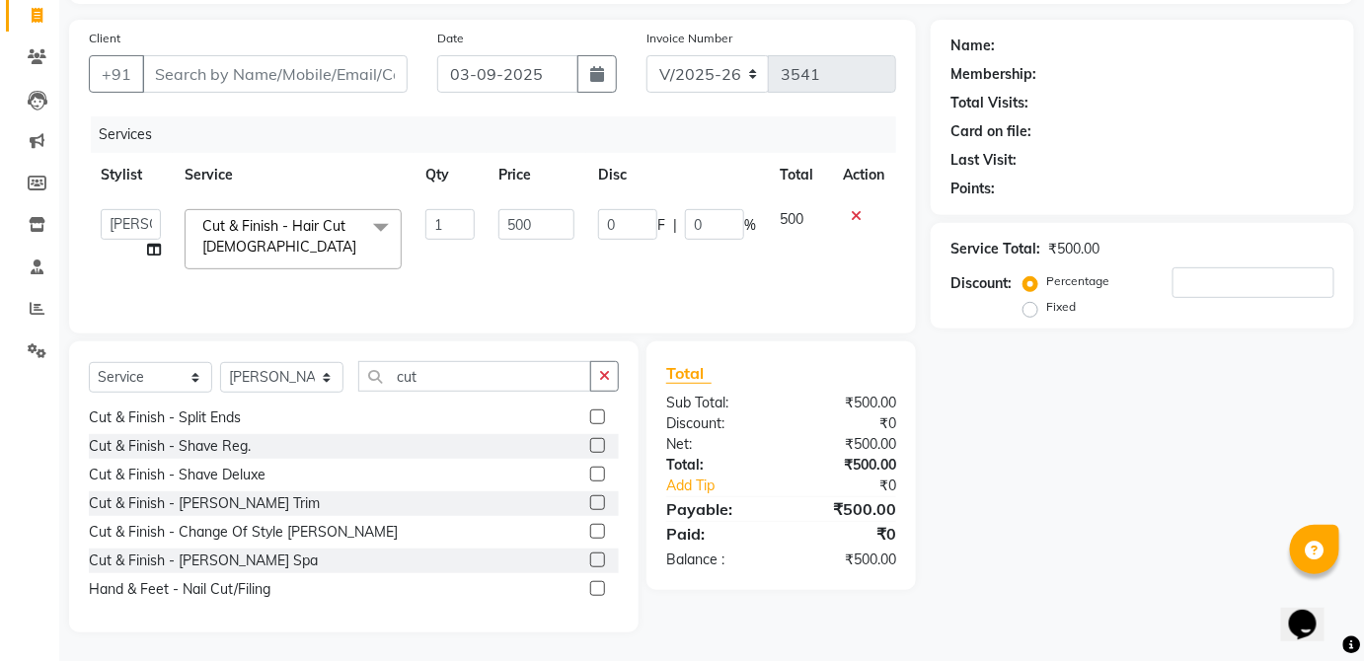
click at [590, 500] on label at bounding box center [597, 503] width 15 height 15
click at [590, 500] on input "checkbox" at bounding box center [596, 504] width 13 height 13
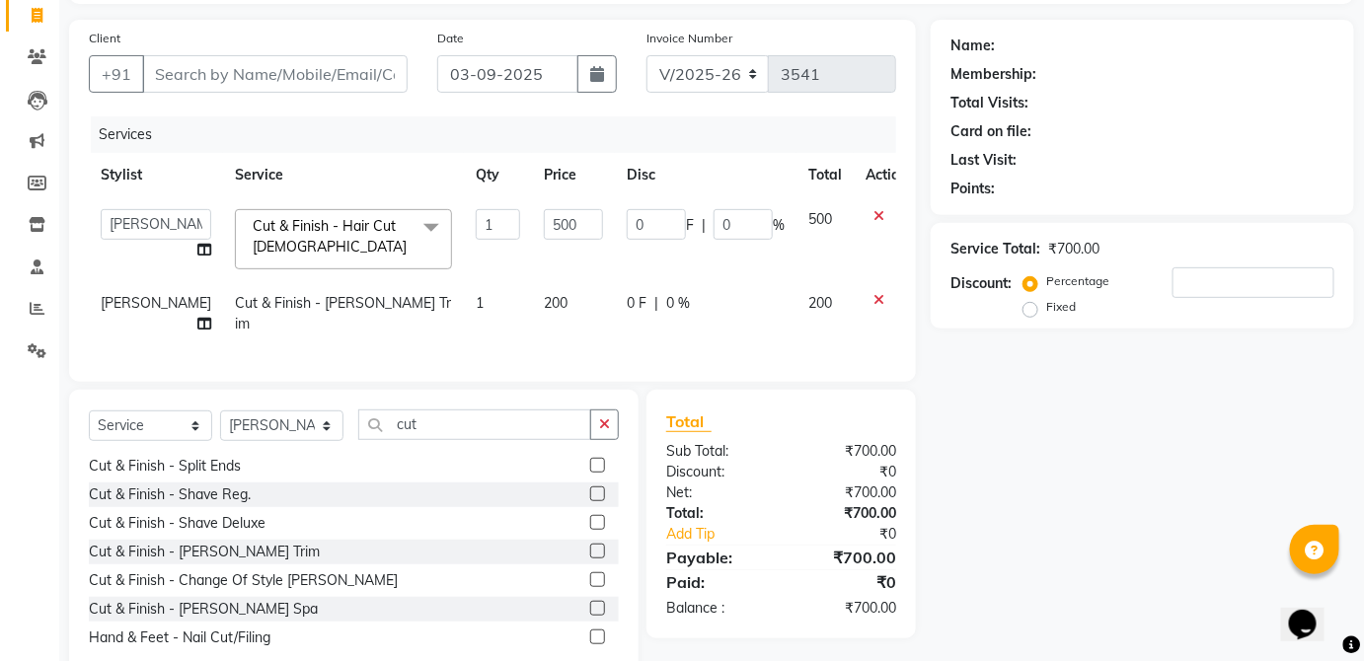
click at [556, 311] on td "200" at bounding box center [573, 313] width 83 height 65
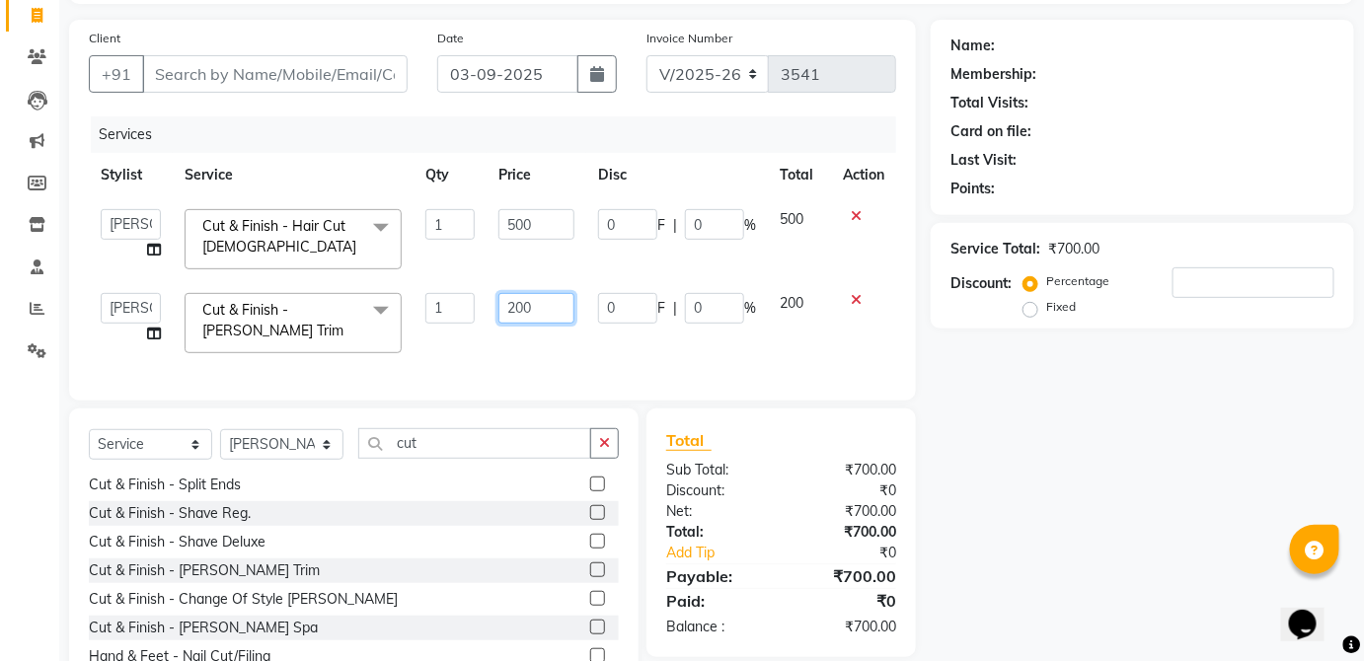
click at [555, 303] on input "200" at bounding box center [537, 308] width 76 height 31
click at [812, 336] on div "Services Stylist Service Qty Price Disc Total Action [PERSON_NAME] [PERSON_NAME…" at bounding box center [492, 248] width 807 height 265
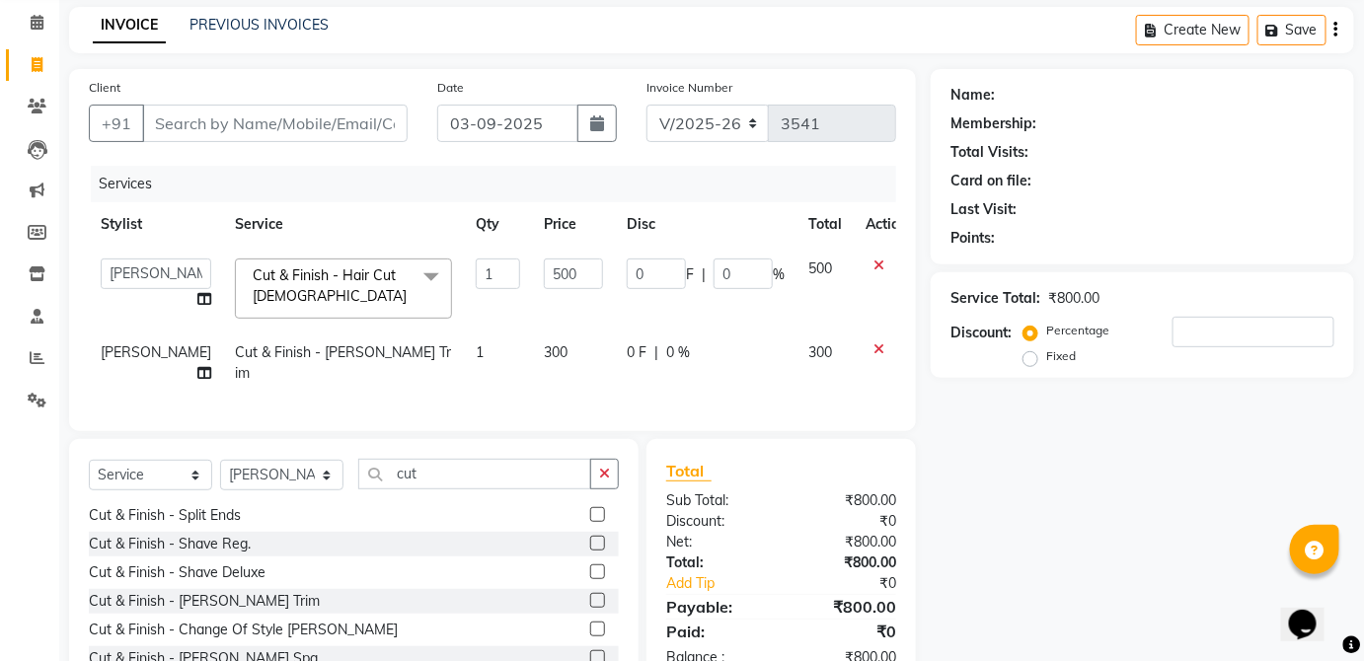
scroll to position [67, 0]
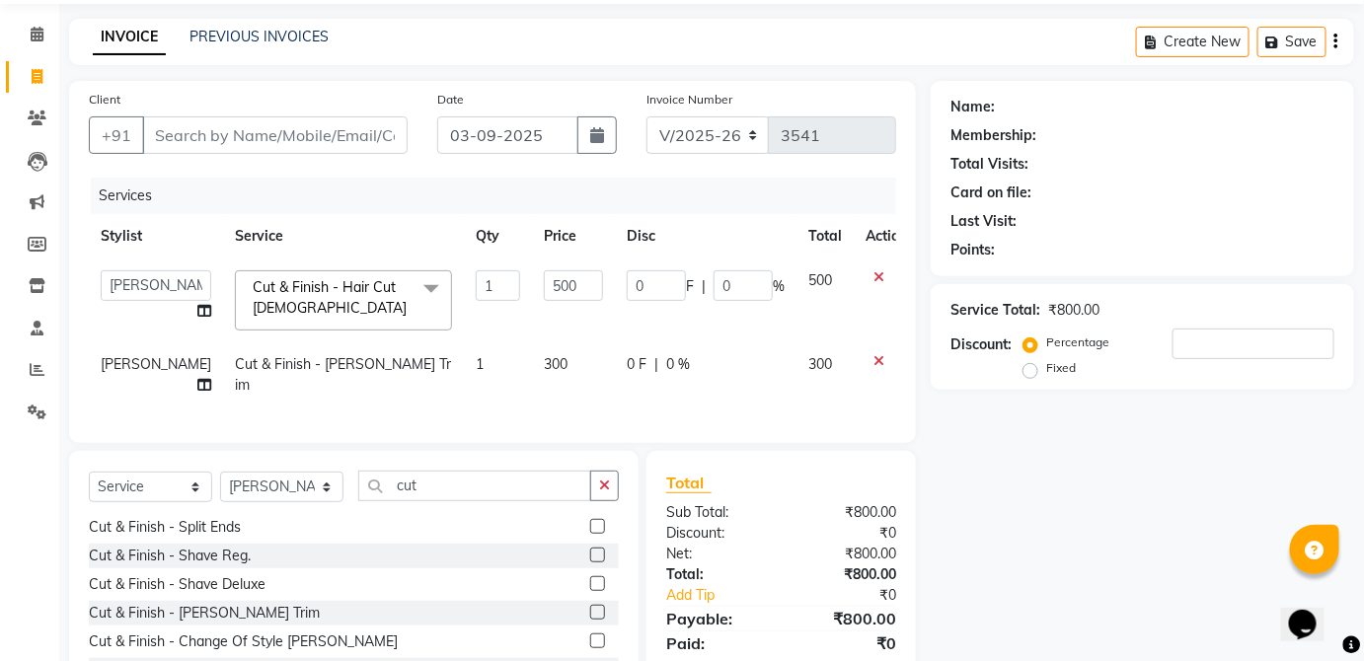
click at [797, 381] on td "300" at bounding box center [825, 375] width 57 height 65
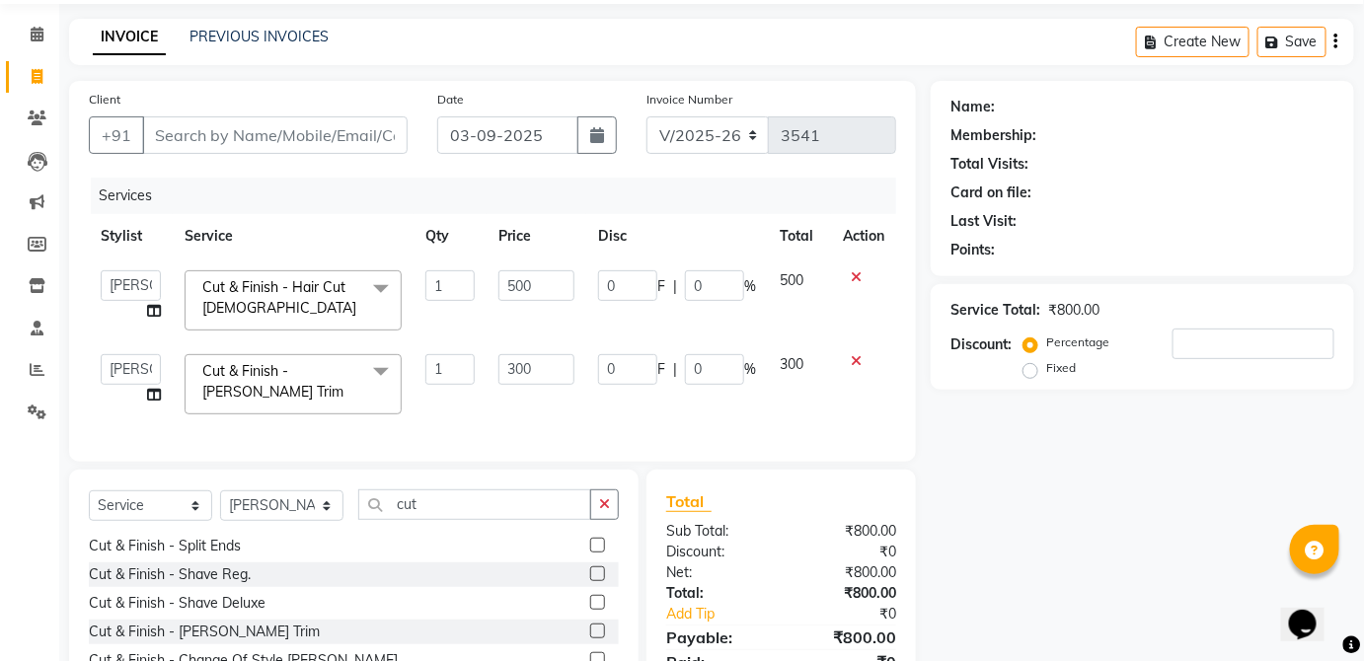
scroll to position [0, 0]
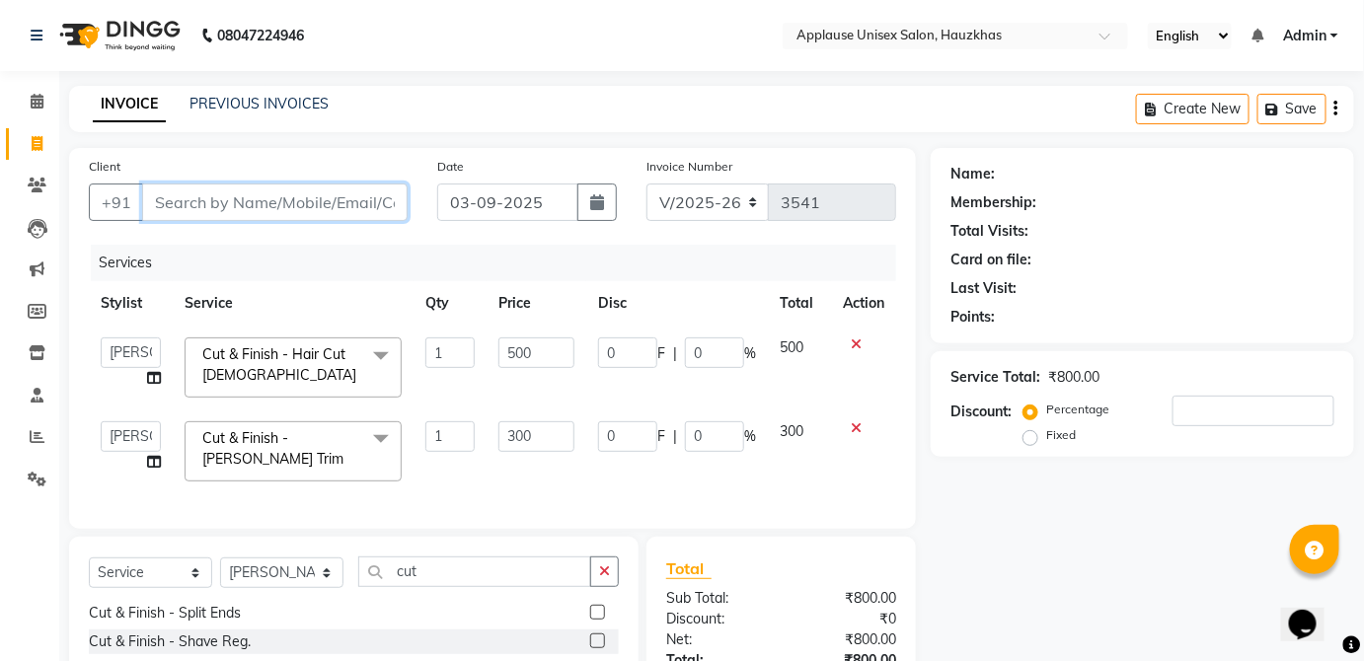
click at [374, 205] on input "Client" at bounding box center [275, 203] width 266 height 38
click at [1118, 505] on div "Name: Membership: Total Visits: Card on file: Last Visit: Points: Service Total…" at bounding box center [1150, 488] width 438 height 680
click at [362, 203] on input "Client" at bounding box center [275, 203] width 266 height 38
click at [382, 193] on input "Client" at bounding box center [275, 203] width 266 height 38
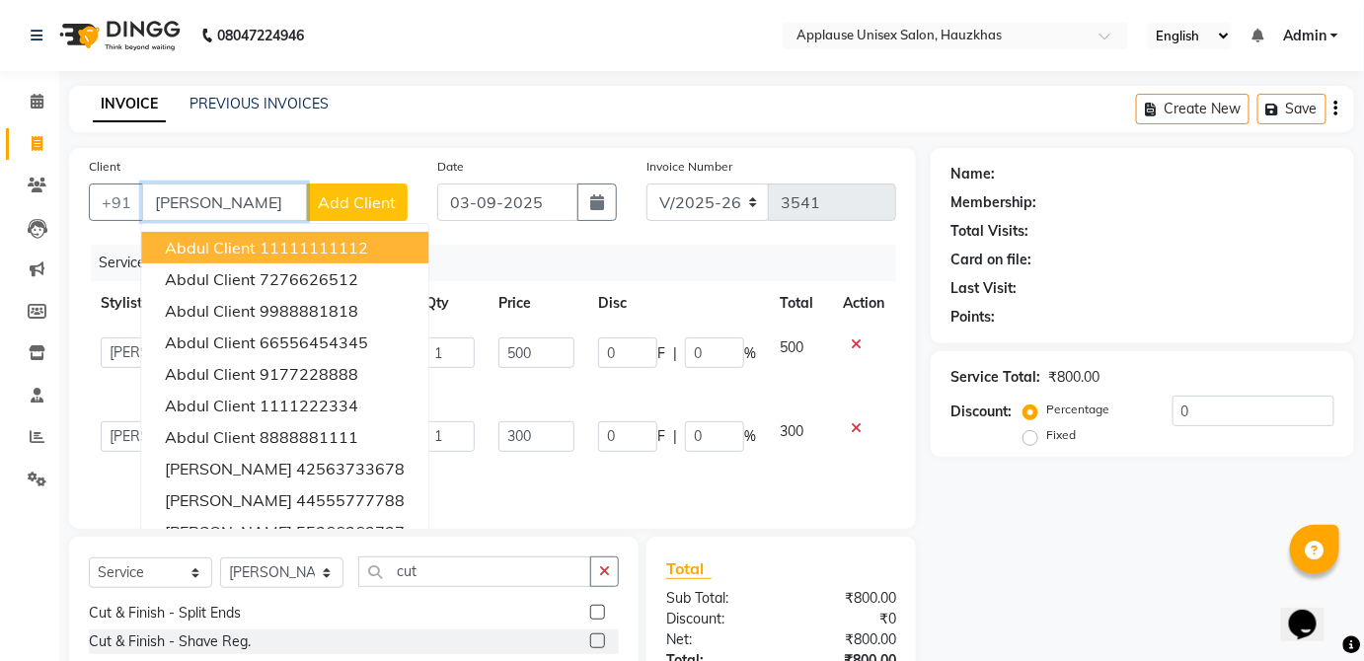
click at [387, 250] on button "abdul client 11111111112" at bounding box center [284, 248] width 287 height 32
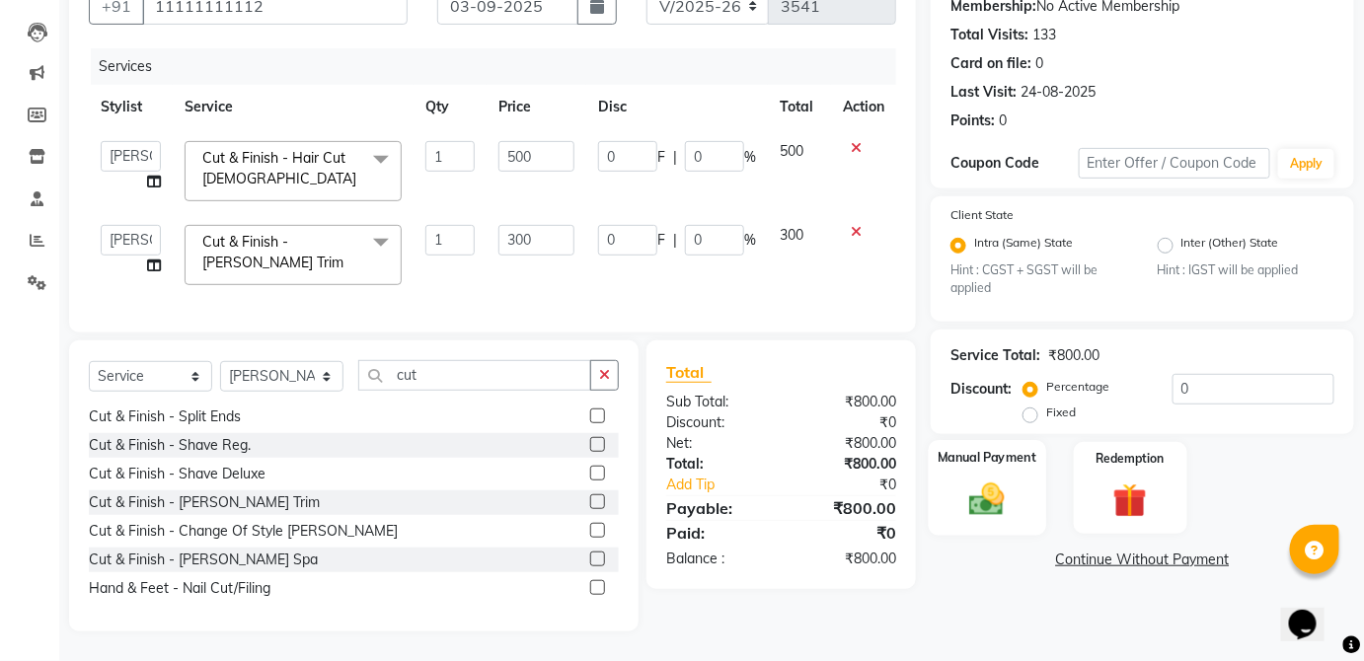
click at [1016, 477] on div "Manual Payment" at bounding box center [987, 488] width 117 height 96
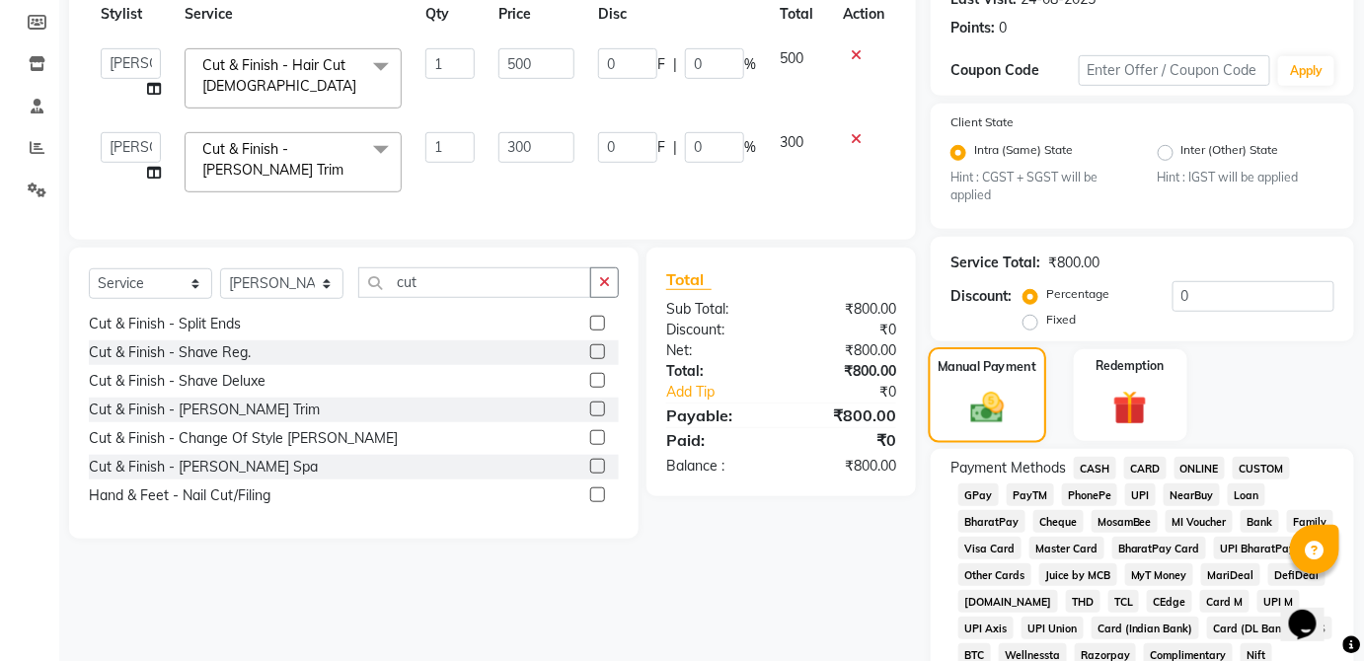
scroll to position [293, 0]
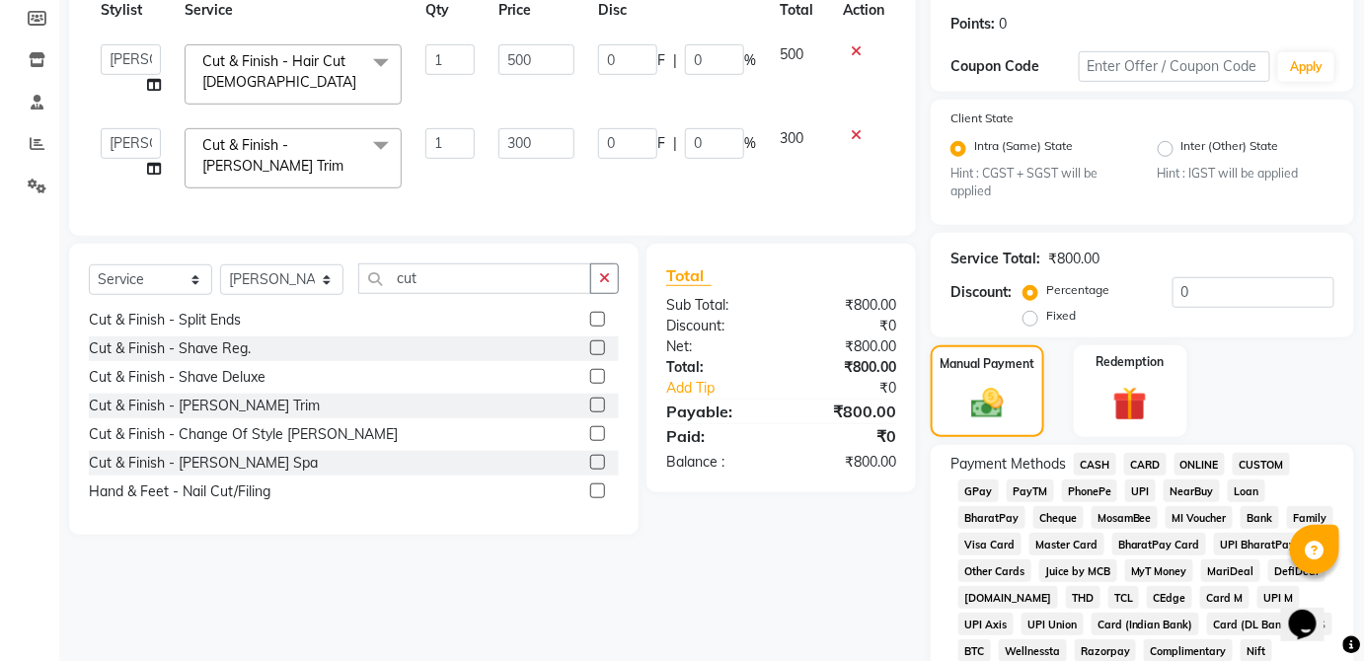
click at [1135, 499] on span "UPI" at bounding box center [1140, 491] width 31 height 23
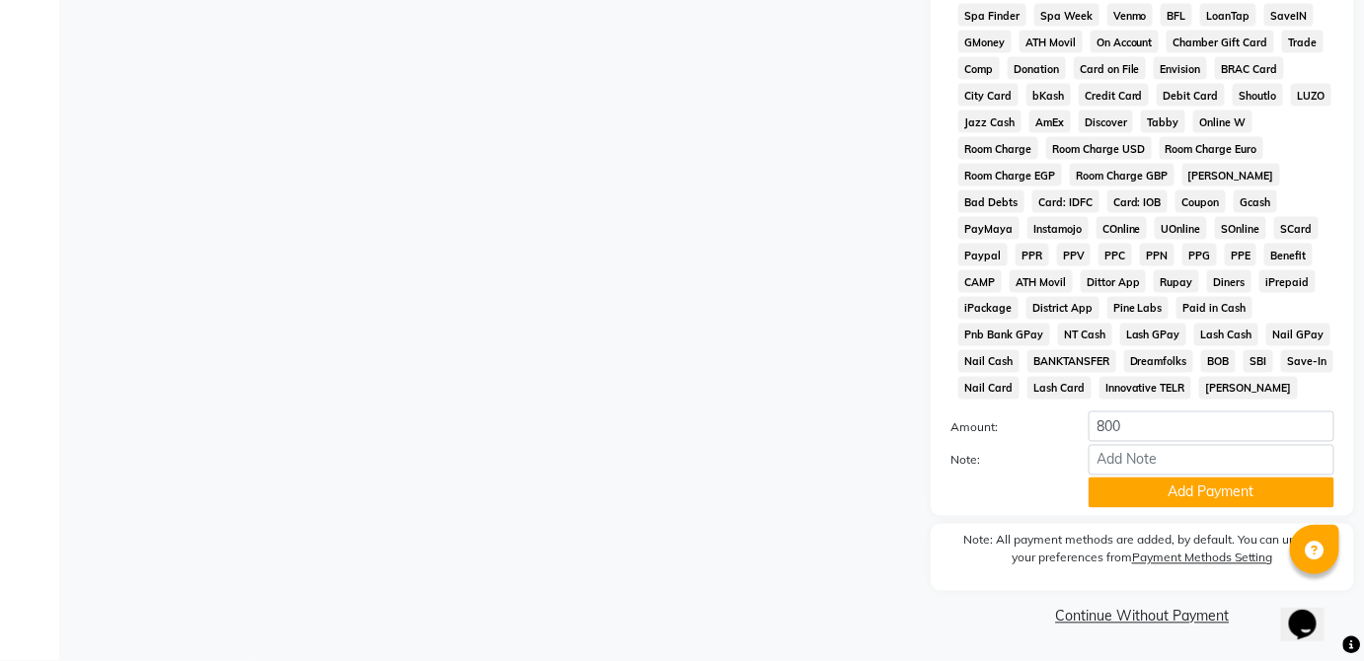
scroll to position [958, 0]
click at [1241, 506] on button "Add Payment" at bounding box center [1212, 493] width 246 height 31
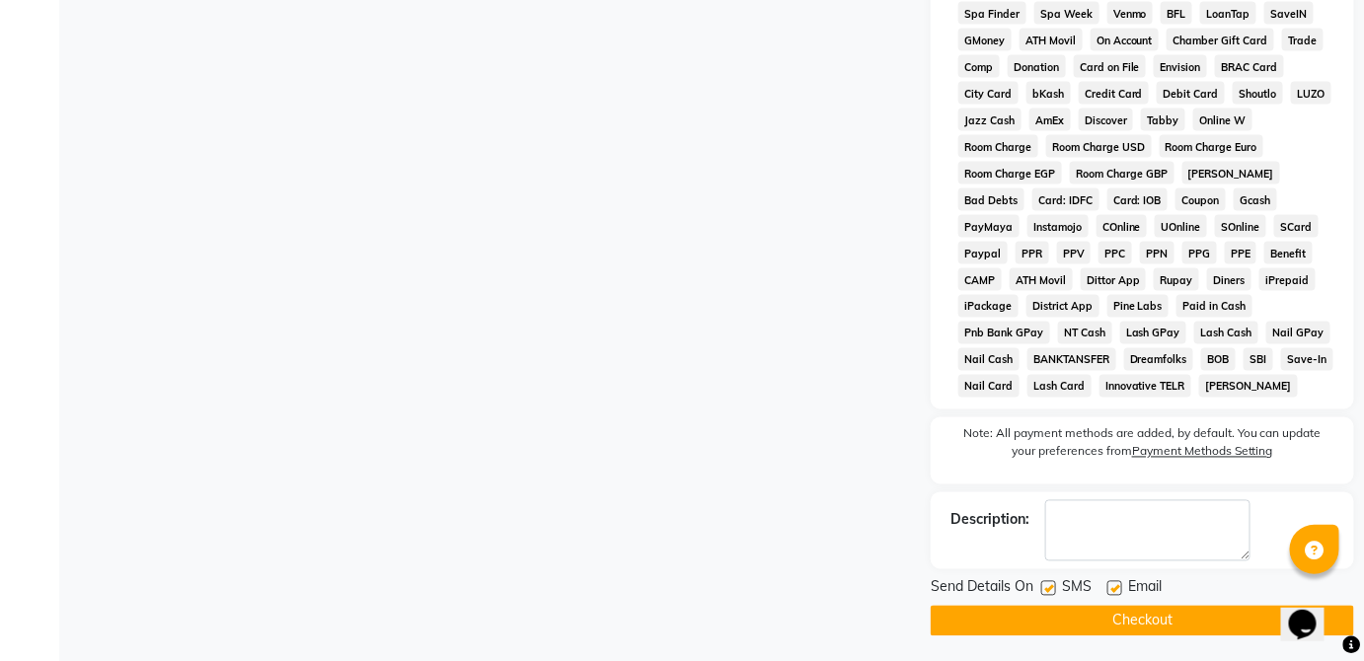
click at [1194, 631] on button "Checkout" at bounding box center [1142, 621] width 423 height 31
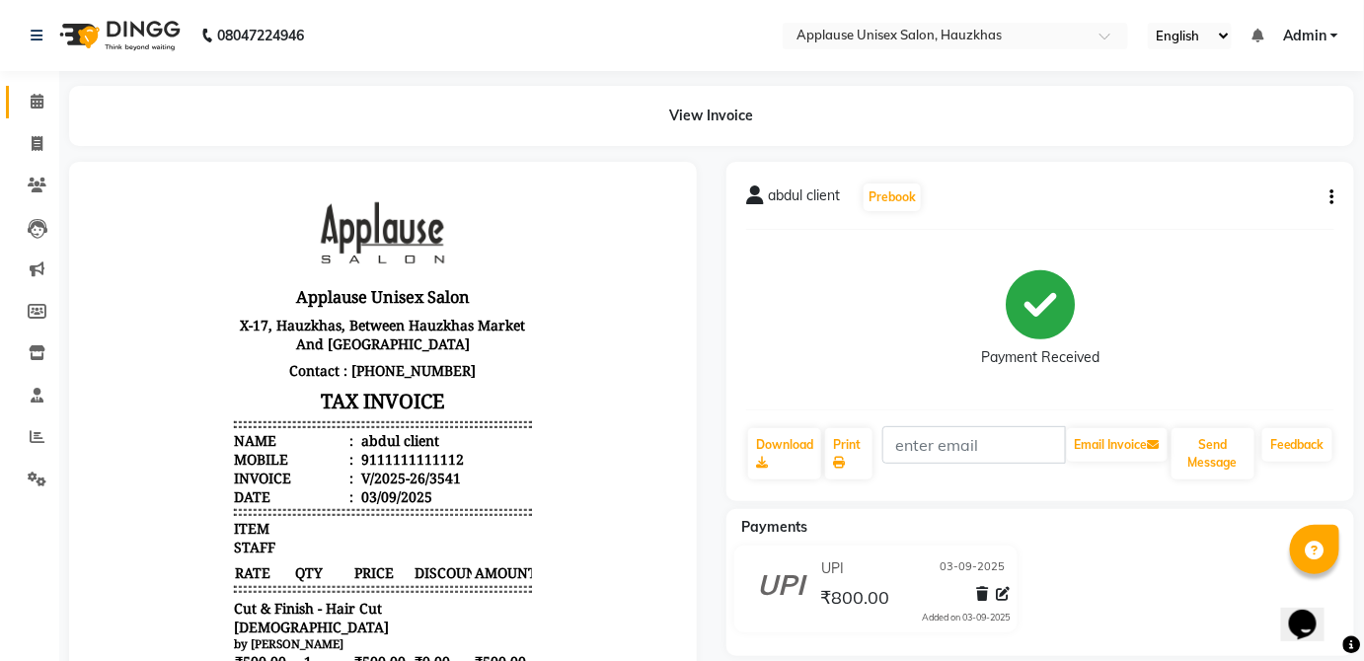
click at [30, 111] on span at bounding box center [37, 102] width 35 height 23
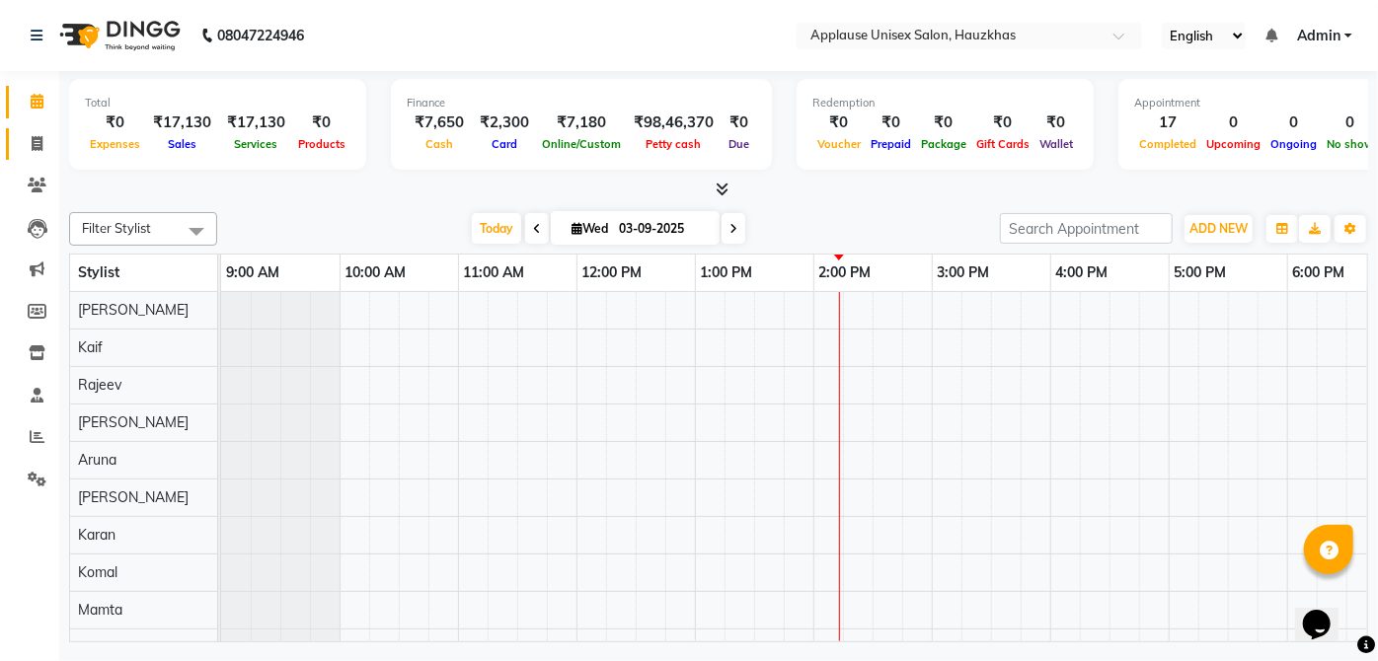
click at [32, 138] on icon at bounding box center [37, 143] width 11 height 15
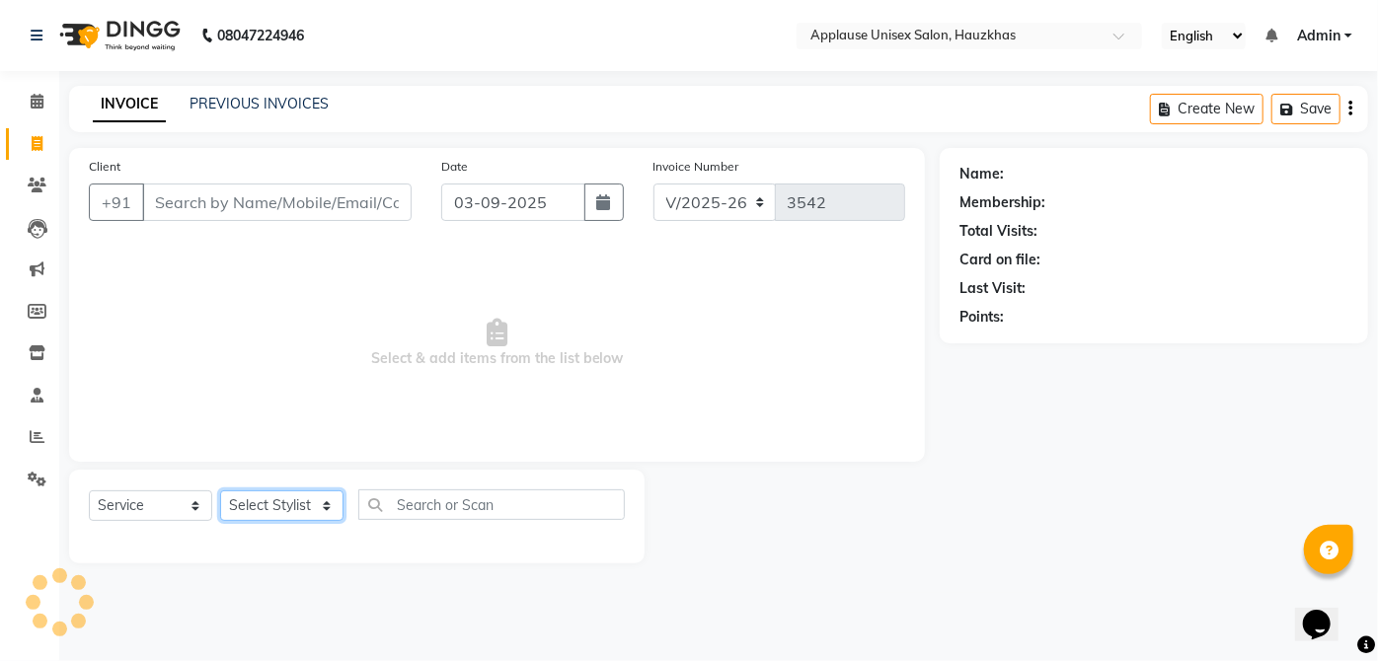
click at [284, 511] on select "Select Stylist" at bounding box center [281, 506] width 123 height 31
click at [495, 324] on icon at bounding box center [497, 333] width 21 height 28
click at [308, 515] on select "Select Stylist [PERSON_NAME] [PERSON_NAME] [PERSON_NAME] [PERSON_NAME] [PERSON_…" at bounding box center [281, 506] width 123 height 31
click at [220, 491] on select "Select Stylist [PERSON_NAME] [PERSON_NAME] [PERSON_NAME] [PERSON_NAME] [PERSON_…" at bounding box center [281, 506] width 123 height 31
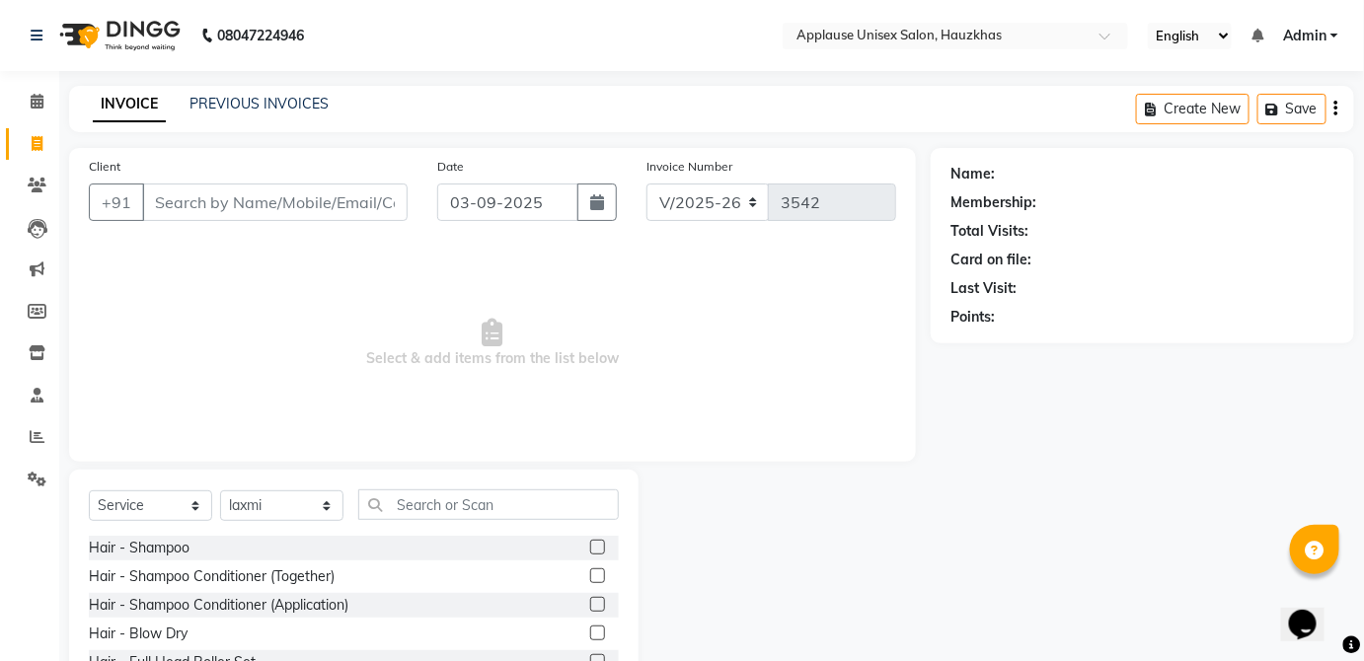
click at [400, 470] on div "Select Service Product Membership Package Voucher Prepaid Gift Card Select Styl…" at bounding box center [354, 615] width 570 height 291
click at [467, 497] on input "text" at bounding box center [488, 505] width 261 height 31
click at [303, 495] on select "Select Stylist [PERSON_NAME] [PERSON_NAME] [PERSON_NAME] [PERSON_NAME] [PERSON_…" at bounding box center [281, 506] width 123 height 31
click at [220, 491] on select "Select Stylist [PERSON_NAME] [PERSON_NAME] [PERSON_NAME] [PERSON_NAME] [PERSON_…" at bounding box center [281, 506] width 123 height 31
click at [321, 502] on select "Select Stylist [PERSON_NAME] [PERSON_NAME] [PERSON_NAME] [PERSON_NAME] [PERSON_…" at bounding box center [281, 506] width 123 height 31
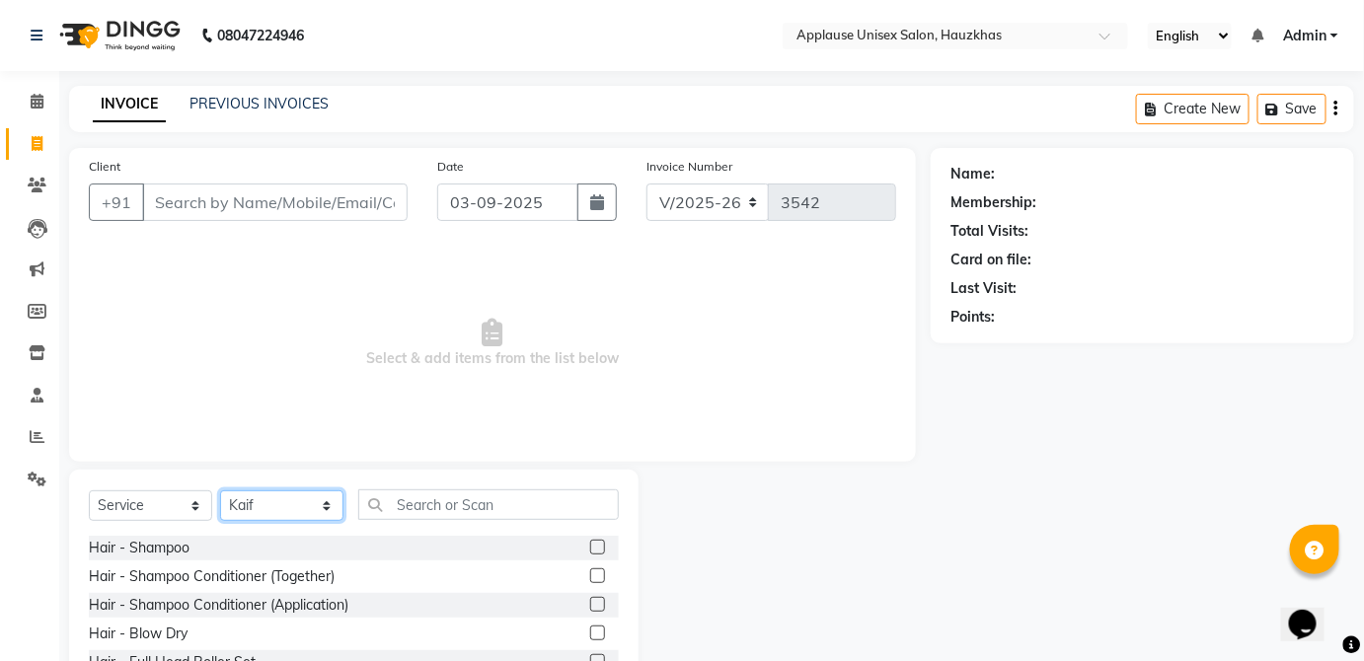
click at [220, 491] on select "Select Stylist [PERSON_NAME] [PERSON_NAME] [PERSON_NAME] [PERSON_NAME] [PERSON_…" at bounding box center [281, 506] width 123 height 31
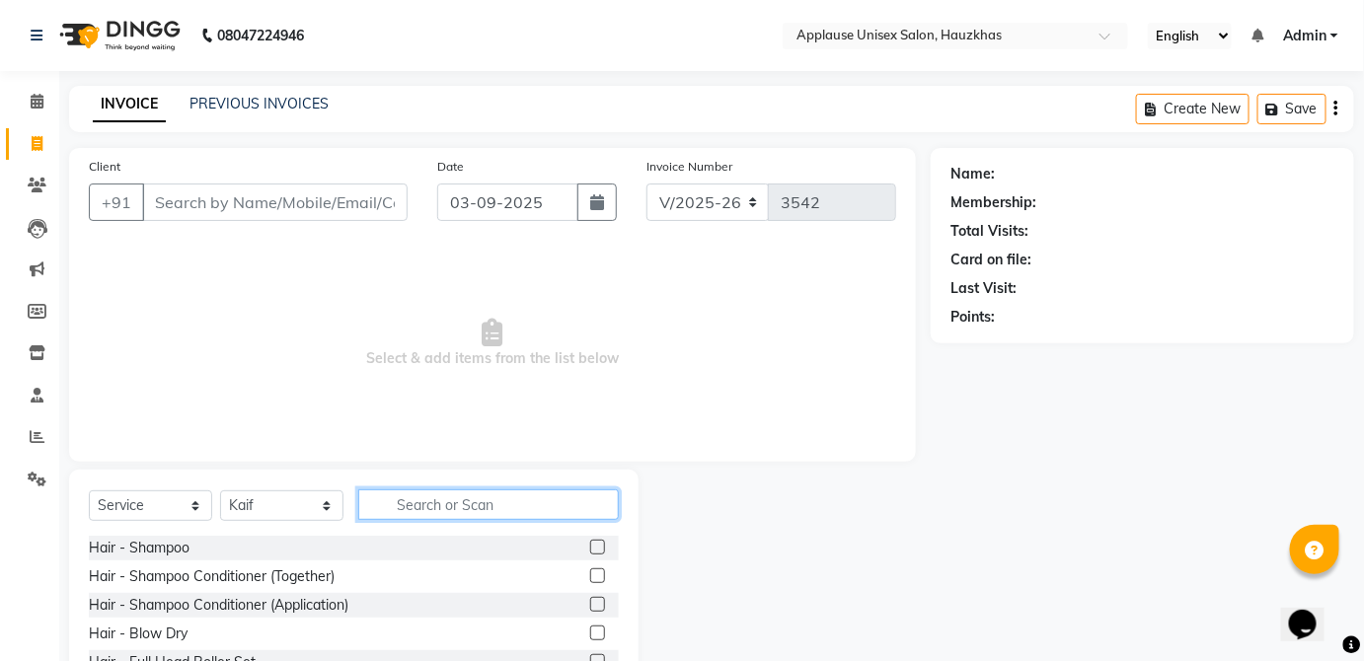
click at [486, 499] on input "text" at bounding box center [488, 505] width 261 height 31
click at [590, 571] on label at bounding box center [597, 576] width 15 height 15
click at [590, 571] on input "checkbox" at bounding box center [596, 577] width 13 height 13
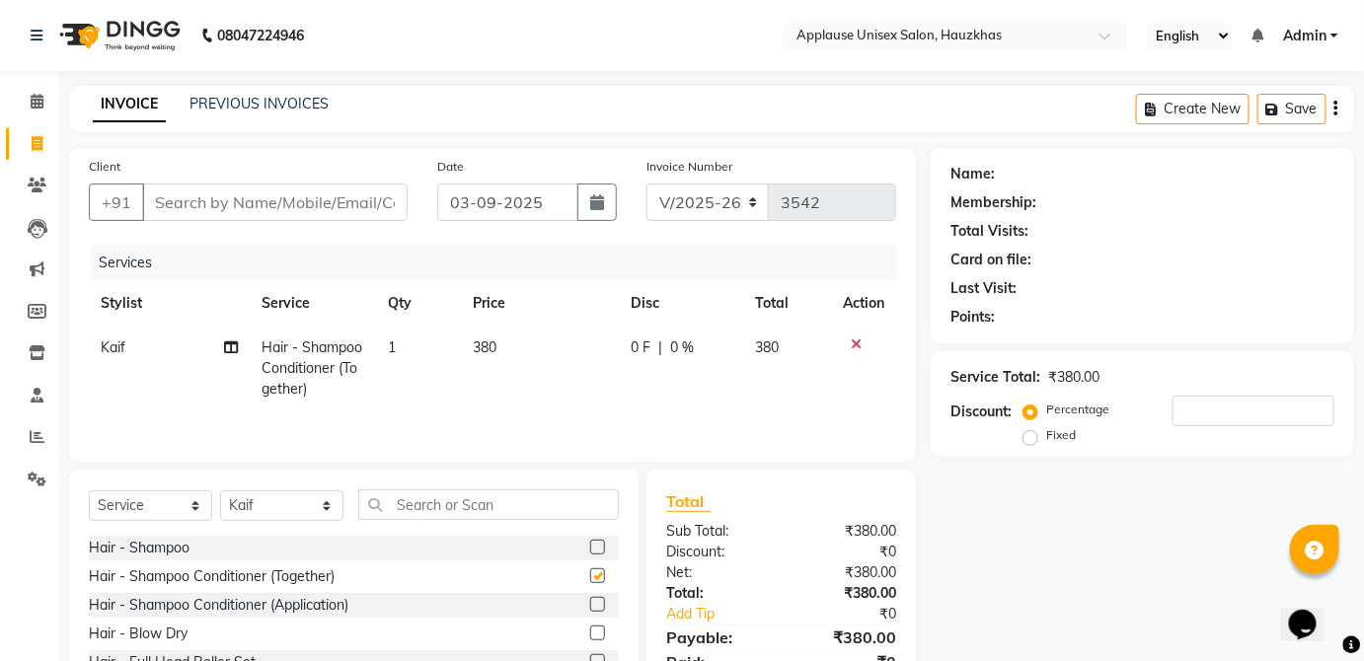
click at [566, 362] on td "380" at bounding box center [540, 369] width 158 height 86
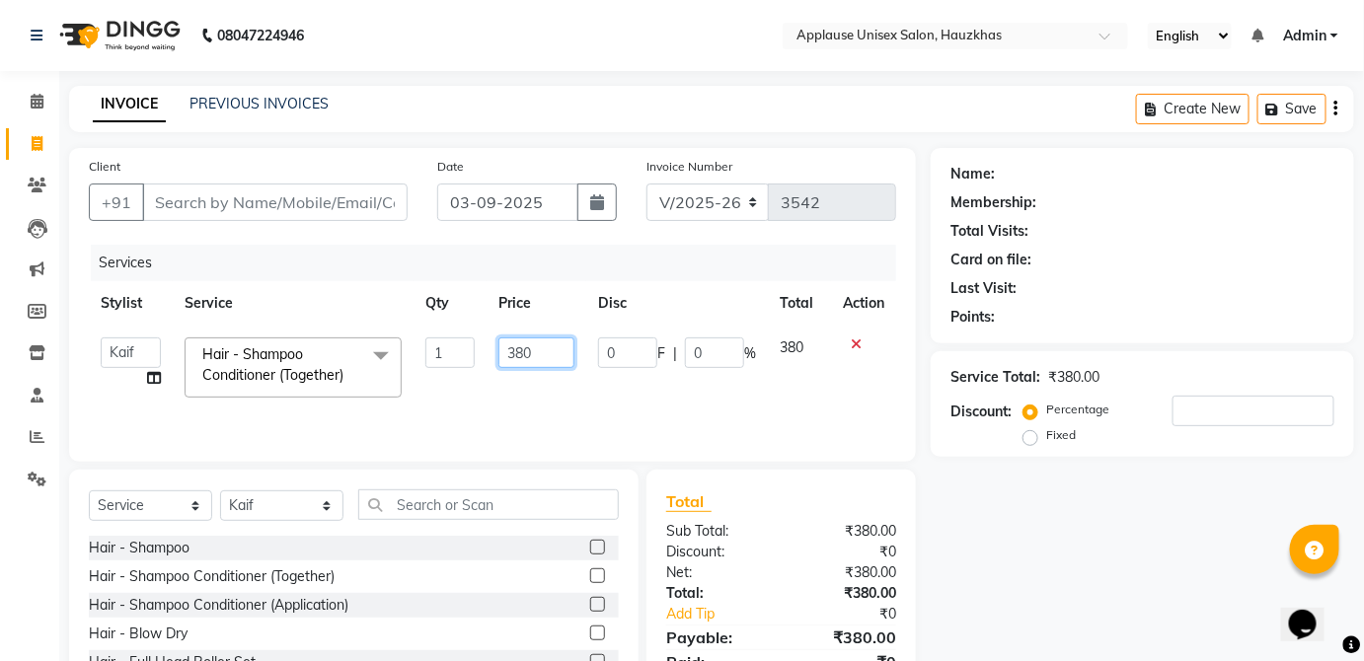
click at [554, 357] on input "380" at bounding box center [537, 353] width 76 height 31
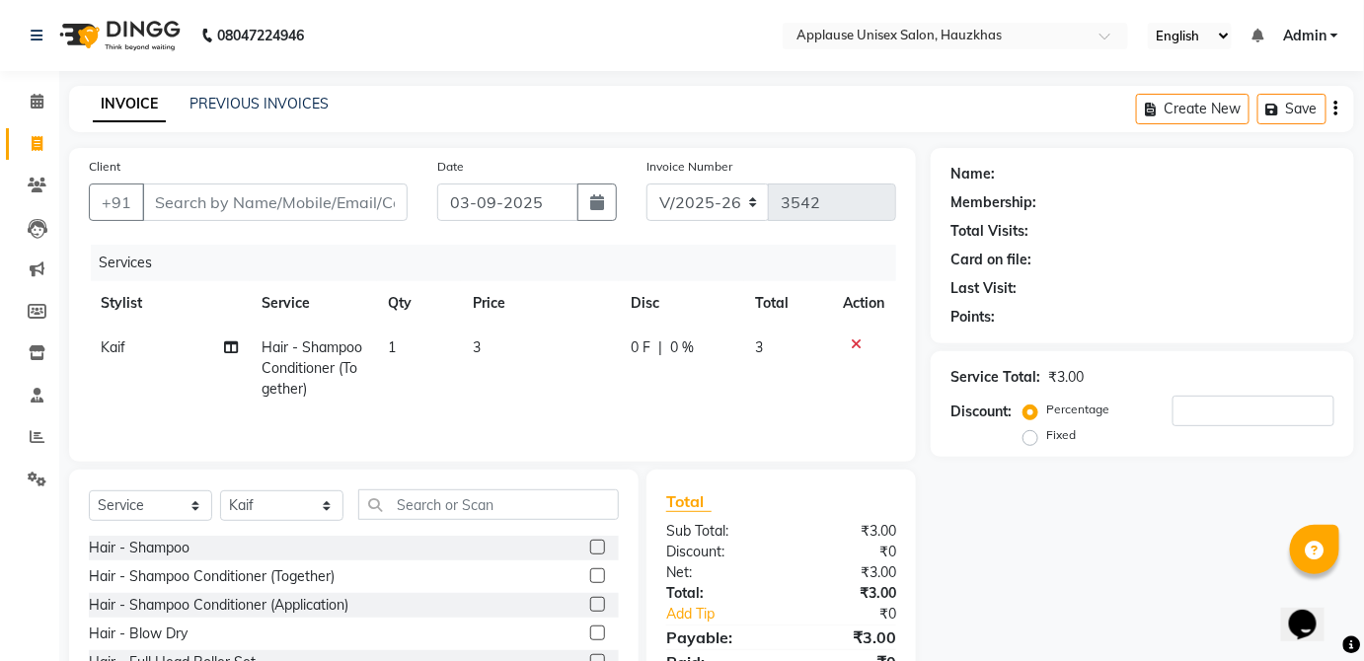
drag, startPoint x: 554, startPoint y: 357, endPoint x: 566, endPoint y: 256, distance: 102.4
click at [566, 256] on div "Services" at bounding box center [501, 263] width 820 height 37
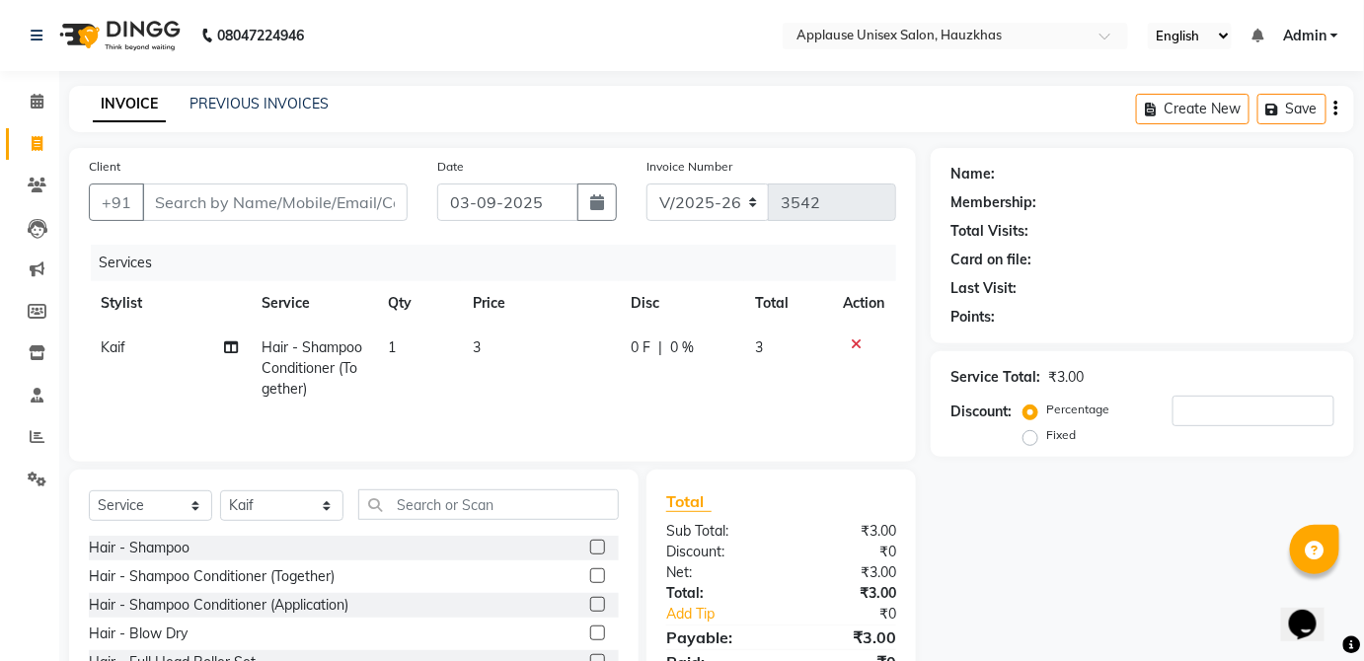
click at [879, 357] on td at bounding box center [863, 369] width 65 height 86
click at [858, 344] on icon at bounding box center [856, 345] width 11 height 14
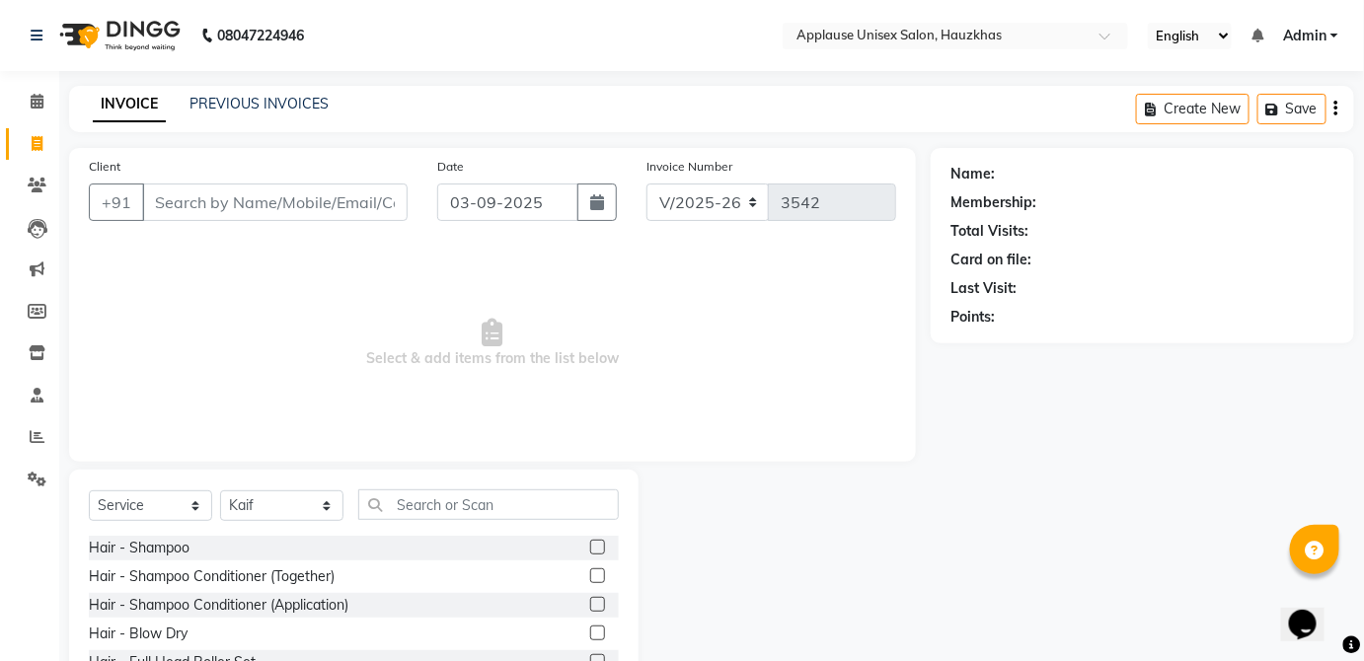
click at [590, 576] on label at bounding box center [597, 576] width 15 height 15
click at [590, 576] on input "checkbox" at bounding box center [596, 577] width 13 height 13
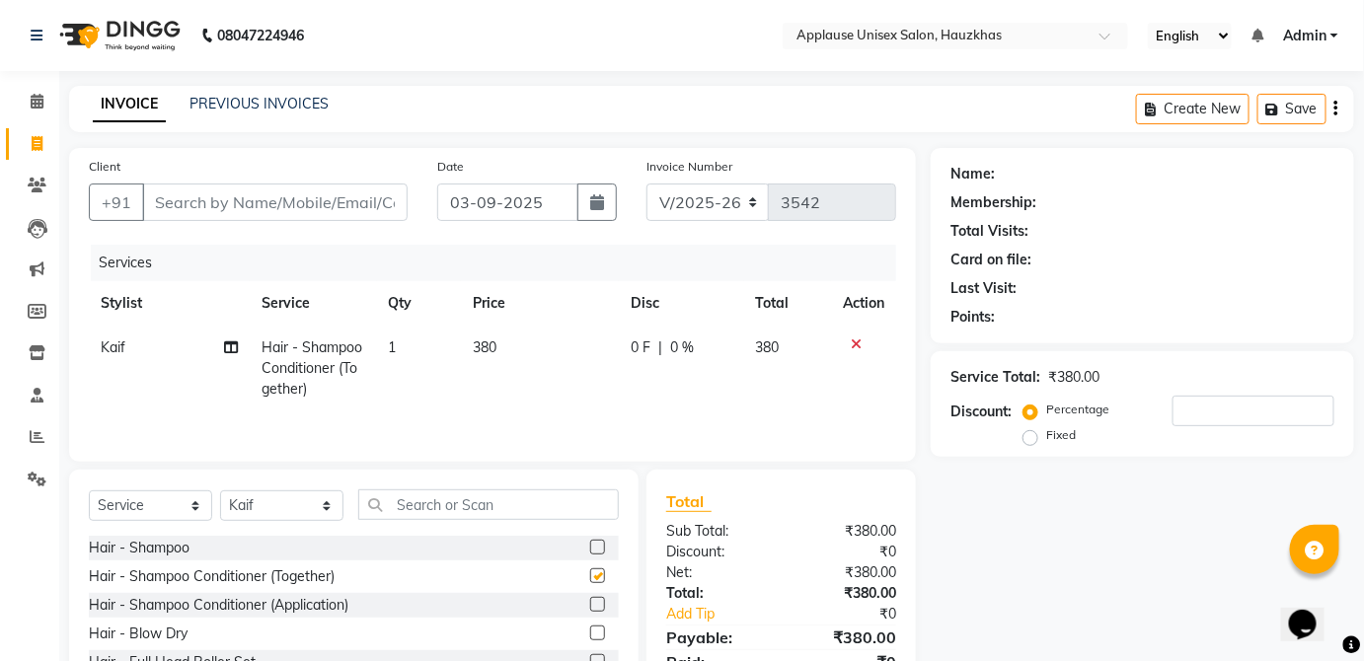
click at [537, 361] on td "380" at bounding box center [540, 369] width 158 height 86
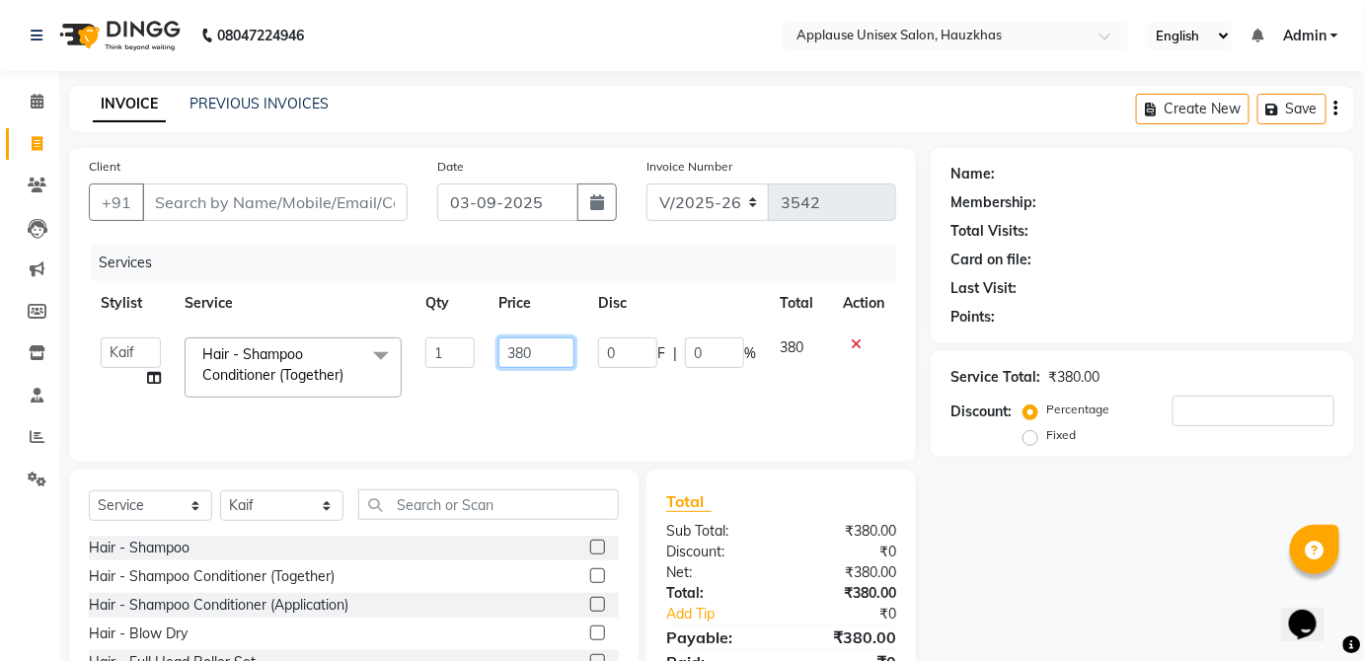
click at [531, 351] on input "380" at bounding box center [537, 353] width 76 height 31
click at [786, 345] on td "380" at bounding box center [799, 368] width 63 height 84
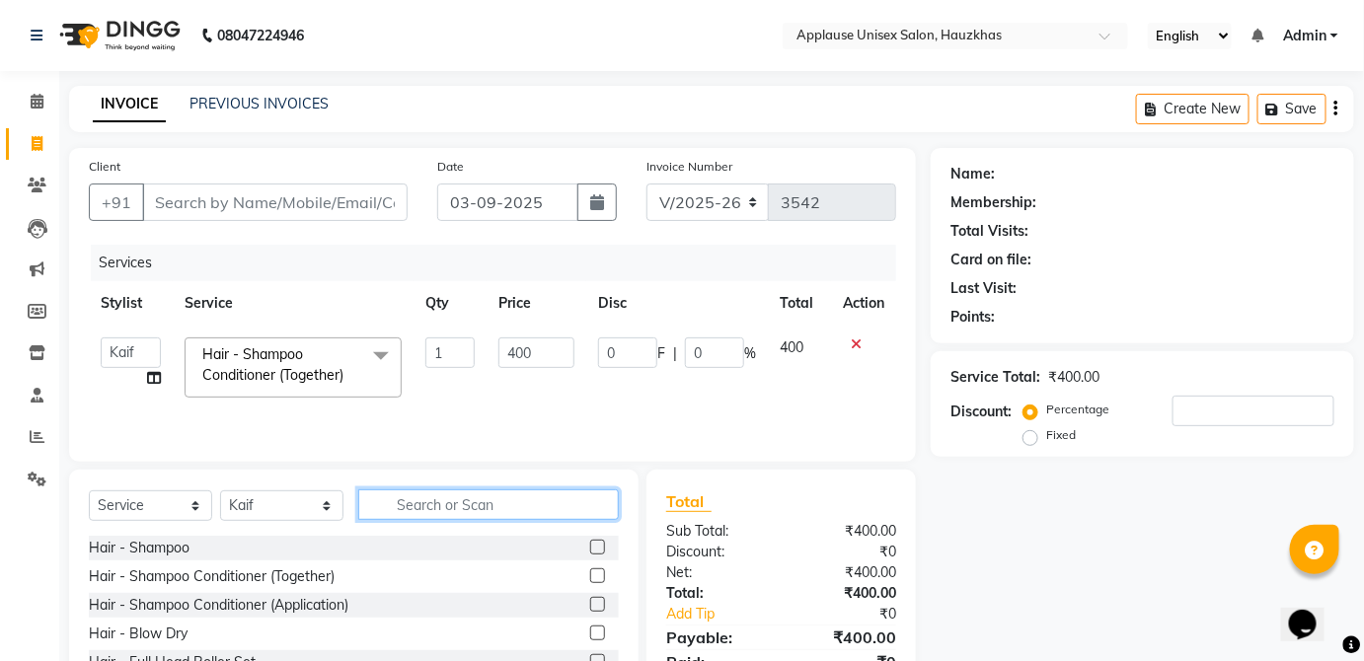
click at [533, 517] on input "text" at bounding box center [488, 505] width 261 height 31
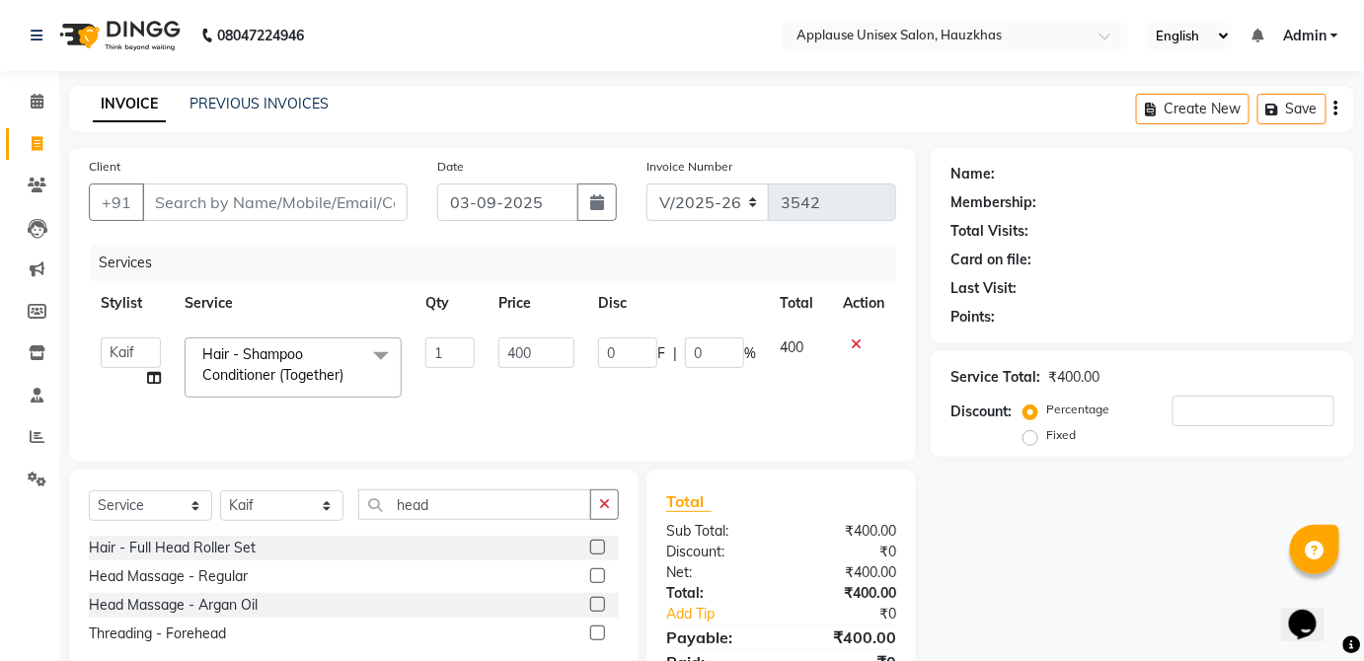
click at [598, 575] on label at bounding box center [597, 576] width 15 height 15
click at [598, 575] on input "checkbox" at bounding box center [596, 577] width 13 height 13
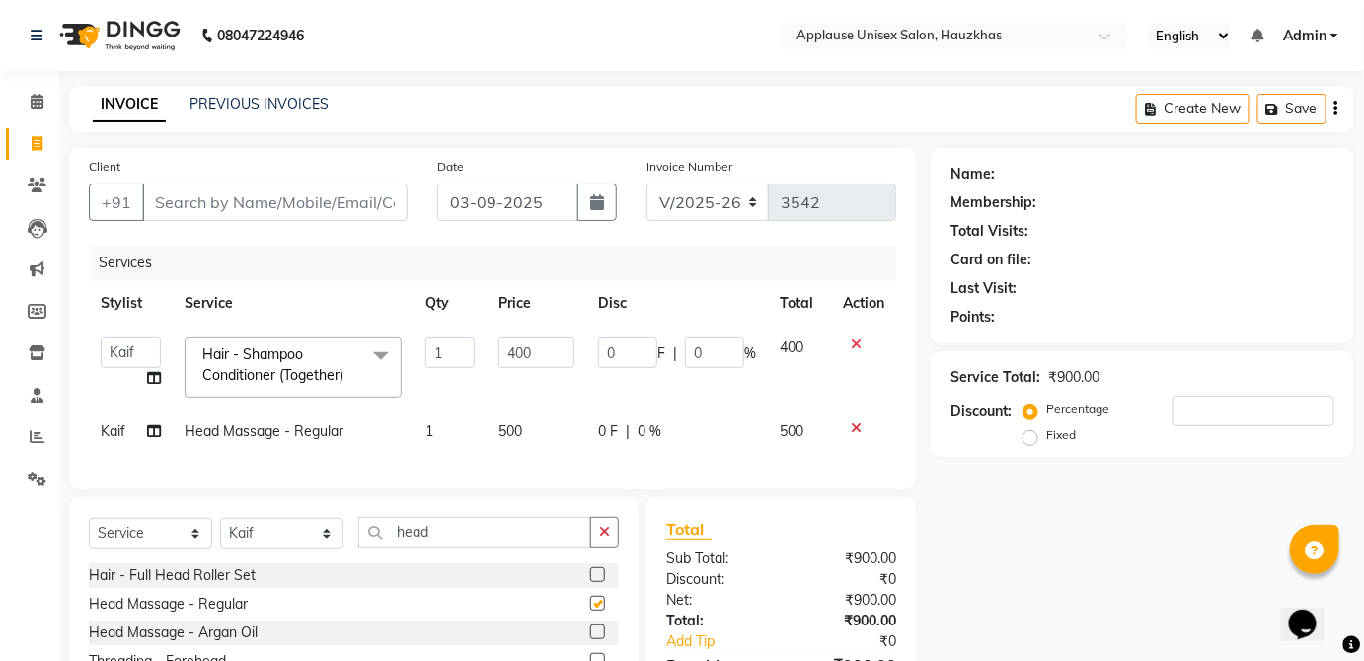
click at [759, 443] on td "0 F | 0 %" at bounding box center [677, 432] width 182 height 44
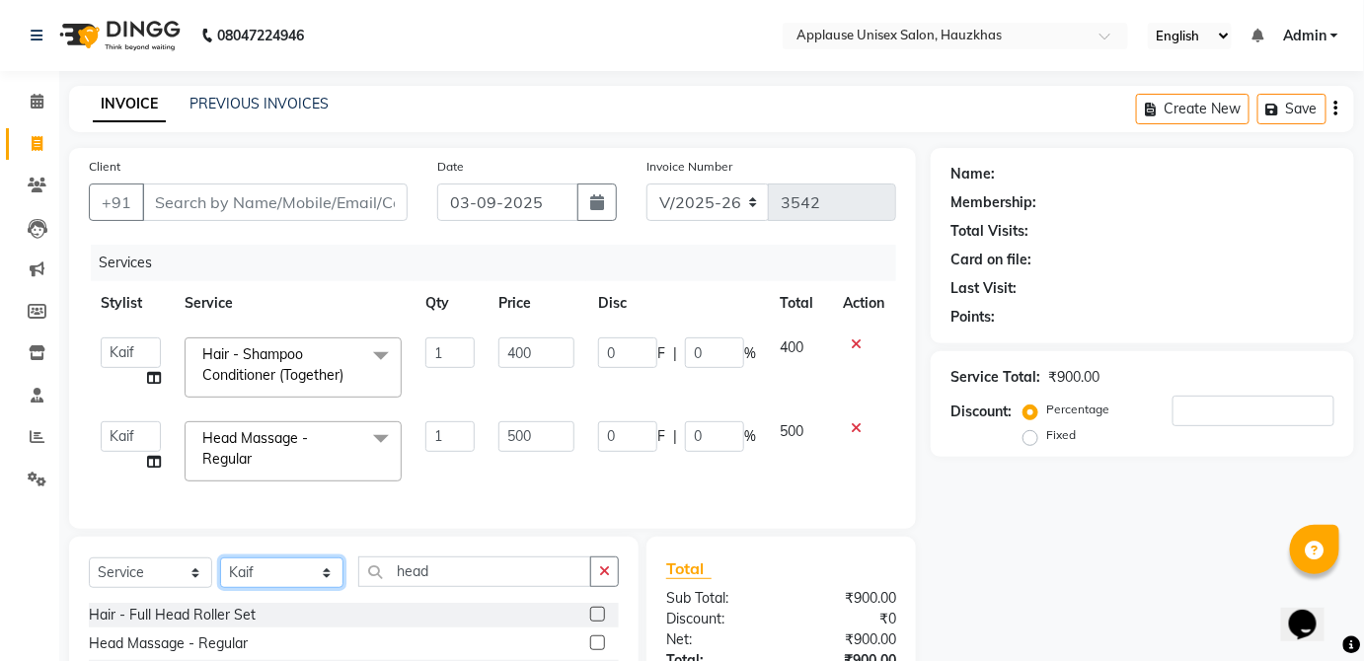
click at [323, 588] on select "Select Stylist [PERSON_NAME] [PERSON_NAME] [PERSON_NAME] [PERSON_NAME] [PERSON_…" at bounding box center [281, 573] width 123 height 31
click at [566, 256] on div "Services" at bounding box center [501, 263] width 820 height 37
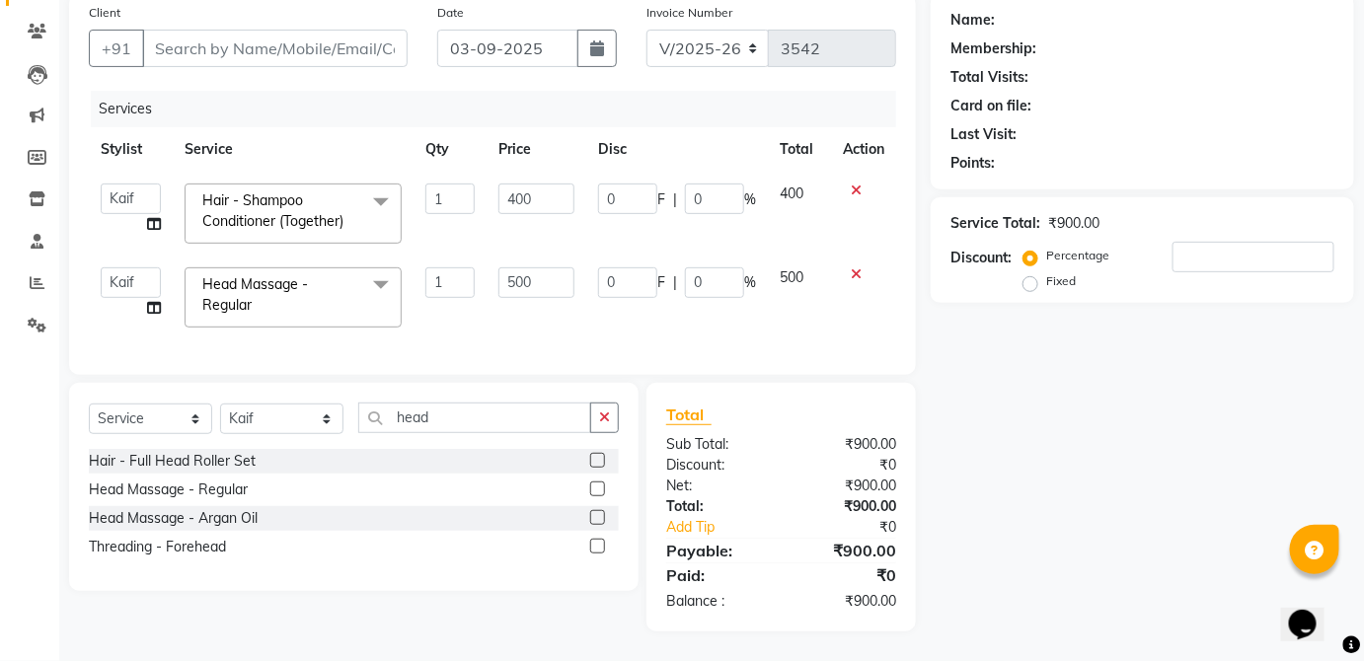
scroll to position [160, 0]
click at [329, 432] on select "Select Stylist [PERSON_NAME] [PERSON_NAME] [PERSON_NAME] [PERSON_NAME] [PERSON_…" at bounding box center [281, 419] width 123 height 31
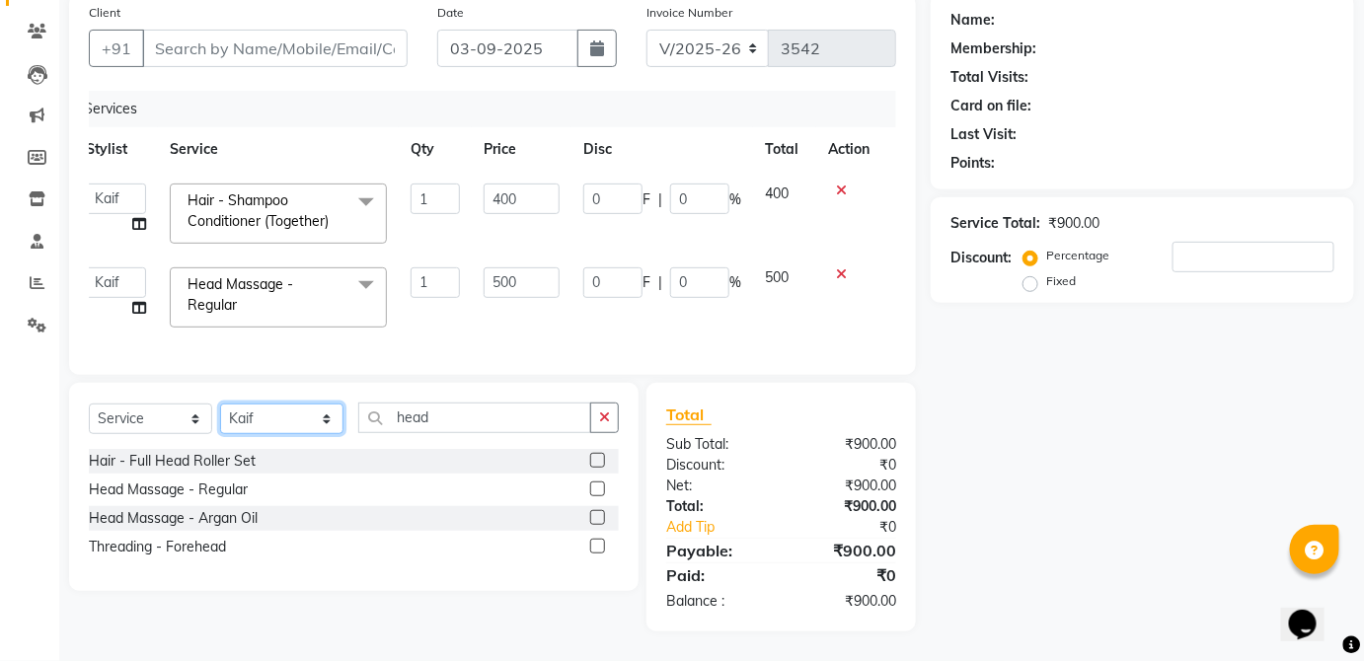
scroll to position [0, 0]
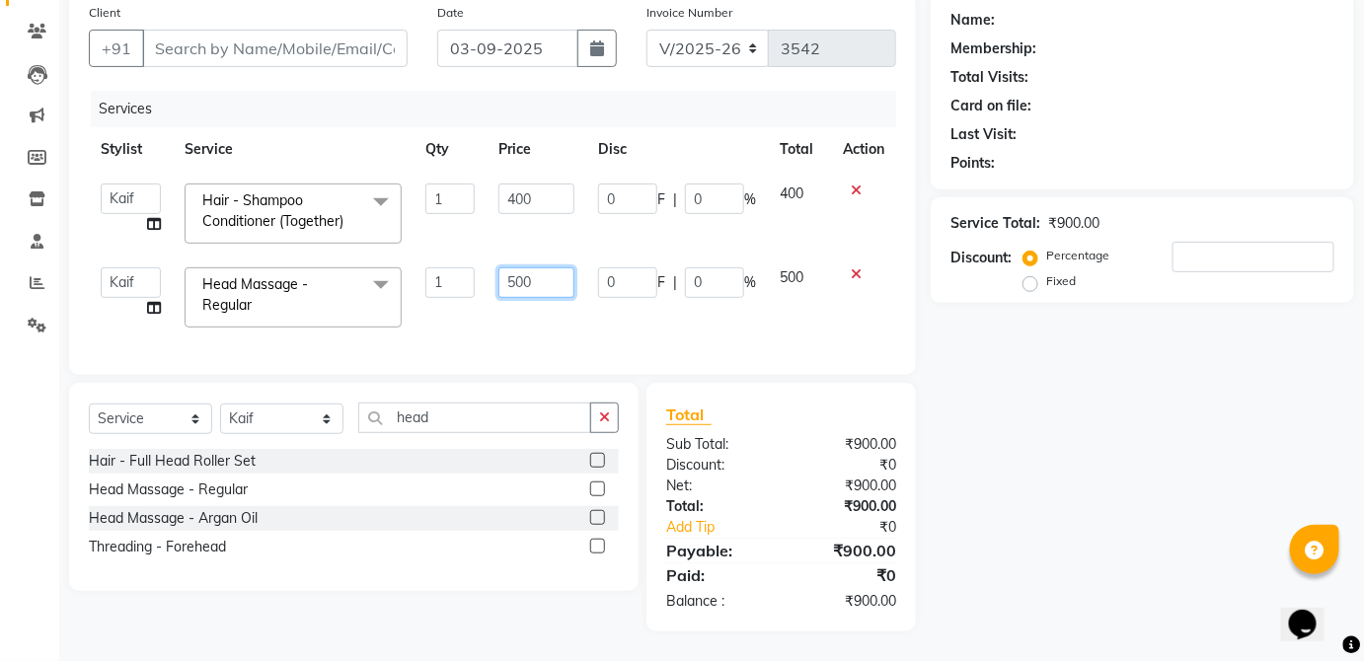
drag, startPoint x: 329, startPoint y: 432, endPoint x: 566, endPoint y: 256, distance: 295.6
click at [566, 256] on td "500" at bounding box center [537, 298] width 100 height 84
click at [774, 269] on tbody "[PERSON_NAME] [PERSON_NAME] [PERSON_NAME] [PERSON_NAME] [PERSON_NAME] Kaif [PER…" at bounding box center [492, 256] width 807 height 168
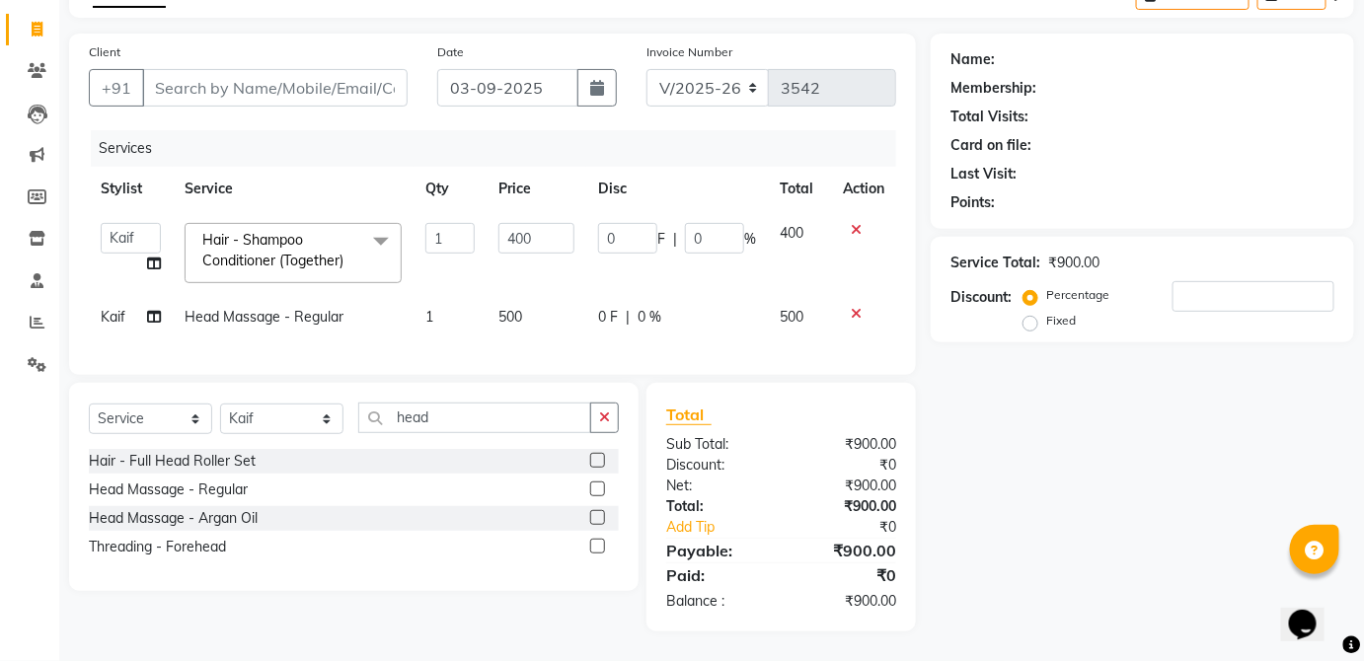
click at [739, 307] on div "0 F | 0 %" at bounding box center [677, 317] width 158 height 21
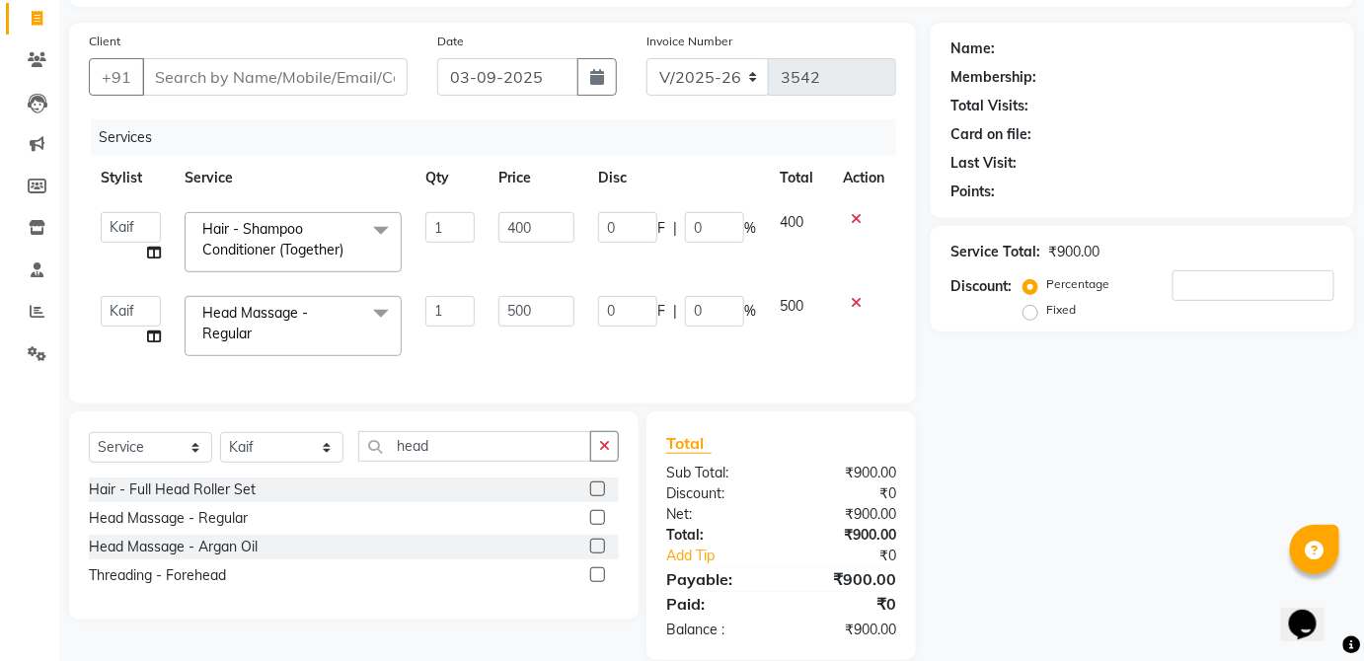
scroll to position [160, 0]
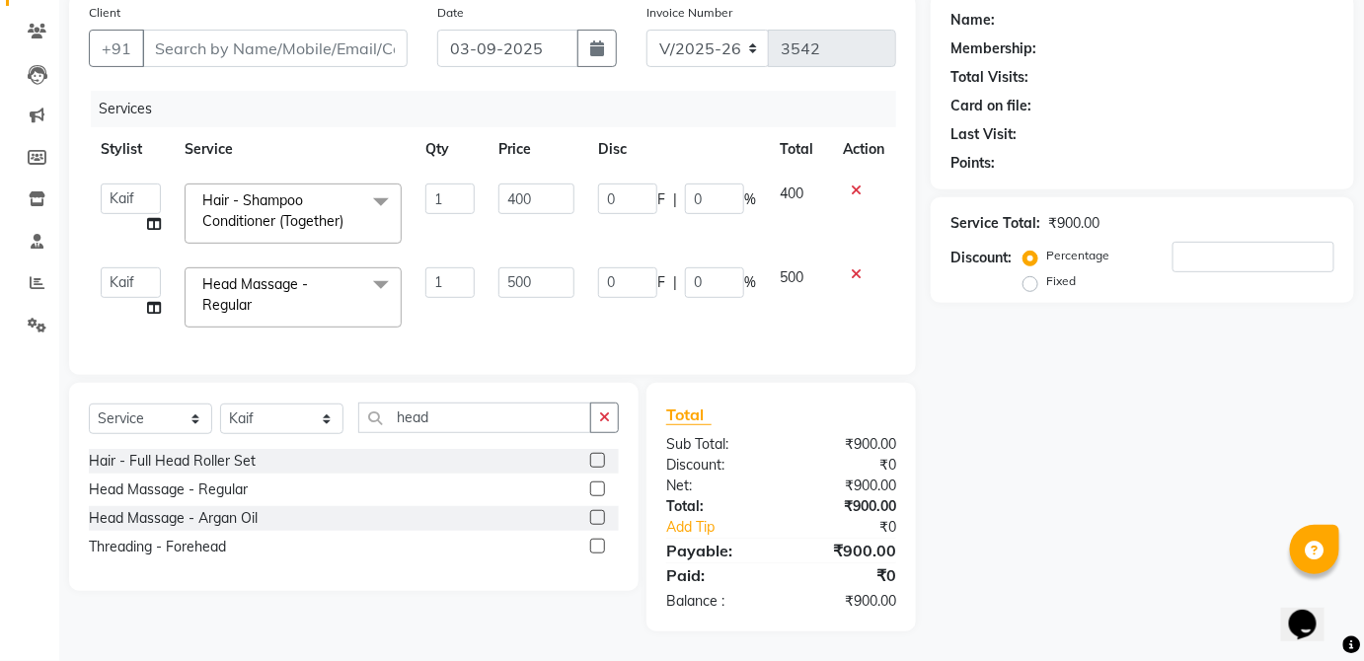
click at [566, 256] on td "500" at bounding box center [537, 298] width 100 height 84
click at [292, 413] on select "Select Stylist [PERSON_NAME] [PERSON_NAME] [PERSON_NAME] [PERSON_NAME] [PERSON_…" at bounding box center [281, 419] width 123 height 31
click at [220, 410] on select "Select Stylist [PERSON_NAME] [PERSON_NAME] [PERSON_NAME] [PERSON_NAME] [PERSON_…" at bounding box center [281, 419] width 123 height 31
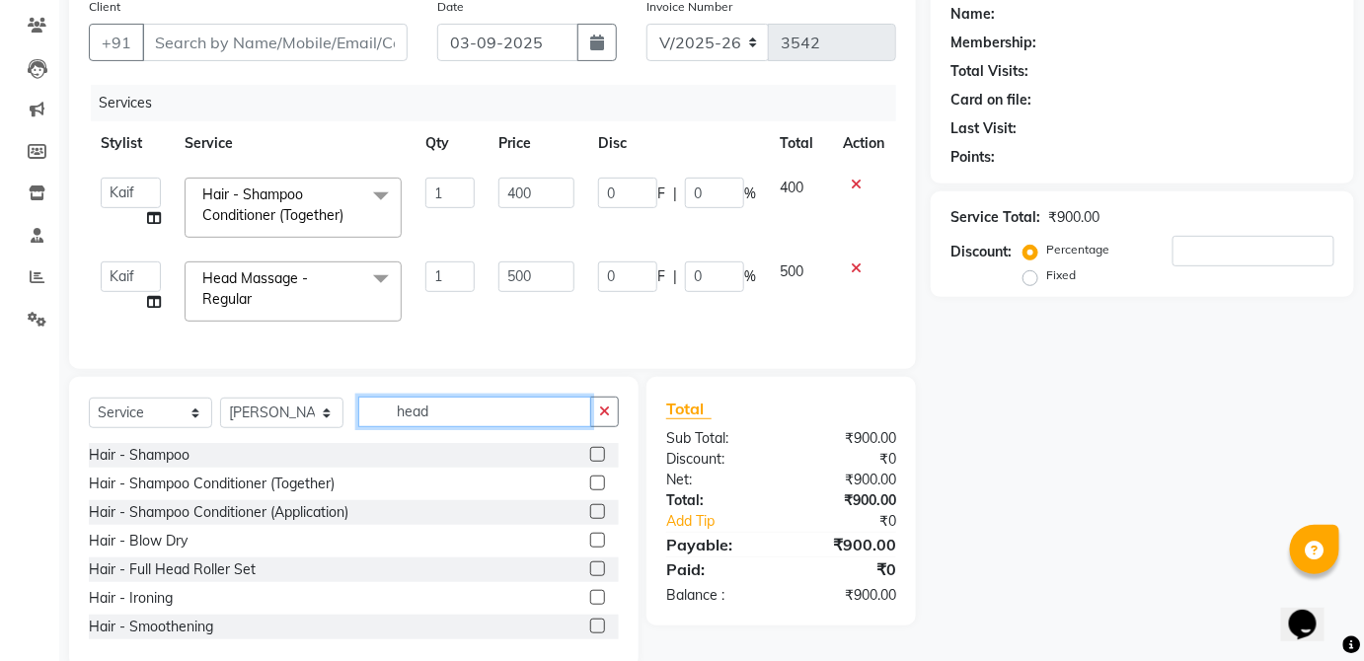
click at [468, 420] on input "head" at bounding box center [474, 412] width 233 height 31
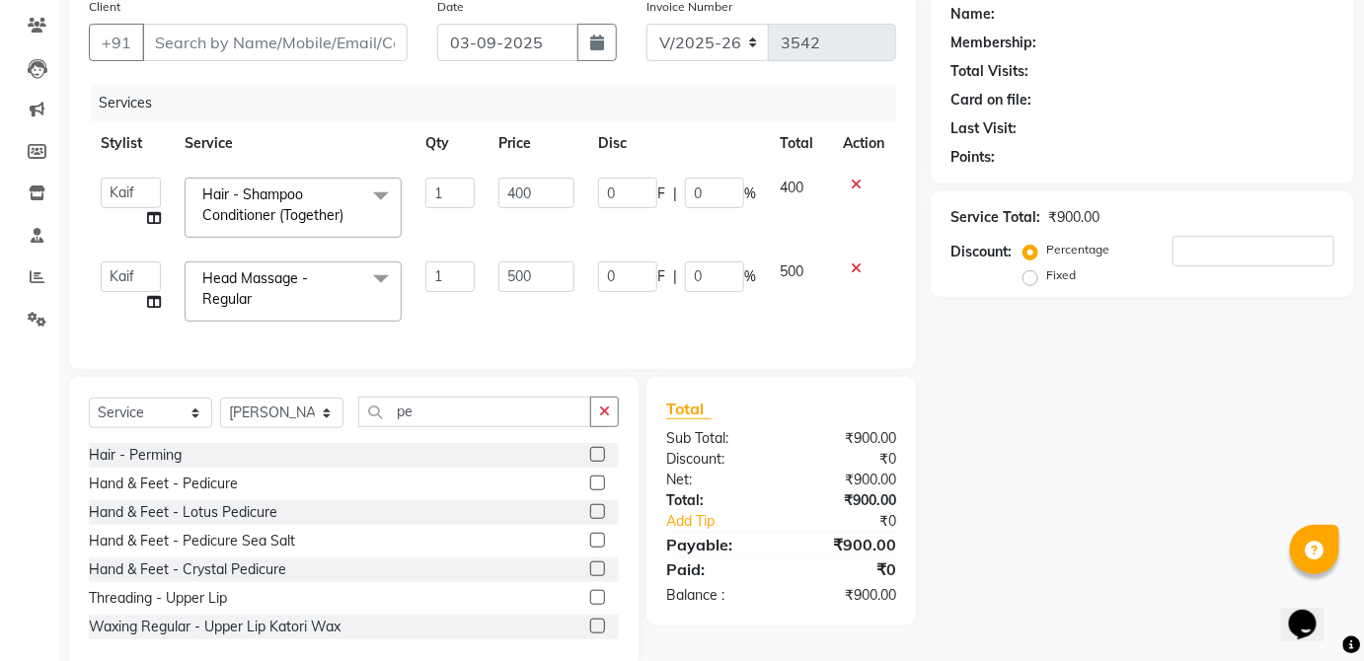
click at [566, 256] on td "500" at bounding box center [537, 292] width 100 height 84
click at [495, 427] on input "pe" at bounding box center [474, 412] width 233 height 31
click at [590, 491] on label at bounding box center [597, 483] width 15 height 15
click at [590, 491] on input "checkbox" at bounding box center [596, 484] width 13 height 13
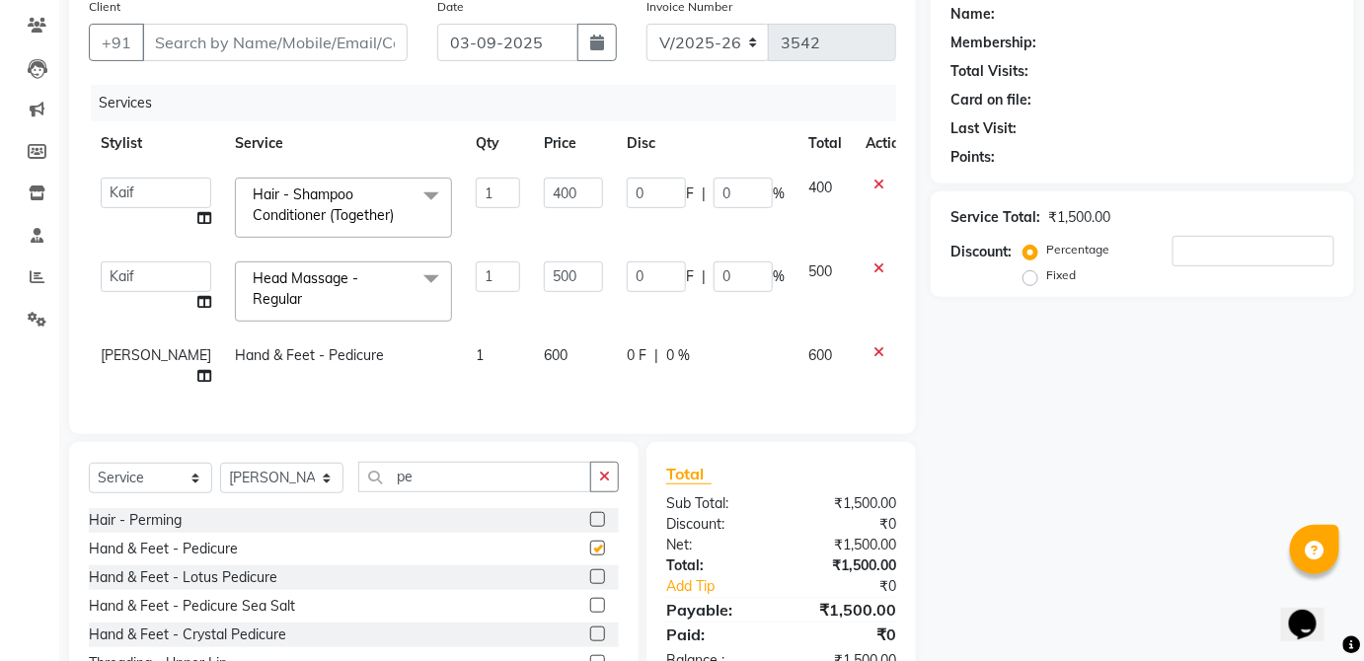
click at [744, 352] on div "0 F | 0 %" at bounding box center [706, 356] width 158 height 21
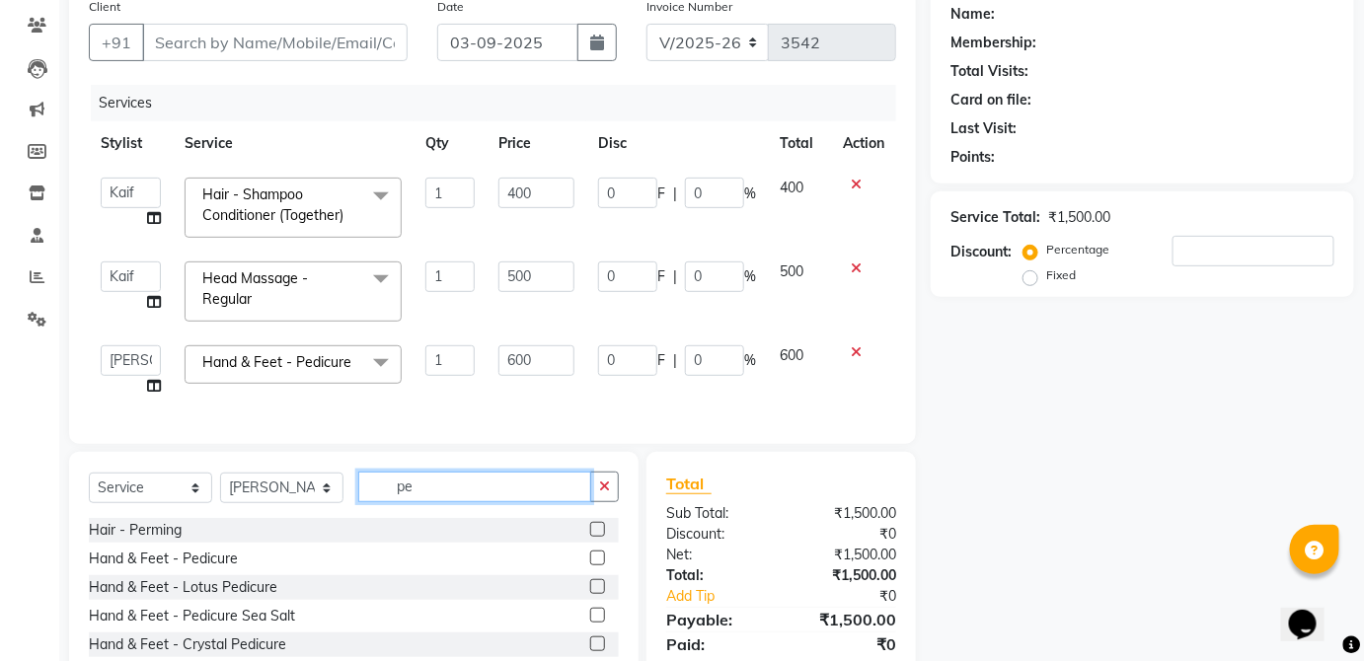
click at [533, 496] on input "pe" at bounding box center [474, 487] width 233 height 31
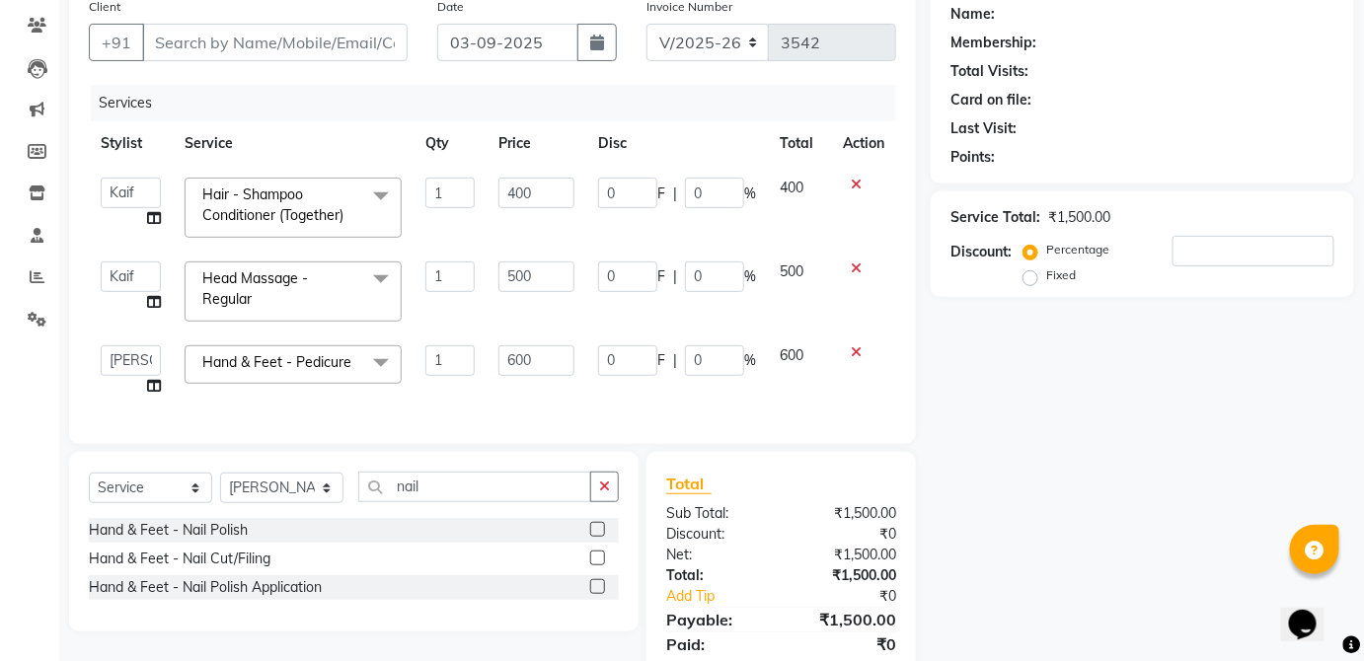
click at [598, 537] on label at bounding box center [597, 529] width 15 height 15
click at [598, 537] on input "checkbox" at bounding box center [596, 530] width 13 height 13
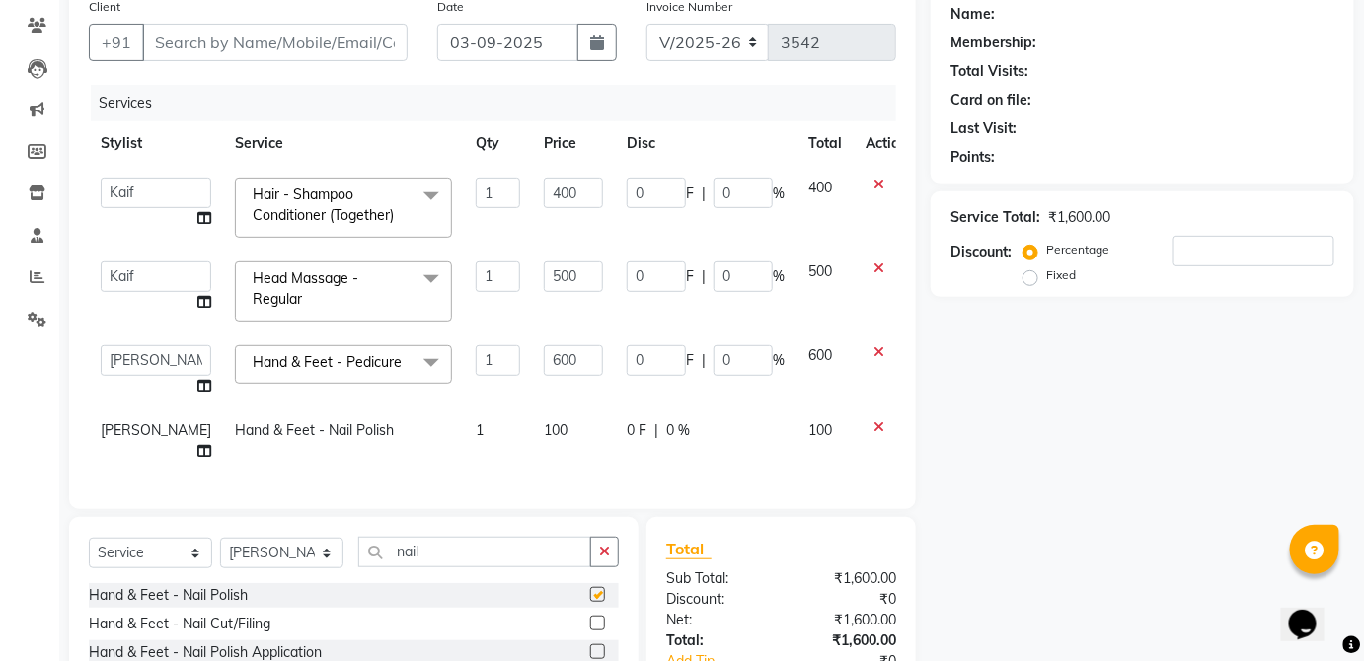
click at [698, 447] on td "0 F | 0 %" at bounding box center [706, 441] width 182 height 65
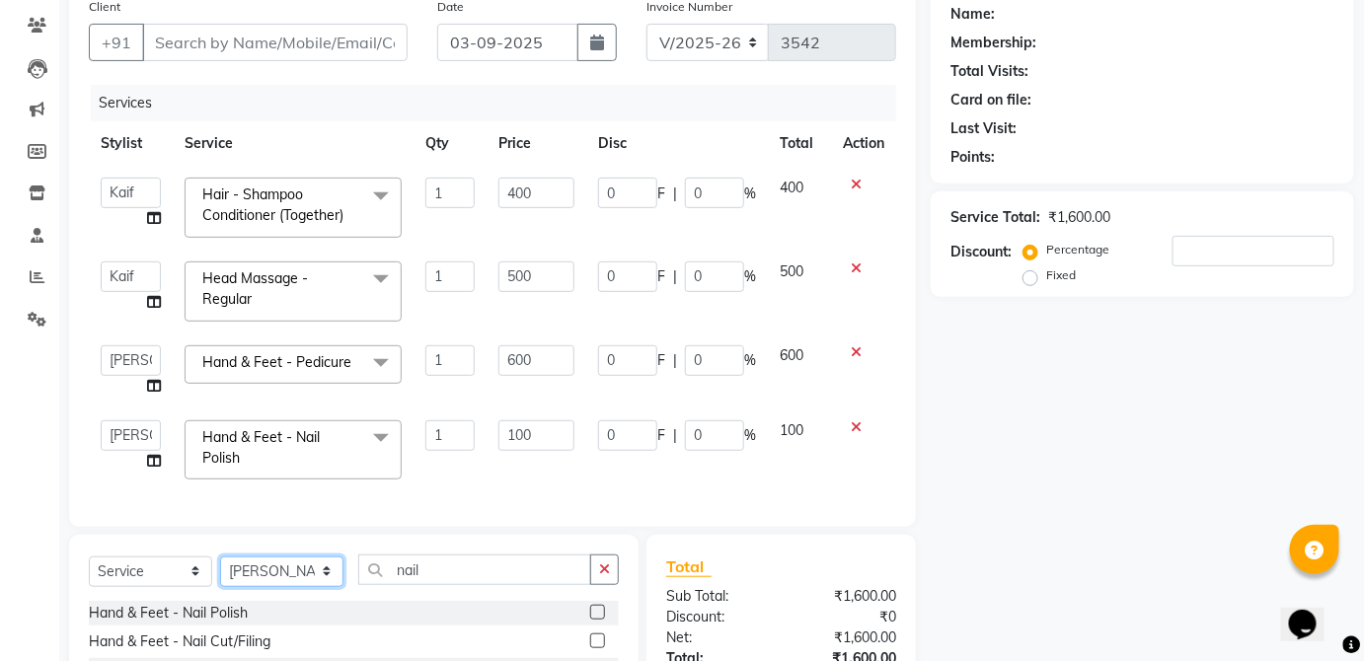
click at [280, 576] on select "Select Stylist [PERSON_NAME] [PERSON_NAME] [PERSON_NAME] [PERSON_NAME] [PERSON_…" at bounding box center [281, 572] width 123 height 31
click at [220, 568] on select "Select Stylist [PERSON_NAME] [PERSON_NAME] [PERSON_NAME] [PERSON_NAME] [PERSON_…" at bounding box center [281, 572] width 123 height 31
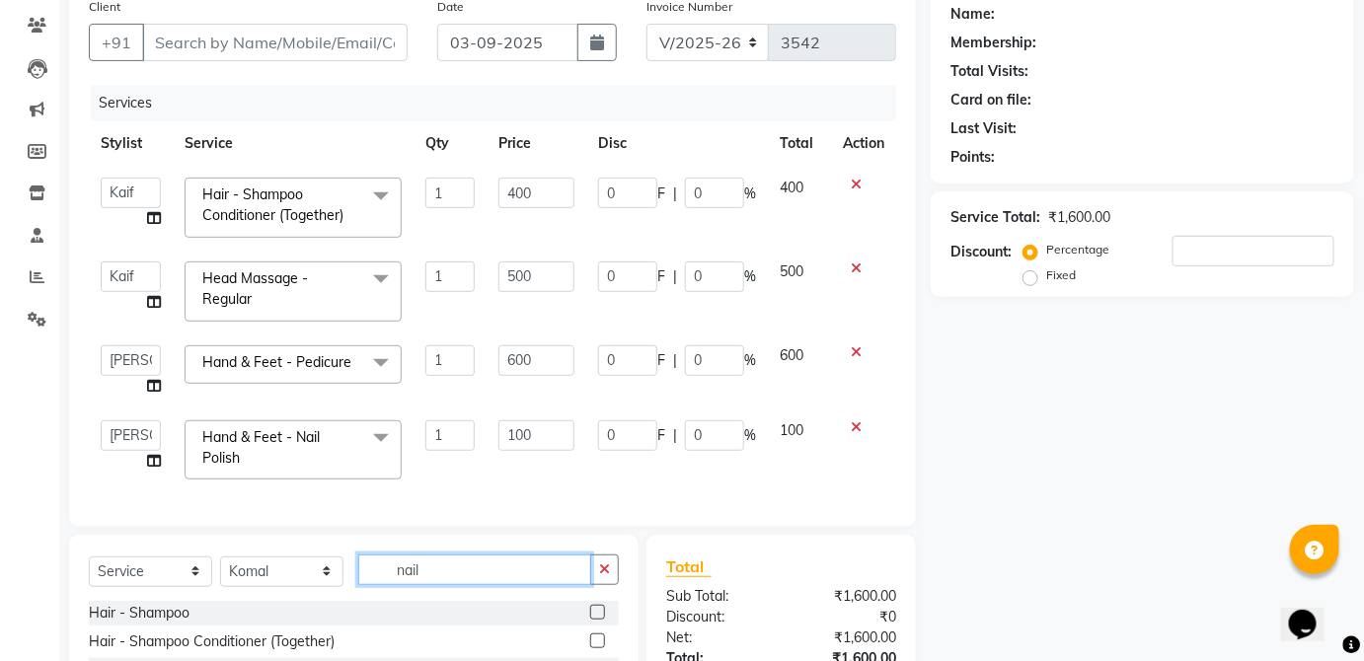
click at [463, 577] on input "nail" at bounding box center [474, 570] width 233 height 31
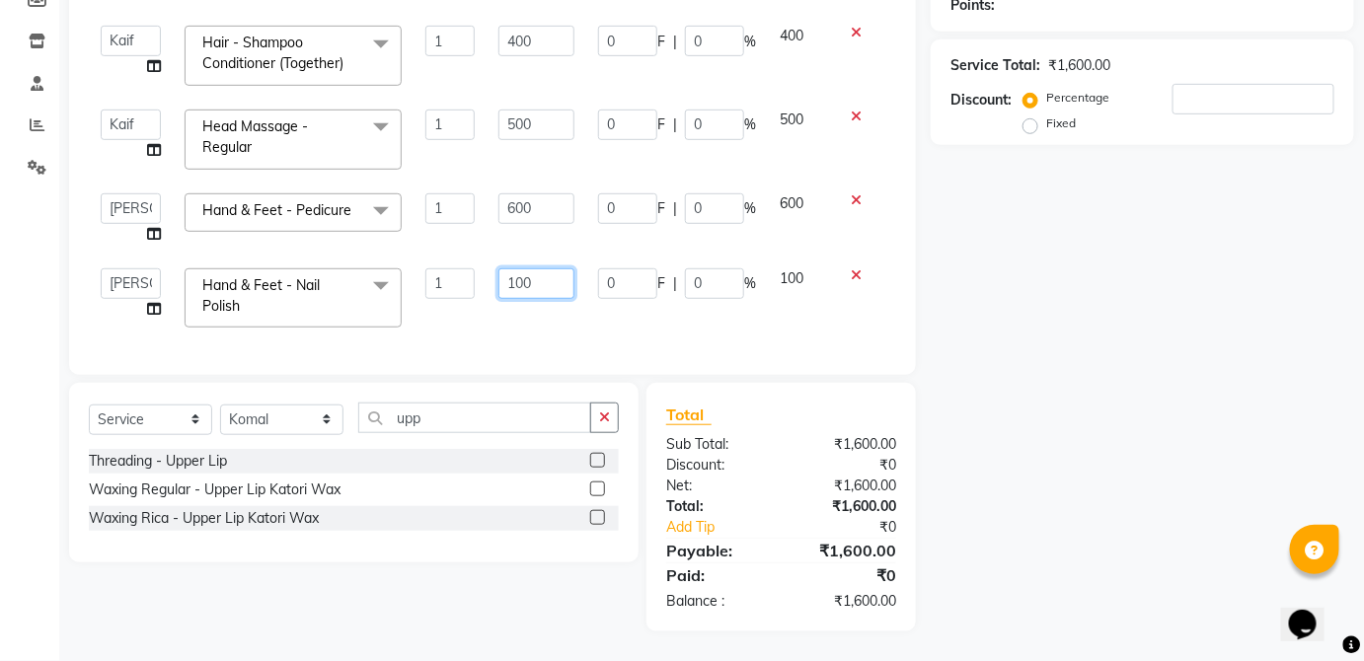
click at [566, 269] on input "100" at bounding box center [537, 284] width 76 height 31
click at [598, 460] on label at bounding box center [597, 460] width 15 height 15
click at [598, 460] on input "checkbox" at bounding box center [596, 461] width 13 height 13
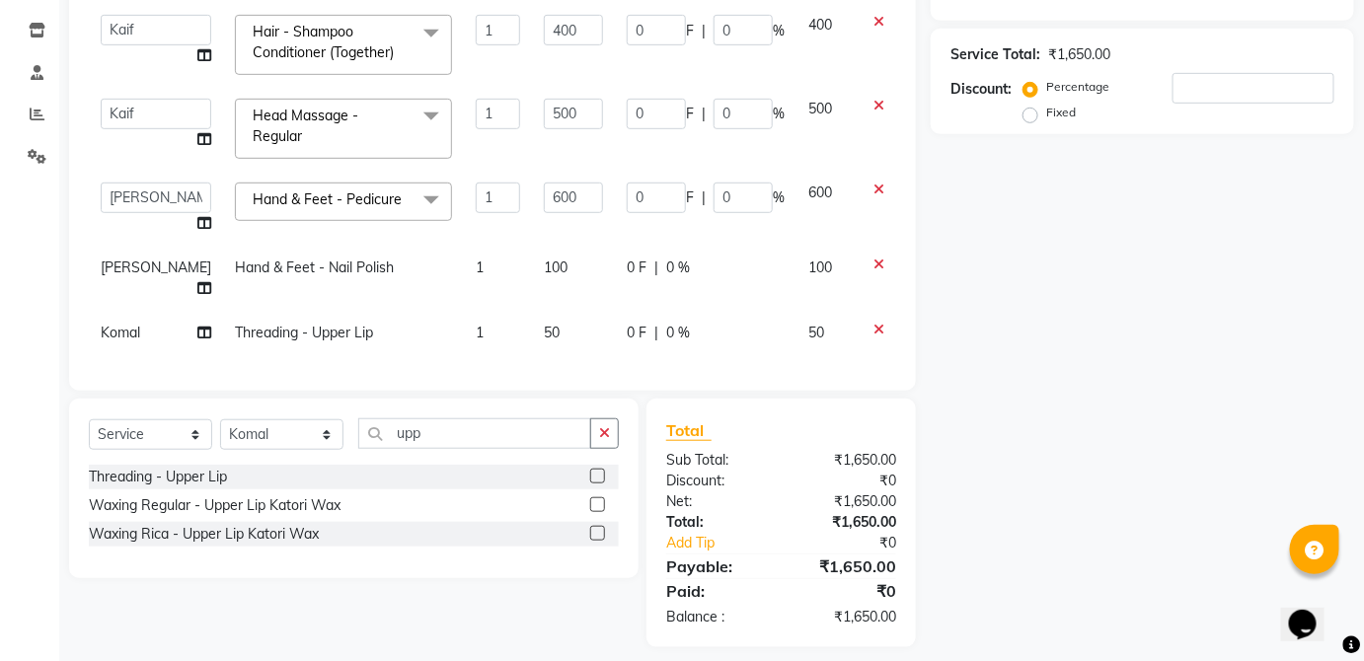
click at [739, 332] on td "0 F | 0 %" at bounding box center [706, 333] width 182 height 44
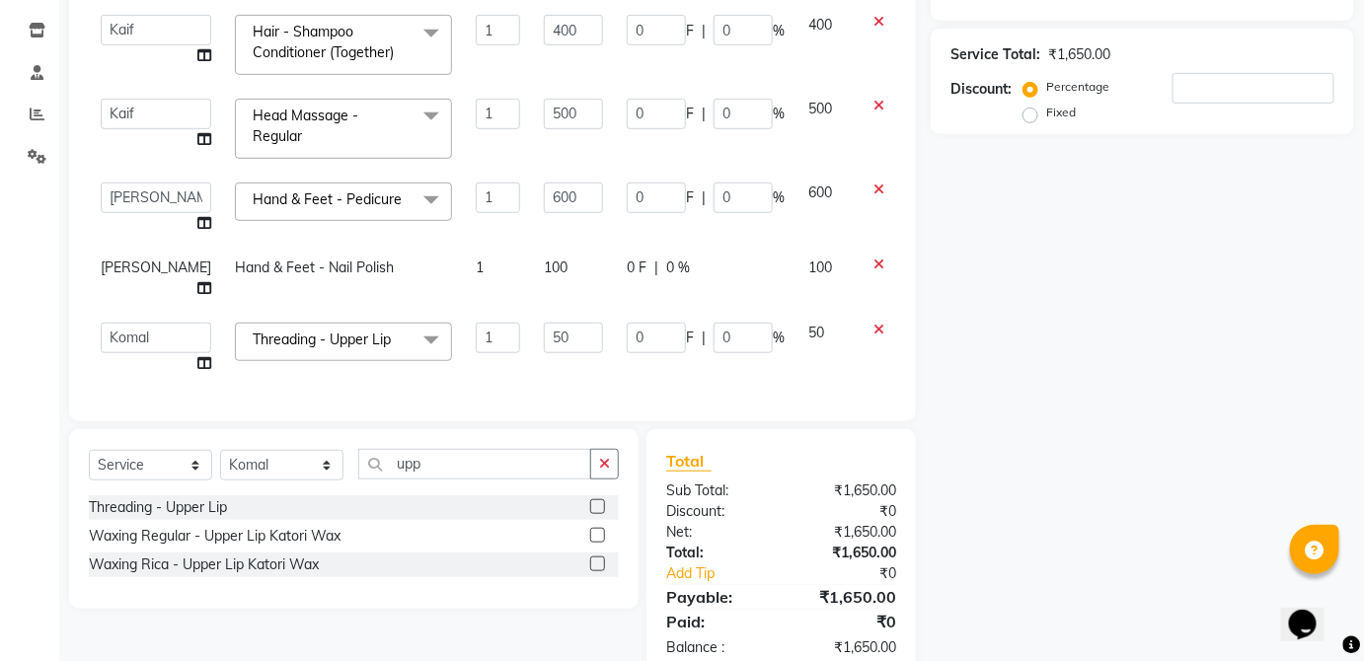
click at [742, 282] on td "0 F | 0 %" at bounding box center [706, 278] width 182 height 65
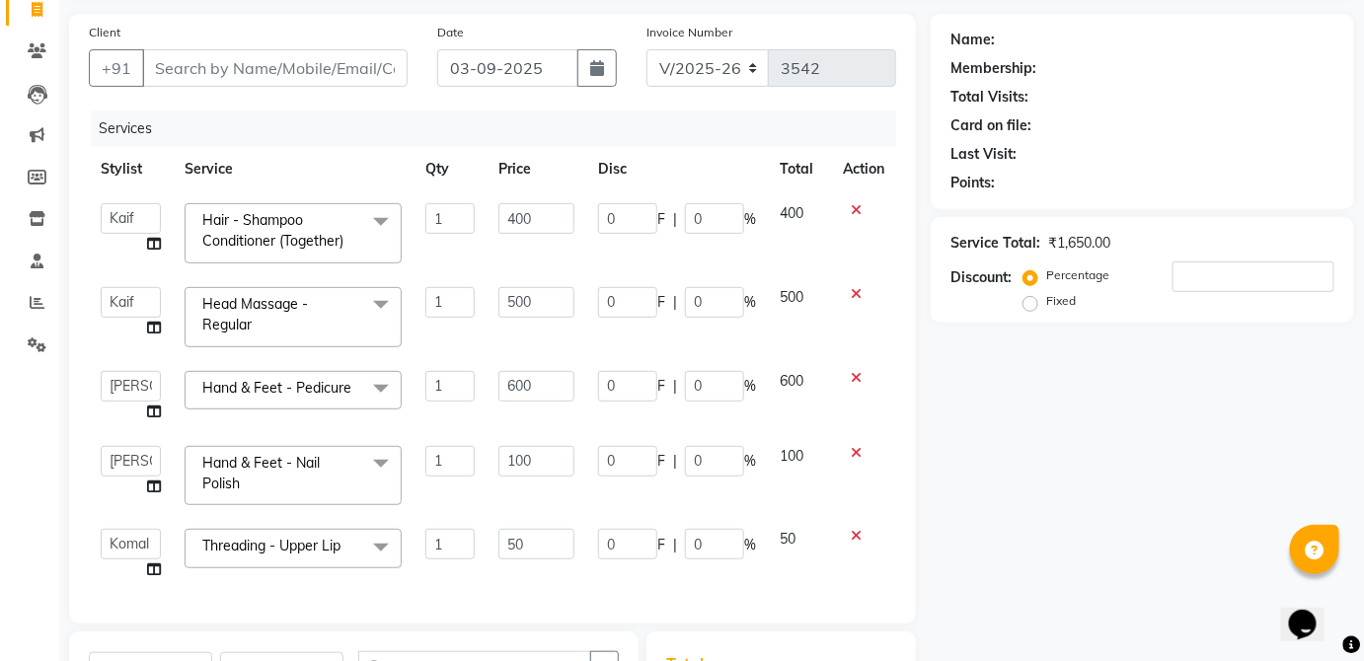
scroll to position [131, 0]
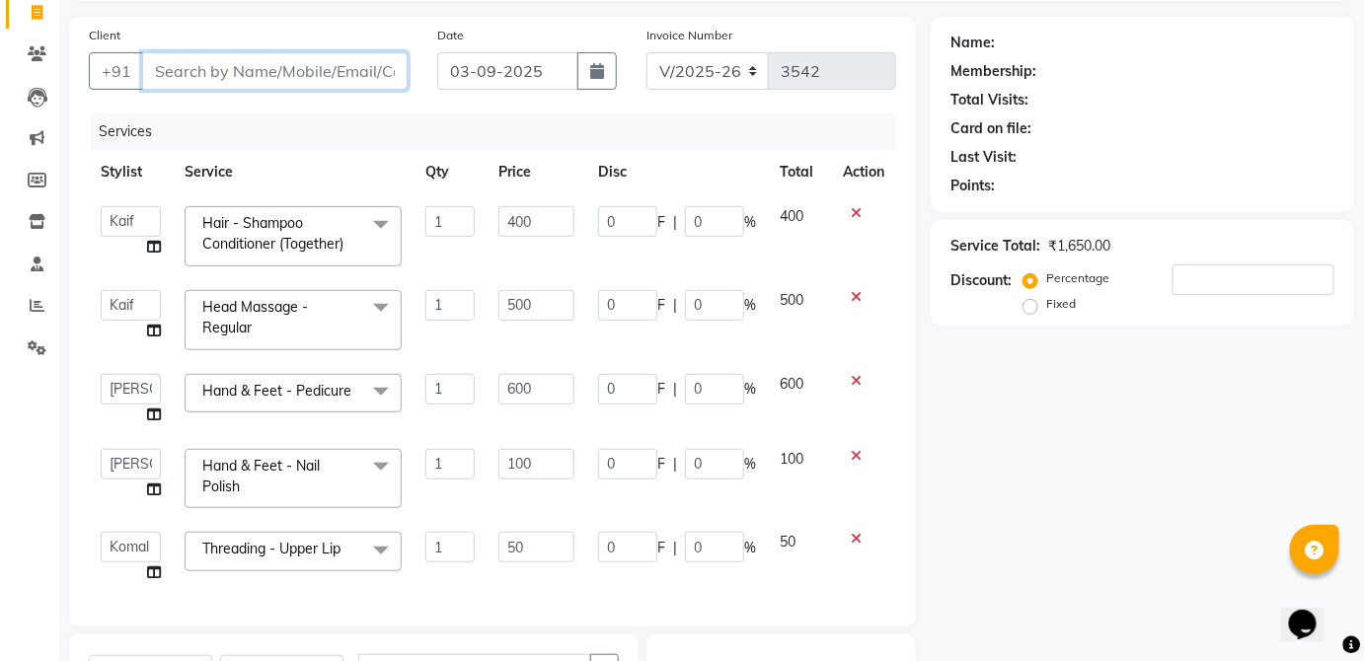
click at [365, 60] on input "Client" at bounding box center [275, 71] width 266 height 38
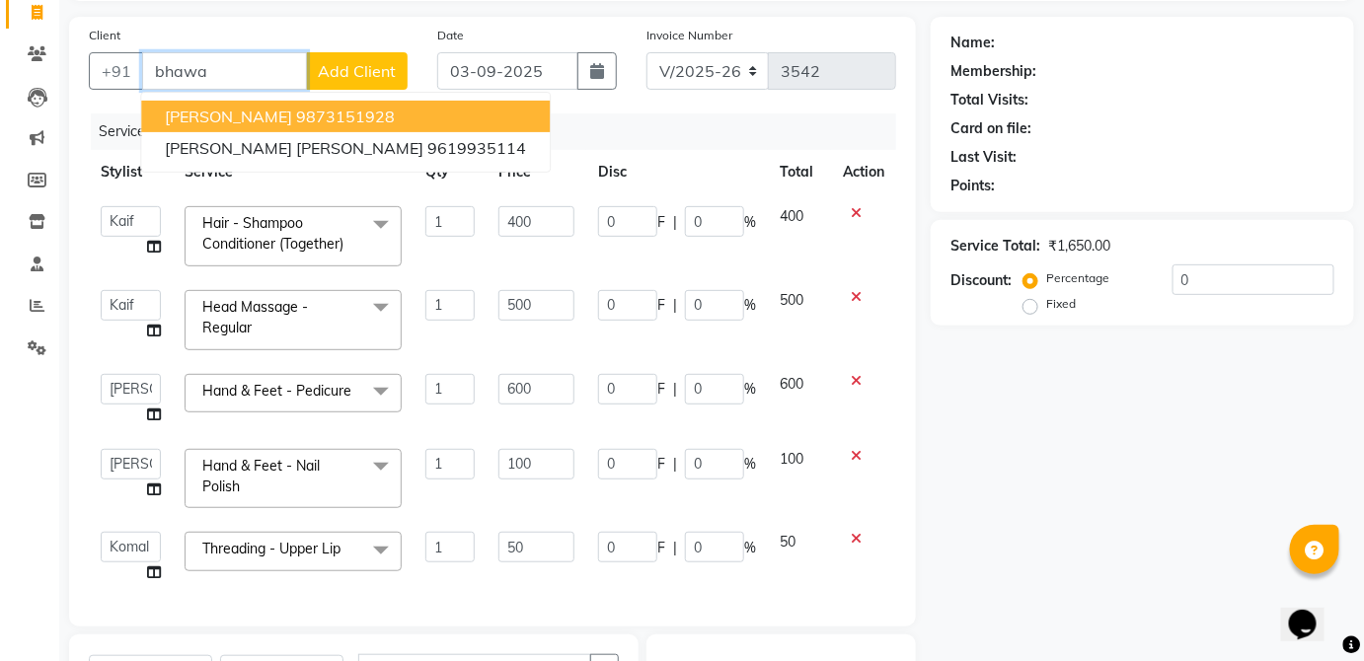
click at [425, 105] on button "[PERSON_NAME] 9873151928" at bounding box center [345, 117] width 409 height 32
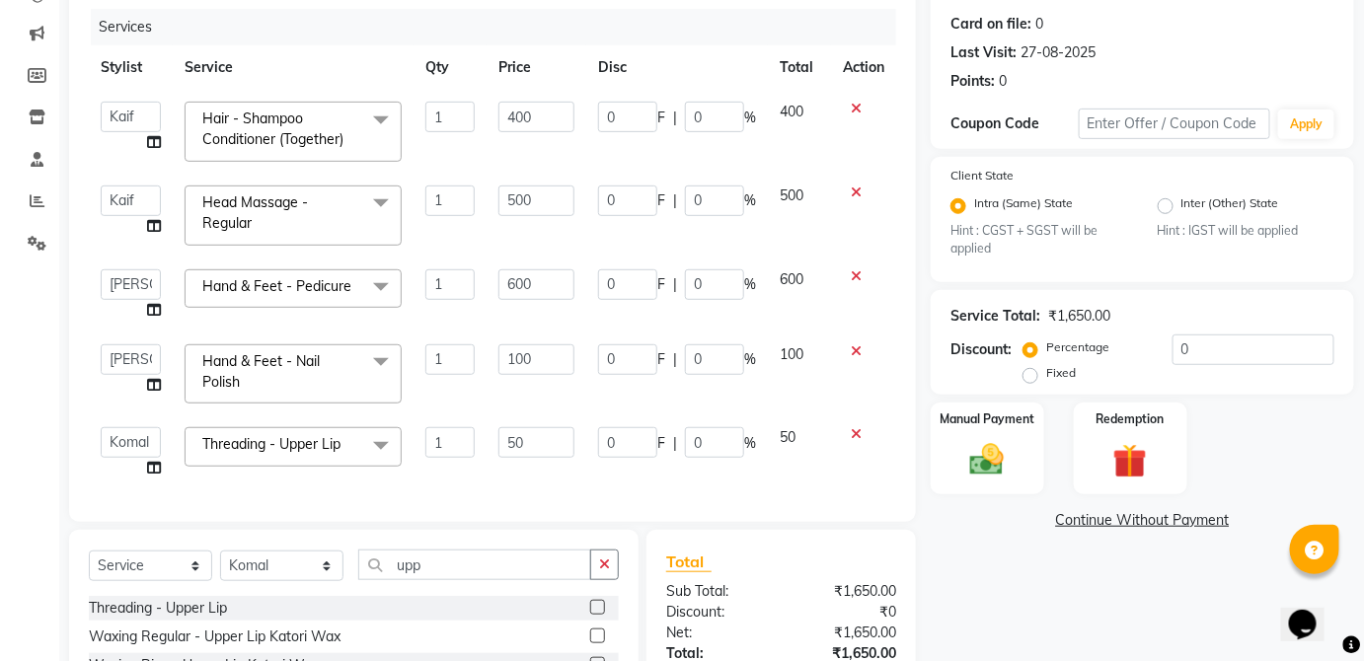
scroll to position [16, 0]
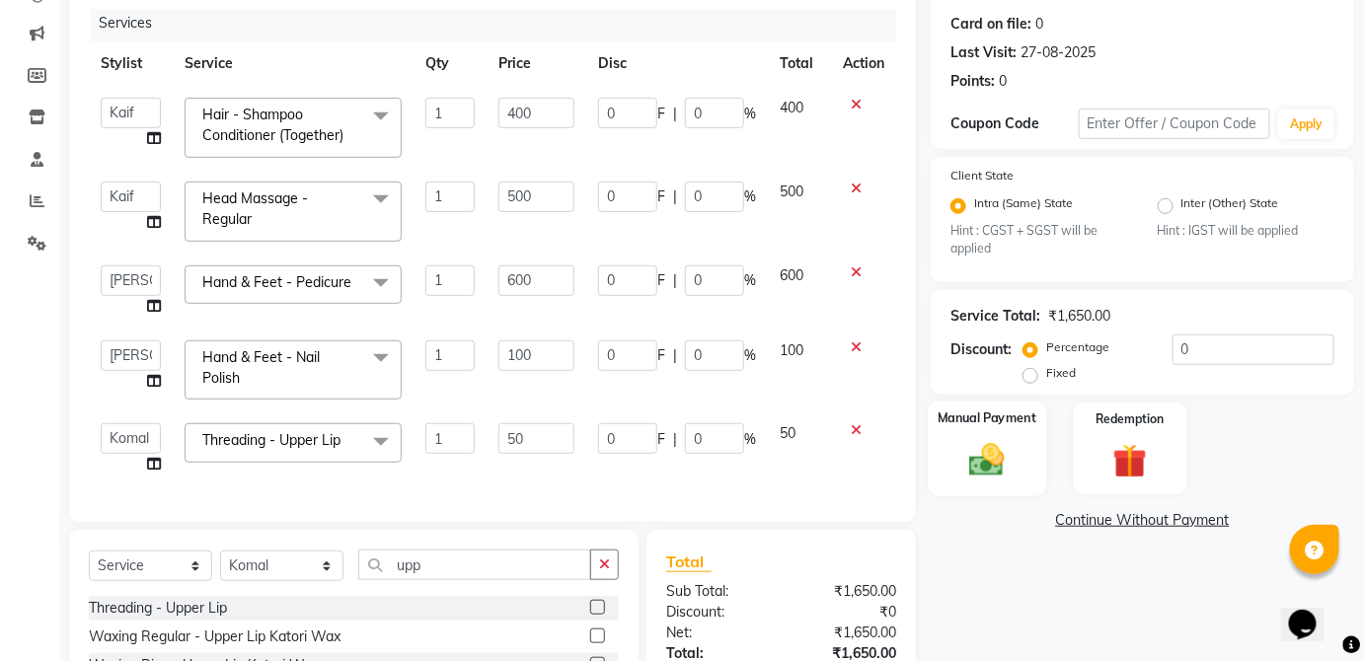
click at [1020, 450] on div "Manual Payment" at bounding box center [987, 449] width 117 height 96
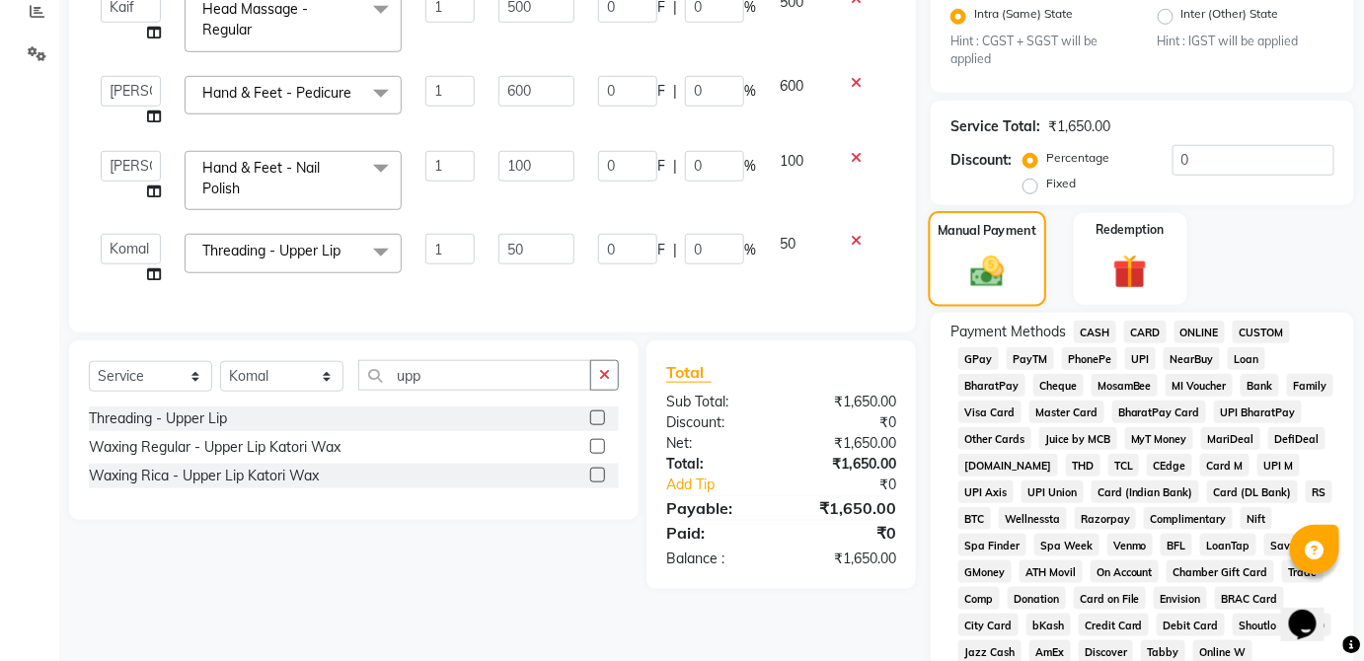
scroll to position [426, 0]
click at [1092, 322] on span "CASH" at bounding box center [1095, 331] width 42 height 23
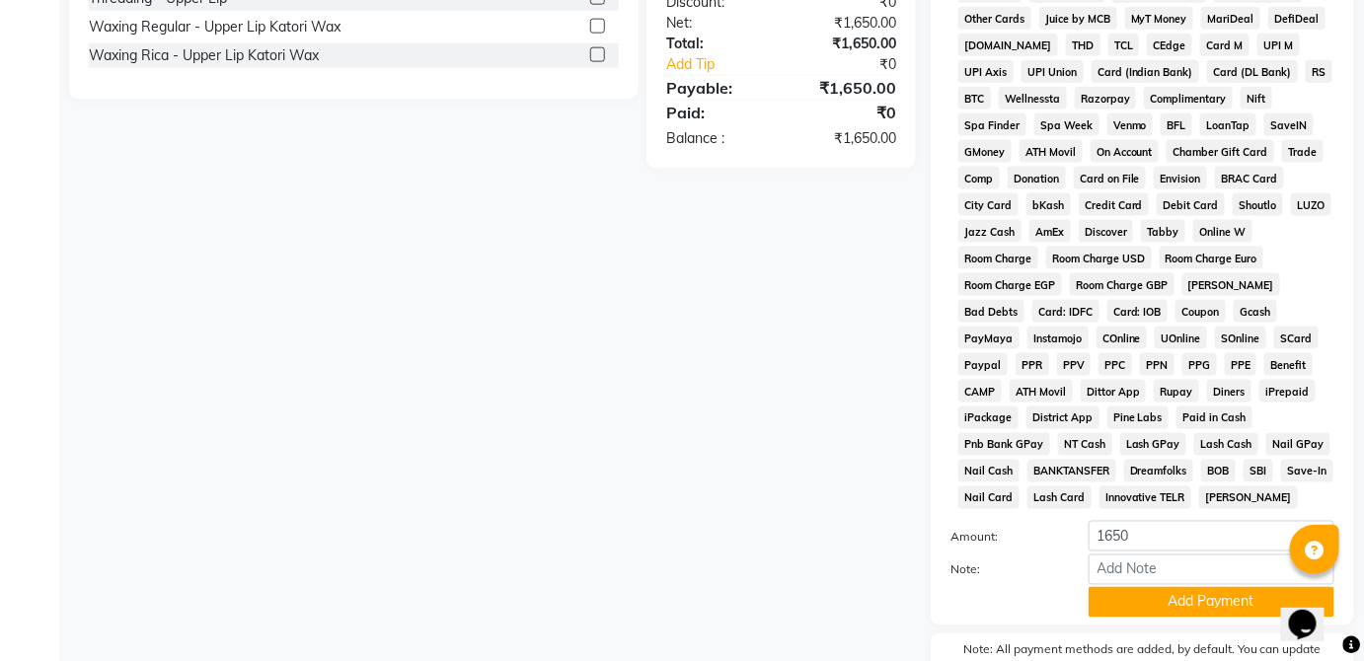
scroll to position [958, 0]
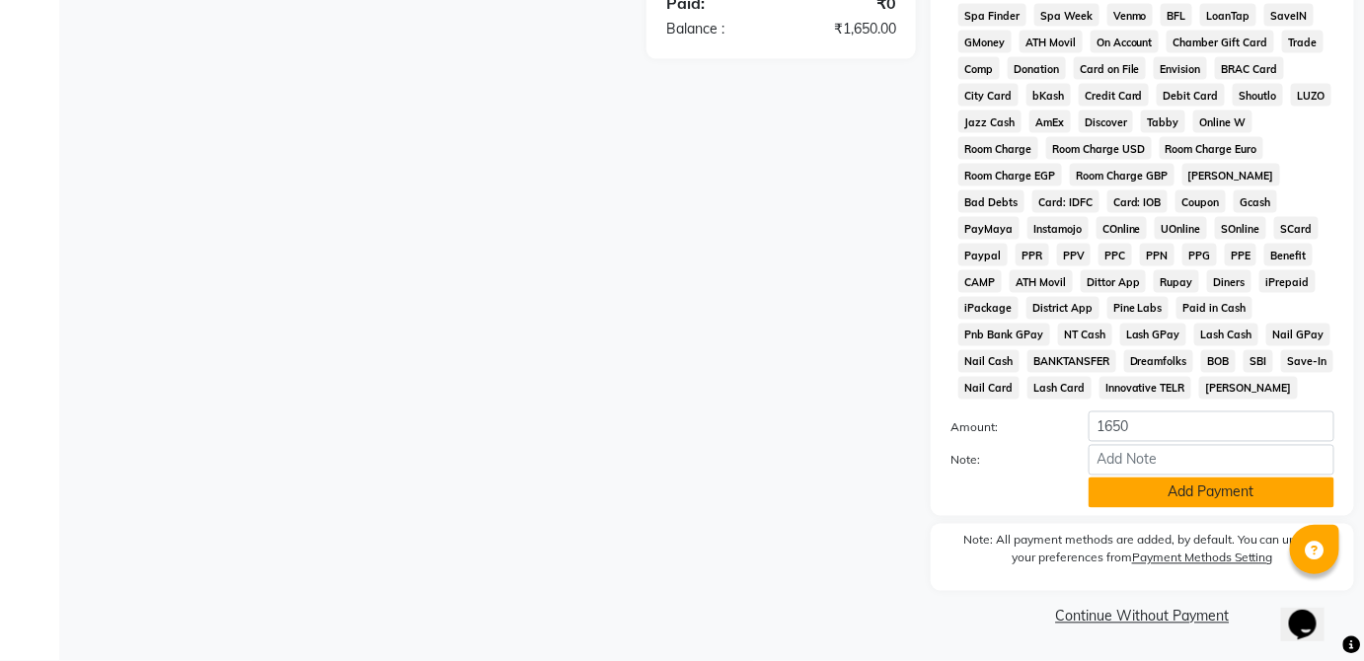
click at [1241, 492] on button "Add Payment" at bounding box center [1212, 493] width 246 height 31
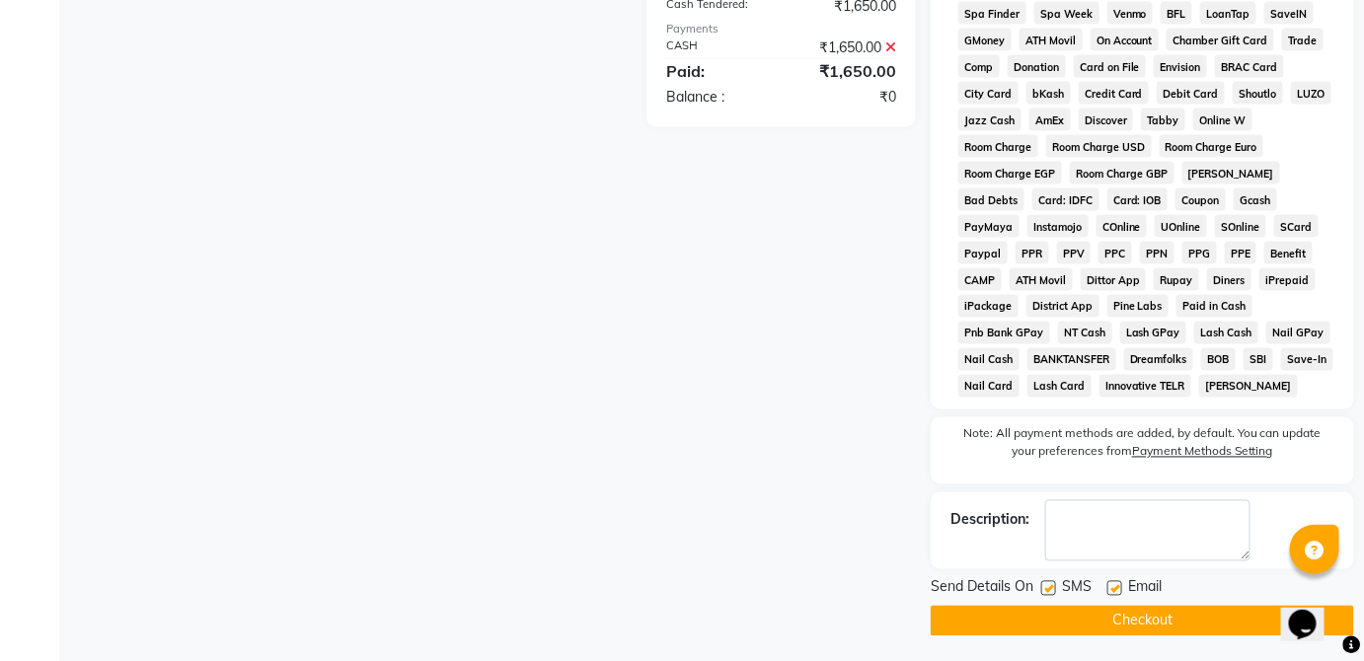
click at [1142, 631] on button "Checkout" at bounding box center [1142, 621] width 423 height 31
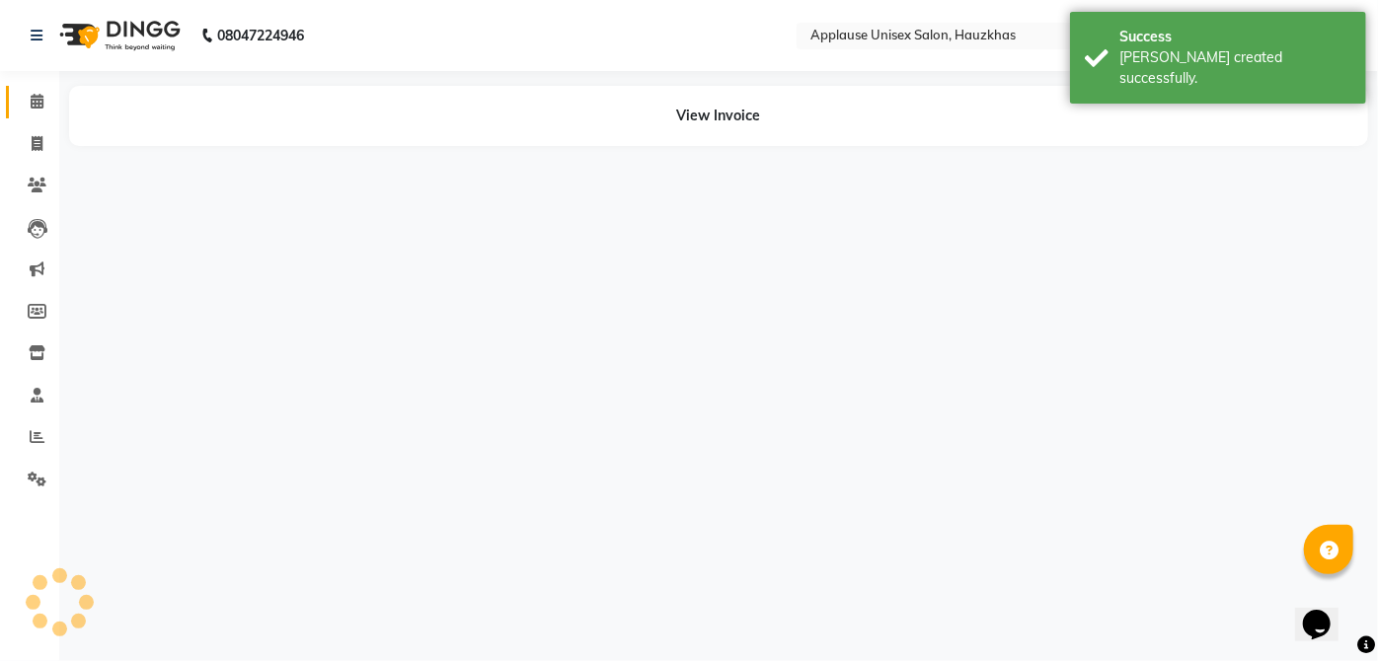
click at [43, 95] on span at bounding box center [37, 102] width 35 height 23
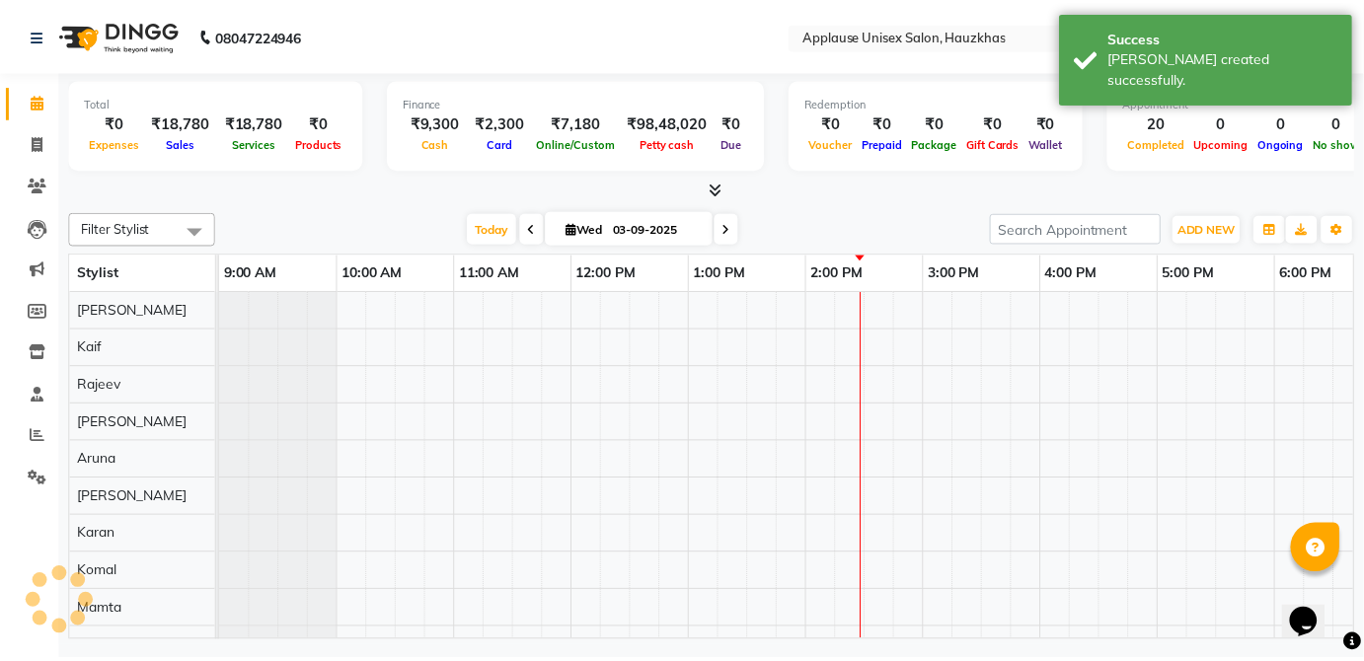
scroll to position [0, 392]
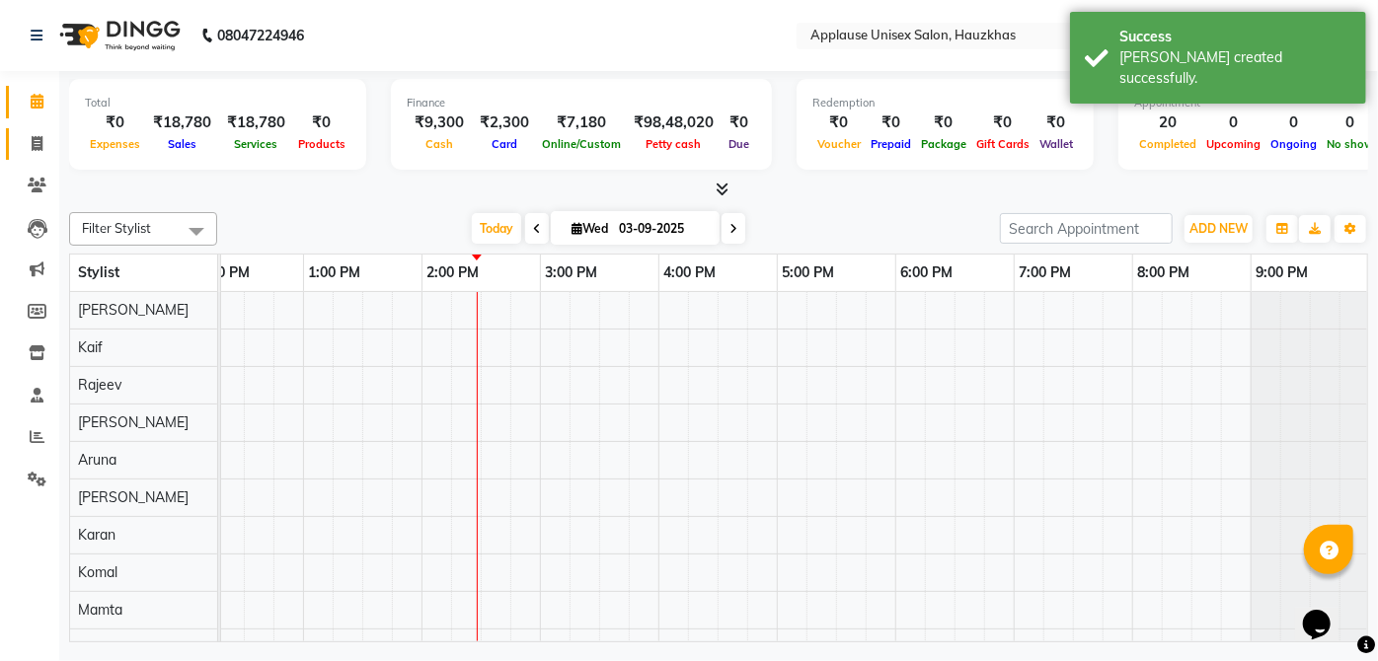
click at [36, 137] on icon at bounding box center [37, 143] width 11 height 15
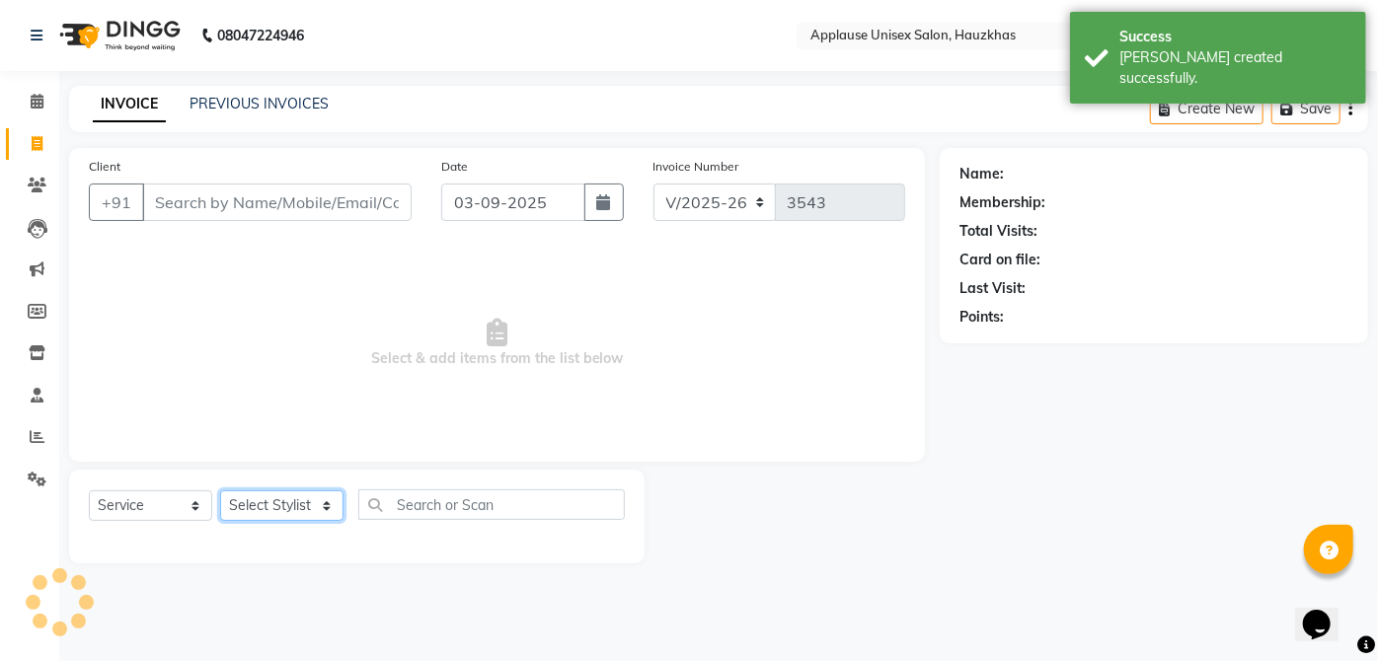
click at [258, 513] on select "Select Stylist" at bounding box center [281, 506] width 123 height 31
click at [220, 491] on select "Select Stylist [PERSON_NAME] [PERSON_NAME] [PERSON_NAME] [PERSON_NAME] [PERSON_…" at bounding box center [281, 506] width 123 height 31
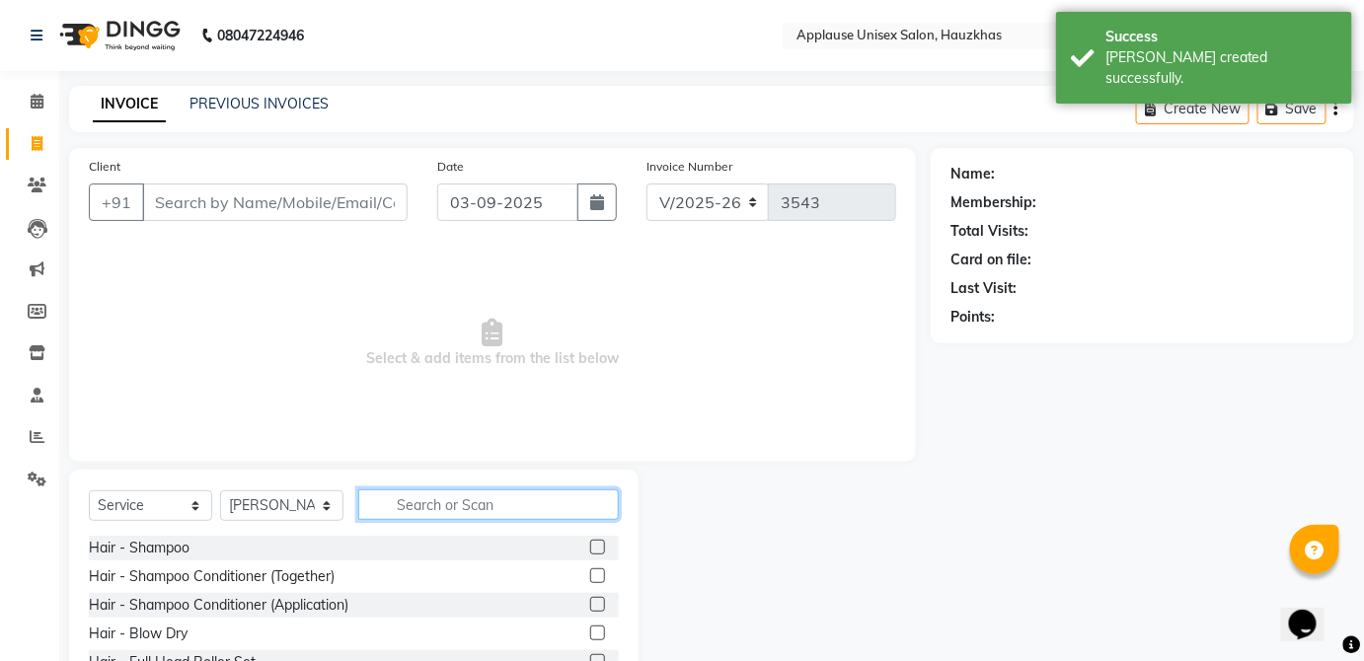
click at [512, 518] on input "text" at bounding box center [488, 505] width 261 height 31
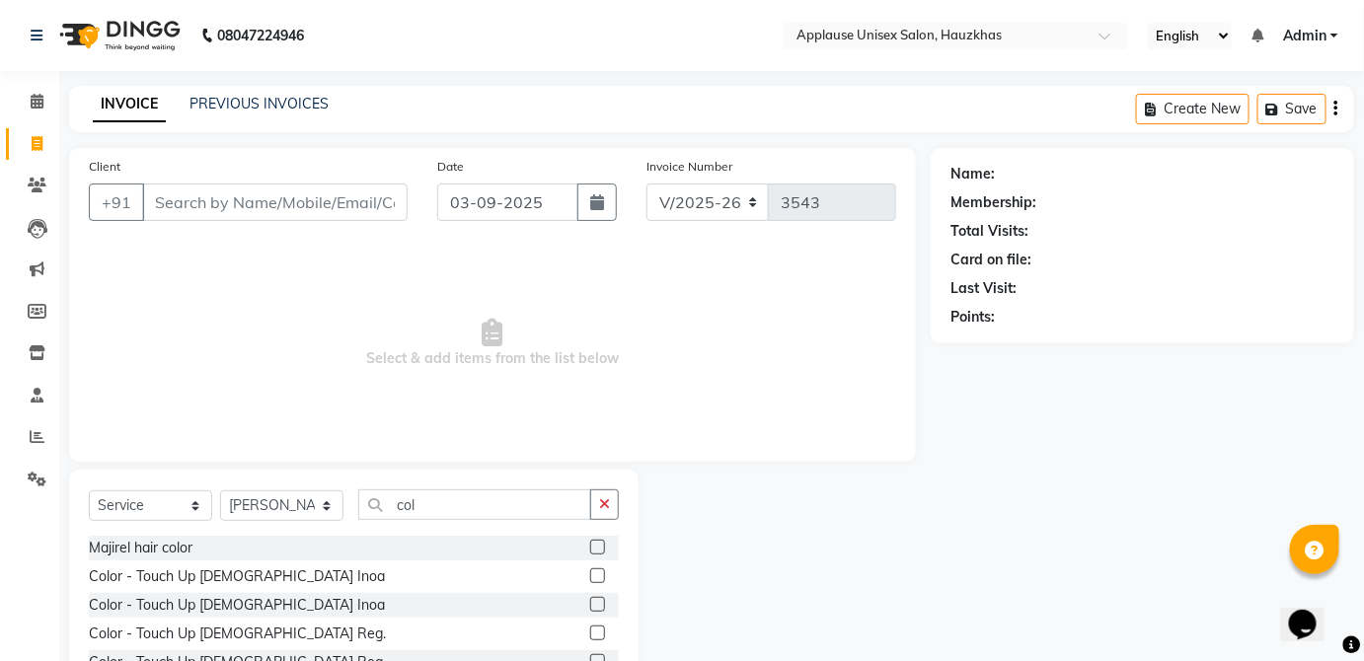
click at [590, 632] on label at bounding box center [597, 633] width 15 height 15
click at [590, 632] on input "checkbox" at bounding box center [596, 634] width 13 height 13
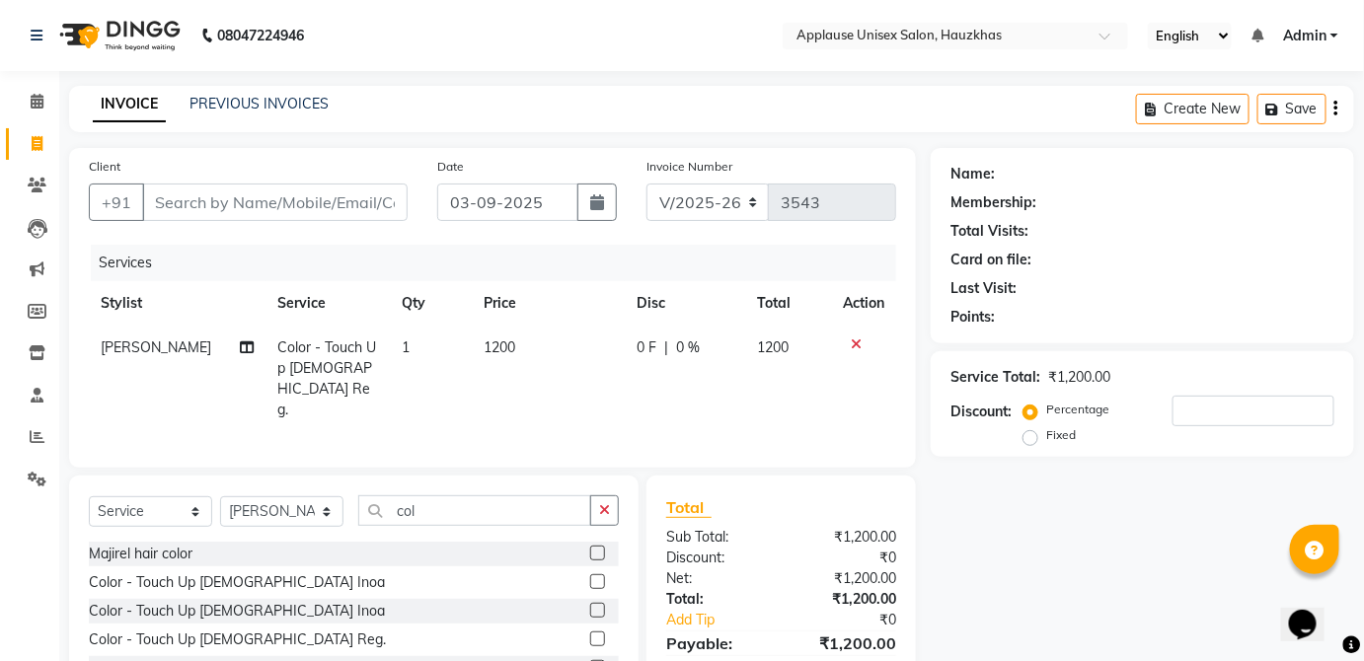
click at [551, 348] on td "1200" at bounding box center [548, 379] width 152 height 107
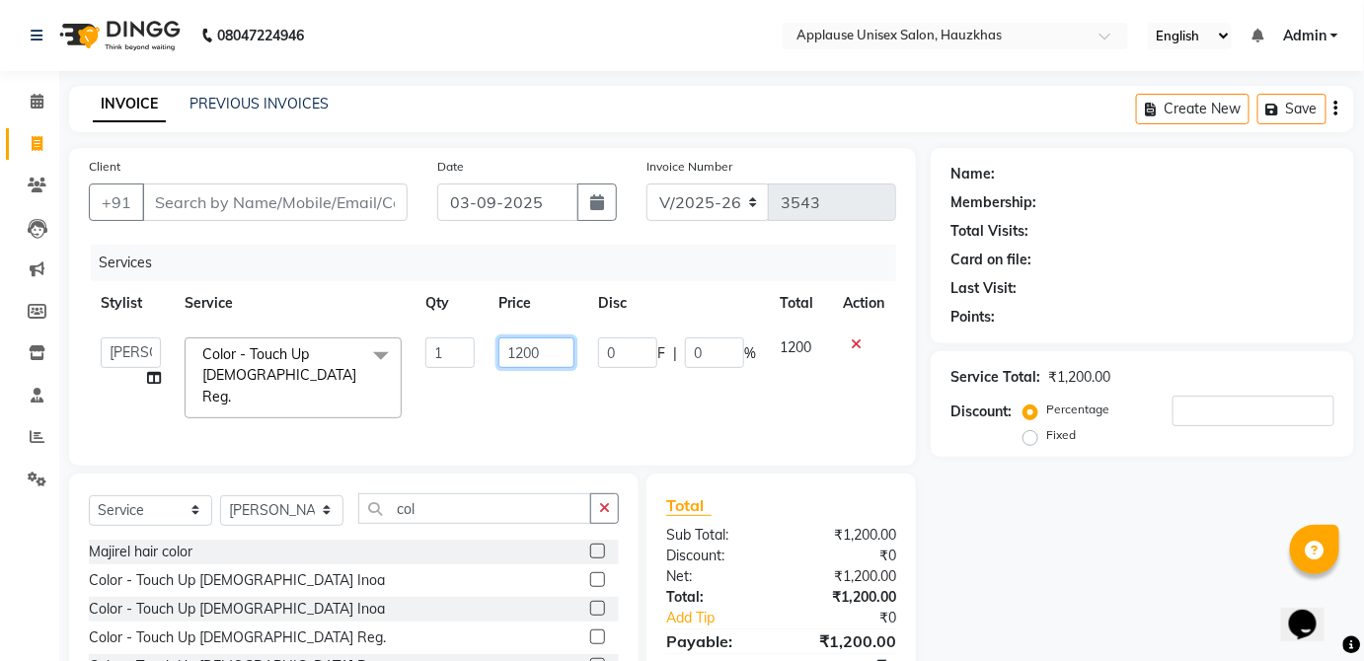
click at [547, 351] on input "1200" at bounding box center [537, 353] width 76 height 31
click at [815, 349] on td "1200" at bounding box center [799, 378] width 63 height 105
click at [387, 202] on input "Client" at bounding box center [275, 203] width 266 height 38
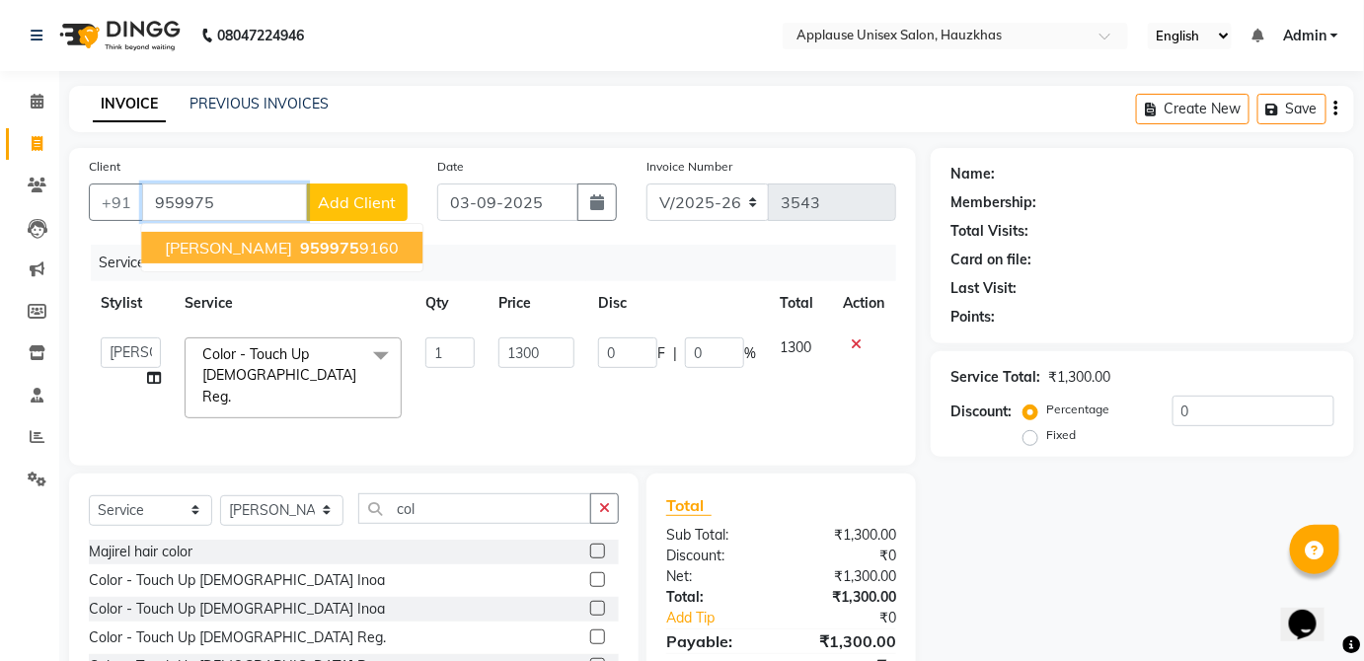
click at [365, 244] on button "[PERSON_NAME] 959975 9160" at bounding box center [281, 248] width 281 height 32
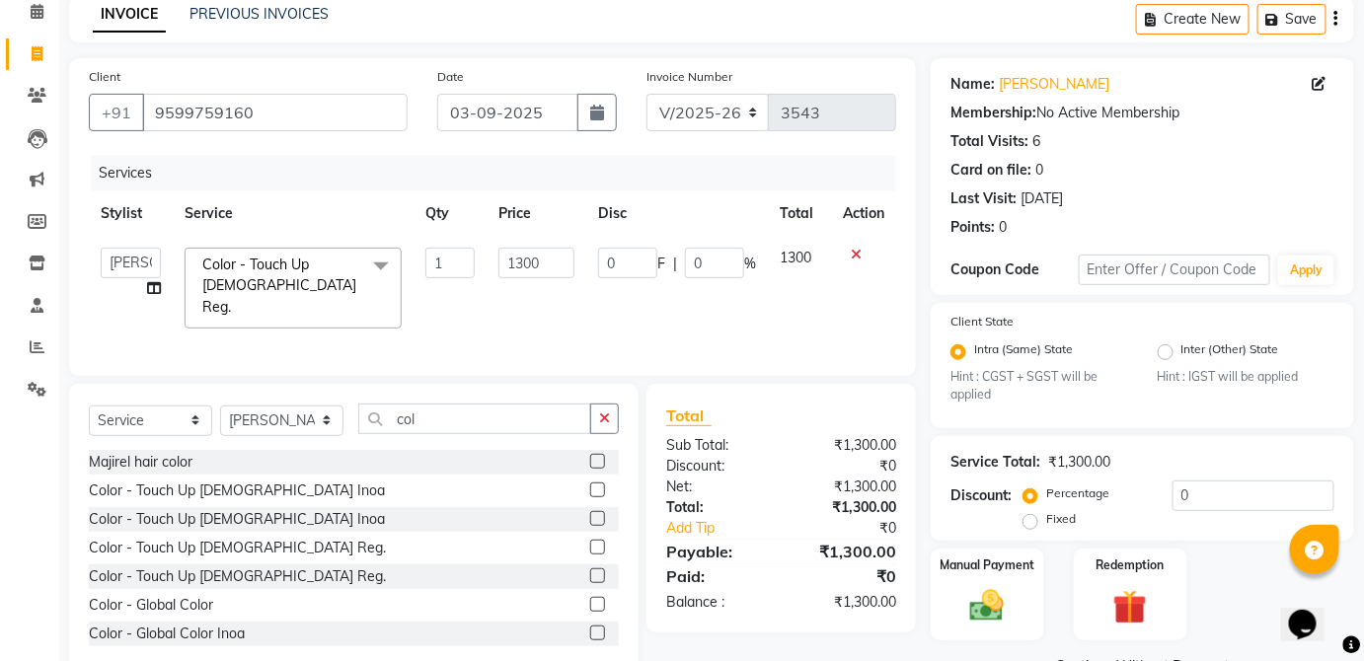
scroll to position [100, 0]
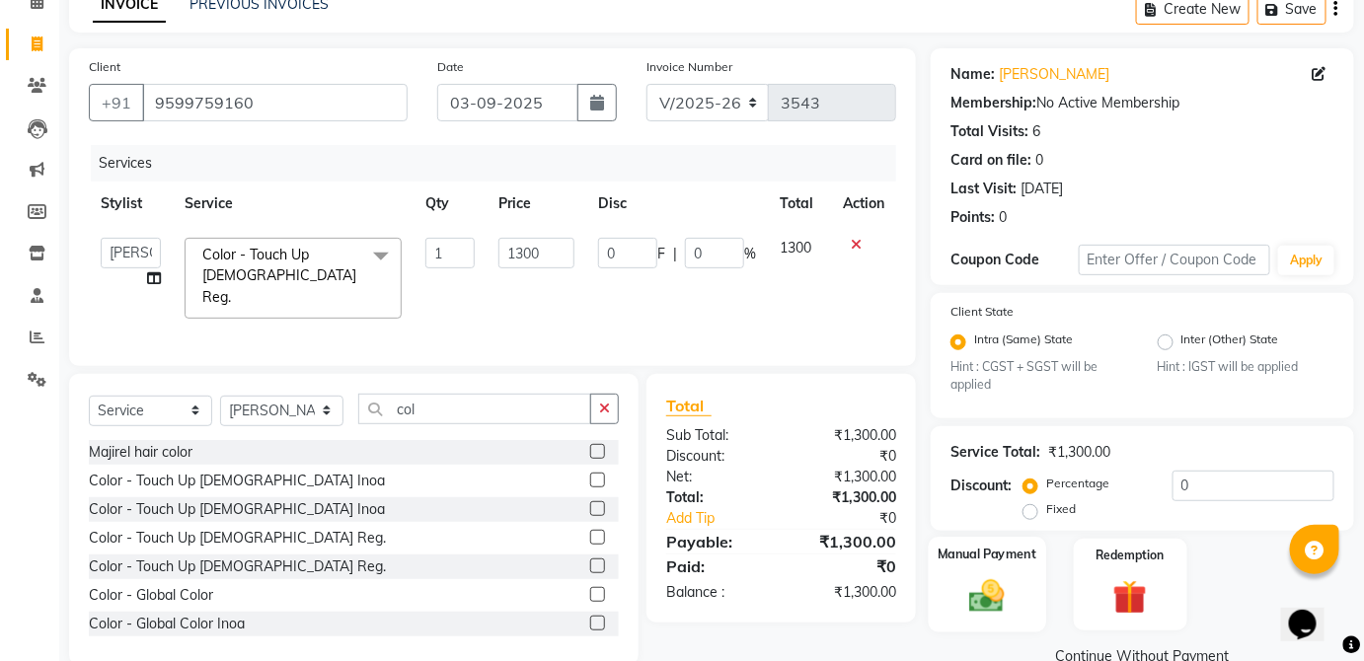
click at [1011, 578] on img at bounding box center [987, 596] width 57 height 40
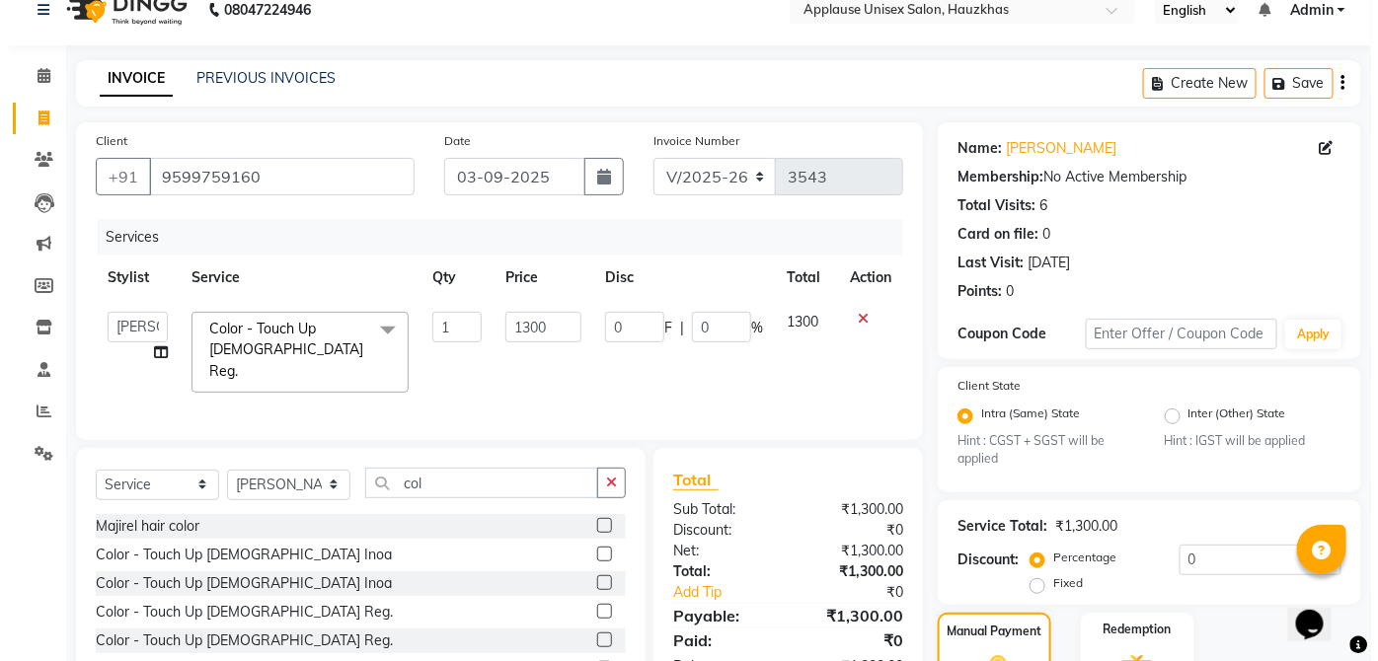
scroll to position [0, 0]
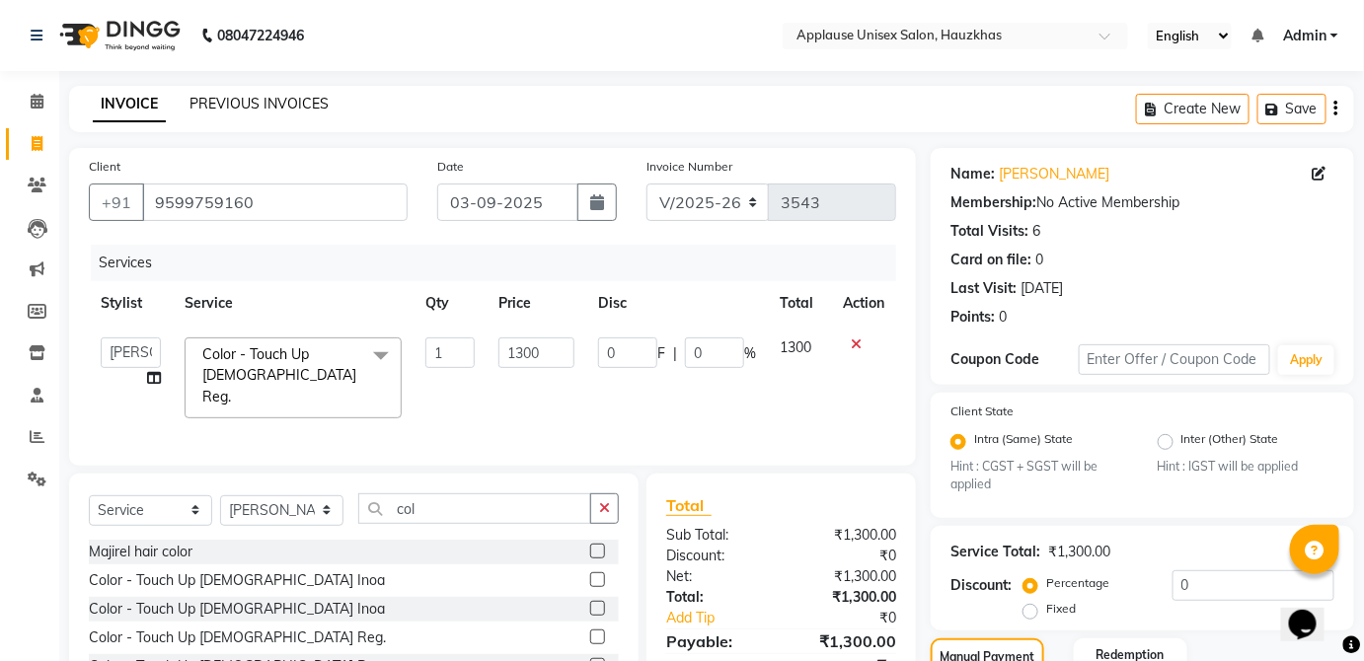
click at [323, 111] on link "PREVIOUS INVOICES" at bounding box center [259, 104] width 139 height 18
click at [858, 346] on icon at bounding box center [856, 345] width 11 height 14
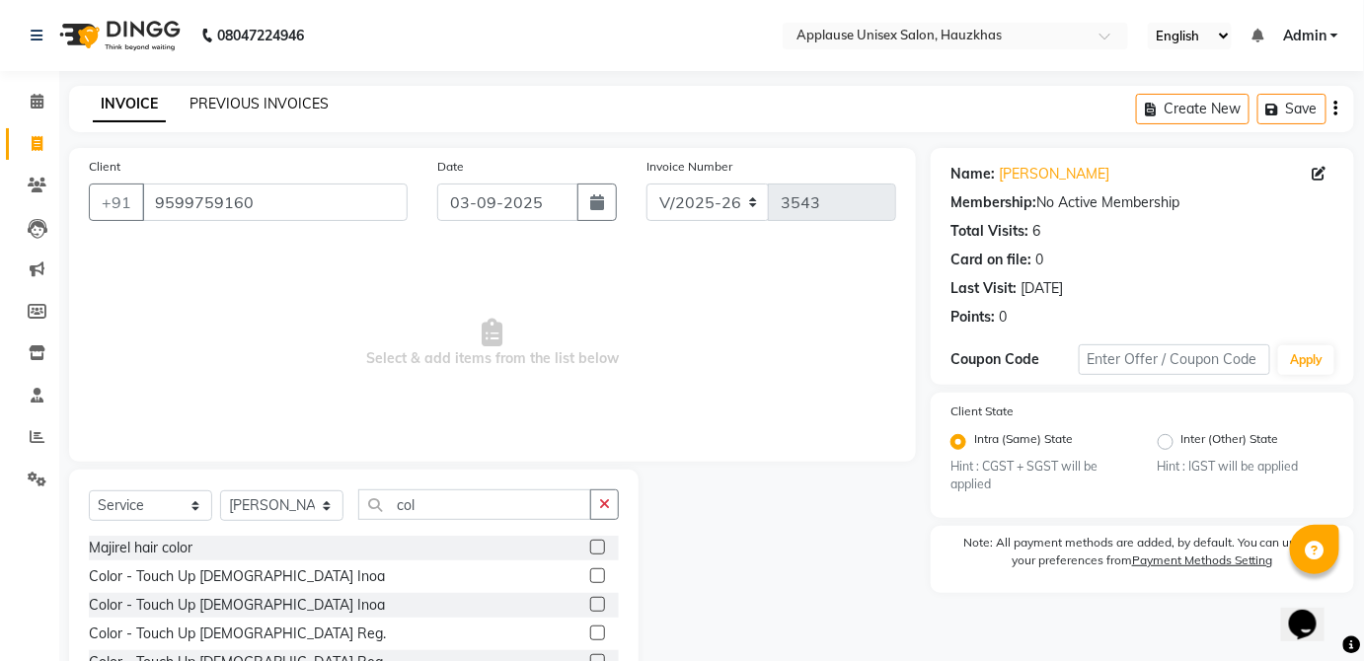
click at [313, 112] on link "PREVIOUS INVOICES" at bounding box center [259, 104] width 139 height 18
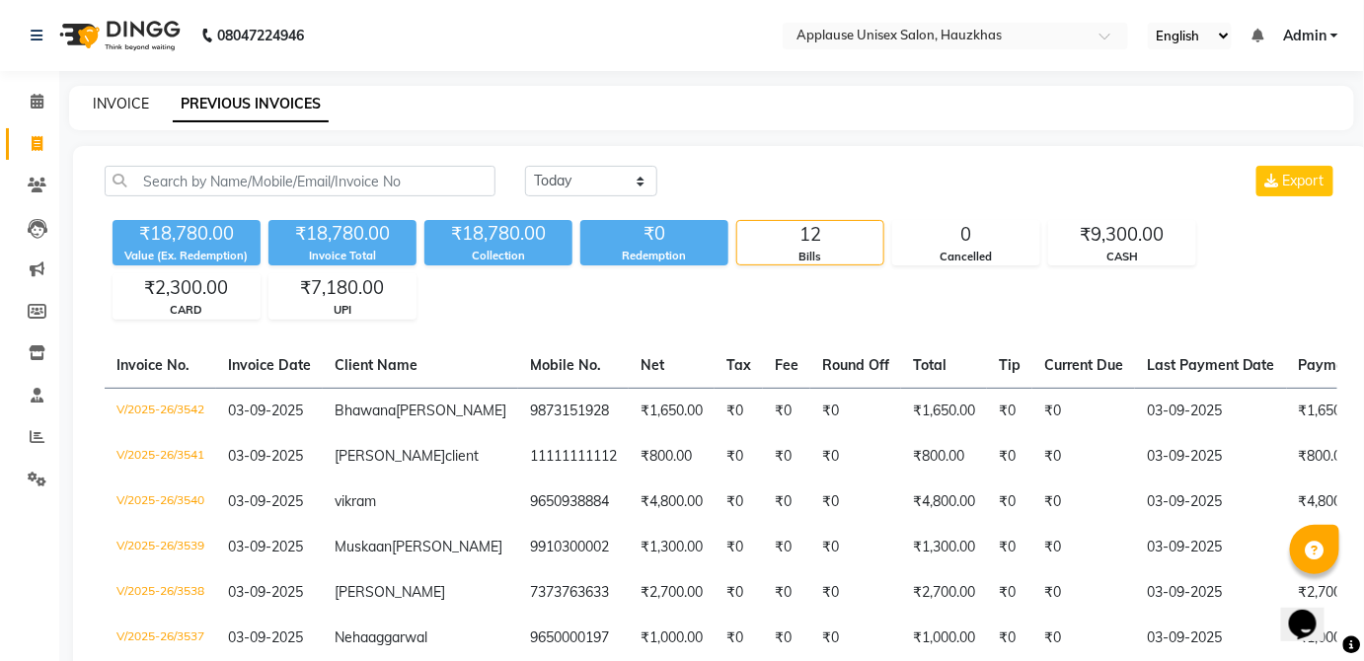
click at [128, 107] on link "INVOICE" at bounding box center [121, 104] width 56 height 18
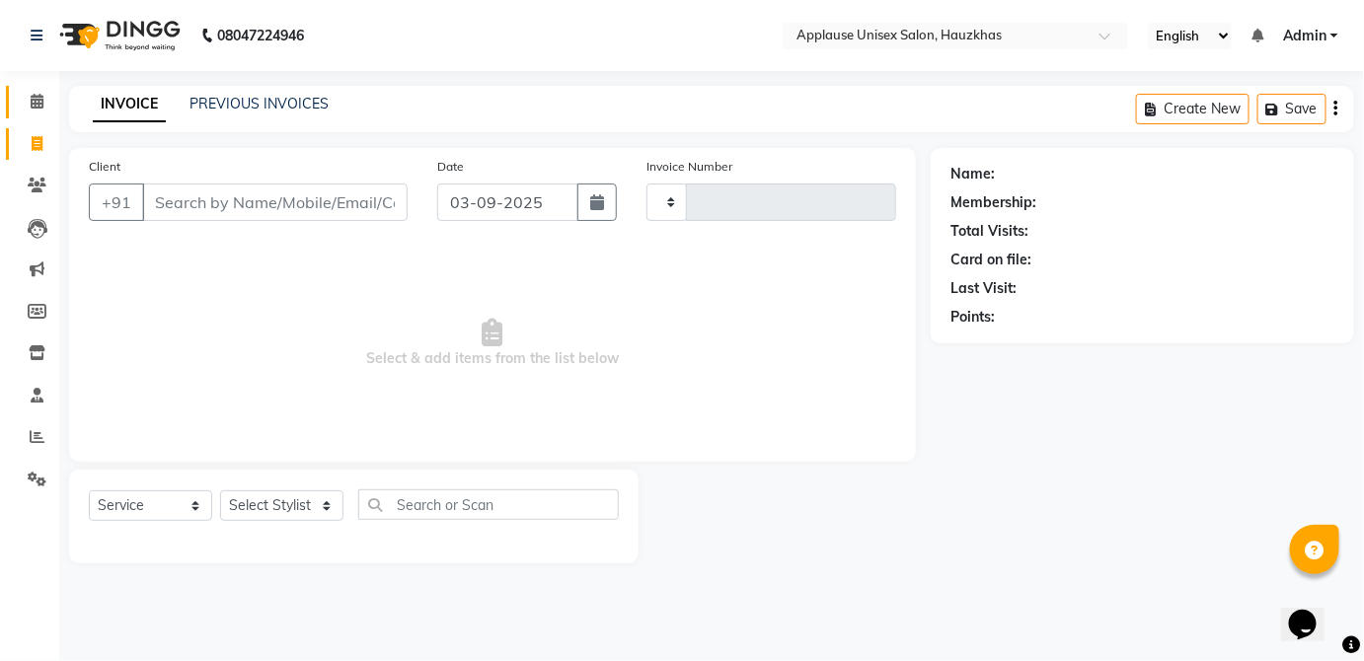
click at [52, 97] on span at bounding box center [37, 102] width 35 height 23
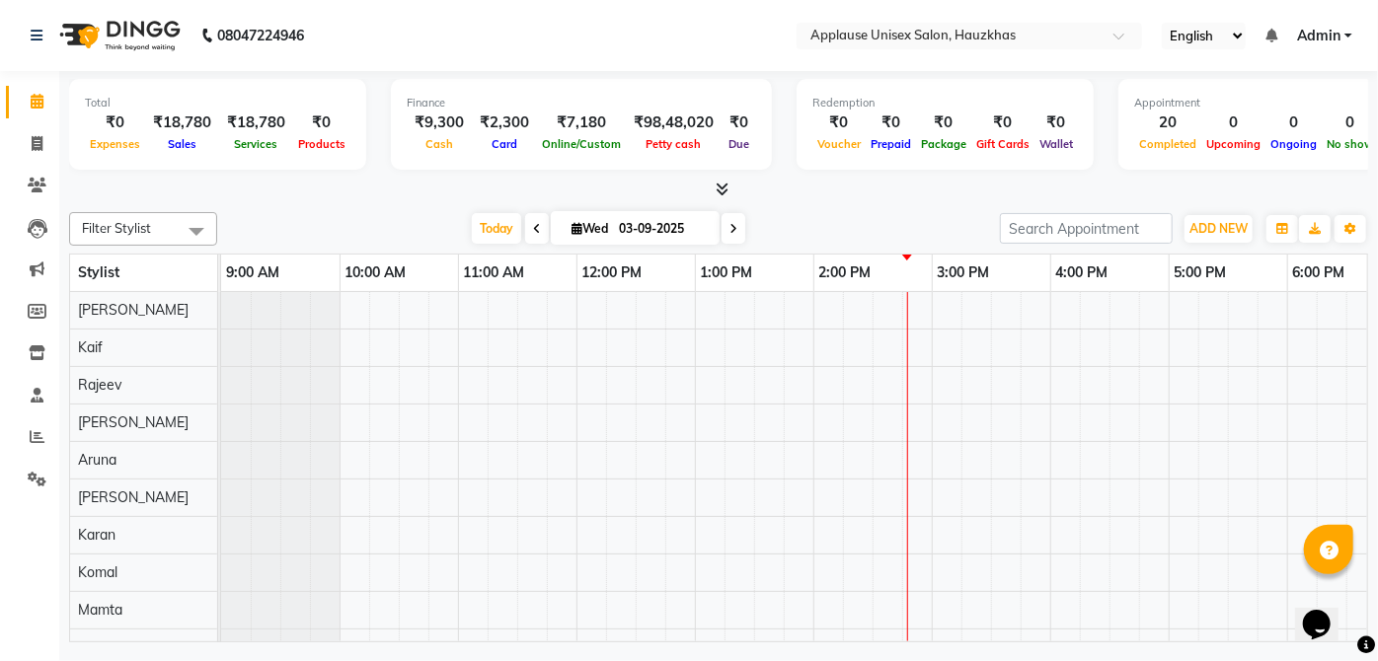
click at [566, 256] on div "11:00 AM" at bounding box center [517, 273] width 117 height 37
click at [13, 133] on link "Invoice" at bounding box center [29, 144] width 47 height 33
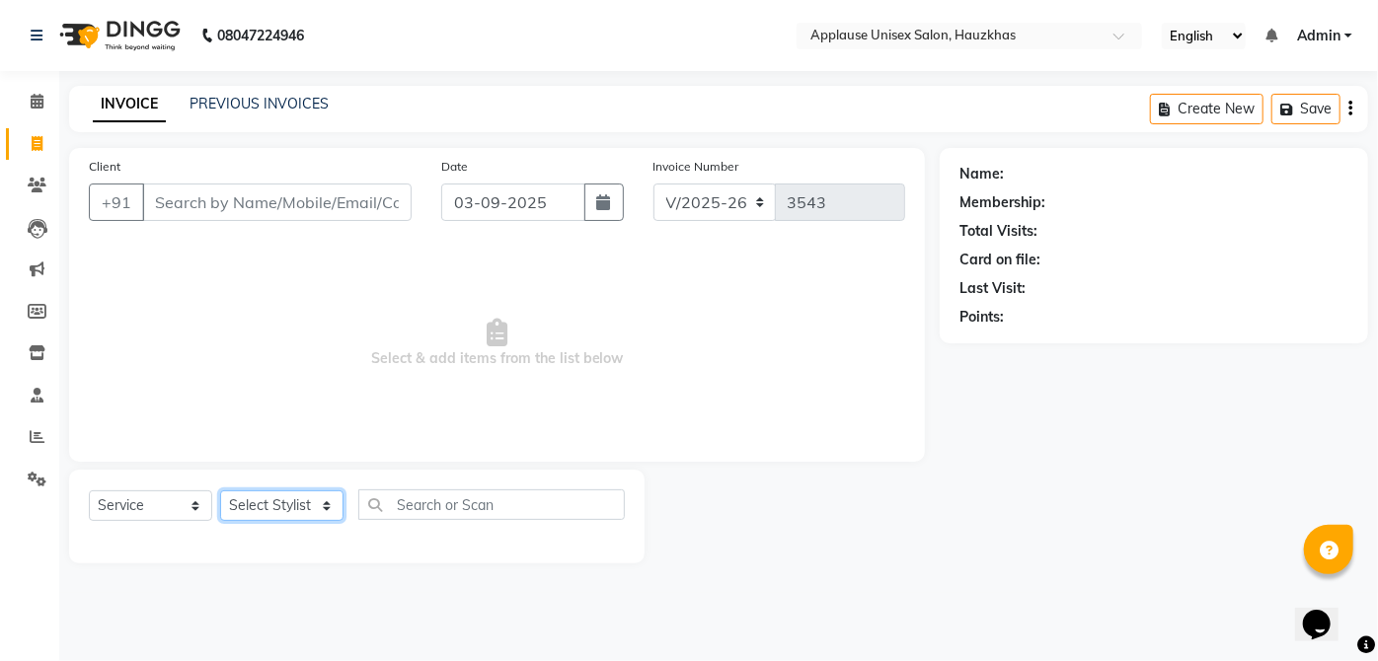
click at [310, 513] on select "Select Stylist" at bounding box center [281, 506] width 123 height 31
click at [220, 491] on select "Select Stylist [PERSON_NAME] [PERSON_NAME] [PERSON_NAME] [PERSON_NAME] [PERSON_…" at bounding box center [281, 506] width 123 height 31
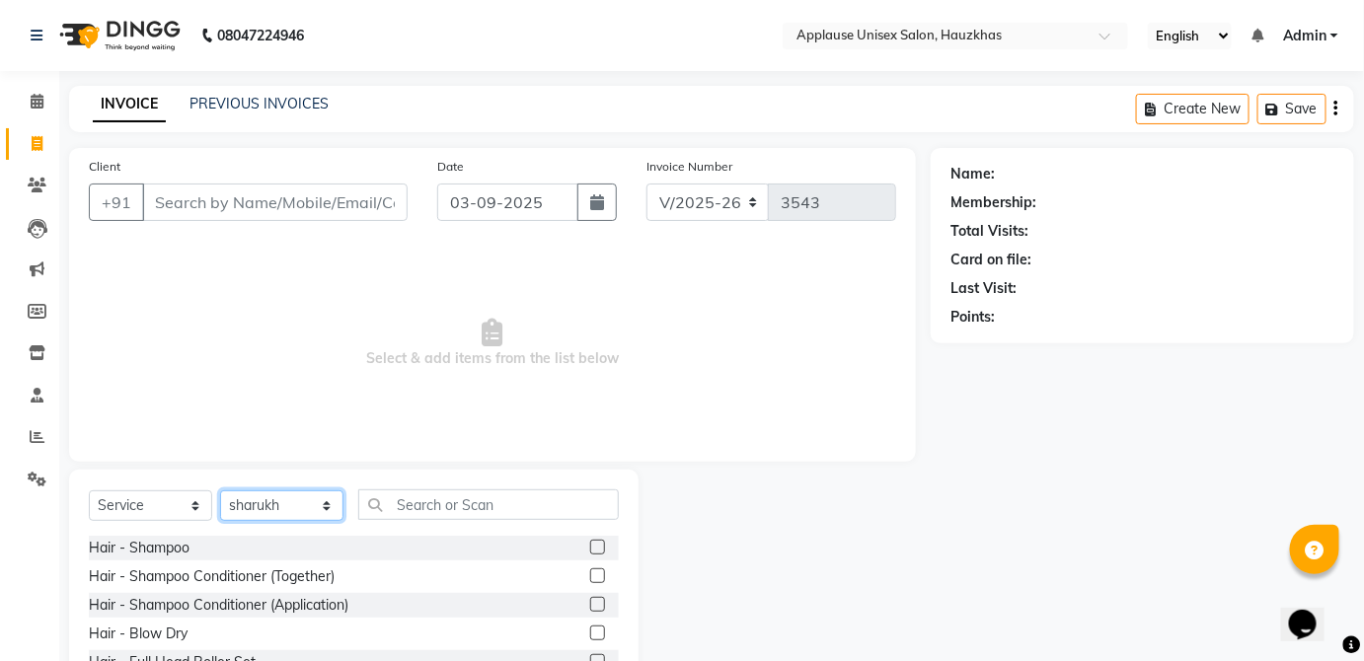
click at [334, 513] on select "Select Stylist [PERSON_NAME] [PERSON_NAME] [PERSON_NAME] [PERSON_NAME] [PERSON_…" at bounding box center [281, 506] width 123 height 31
click at [220, 491] on select "Select Stylist [PERSON_NAME] [PERSON_NAME] [PERSON_NAME] [PERSON_NAME] [PERSON_…" at bounding box center [281, 506] width 123 height 31
click at [455, 537] on div "Hair - Shampoo" at bounding box center [354, 548] width 530 height 25
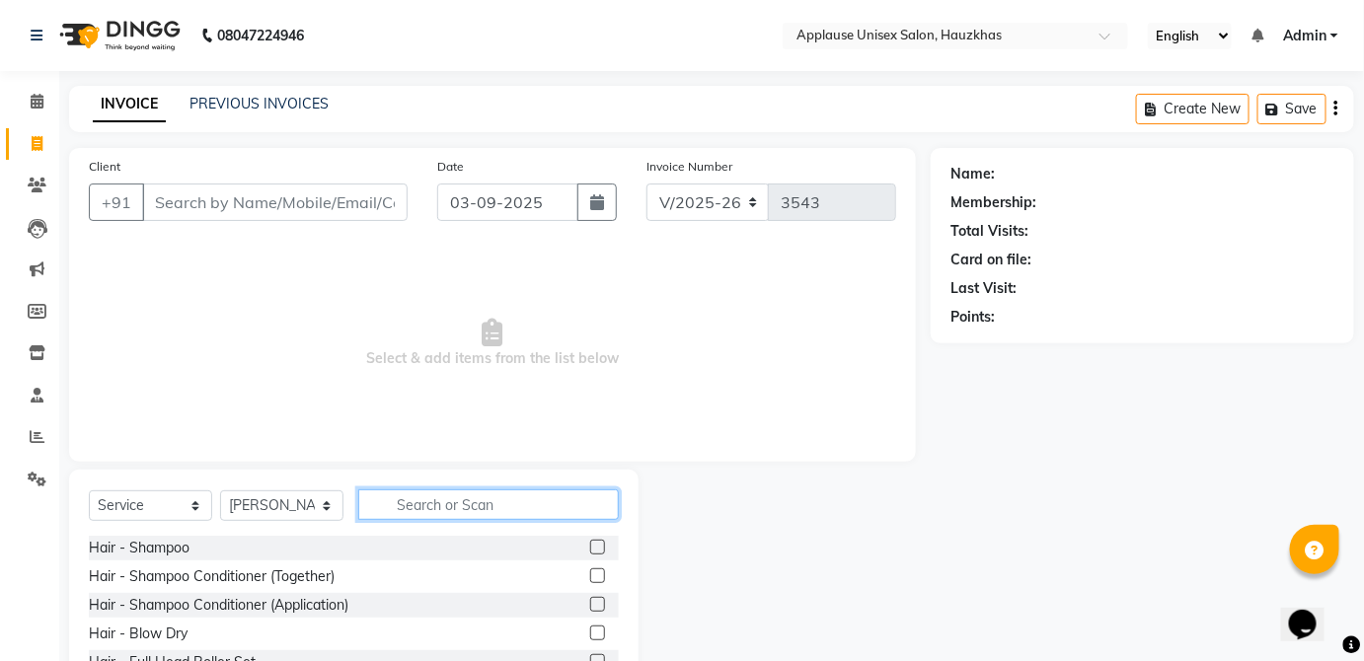
click at [542, 507] on input "text" at bounding box center [488, 505] width 261 height 31
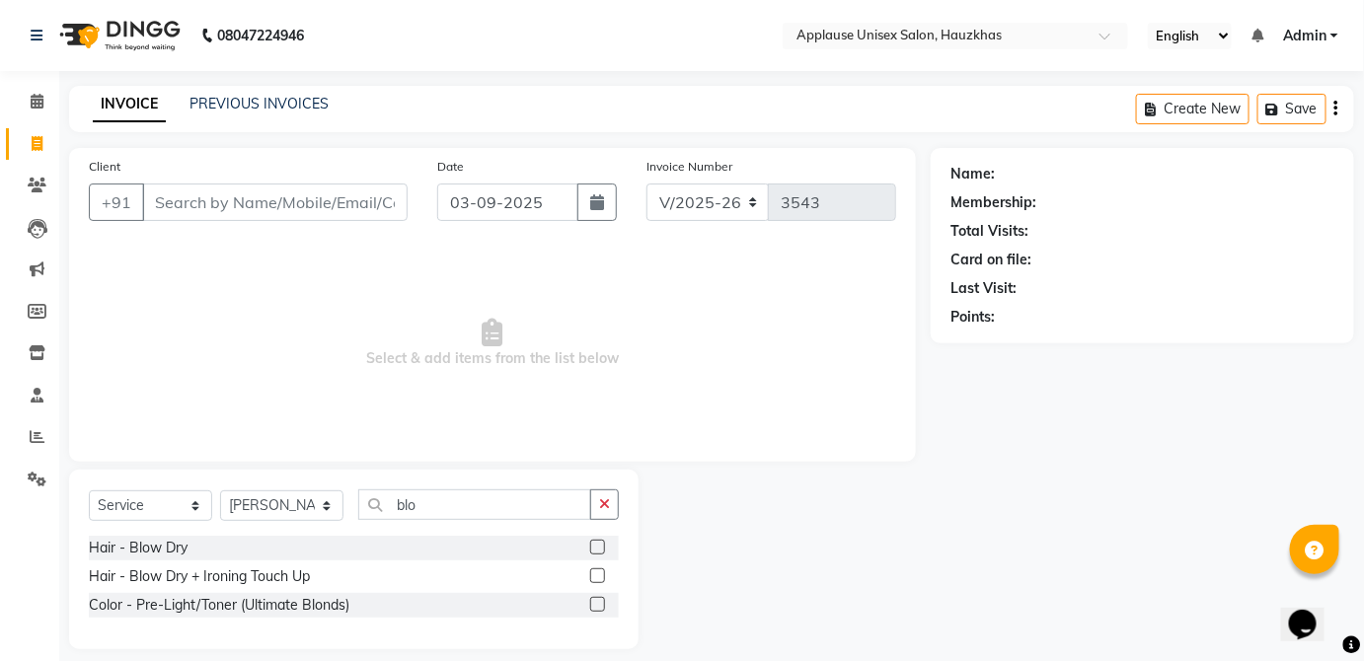
click at [601, 547] on label at bounding box center [597, 547] width 15 height 15
click at [601, 547] on input "checkbox" at bounding box center [596, 548] width 13 height 13
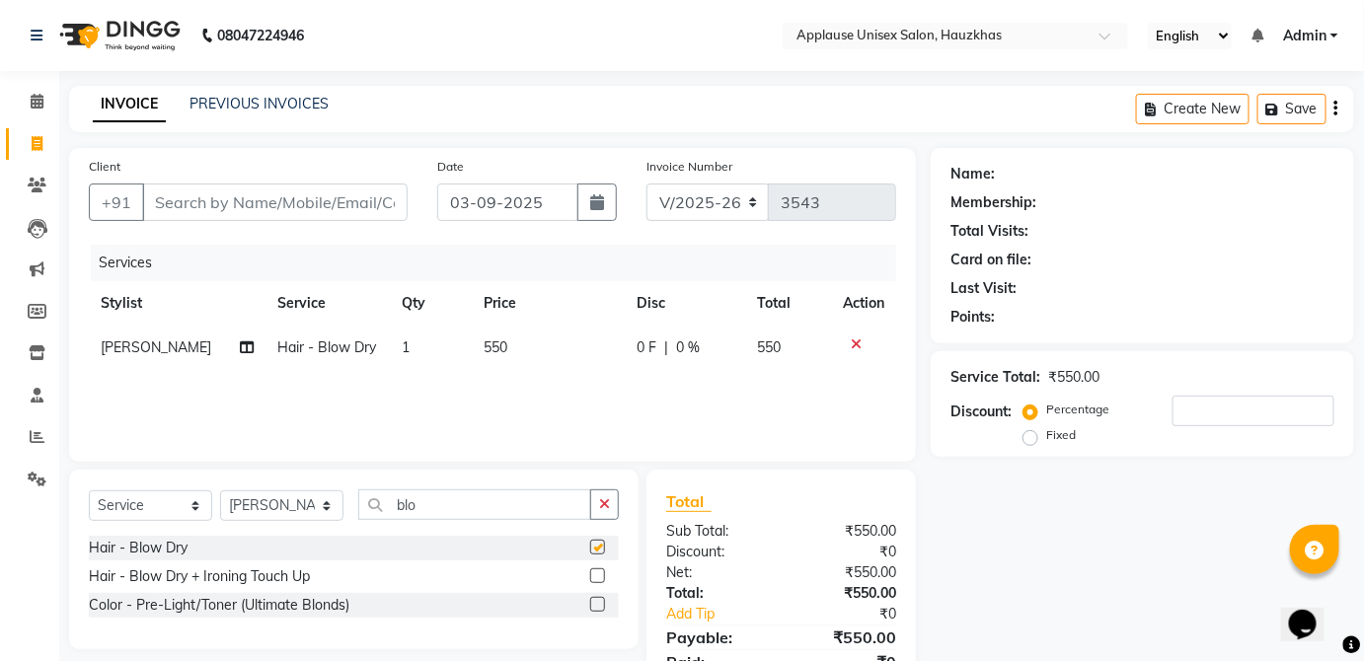
click at [561, 347] on td "550" at bounding box center [548, 348] width 152 height 44
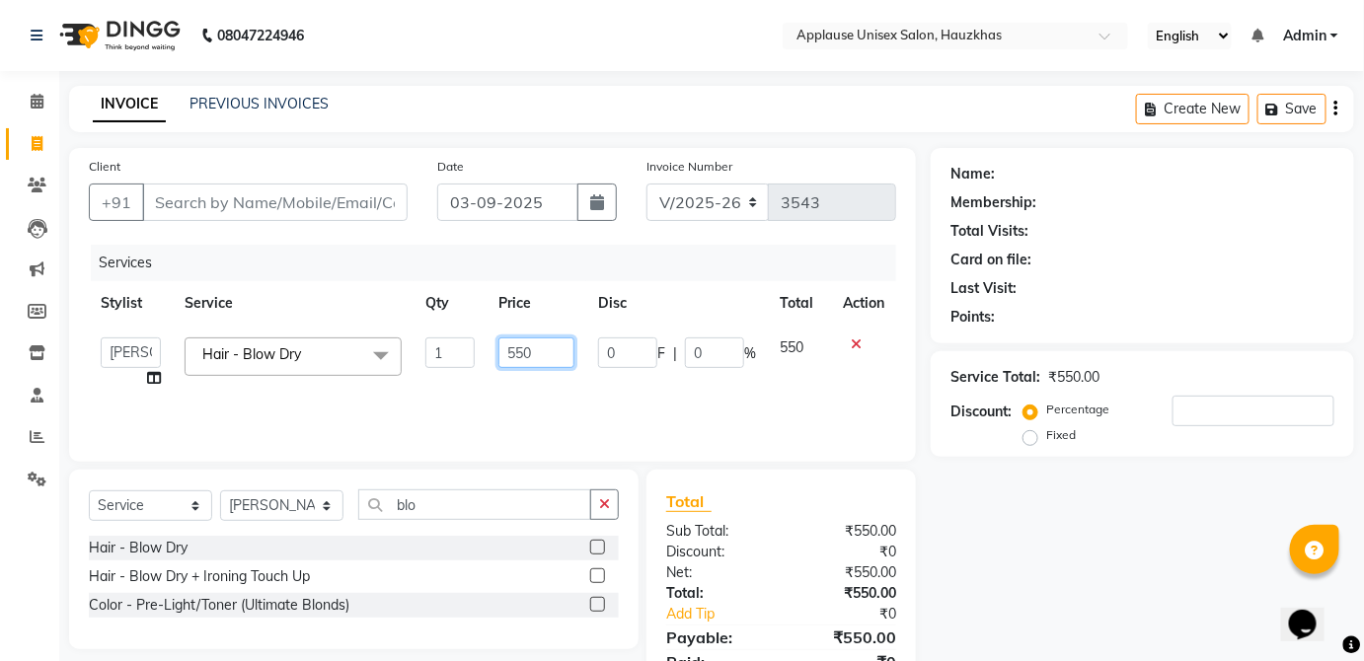
click at [545, 357] on input "550" at bounding box center [537, 353] width 76 height 31
click at [792, 347] on td "550" at bounding box center [799, 363] width 63 height 75
click at [331, 519] on select "Select Stylist [PERSON_NAME] [PERSON_NAME] [PERSON_NAME] [PERSON_NAME] [PERSON_…" at bounding box center [281, 506] width 123 height 31
click at [220, 491] on select "Select Stylist [PERSON_NAME] [PERSON_NAME] [PERSON_NAME] [PERSON_NAME] [PERSON_…" at bounding box center [281, 506] width 123 height 31
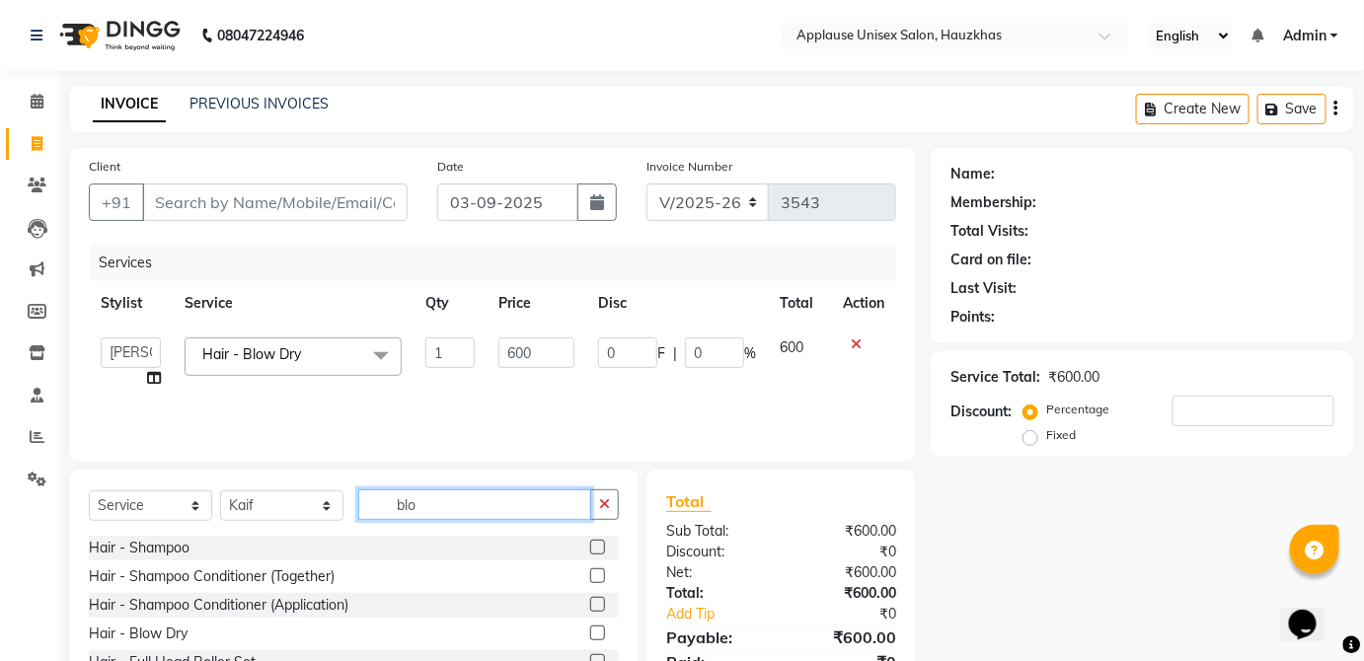
click at [510, 502] on input "blo" at bounding box center [474, 505] width 233 height 31
click at [590, 571] on label at bounding box center [597, 576] width 15 height 15
click at [590, 571] on input "checkbox" at bounding box center [596, 577] width 13 height 13
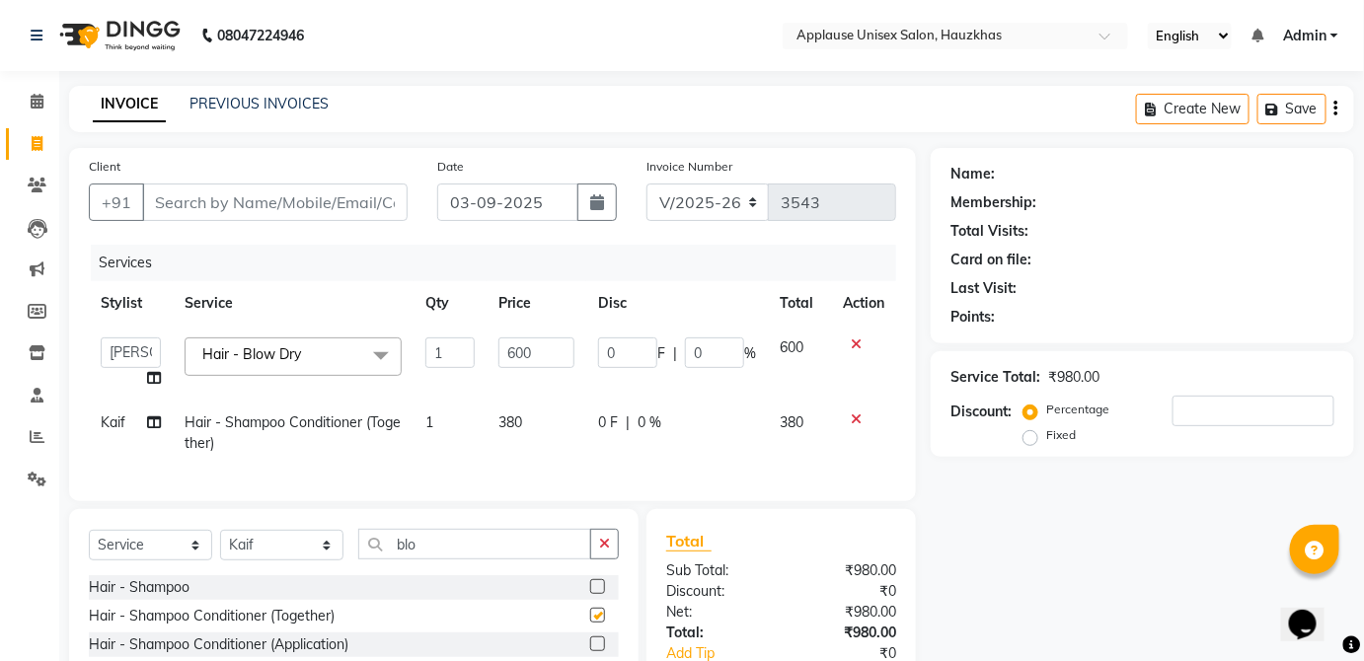
click at [563, 444] on td "380" at bounding box center [537, 433] width 100 height 65
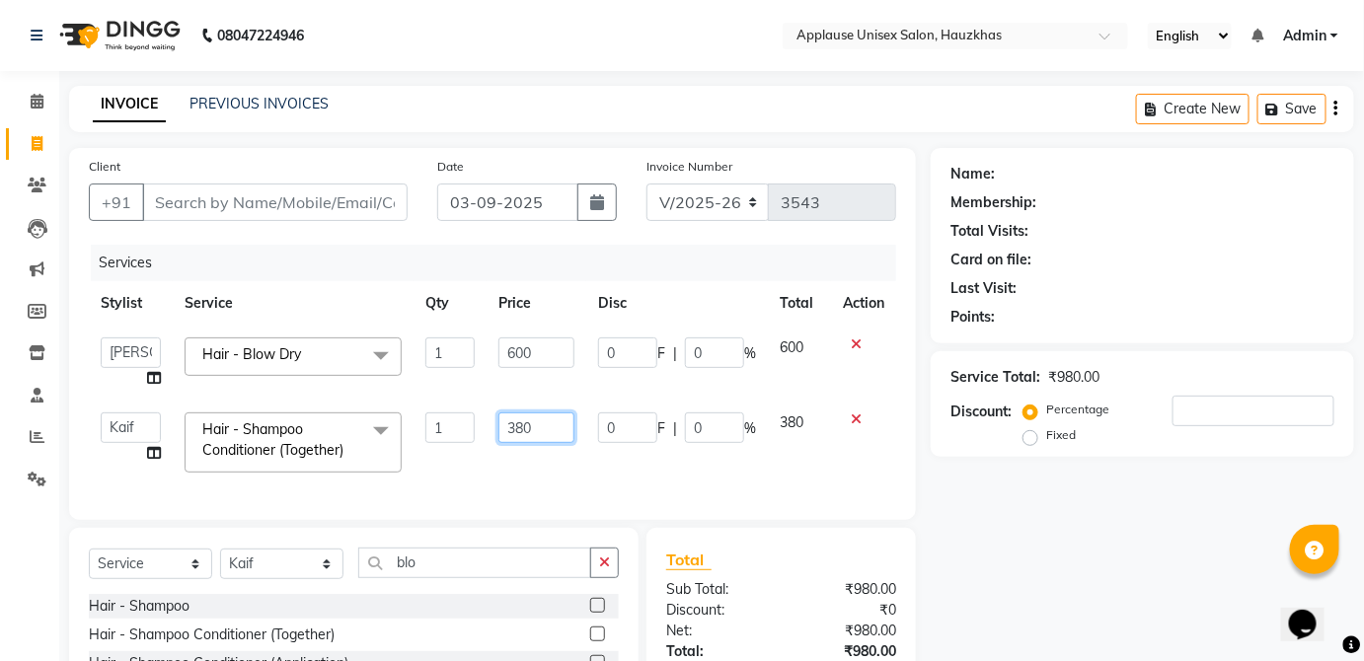
click at [558, 433] on input "380" at bounding box center [537, 428] width 76 height 31
click at [818, 429] on td "380" at bounding box center [799, 443] width 63 height 84
click at [346, 187] on input "Client" at bounding box center [275, 203] width 266 height 38
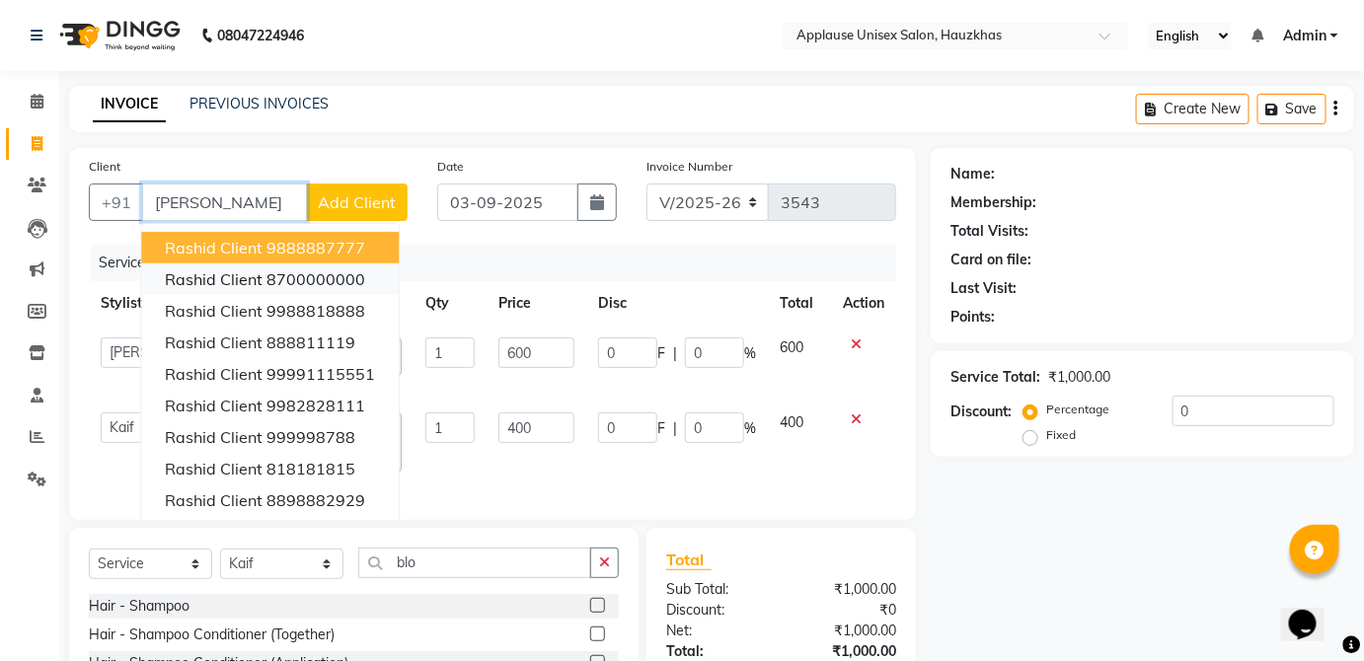
click at [279, 285] on ngb-highlight "8700000000" at bounding box center [316, 279] width 99 height 20
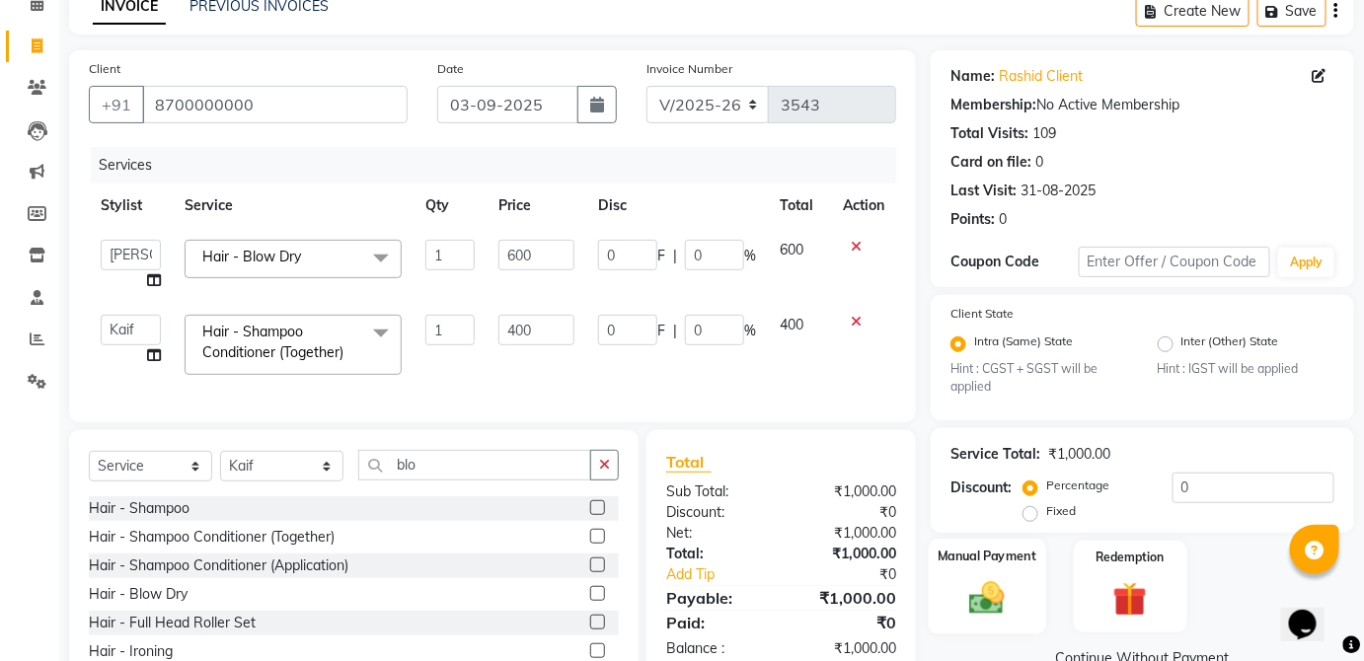
click at [1016, 571] on div "Manual Payment" at bounding box center [987, 587] width 117 height 96
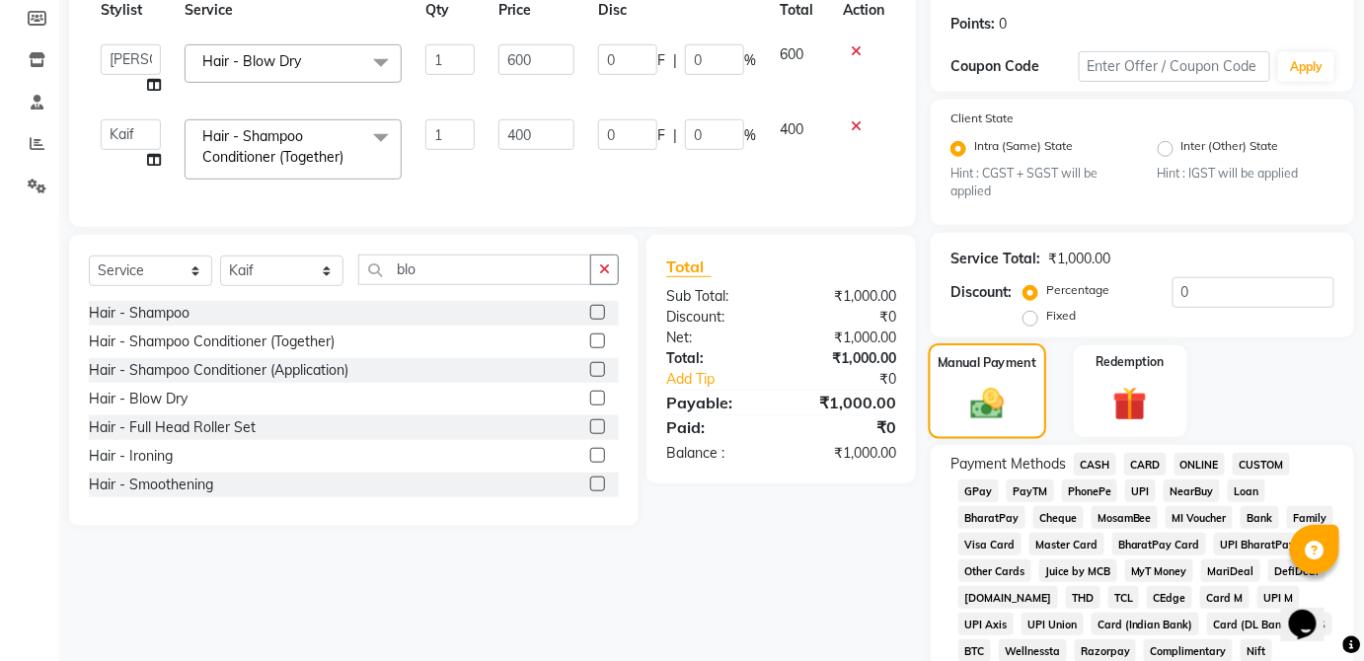
scroll to position [313, 0]
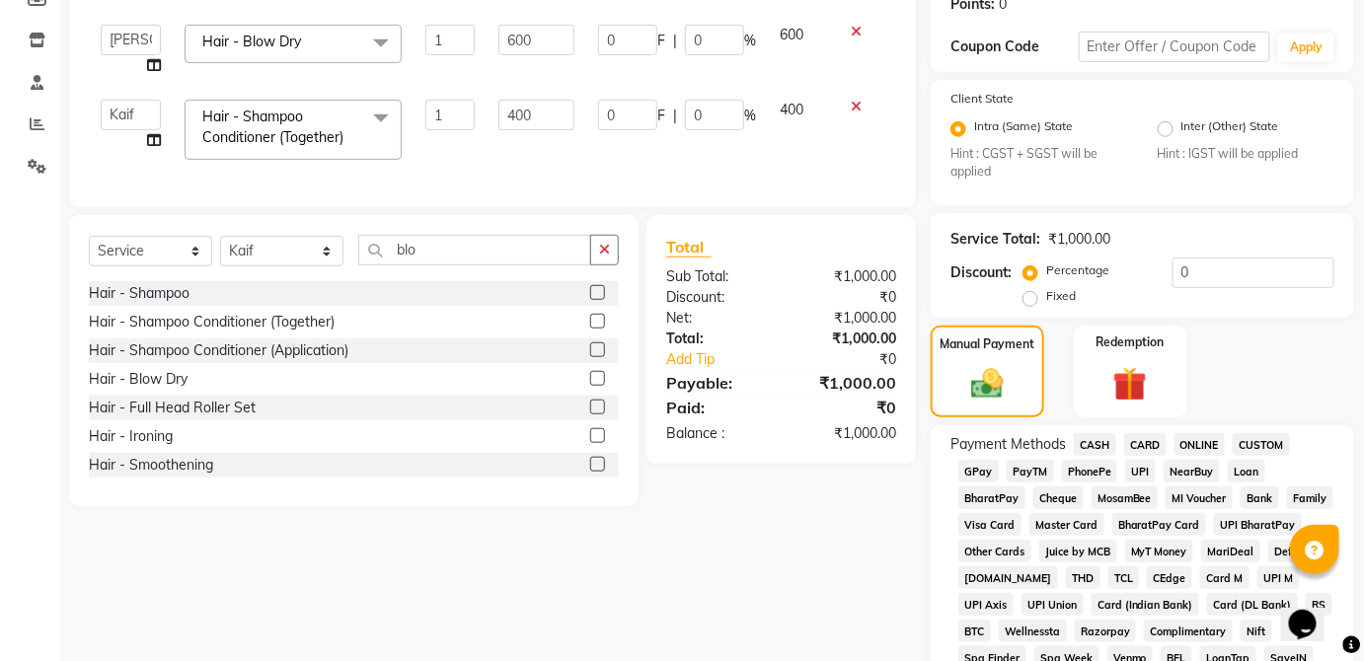
click at [1143, 471] on span "UPI" at bounding box center [1140, 471] width 31 height 23
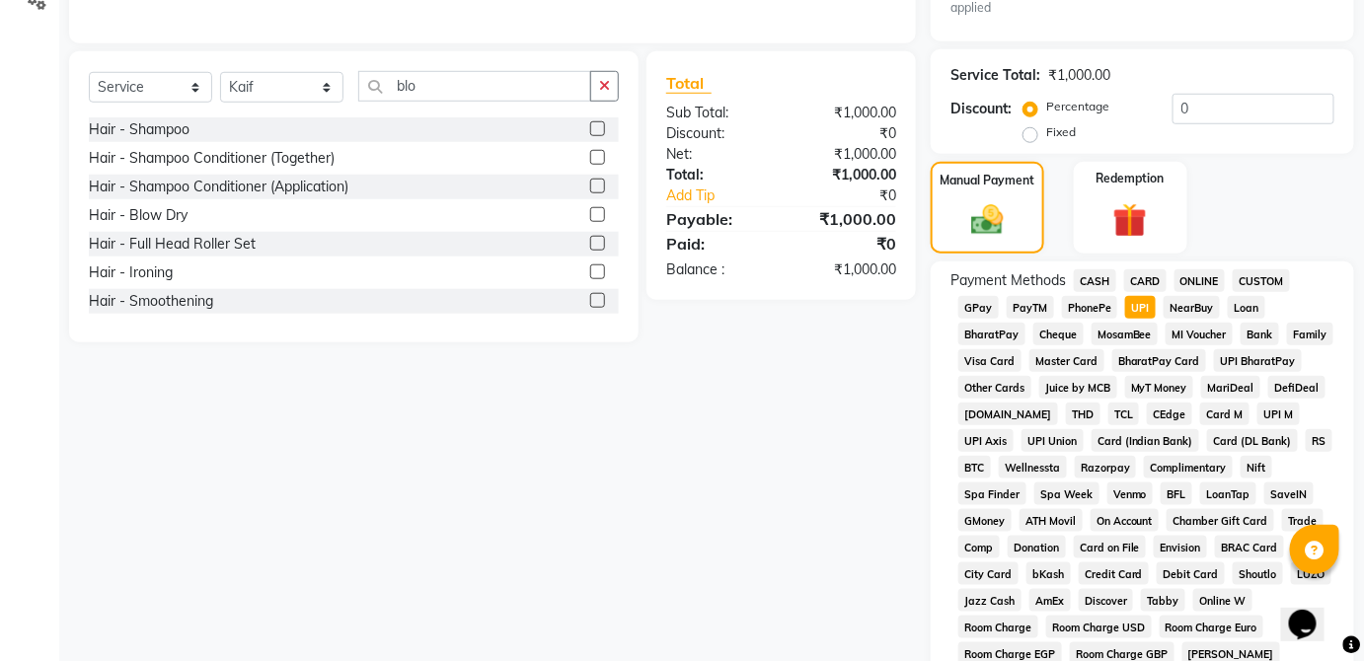
scroll to position [958, 0]
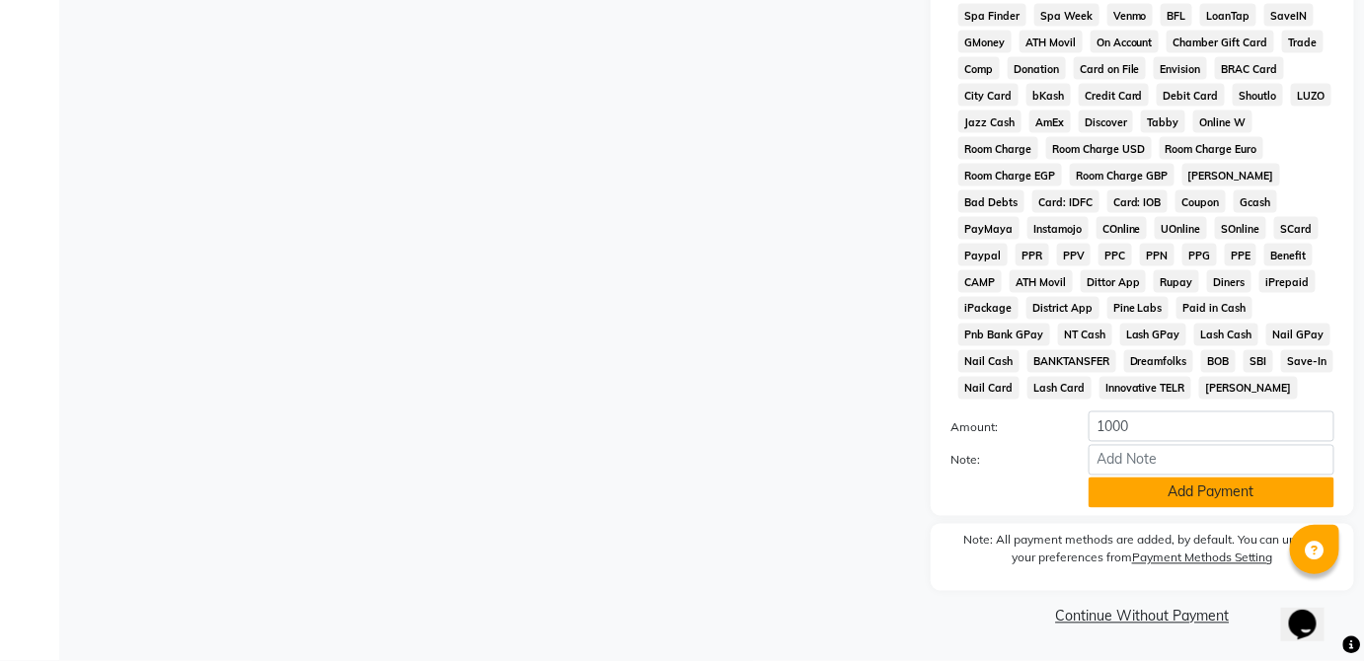
click at [1226, 499] on button "Add Payment" at bounding box center [1212, 493] width 246 height 31
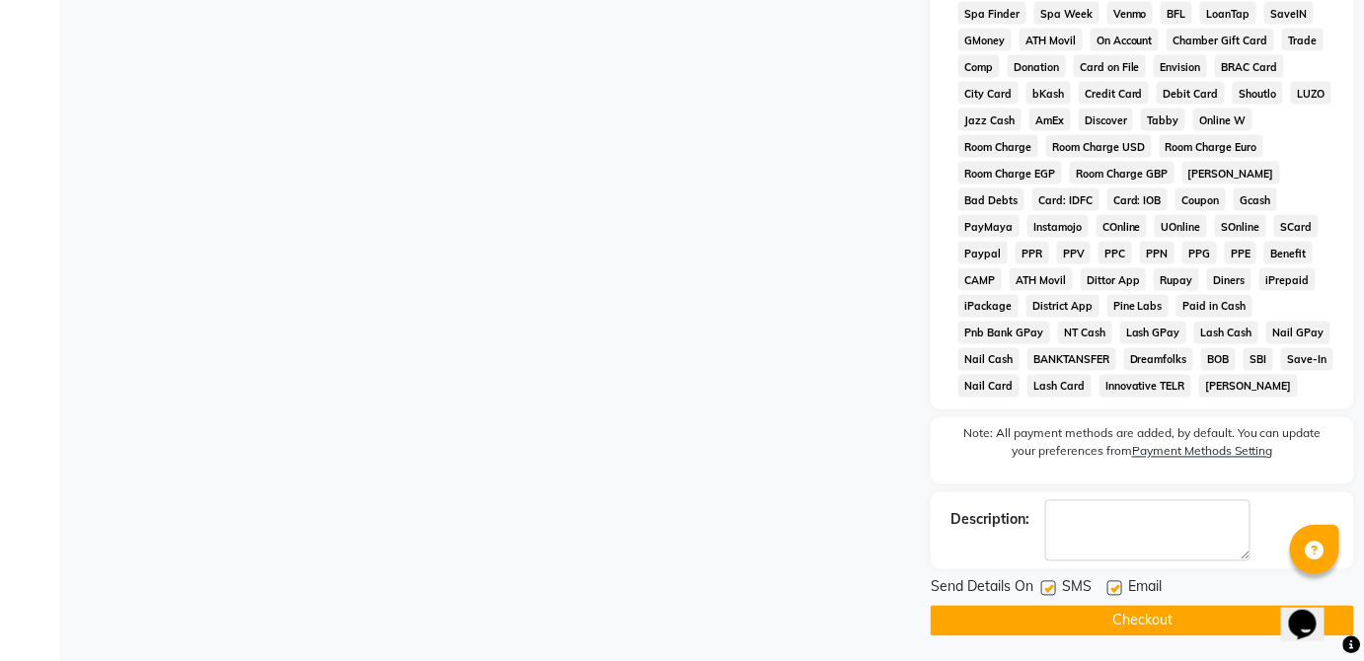
click at [1182, 629] on button "Checkout" at bounding box center [1142, 621] width 423 height 31
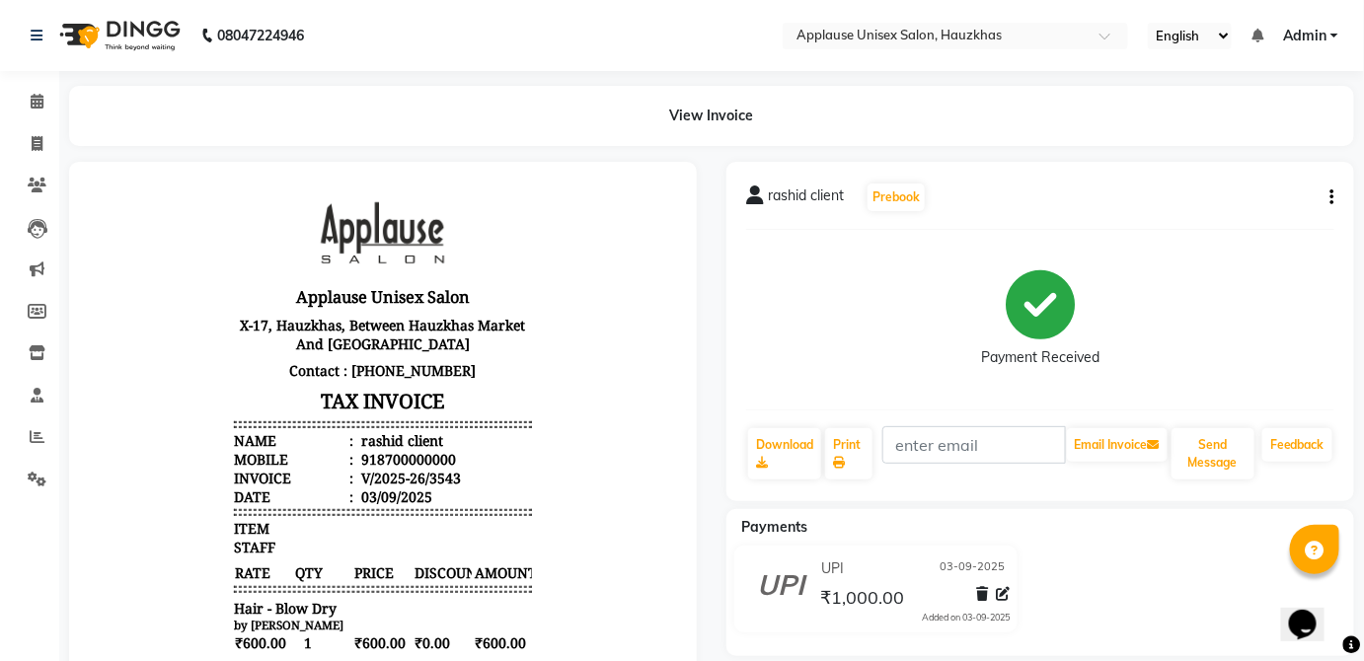
click at [1288, 284] on div "Payment Received" at bounding box center [1040, 320] width 588 height 148
click at [16, 86] on link "Calendar" at bounding box center [29, 102] width 47 height 33
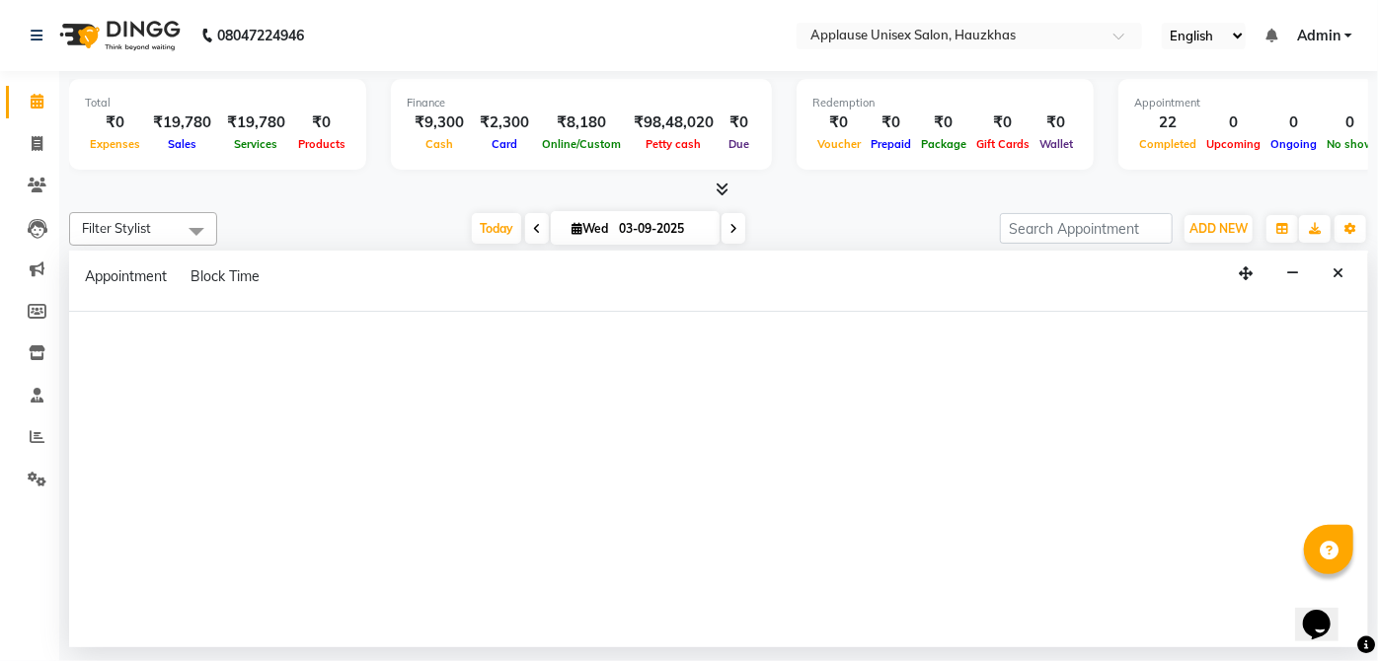
scroll to position [1, 3]
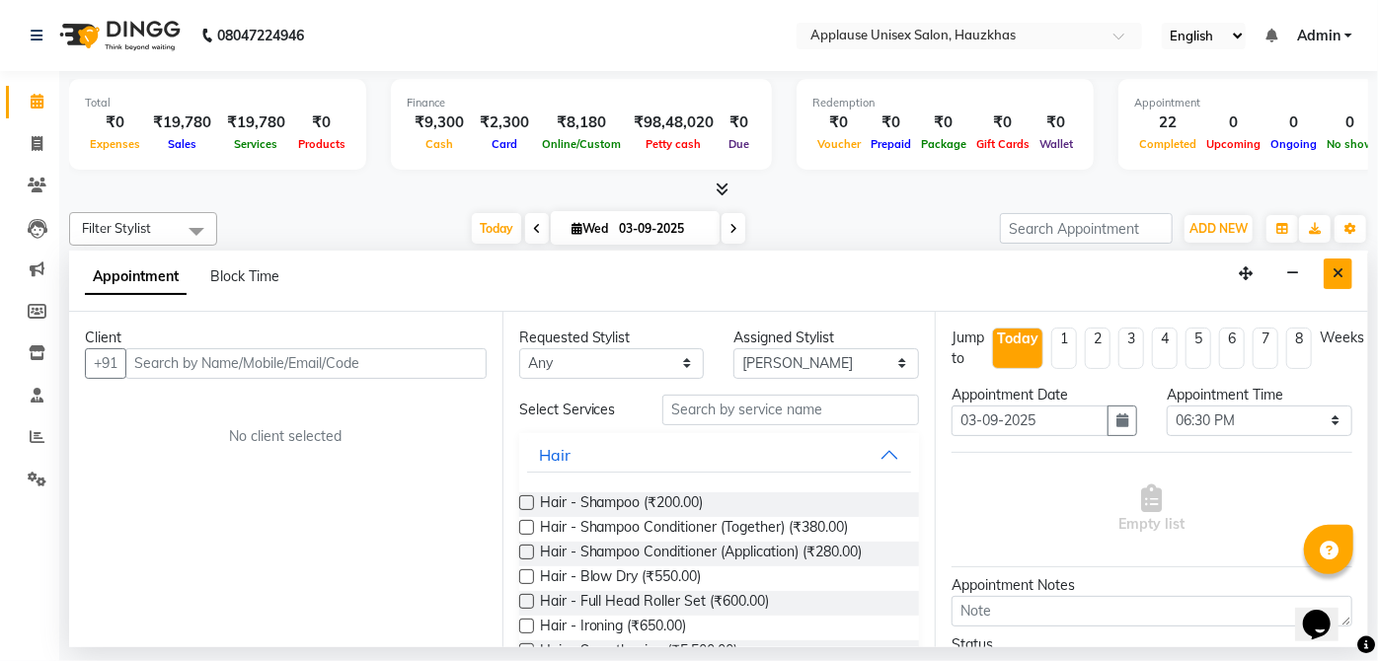
click at [1345, 278] on button "Close" at bounding box center [1338, 274] width 29 height 31
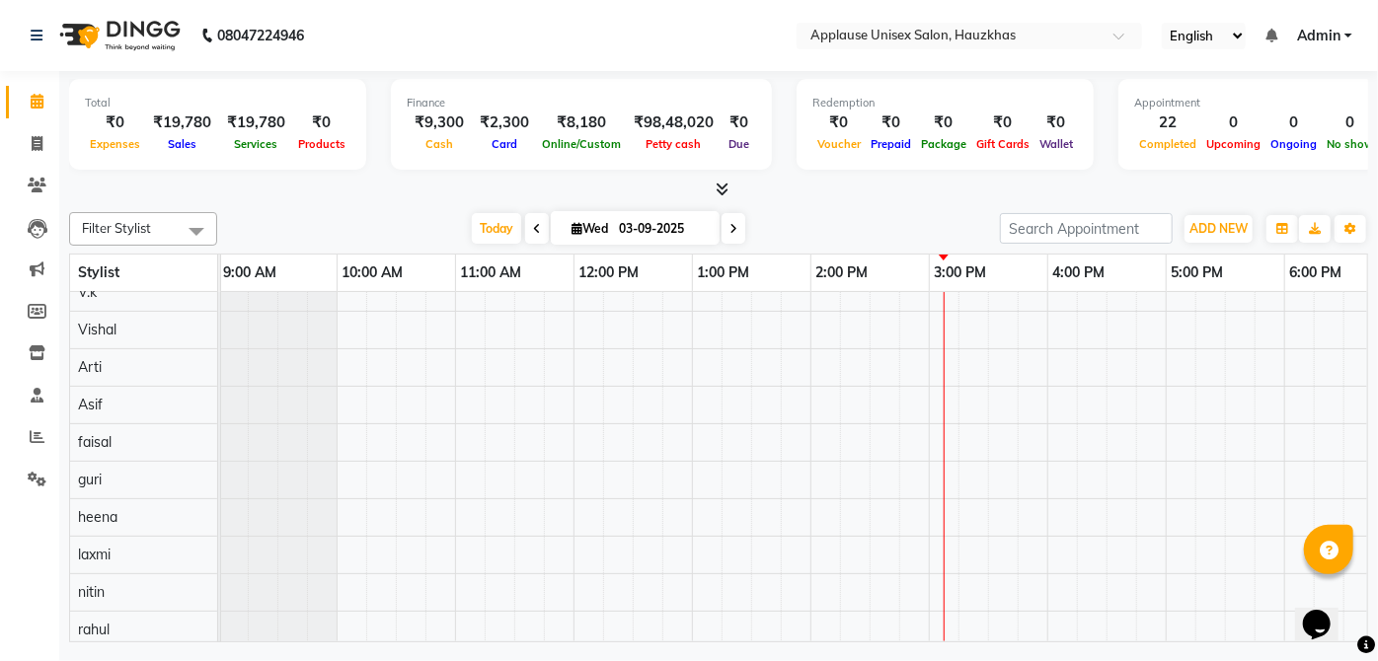
click at [711, 180] on span at bounding box center [719, 190] width 21 height 21
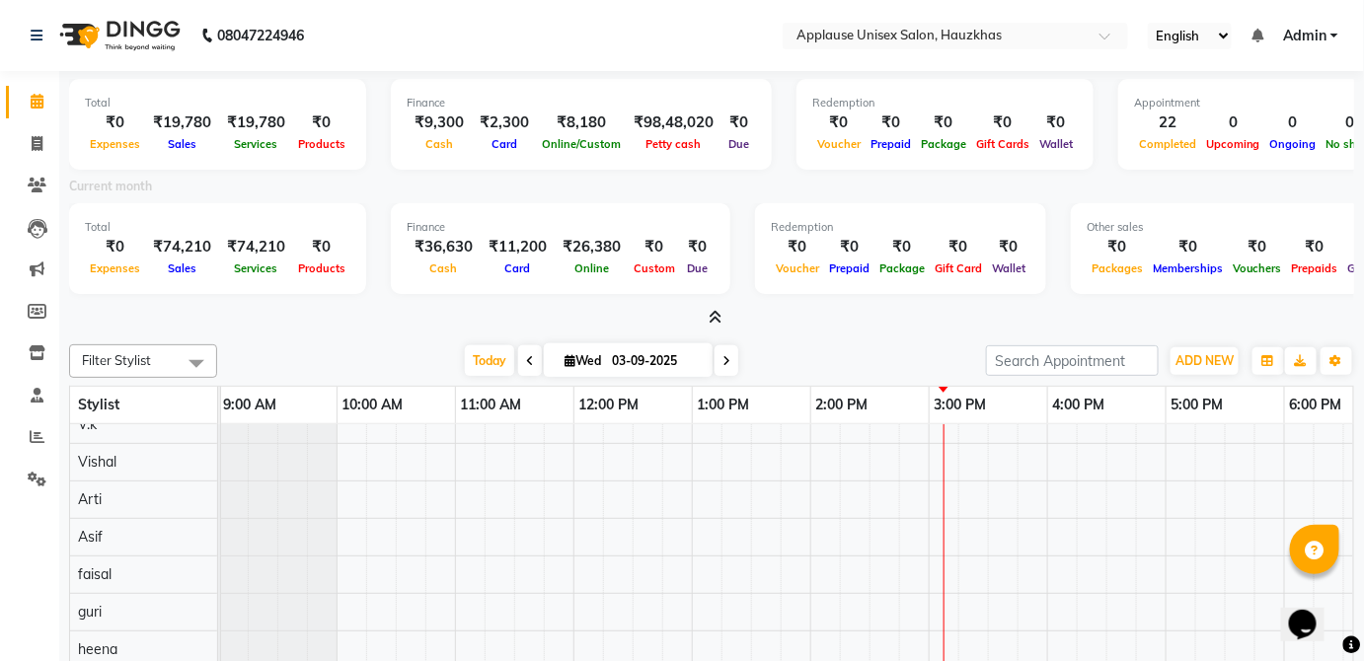
click at [719, 313] on icon at bounding box center [716, 317] width 13 height 15
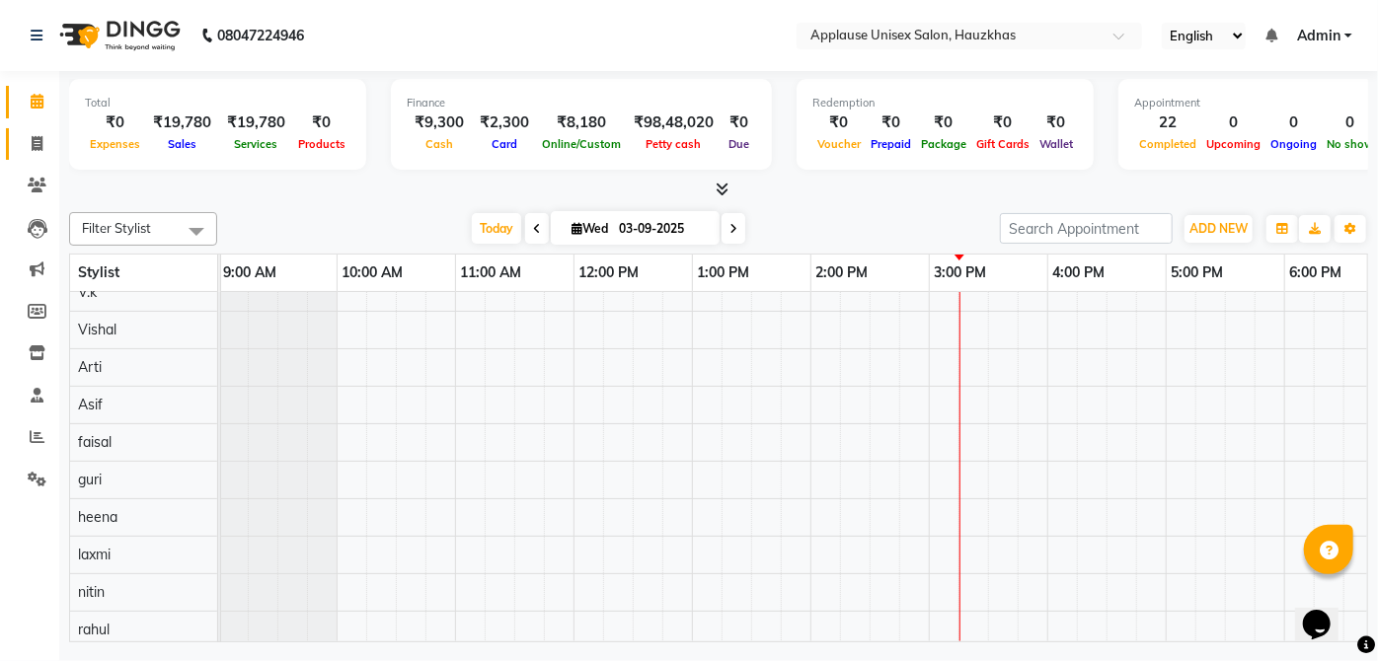
click at [32, 142] on icon at bounding box center [37, 143] width 11 height 15
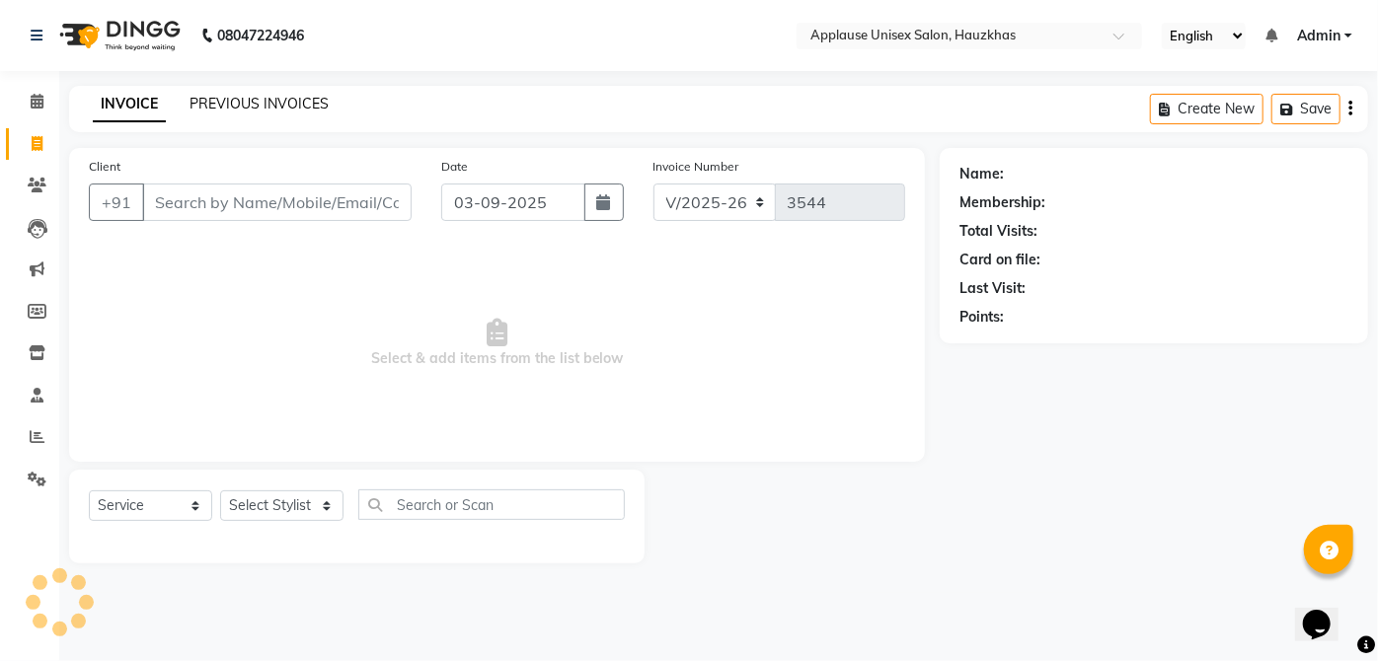
click at [198, 101] on link "PREVIOUS INVOICES" at bounding box center [259, 104] width 139 height 18
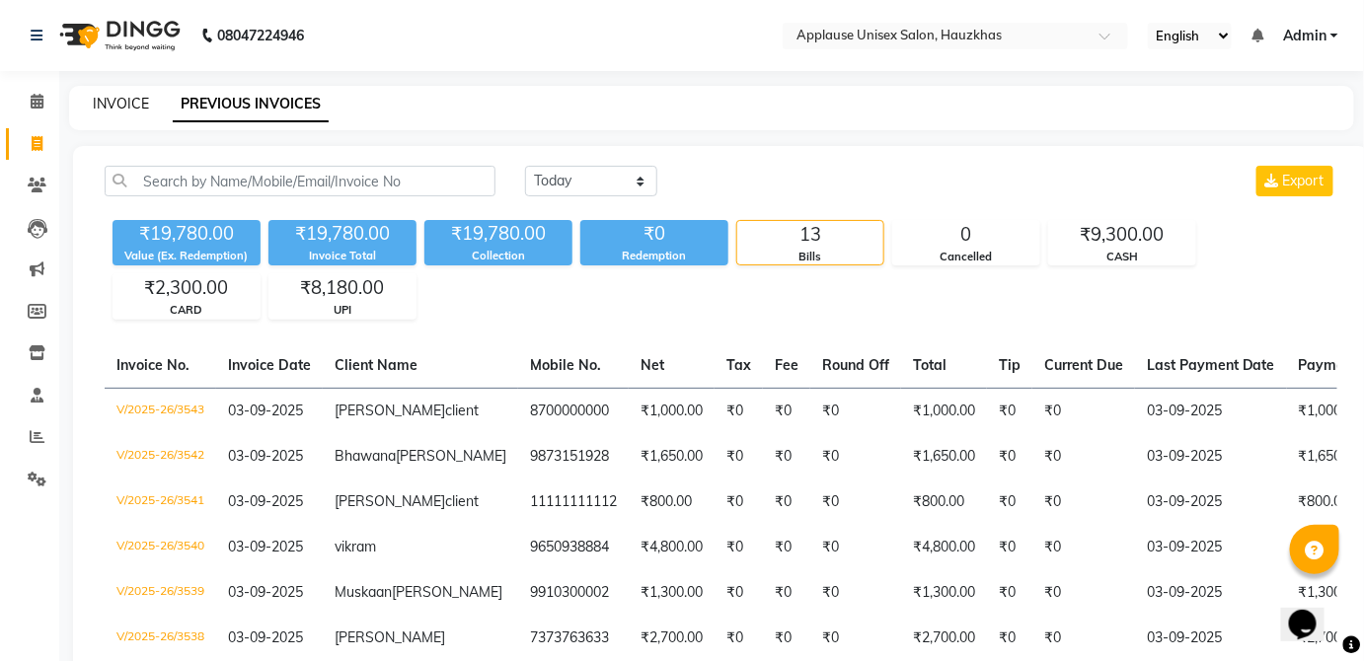
click at [104, 98] on link "INVOICE" at bounding box center [121, 104] width 56 height 18
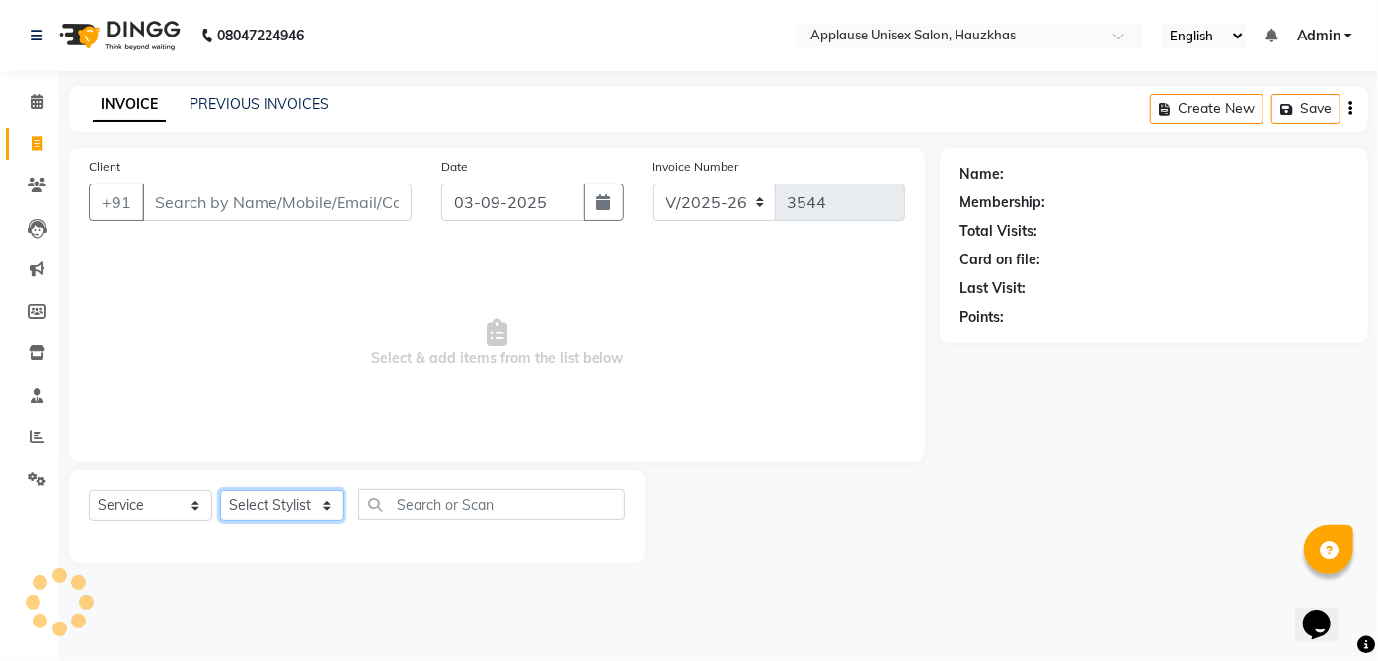
click at [286, 499] on select "Select Stylist [PERSON_NAME] [PERSON_NAME] [PERSON_NAME] [PERSON_NAME] [PERSON_…" at bounding box center [281, 506] width 123 height 31
click at [220, 491] on select "Select Stylist [PERSON_NAME] [PERSON_NAME] [PERSON_NAME] [PERSON_NAME] [PERSON_…" at bounding box center [281, 506] width 123 height 31
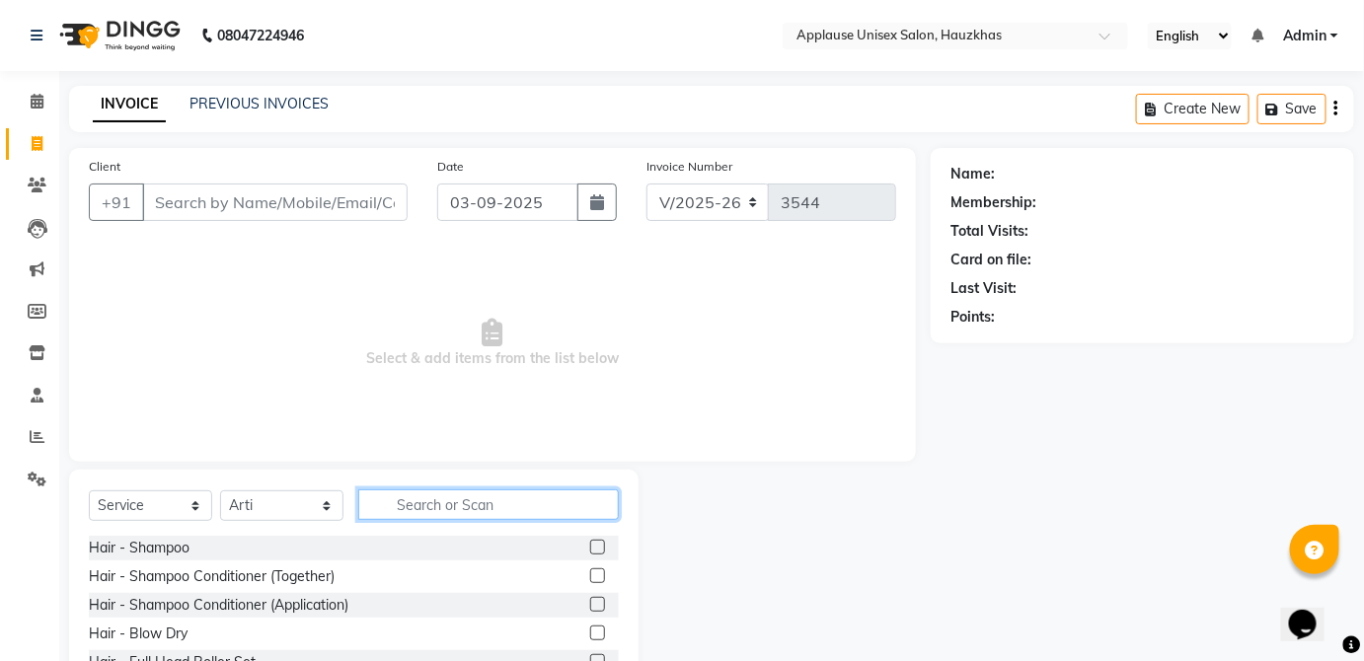
click at [482, 512] on input "text" at bounding box center [488, 505] width 261 height 31
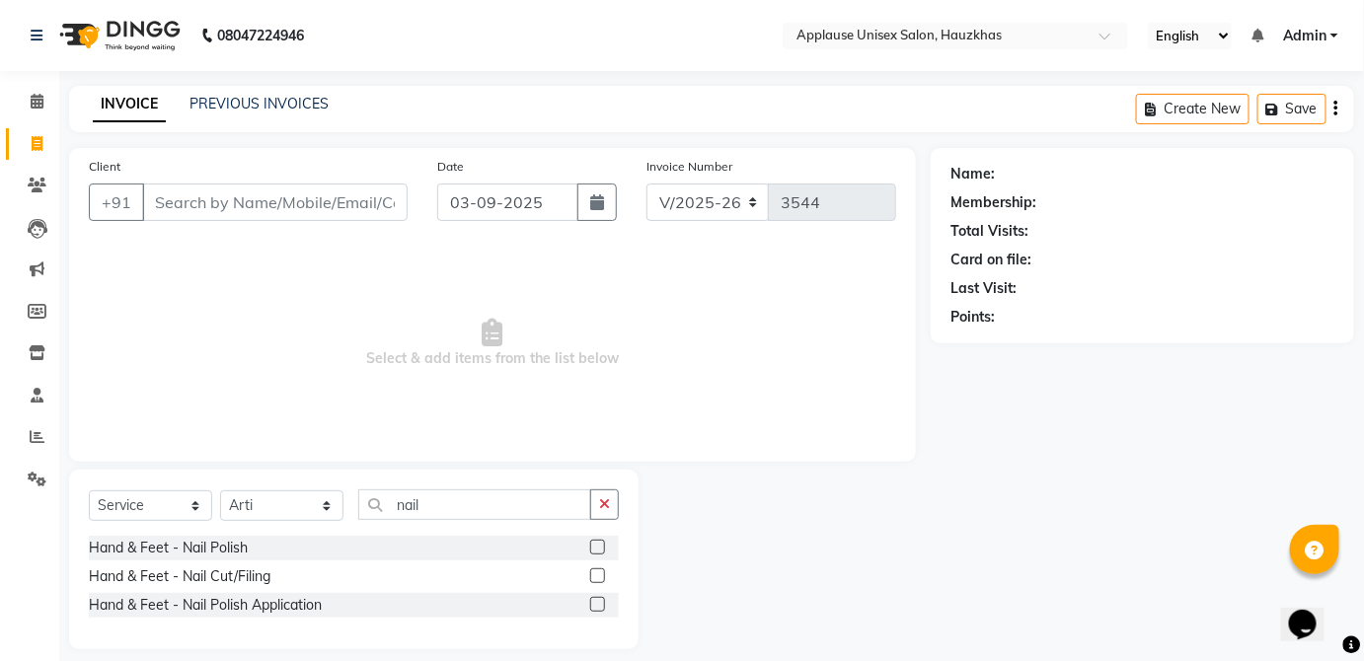
click at [600, 545] on label at bounding box center [597, 547] width 15 height 15
click at [600, 545] on input "checkbox" at bounding box center [596, 548] width 13 height 13
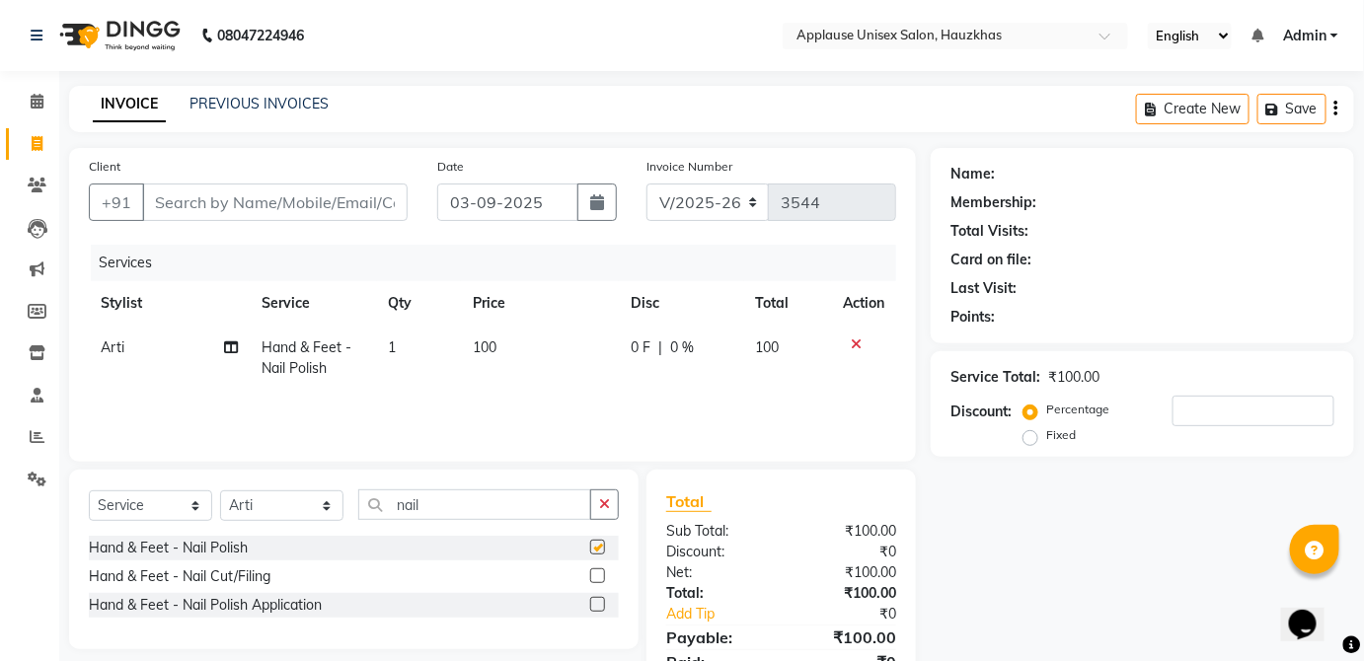
click at [768, 358] on td "100" at bounding box center [787, 358] width 87 height 65
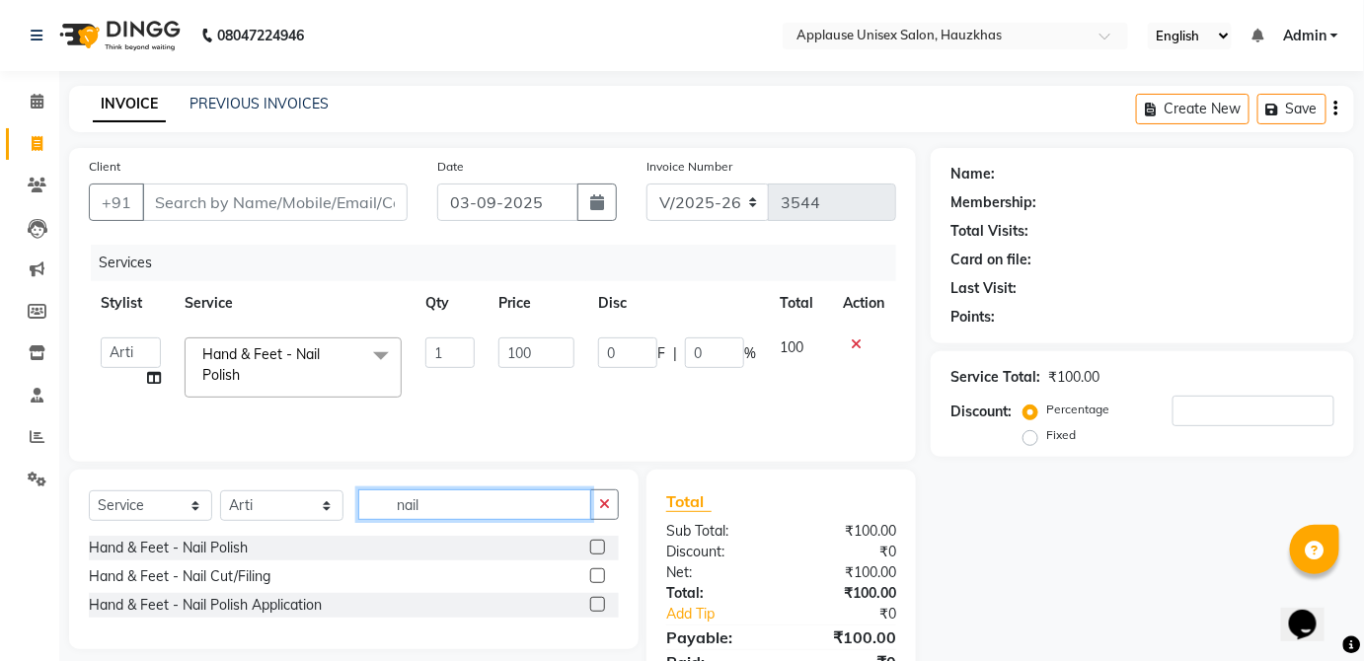
click at [360, 510] on input "nail" at bounding box center [474, 505] width 233 height 31
click at [429, 498] on input "nail" at bounding box center [474, 505] width 233 height 31
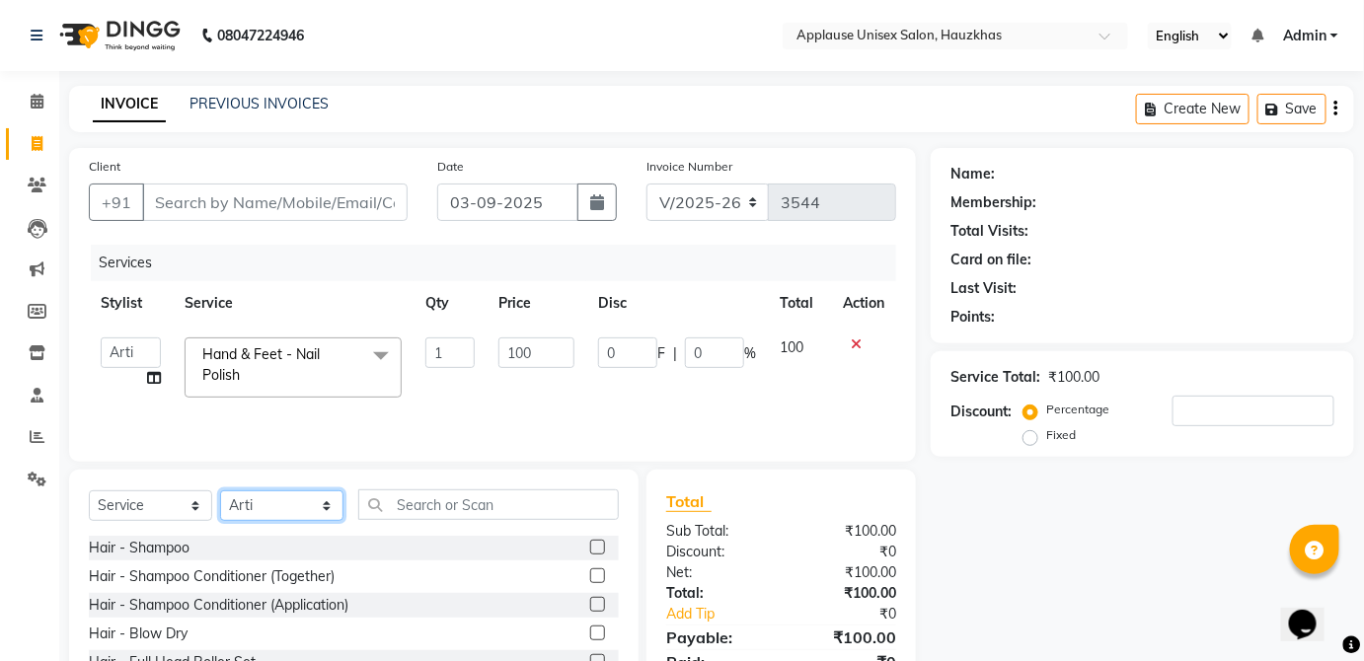
click at [294, 497] on select "Select Stylist [PERSON_NAME] [PERSON_NAME] [PERSON_NAME] [PERSON_NAME] [PERSON_…" at bounding box center [281, 506] width 123 height 31
click at [220, 491] on select "Select Stylist [PERSON_NAME] [PERSON_NAME] [PERSON_NAME] [PERSON_NAME] [PERSON_…" at bounding box center [281, 506] width 123 height 31
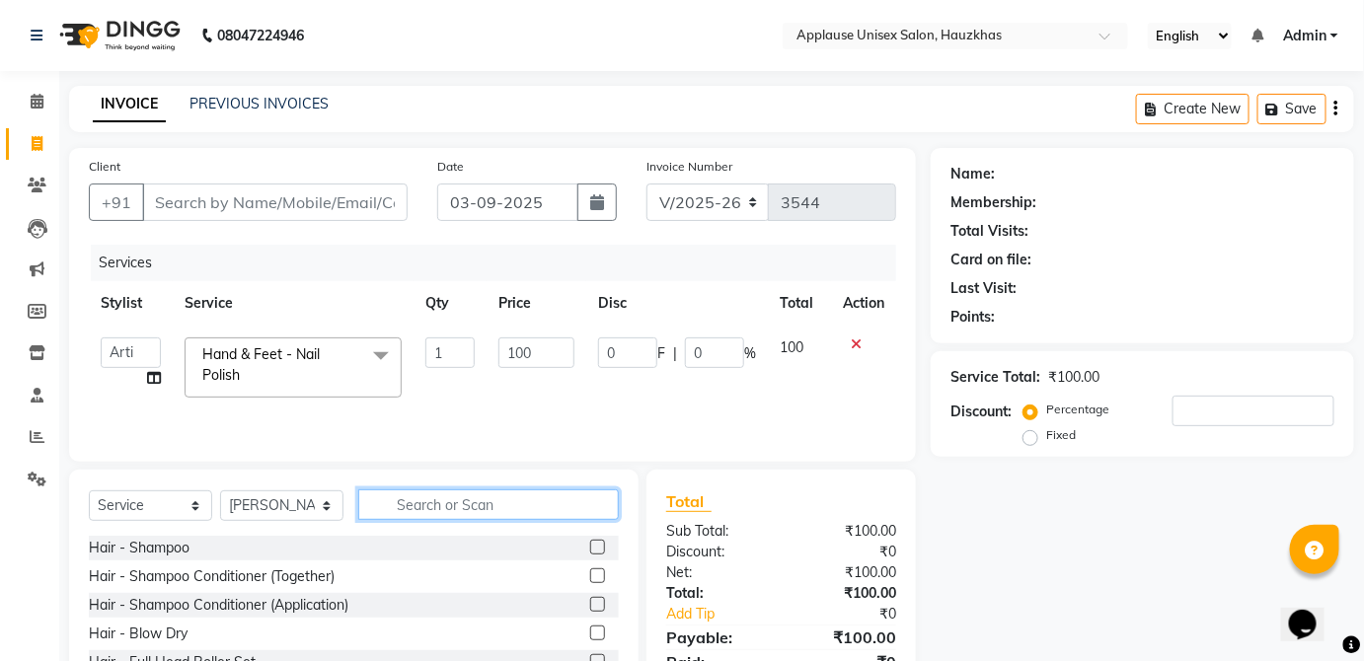
click at [490, 507] on input "text" at bounding box center [488, 505] width 261 height 31
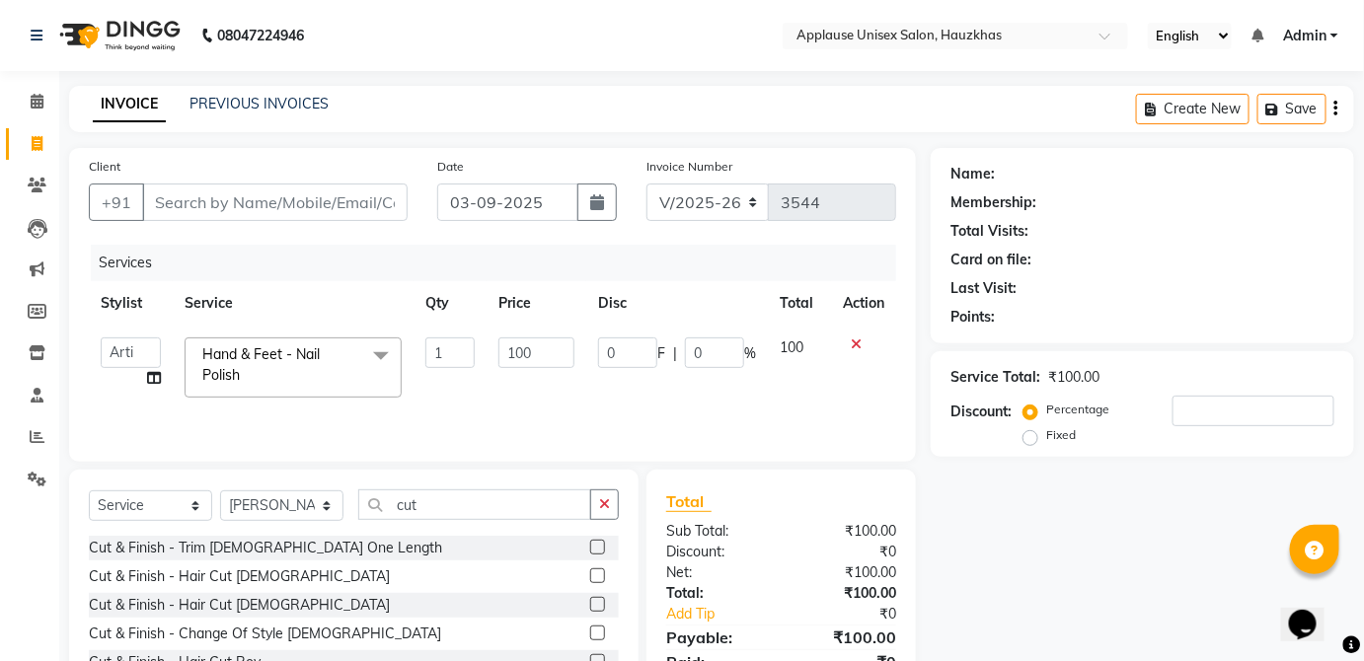
click at [590, 575] on label at bounding box center [597, 576] width 15 height 15
click at [590, 575] on input "checkbox" at bounding box center [596, 577] width 13 height 13
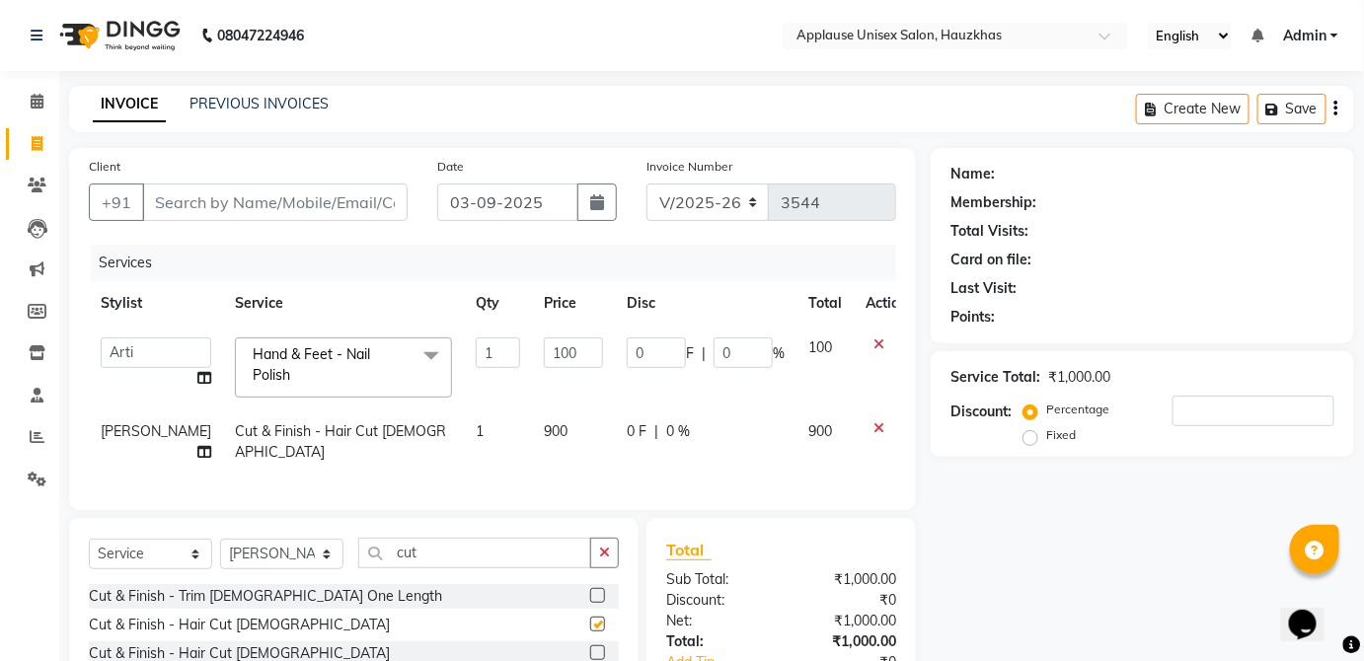
click at [569, 428] on td "900" at bounding box center [573, 442] width 83 height 65
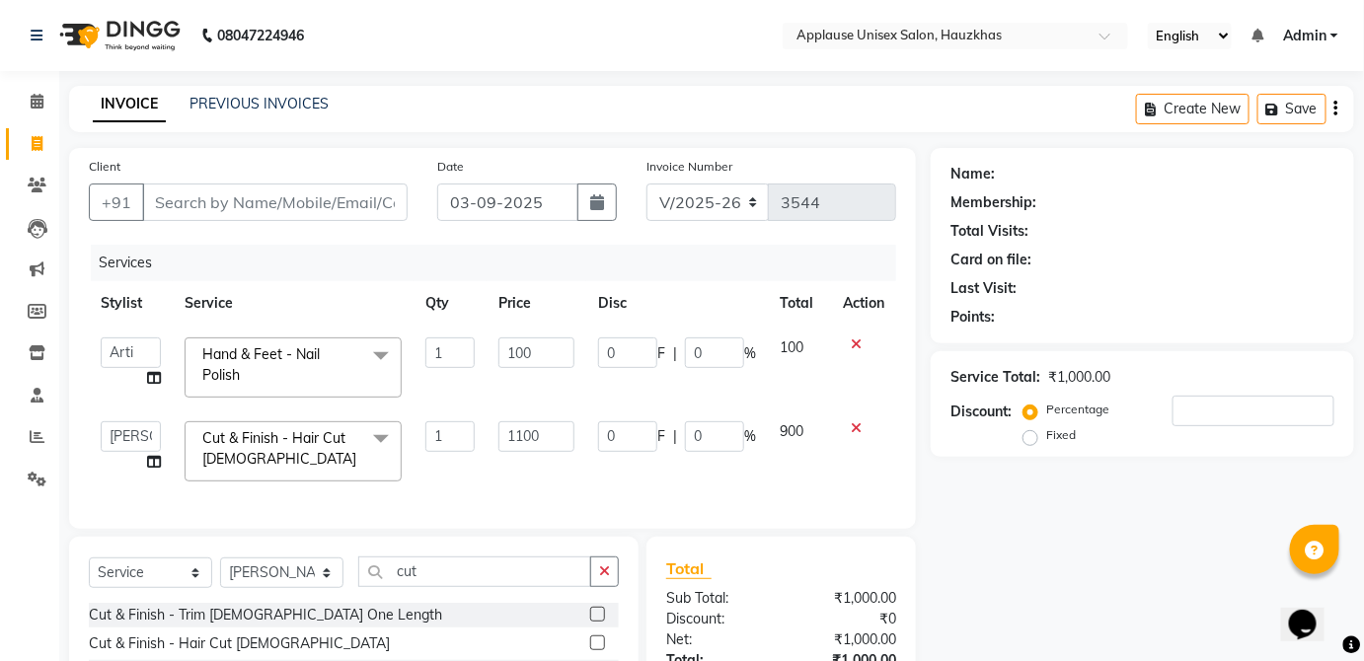
click at [783, 419] on td "900" at bounding box center [799, 452] width 63 height 84
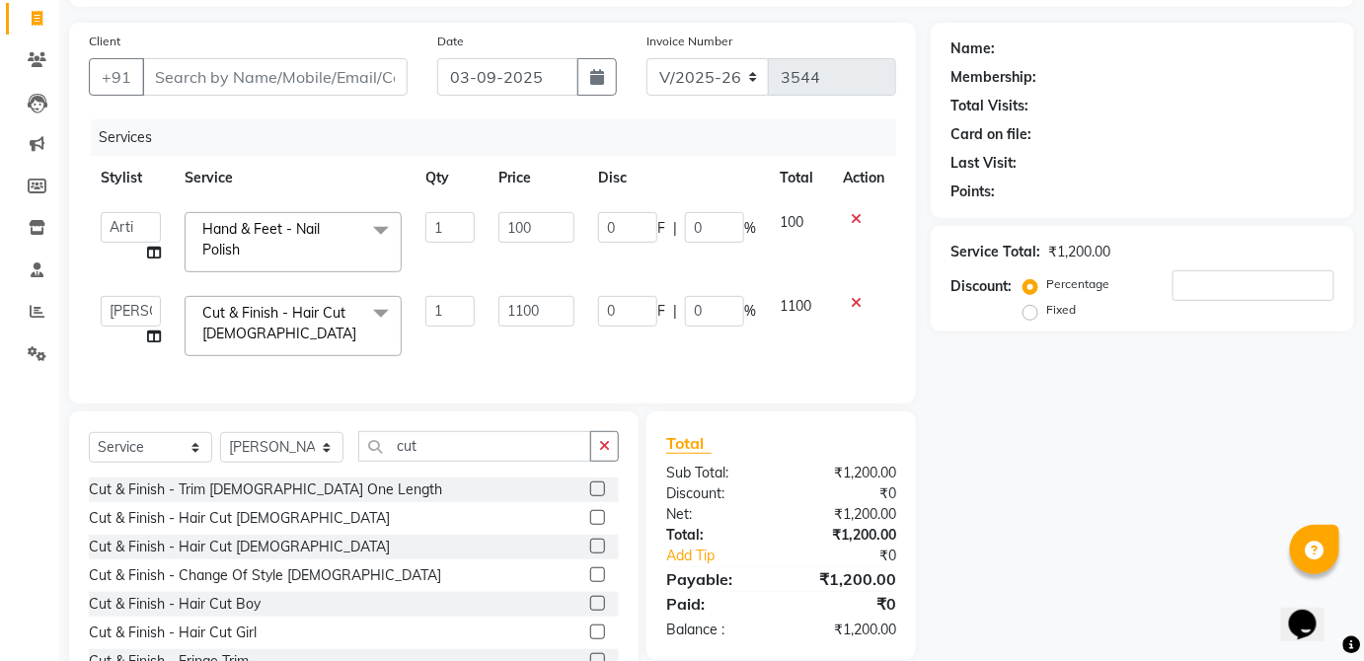
scroll to position [207, 0]
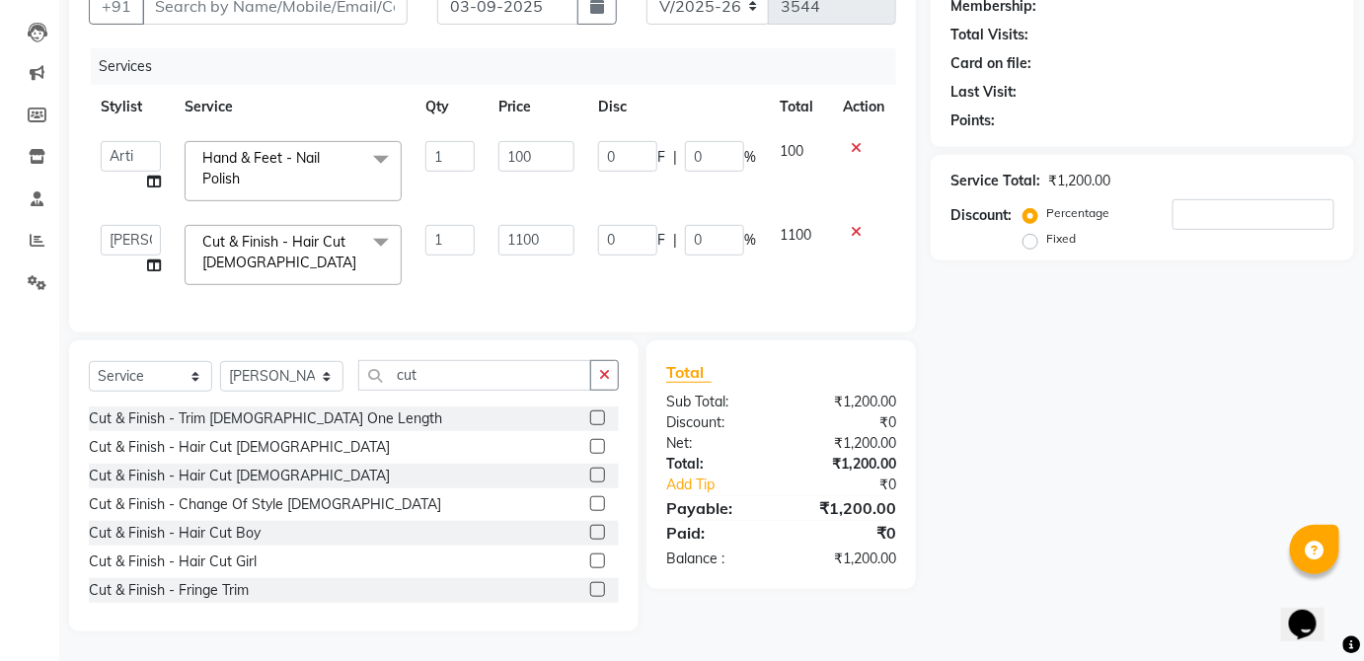
click at [590, 442] on label at bounding box center [597, 446] width 15 height 15
click at [590, 442] on input "checkbox" at bounding box center [596, 447] width 13 height 13
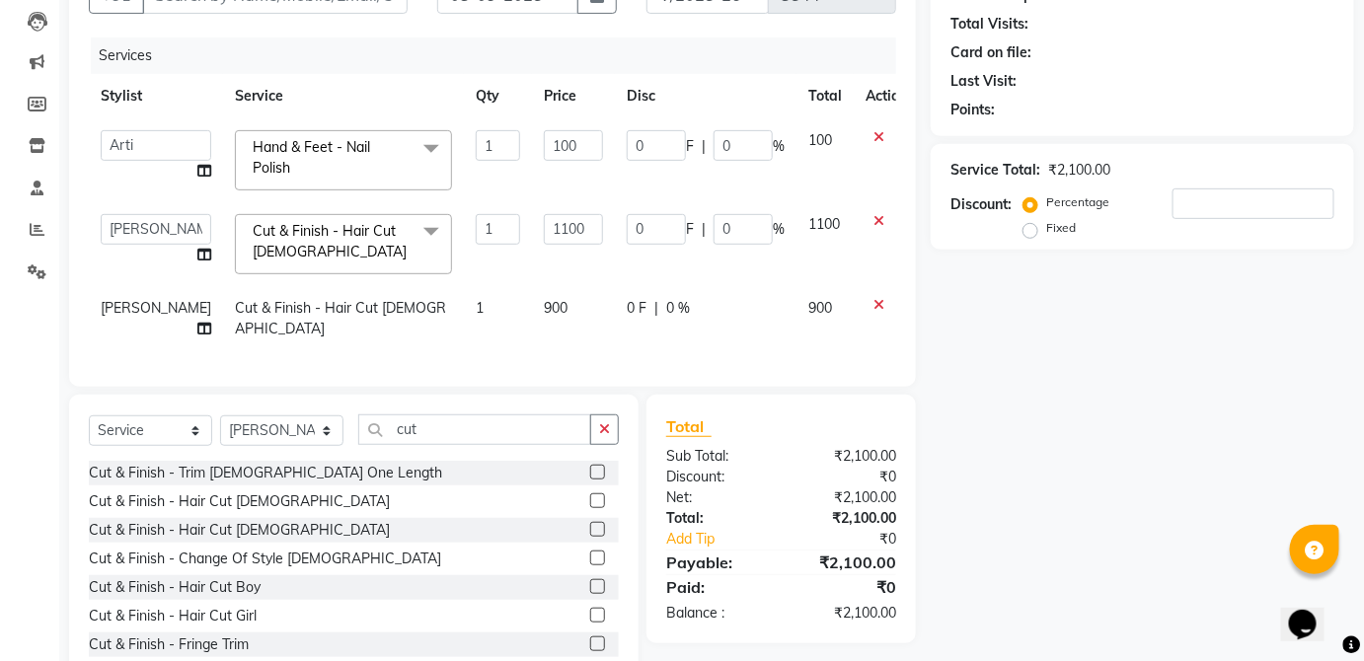
click at [568, 305] on td "900" at bounding box center [573, 318] width 83 height 65
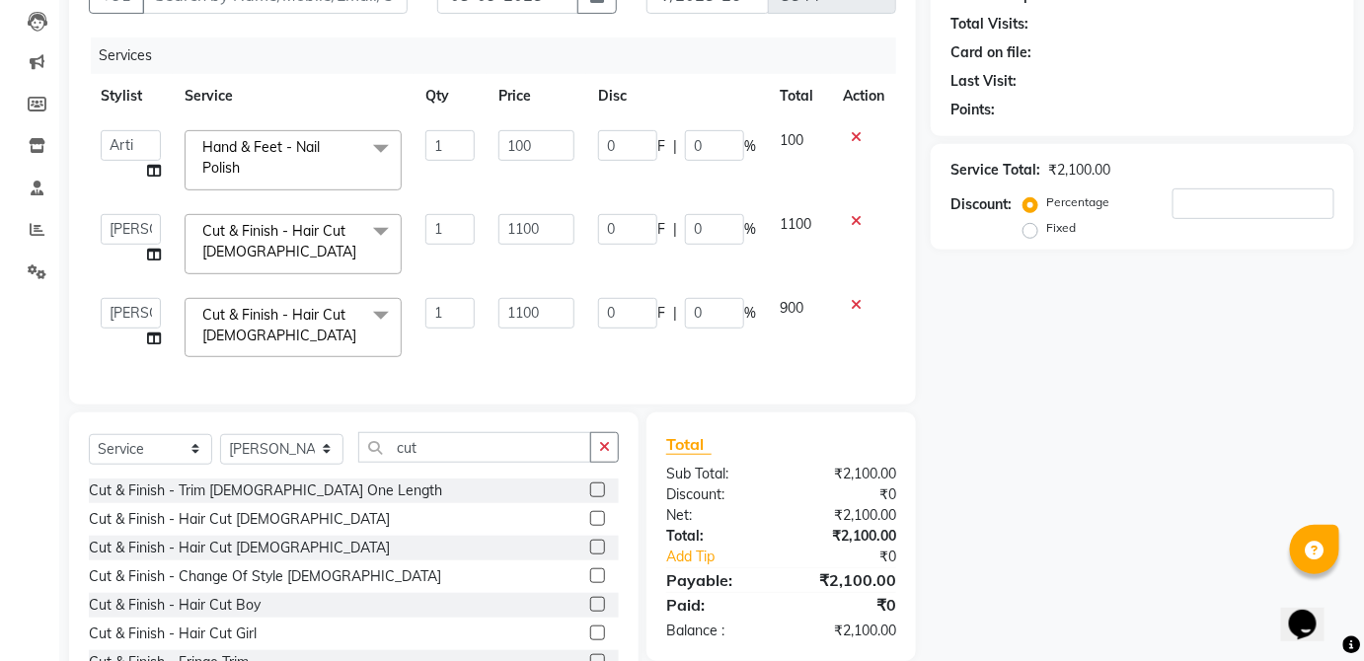
click at [792, 307] on span "900" at bounding box center [792, 308] width 24 height 18
click at [448, 463] on input "cut" at bounding box center [474, 447] width 233 height 31
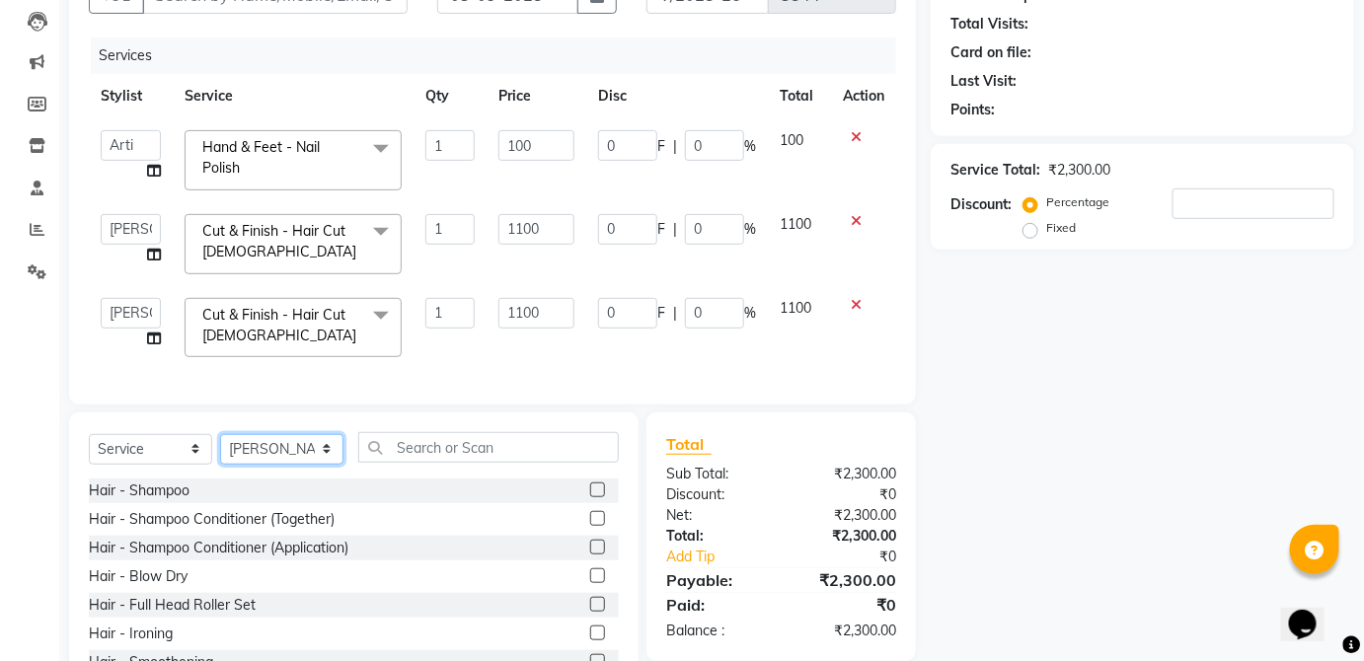
click at [288, 465] on select "Select Stylist [PERSON_NAME] [PERSON_NAME] [PERSON_NAME] [PERSON_NAME] [PERSON_…" at bounding box center [281, 449] width 123 height 31
click at [220, 445] on select "Select Stylist [PERSON_NAME] [PERSON_NAME] [PERSON_NAME] [PERSON_NAME] [PERSON_…" at bounding box center [281, 449] width 123 height 31
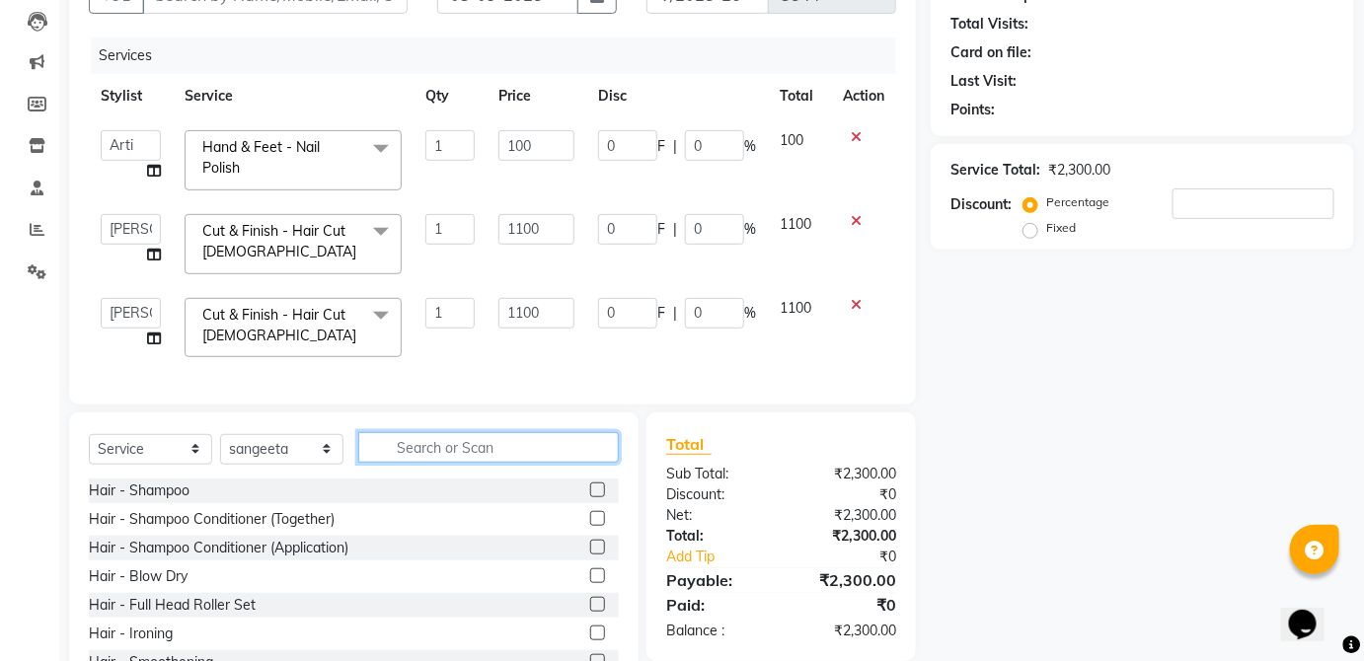
click at [507, 454] on input "text" at bounding box center [488, 447] width 261 height 31
click at [648, 449] on div "Total Sub Total: ₹2,300.00 Discount: ₹0 Net: ₹2,300.00 Total: ₹2,300.00 Add Tip…" at bounding box center [781, 537] width 269 height 249
click at [590, 498] on label at bounding box center [597, 490] width 15 height 15
click at [590, 498] on input "checkbox" at bounding box center [596, 491] width 13 height 13
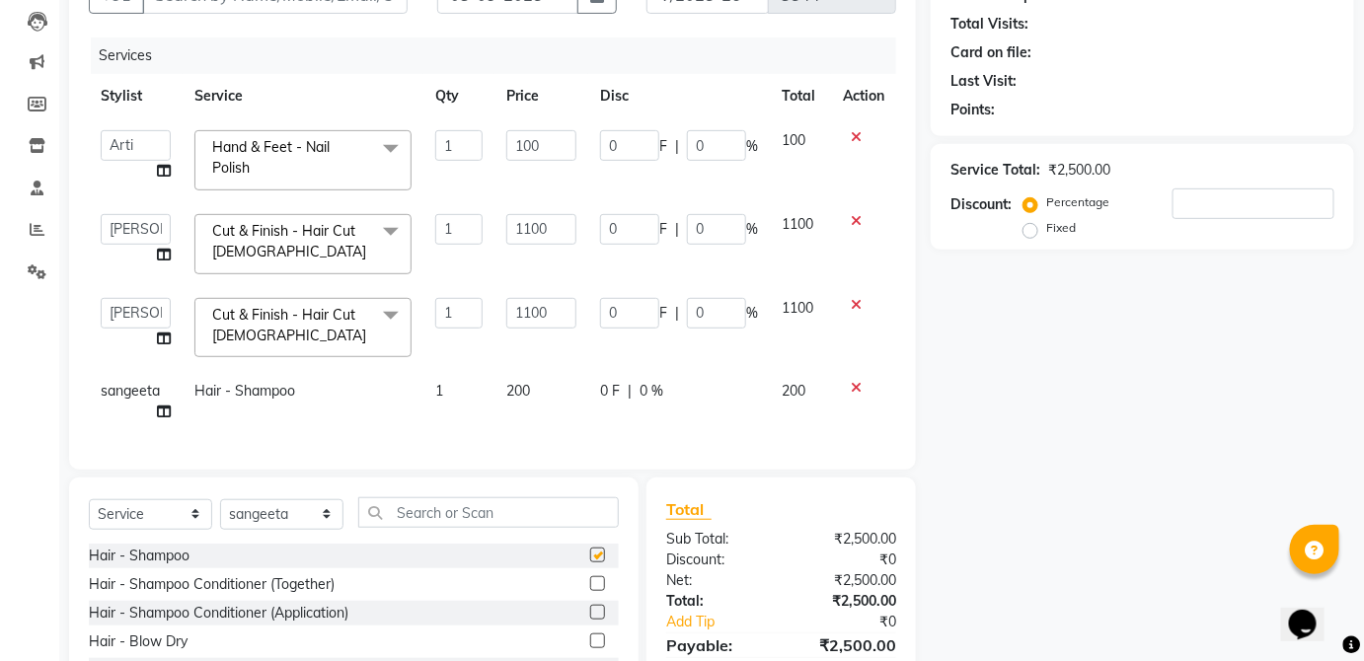
click at [752, 397] on div "0 F | 0 %" at bounding box center [679, 391] width 158 height 21
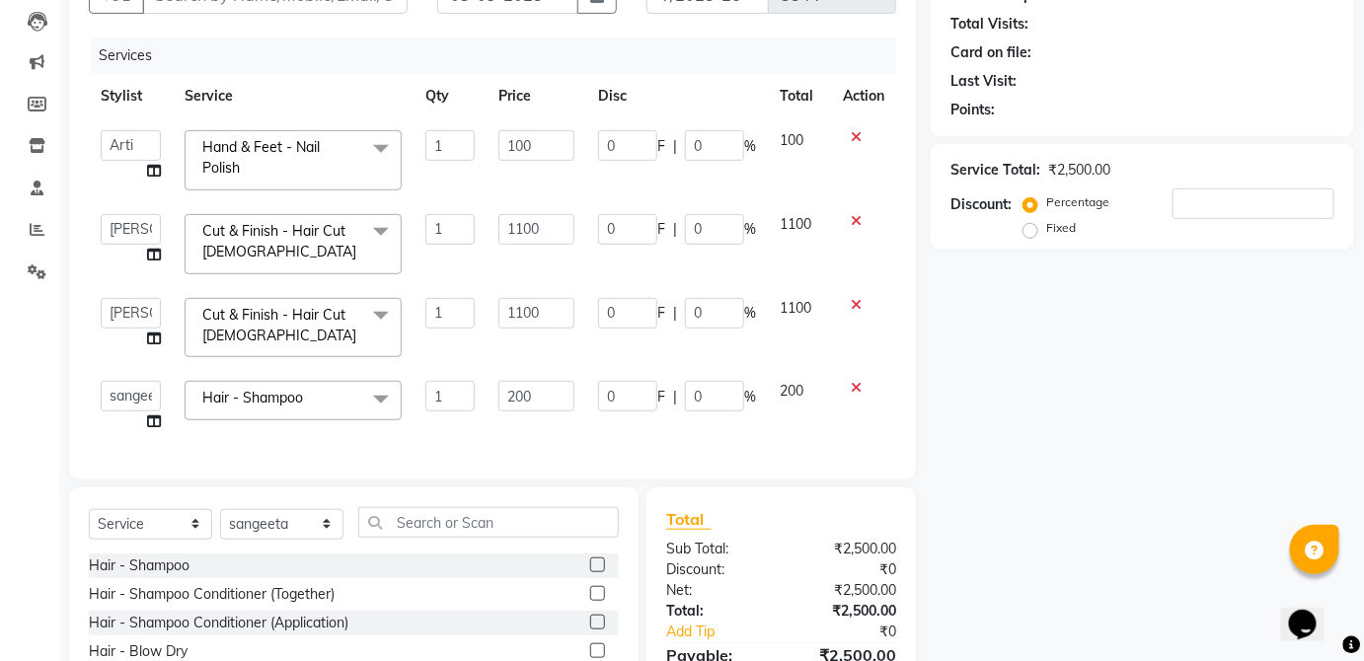
scroll to position [365, 0]
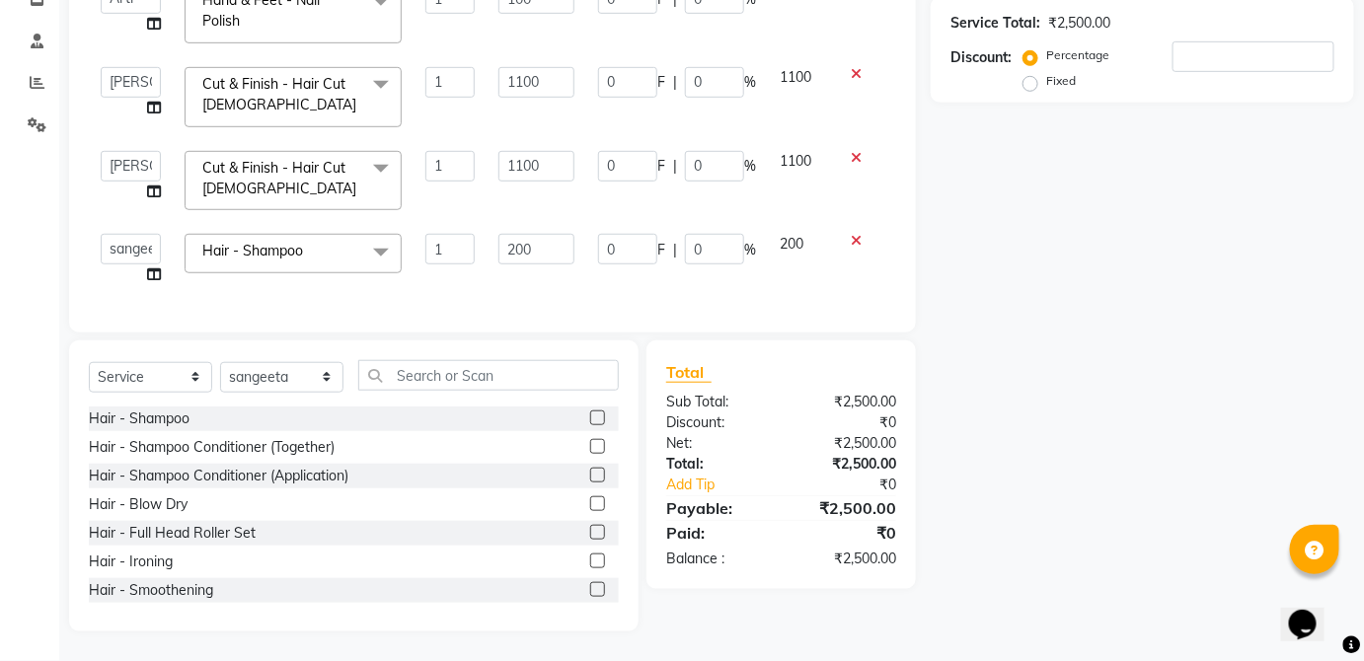
click at [590, 418] on label at bounding box center [597, 418] width 15 height 15
click at [590, 418] on input "checkbox" at bounding box center [596, 419] width 13 height 13
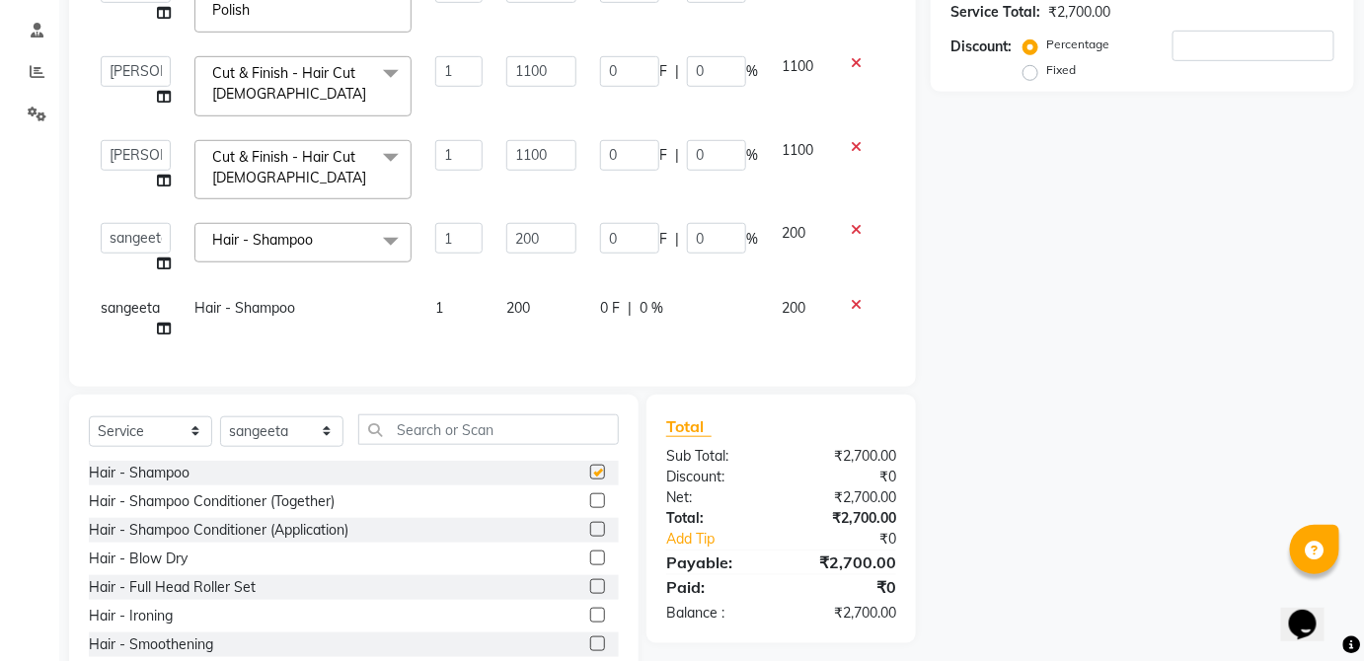
click at [741, 311] on div "0 F | 0 %" at bounding box center [679, 308] width 158 height 21
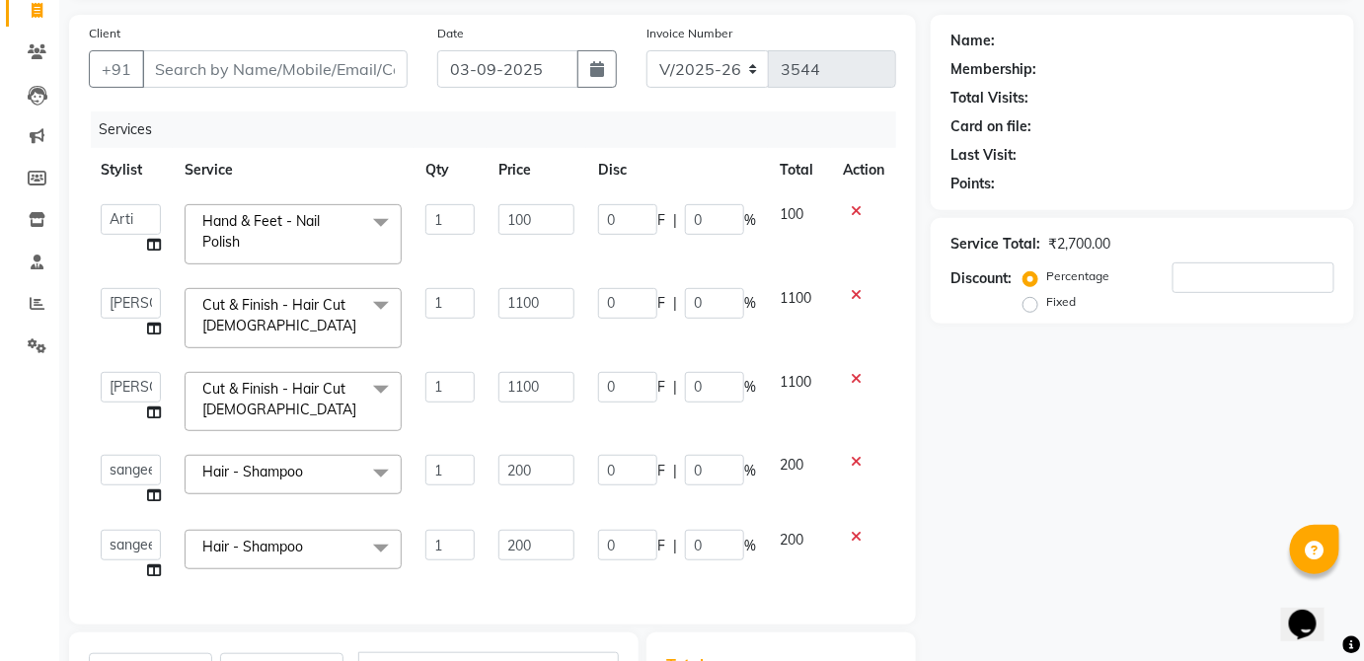
scroll to position [16, 0]
